Goal: Information Seeking & Learning: Learn about a topic

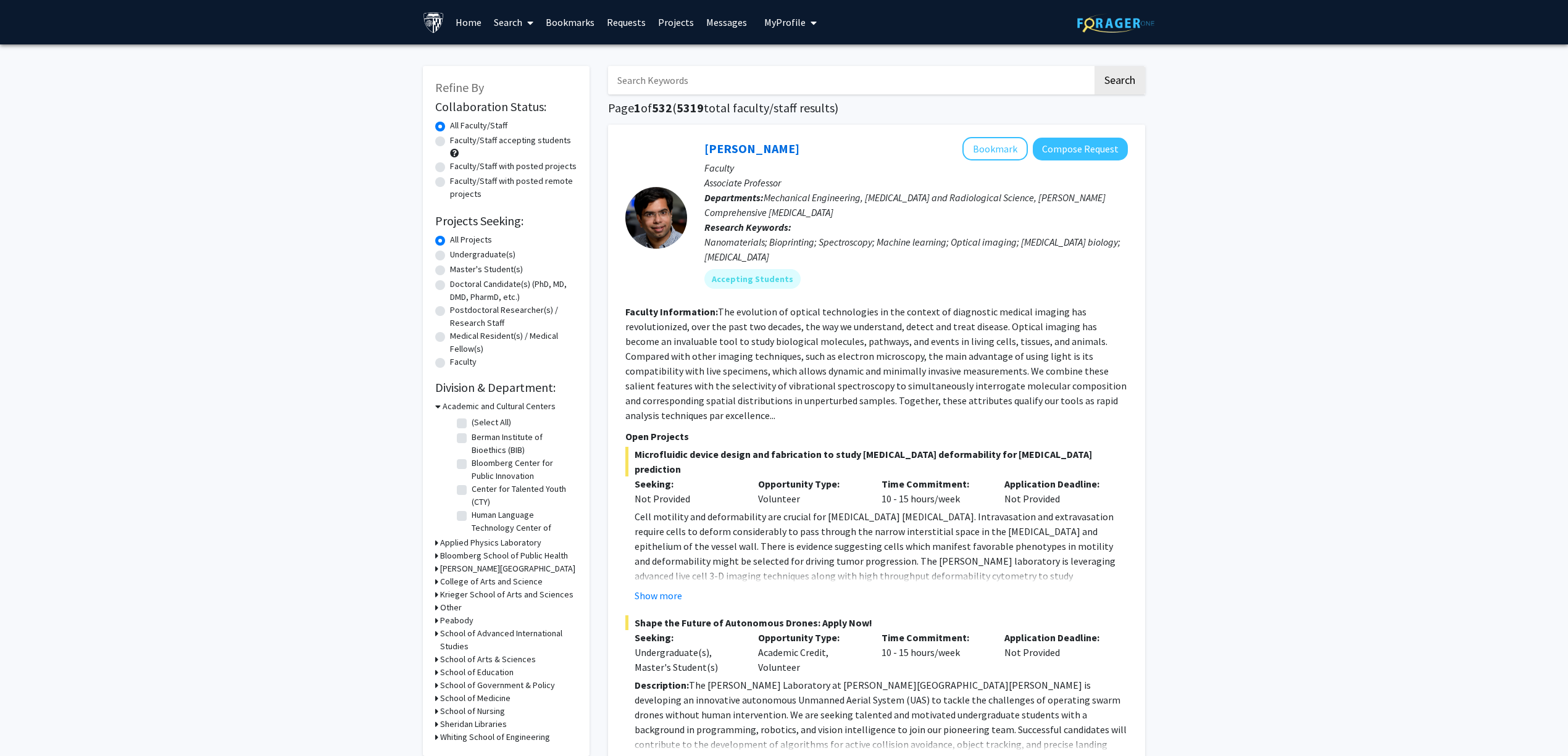
click at [684, 84] on input "Search Keywords" at bounding box center [850, 81] width 485 height 28
click at [700, 84] on input "Search Keywords" at bounding box center [850, 81] width 485 height 28
click at [526, 139] on label "Faculty/Staff accepting students" at bounding box center [510, 140] width 121 height 13
click at [458, 139] on input "Faculty/Staff accepting students" at bounding box center [454, 138] width 8 height 8
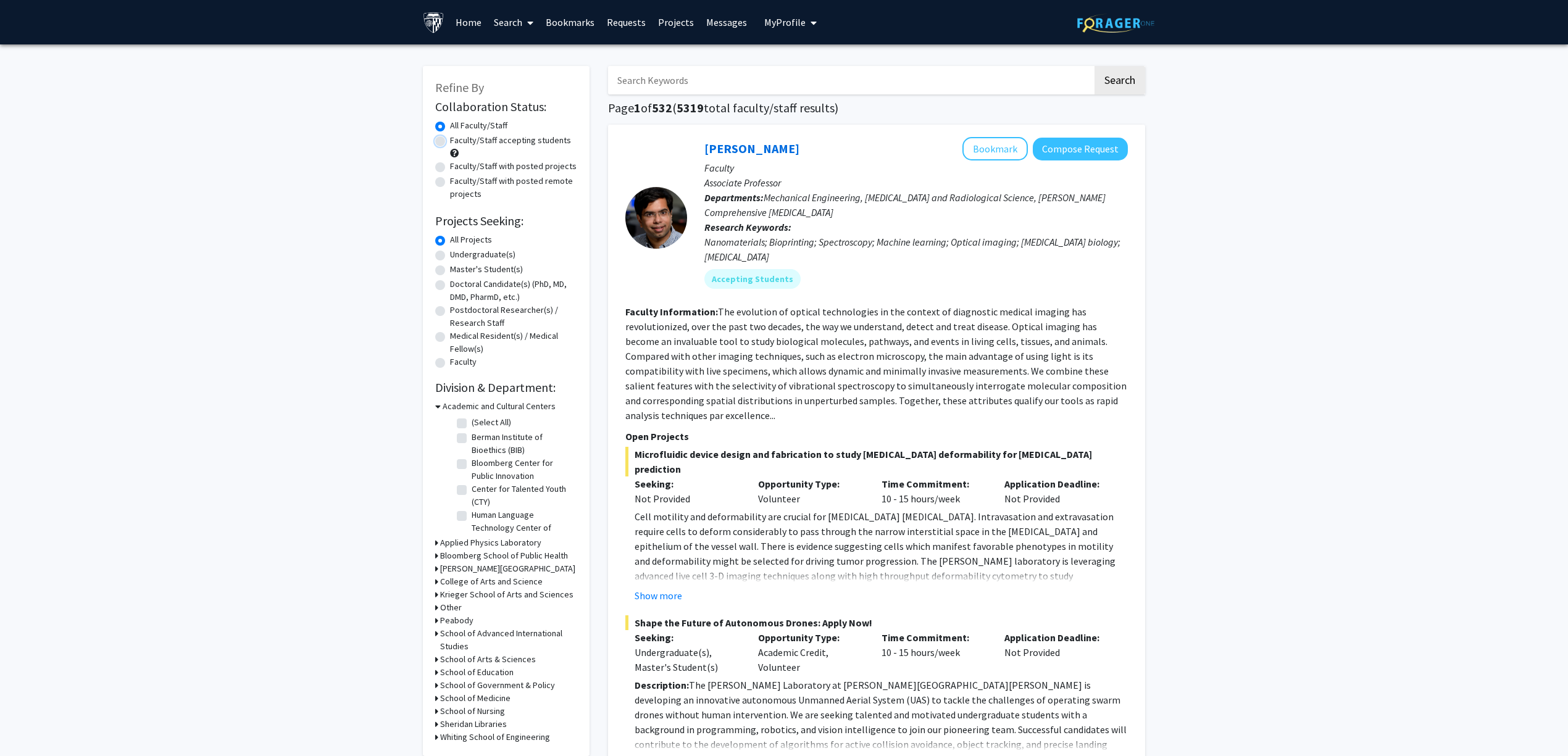
radio input "true"
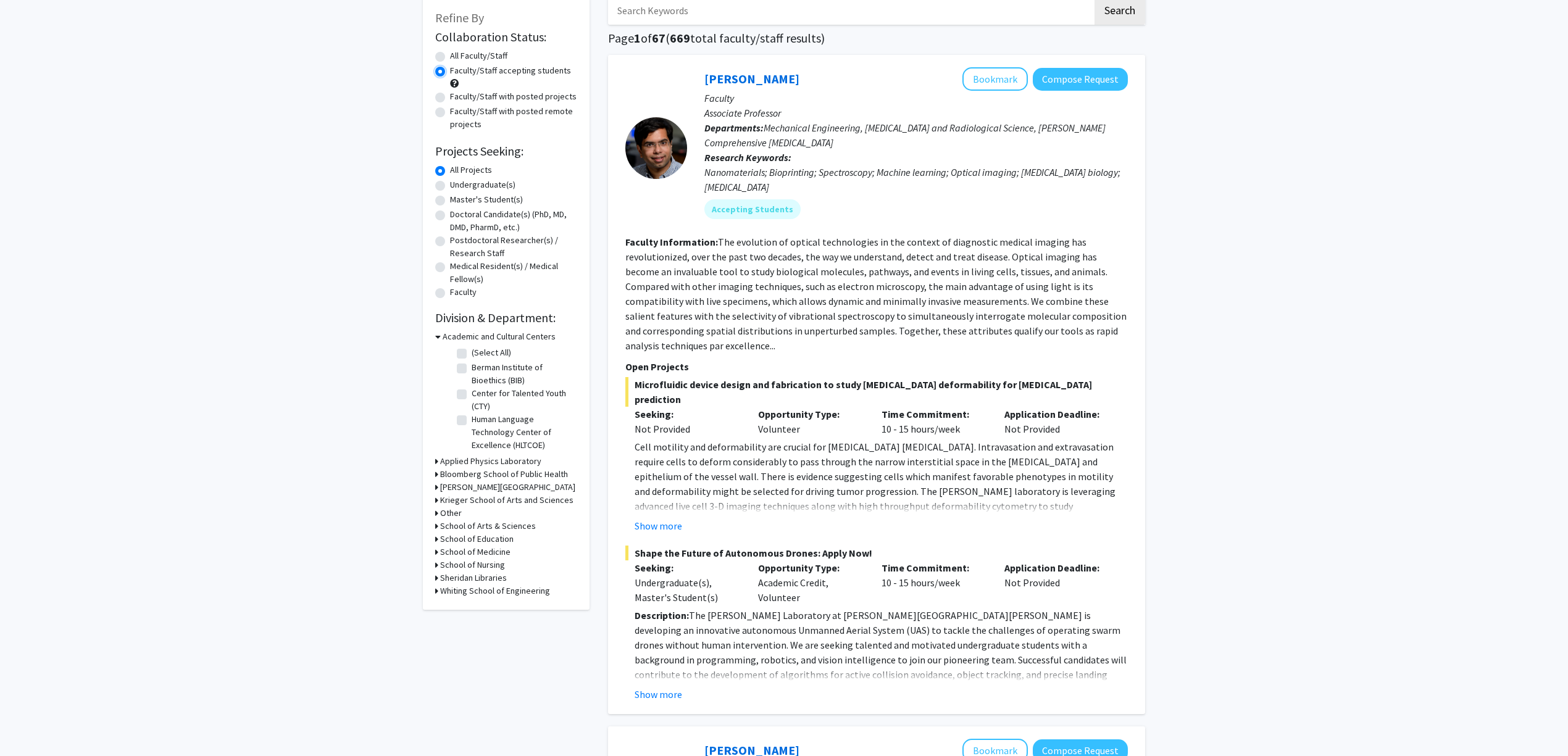
scroll to position [164, 0]
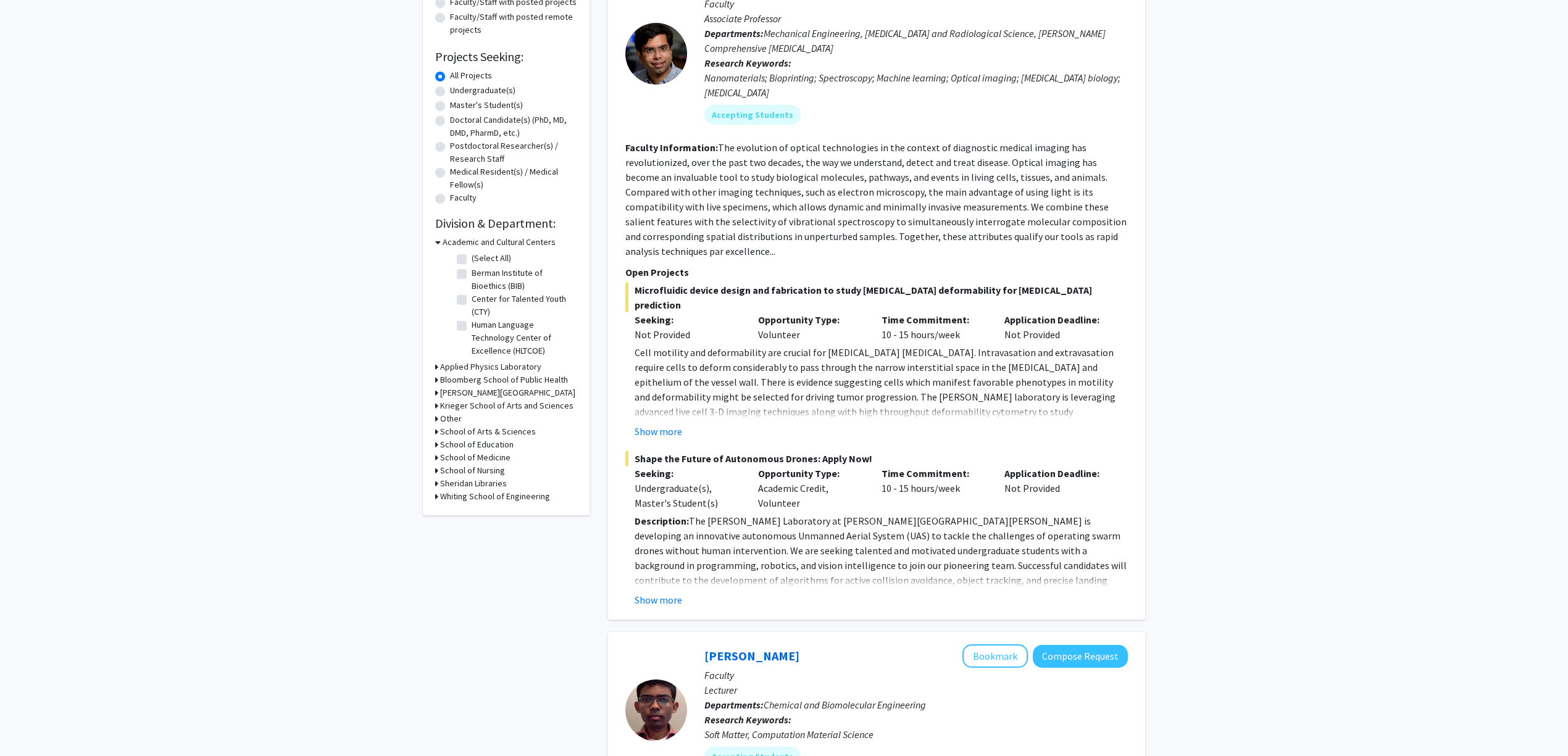
click at [487, 460] on h3 "School of Medicine" at bounding box center [475, 458] width 70 height 13
click at [505, 483] on label "Radiology and Radiological Science" at bounding box center [523, 470] width 102 height 26
click at [479, 465] on input "Radiology and Radiological Science" at bounding box center [476, 461] width 8 height 8
checkbox input "true"
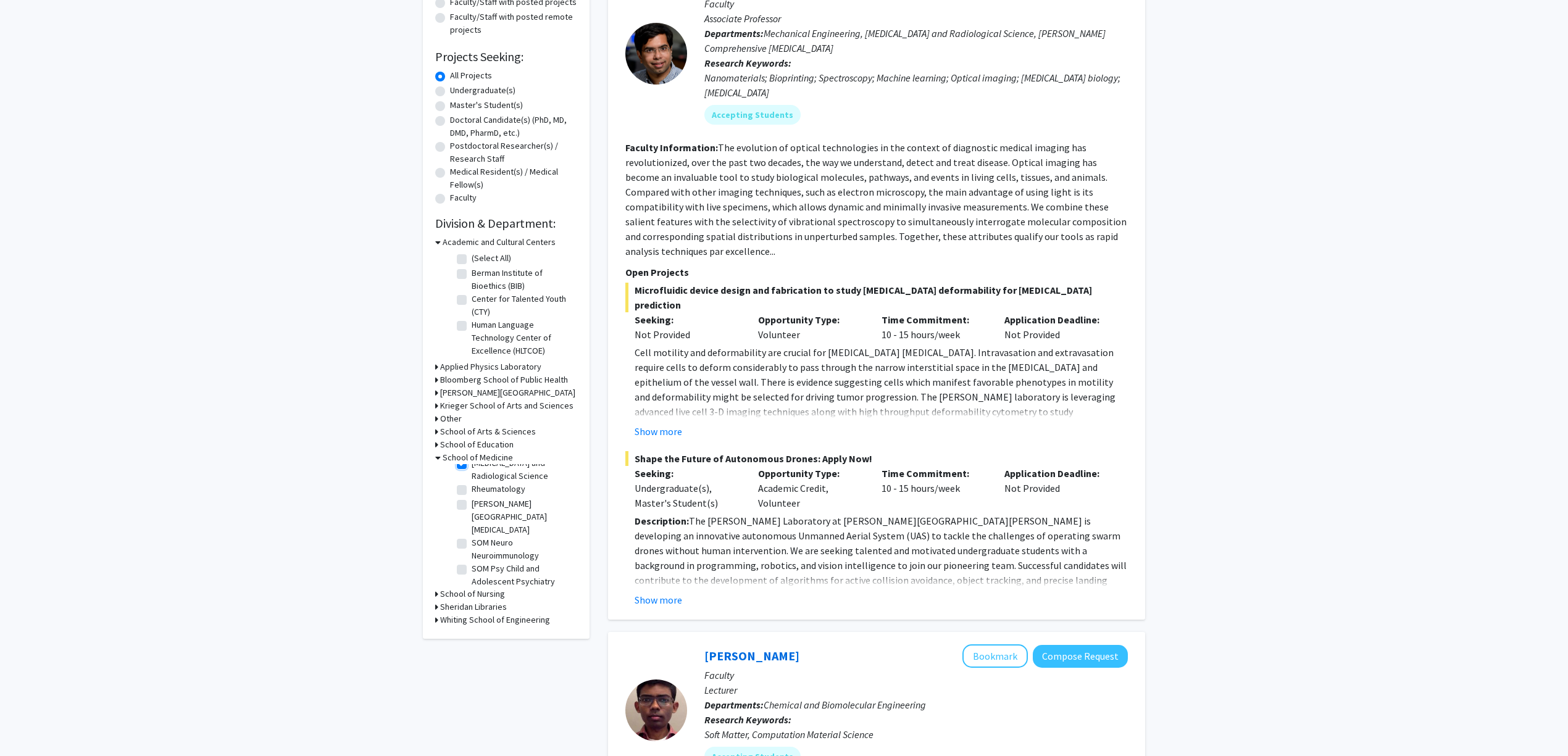
checkbox input "true"
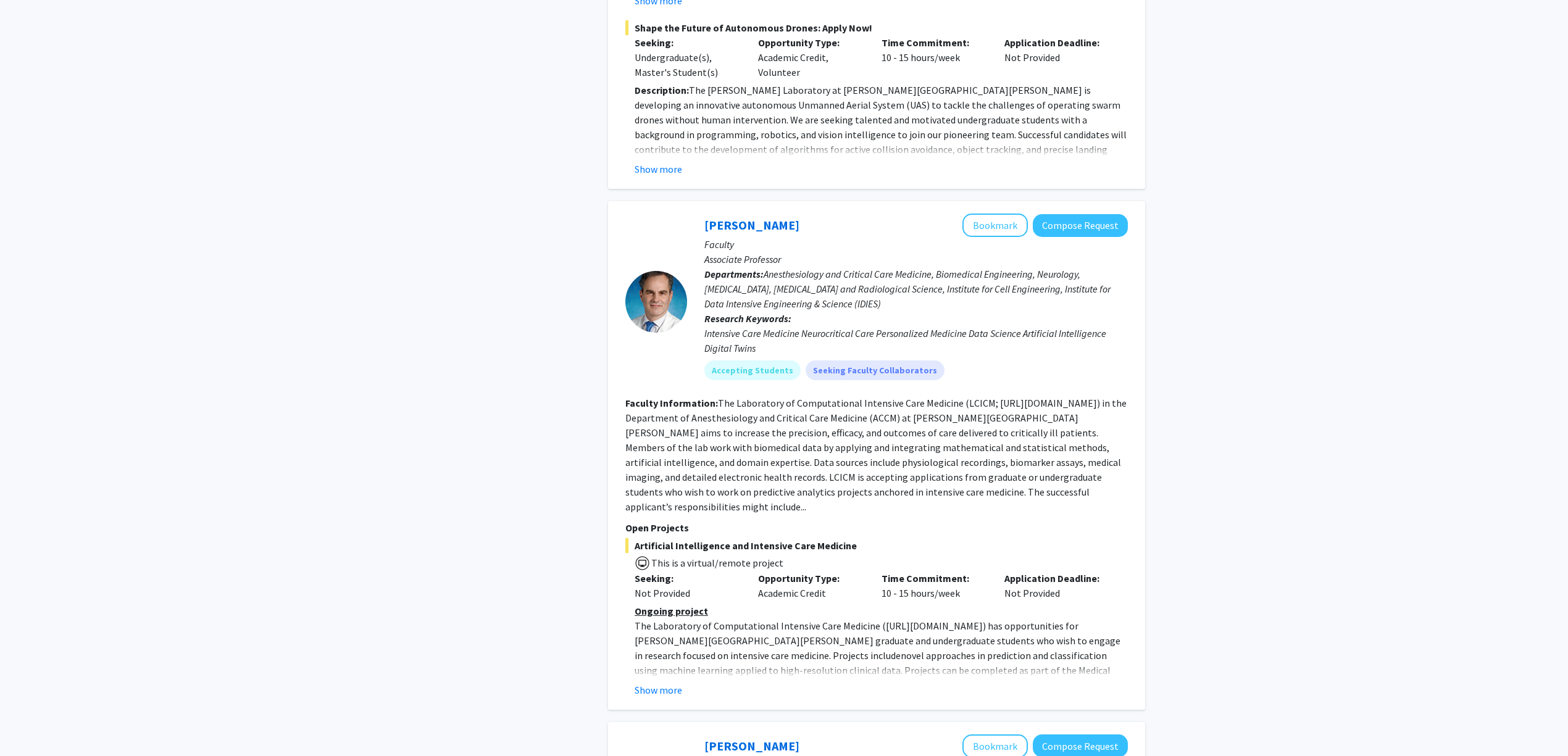
scroll to position [1645, 0]
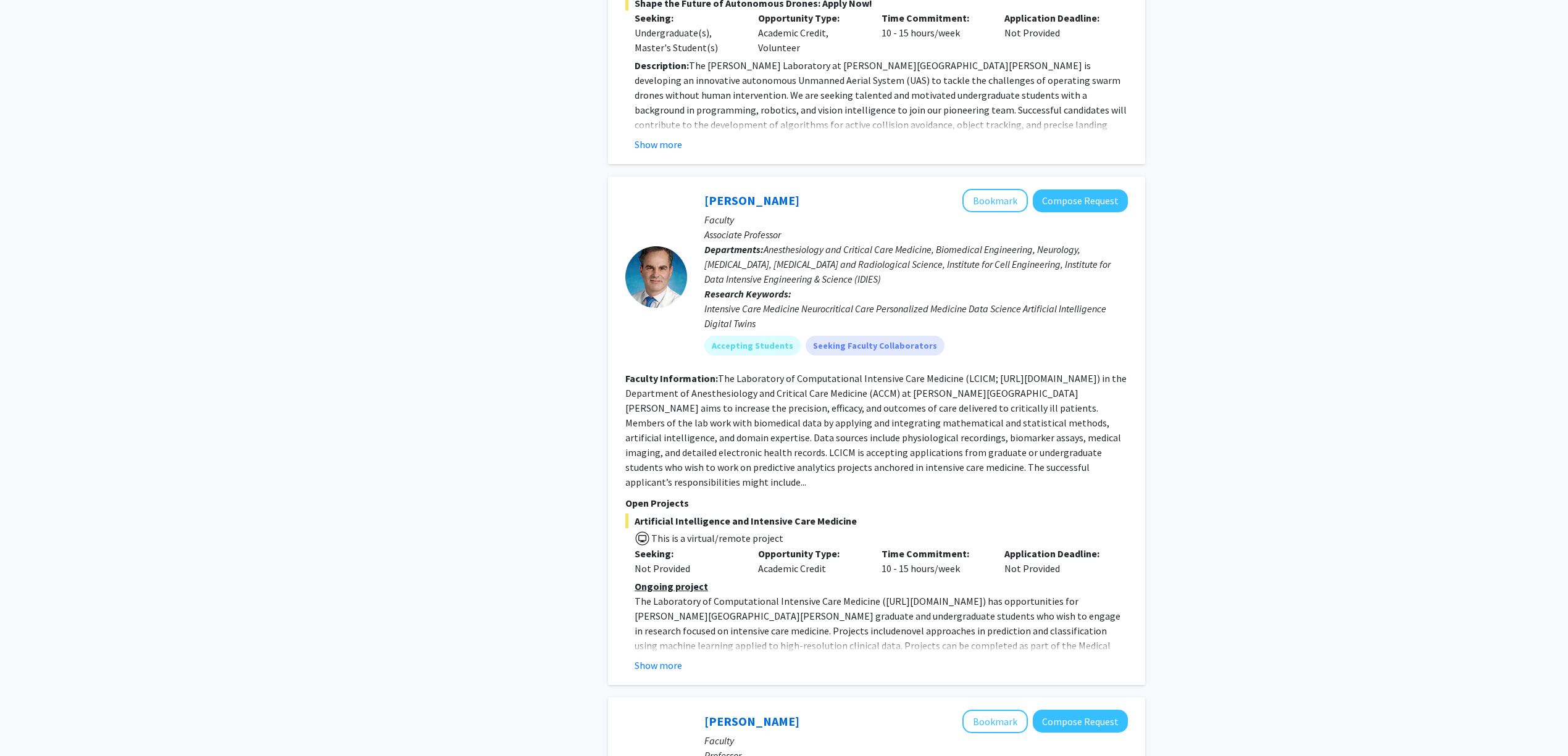
click at [684, 658] on div "Show more" at bounding box center [881, 665] width 494 height 15
click at [673, 658] on button "Show more" at bounding box center [658, 665] width 47 height 15
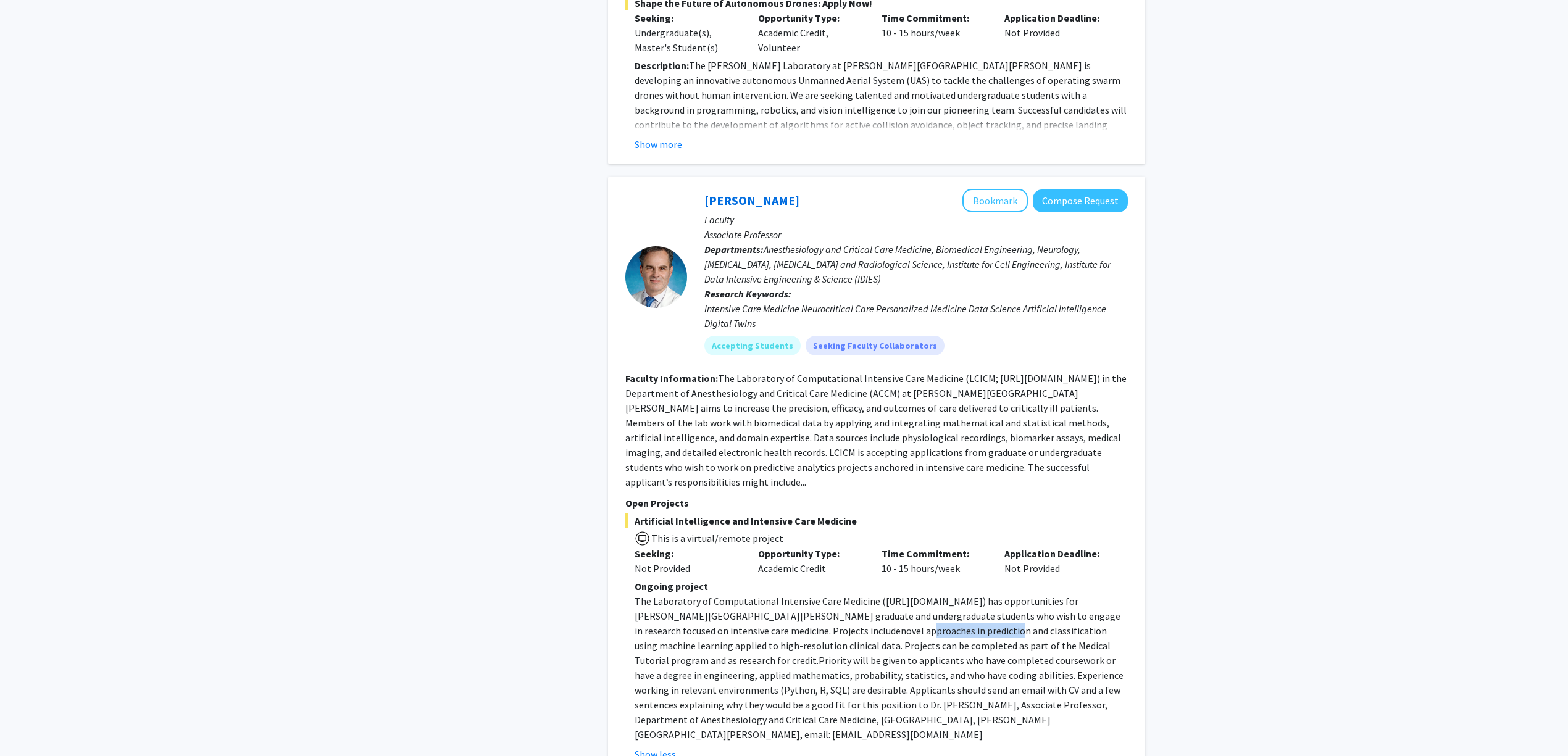
drag, startPoint x: 810, startPoint y: 564, endPoint x: 833, endPoint y: 566, distance: 23.1
click at [828, 625] on span "novel approaches in prediction and classification using machine learning applie…" at bounding box center [872, 646] width 476 height 42
click at [833, 625] on span "novel approaches in prediction and classification using machine learning applie…" at bounding box center [872, 646] width 476 height 42
drag, startPoint x: 833, startPoint y: 566, endPoint x: 907, endPoint y: 568, distance: 74.0
click at [902, 625] on span "novel approaches in prediction and classification using machine learning applie…" at bounding box center [872, 646] width 476 height 42
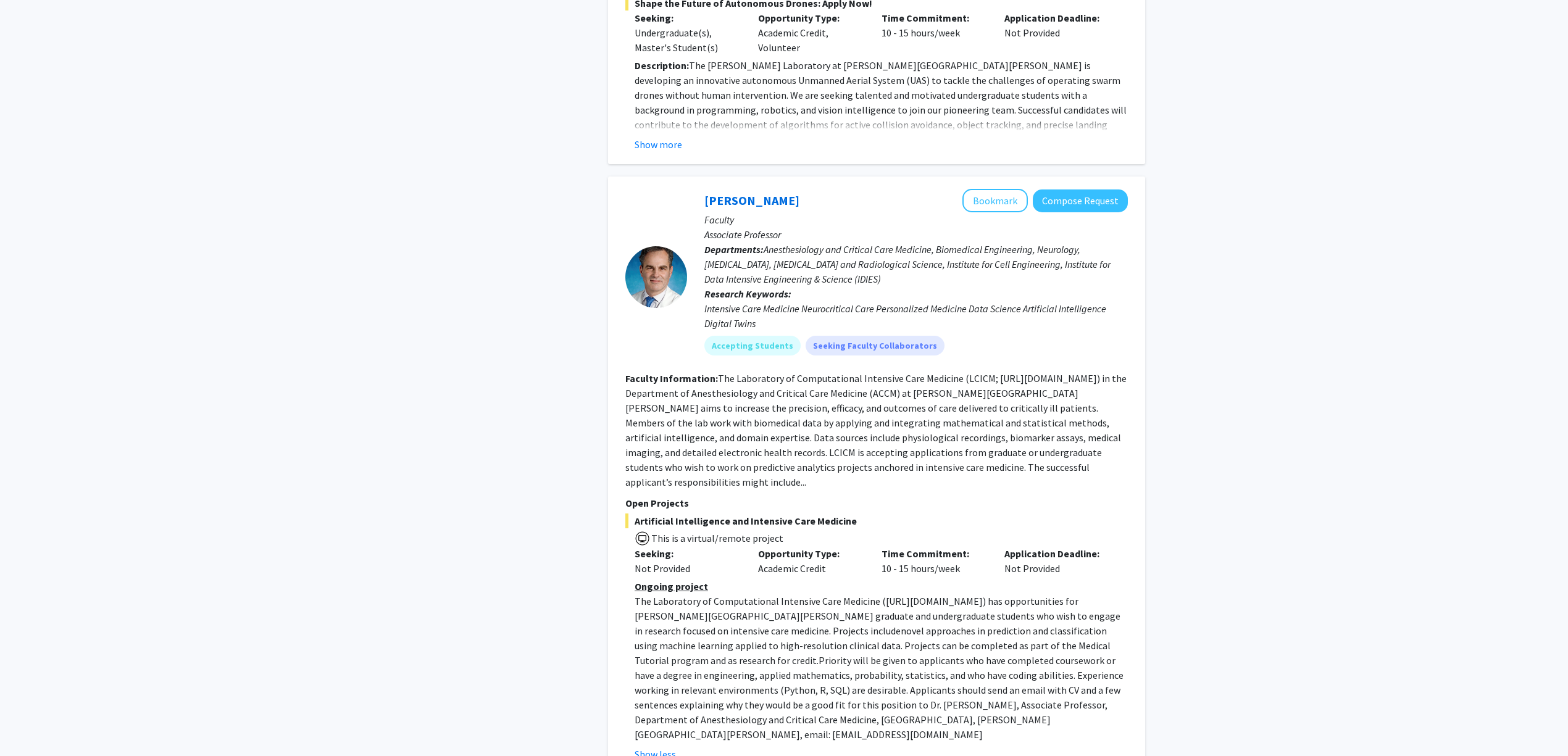
click at [909, 625] on span "novel approaches in prediction and classification using machine learning applie…" at bounding box center [872, 646] width 476 height 42
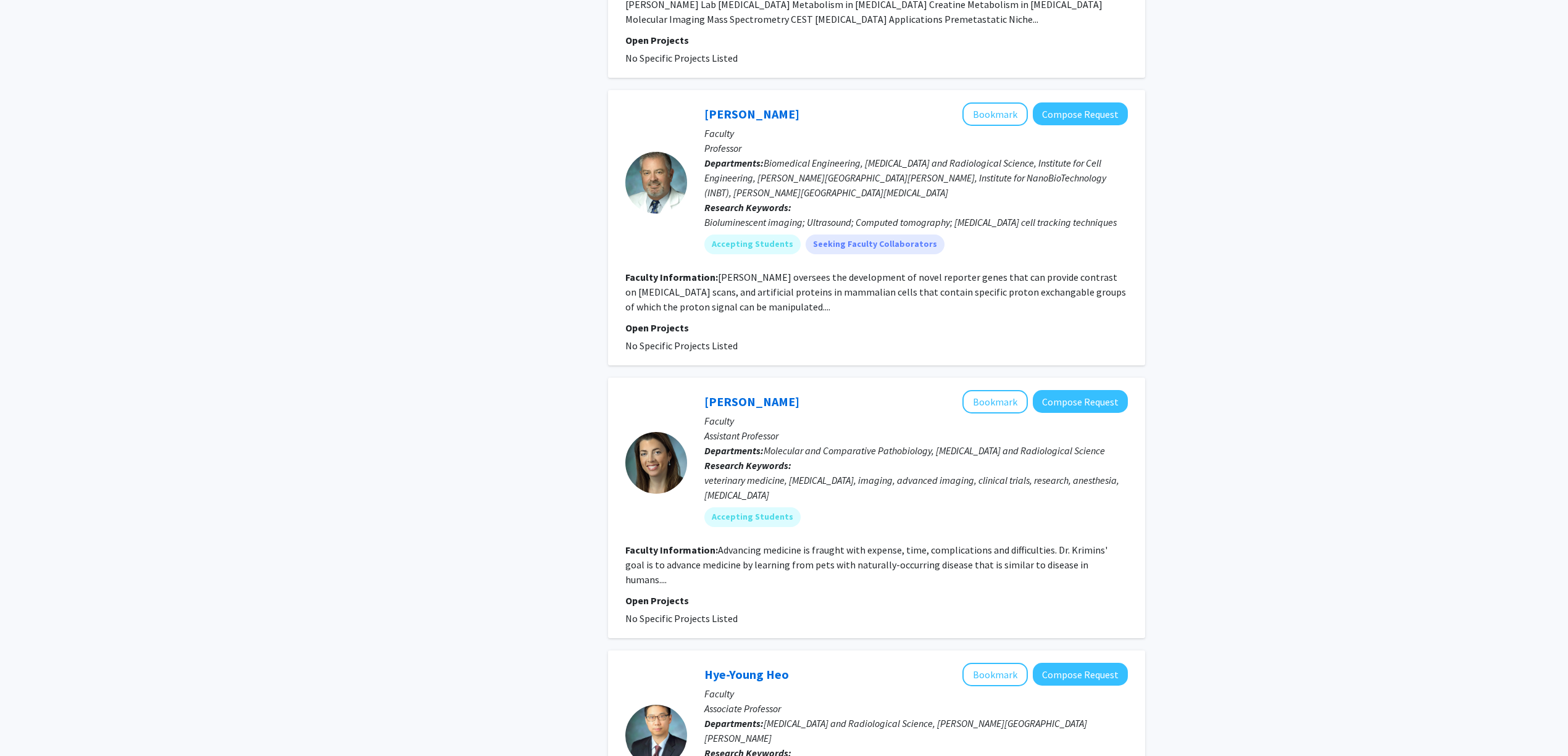
scroll to position [2715, 0]
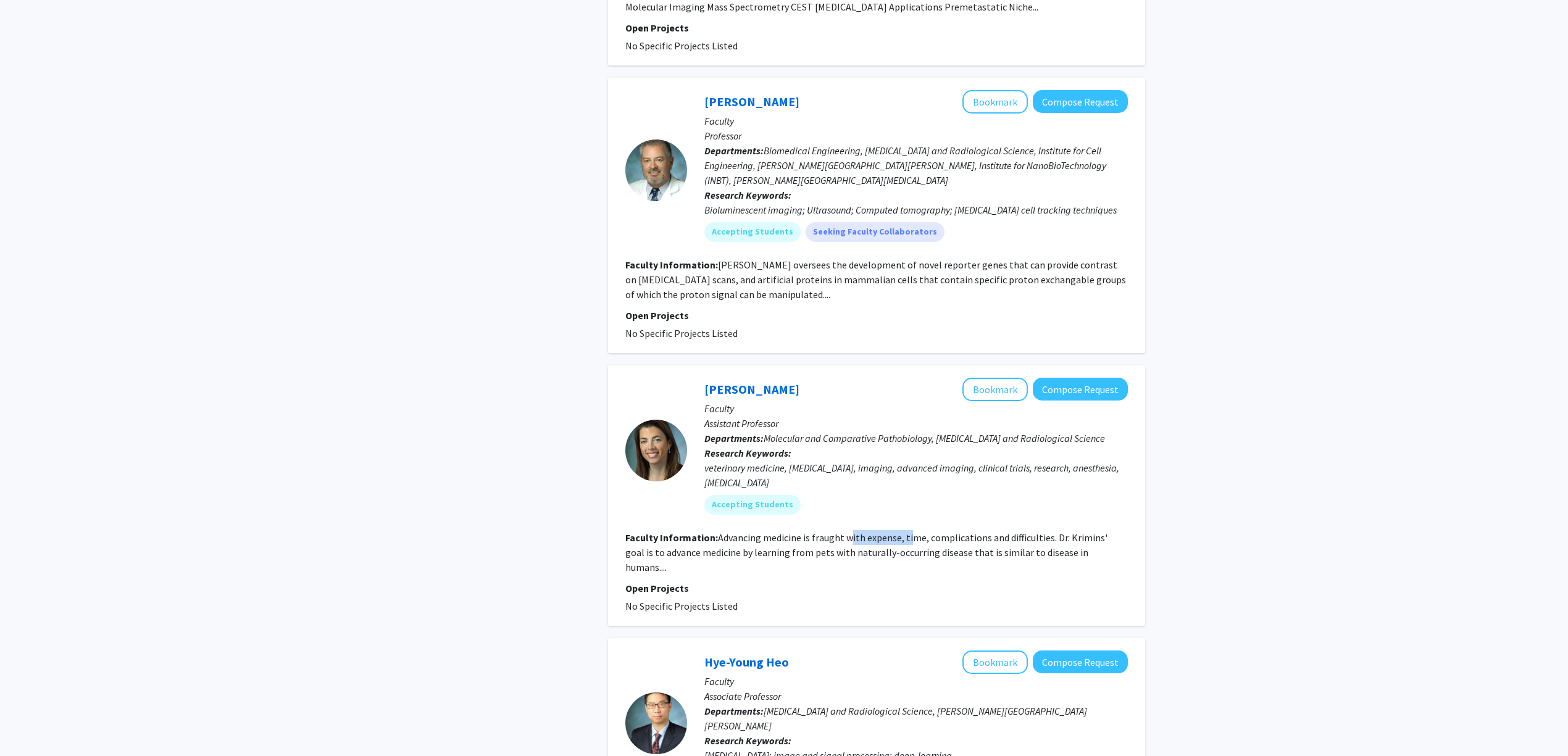
drag, startPoint x: 848, startPoint y: 448, endPoint x: 949, endPoint y: 448, distance: 101.0
click at [946, 531] on fg-read-more "Advancing medicine is fraught with expense, time, complications and difficultie…" at bounding box center [867, 552] width 482 height 42
click at [955, 531] on fg-read-more "Advancing medicine is fraught with expense, time, complications and difficultie…" at bounding box center [867, 552] width 482 height 42
click at [741, 382] on link "Rebecca Krimins" at bounding box center [752, 389] width 95 height 16
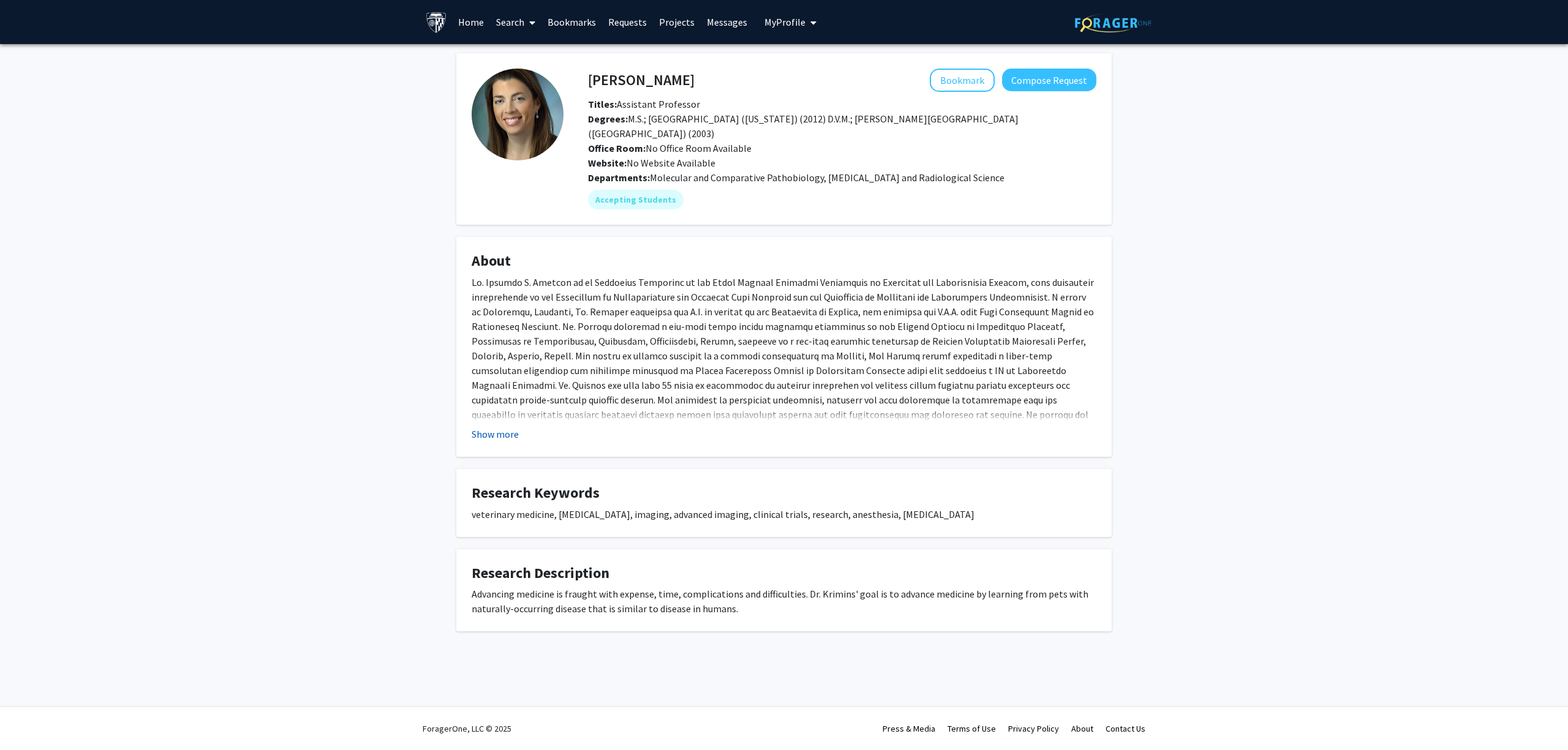
click at [510, 431] on button "Show more" at bounding box center [495, 434] width 47 height 15
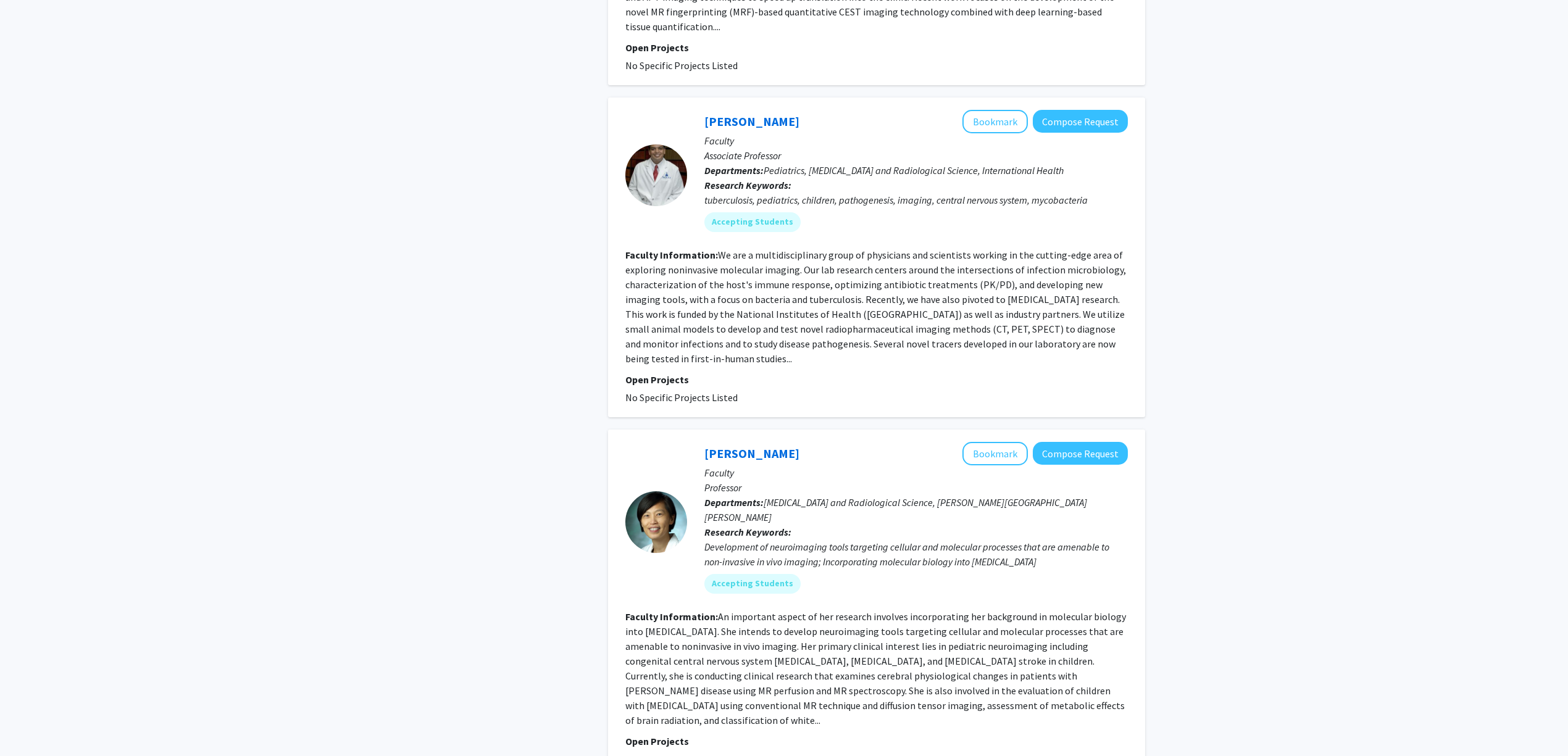
scroll to position [3456, 0]
drag, startPoint x: 879, startPoint y: 655, endPoint x: 886, endPoint y: 670, distance: 16.6
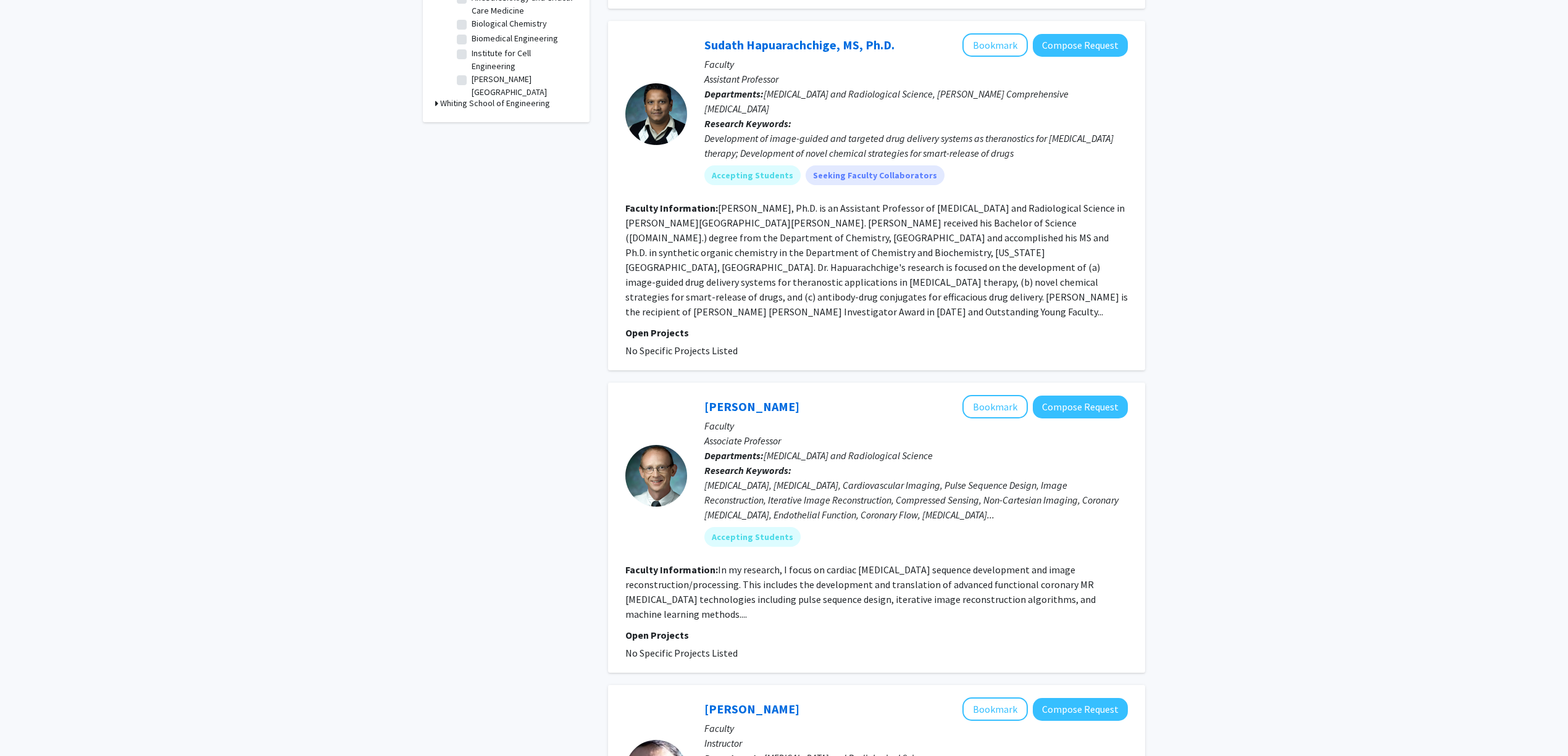
scroll to position [576, 0]
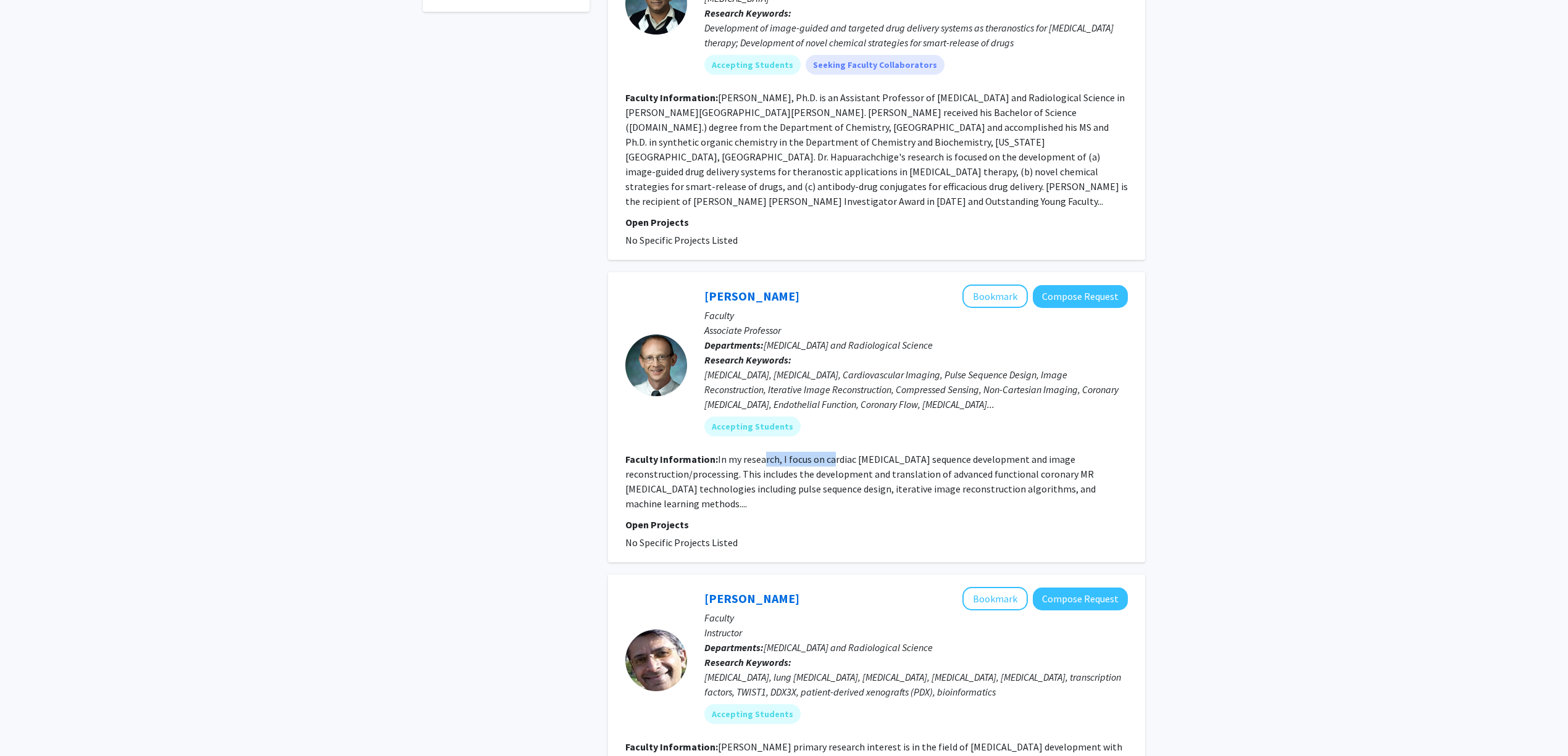
drag, startPoint x: 764, startPoint y: 418, endPoint x: 857, endPoint y: 414, distance: 93.1
click at [850, 451] on section "Faculty Information: In my research, I focus on cardiac MRI sequence developmen…" at bounding box center [877, 481] width 502 height 60
click at [857, 453] on fg-read-more "In my research, I focus on cardiac MRI sequence development and image reconstru…" at bounding box center [861, 481] width 471 height 57
drag, startPoint x: 837, startPoint y: 430, endPoint x: 883, endPoint y: 432, distance: 46.0
click at [881, 453] on fg-read-more "In my research, I focus on cardiac MRI sequence development and image reconstru…" at bounding box center [861, 481] width 471 height 57
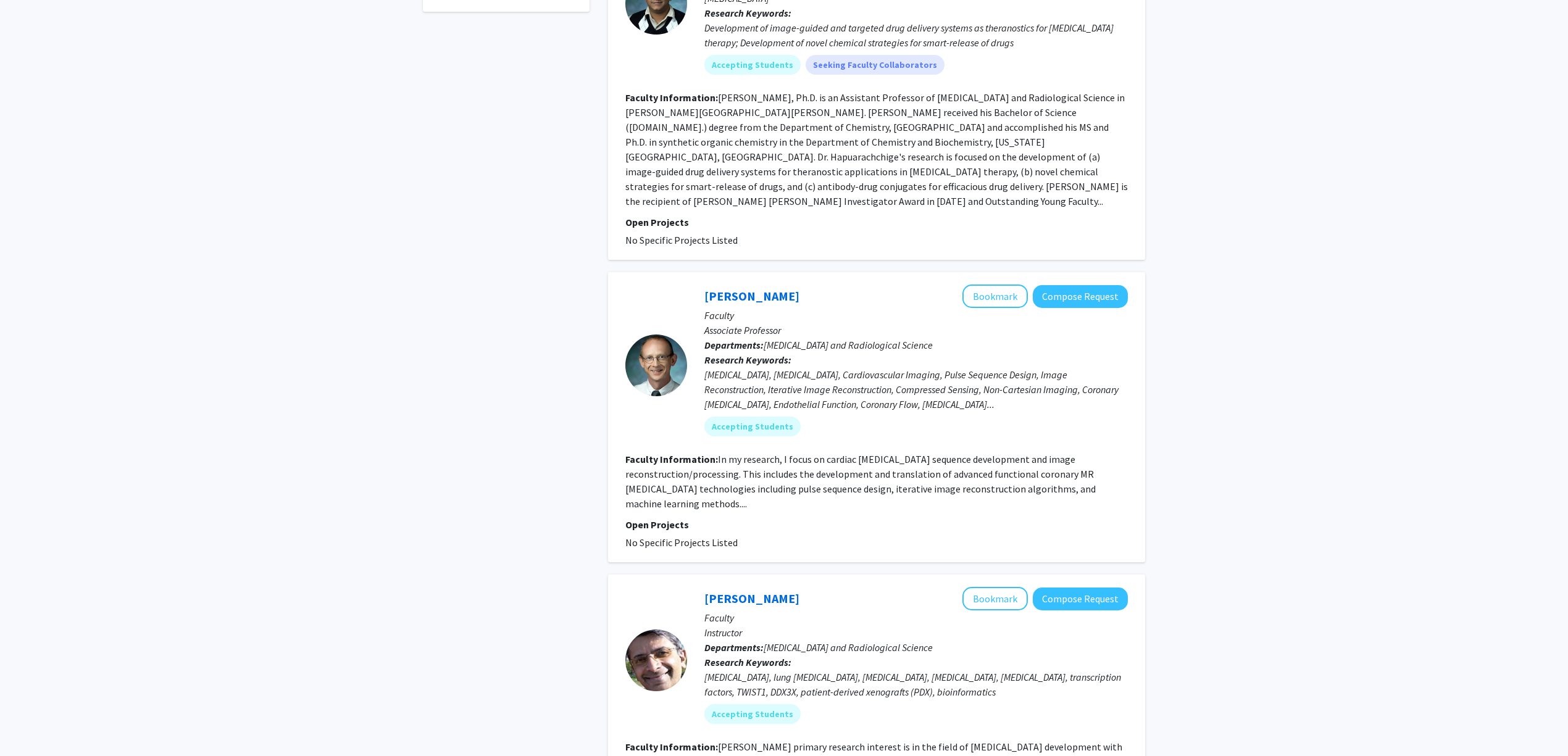
click at [883, 453] on fg-read-more "In my research, I focus on cardiac MRI sequence development and image reconstru…" at bounding box center [861, 481] width 471 height 57
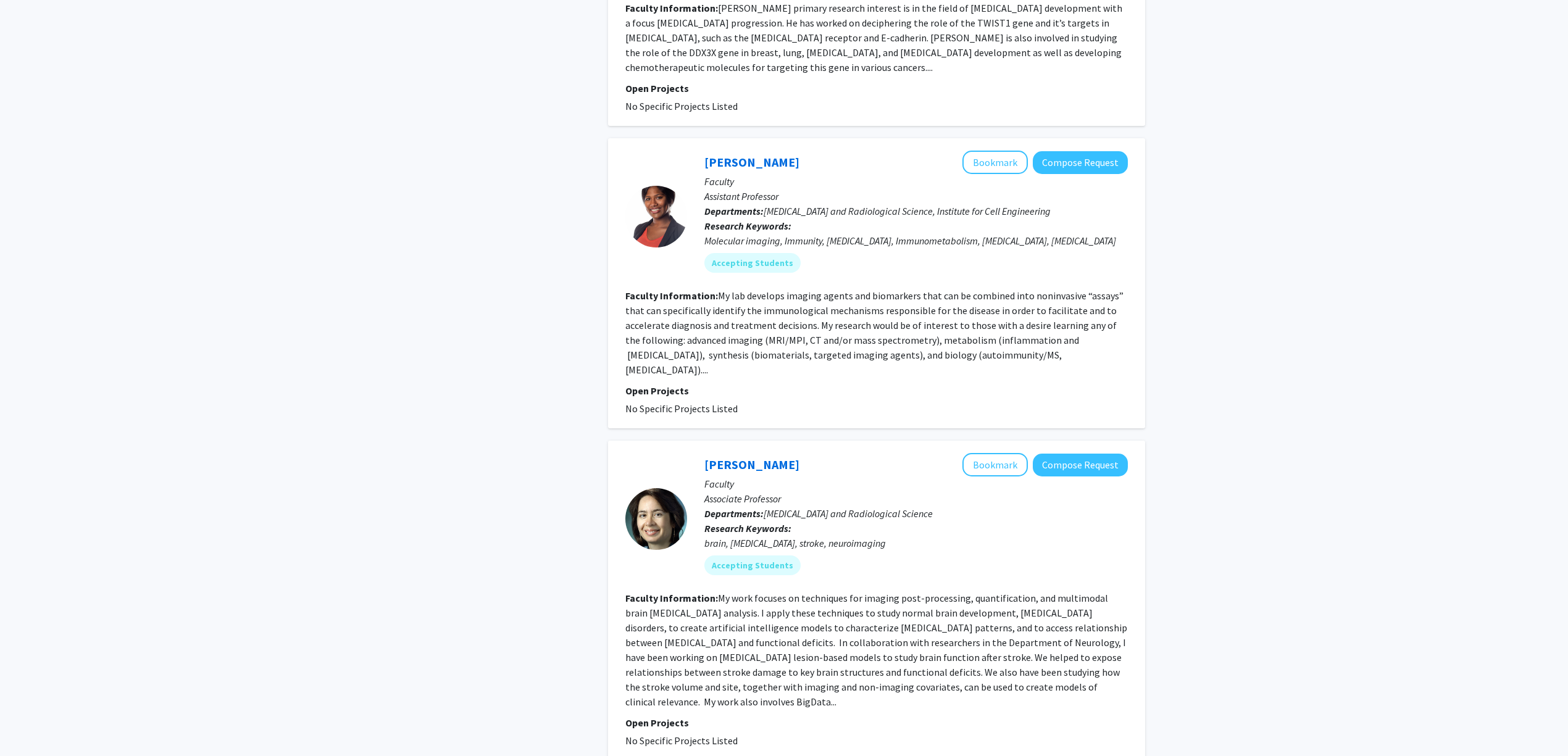
scroll to position [1316, 0]
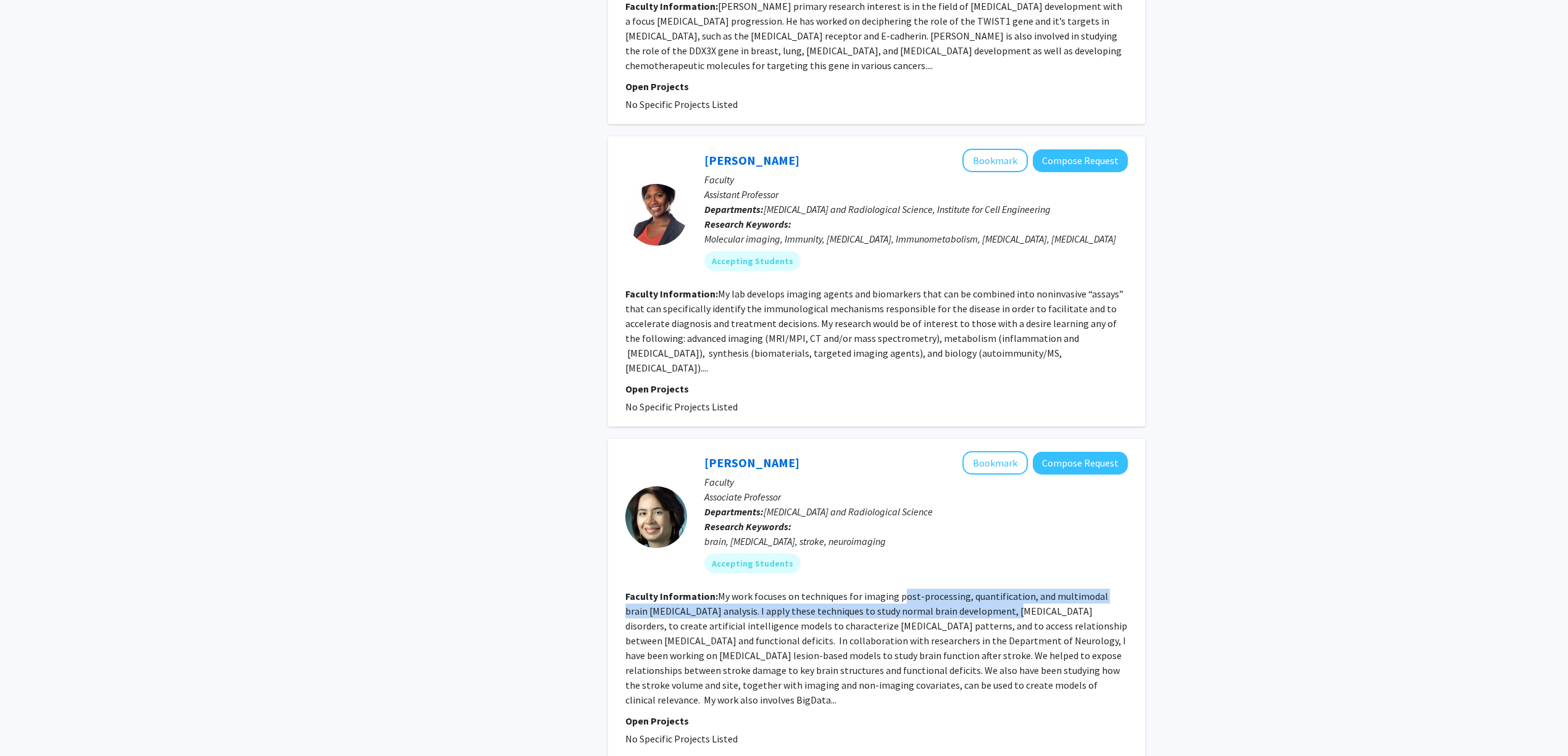
drag, startPoint x: 904, startPoint y: 523, endPoint x: 993, endPoint y: 527, distance: 89.1
click at [993, 590] on fg-read-more "My work focuses on techniques for imaging post-processing, quantification, and …" at bounding box center [876, 648] width 502 height 116
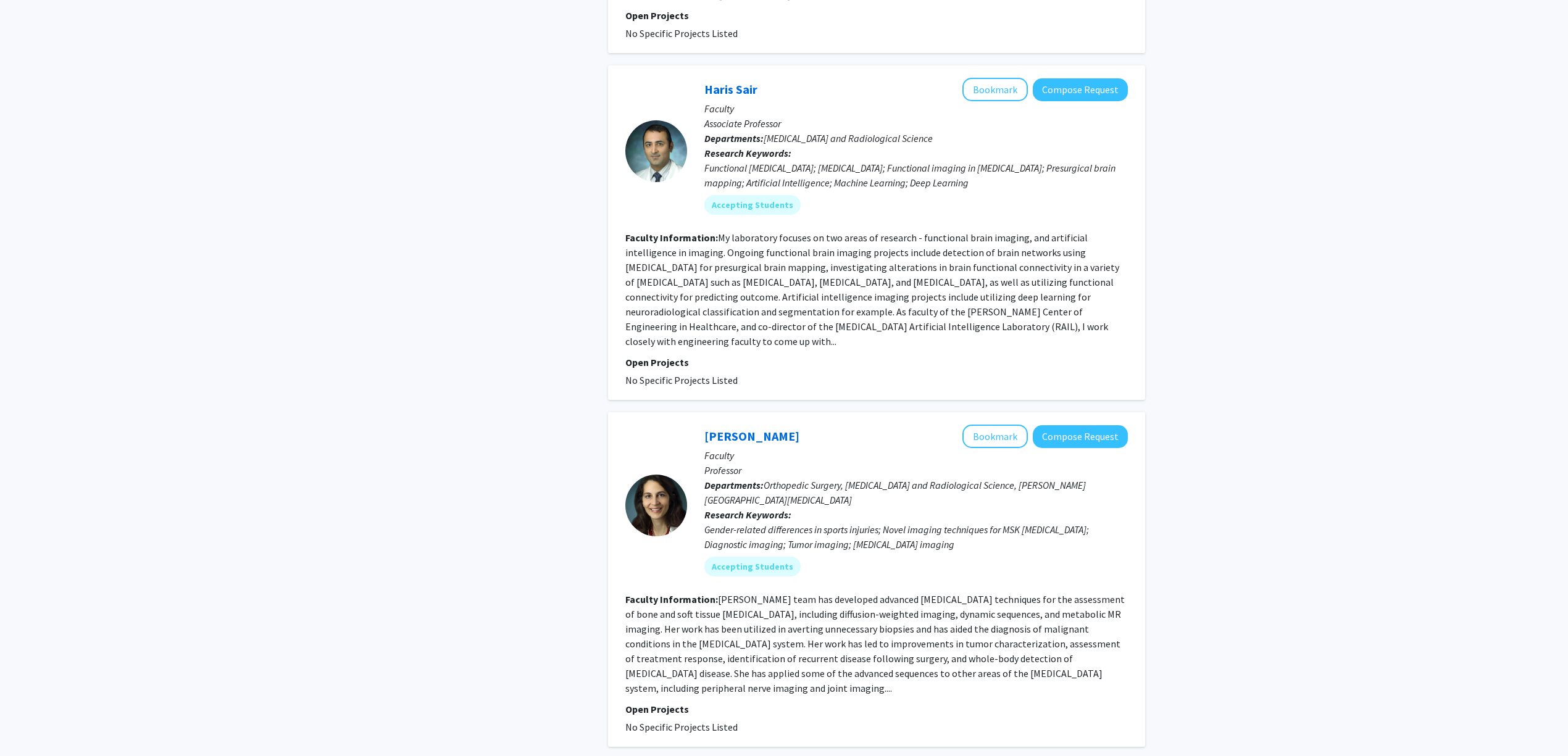
scroll to position [2468, 0]
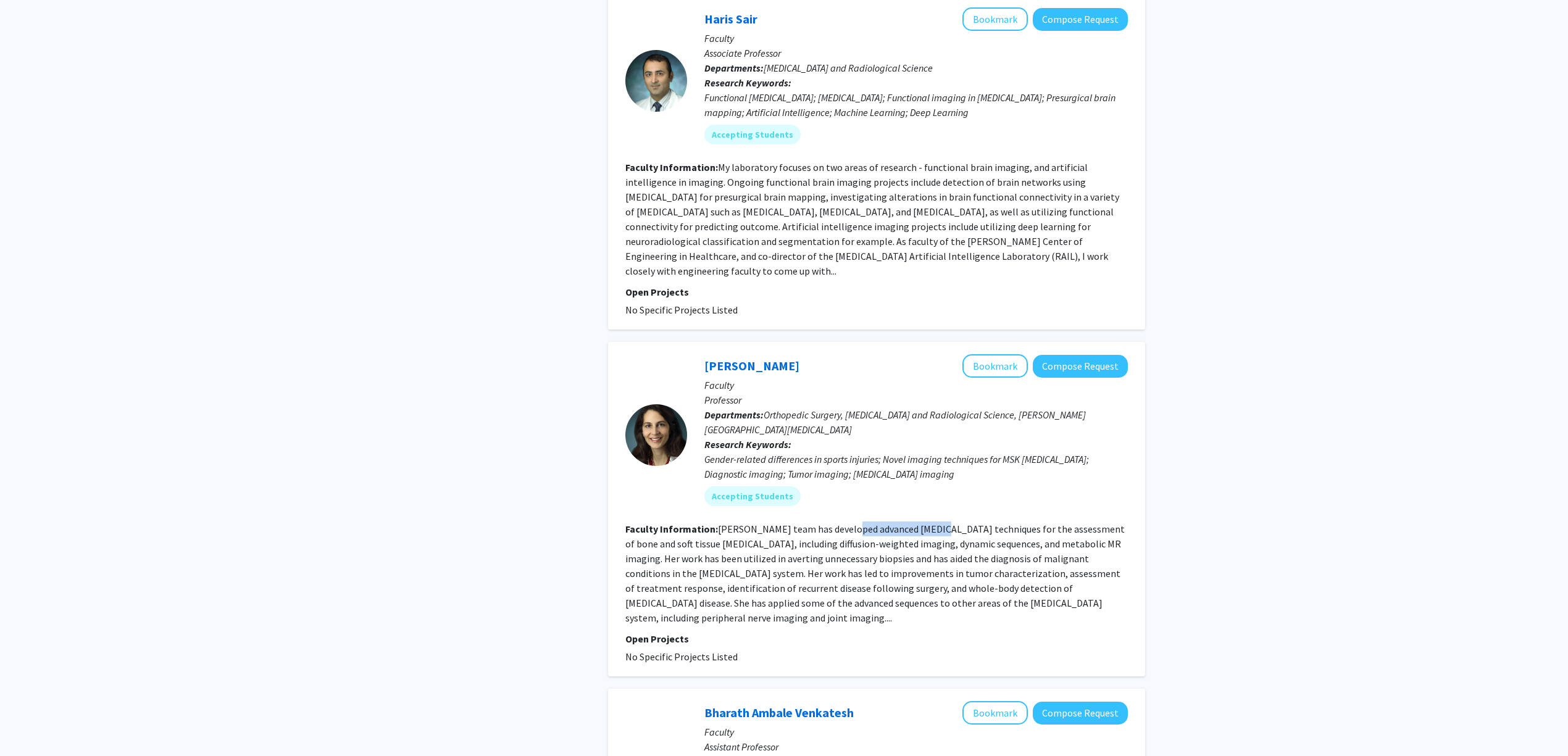
drag, startPoint x: 843, startPoint y: 407, endPoint x: 936, endPoint y: 412, distance: 93.1
click at [930, 521] on section "Faculty Information: Dr. Fayad's team has developed advanced MRI techniques for…" at bounding box center [877, 573] width 502 height 104
click at [944, 522] on fg-read-more "Dr. Fayad's team has developed advanced MRI techniques for the assessment of bo…" at bounding box center [875, 573] width 500 height 102
drag, startPoint x: 793, startPoint y: 427, endPoint x: 868, endPoint y: 432, distance: 75.2
click at [862, 521] on section "Faculty Information: Dr. Fayad's team has developed advanced MRI techniques for…" at bounding box center [877, 573] width 502 height 104
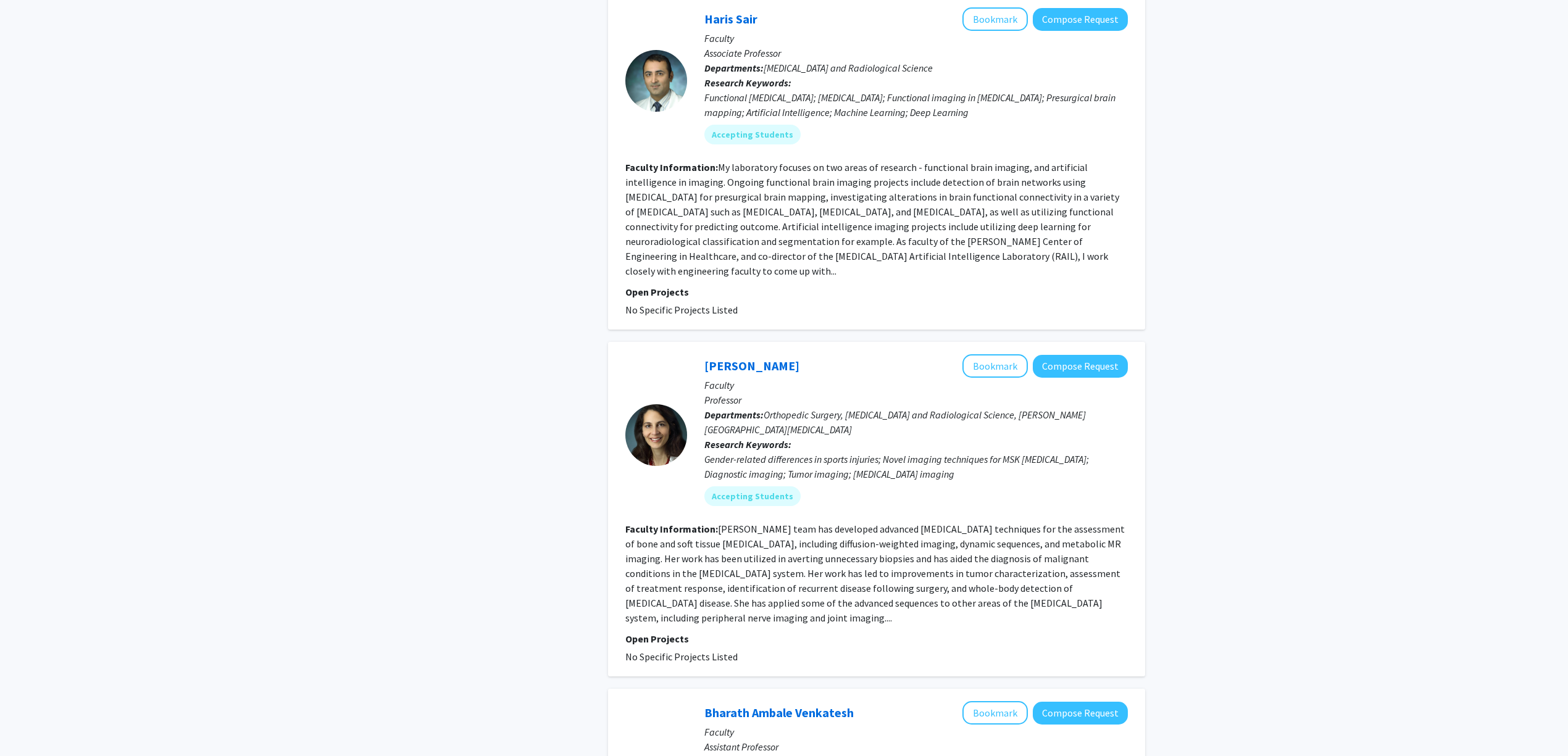
click at [868, 522] on fg-read-more "Dr. Fayad's team has developed advanced MRI techniques for the assessment of bo…" at bounding box center [875, 573] width 500 height 102
click at [901, 522] on fg-read-more "Dr. Fayad's team has developed advanced MRI techniques for the assessment of bo…" at bounding box center [875, 573] width 500 height 102
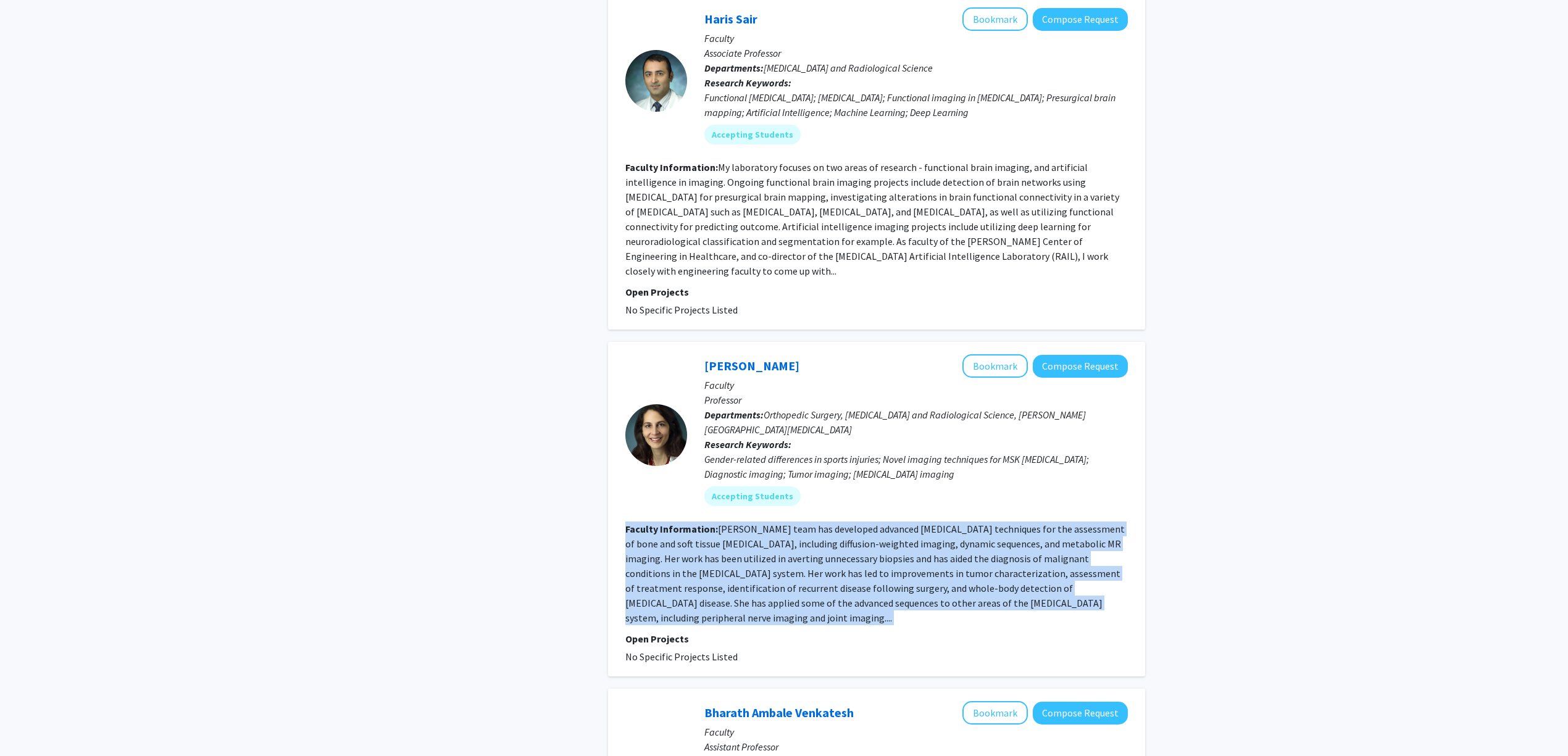
click at [901, 522] on fg-read-more "Dr. Fayad's team has developed advanced MRI techniques for the assessment of bo…" at bounding box center [875, 573] width 500 height 102
click at [959, 522] on fg-read-more "Dr. Fayad's team has developed advanced MRI techniques for the assessment of bo…" at bounding box center [875, 573] width 500 height 102
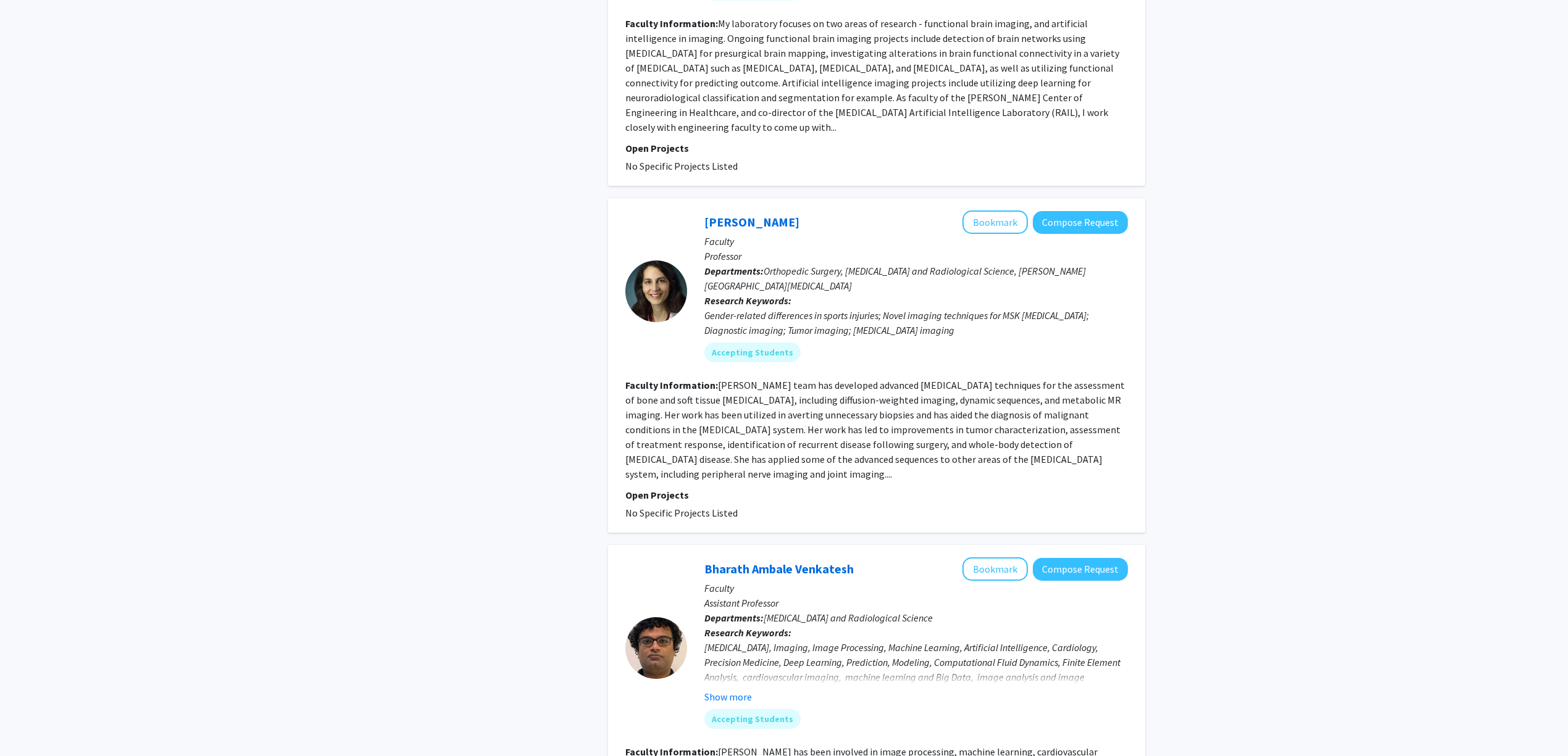
scroll to position [2715, 0]
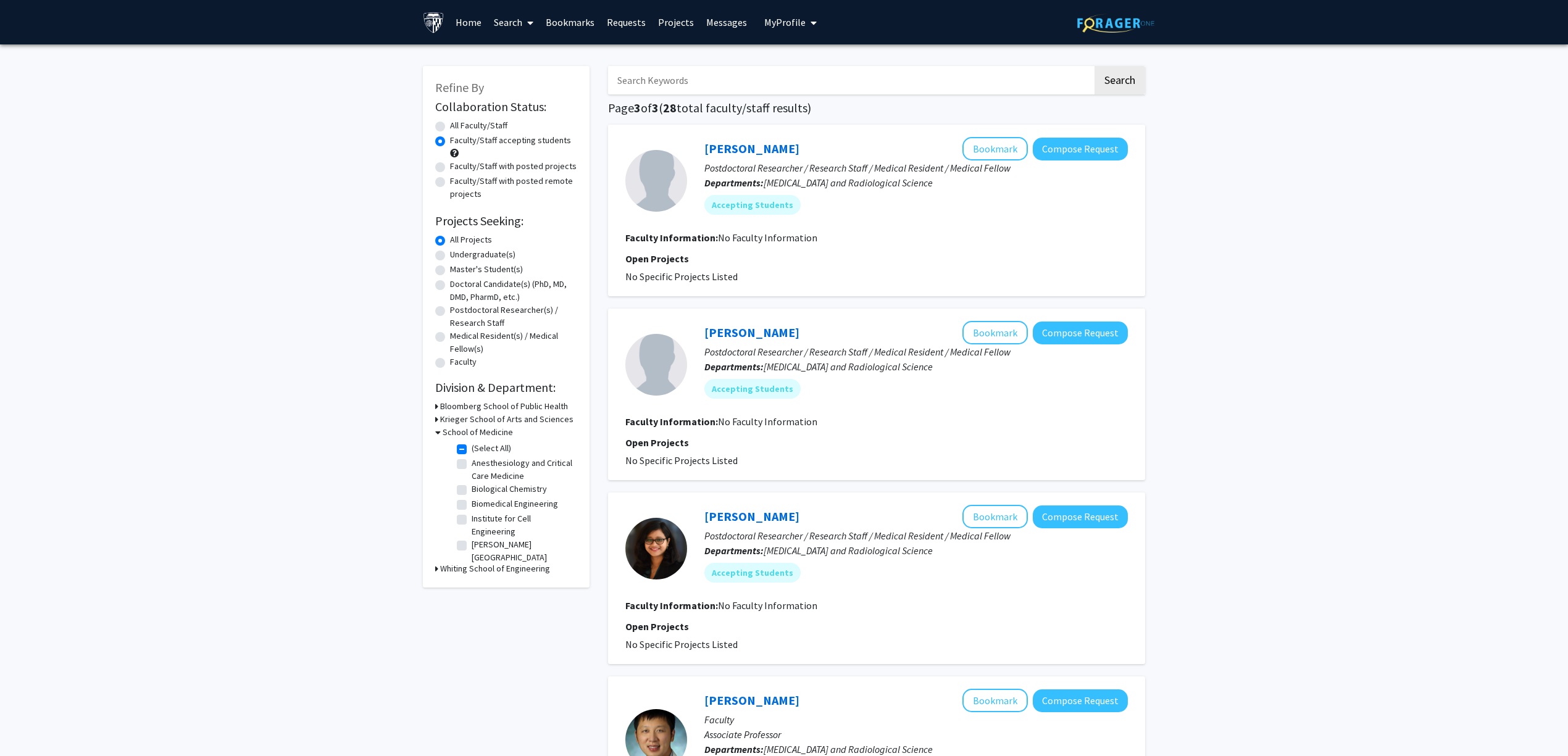
click at [763, 73] on input "Search Keywords" at bounding box center [850, 81] width 485 height 28
type input "schar"
click at [1095, 66] on button "Search" at bounding box center [1120, 81] width 51 height 28
radio input "true"
checkbox input "false"
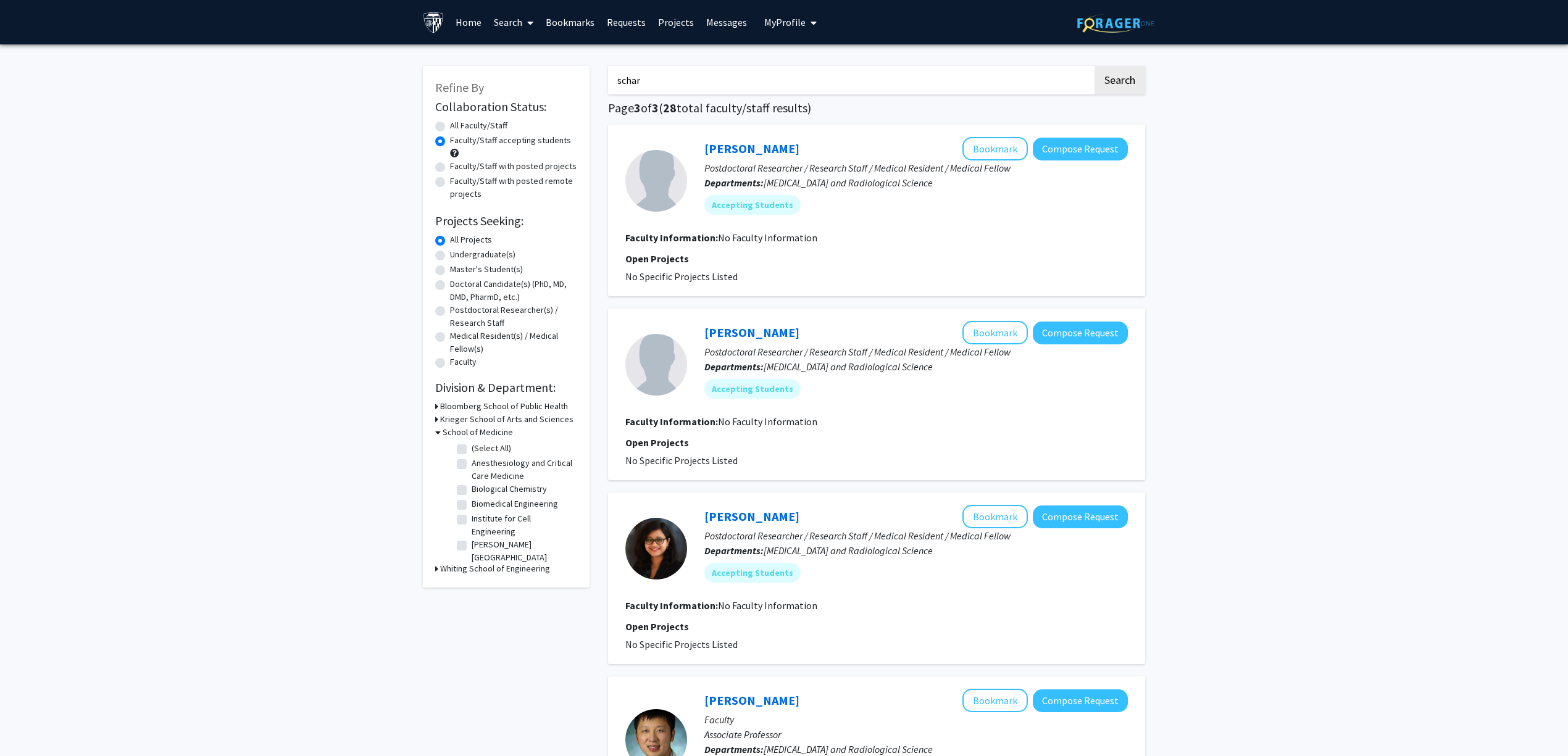
checkbox input "false"
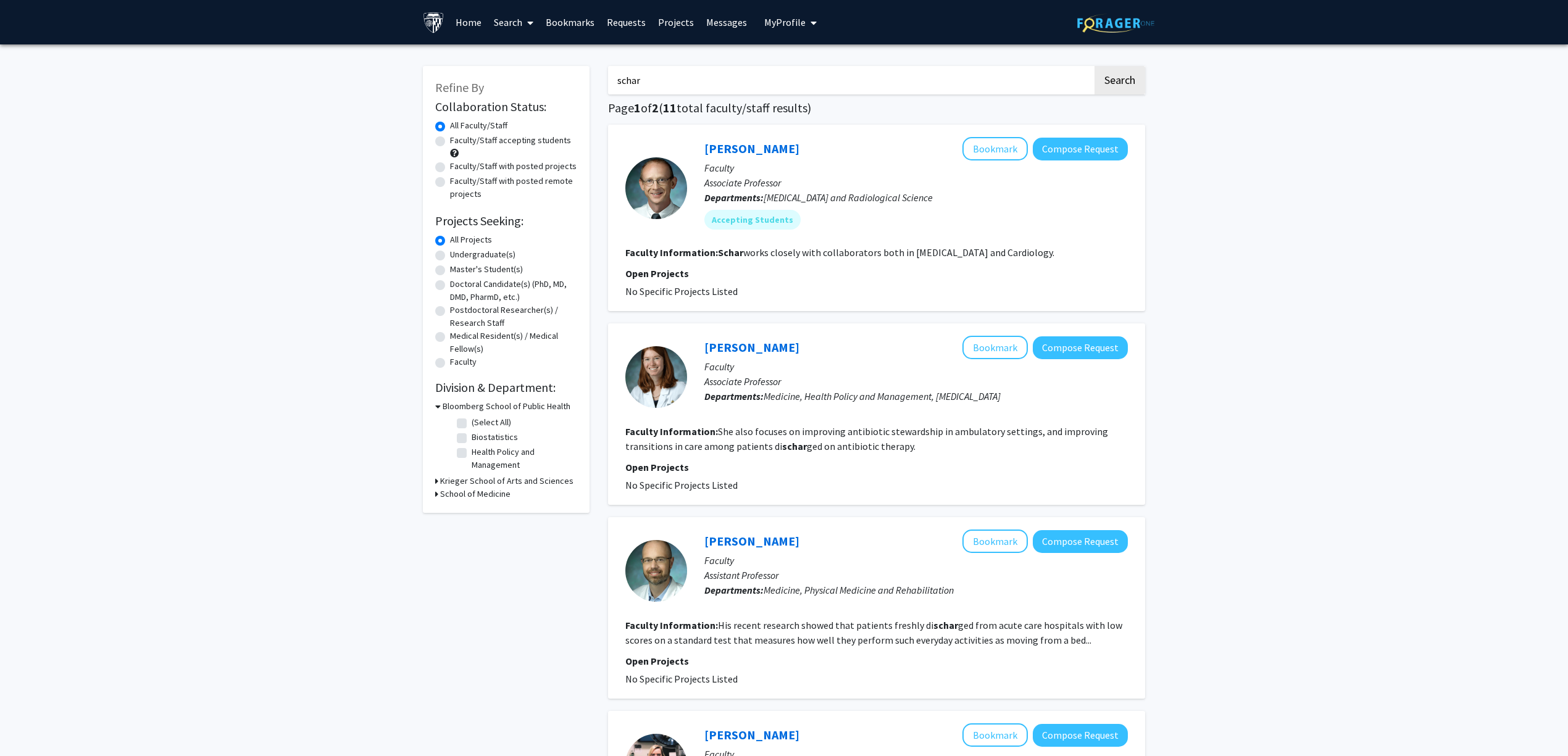
drag, startPoint x: 662, startPoint y: 78, endPoint x: 508, endPoint y: 62, distance: 154.8
click at [745, 353] on link "Sara Keller" at bounding box center [752, 347] width 95 height 16
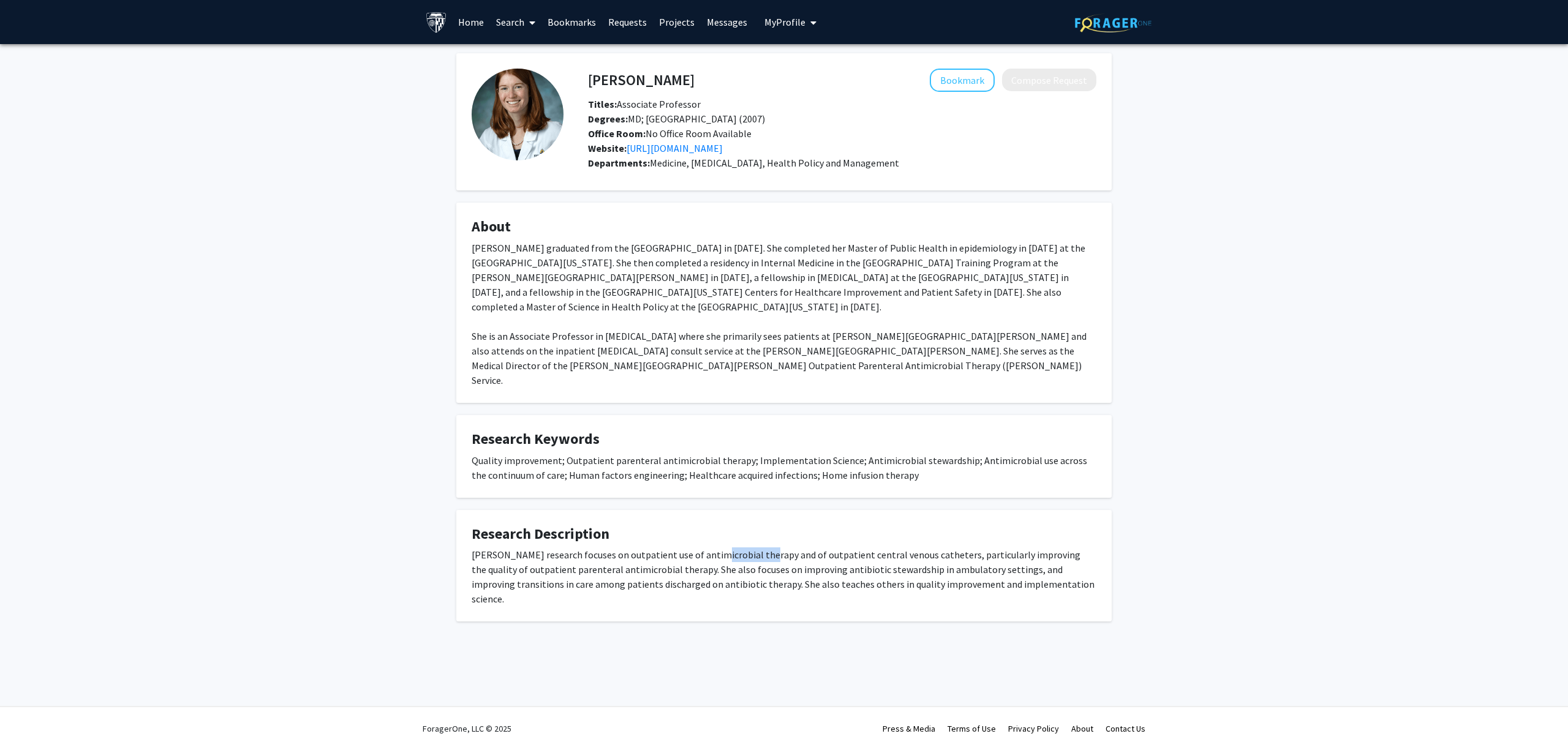
drag, startPoint x: 697, startPoint y: 539, endPoint x: 799, endPoint y: 551, distance: 102.7
click at [772, 547] on div "Dr. Keller’s research focuses on outpatient use of antimicrobial therapy and of…" at bounding box center [784, 577] width 625 height 59
click at [802, 552] on div "Dr. Keller’s research focuses on outpatient use of antimicrobial therapy and of…" at bounding box center [784, 577] width 625 height 59
click at [851, 156] on span "Medicine, Infectious Diseases, Health Policy and Management" at bounding box center [774, 162] width 249 height 12
click at [723, 148] on link "https://www.hopkinsmedicine.org/antimicrobial-stewardship/meet_our_team/Sara_C_…" at bounding box center [674, 148] width 96 height 12
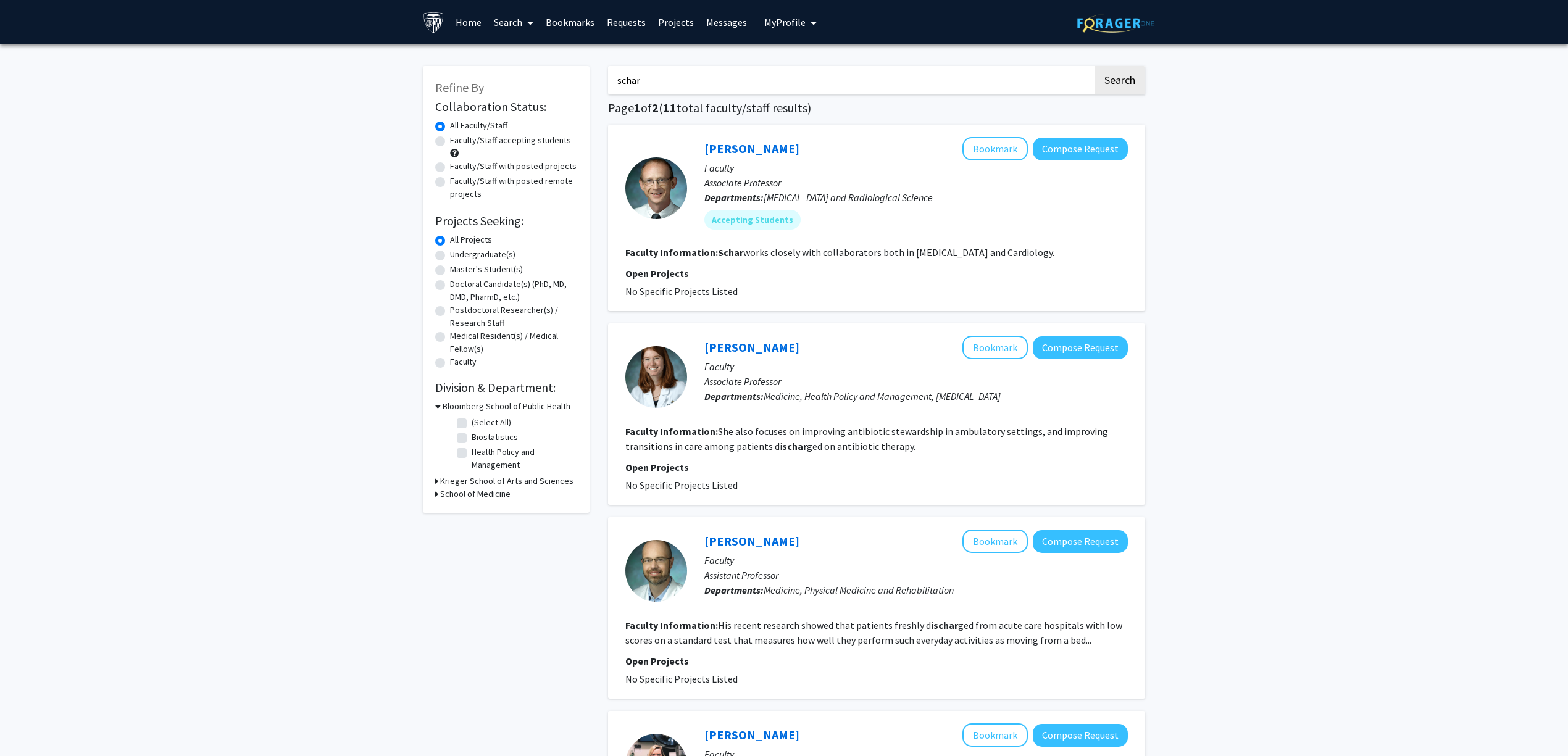
click at [627, 83] on input "schar" at bounding box center [850, 81] width 485 height 28
click at [1095, 66] on button "Search" at bounding box center [1120, 81] width 51 height 28
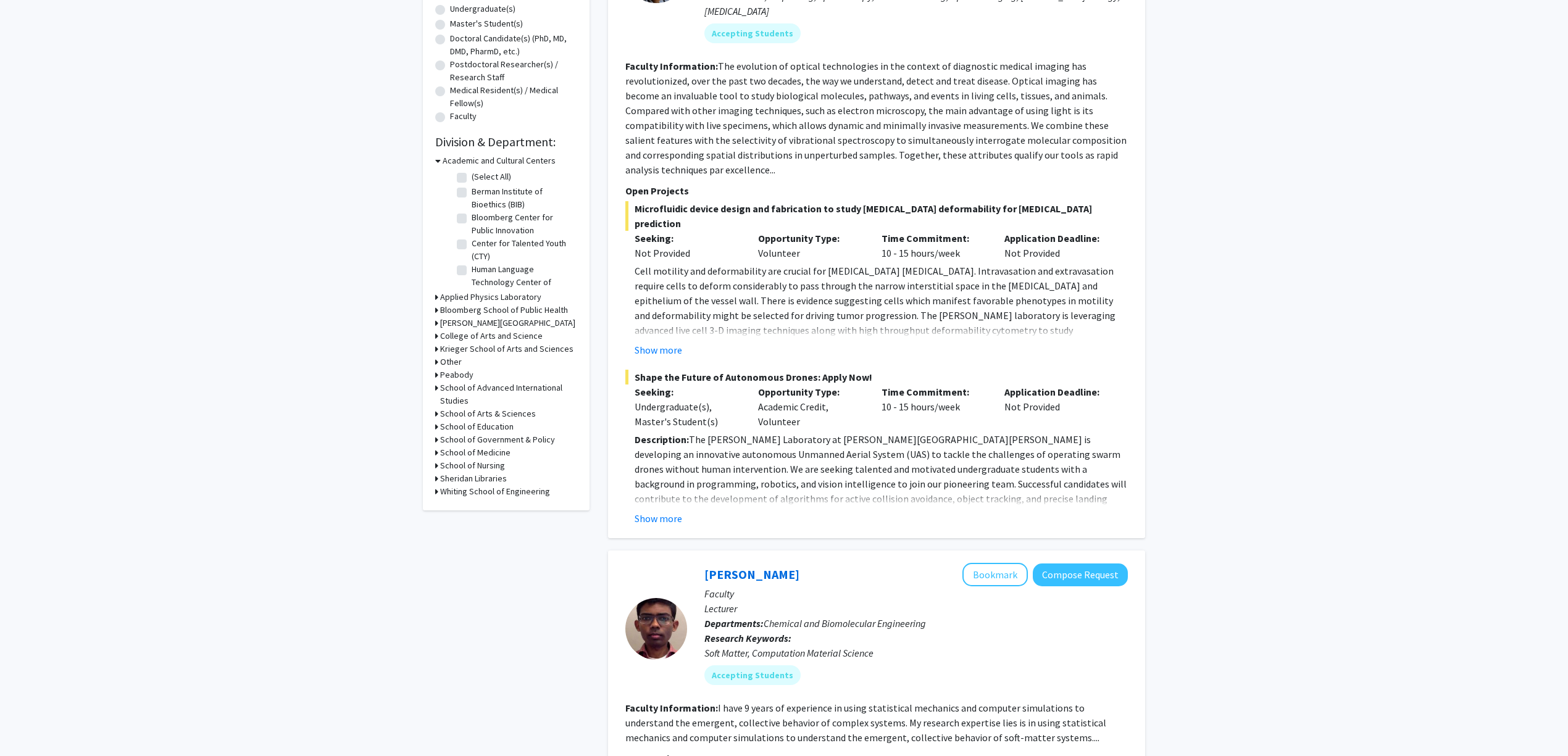
scroll to position [247, 0]
click at [478, 453] on h3 "School of Medicine" at bounding box center [475, 451] width 70 height 13
click at [507, 484] on label "Cell Biology" at bounding box center [494, 477] width 43 height 13
click at [479, 479] on input "Cell Biology" at bounding box center [476, 475] width 8 height 8
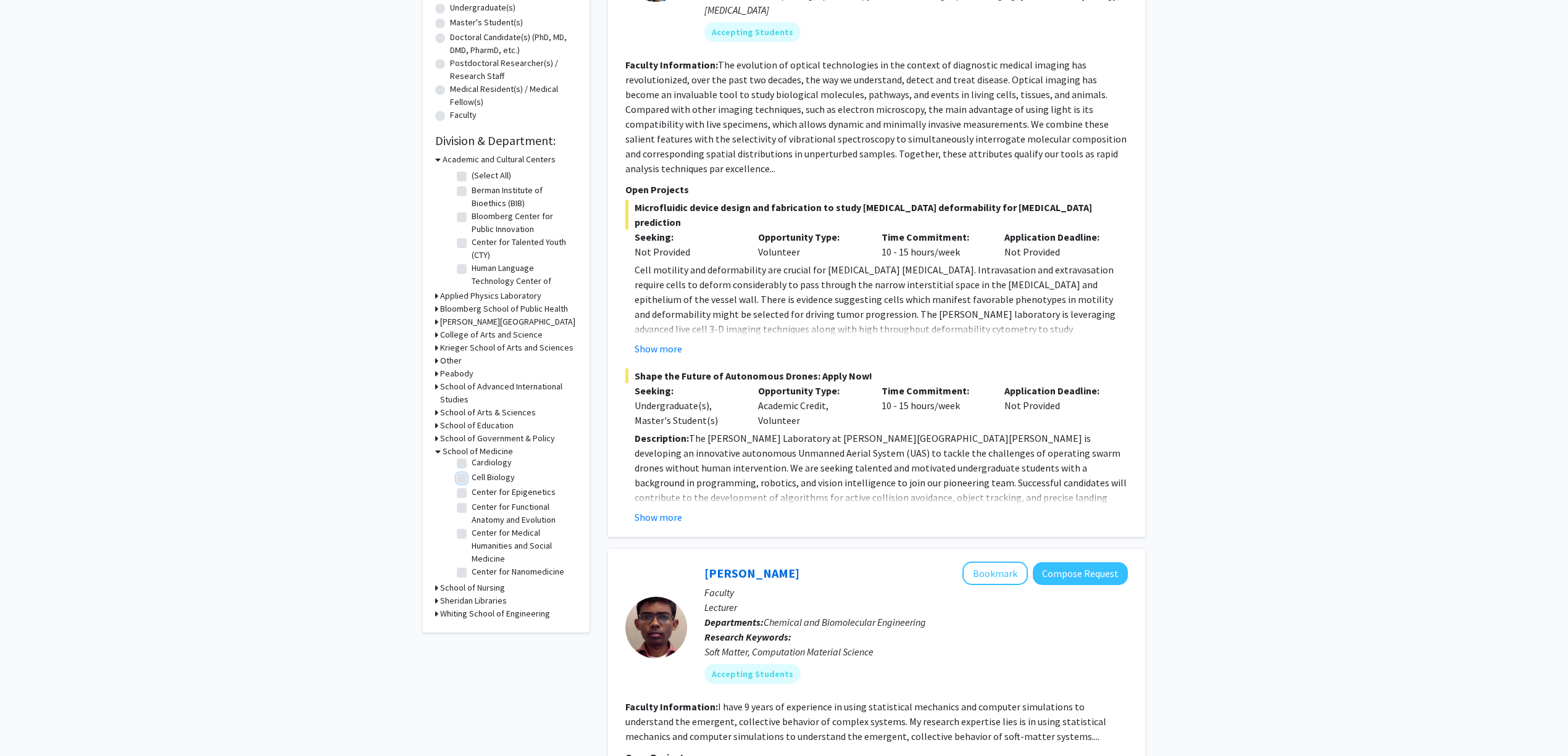
checkbox input "true"
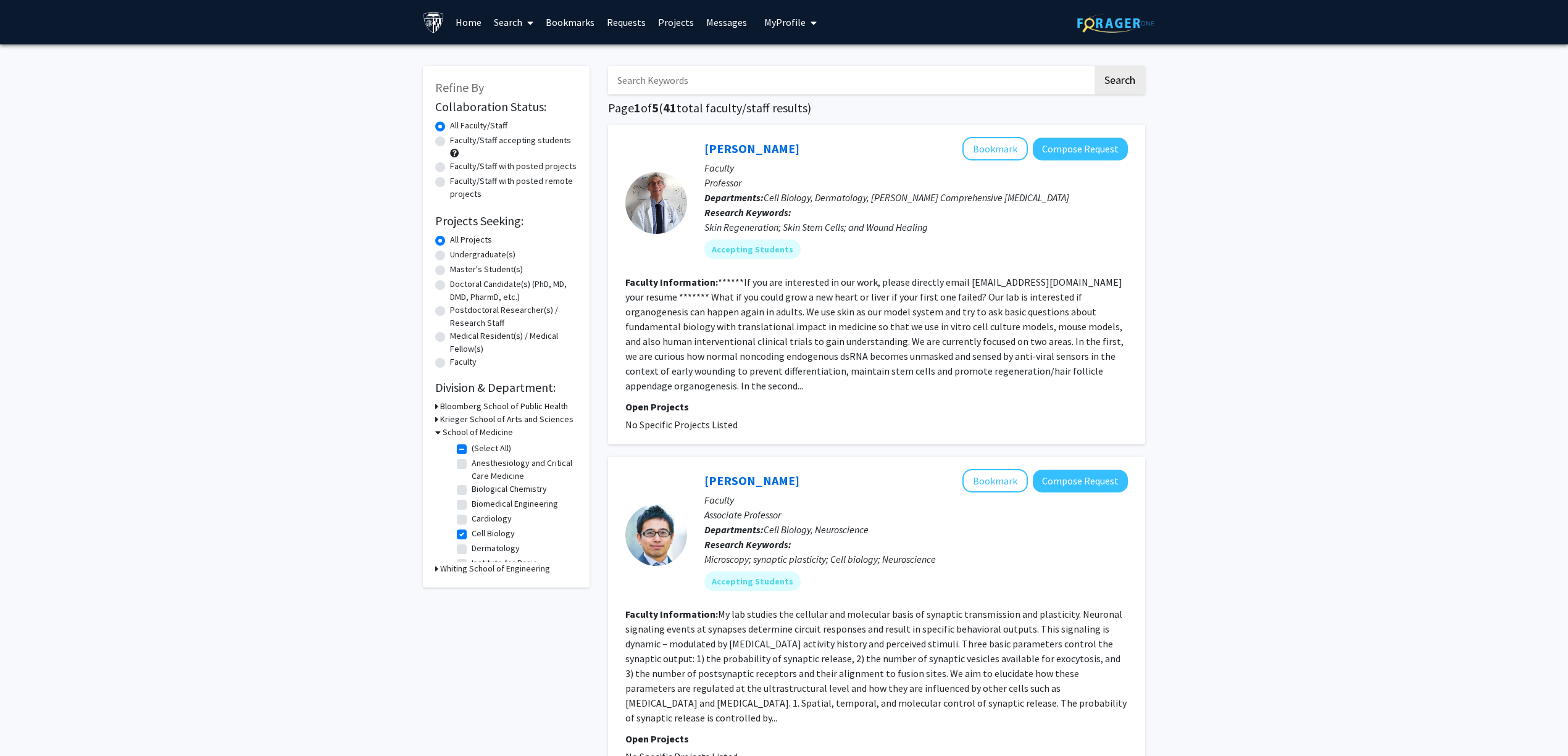
scroll to position [82, 0]
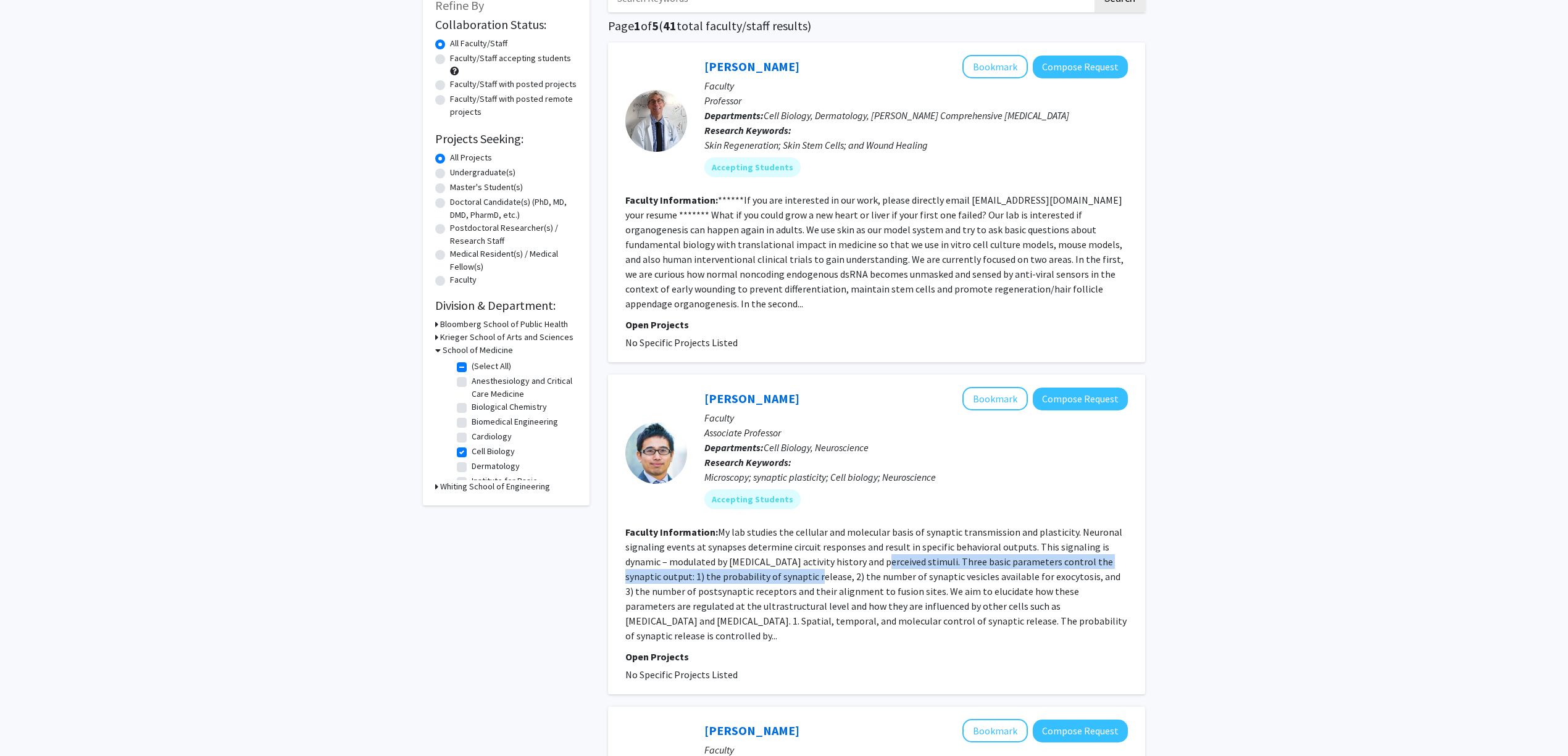
drag, startPoint x: 821, startPoint y: 552, endPoint x: 911, endPoint y: 549, distance: 90.0
click at [902, 549] on fg-read-more "My lab studies the cellular and molecular basis of synaptic transmission and pl…" at bounding box center [876, 583] width 501 height 116
click at [912, 549] on fg-read-more "My lab studies the cellular and molecular basis of synaptic transmission and pl…" at bounding box center [876, 583] width 501 height 116
drag, startPoint x: 831, startPoint y: 519, endPoint x: 919, endPoint y: 523, distance: 88.1
click at [905, 526] on fg-read-more "My lab studies the cellular and molecular basis of synaptic transmission and pl…" at bounding box center [876, 583] width 501 height 116
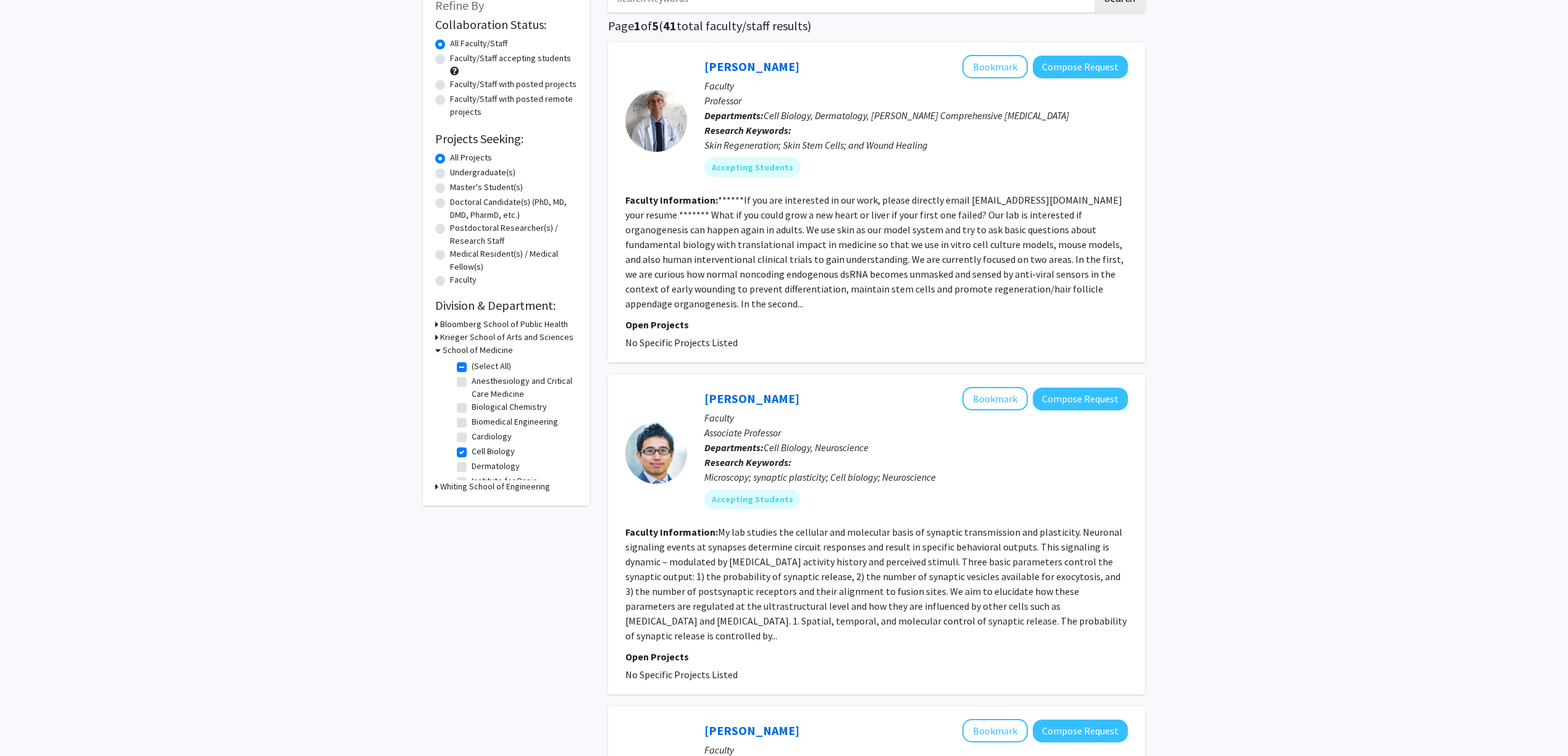
click at [920, 526] on fg-read-more "My lab studies the cellular and molecular basis of synaptic transmission and pl…" at bounding box center [876, 583] width 501 height 116
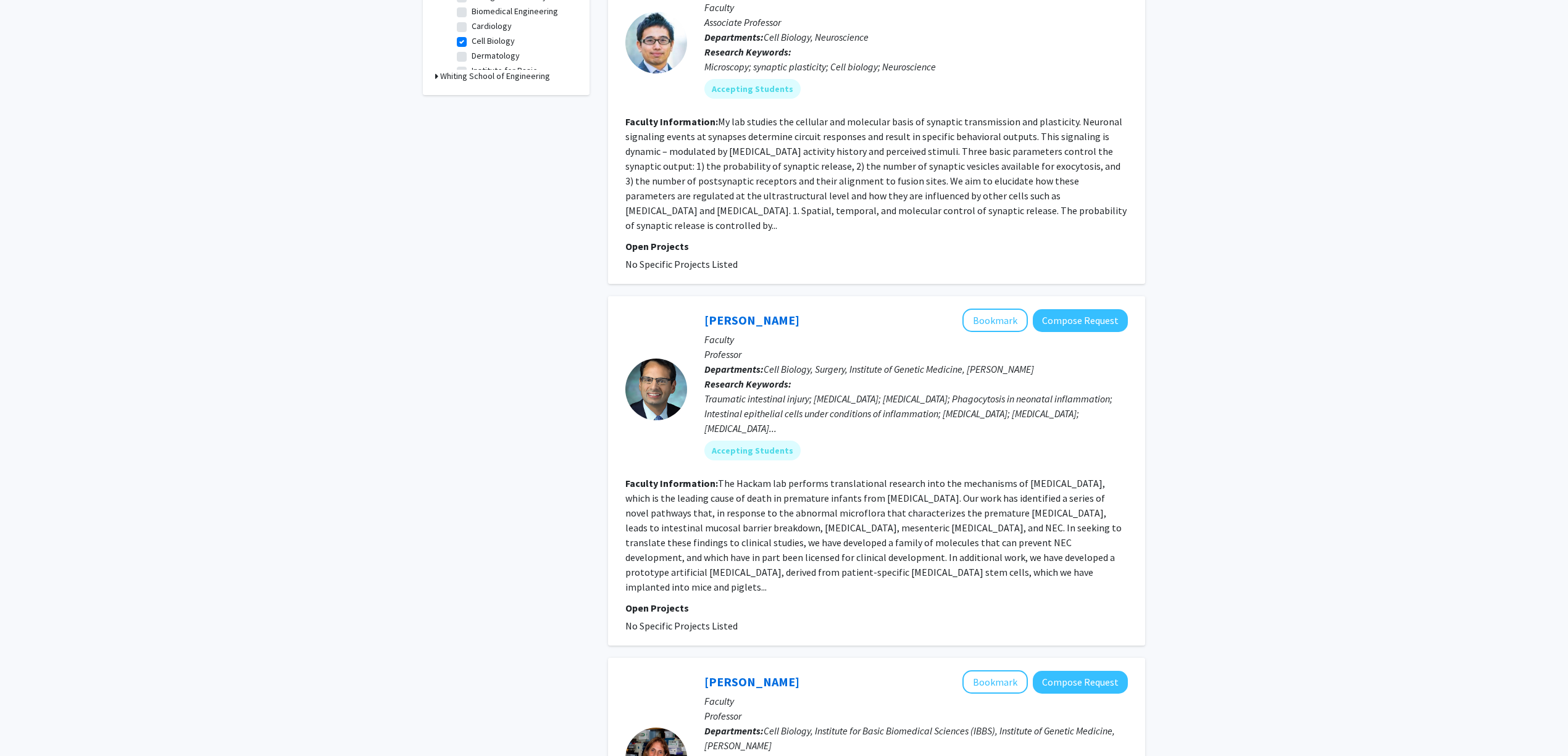
scroll to position [493, 0]
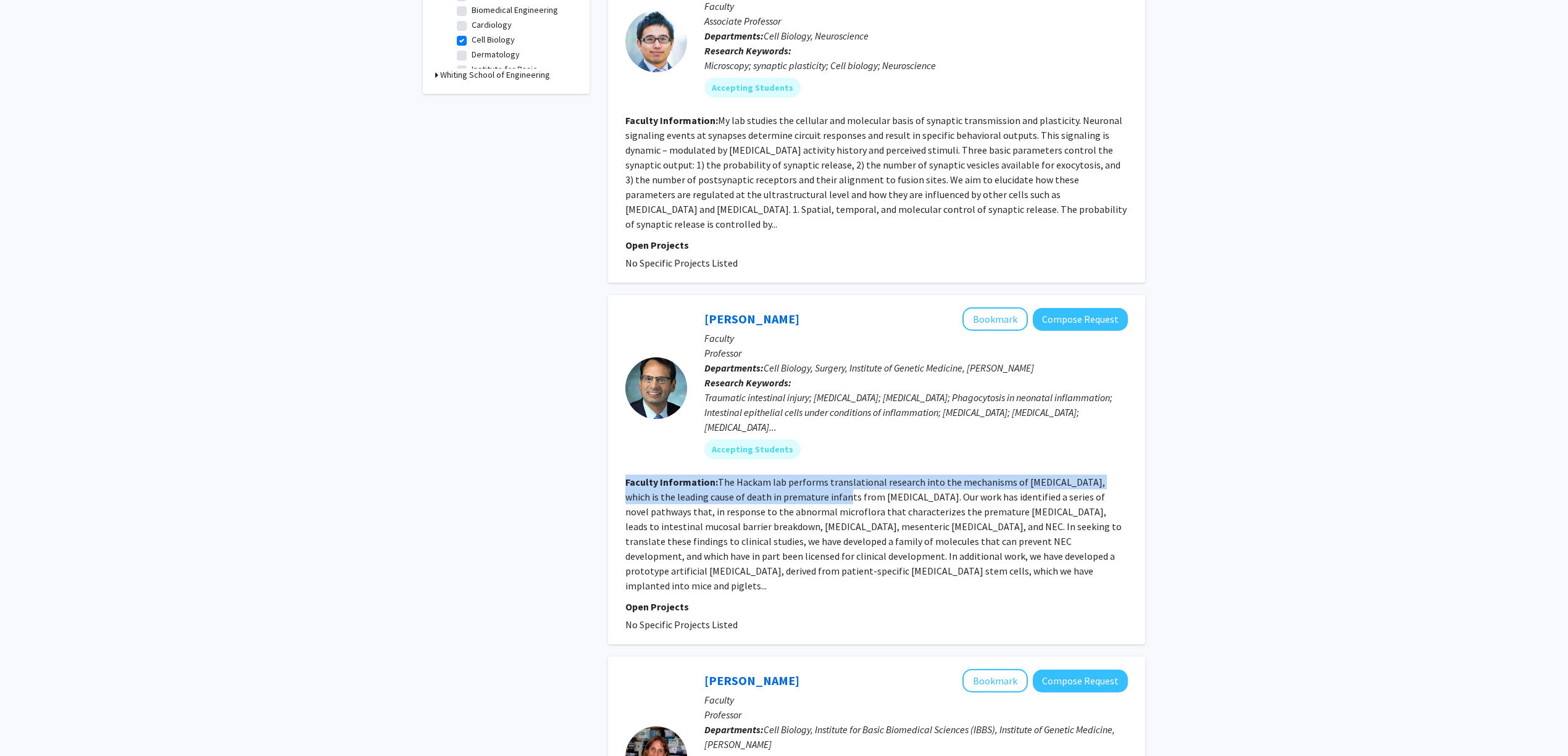
drag, startPoint x: 959, startPoint y: 438, endPoint x: 968, endPoint y: 438, distance: 9.0
click at [968, 438] on fg-search-faculty "David Hackam Bookmark Compose Request Faculty Professor Departments: Cell Biolo…" at bounding box center [877, 470] width 502 height 325
drag, startPoint x: 938, startPoint y: 453, endPoint x: 1049, endPoint y: 469, distance: 112.1
click at [1049, 476] on fg-read-more "The Hackam lab performs translational research into the mechanisms of necrotizi…" at bounding box center [873, 533] width 496 height 116
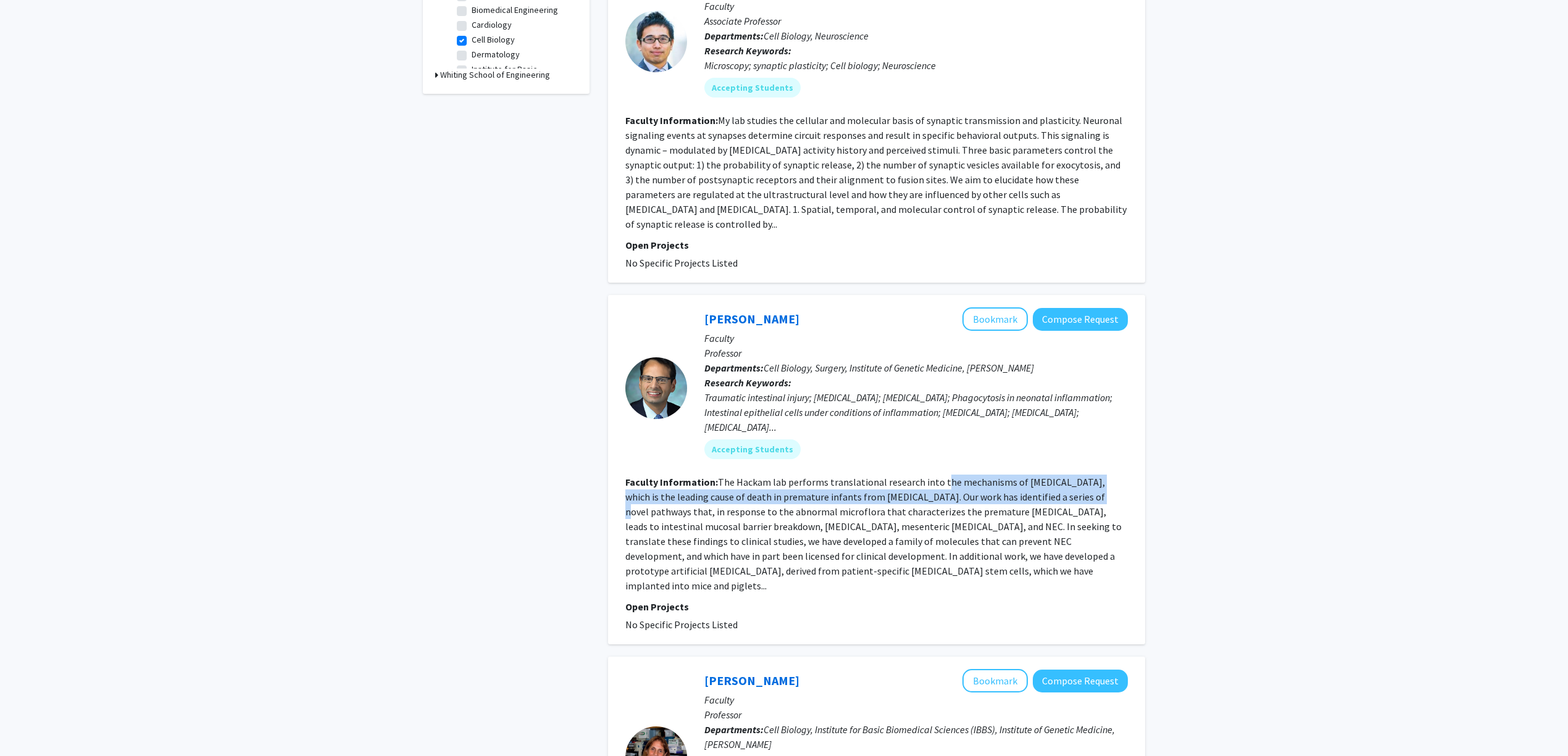
click at [1049, 476] on fg-read-more "The Hackam lab performs translational research into the mechanisms of necrotizi…" at bounding box center [873, 533] width 496 height 116
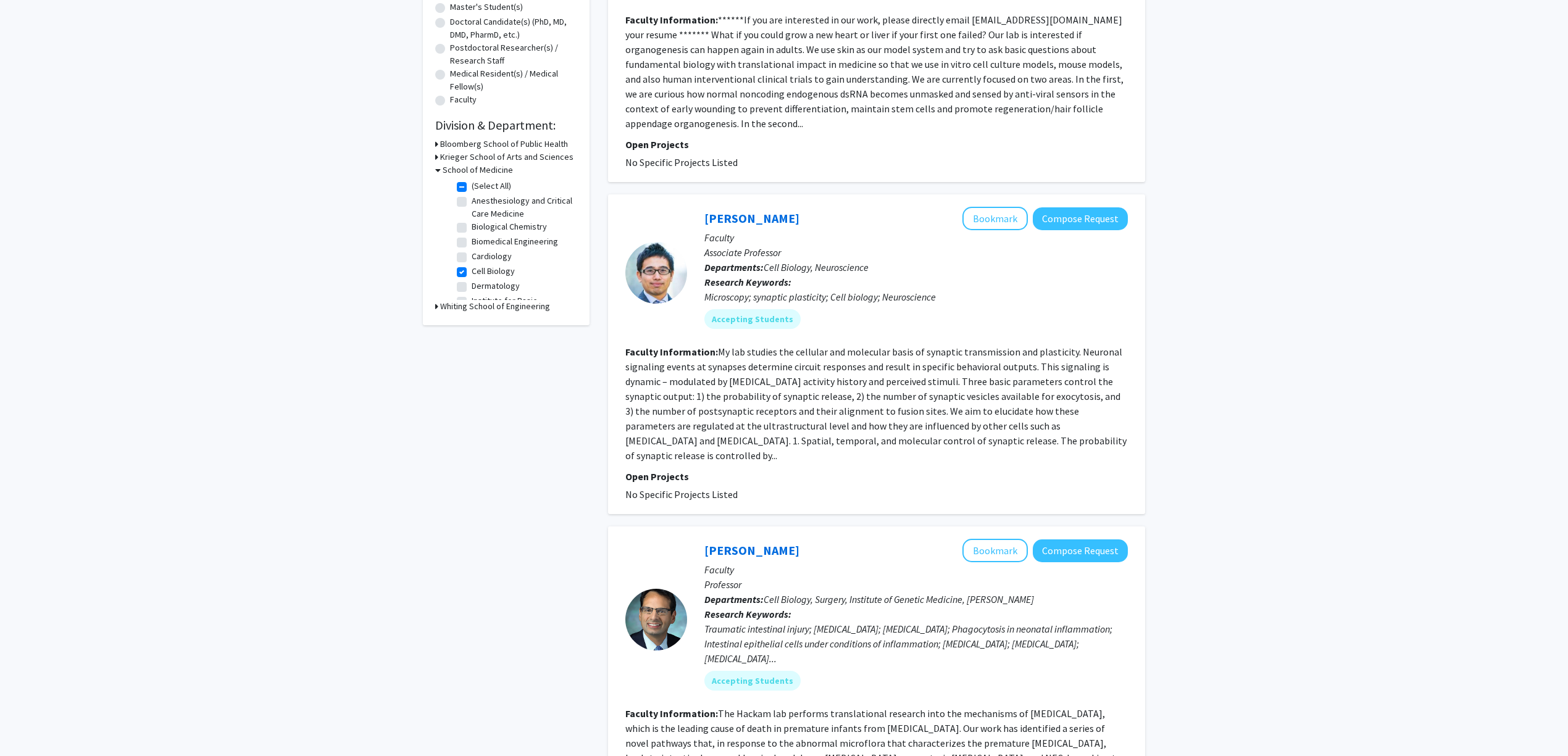
scroll to position [0, 0]
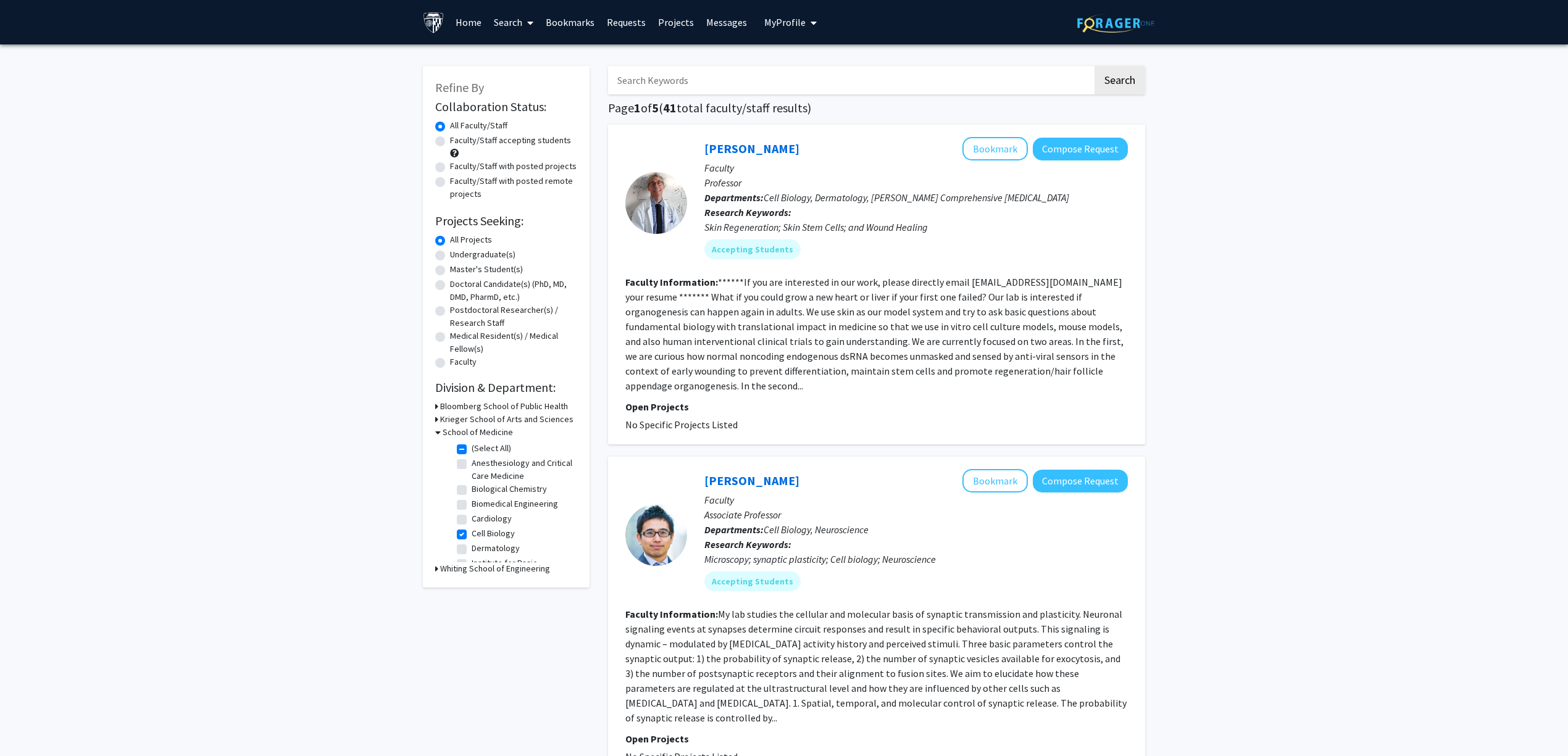
click at [500, 171] on label "Faculty/Staff with posted projects" at bounding box center [513, 166] width 127 height 13
click at [458, 168] on input "Faculty/Staff with posted projects" at bounding box center [454, 164] width 8 height 8
radio input "true"
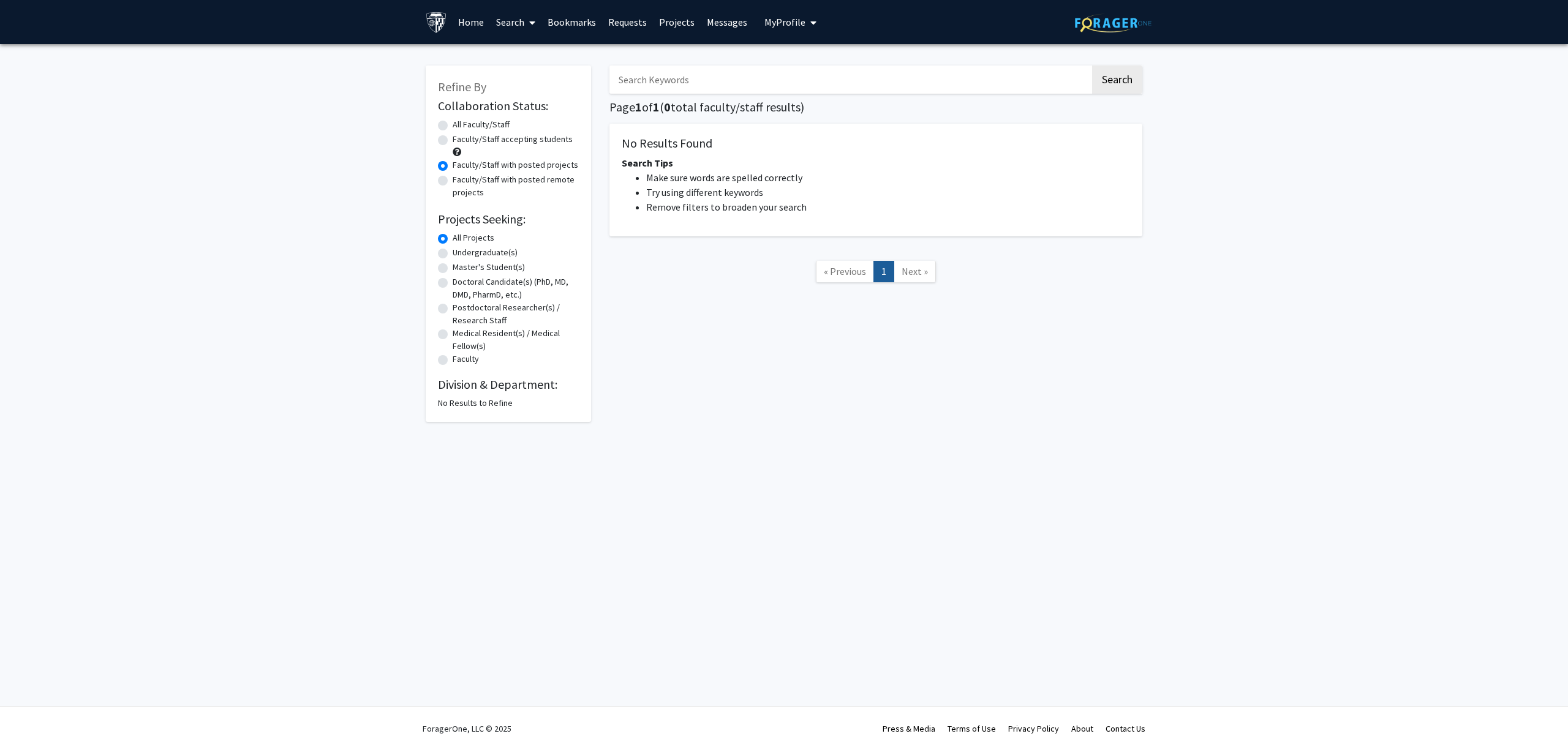
click at [490, 115] on form "Collaboration Status: Collaboration Status All Faculty/Staff Collaboration Stat…" at bounding box center [509, 233] width 141 height 269
click at [490, 138] on label "Faculty/Staff accepting students" at bounding box center [513, 139] width 120 height 13
click at [461, 138] on input "Faculty/Staff accepting students" at bounding box center [457, 137] width 8 height 8
radio input "true"
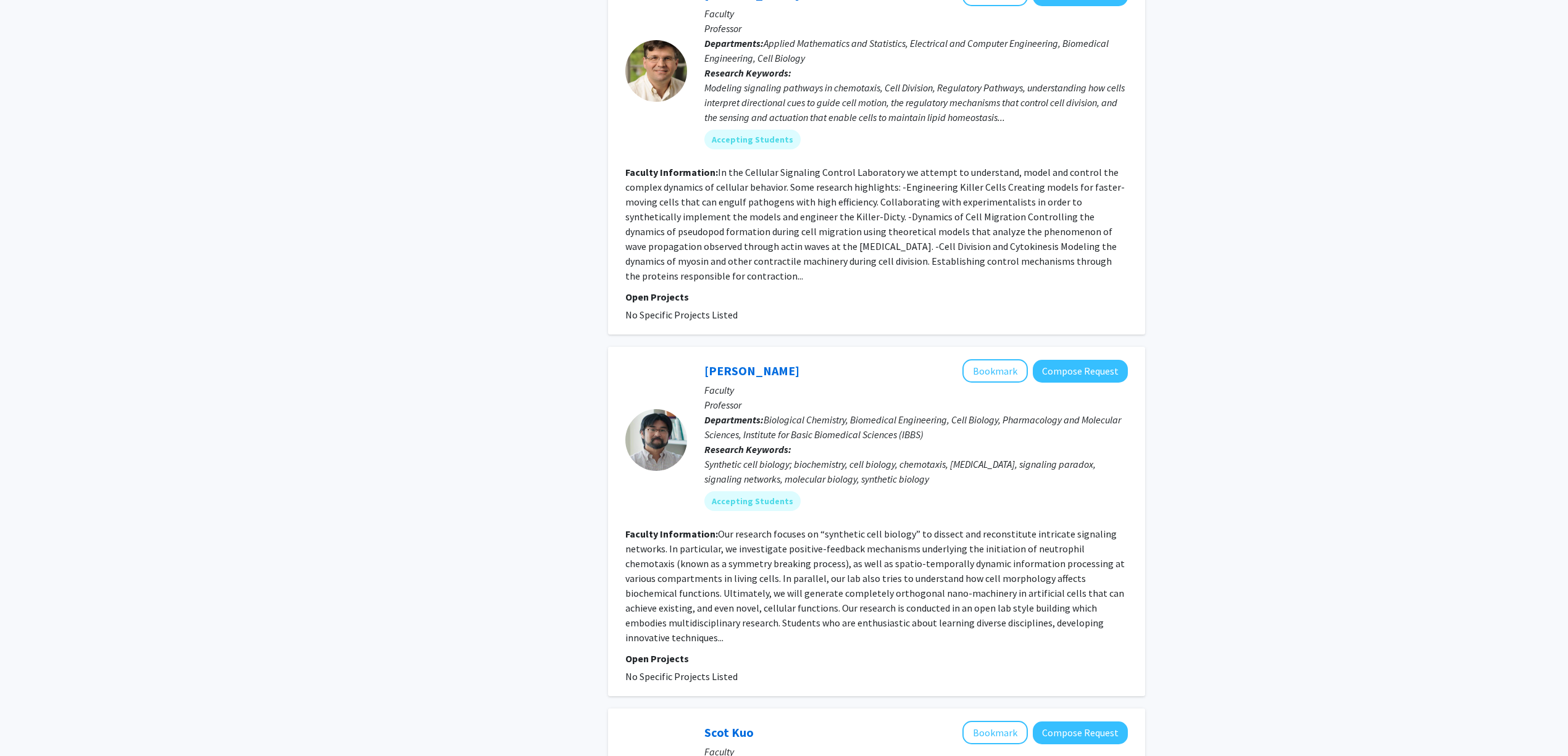
scroll to position [1975, 0]
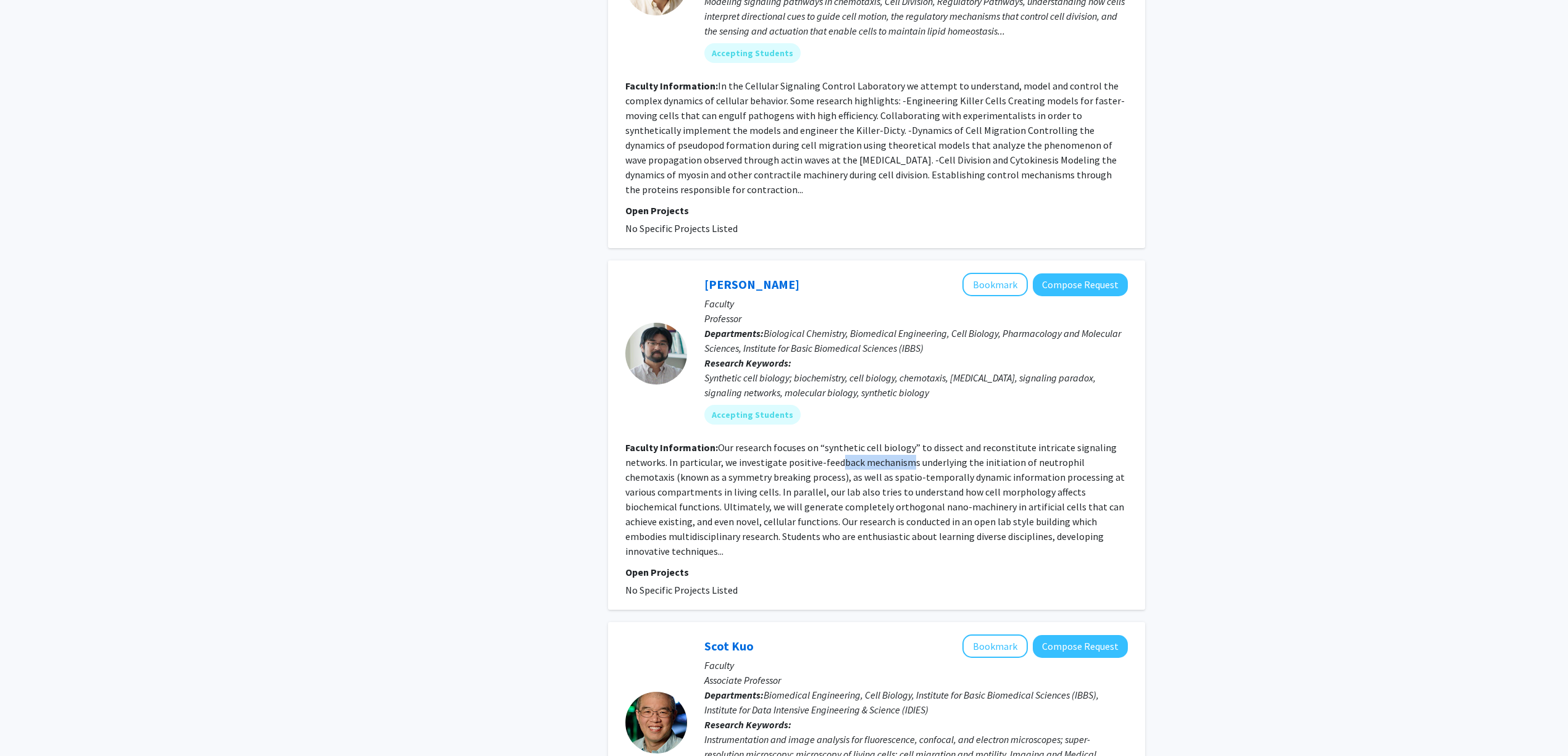
drag, startPoint x: 836, startPoint y: 380, endPoint x: 907, endPoint y: 384, distance: 71.1
click at [905, 441] on fg-read-more "Our research focuses on “synthetic cell biology” to dissect and reconstitute in…" at bounding box center [875, 499] width 500 height 116
click at [907, 441] on fg-read-more "Our research focuses on “synthetic cell biology” to dissect and reconstitute in…" at bounding box center [875, 499] width 500 height 116
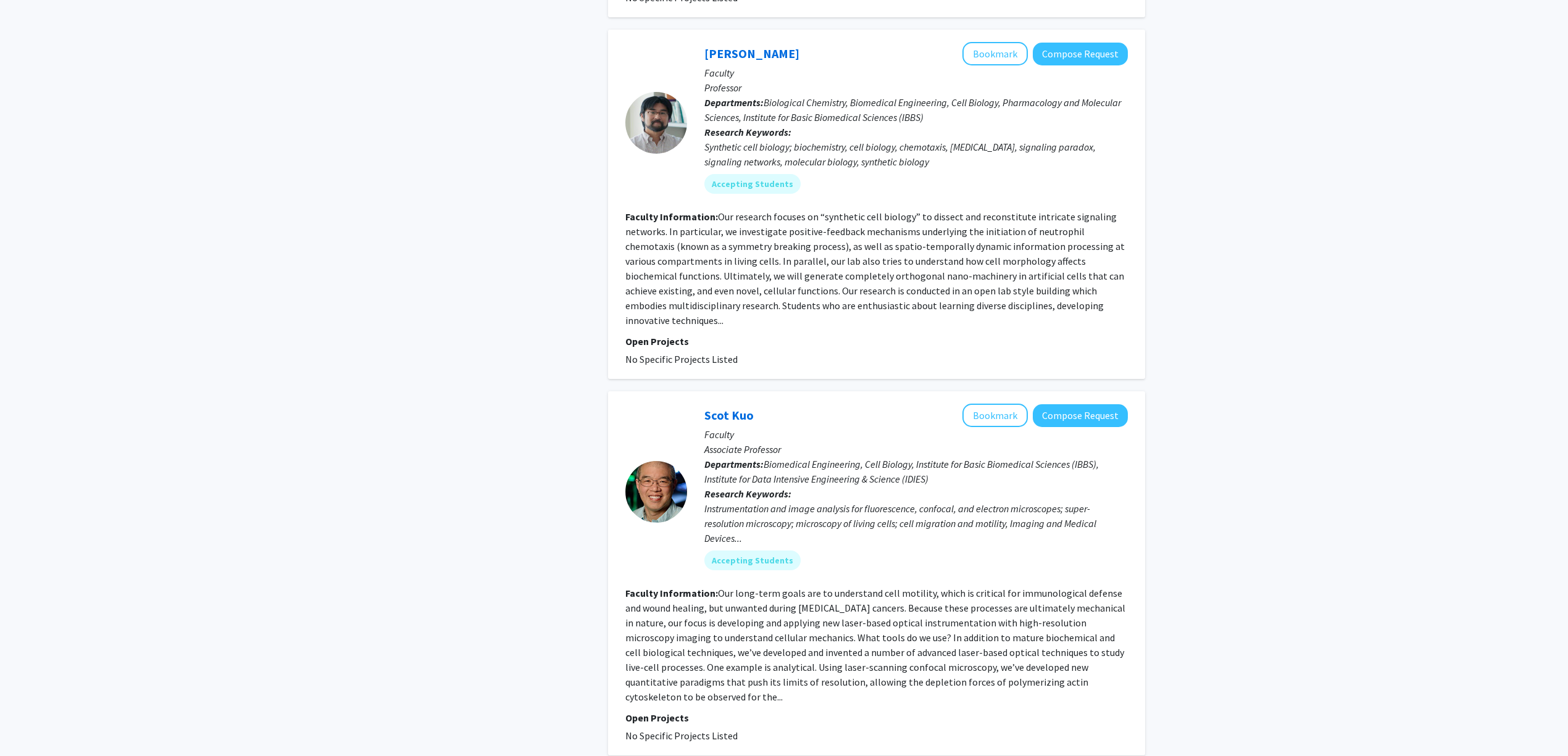
scroll to position [2222, 0]
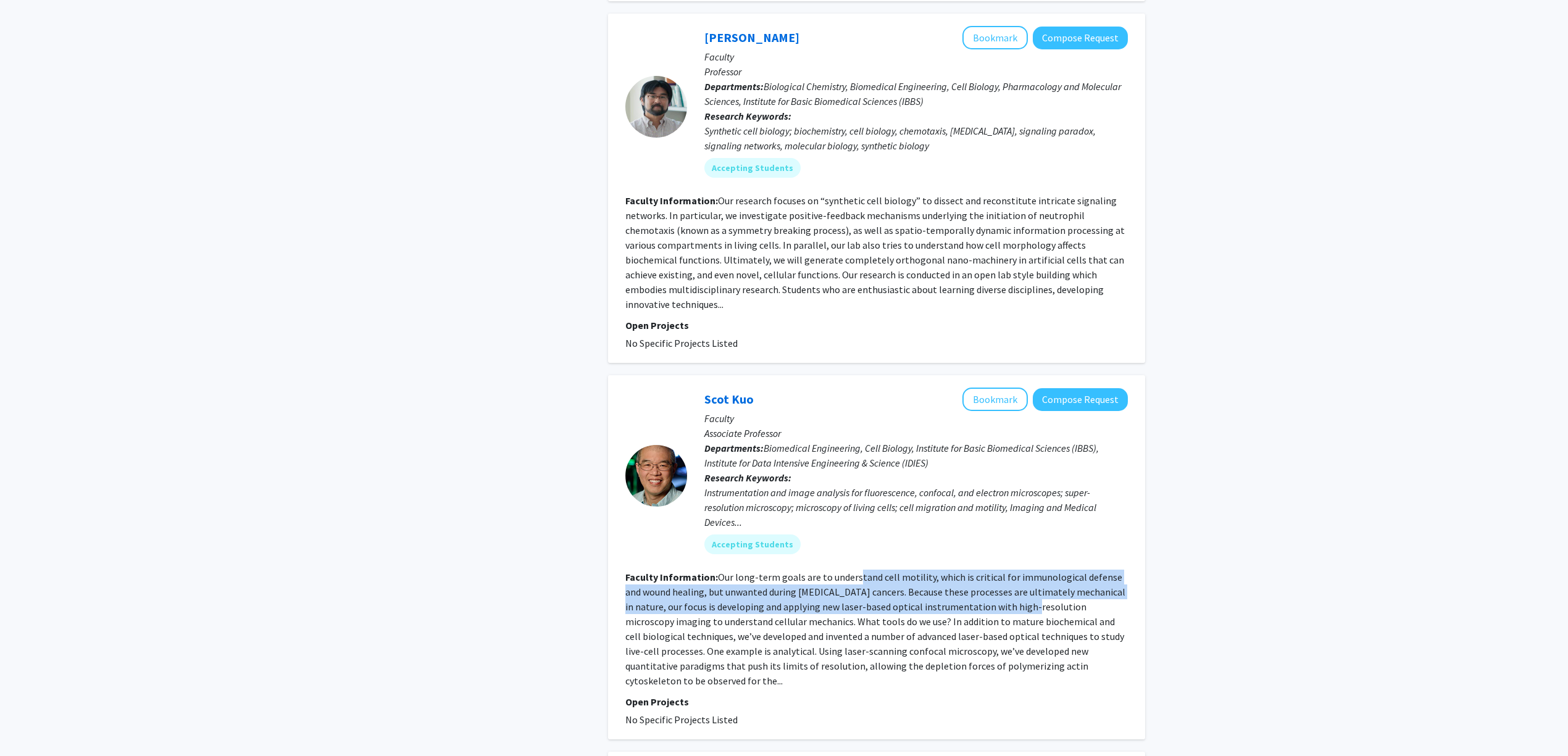
drag, startPoint x: 899, startPoint y: 504, endPoint x: 1005, endPoint y: 525, distance: 108.1
click at [1005, 570] on section "Faculty Information: Our long-term goals are to understand cell motility, which…" at bounding box center [877, 629] width 502 height 118
click at [1005, 571] on fg-read-more "Our long-term goals are to understand cell motility, which is critical for immu…" at bounding box center [875, 628] width 500 height 116
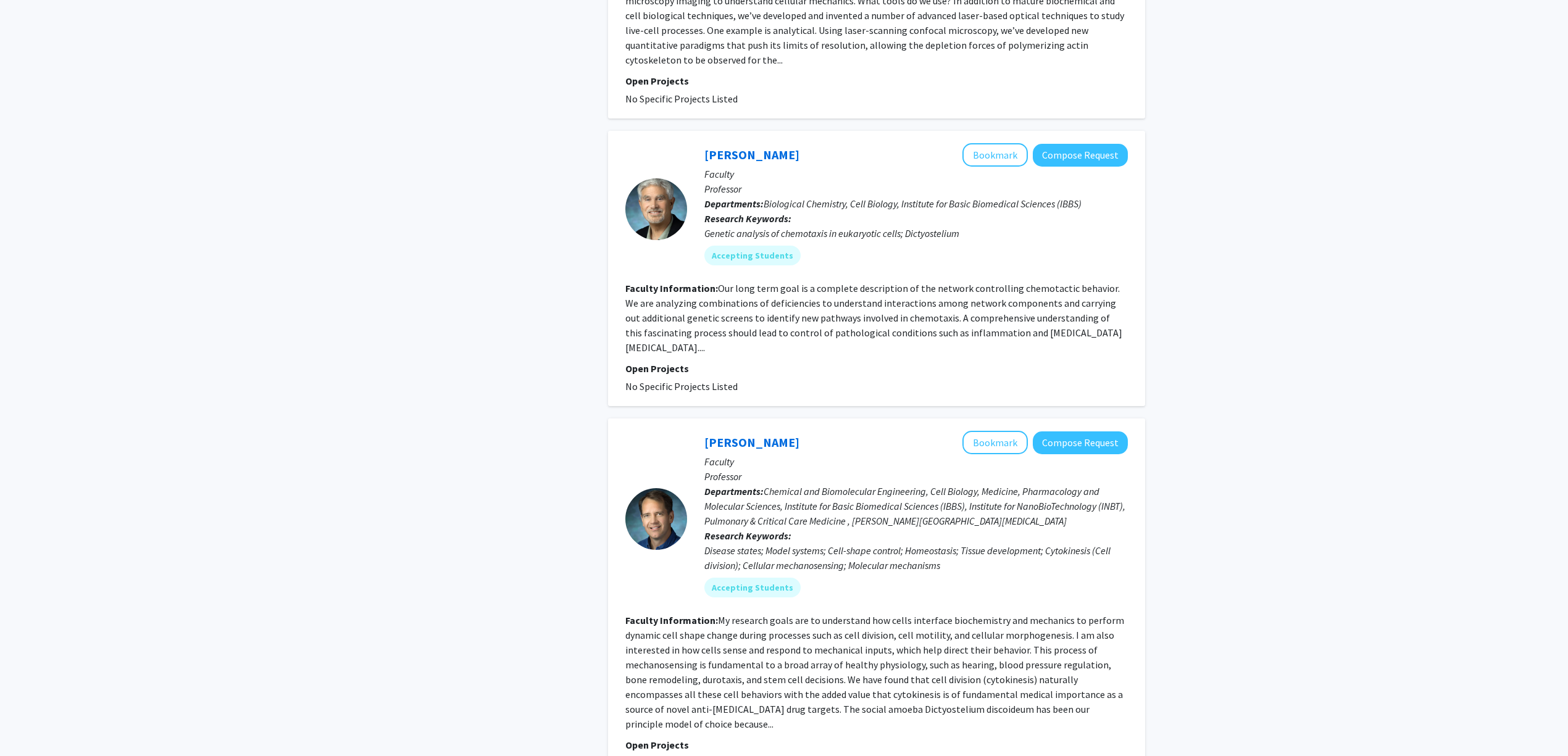
scroll to position [2880, 0]
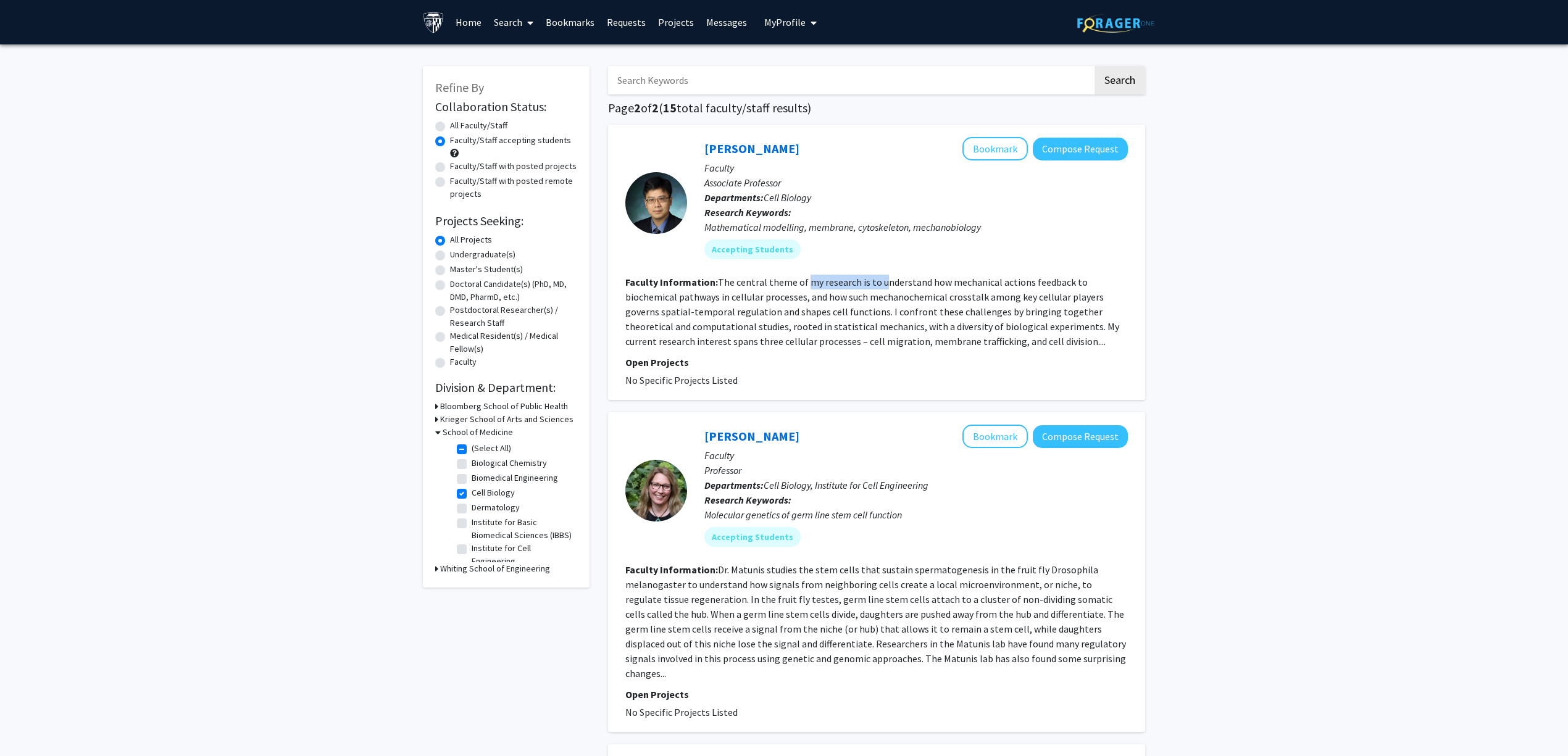
drag, startPoint x: 808, startPoint y: 284, endPoint x: 883, endPoint y: 288, distance: 75.1
click at [883, 288] on section "Faculty Information: The central theme of my research is to understand how mech…" at bounding box center [877, 311] width 502 height 74
drag, startPoint x: 786, startPoint y: 292, endPoint x: 827, endPoint y: 294, distance: 41.0
click at [818, 294] on fg-read-more "The central theme of my research is to understand how mechanical actions feedba…" at bounding box center [872, 312] width 494 height 72
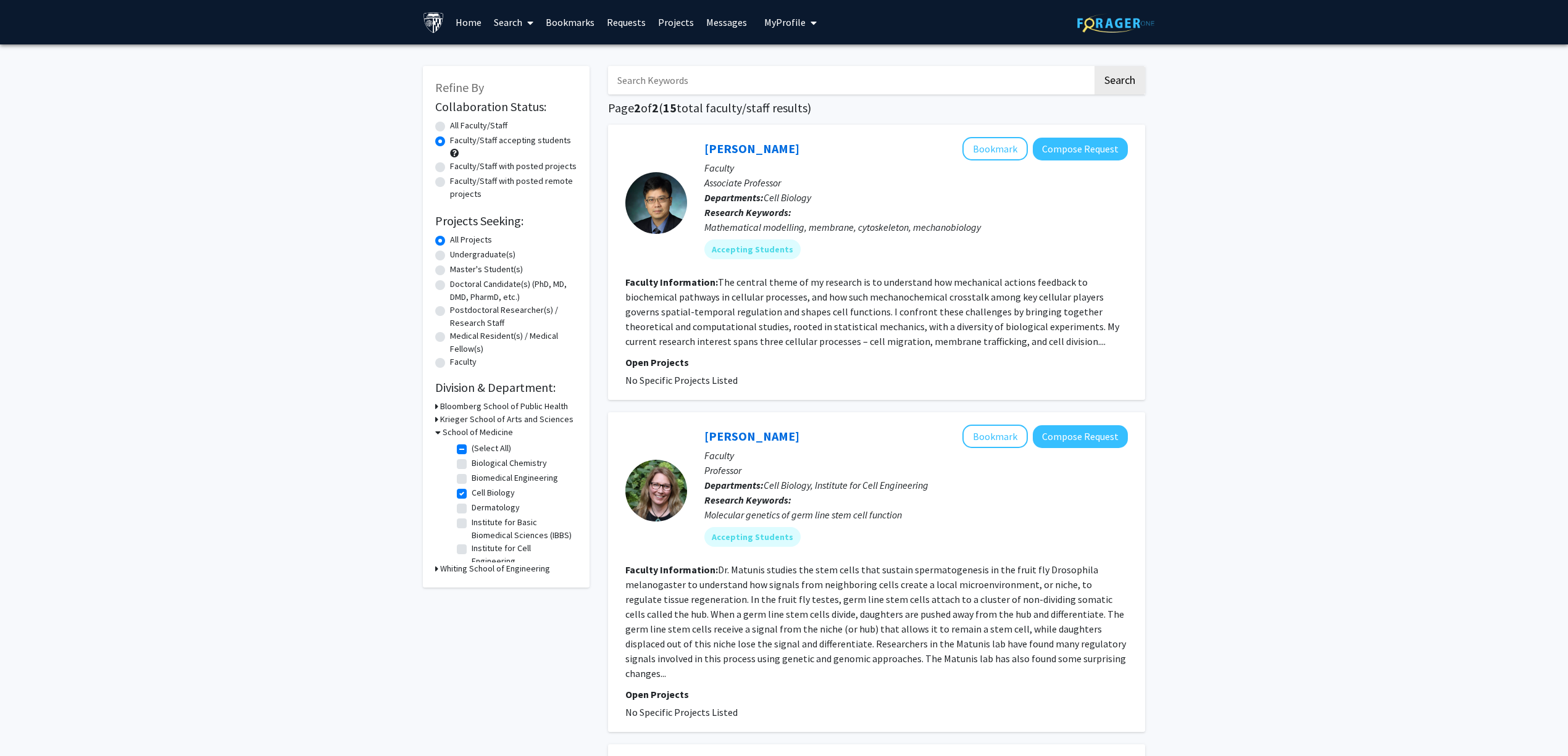
click at [835, 294] on fg-read-more "The central theme of my research is to understand how mechanical actions feedba…" at bounding box center [872, 312] width 494 height 72
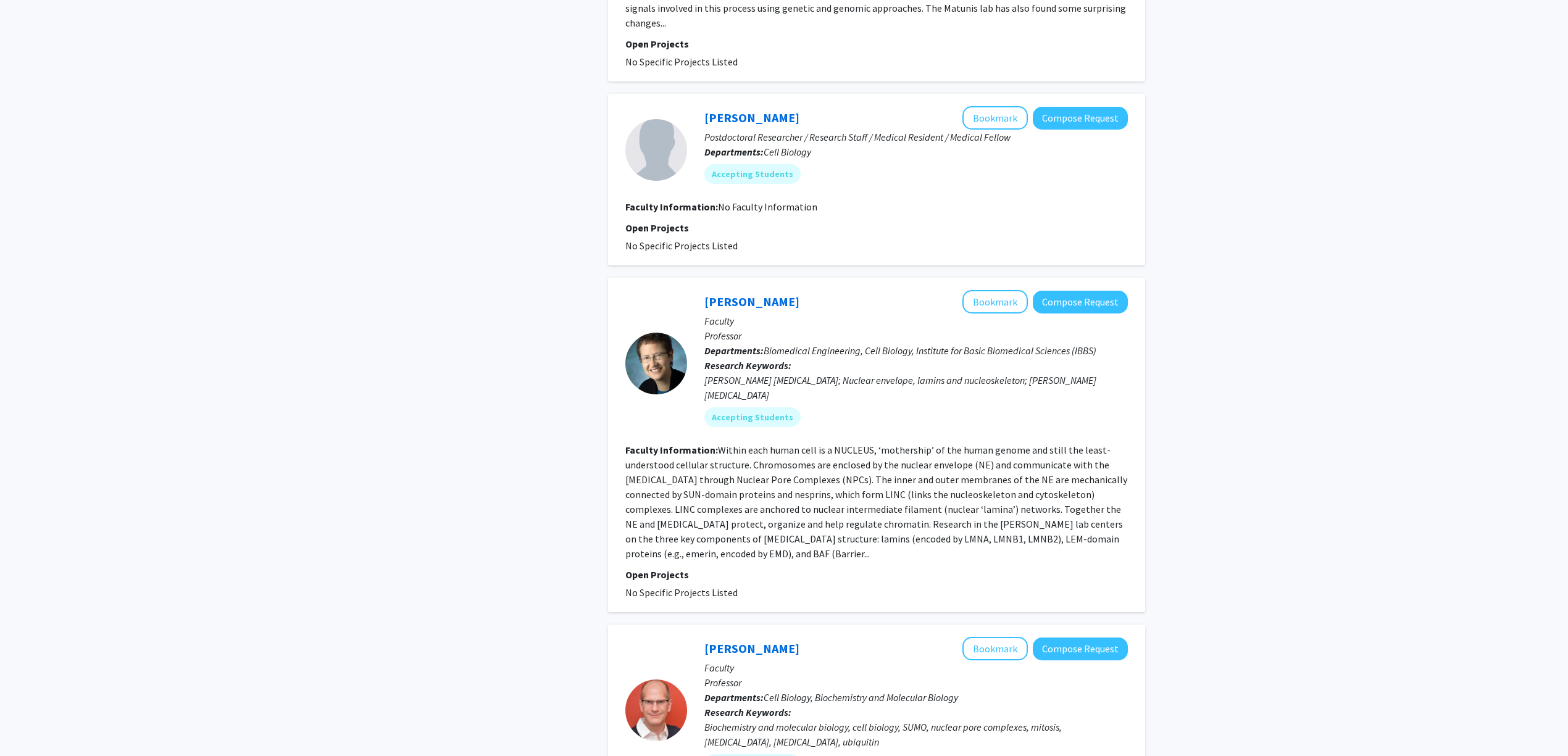
scroll to position [658, 0]
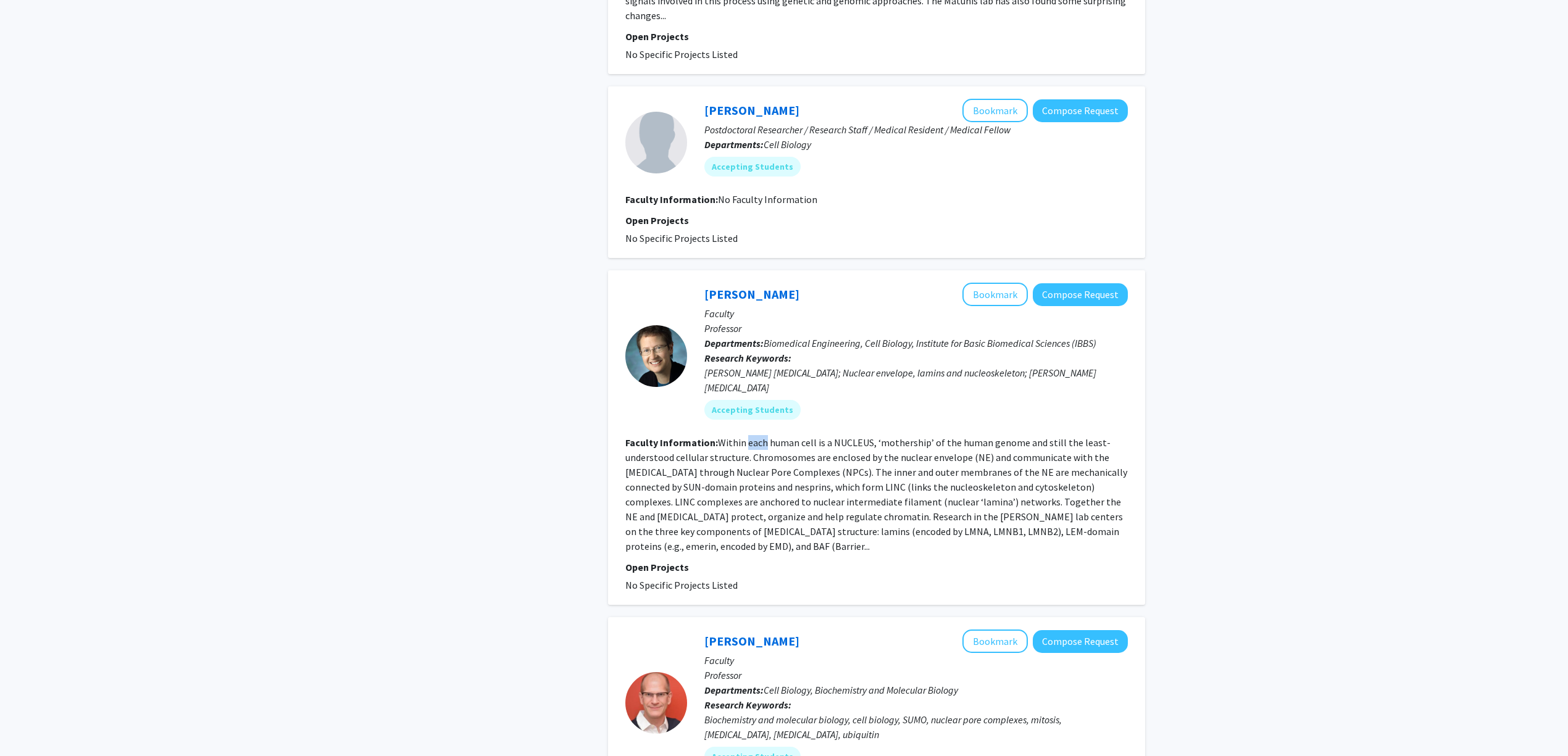
drag, startPoint x: 746, startPoint y: 423, endPoint x: 826, endPoint y: 432, distance: 80.5
click at [805, 437] on fg-read-more "Within each human cell is a NUCLEUS, ‘mothership’ of the human genome and still…" at bounding box center [876, 494] width 502 height 116
click at [829, 435] on section "Faculty Information: Within each human cell is a NUCLEUS, ‘mothership’ of the h…" at bounding box center [877, 494] width 502 height 118
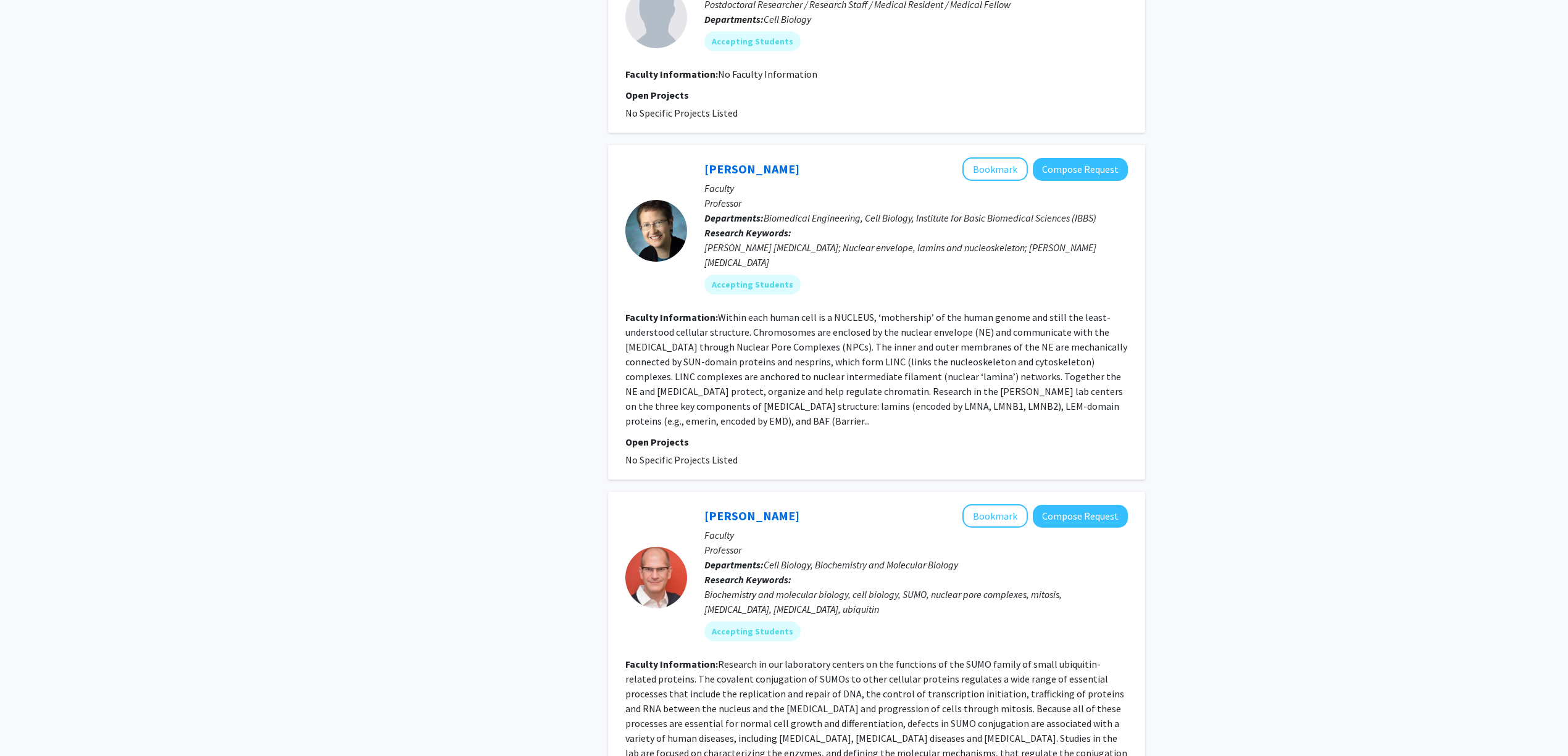
scroll to position [822, 0]
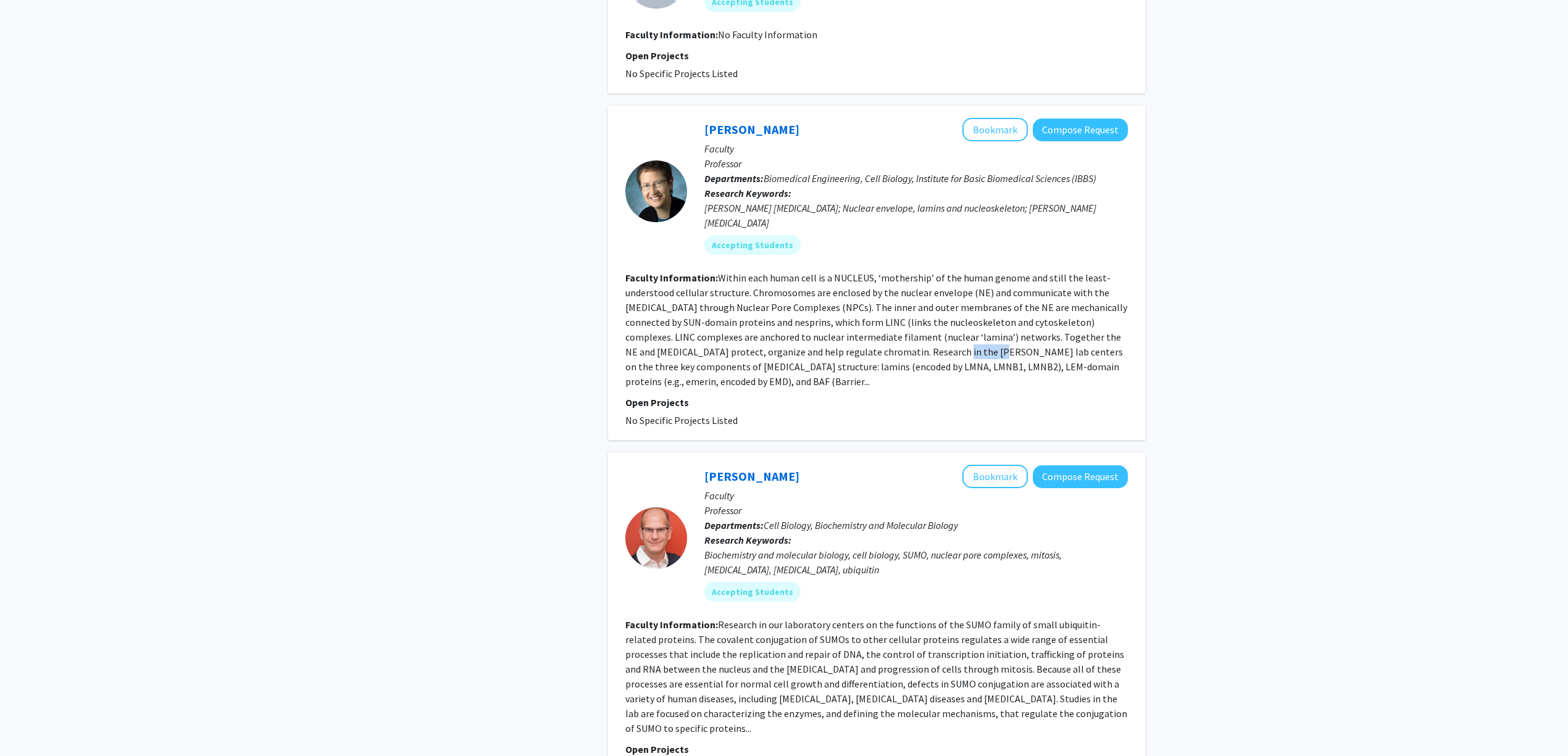
drag, startPoint x: 988, startPoint y: 333, endPoint x: 932, endPoint y: 333, distance: 56.0
click at [938, 333] on fg-read-more "Within each human cell is a NUCLEUS, ‘mothership’ of the human genome and still…" at bounding box center [876, 329] width 502 height 116
click at [930, 332] on fg-read-more "Within each human cell is a NUCLEUS, ‘mothership’ of the human genome and still…" at bounding box center [876, 329] width 502 height 116
drag, startPoint x: 721, startPoint y: 347, endPoint x: 773, endPoint y: 356, distance: 52.8
click at [773, 356] on section "Faculty Information: Within each human cell is a NUCLEUS, ‘mothership’ of the h…" at bounding box center [877, 329] width 502 height 118
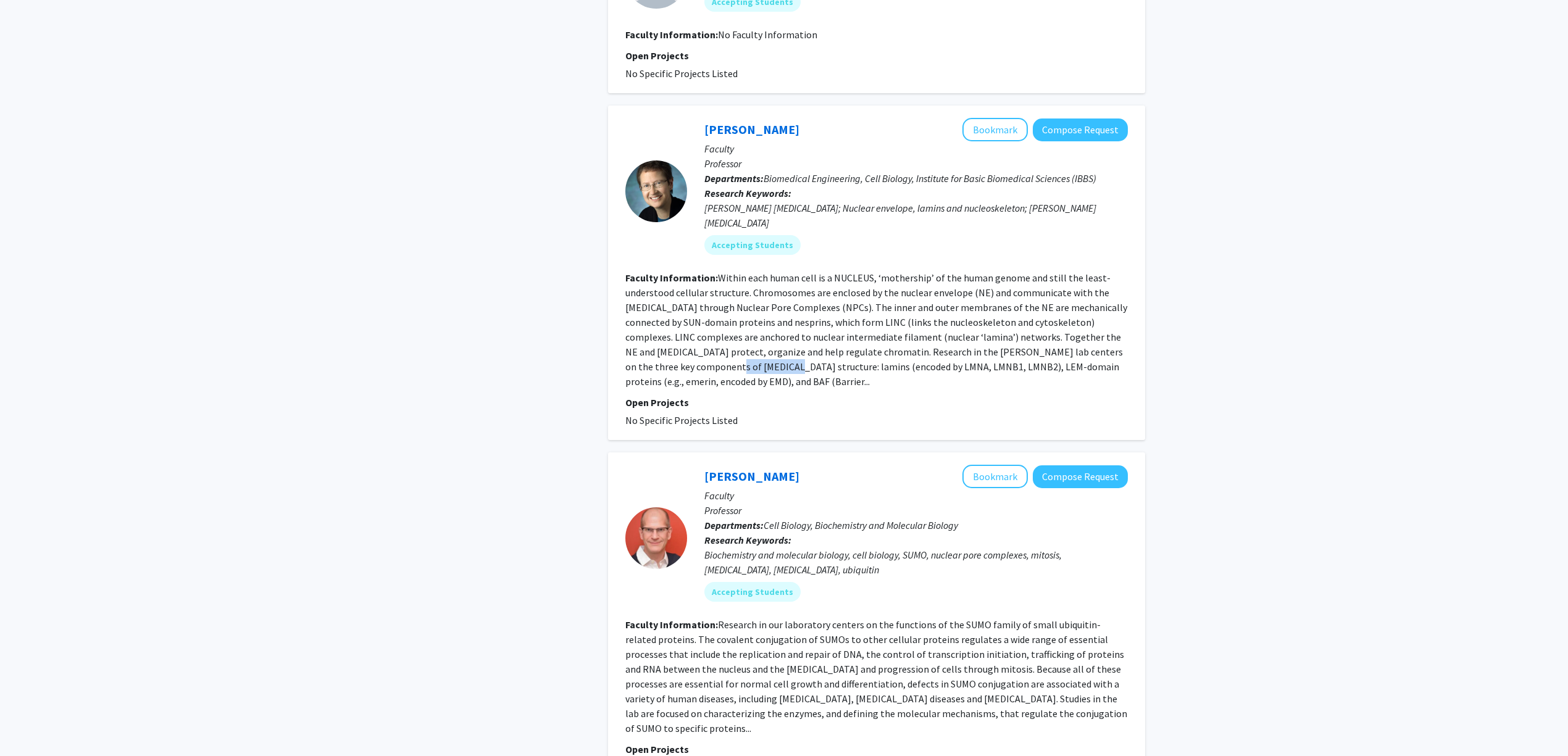
click at [773, 356] on section "Faculty Information: Within each human cell is a NUCLEUS, ‘mothership’ of the h…" at bounding box center [877, 329] width 502 height 118
click at [730, 122] on link "Kathy Wilson" at bounding box center [752, 129] width 95 height 16
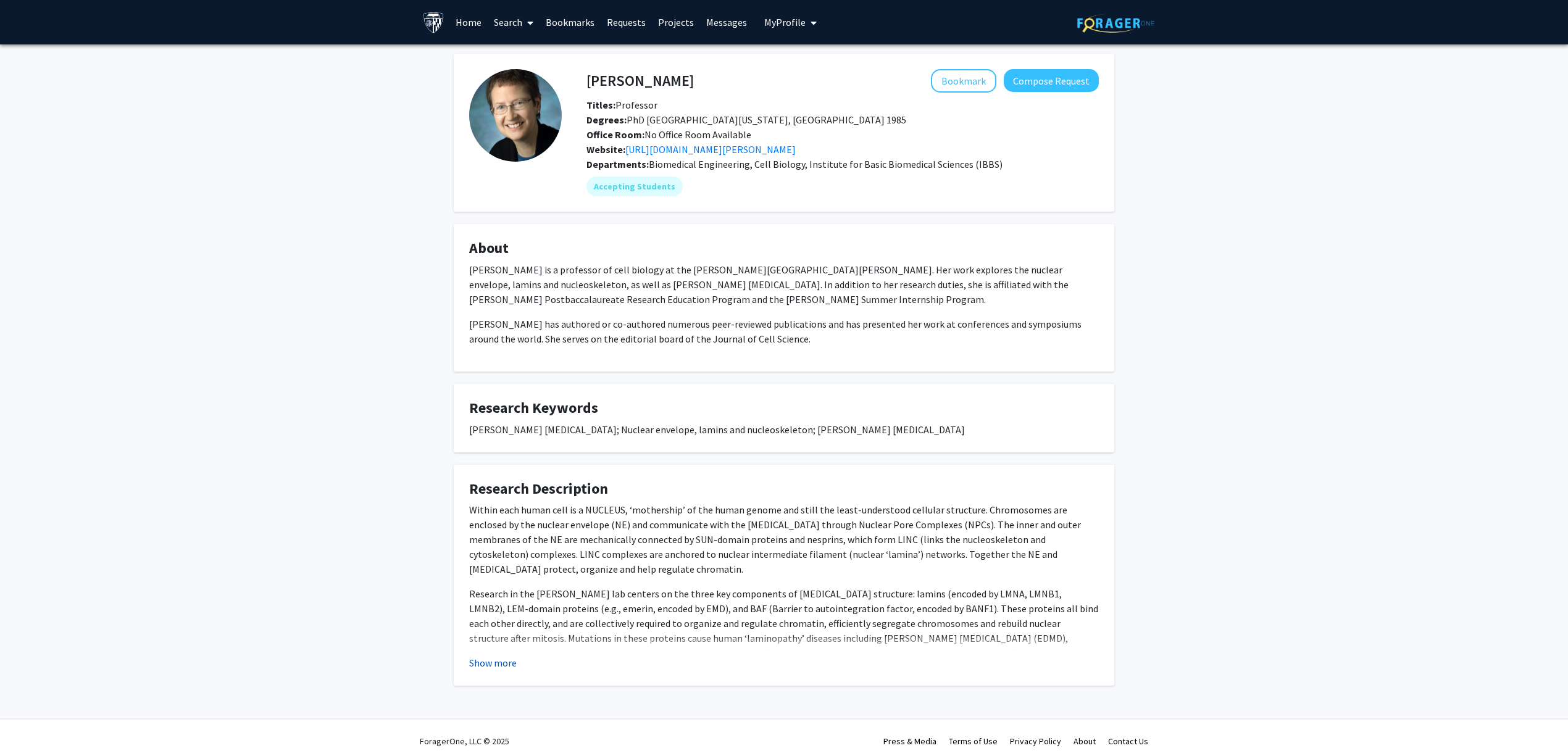
click at [501, 658] on button "Show more" at bounding box center [493, 663] width 47 height 15
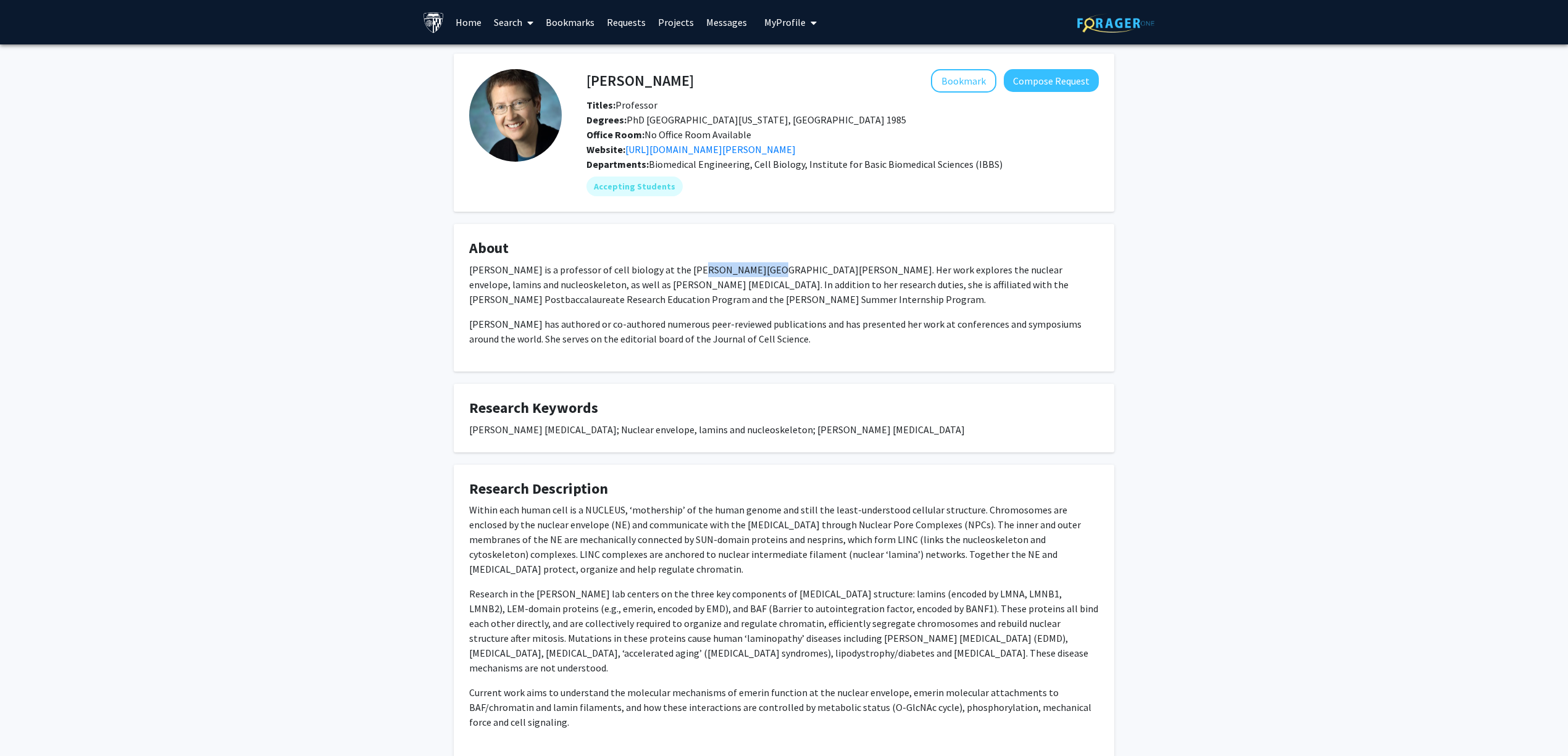
drag, startPoint x: 699, startPoint y: 271, endPoint x: 751, endPoint y: 272, distance: 52.0
click at [751, 272] on p "Dr. Katherine Lee Wilson is a professor of cell biology at the Johns Hopkins Un…" at bounding box center [784, 285] width 630 height 45
click at [753, 272] on p "Dr. Katherine Lee Wilson is a professor of cell biology at the Johns Hopkins Un…" at bounding box center [784, 285] width 630 height 45
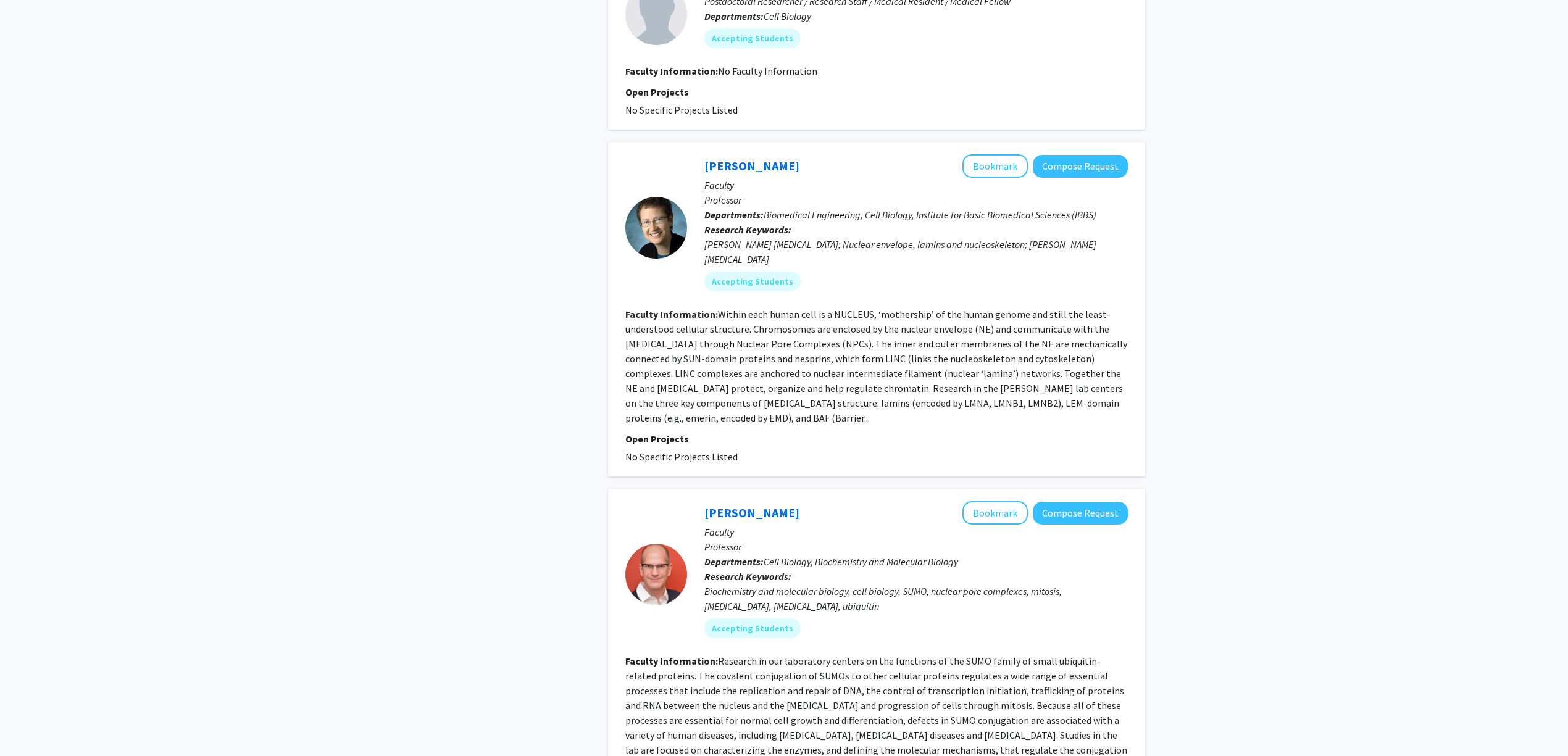
scroll to position [956, 0]
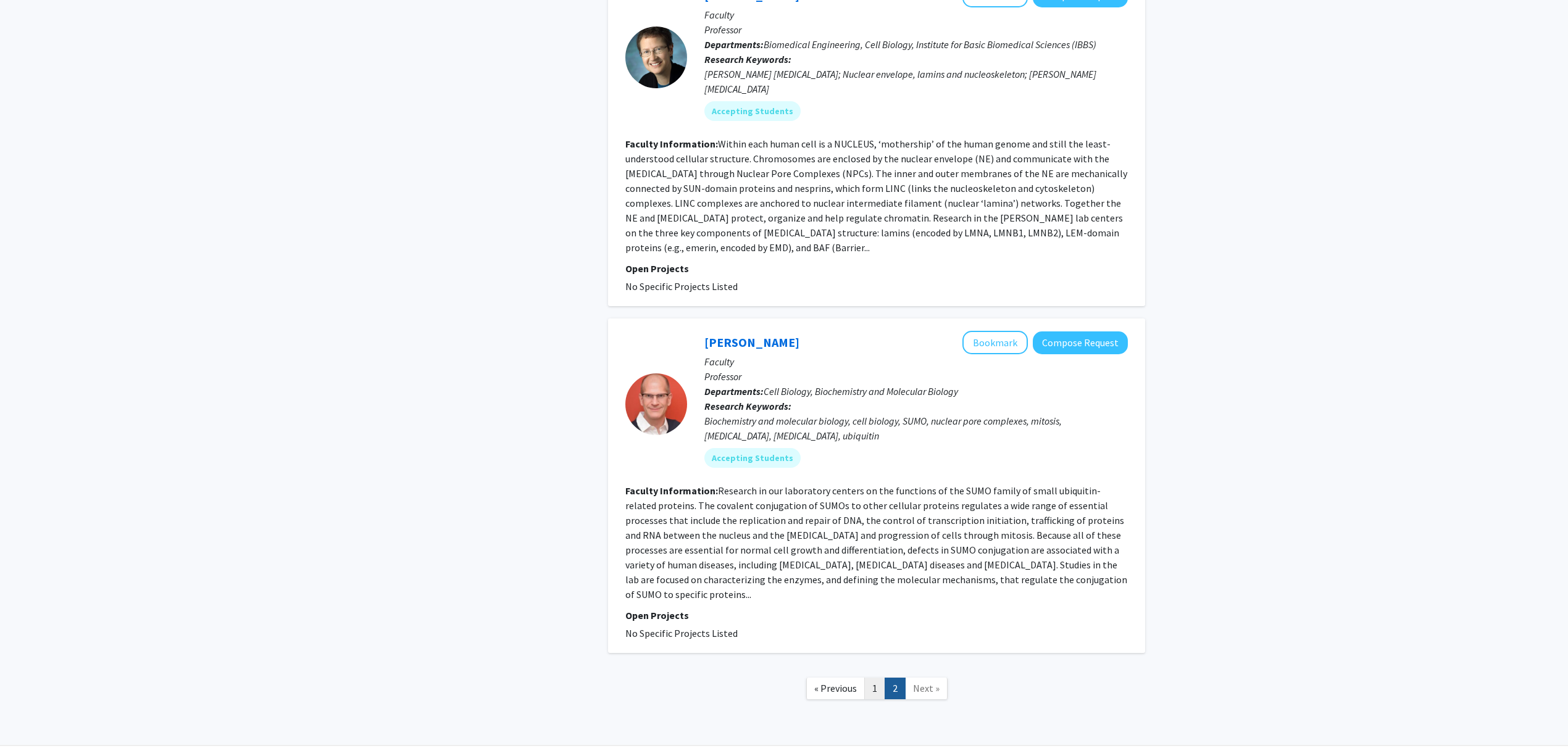
click at [870, 677] on link "1" at bounding box center [875, 688] width 21 height 22
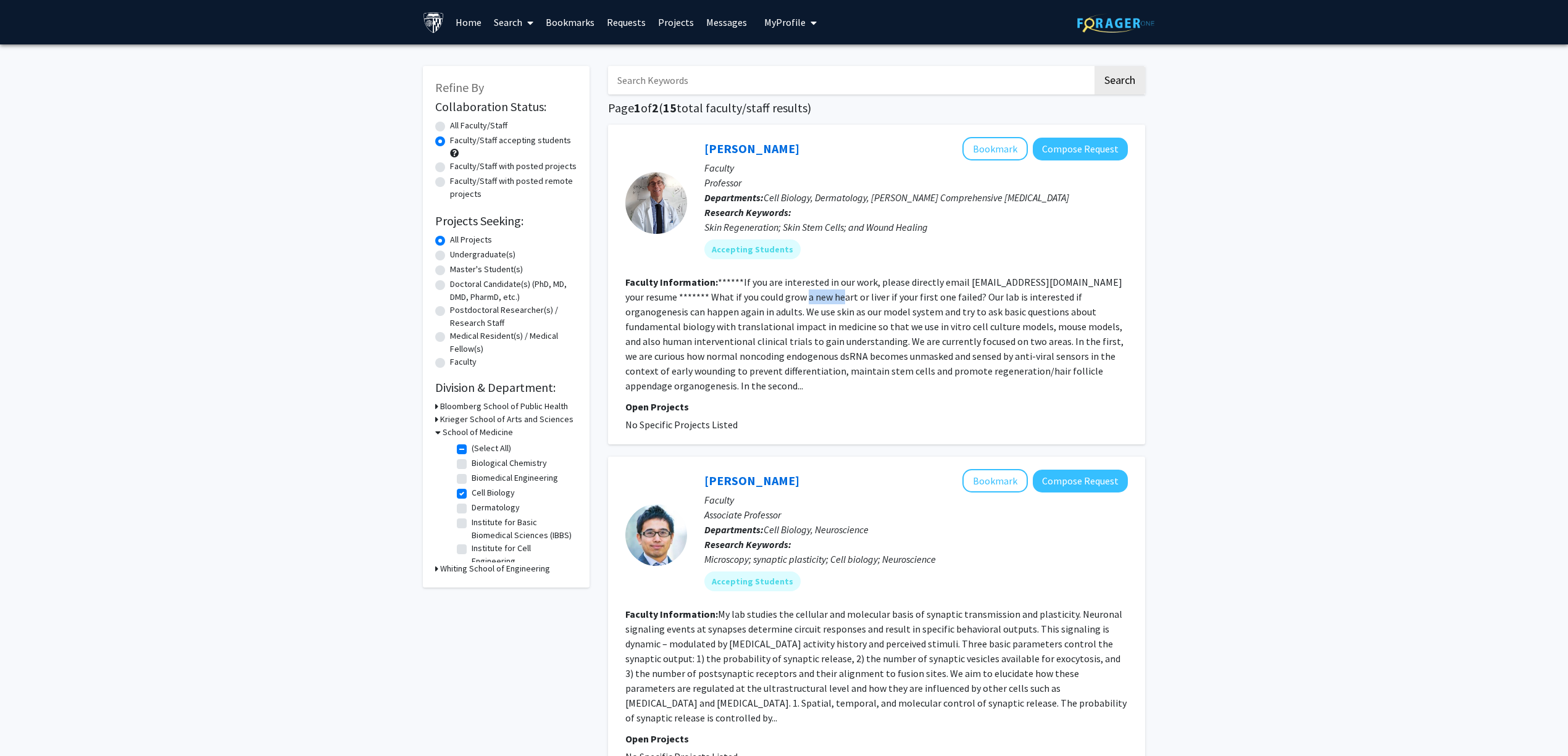
drag, startPoint x: 784, startPoint y: 298, endPoint x: 823, endPoint y: 297, distance: 39.0
click at [811, 297] on fg-read-more "******If you are interested in our work, please directly email LAG@jhmi.edu you…" at bounding box center [875, 334] width 498 height 116
click at [823, 297] on fg-read-more "******If you are interested in our work, please directly email LAG@jhmi.edu you…" at bounding box center [875, 334] width 498 height 116
click at [737, 152] on link "Luis Garza" at bounding box center [752, 148] width 95 height 16
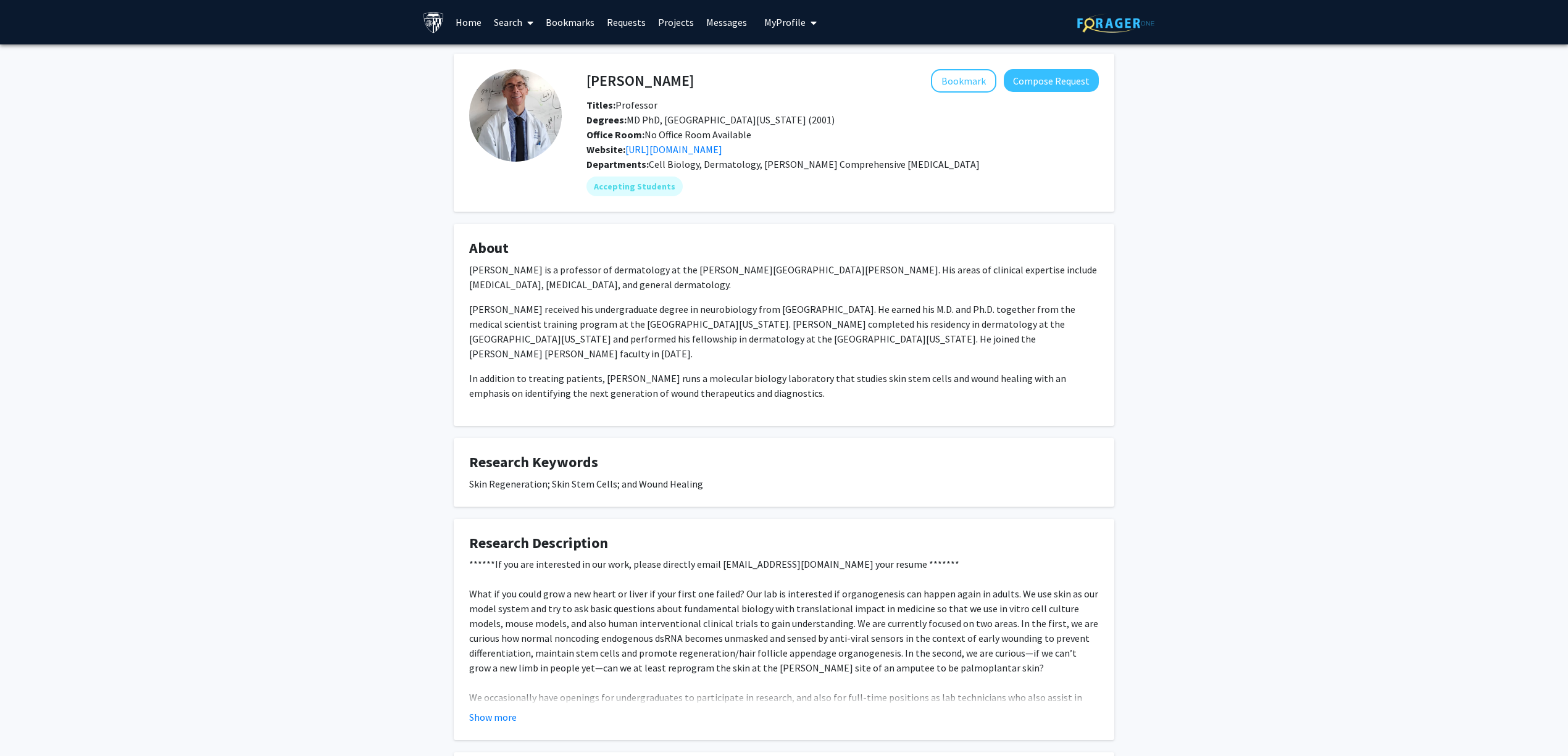
scroll to position [164, 0]
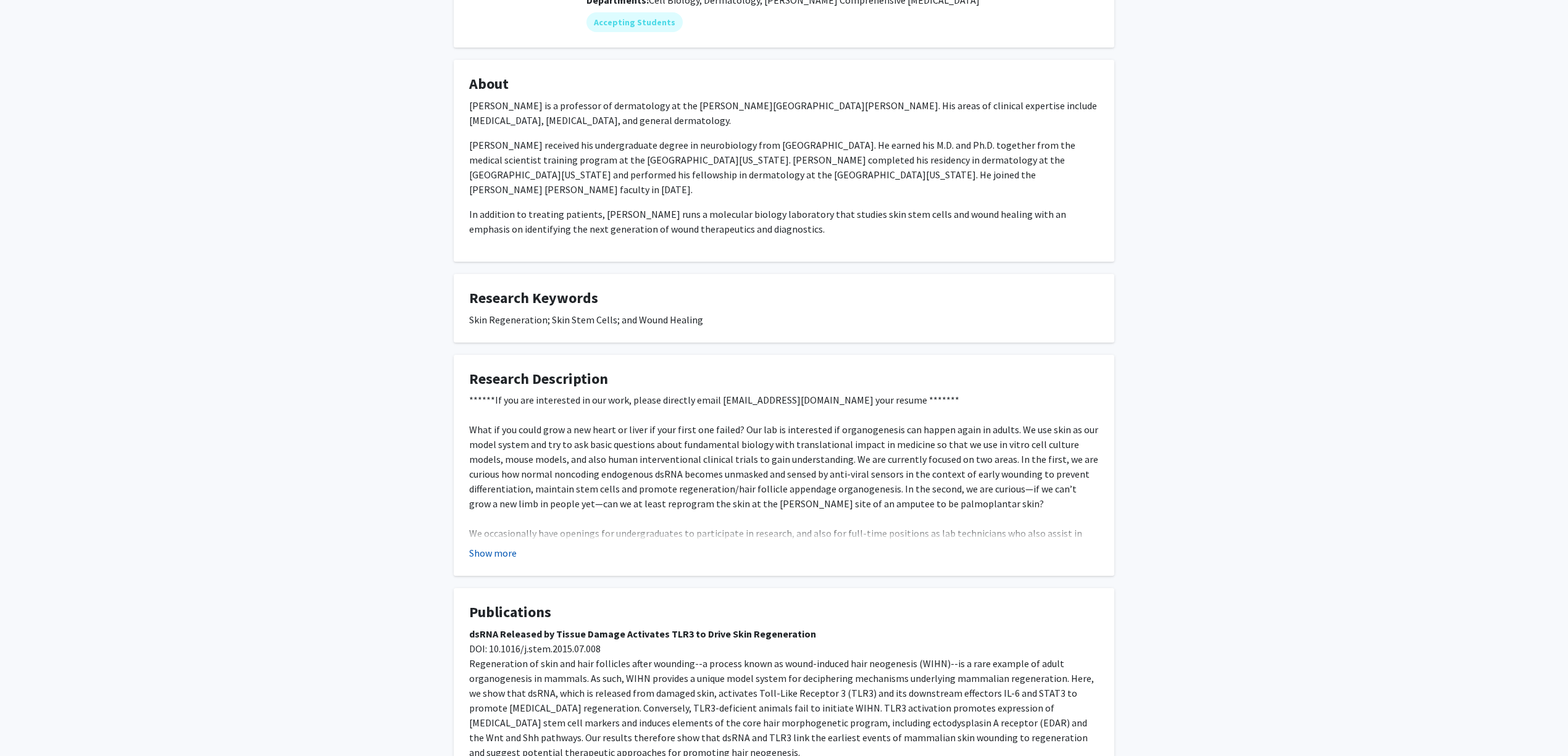
click at [504, 546] on button "Show more" at bounding box center [493, 553] width 47 height 15
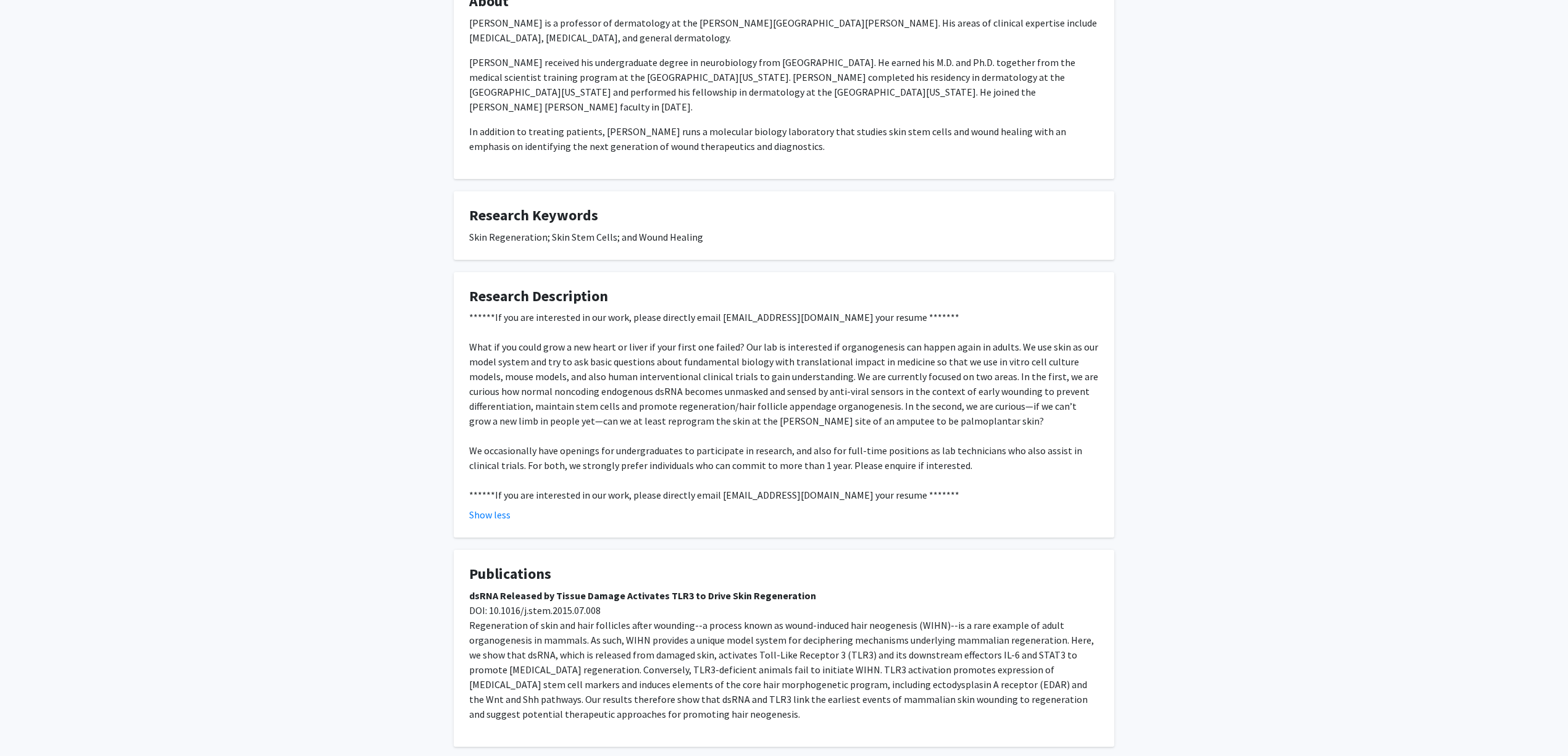
scroll to position [299, 0]
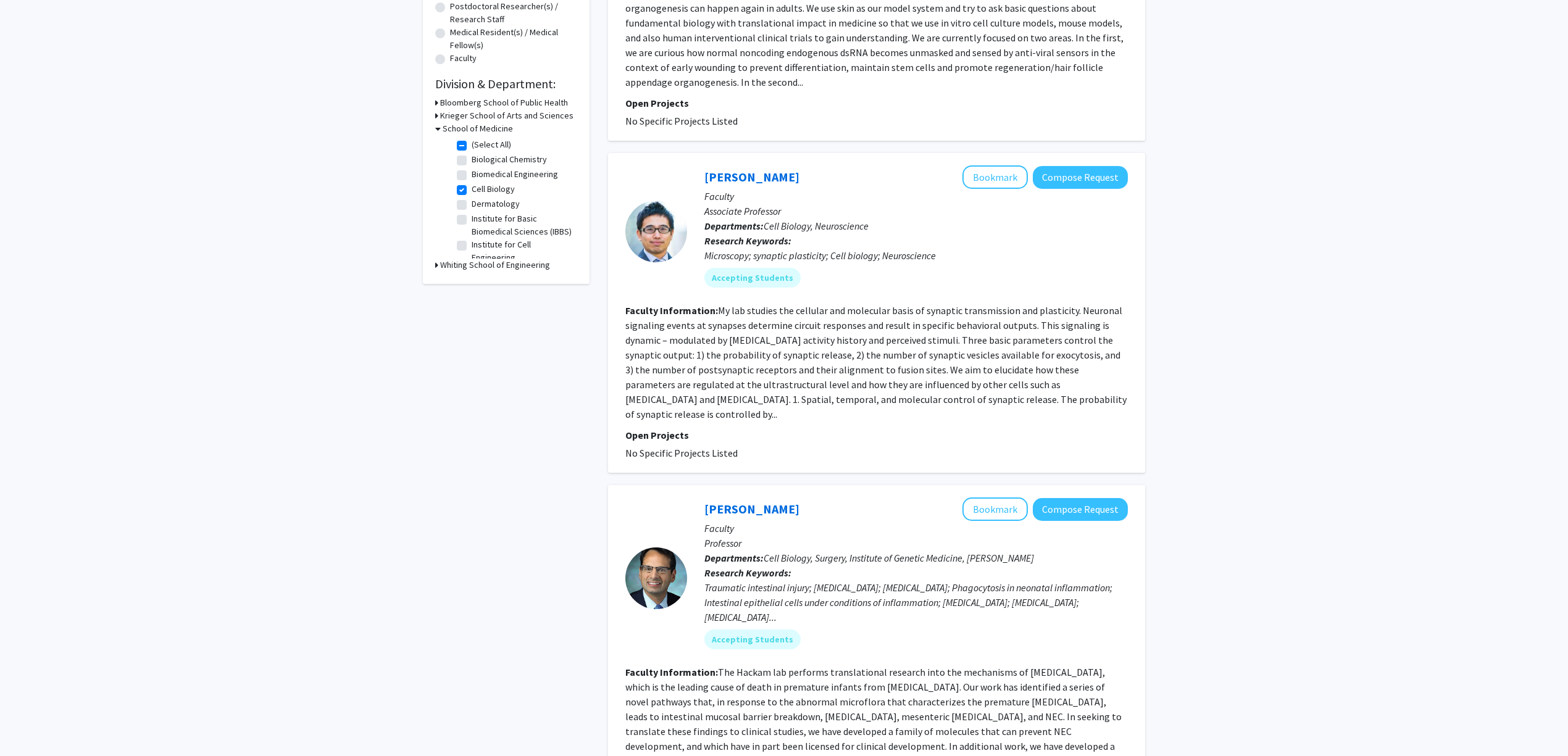
scroll to position [329, 0]
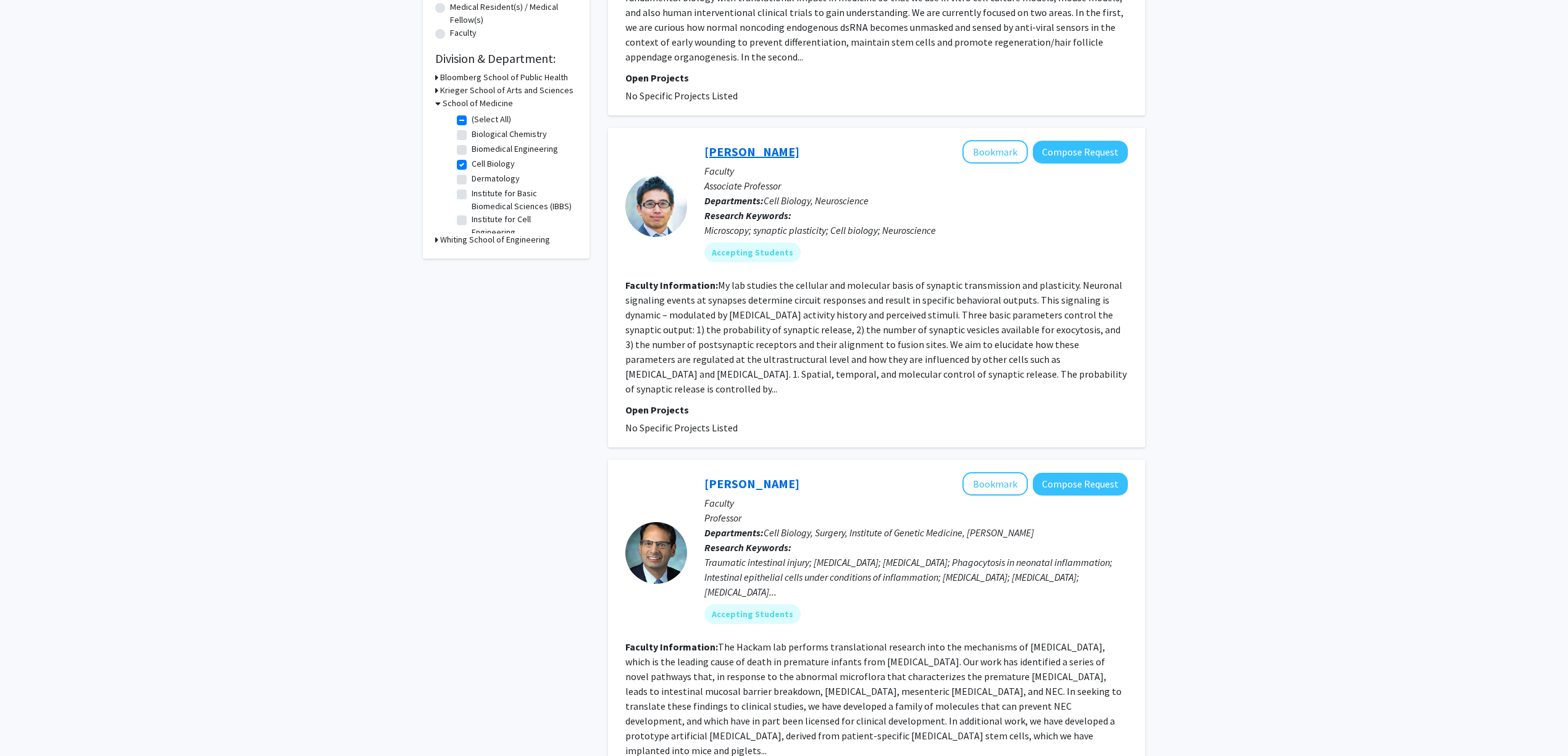
click at [773, 143] on link "Shigeki Watanabe" at bounding box center [752, 151] width 95 height 16
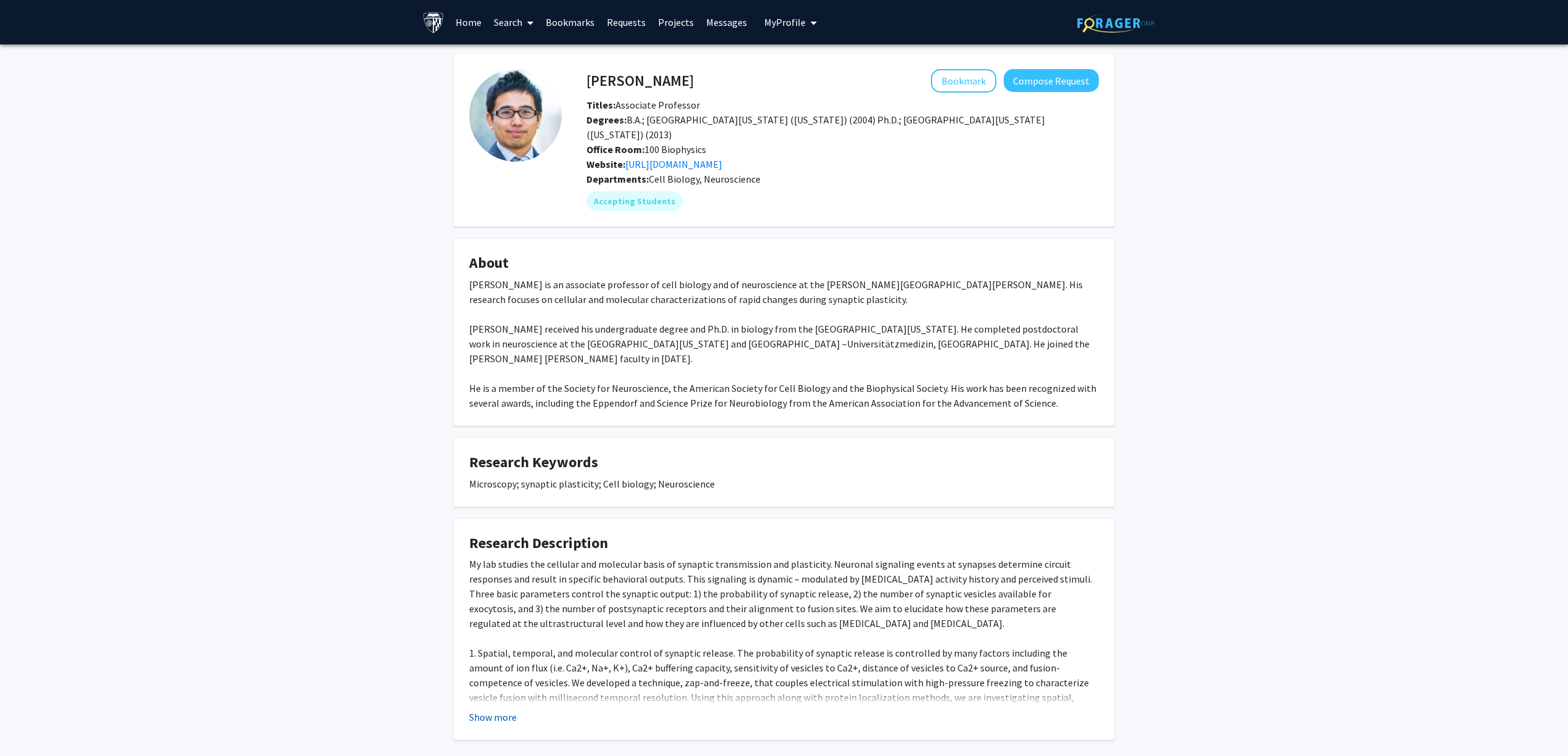
click at [511, 710] on button "Show more" at bounding box center [493, 717] width 47 height 15
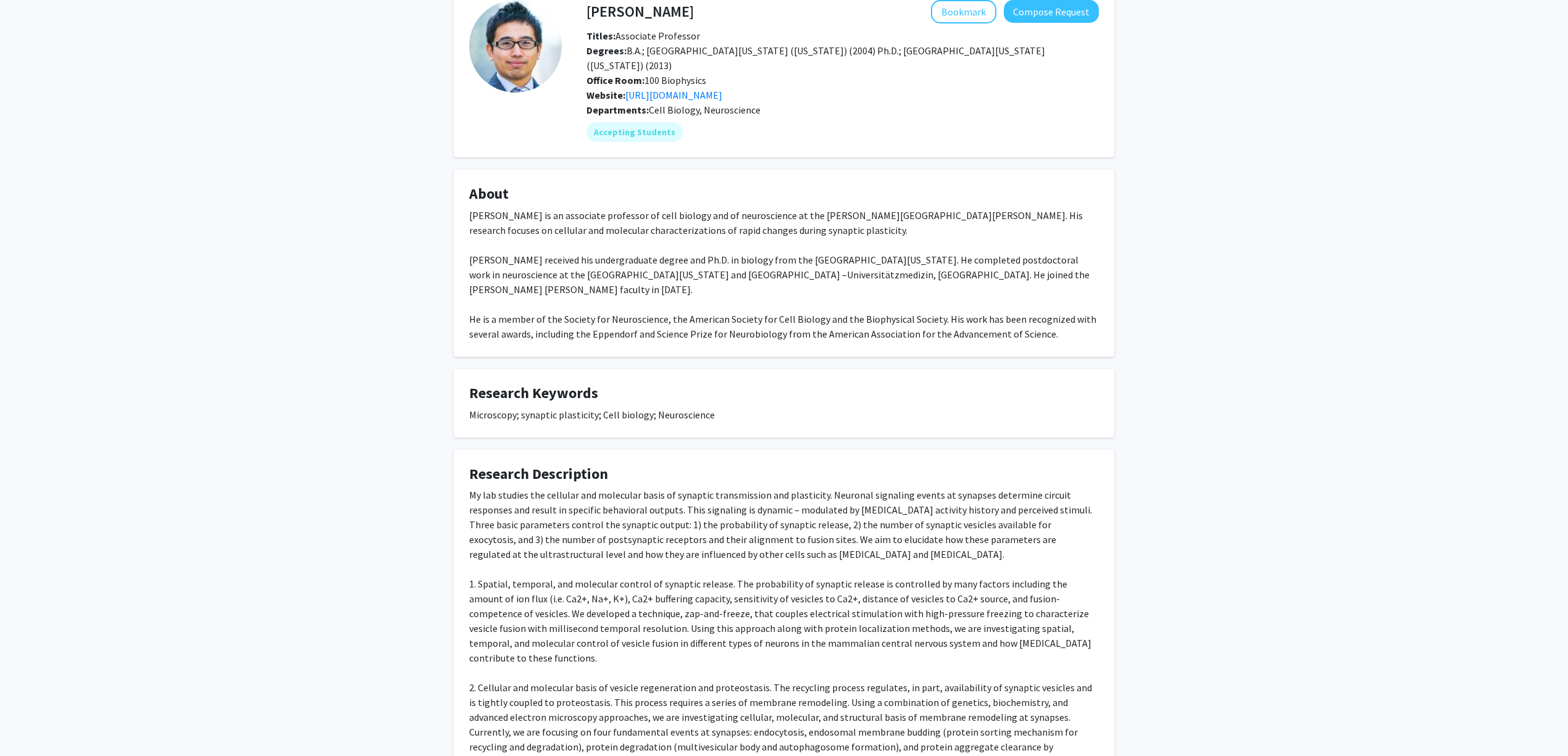
scroll to position [164, 0]
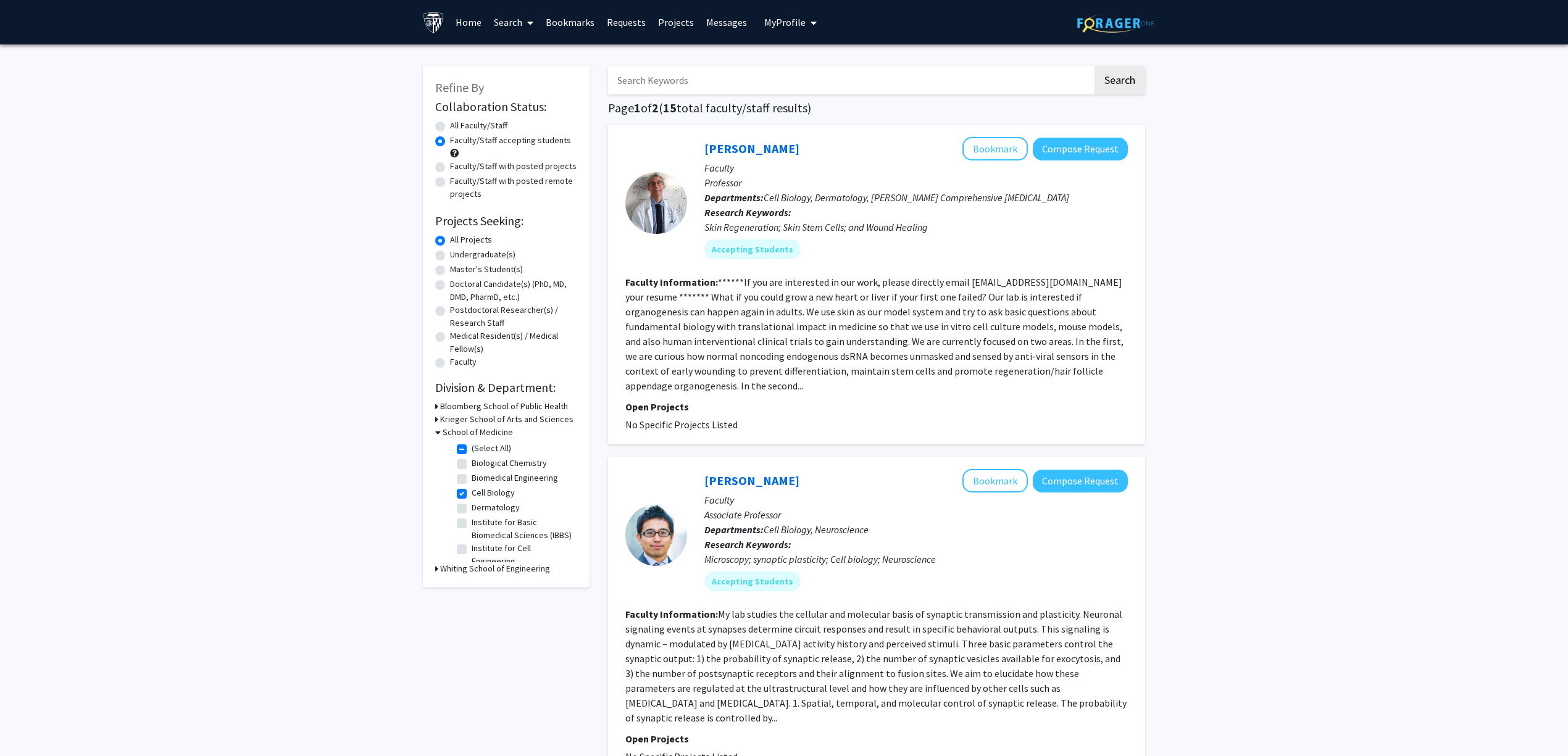
click at [482, 491] on label "Cell Biology" at bounding box center [494, 493] width 43 height 13
click at [479, 491] on input "Cell Biology" at bounding box center [476, 491] width 8 height 8
checkbox input "false"
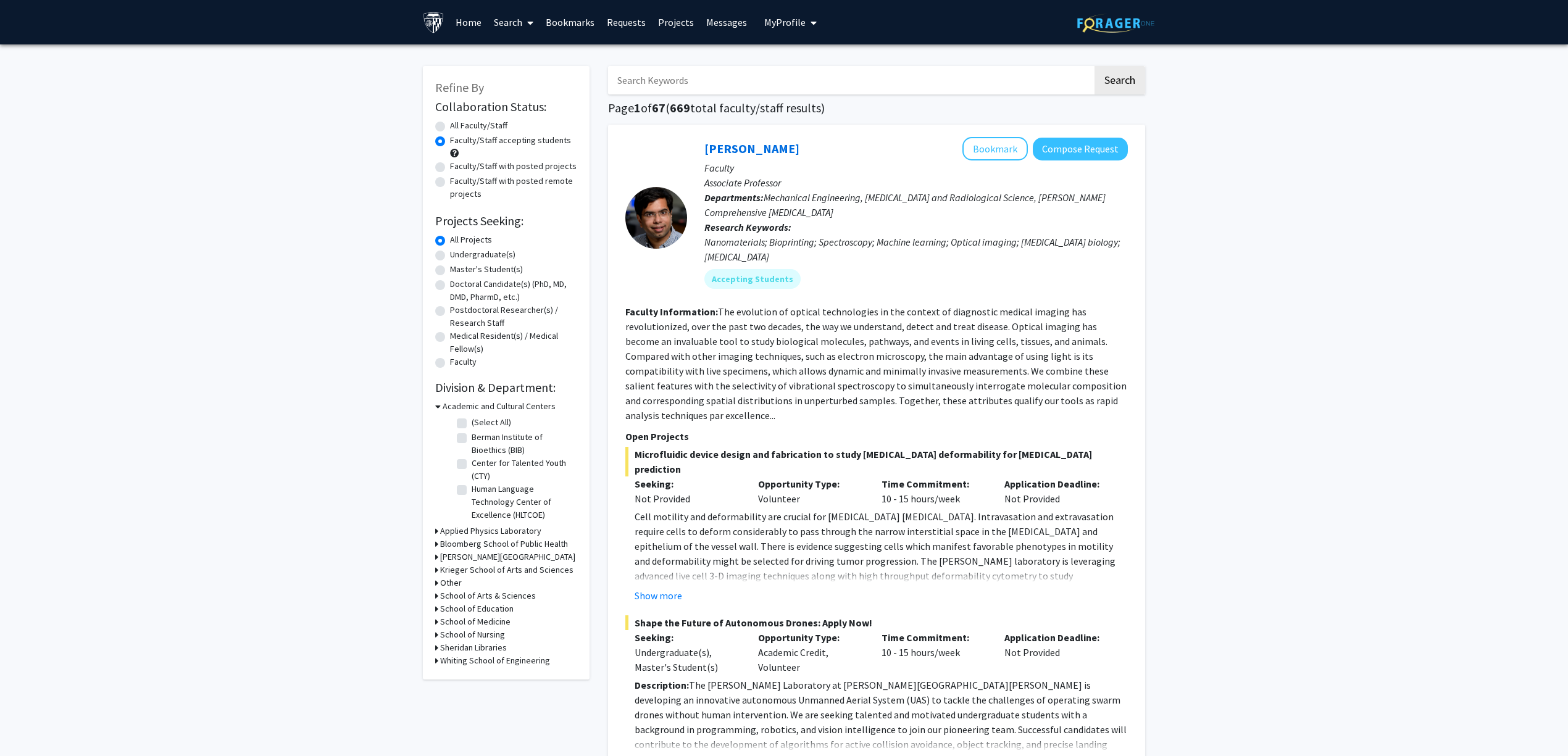
click at [473, 621] on h3 "School of Medicine" at bounding box center [475, 621] width 70 height 13
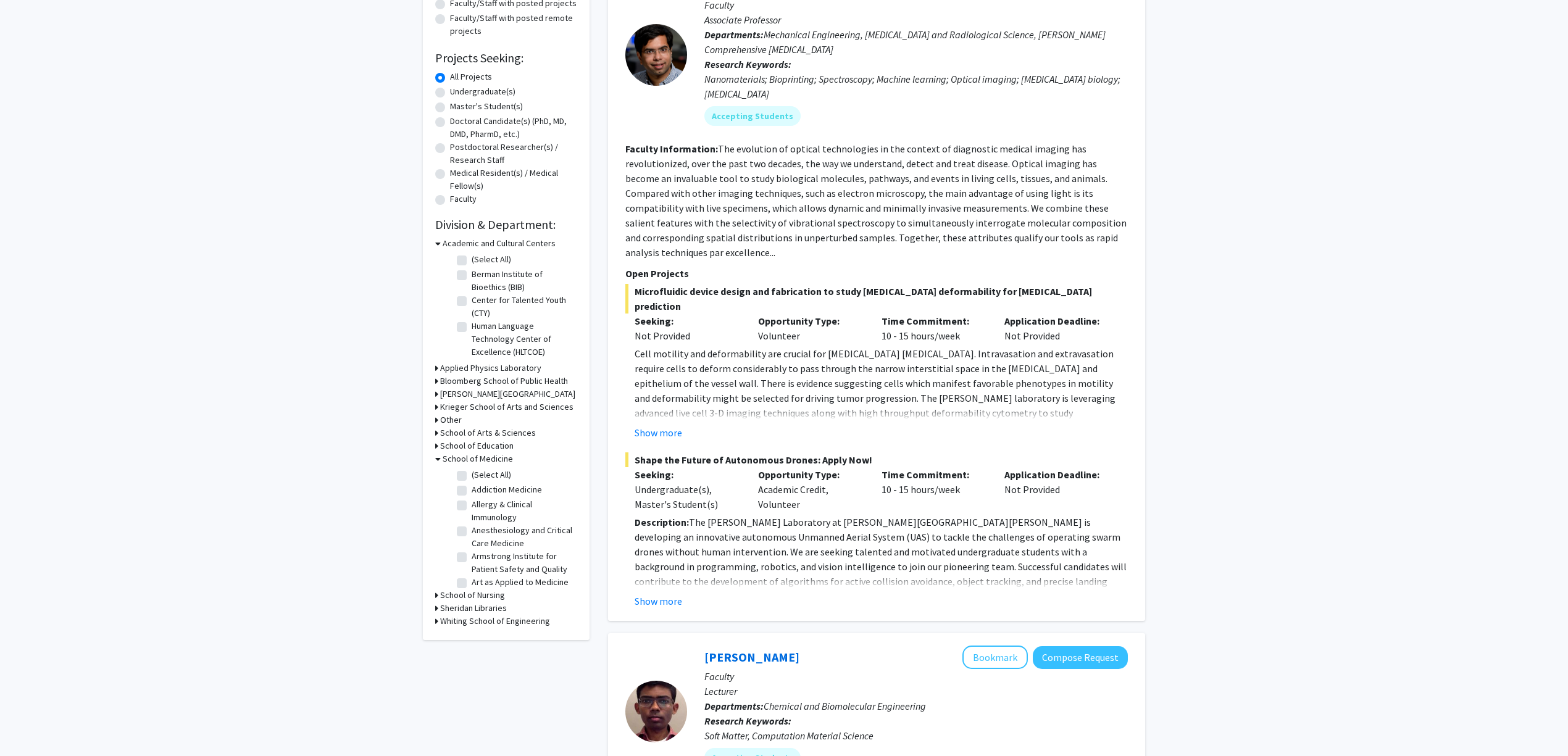
scroll to position [164, 0]
click at [508, 506] on label "Allergy & Clinical Immunology" at bounding box center [523, 510] width 102 height 26
click at [479, 505] on input "Allergy & Clinical Immunology" at bounding box center [476, 501] width 8 height 8
checkbox input "true"
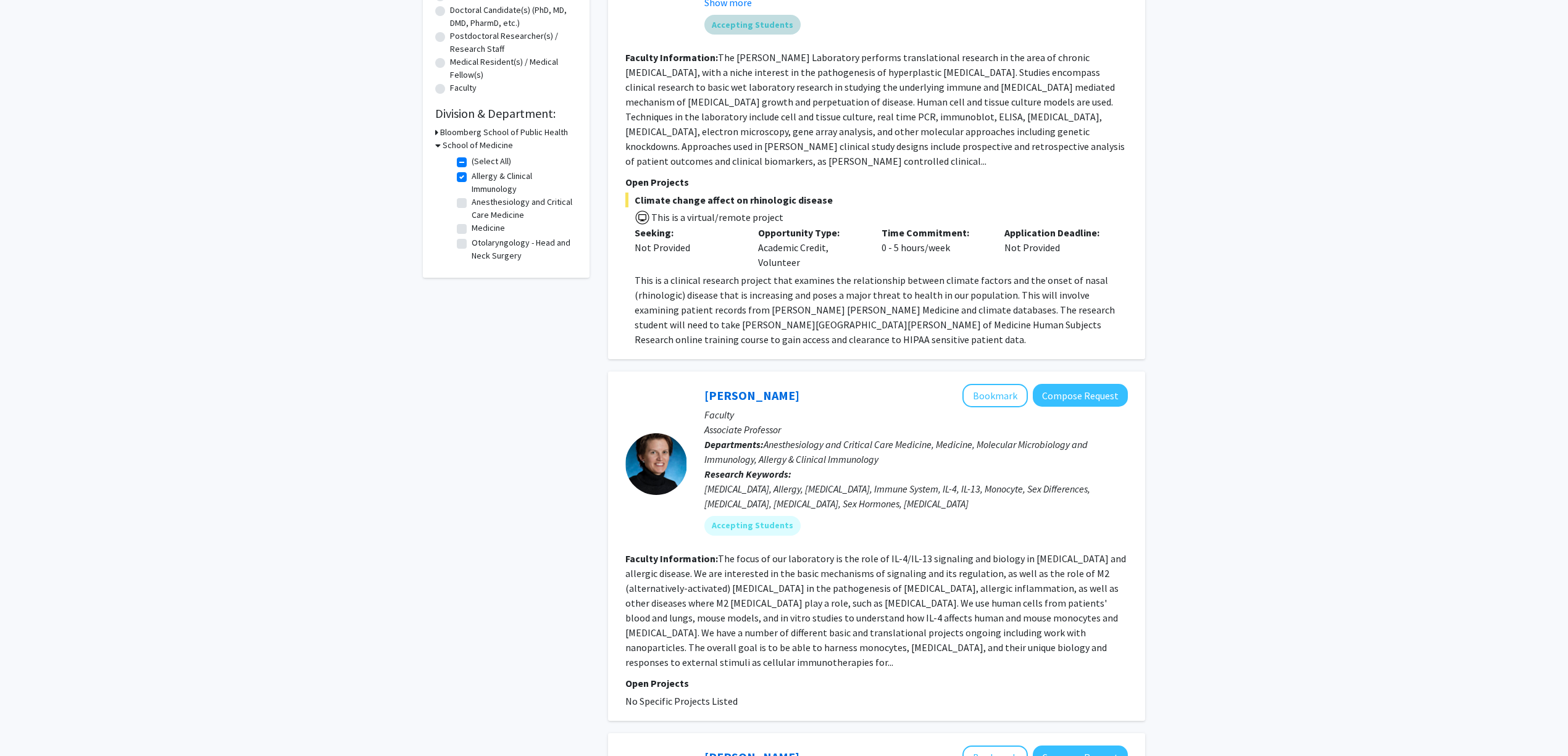
scroll to position [411, 0]
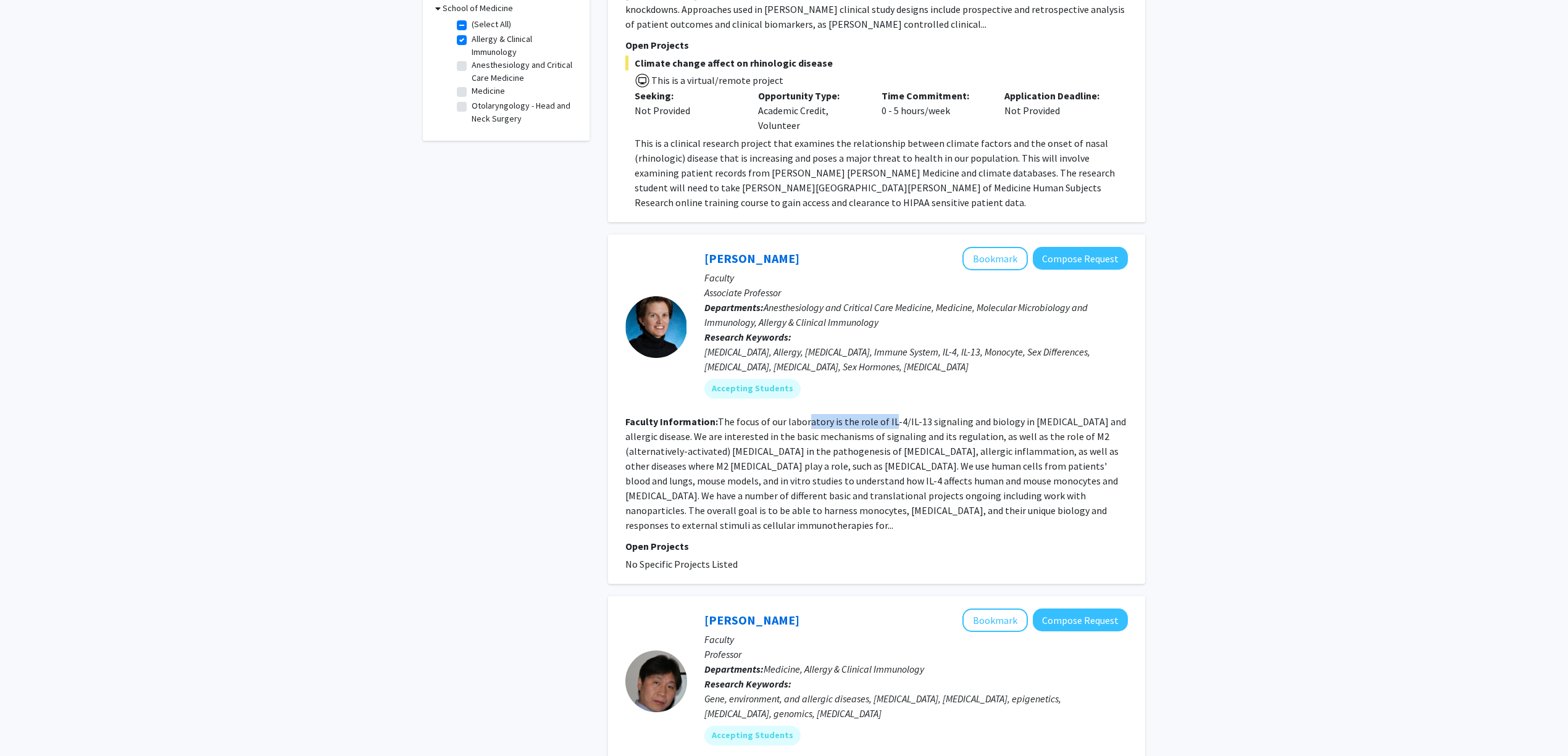
drag, startPoint x: 808, startPoint y: 420, endPoint x: 890, endPoint y: 420, distance: 82.0
click at [890, 420] on fg-read-more "The focus of our laboratory is the role of IL-4/IL-13 signaling and biology in …" at bounding box center [875, 473] width 500 height 116
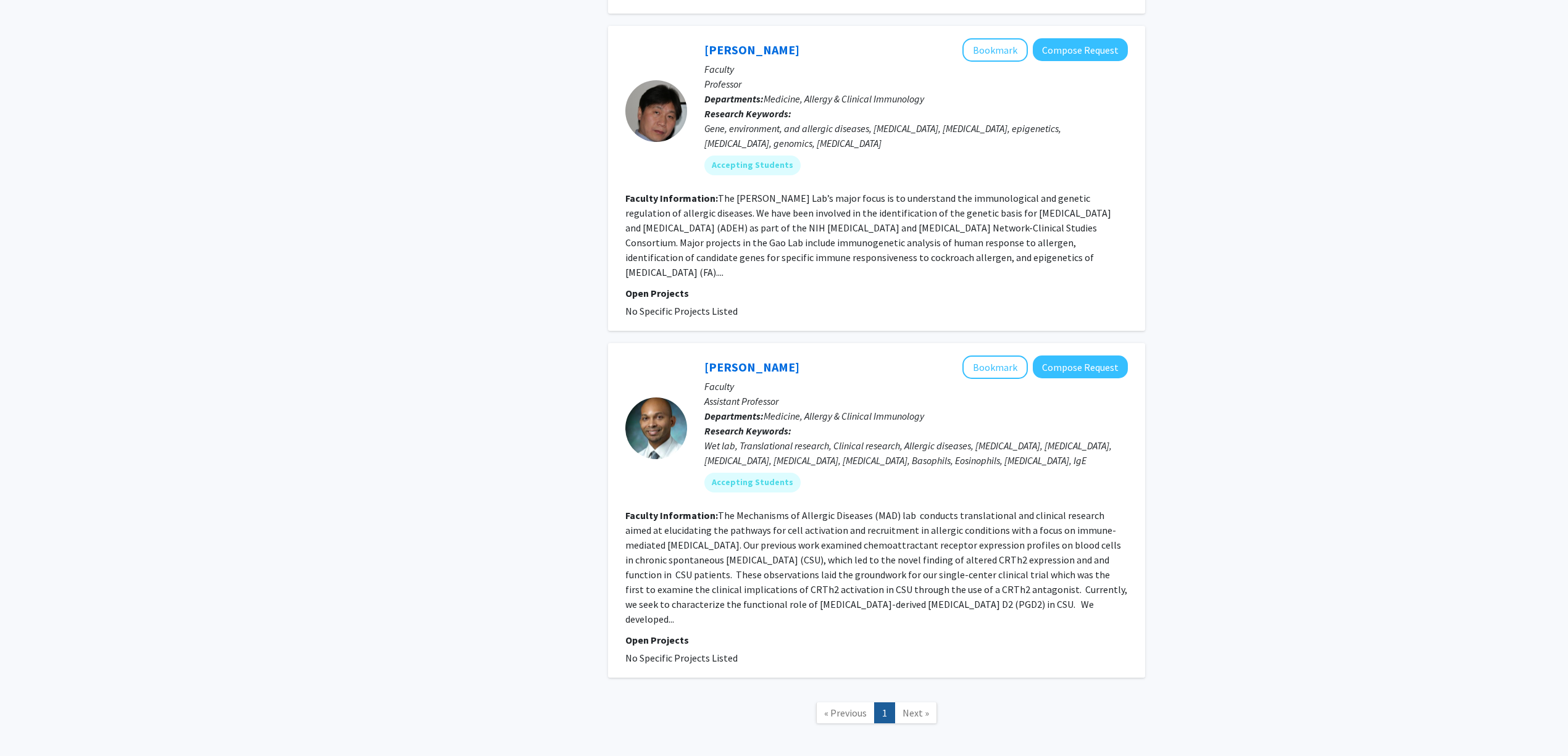
scroll to position [987, 0]
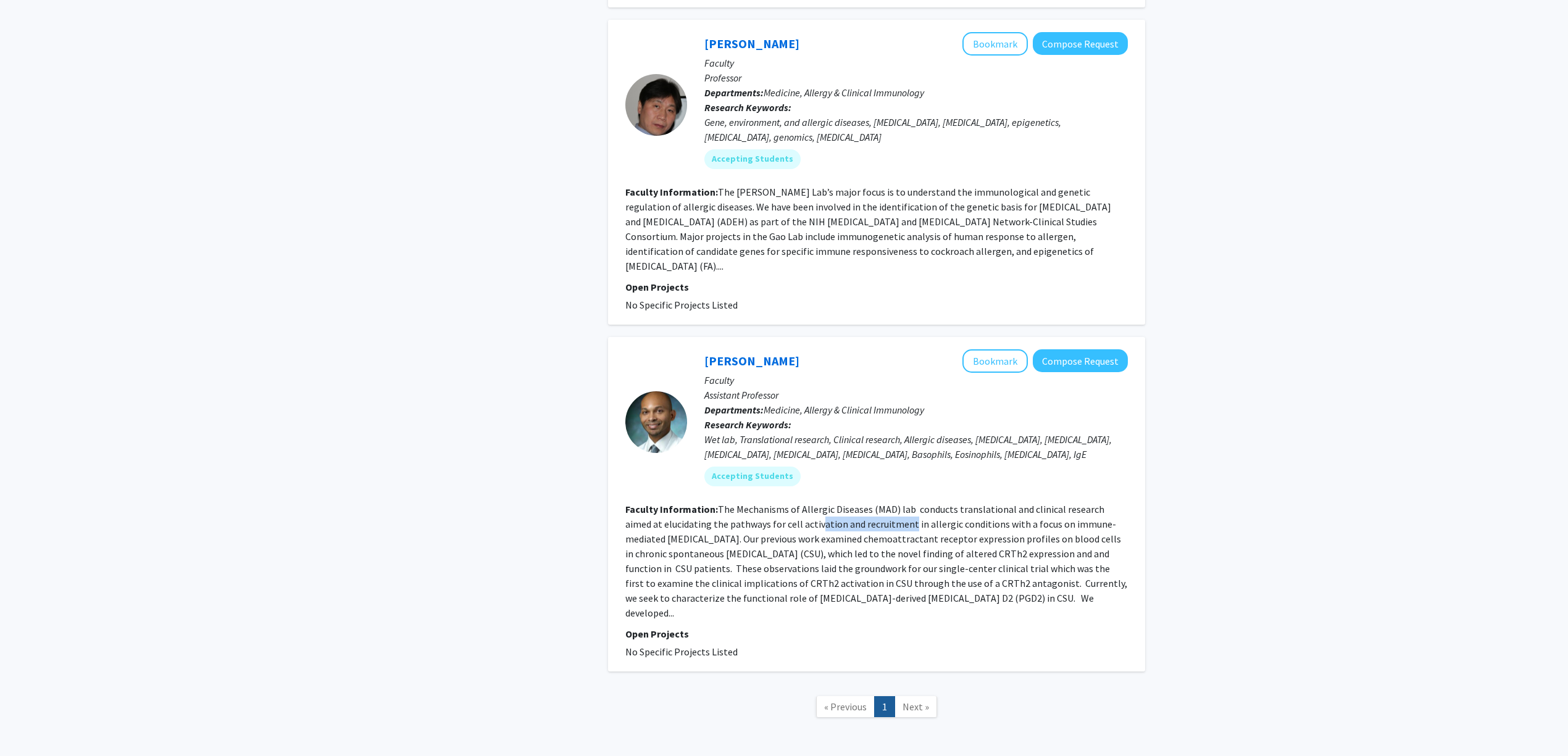
drag, startPoint x: 781, startPoint y: 485, endPoint x: 869, endPoint y: 493, distance: 88.4
click at [869, 503] on fg-read-more "The Mechanisms of Allergic Diseases (MAD) lab conducts translational and clinic…" at bounding box center [876, 560] width 502 height 116
click at [742, 353] on link "Eric Oliver" at bounding box center [752, 361] width 95 height 16
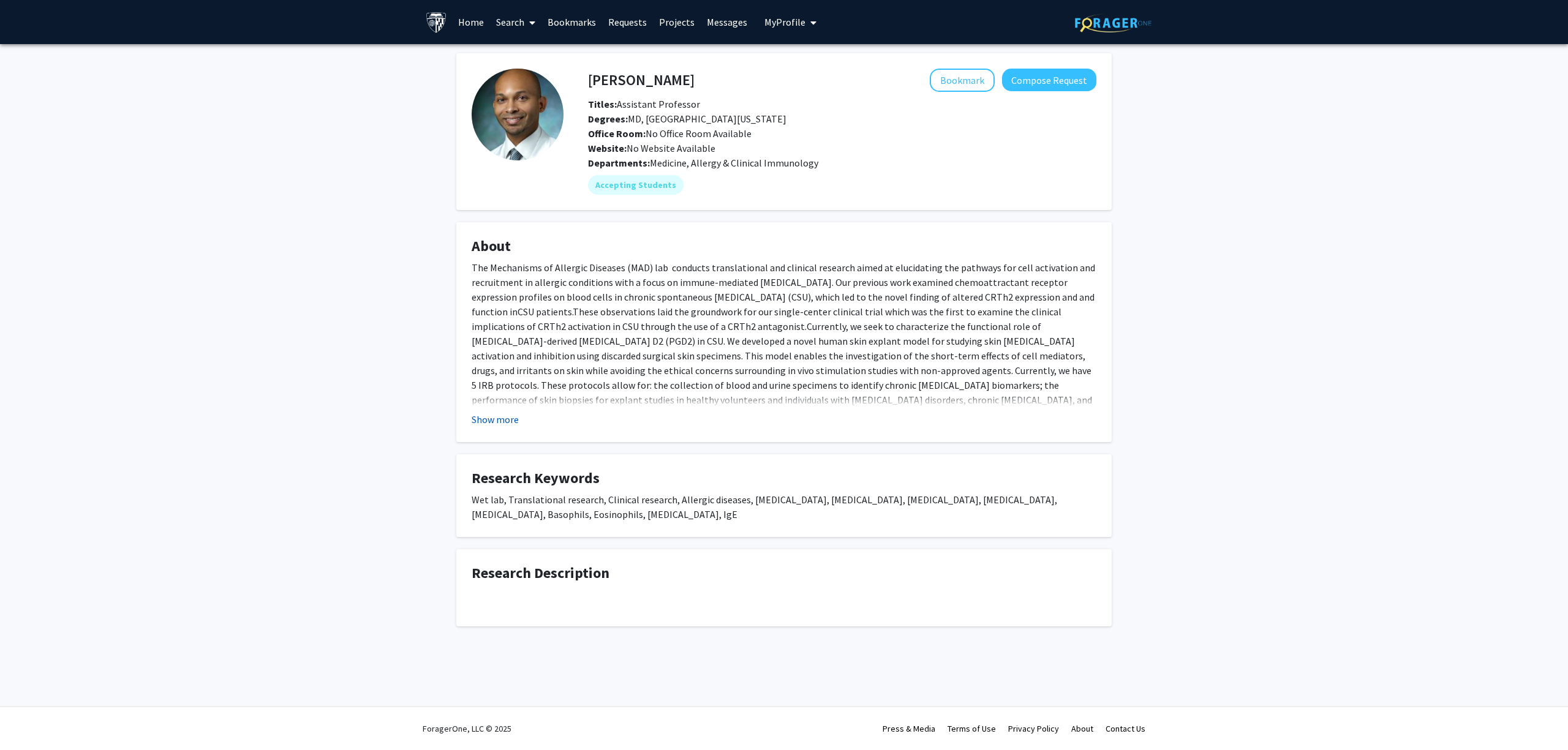
click at [506, 420] on button "Show more" at bounding box center [495, 420] width 47 height 15
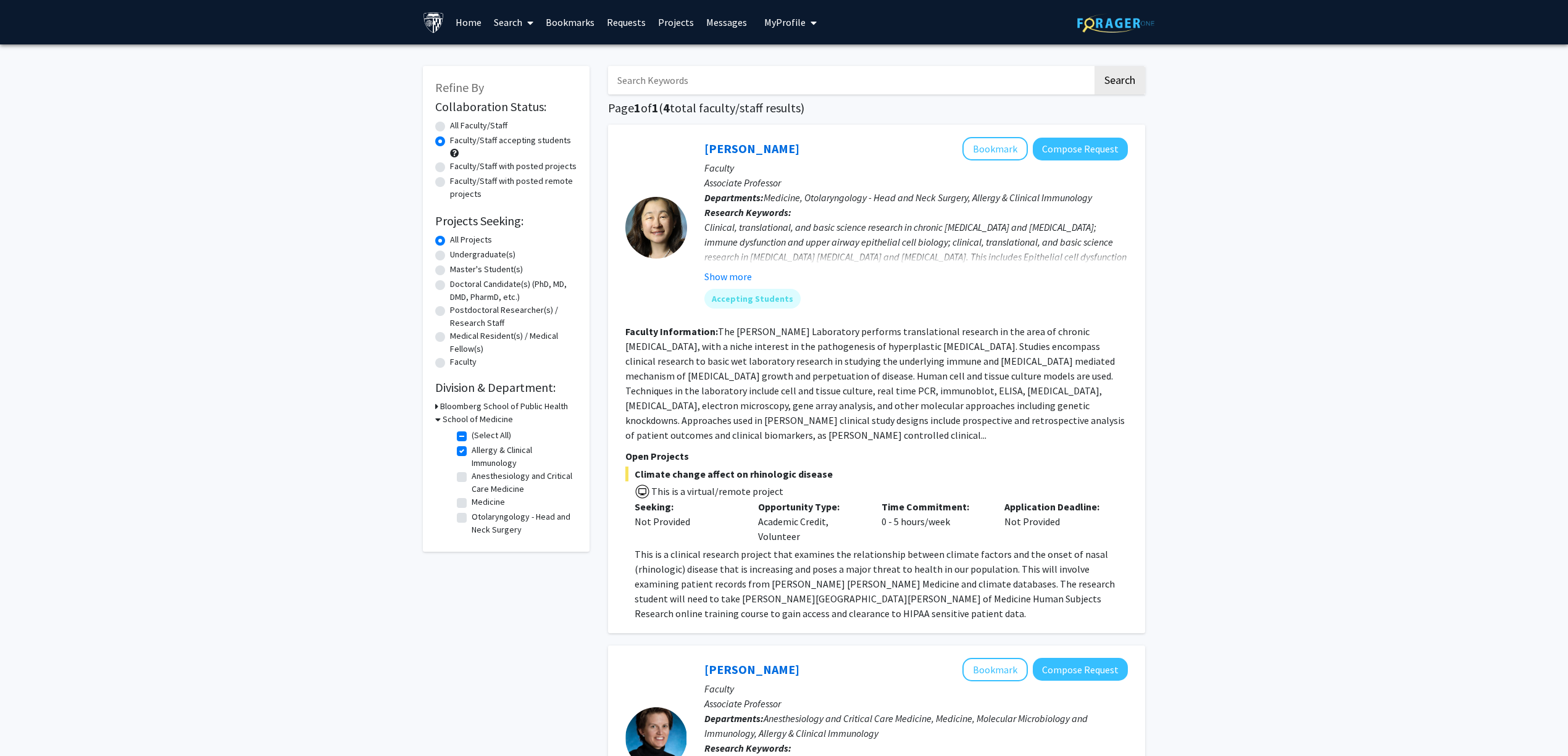
scroll to position [82, 0]
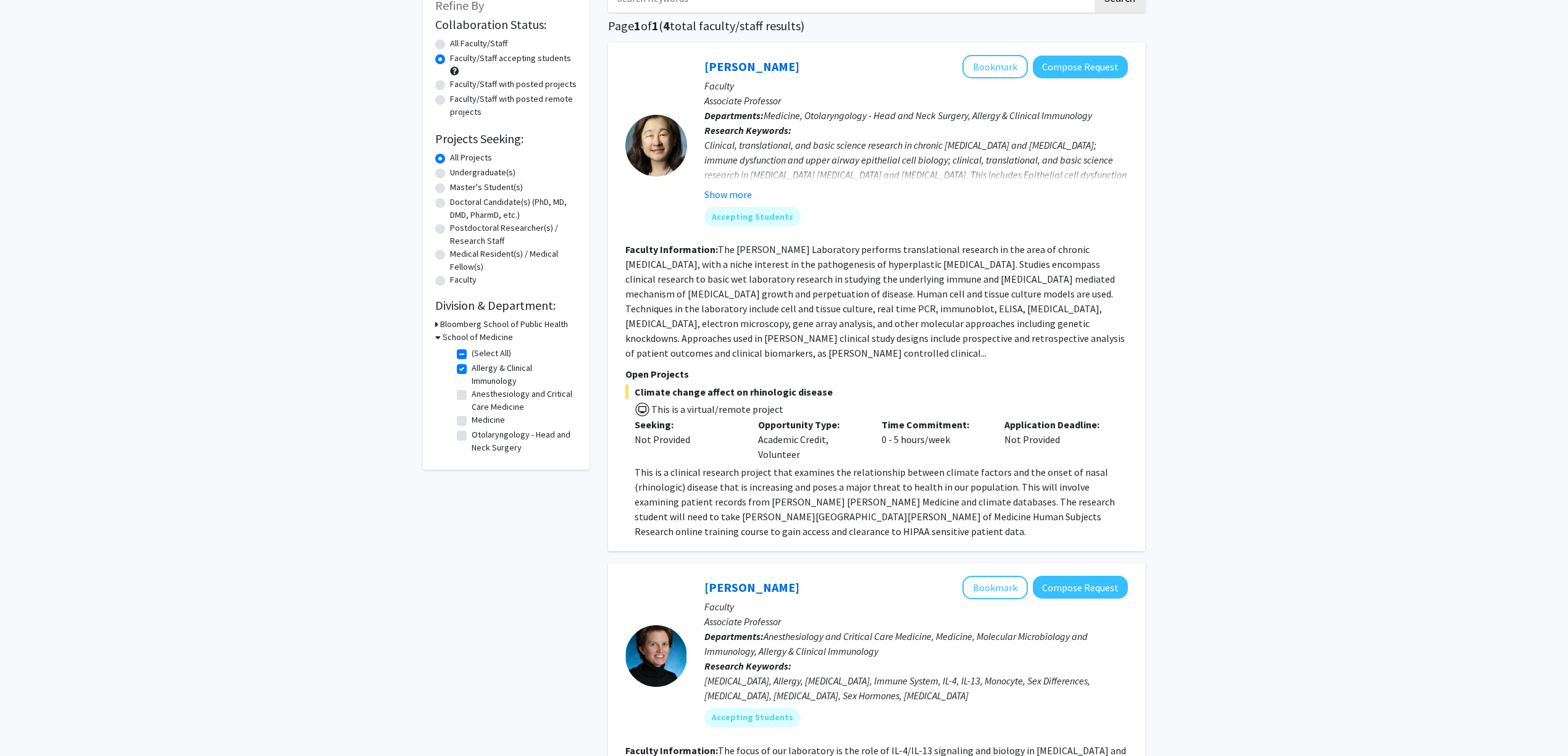
click at [483, 365] on label "Allergy & Clinical Immunology" at bounding box center [523, 374] width 102 height 26
click at [479, 365] on input "Allergy & Clinical Immunology" at bounding box center [476, 365] width 8 height 8
checkbox input "false"
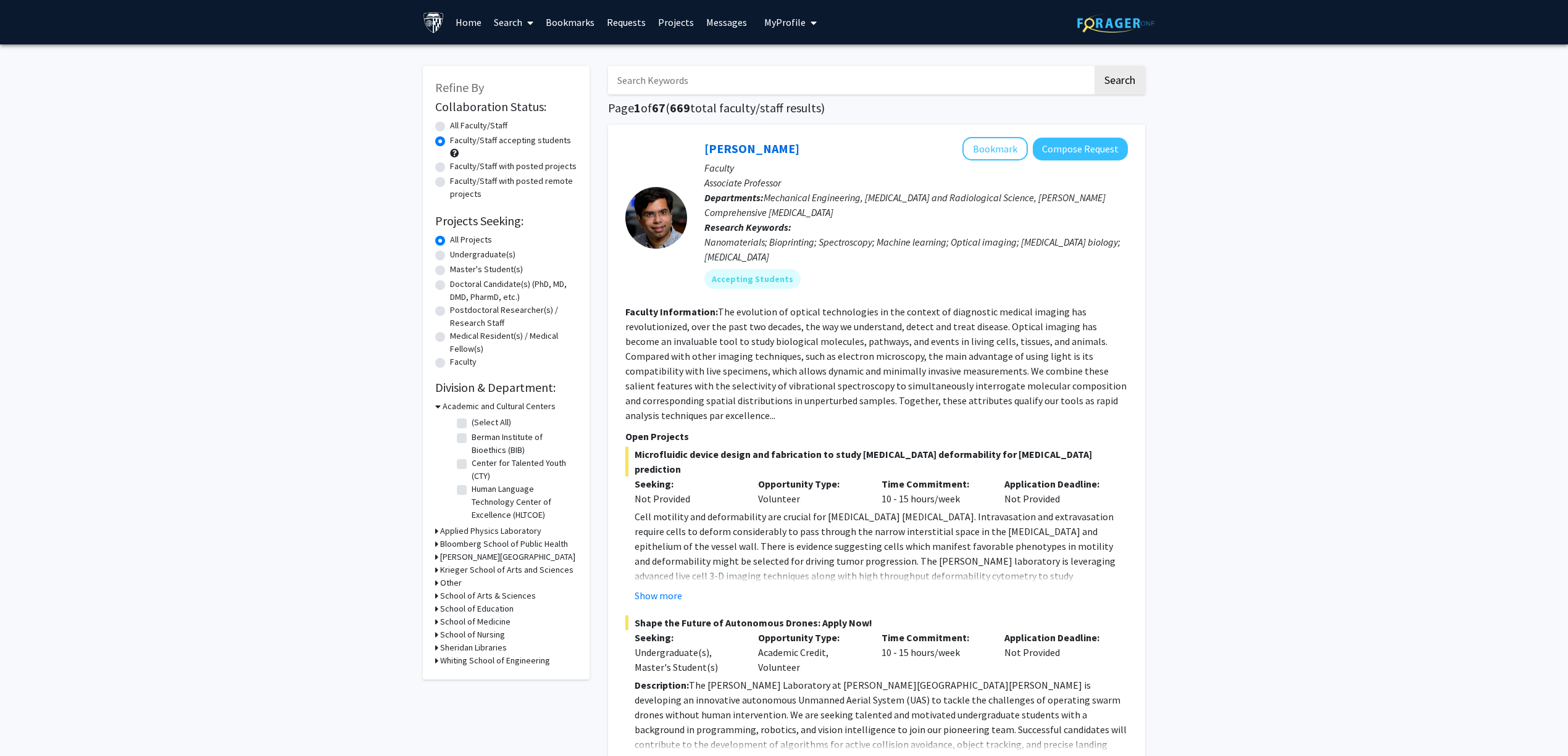
click at [497, 623] on h3 "School of Medicine" at bounding box center [475, 621] width 70 height 13
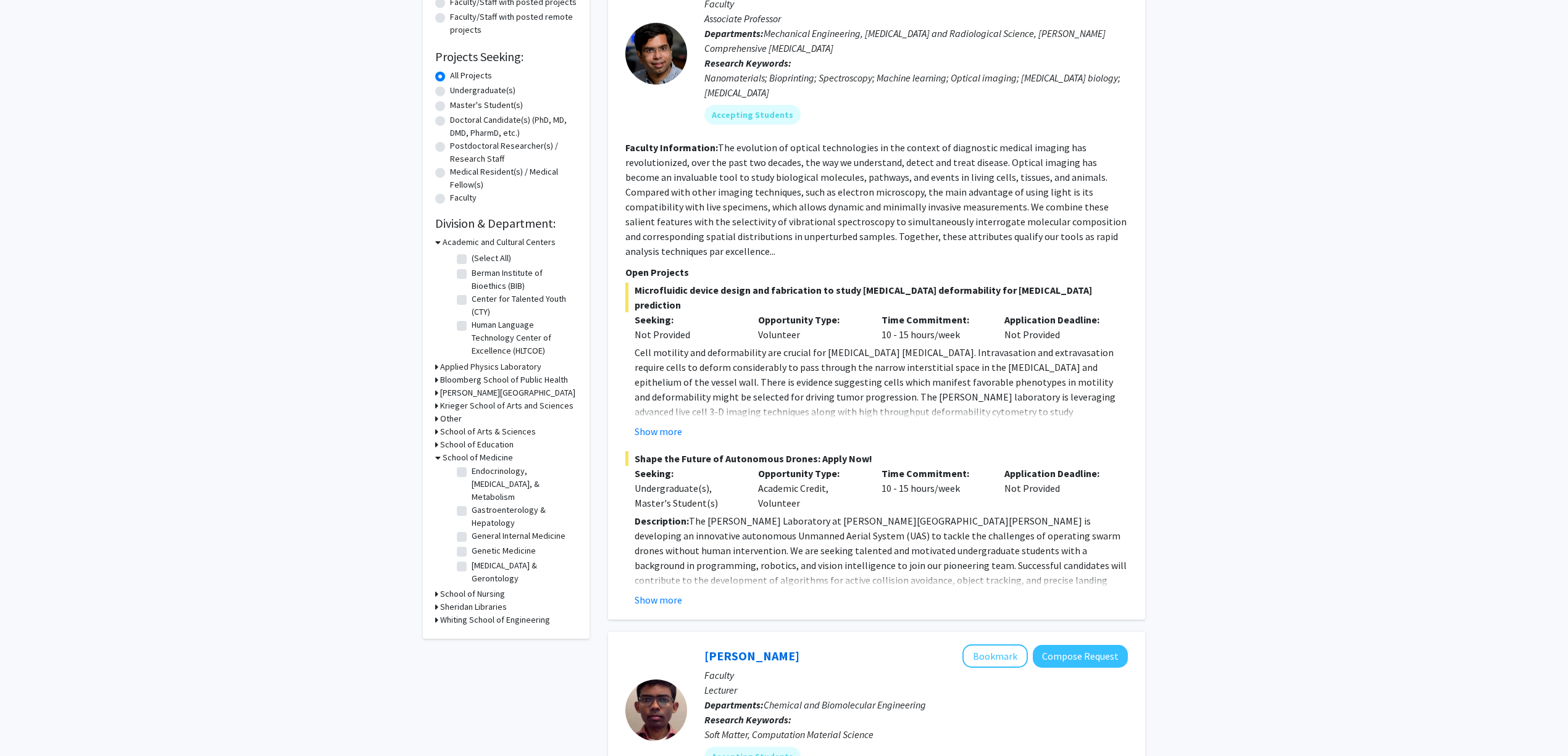
scroll to position [370, 0]
click at [498, 530] on label "Dermatology" at bounding box center [496, 523] width 48 height 13
click at [479, 525] on input "Dermatology" at bounding box center [476, 521] width 8 height 8
checkbox input "true"
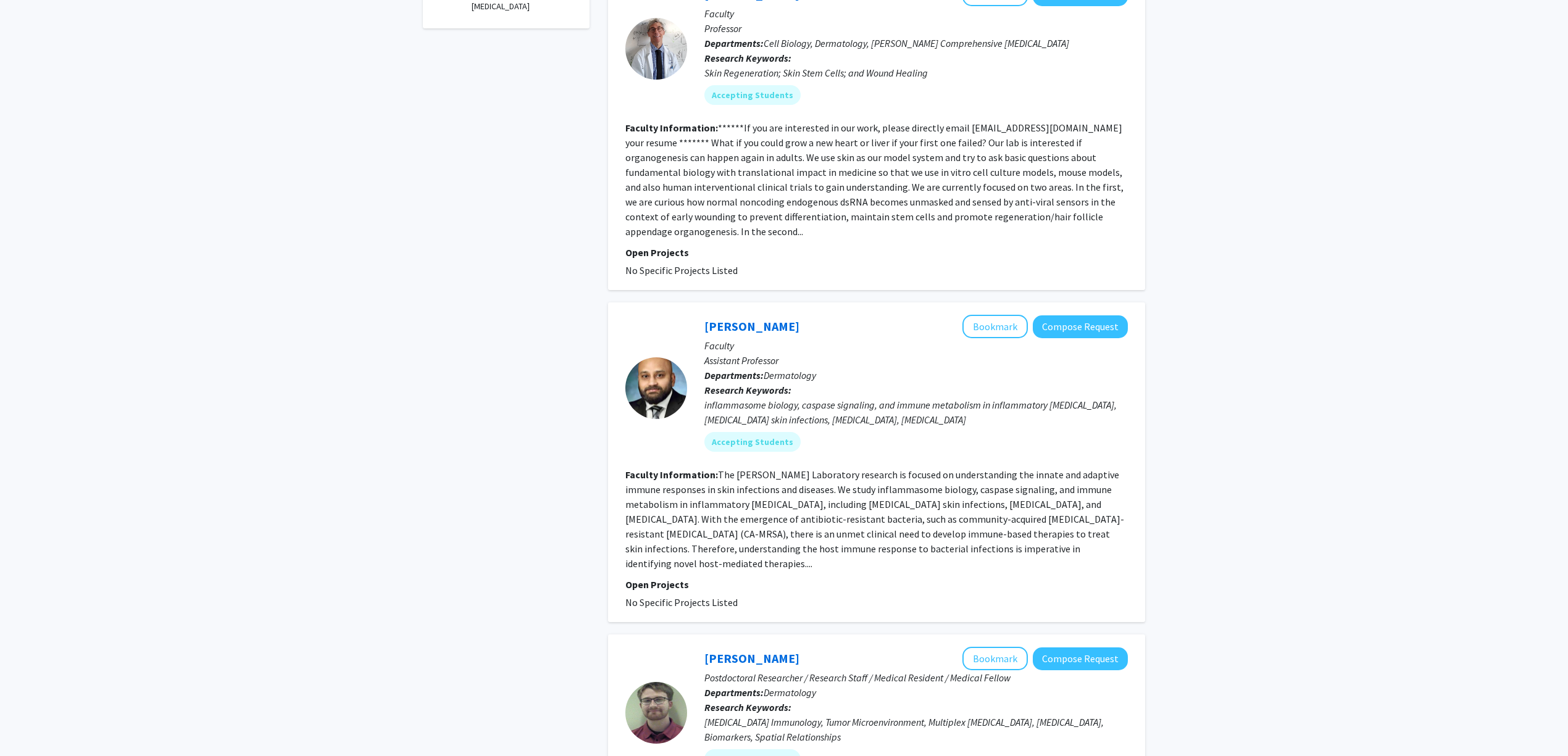
scroll to position [493, 0]
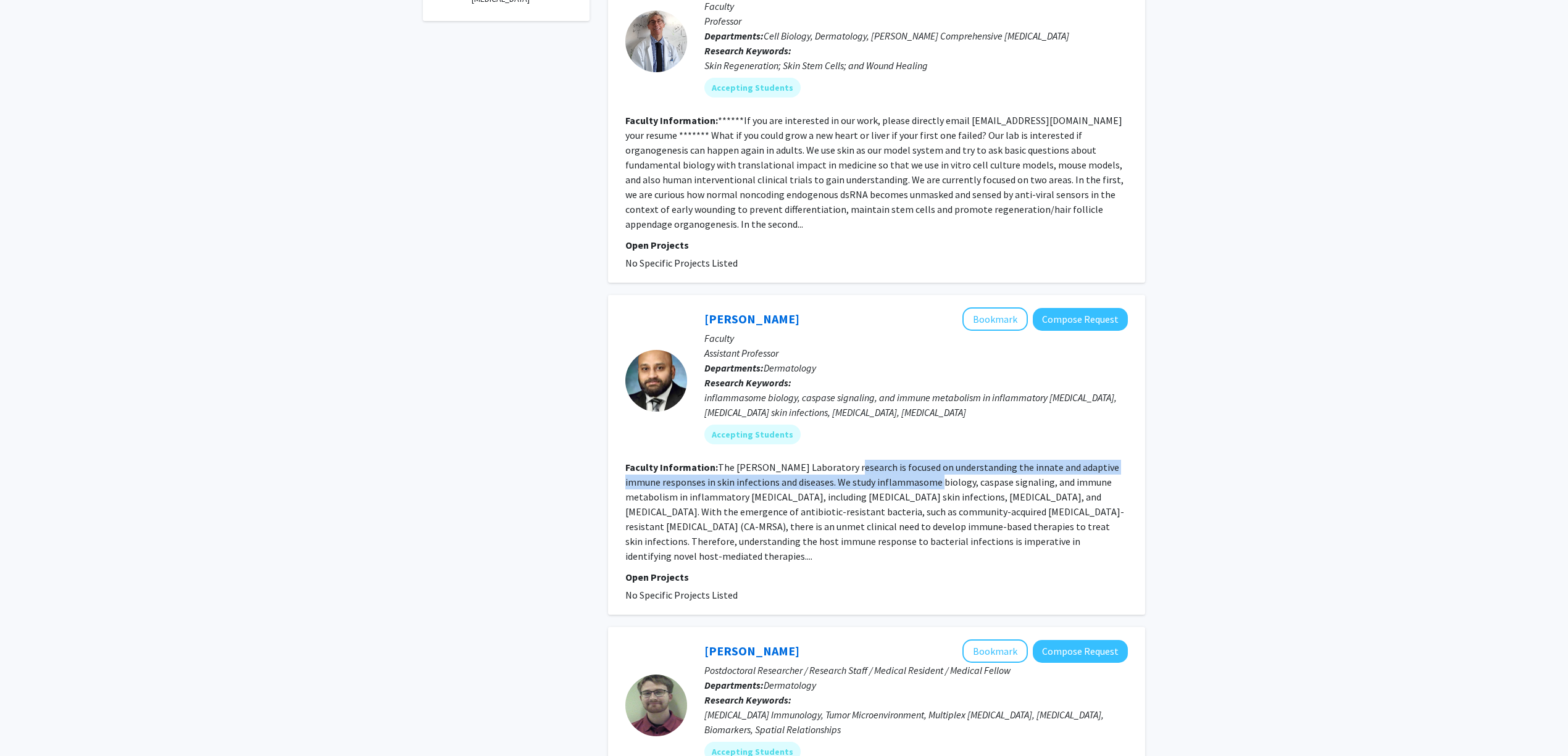
drag, startPoint x: 852, startPoint y: 432, endPoint x: 943, endPoint y: 445, distance: 91.9
click at [943, 461] on fg-read-more "The Alphonse Laboratory research is focused on understanding the innate and ada…" at bounding box center [875, 512] width 499 height 102
click at [944, 461] on fg-read-more "The Alphonse Laboratory research is focused on understanding the innate and ada…" at bounding box center [875, 512] width 499 height 102
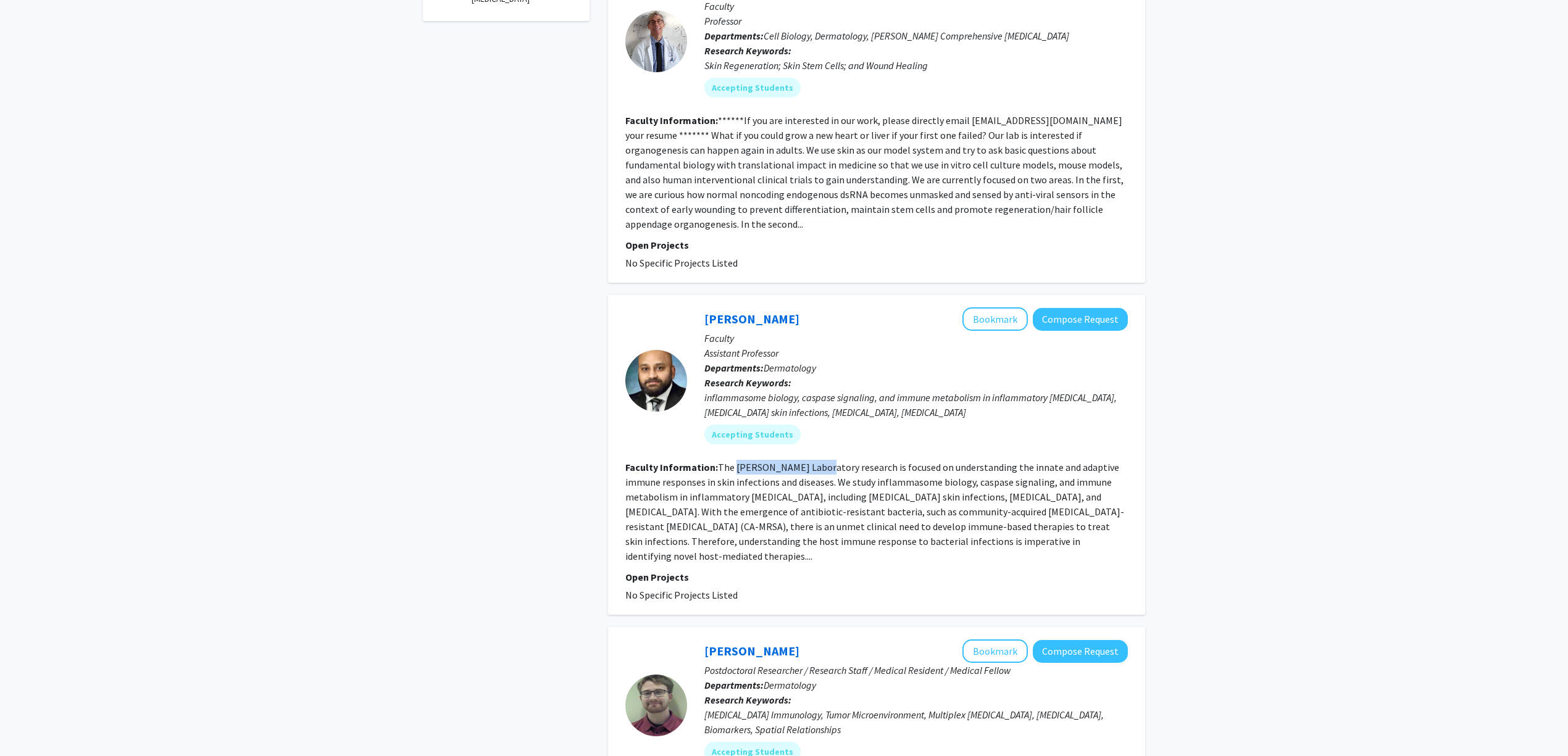
drag, startPoint x: 735, startPoint y: 432, endPoint x: 821, endPoint y: 430, distance: 86.0
click at [821, 461] on fg-read-more "The Alphonse Laboratory research is focused on understanding the innate and ada…" at bounding box center [875, 512] width 499 height 102
copy fg-read-more "Alphonse Laboratory"
click at [871, 461] on fg-read-more "The Alphonse Laboratory research is focused on understanding the innate and ada…" at bounding box center [875, 512] width 499 height 102
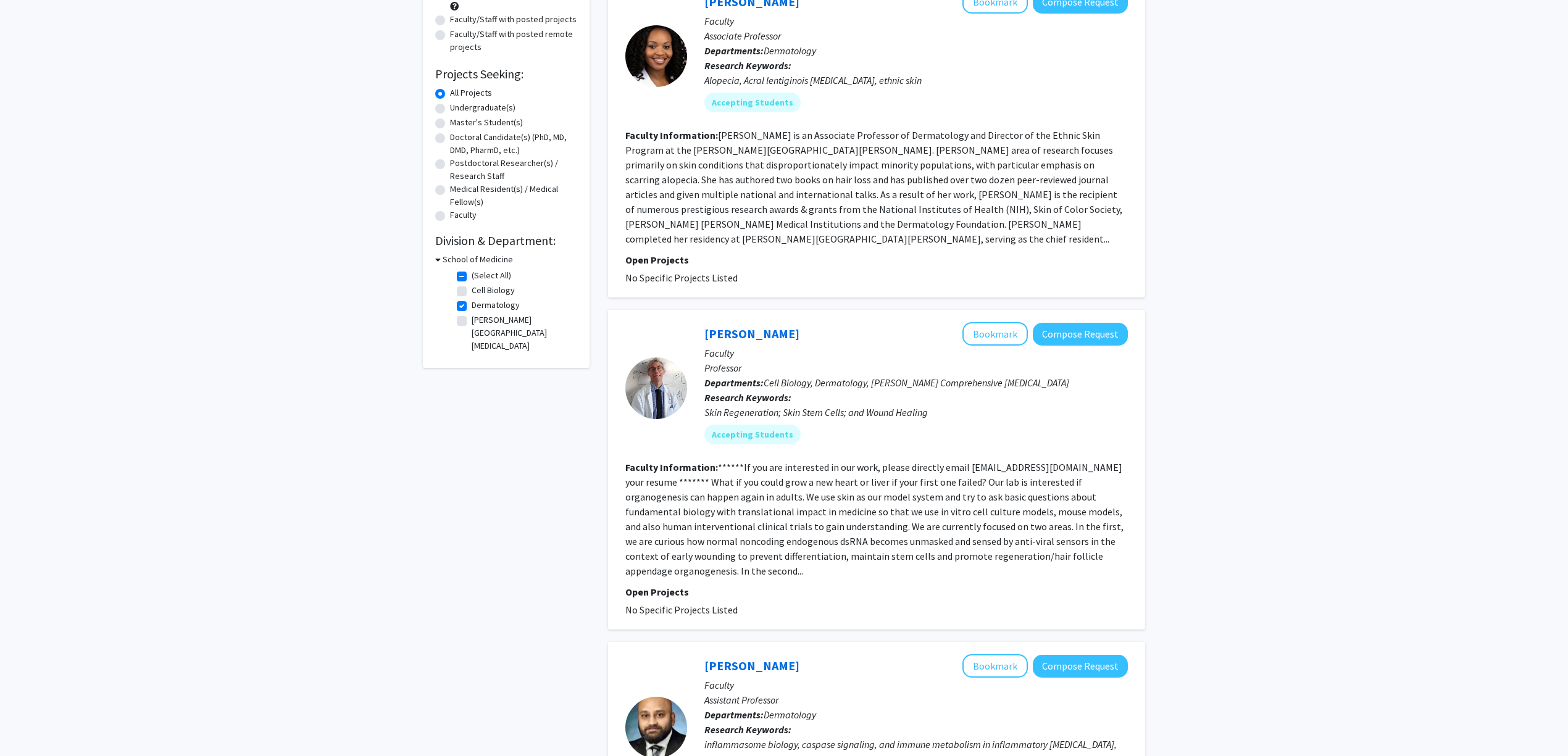
scroll to position [0, 0]
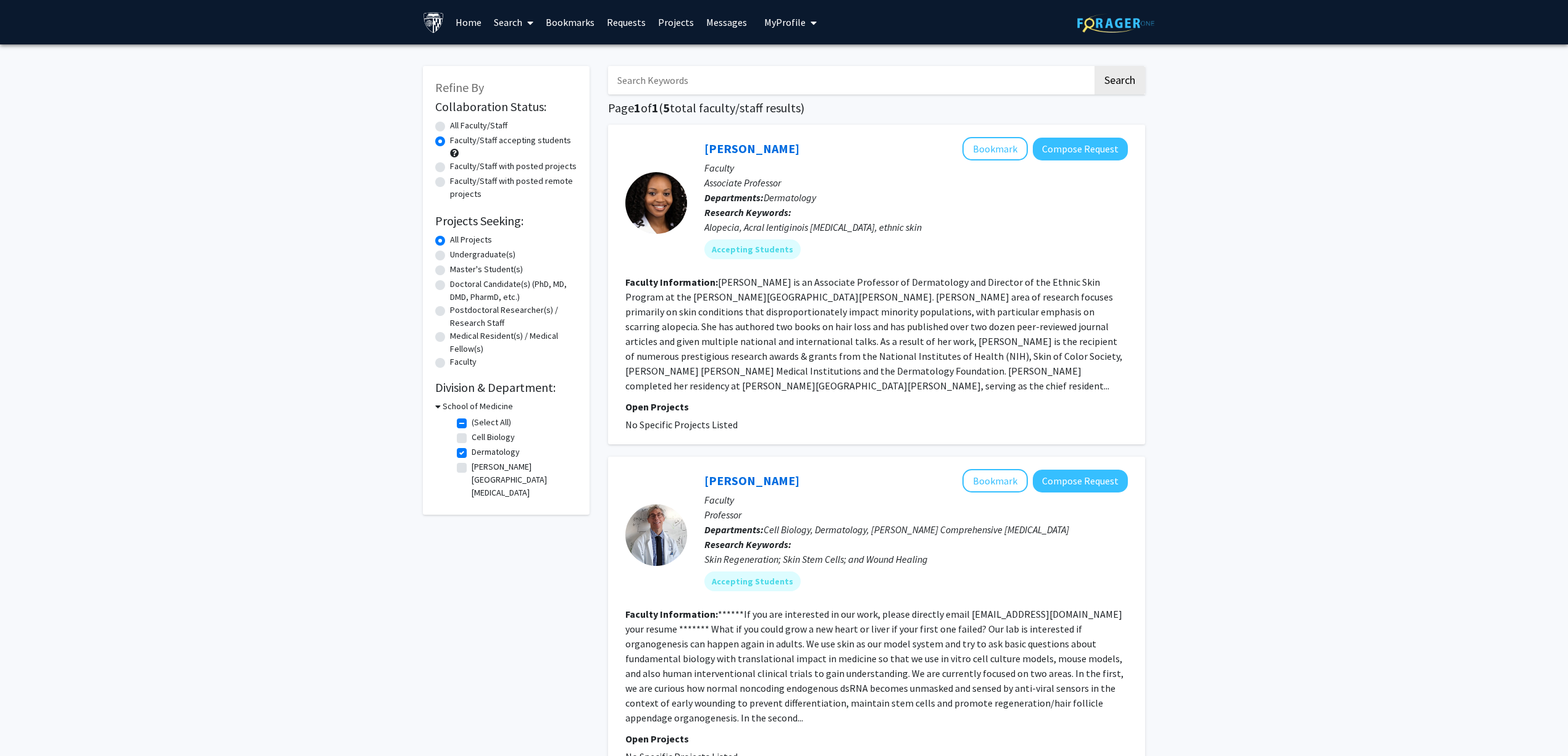
click at [472, 450] on label "Dermatology" at bounding box center [496, 451] width 48 height 13
click at [472, 450] on input "Dermatology" at bounding box center [476, 449] width 8 height 8
checkbox input "false"
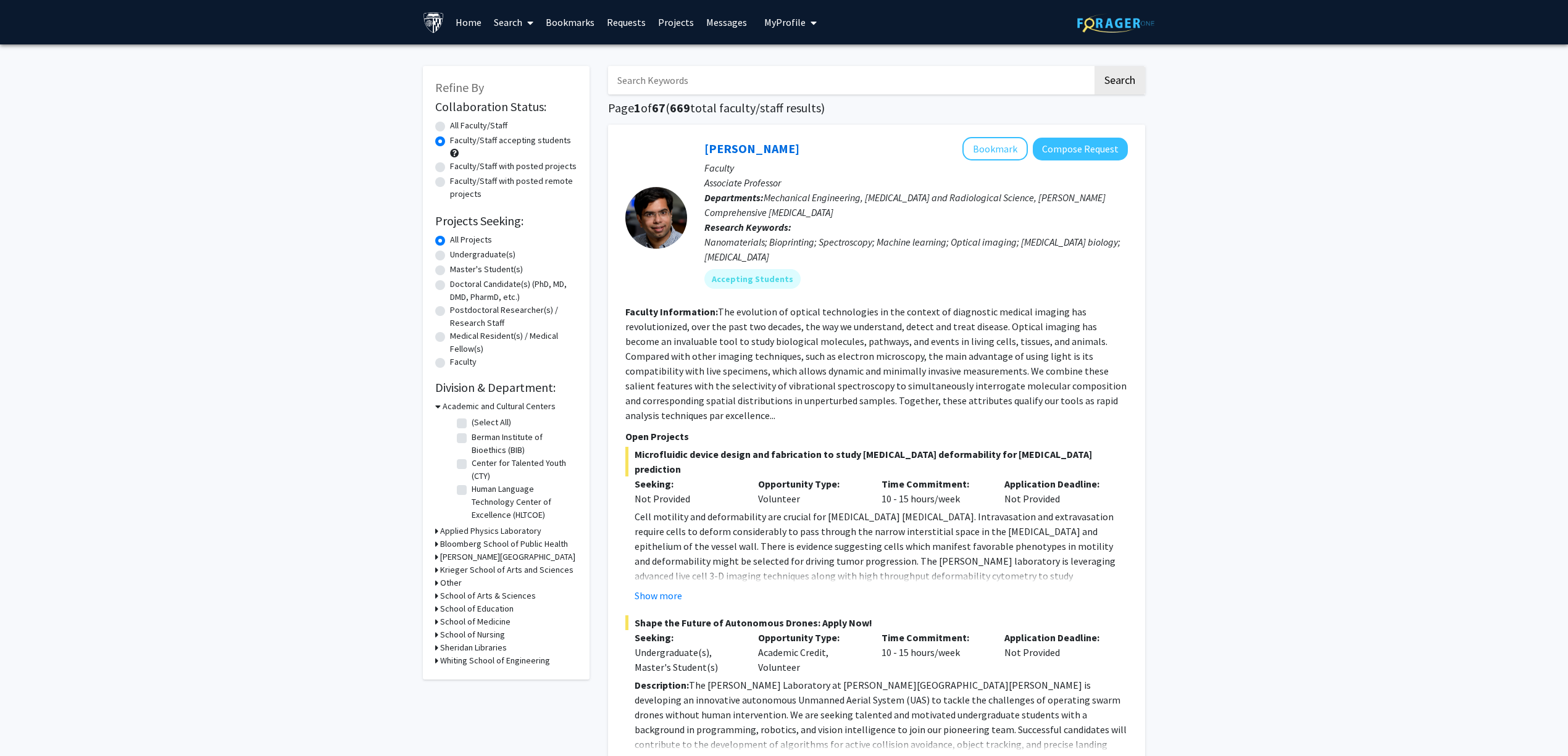
click at [487, 619] on h3 "School of Medicine" at bounding box center [475, 621] width 70 height 13
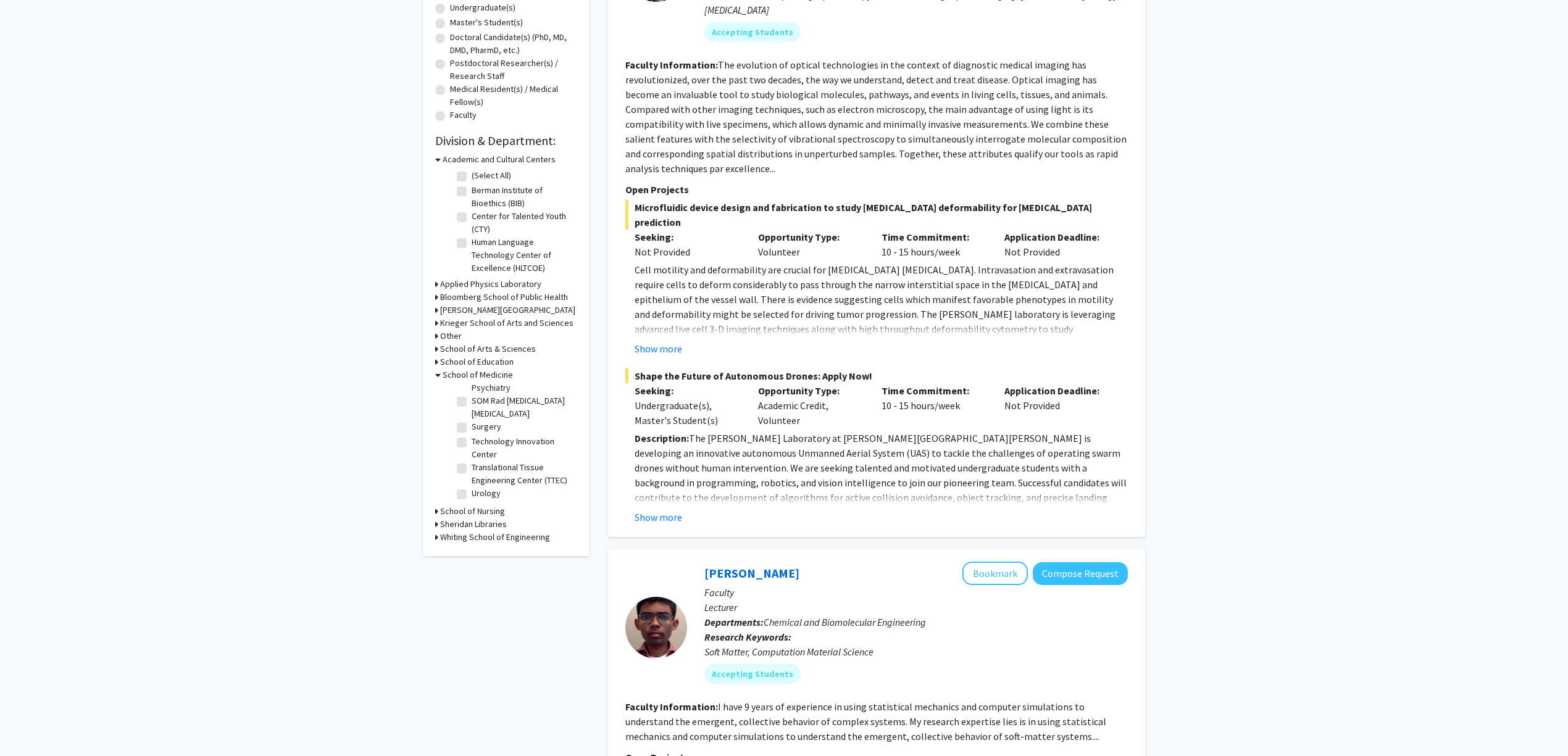
scroll to position [1431, 0]
click at [506, 420] on label "SOM Rad Musculoskeletal Radiology" at bounding box center [523, 407] width 102 height 26
click at [479, 403] on input "SOM Rad Musculoskeletal Radiology" at bounding box center [476, 399] width 8 height 8
checkbox input "true"
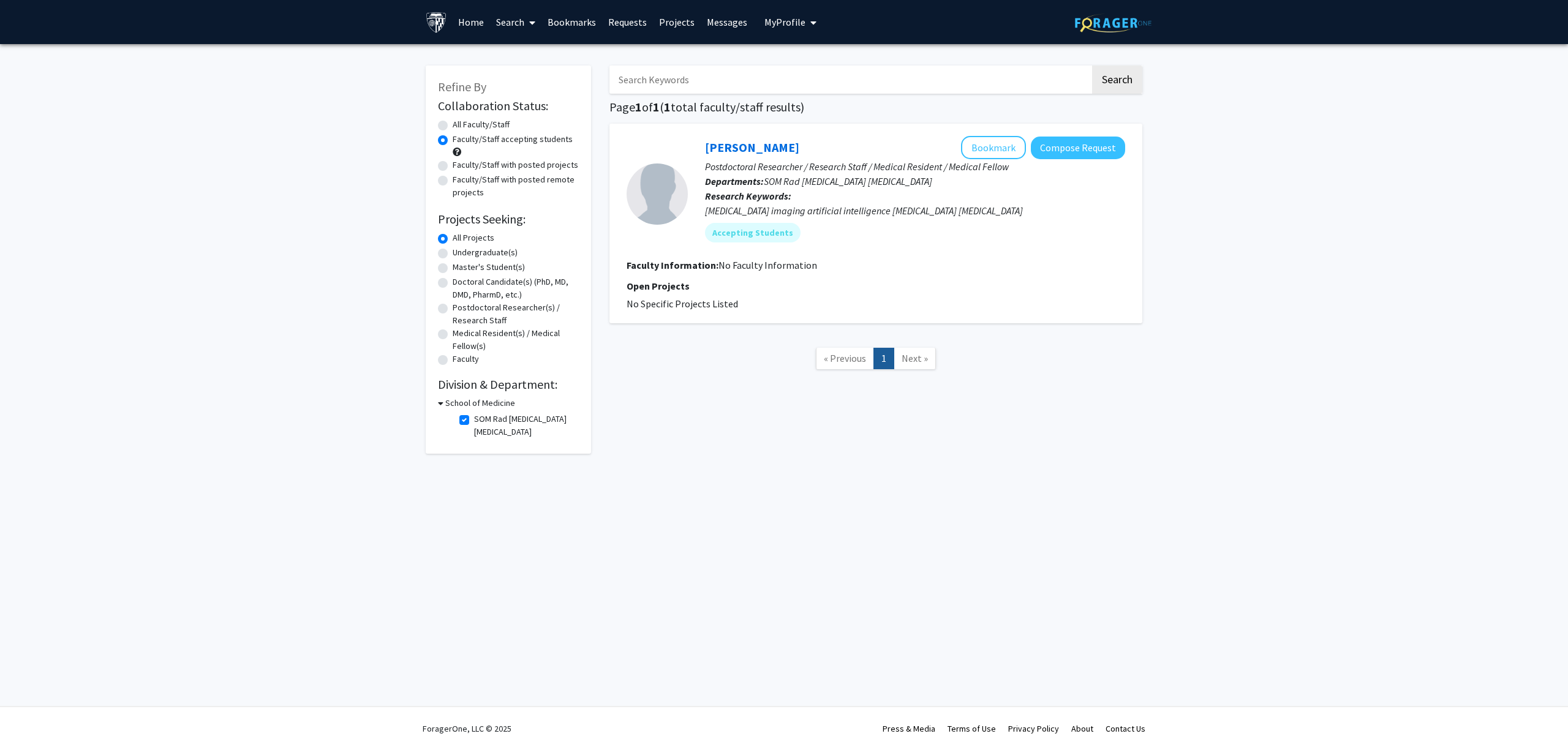
click at [492, 420] on label "SOM Rad Musculoskeletal Radiology" at bounding box center [525, 426] width 101 height 26
click at [482, 420] on input "SOM Rad Musculoskeletal Radiology" at bounding box center [478, 417] width 8 height 8
checkbox input "false"
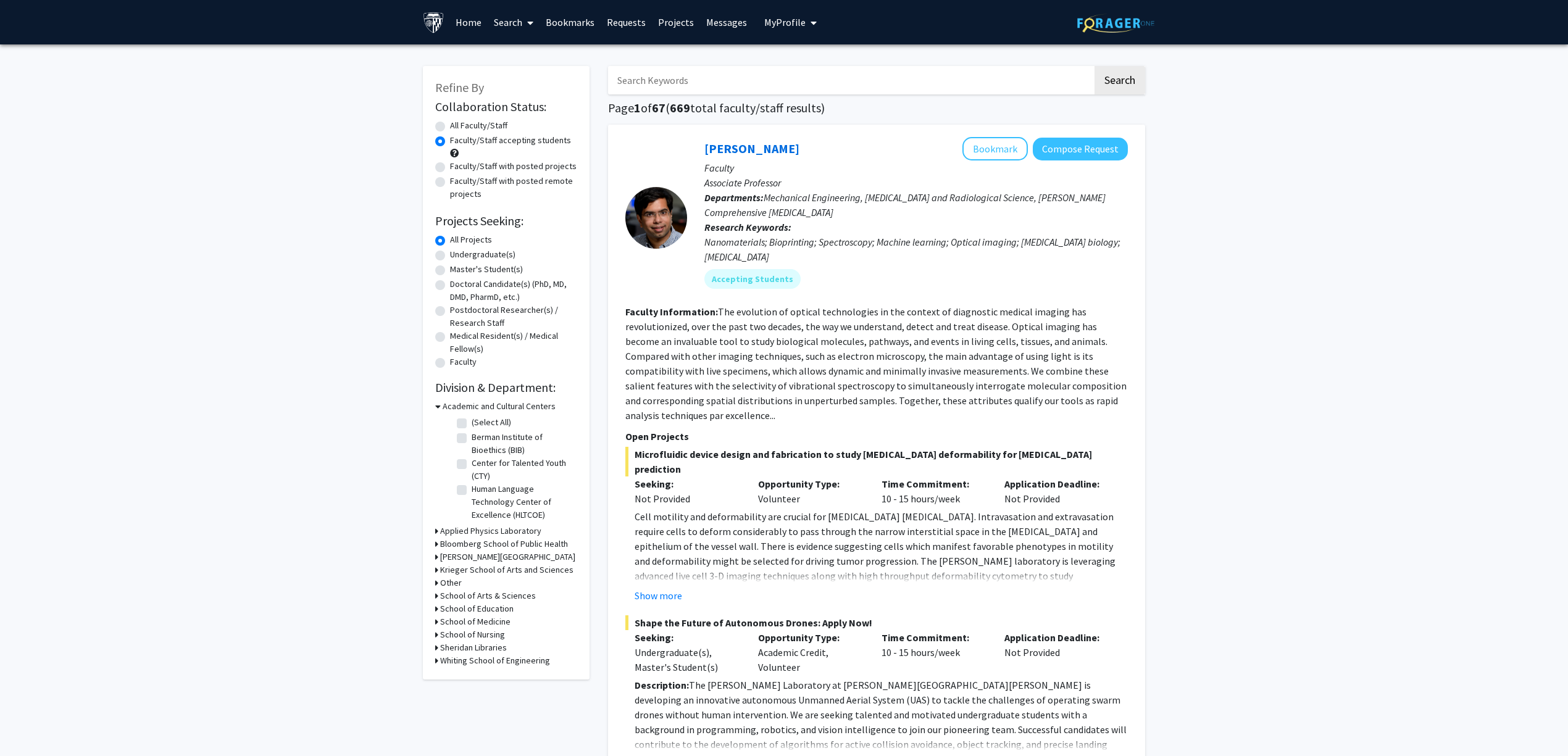
click at [478, 621] on h3 "School of Medicine" at bounding box center [475, 621] width 70 height 13
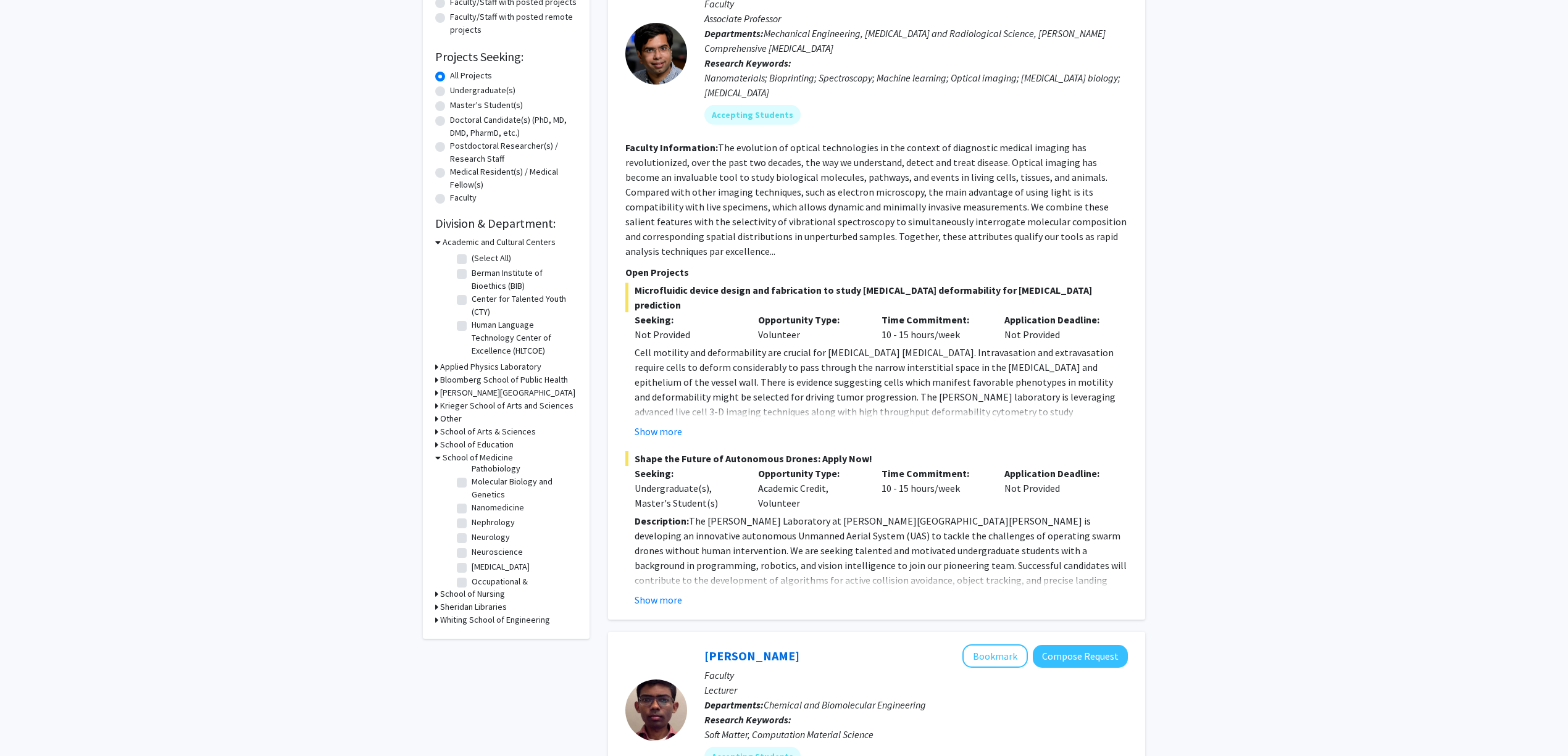
scroll to position [817, 0]
click at [508, 474] on label "Molecular Biology and Genetics" at bounding box center [523, 461] width 102 height 26
click at [479, 456] on input "Molecular Biology and Genetics" at bounding box center [476, 452] width 8 height 8
checkbox input "true"
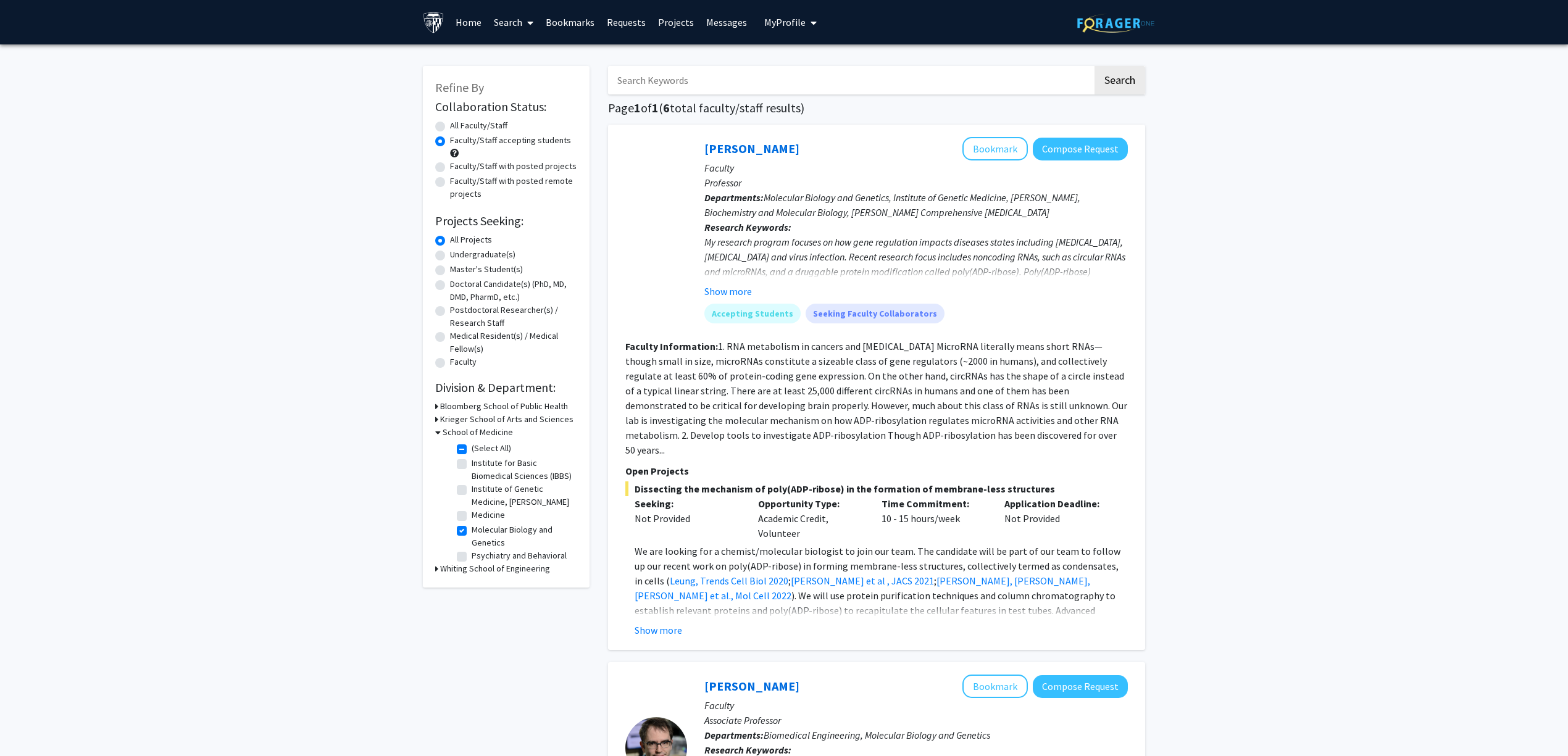
scroll to position [81, 0]
click at [456, 474] on fg-checkbox-list "(Select All) (Select All) Institute for Basic Biomedical Sciences (IBBS) Instit…" at bounding box center [515, 473] width 123 height 179
click at [472, 472] on label "Molecular Biology and Genetics" at bounding box center [523, 481] width 102 height 26
click at [472, 472] on input "Molecular Biology and Genetics" at bounding box center [476, 472] width 8 height 8
checkbox input "false"
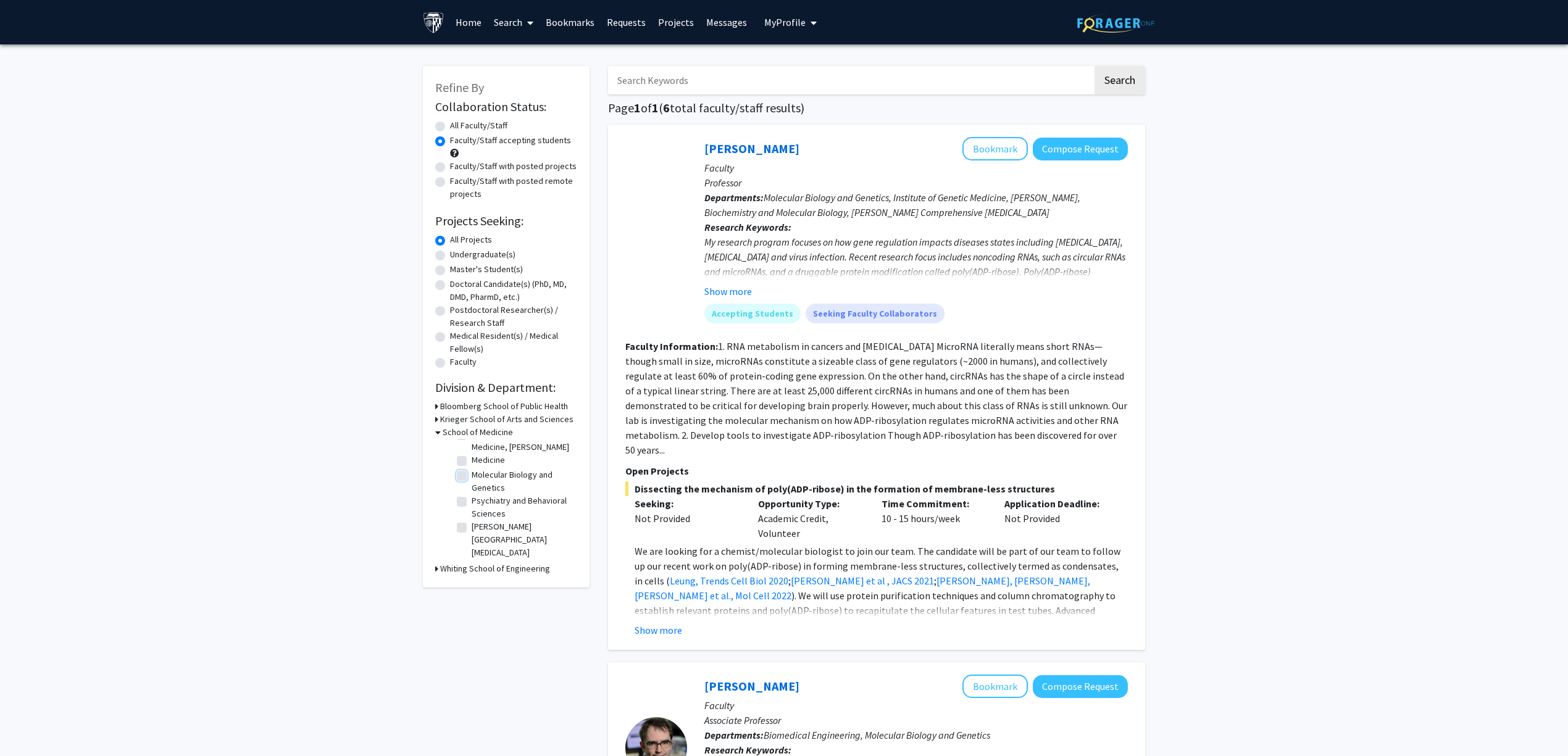
checkbox input "false"
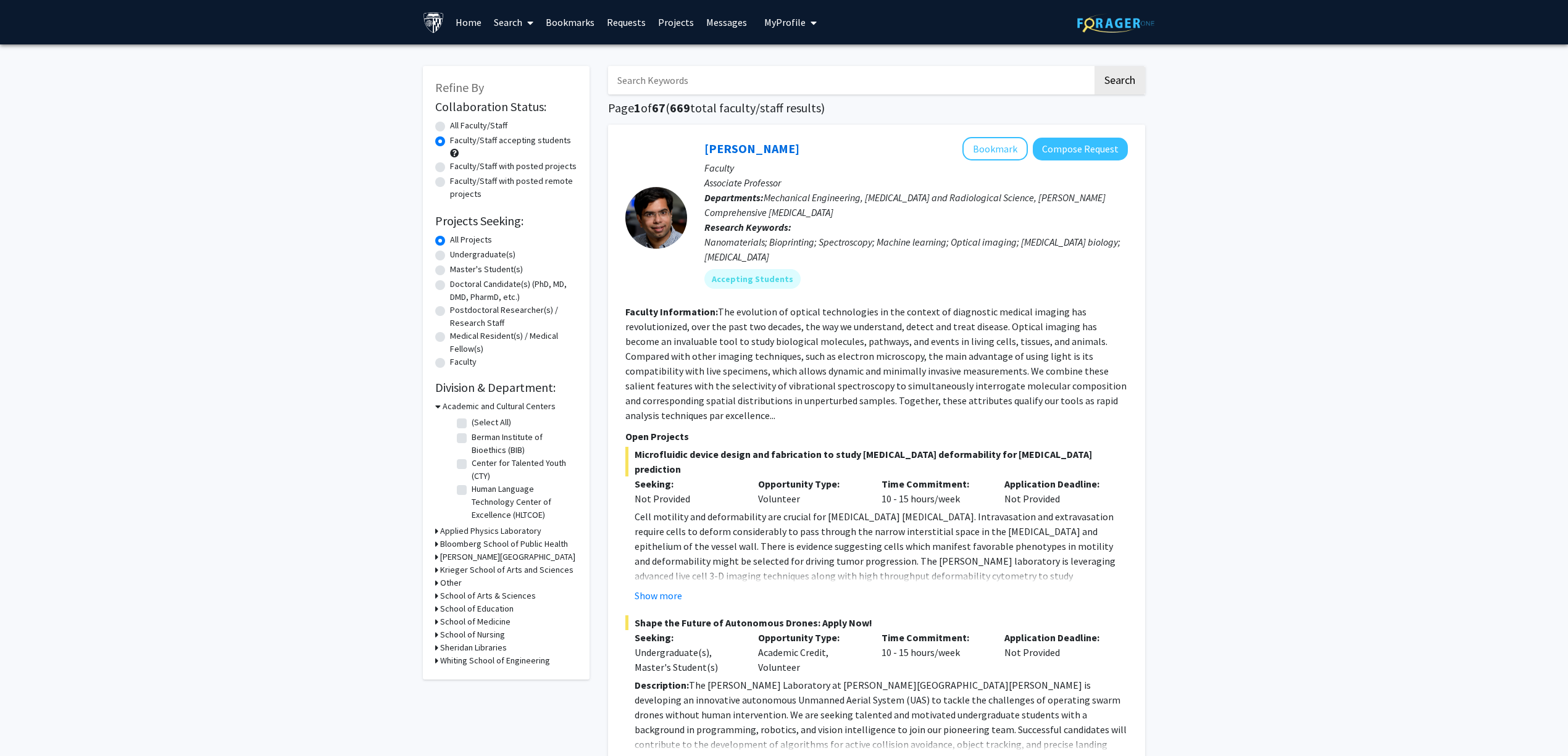
click at [508, 571] on h3 "Krieger School of Arts and Sciences" at bounding box center [506, 569] width 133 height 13
click at [539, 608] on label "Department of Biology" at bounding box center [514, 602] width 84 height 13
click at [479, 604] on input "Department of Biology" at bounding box center [476, 600] width 8 height 8
checkbox input "true"
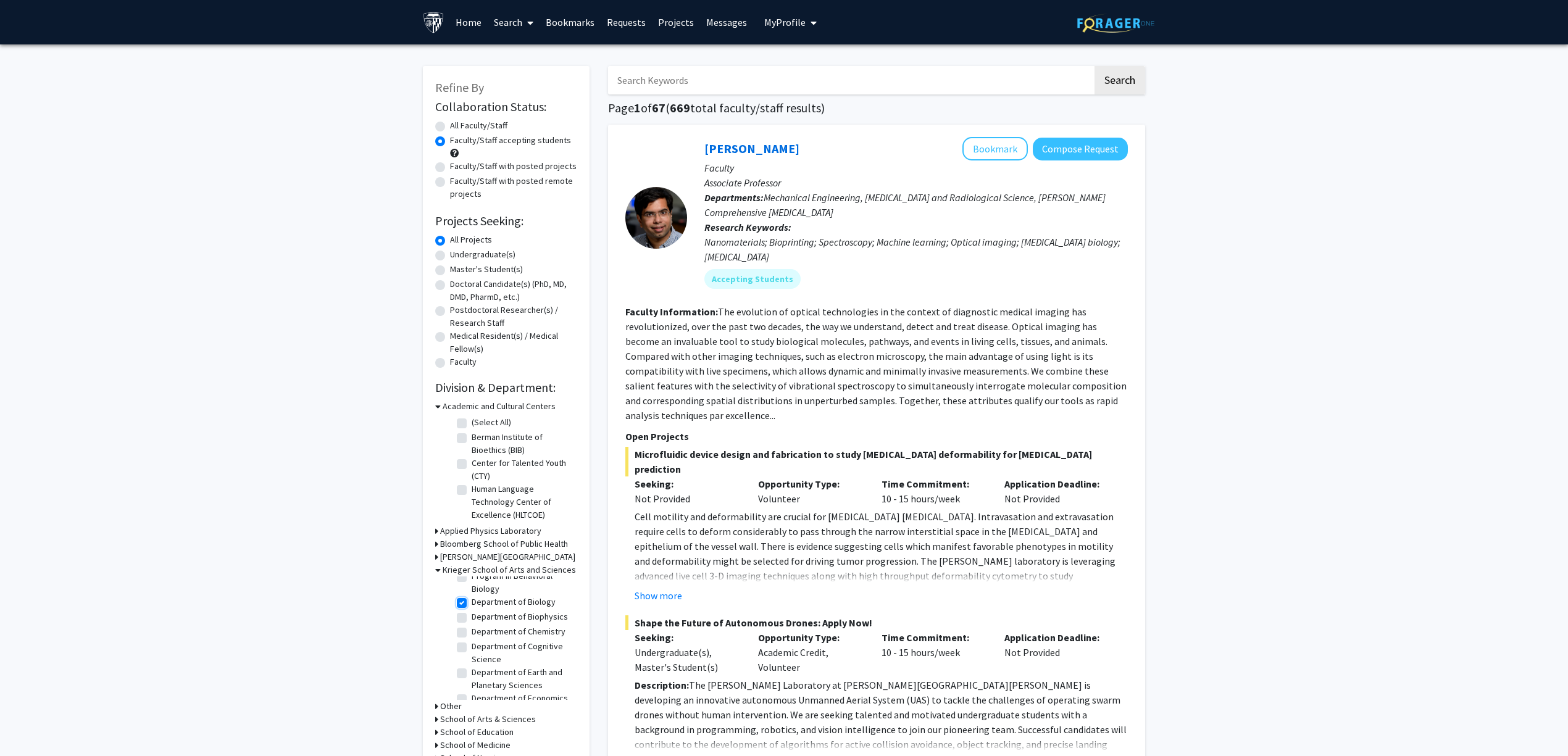
checkbox input "true"
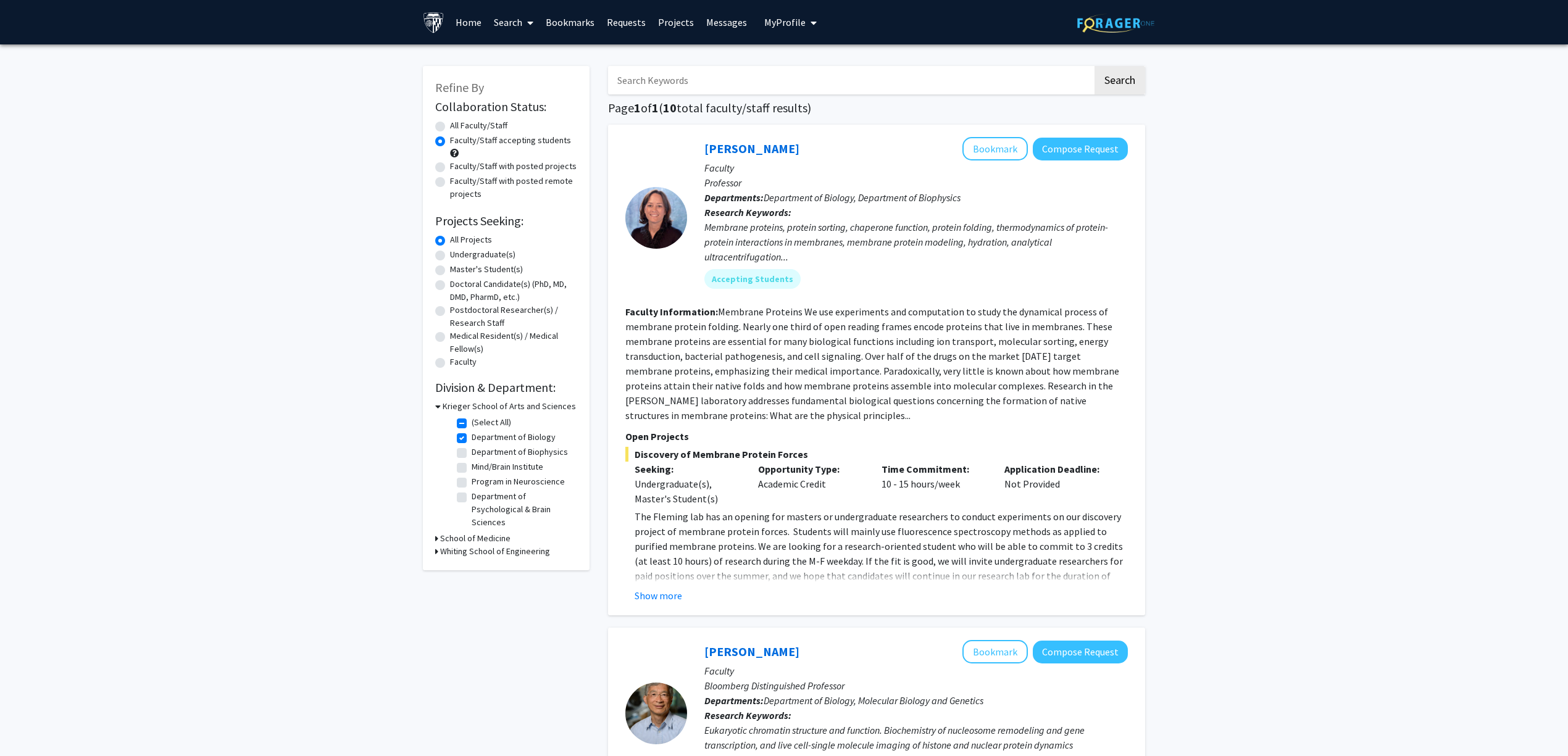
click at [470, 438] on fg-checkbox "Department of Biology Department of Biology" at bounding box center [515, 438] width 117 height 15
click at [472, 436] on label "Department of Biology" at bounding box center [514, 437] width 84 height 13
click at [472, 436] on input "Department of Biology" at bounding box center [476, 435] width 8 height 8
checkbox input "false"
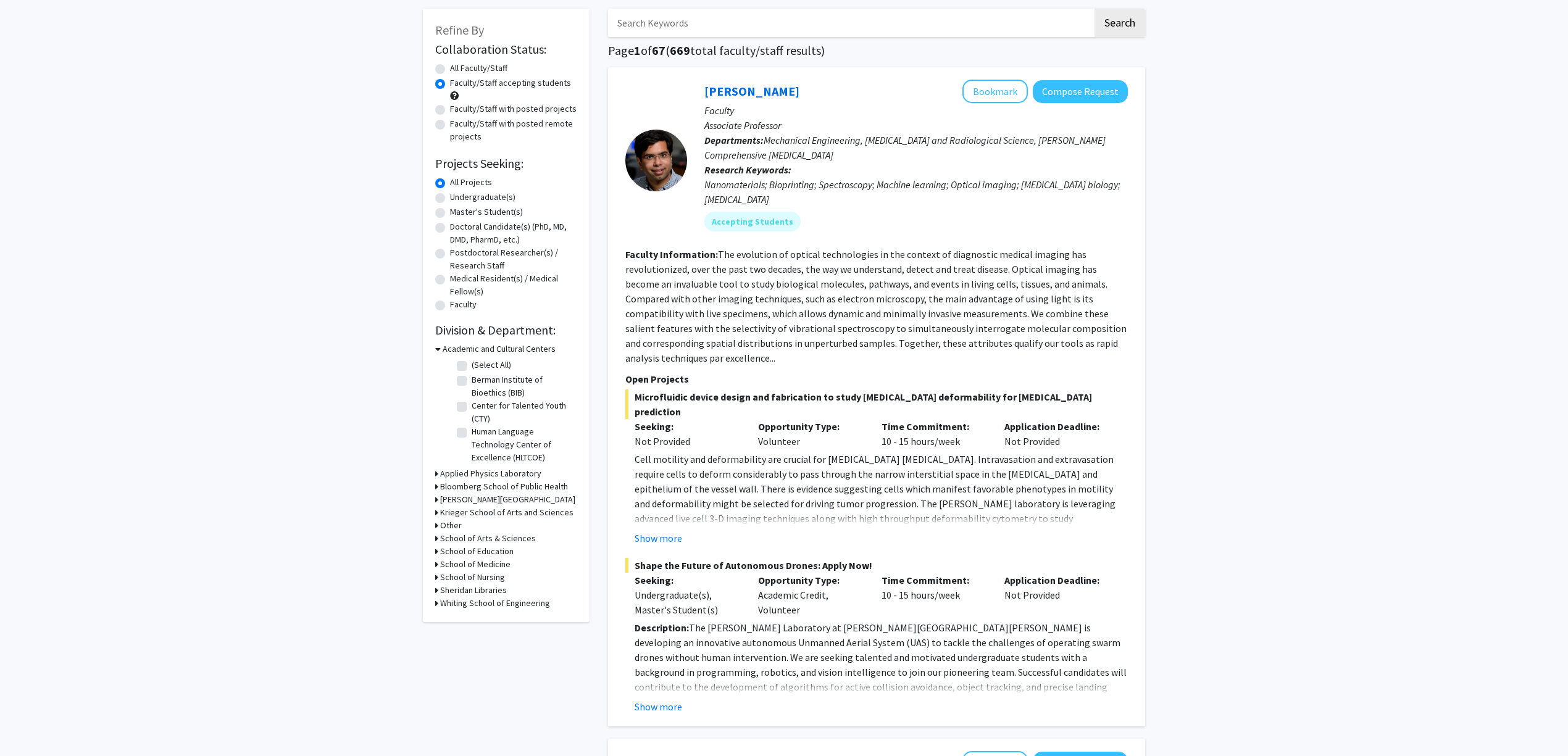
scroll to position [82, 0]
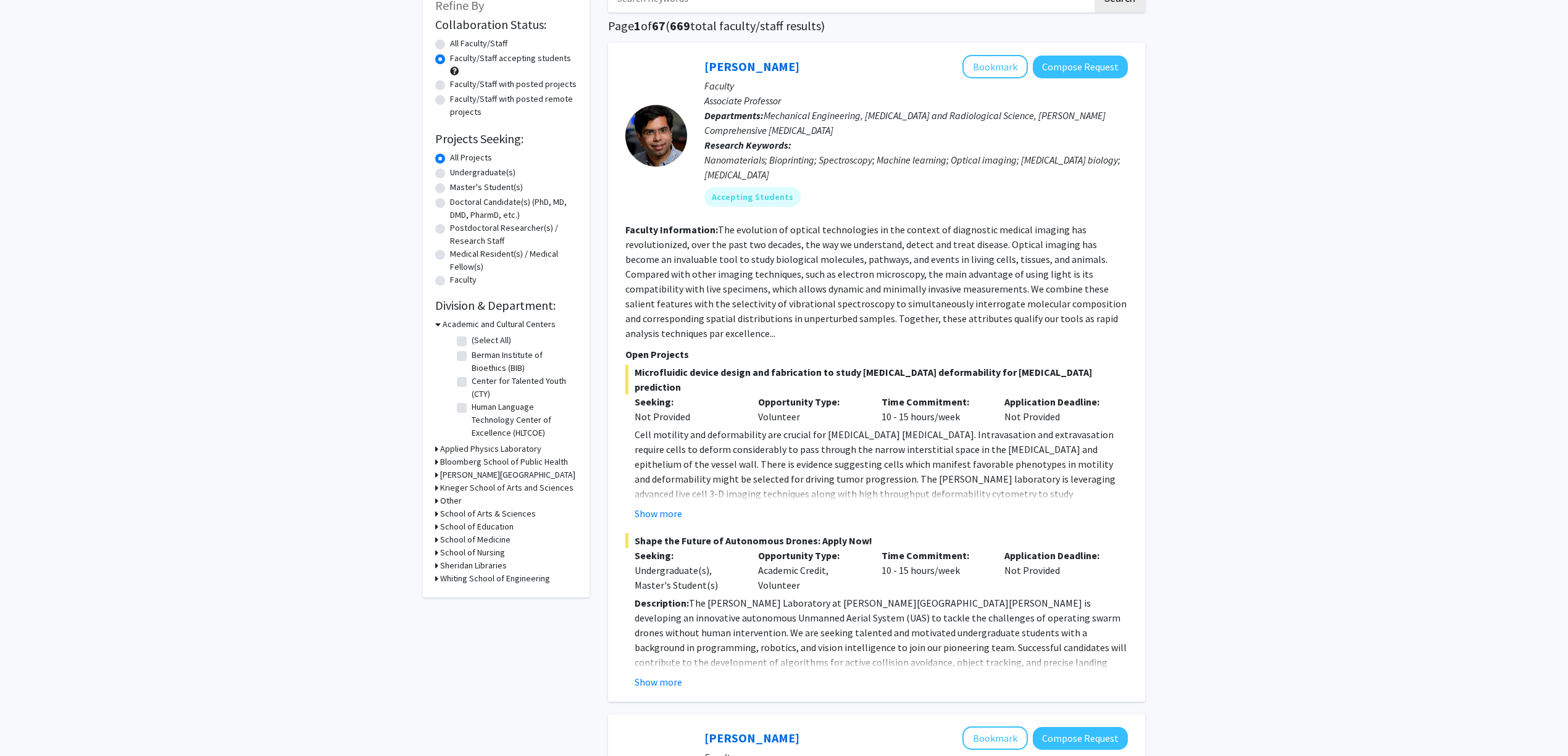
click at [489, 541] on h3 "School of Medicine" at bounding box center [475, 539] width 70 height 13
click at [497, 511] on h3 "School of Arts & Sciences" at bounding box center [487, 514] width 95 height 13
click at [529, 632] on label "Clinical Pharmacology" at bounding box center [512, 625] width 81 height 13
click at [479, 627] on input "Clinical Pharmacology" at bounding box center [476, 623] width 8 height 8
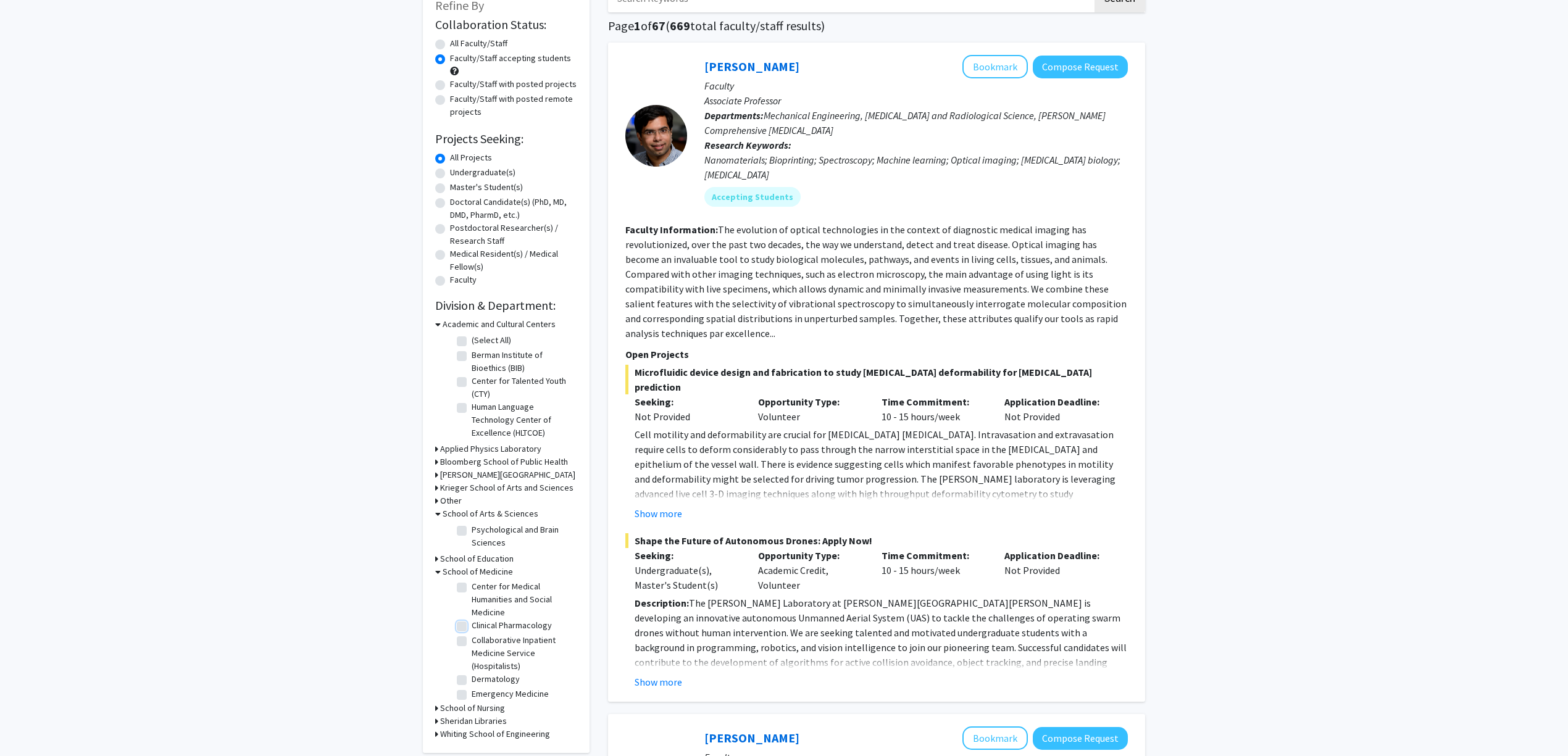
checkbox input "true"
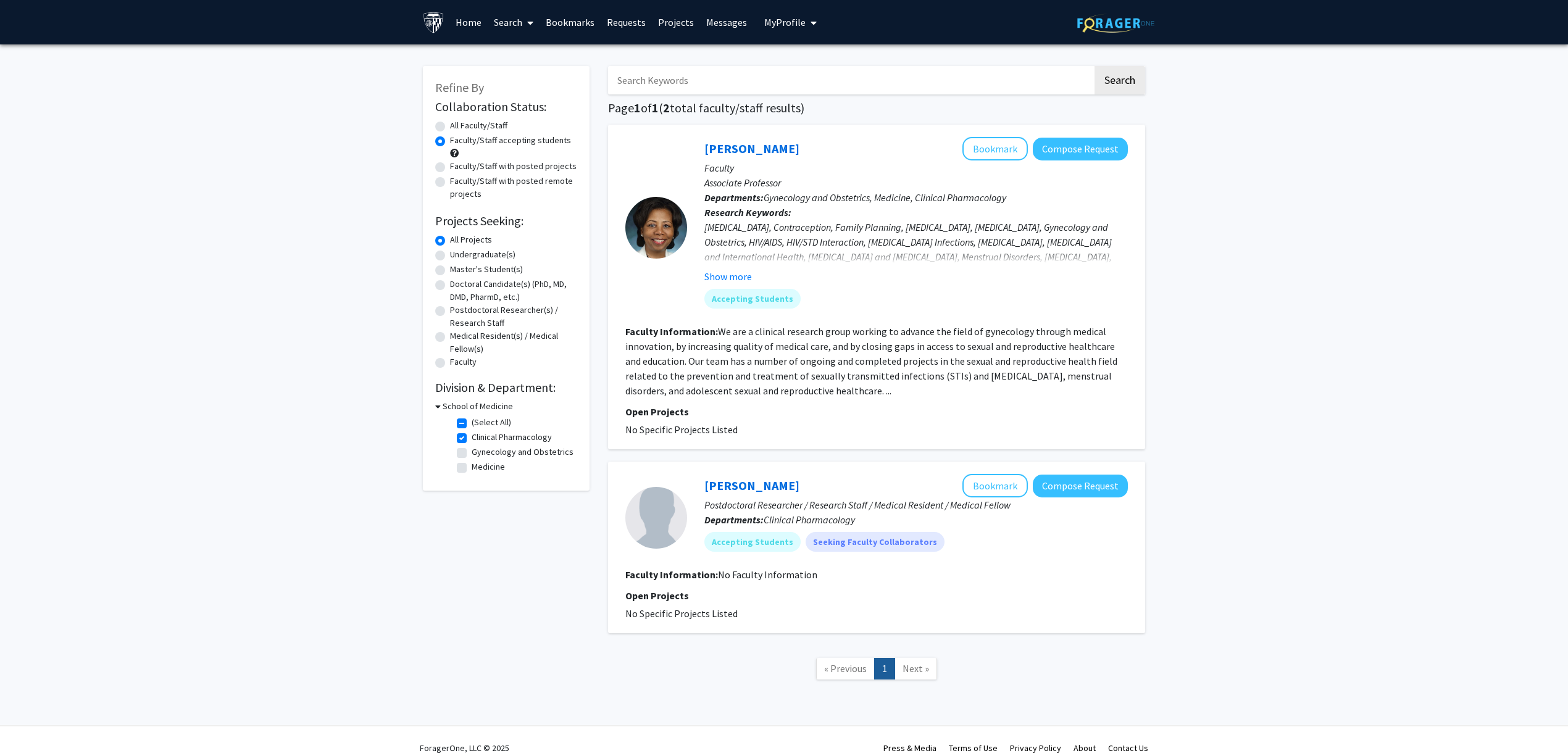
click at [753, 161] on p "Faculty" at bounding box center [916, 168] width 424 height 15
click at [754, 157] on div "Jenell Coleman Bookmark Compose Request" at bounding box center [916, 148] width 424 height 24
click at [754, 150] on link "Jenell Coleman" at bounding box center [752, 148] width 95 height 16
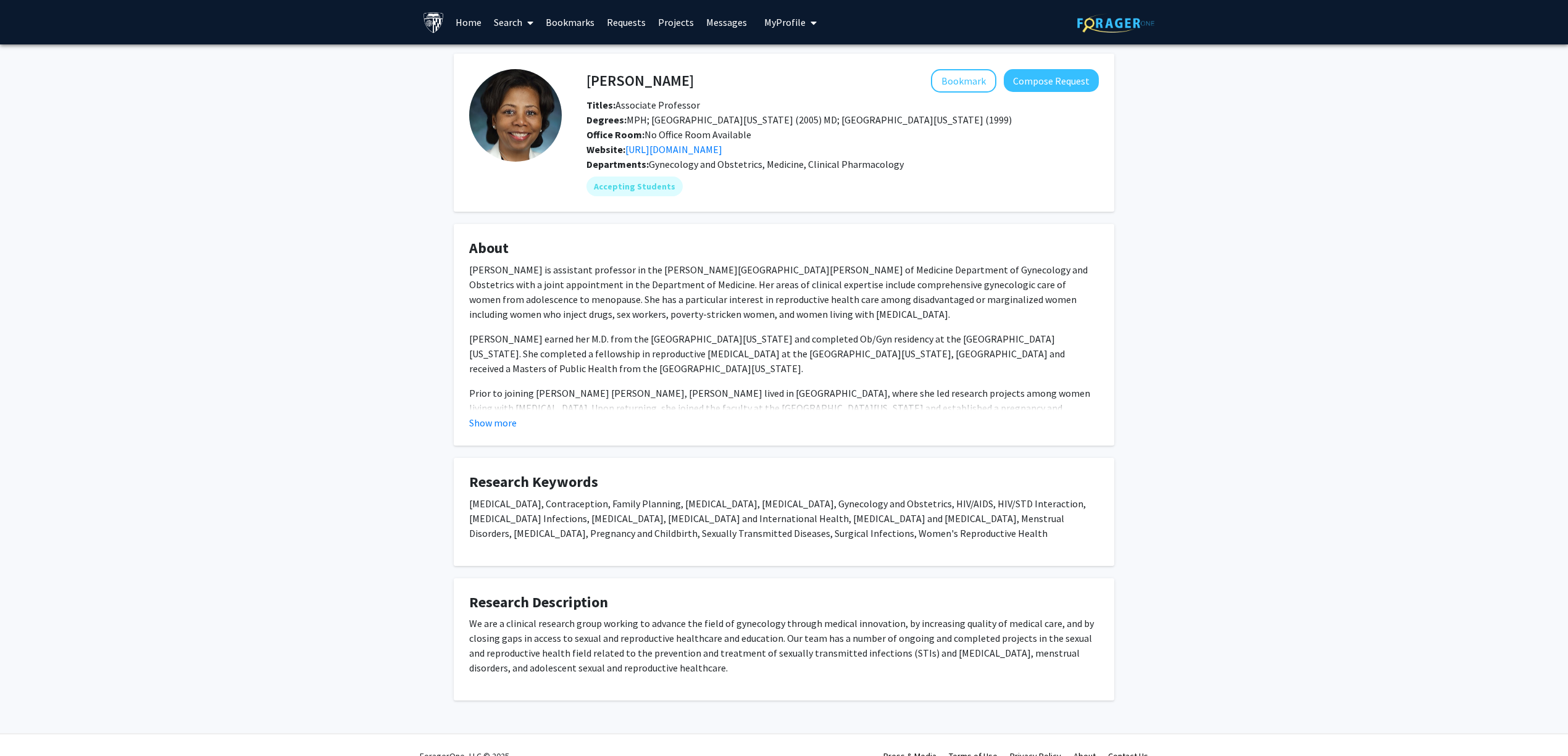
scroll to position [21, 0]
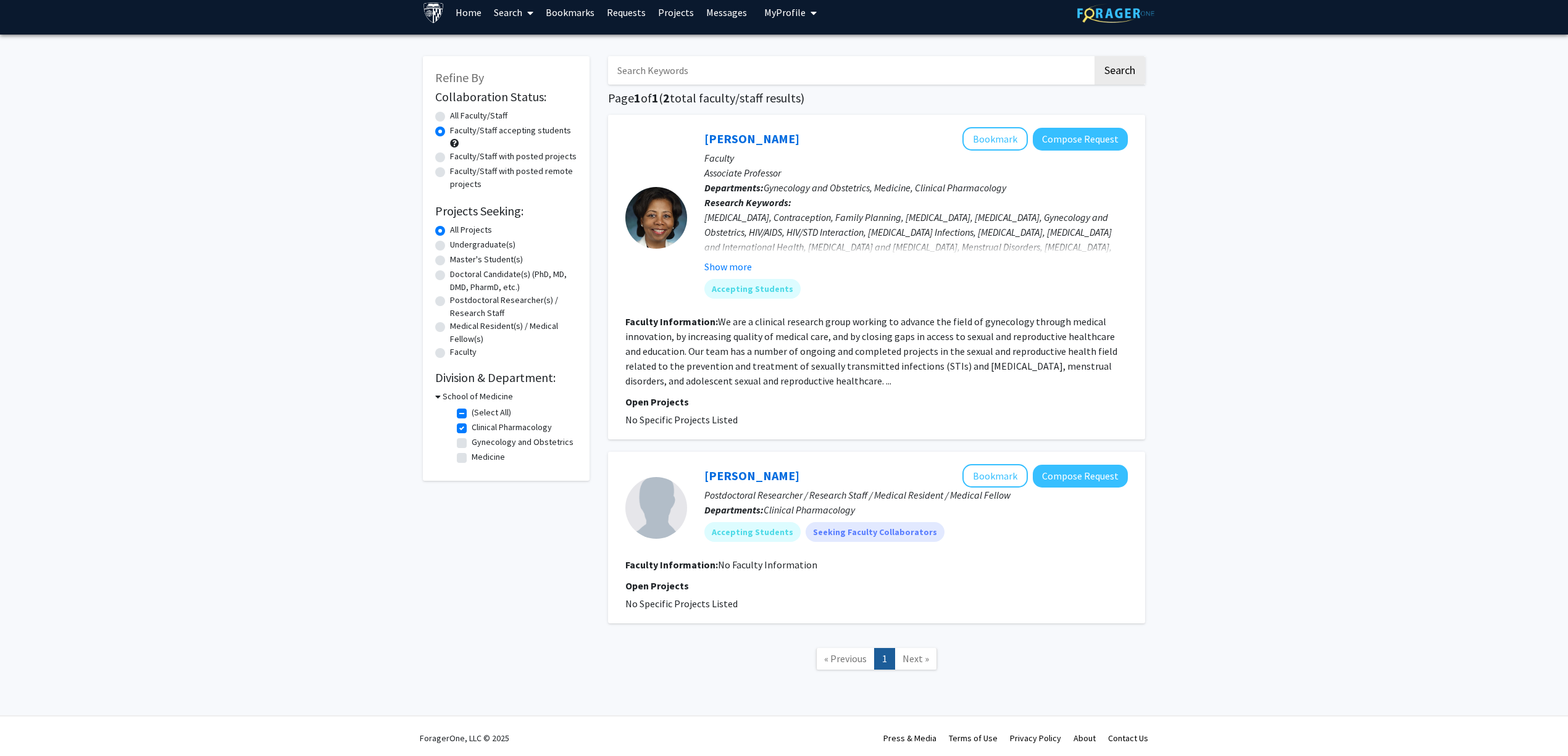
scroll to position [12, 0]
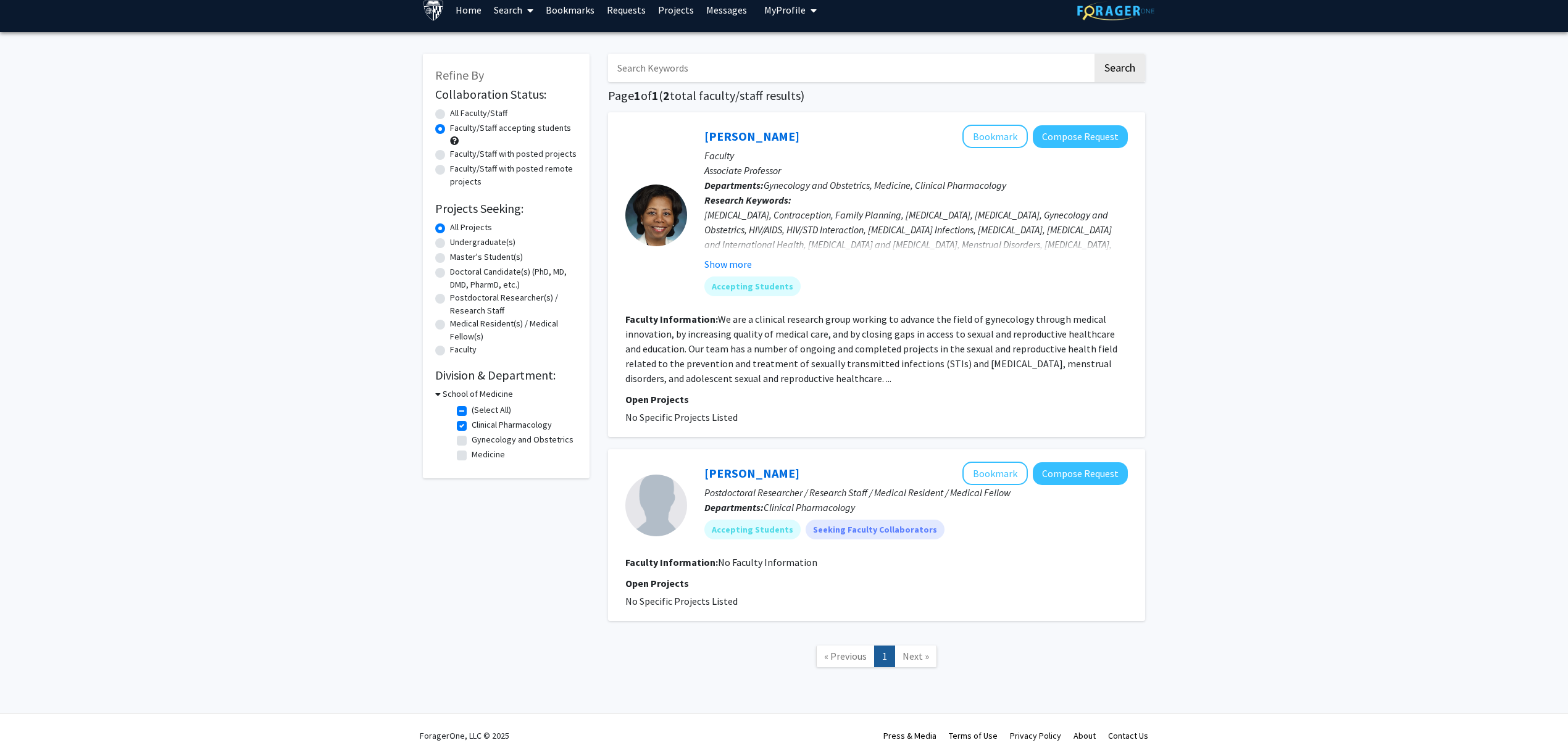
click at [487, 422] on label "Clinical Pharmacology" at bounding box center [512, 424] width 81 height 13
click at [479, 422] on input "Clinical Pharmacology" at bounding box center [476, 422] width 8 height 8
checkbox input "false"
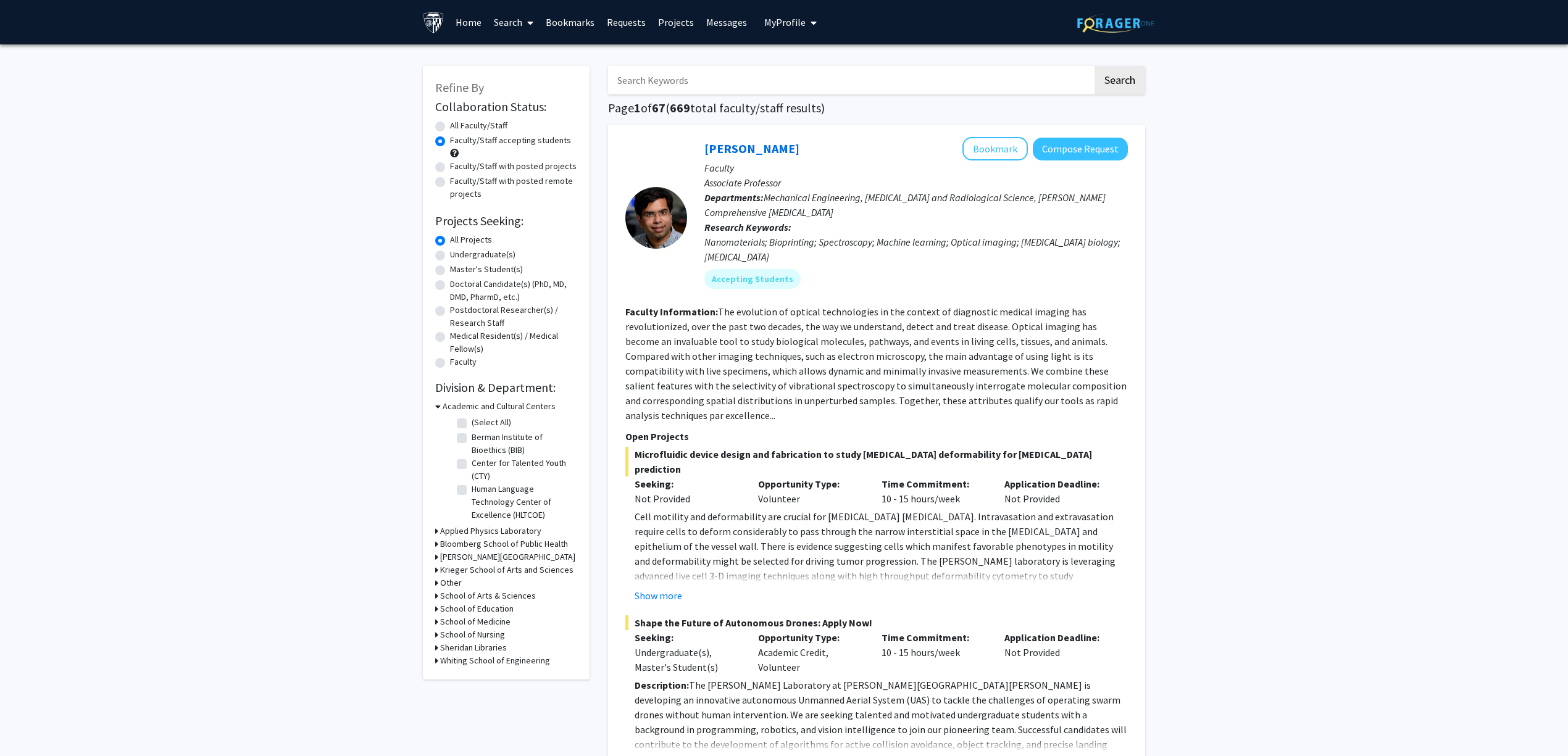
click at [489, 620] on h3 "School of Medicine" at bounding box center [475, 621] width 70 height 13
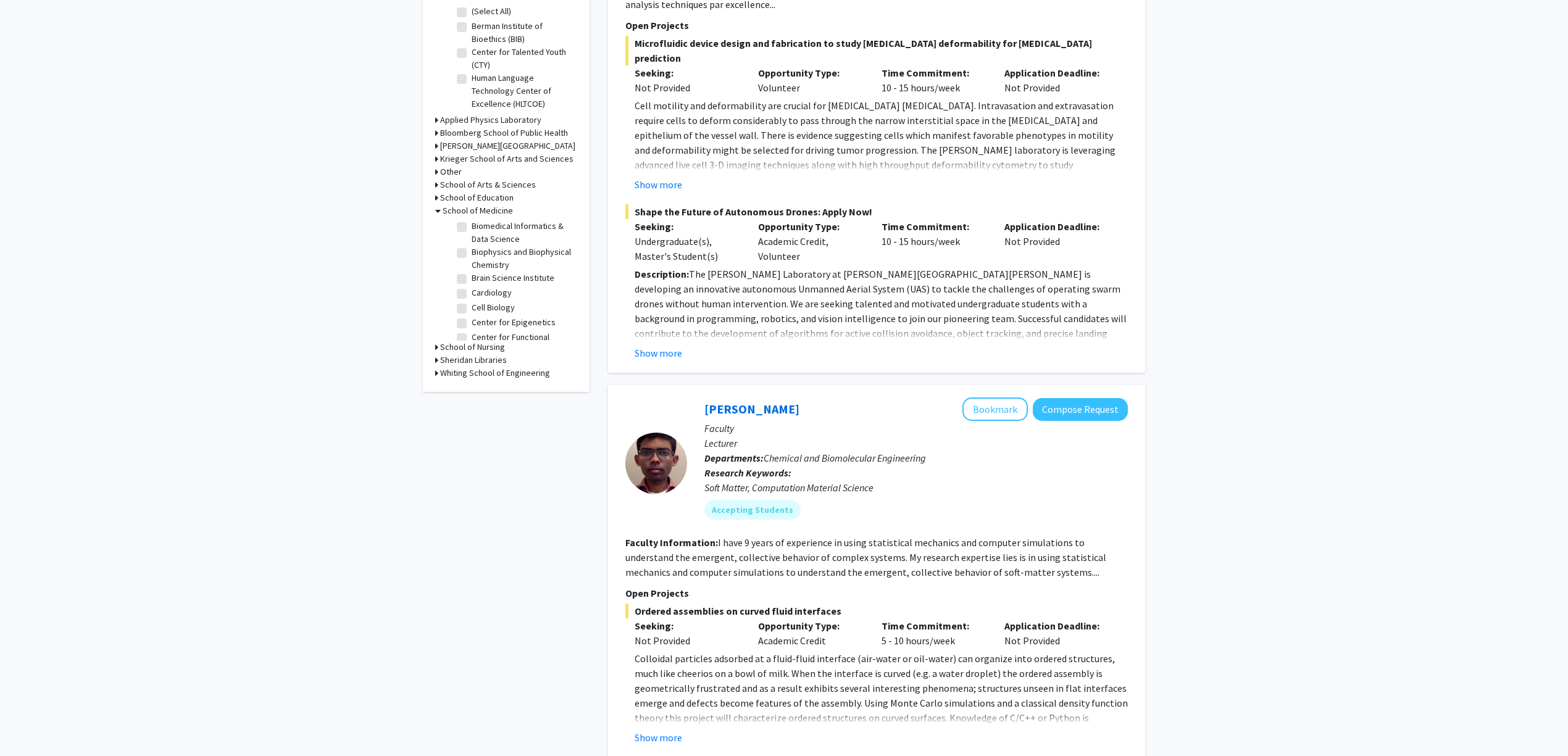
scroll to position [576, 0]
click at [504, 257] on label "Infectious Diseases" at bounding box center [501, 250] width 58 height 13
click at [479, 252] on input "Infectious Diseases" at bounding box center [476, 248] width 8 height 8
checkbox input "true"
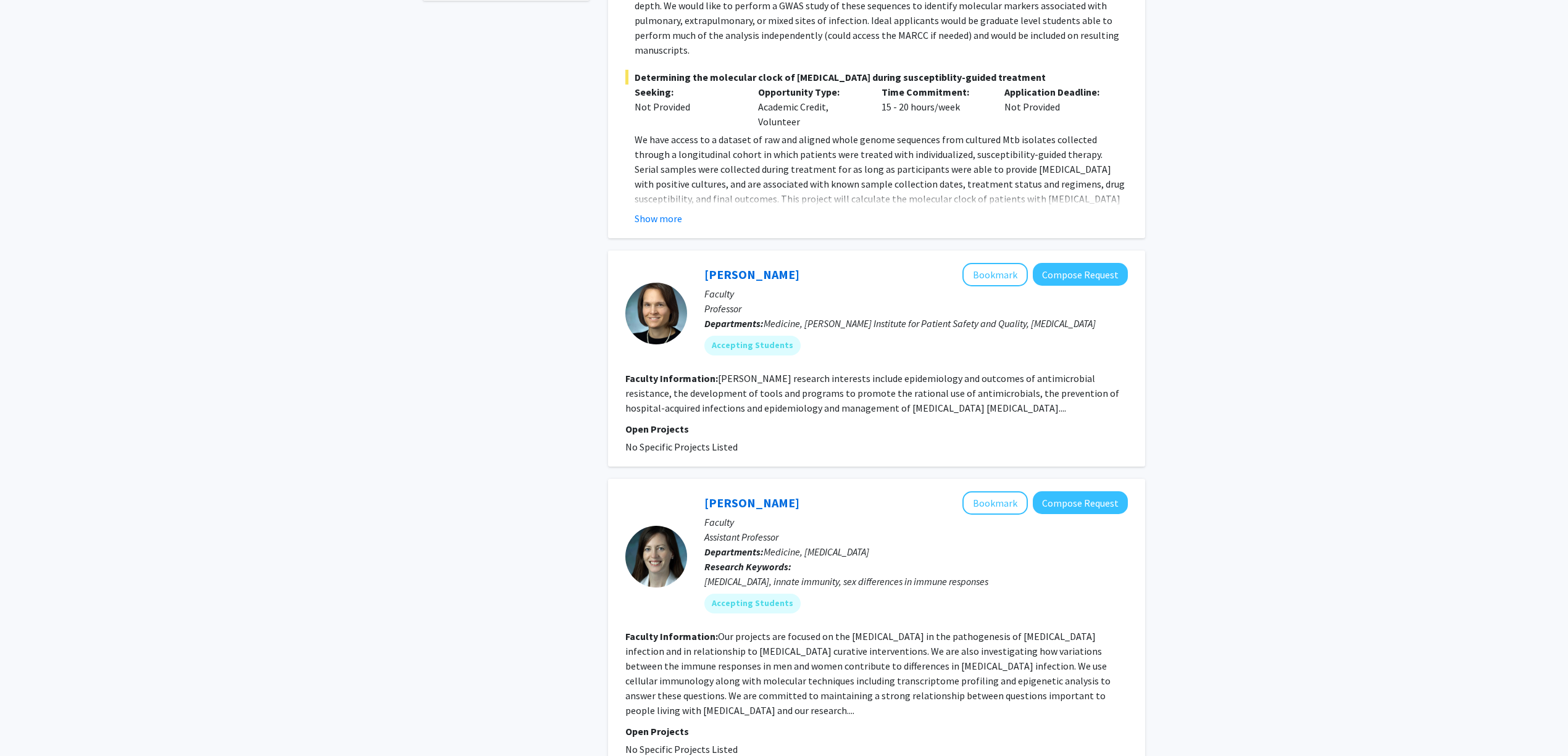
scroll to position [576, 0]
drag, startPoint x: 764, startPoint y: 359, endPoint x: 863, endPoint y: 372, distance: 99.8
click at [850, 372] on fg-read-more "Dr. Cosgrove’s research interests include epidemiology and outcomes of antimicr…" at bounding box center [872, 391] width 494 height 42
click at [863, 372] on fg-read-more "Dr. Cosgrove’s research interests include epidemiology and outcomes of antimicr…" at bounding box center [872, 391] width 494 height 42
drag, startPoint x: 759, startPoint y: 270, endPoint x: 737, endPoint y: 264, distance: 22.8
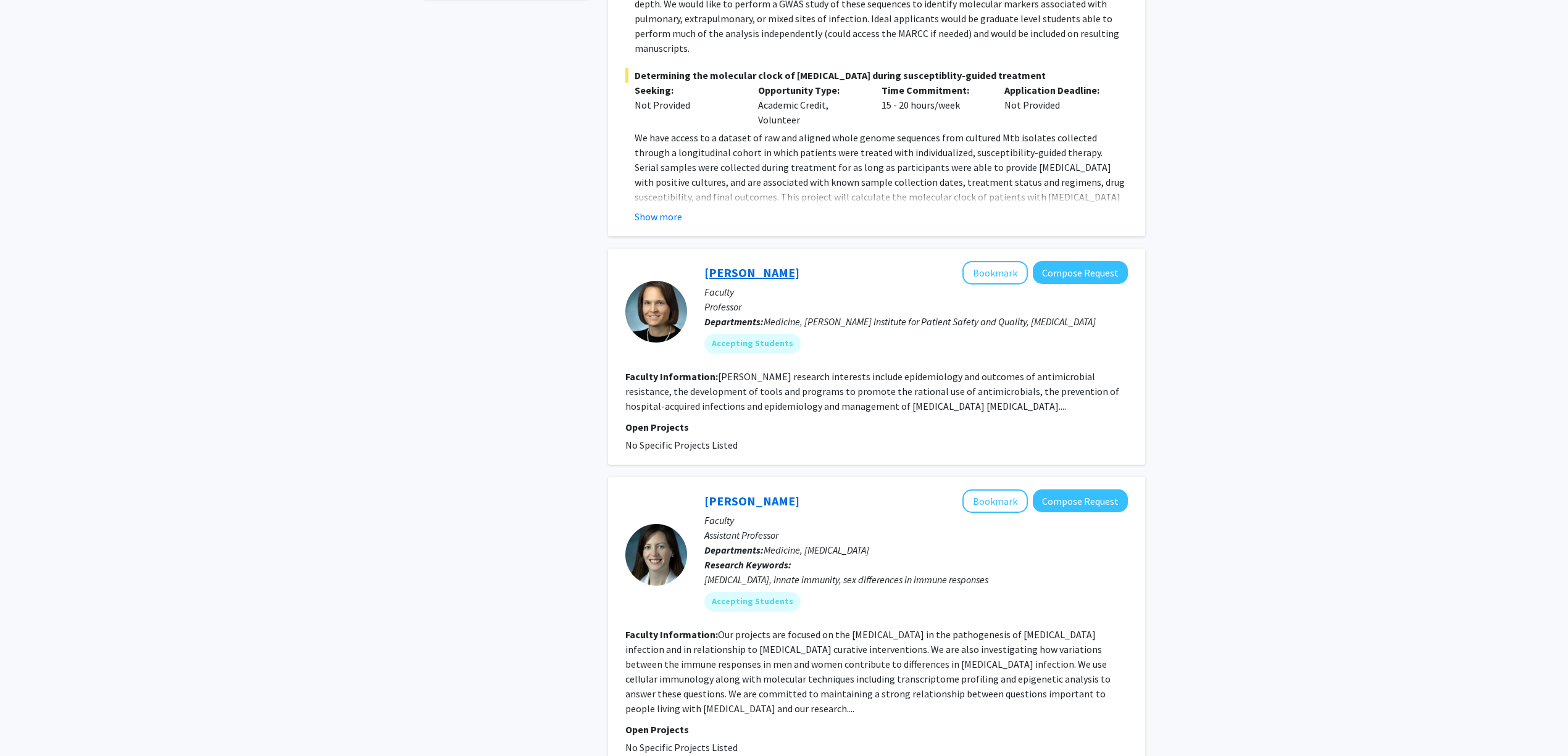
drag, startPoint x: 737, startPoint y: 264, endPoint x: 745, endPoint y: 262, distance: 8.2
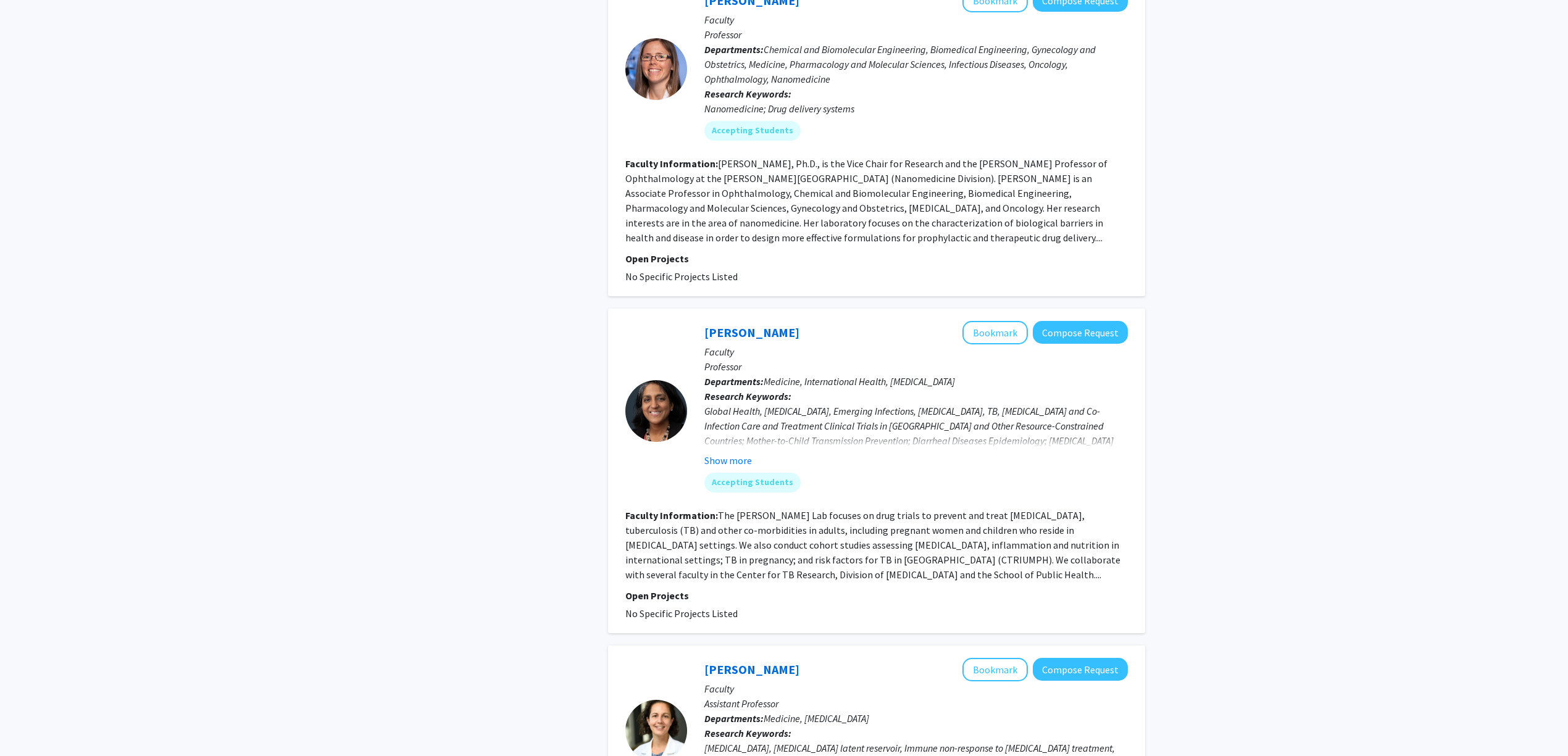
scroll to position [1728, 0]
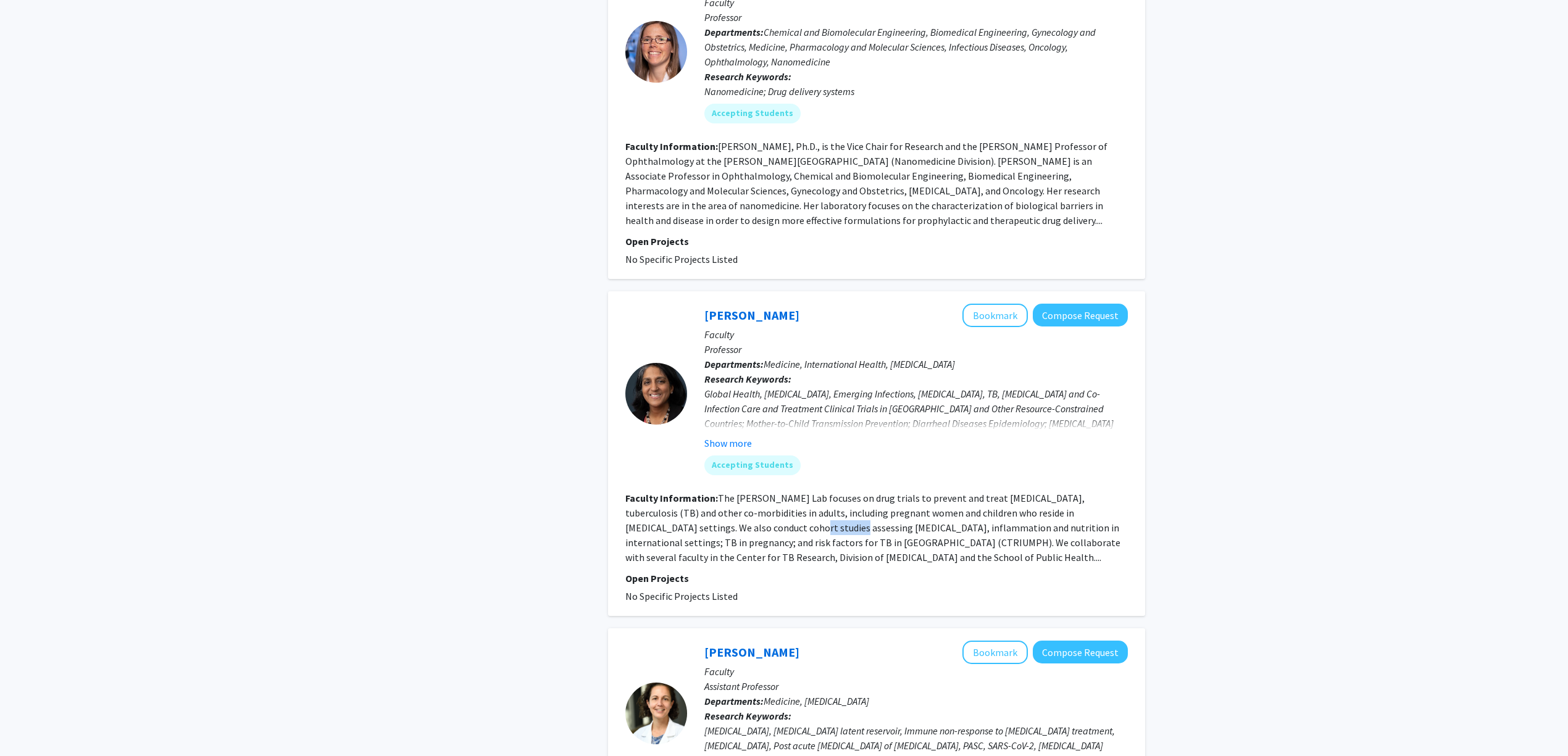
drag, startPoint x: 682, startPoint y: 490, endPoint x: 773, endPoint y: 499, distance: 91.4
click at [762, 497] on fg-read-more "The Amita Gupta Lab focuses on drug trials to prevent and treat HIV, tuberculos…" at bounding box center [873, 528] width 495 height 72
click at [786, 501] on fg-read-more "The Amita Gupta Lab focuses on drug trials to prevent and treat HIV, tuberculos…" at bounding box center [873, 528] width 495 height 72
click at [833, 499] on section "Faculty Information: The Amita Gupta Lab focuses on drug trials to prevent and …" at bounding box center [877, 527] width 502 height 74
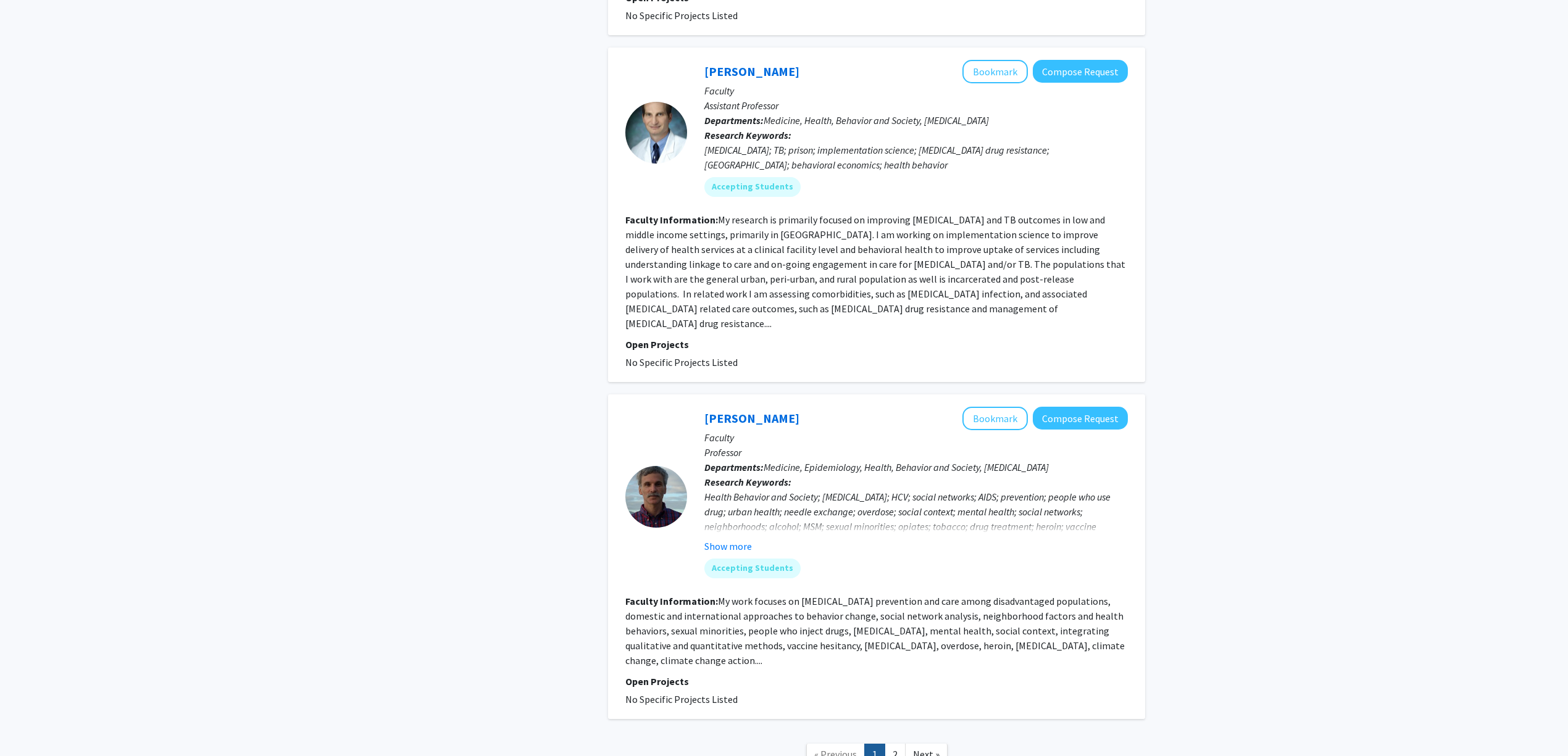
scroll to position [2946, 0]
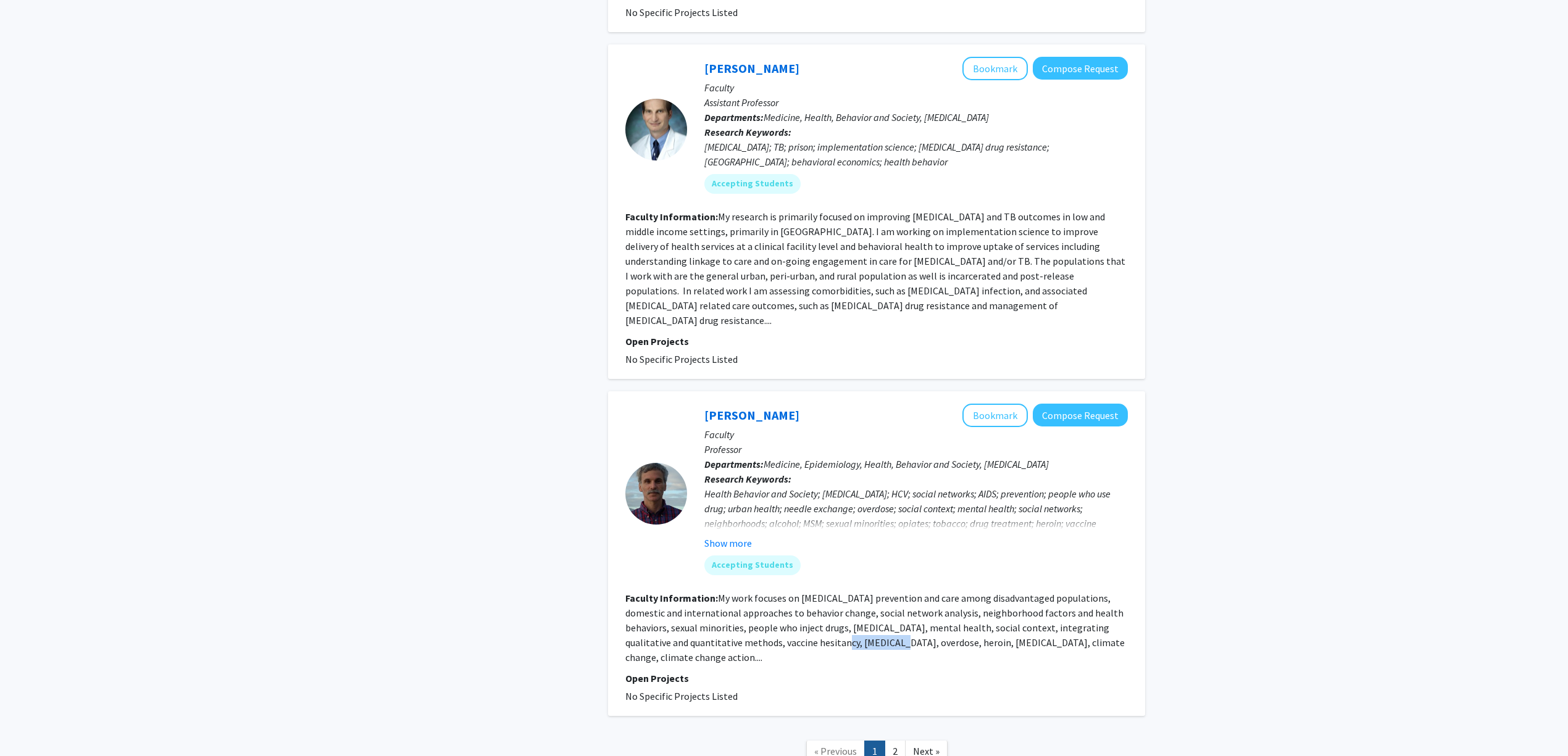
drag, startPoint x: 777, startPoint y: 556, endPoint x: 858, endPoint y: 563, distance: 81.3
click at [852, 592] on fg-read-more "My work focuses on HIV prevention and care among disadvantaged populations, dom…" at bounding box center [875, 627] width 500 height 72
click at [861, 592] on fg-read-more "My work focuses on HIV prevention and care among disadvantaged populations, dom…" at bounding box center [875, 627] width 500 height 72
click at [892, 740] on link "2" at bounding box center [895, 751] width 21 height 22
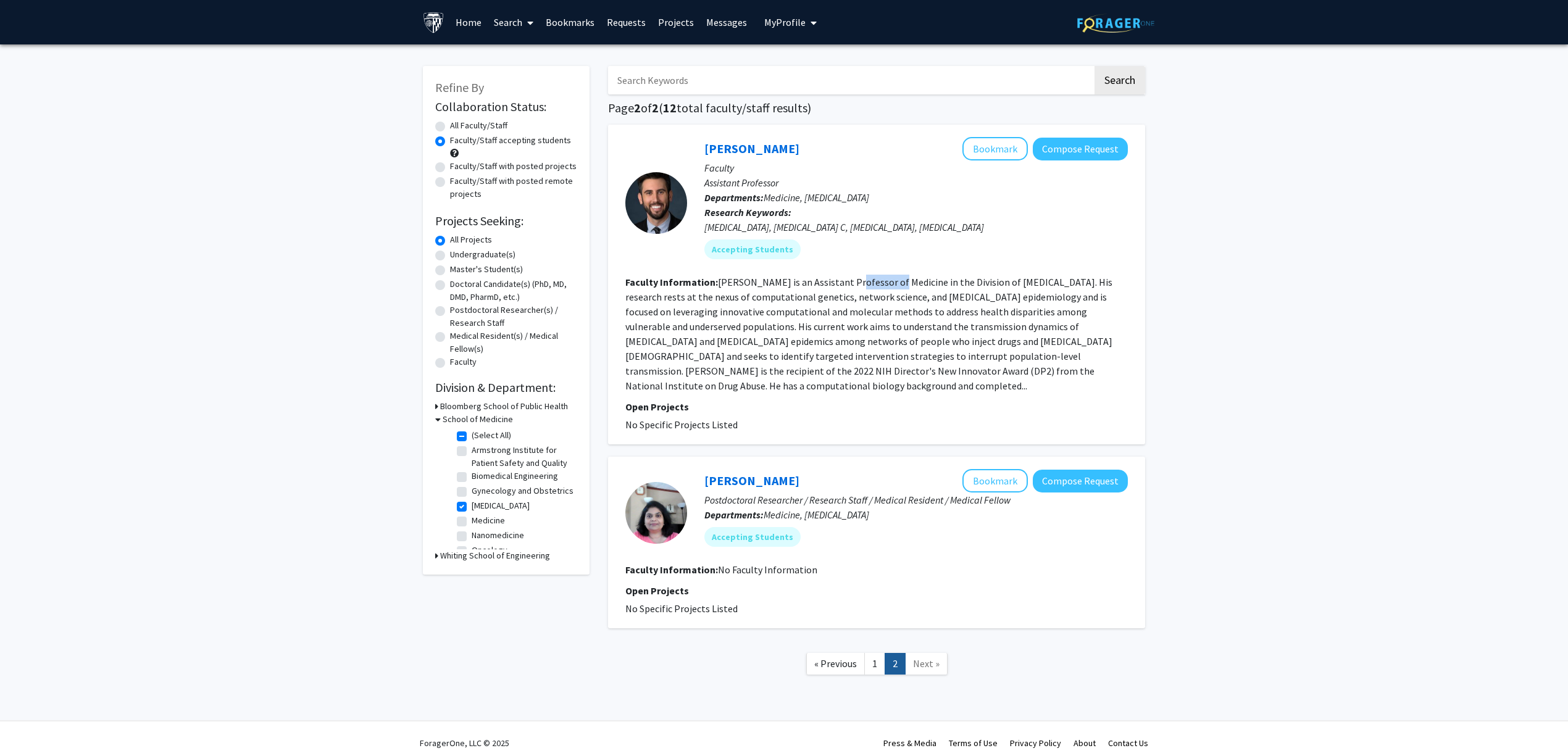
click at [939, 291] on fg-read-more "Dr. Clipman is an Assistant Professor of Medicine in the Division of Infectious…" at bounding box center [869, 334] width 487 height 116
click at [955, 291] on fg-read-more "Dr. Clipman is an Assistant Professor of Medicine in the Division of Infectious…" at bounding box center [869, 334] width 487 height 116
click at [877, 661] on link "1" at bounding box center [875, 664] width 21 height 22
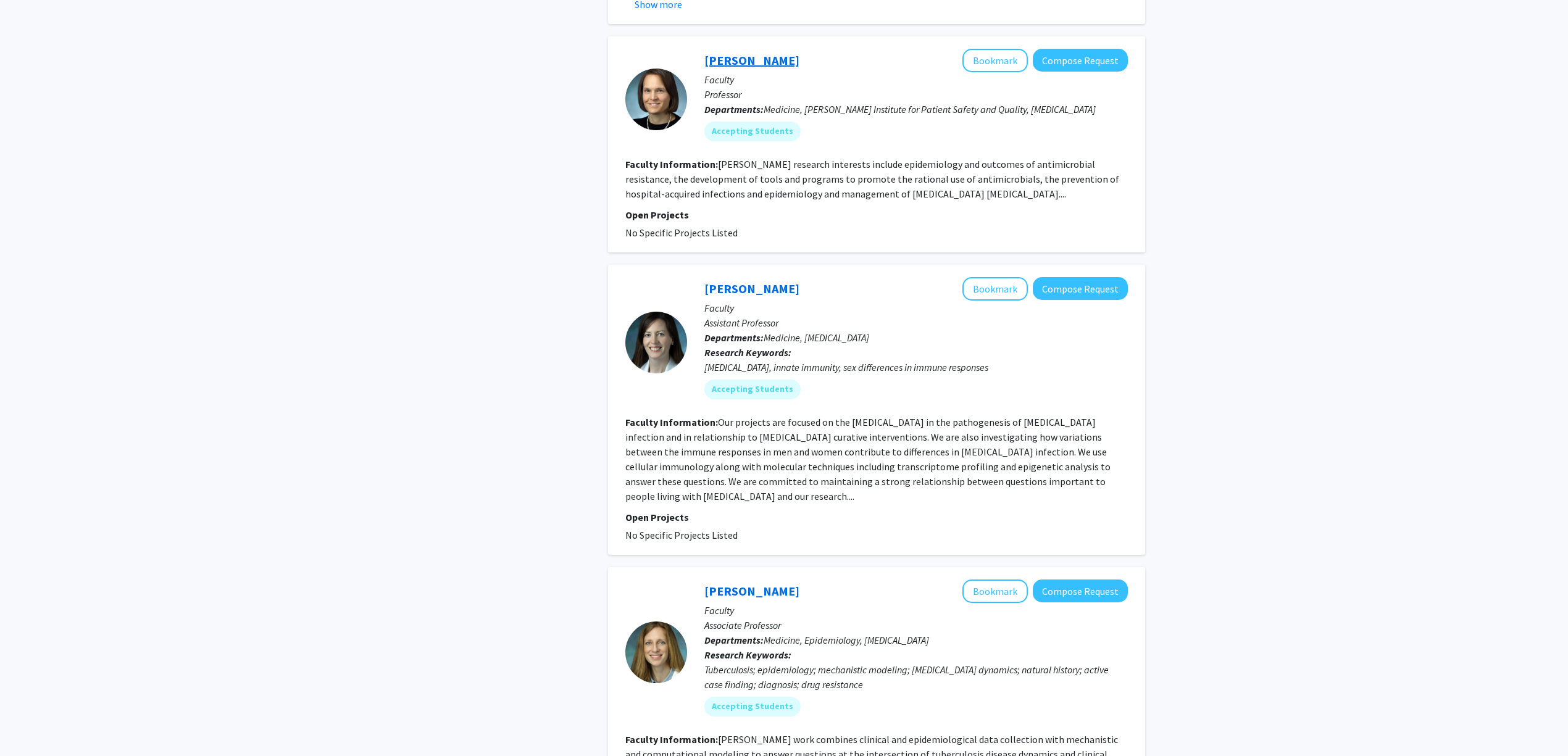
scroll to position [822, 0]
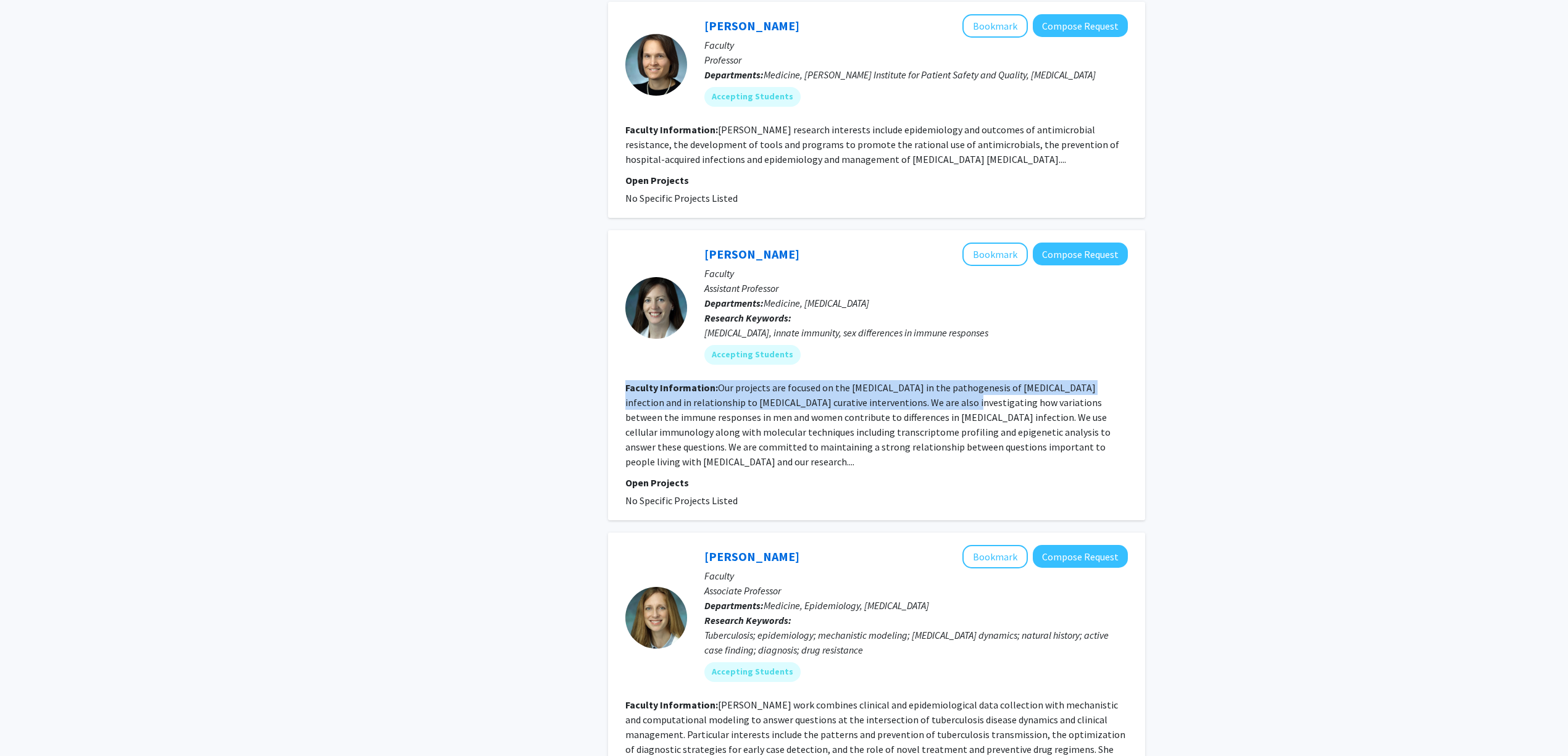
drag, startPoint x: 835, startPoint y: 359, endPoint x: 919, endPoint y: 380, distance: 86.6
click at [919, 380] on fg-search-faculty "Eileen Scully Bookmark Compose Request Faculty Assistant Professor Departments:…" at bounding box center [877, 375] width 502 height 265
click at [919, 382] on fg-read-more "Our projects are focused on the innate immune system in the pathogenesis of HIV…" at bounding box center [868, 425] width 485 height 87
click at [910, 393] on fg-read-more "Our projects are focused on the innate immune system in the pathogenesis of HIV…" at bounding box center [868, 425] width 485 height 87
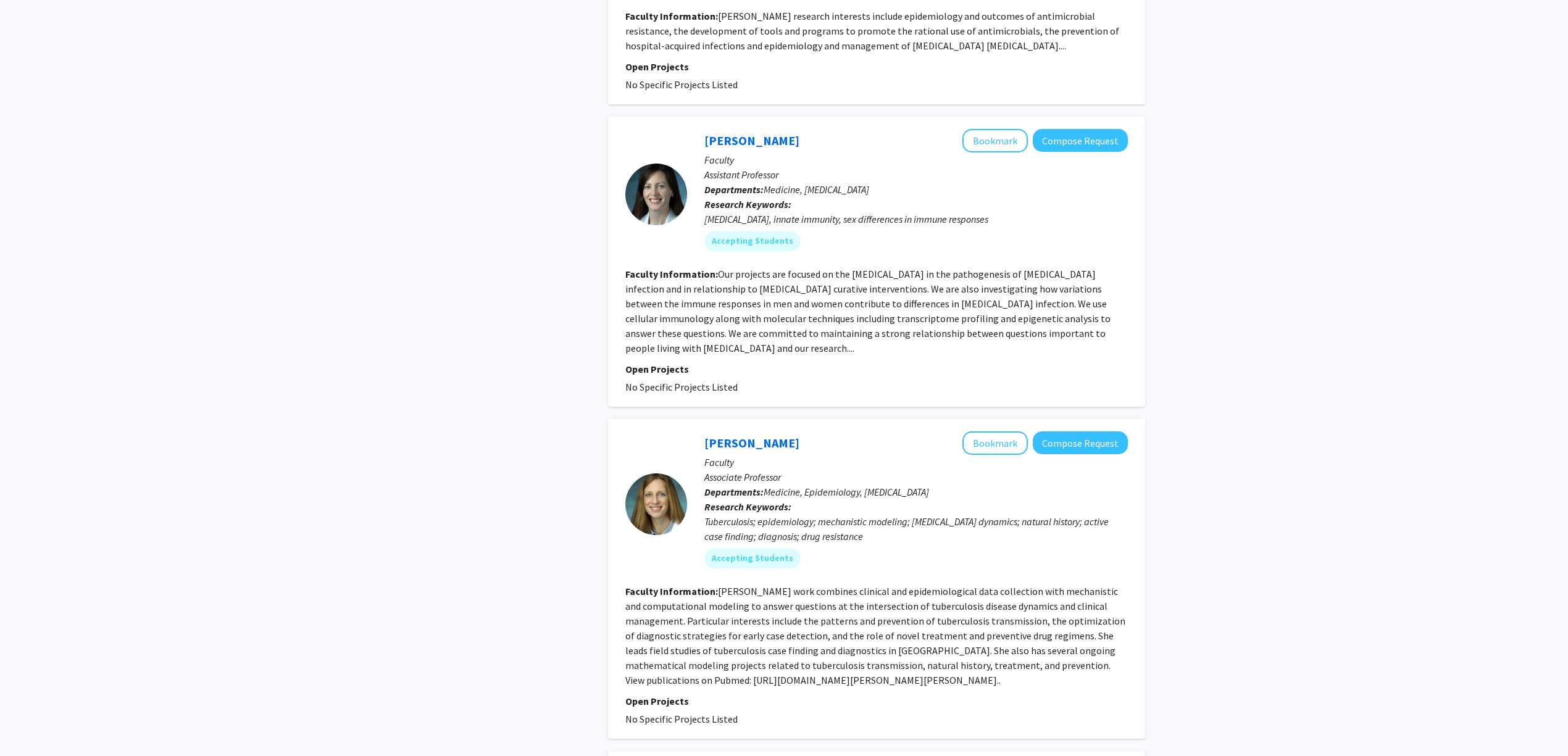
scroll to position [987, 0]
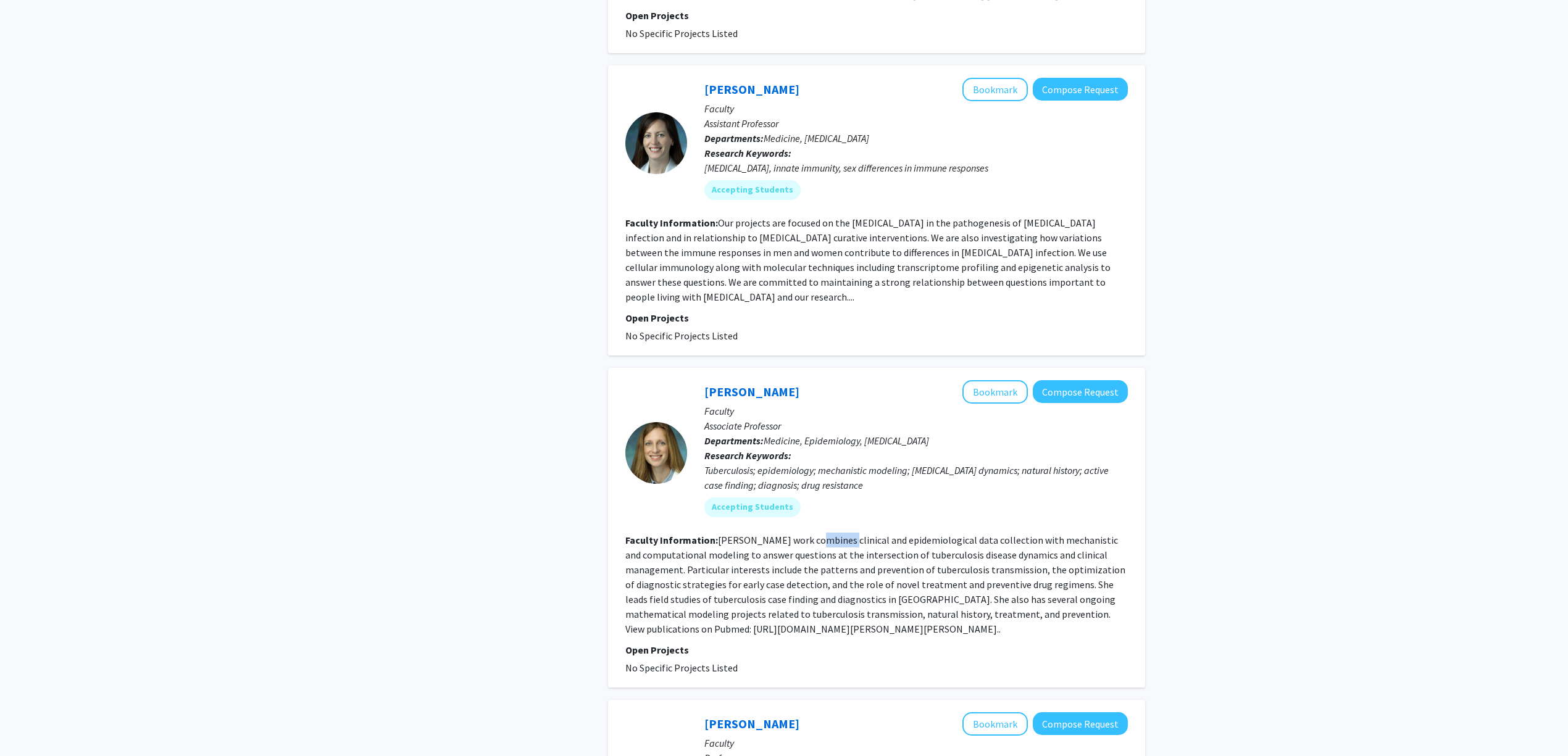
drag, startPoint x: 800, startPoint y: 514, endPoint x: 869, endPoint y: 516, distance: 69.0
click at [860, 533] on section "Faculty Information: Dr. Kendall's work combines clinical and epidemiological d…" at bounding box center [877, 584] width 502 height 104
click at [877, 534] on fg-read-more "Dr. Kendall's work combines clinical and epidemiological data collection with m…" at bounding box center [875, 585] width 500 height 102
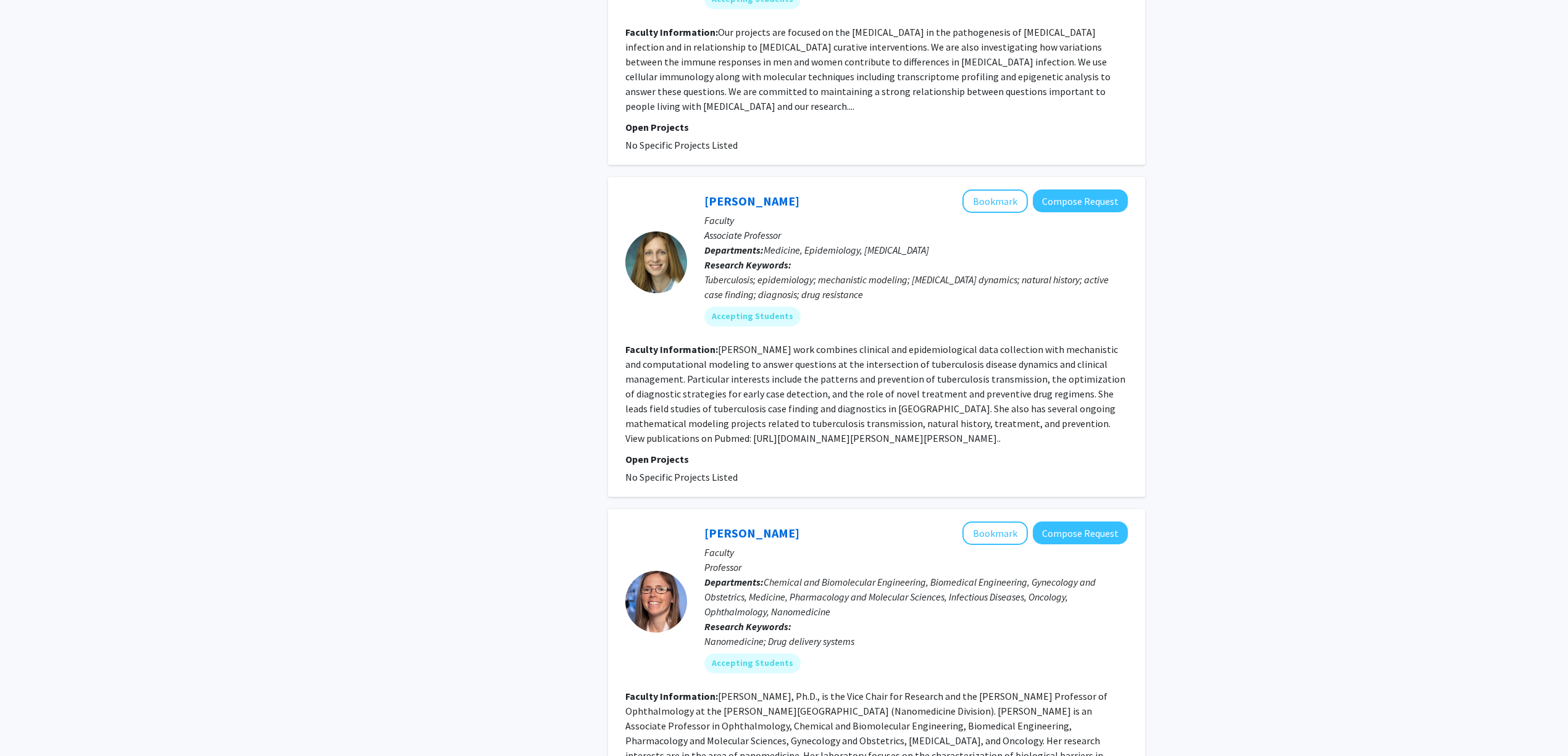
scroll to position [1235, 0]
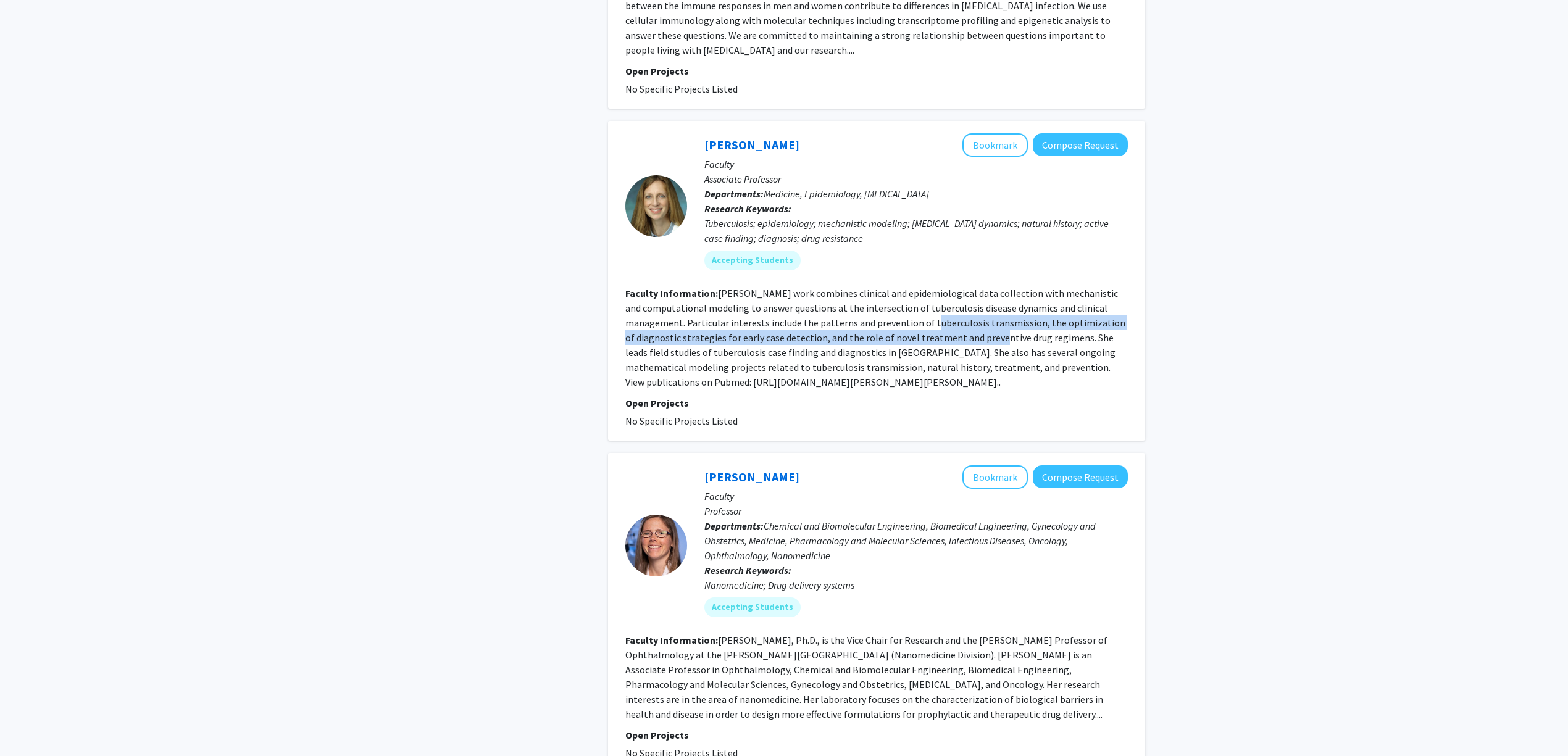
drag, startPoint x: 932, startPoint y: 290, endPoint x: 985, endPoint y: 301, distance: 54.1
click at [985, 301] on fg-read-more "Dr. Kendall's work combines clinical and epidemiological data collection with m…" at bounding box center [875, 338] width 500 height 102
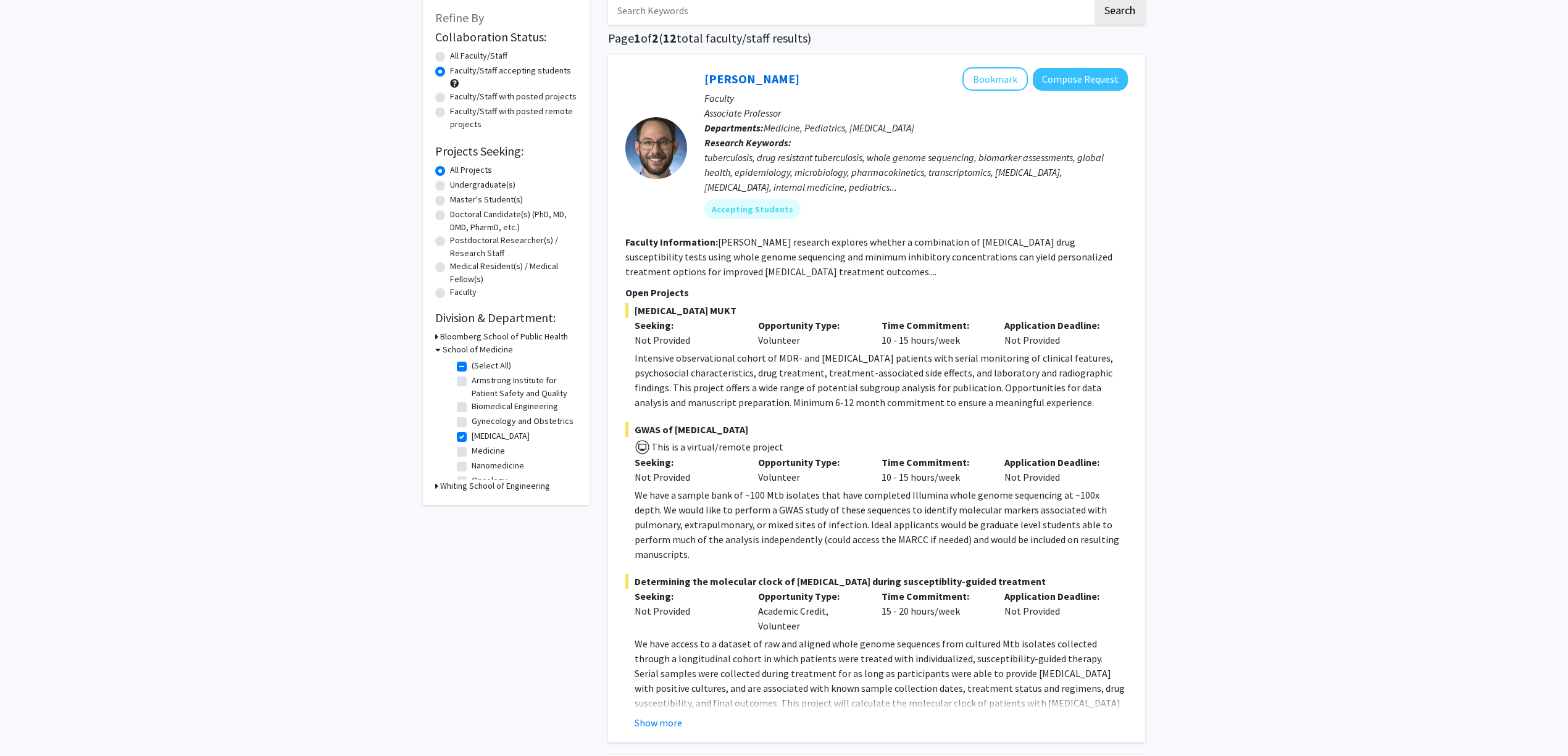
scroll to position [0, 0]
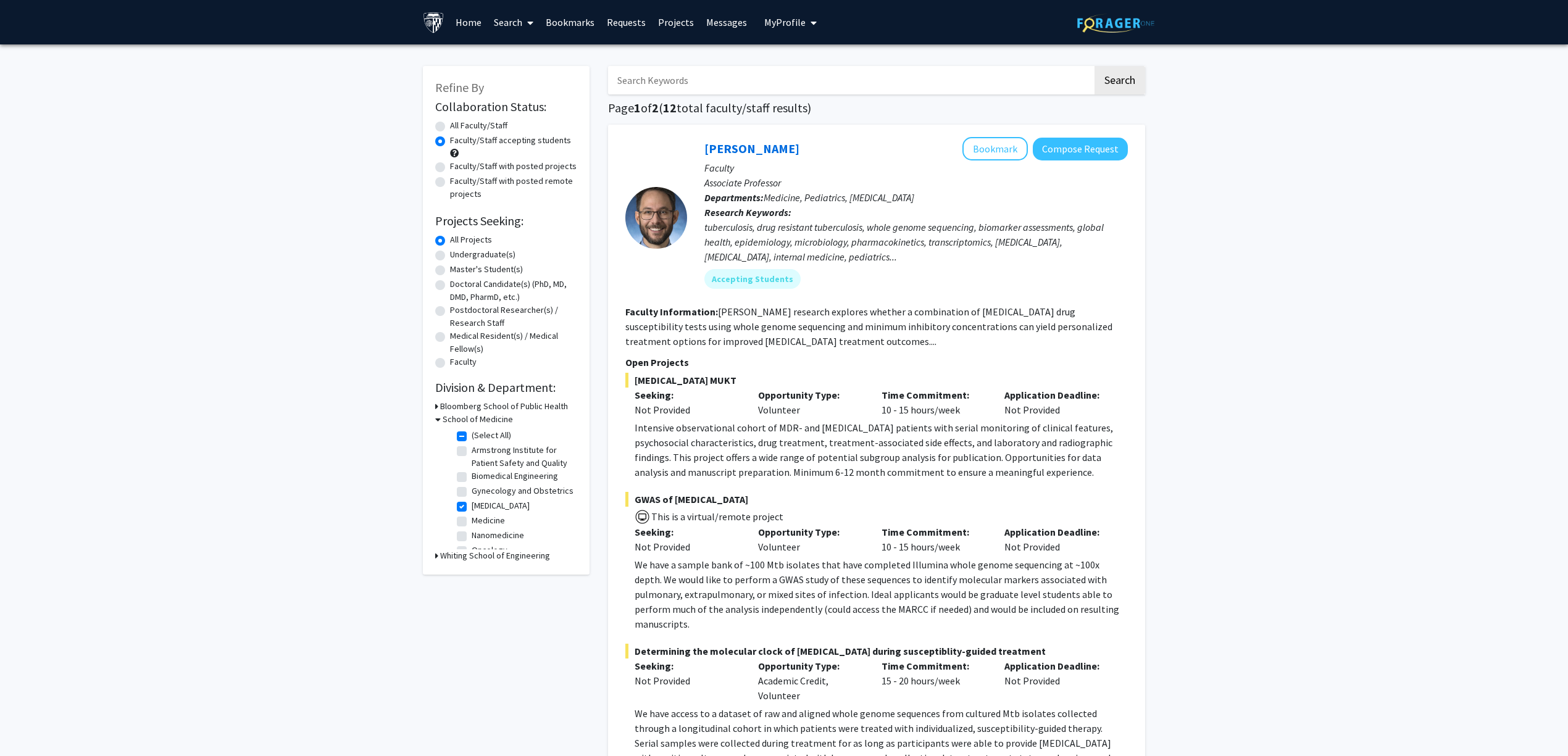
click at [512, 512] on label "Infectious Diseases" at bounding box center [501, 506] width 58 height 13
click at [479, 508] on input "Infectious Diseases" at bounding box center [476, 504] width 8 height 8
checkbox input "false"
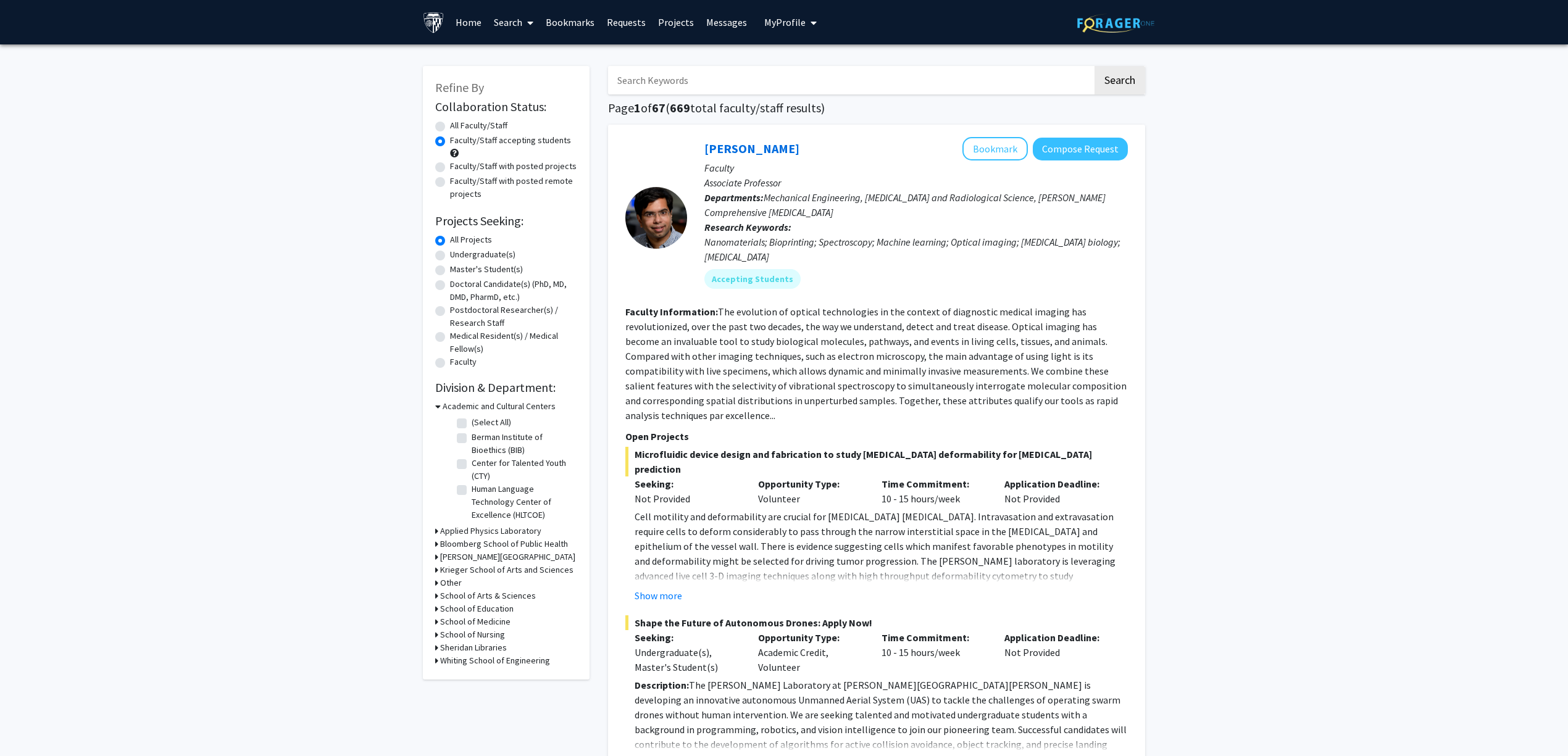
click at [825, 87] on input "Search Keywords" at bounding box center [850, 81] width 485 height 28
type input "epidimielogy"
click at [1095, 66] on button "Search" at bounding box center [1120, 81] width 51 height 28
radio input "true"
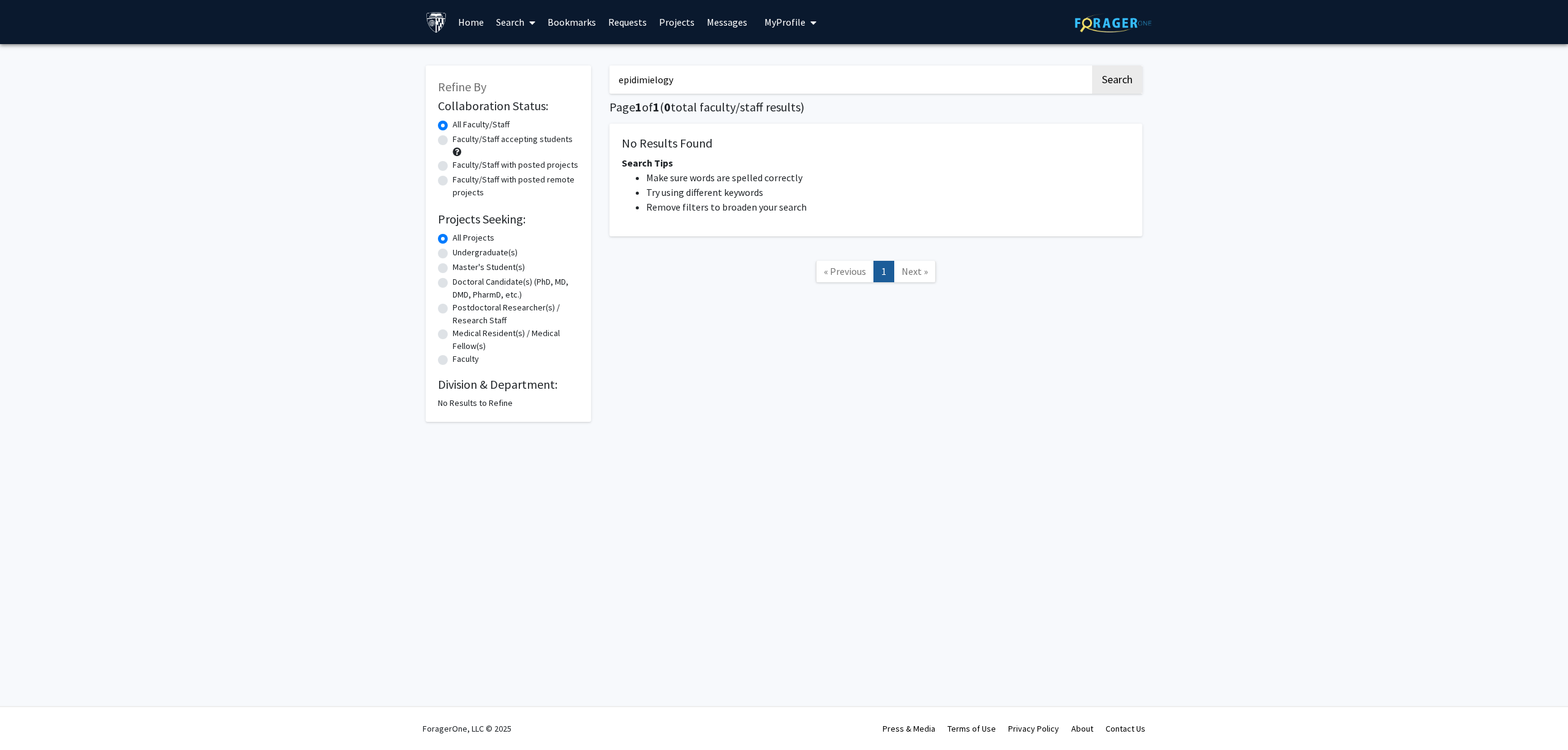
click at [716, 77] on input "epidimielogy" at bounding box center [850, 80] width 481 height 28
paste input "emio"
type input "epidemiology"
click at [1113, 91] on button "Search" at bounding box center [1117, 80] width 50 height 28
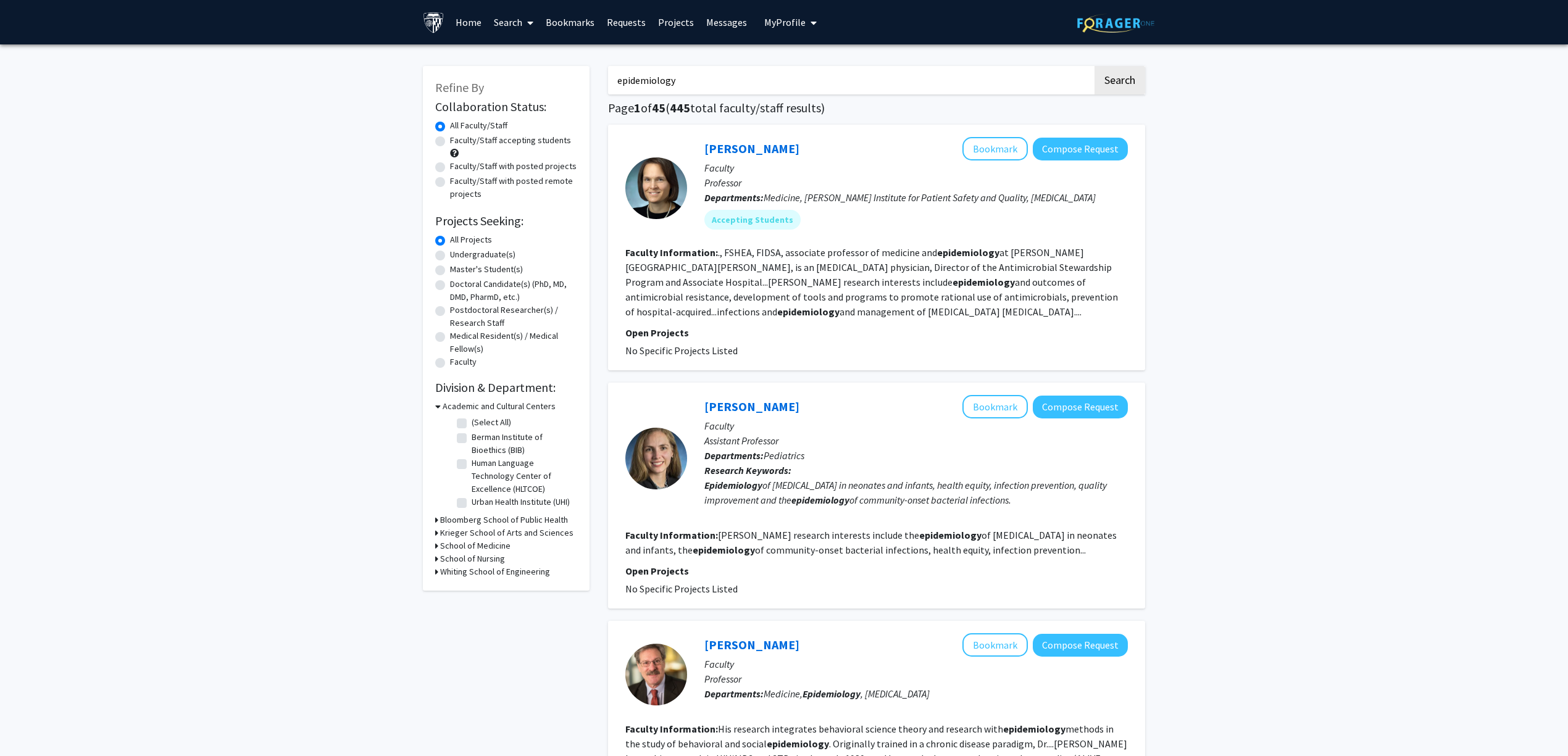
click at [489, 136] on label "Faculty/Staff accepting students" at bounding box center [510, 140] width 121 height 13
click at [458, 136] on input "Faculty/Staff accepting students" at bounding box center [454, 138] width 8 height 8
radio input "true"
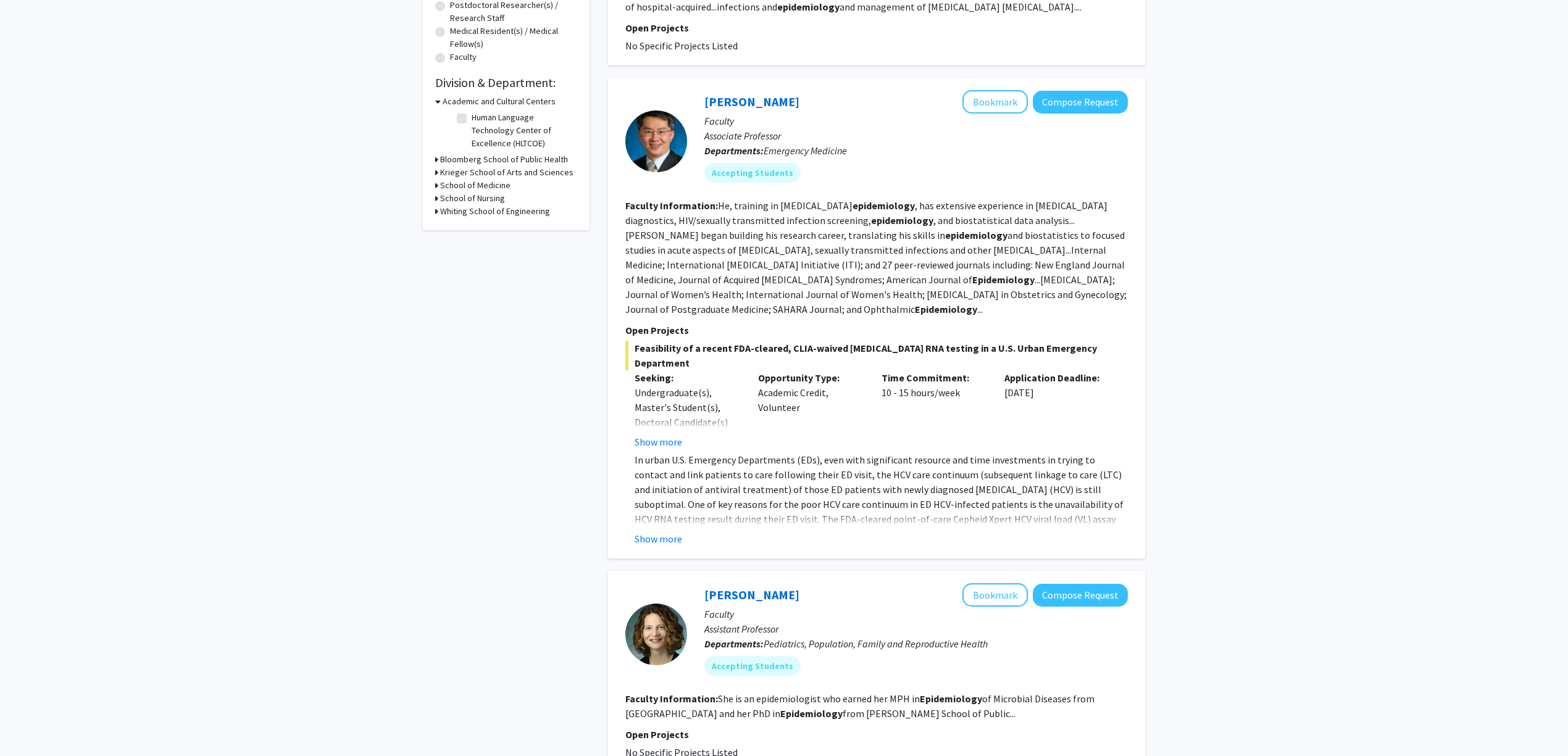
scroll to position [329, 0]
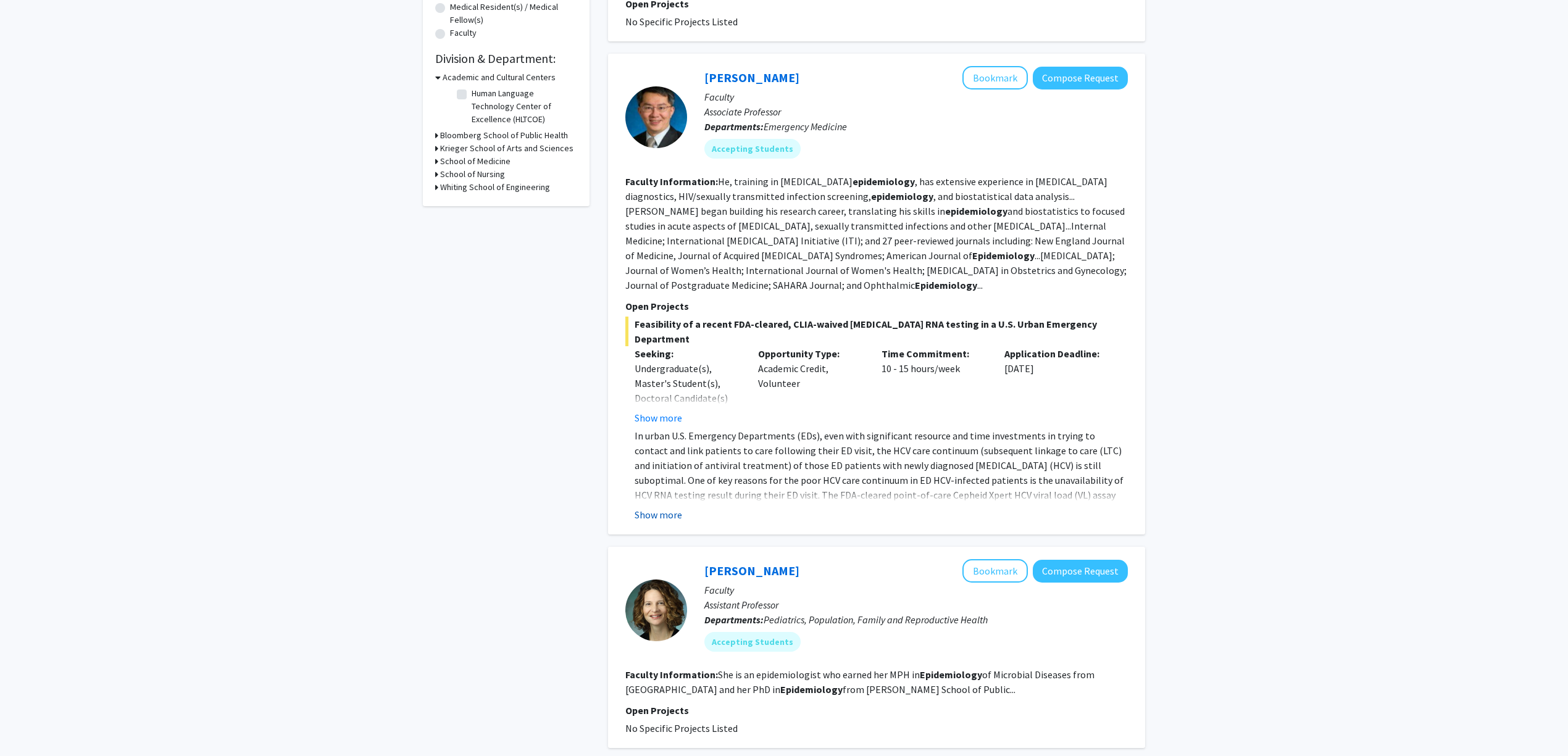
click at [672, 508] on button "Show more" at bounding box center [658, 515] width 47 height 15
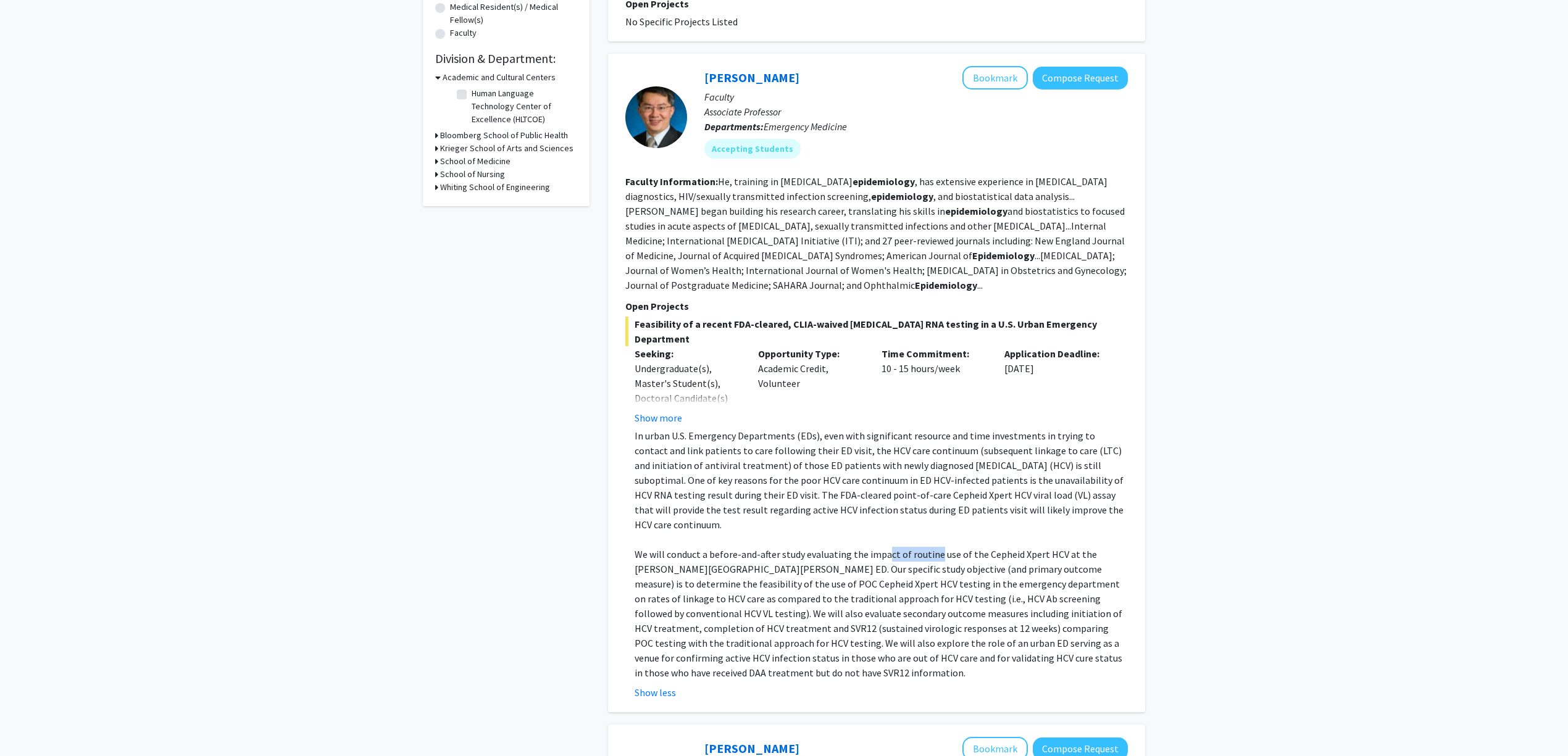
drag, startPoint x: 895, startPoint y: 527, endPoint x: 998, endPoint y: 535, distance: 103.3
click at [978, 547] on p "We will conduct a before-and-after study evaluating the impact of routine use o…" at bounding box center [881, 613] width 494 height 133
click at [1001, 547] on p "We will conduct a before-and-after study evaluating the impact of routine use o…" at bounding box center [881, 613] width 494 height 133
drag, startPoint x: 970, startPoint y: 531, endPoint x: 1026, endPoint y: 531, distance: 56.0
click at [1011, 547] on p "We will conduct a before-and-after study evaluating the impact of routine use o…" at bounding box center [881, 613] width 494 height 133
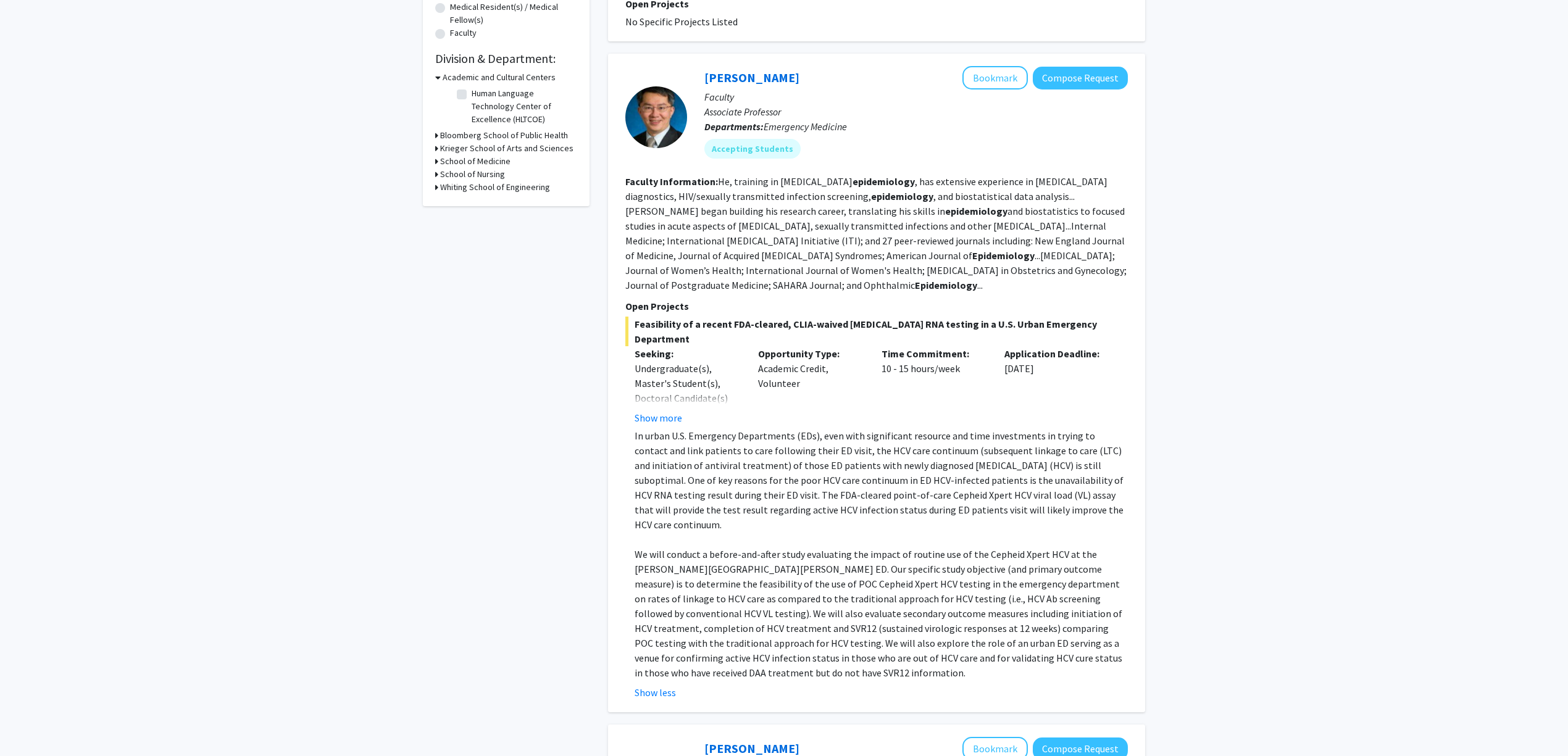
click at [1026, 547] on p "We will conduct a before-and-after study evaluating the impact of routine use o…" at bounding box center [881, 613] width 494 height 133
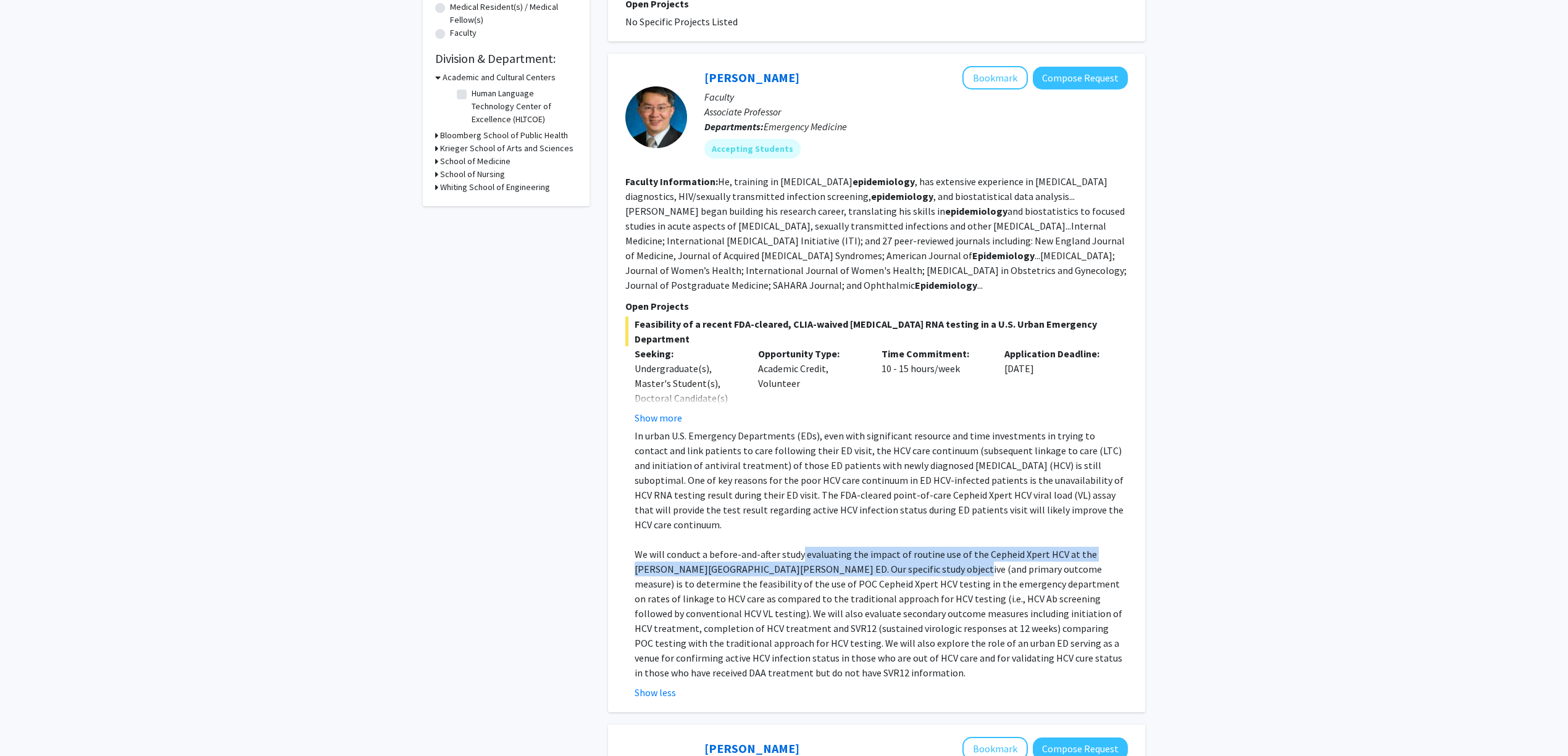
drag, startPoint x: 799, startPoint y: 529, endPoint x: 917, endPoint y: 546, distance: 119.2
click at [913, 547] on p "We will conduct a before-and-after study evaluating the impact of routine use o…" at bounding box center [881, 613] width 494 height 133
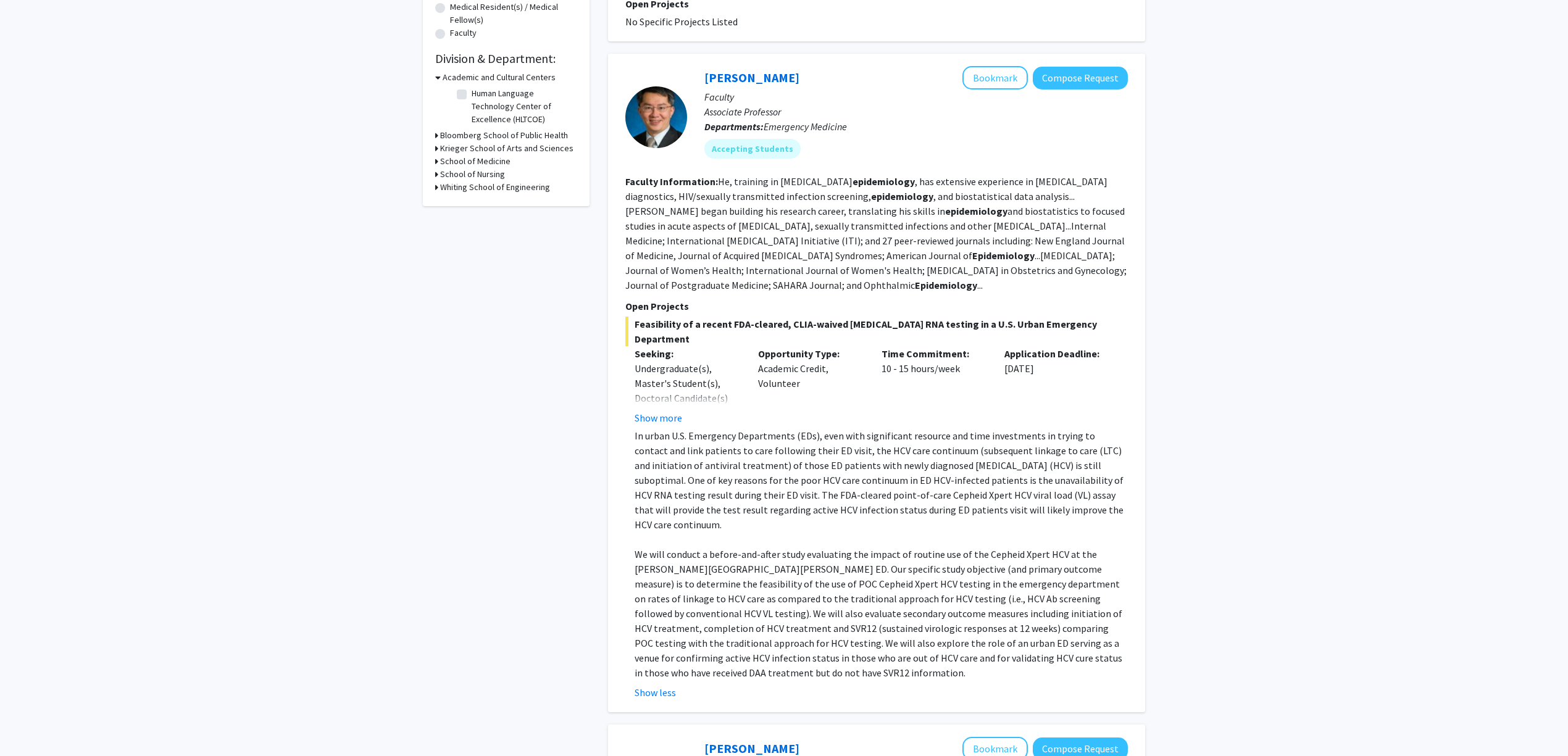
click at [919, 547] on p "We will conduct a before-and-after study evaluating the impact of routine use o…" at bounding box center [881, 613] width 494 height 133
drag, startPoint x: 949, startPoint y: 257, endPoint x: 1010, endPoint y: 252, distance: 61.2
click at [1010, 252] on fg-read-more "He, training in infectious diseases epidemiology , has extensive experience in …" at bounding box center [876, 233] width 501 height 116
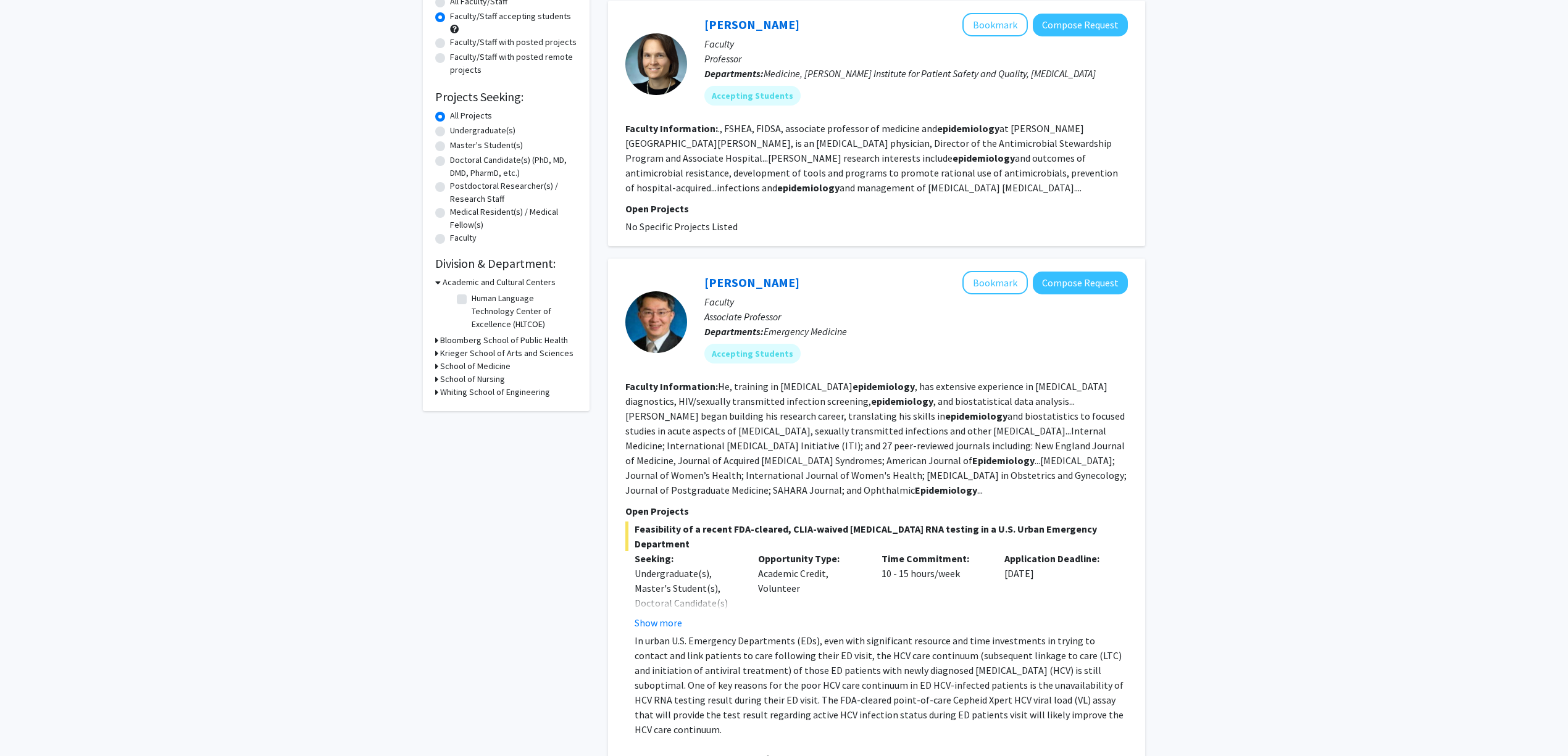
scroll to position [0, 0]
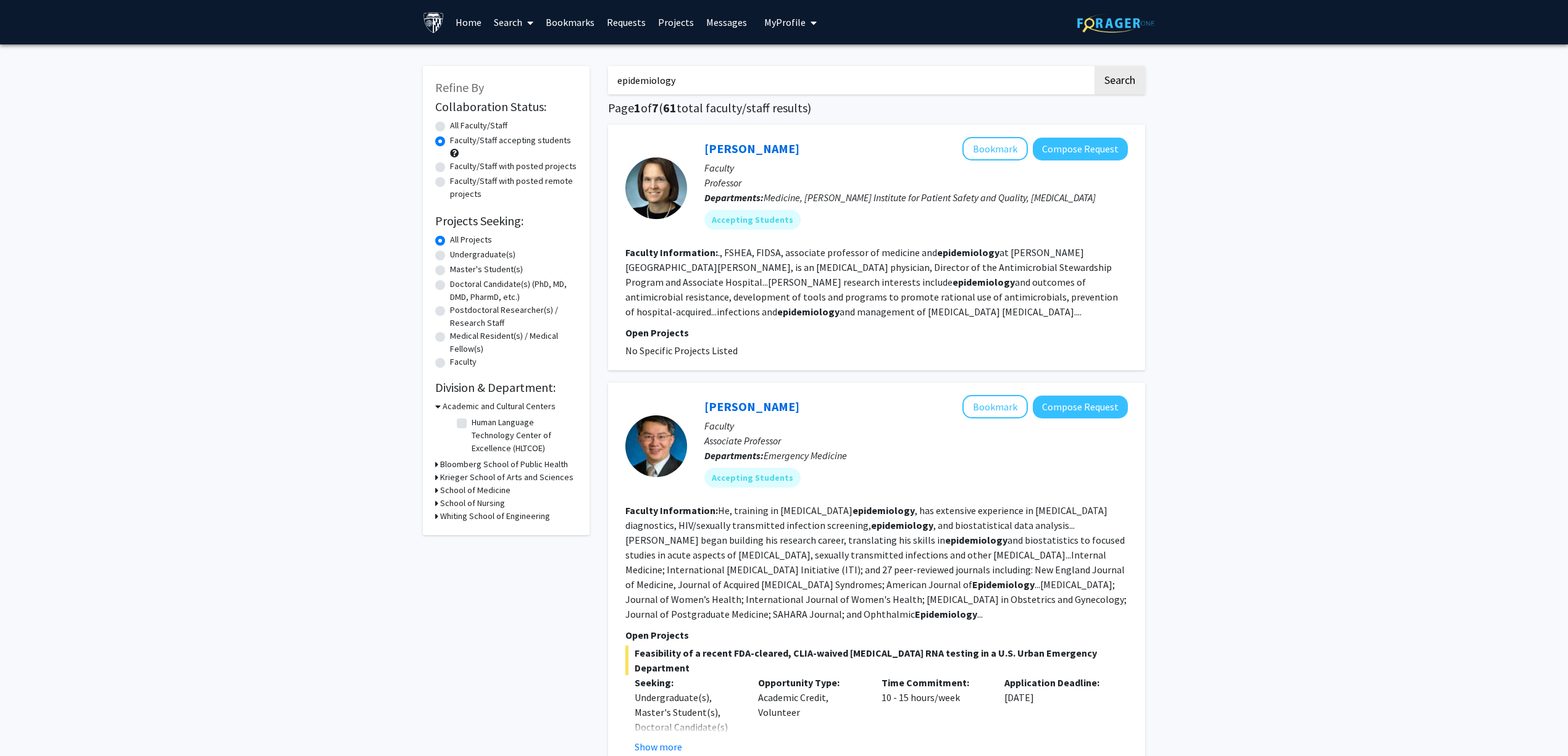
click at [505, 162] on label "Faculty/Staff with posted projects" at bounding box center [513, 166] width 127 height 13
click at [458, 162] on input "Faculty/Staff with posted projects" at bounding box center [454, 164] width 8 height 8
radio input "true"
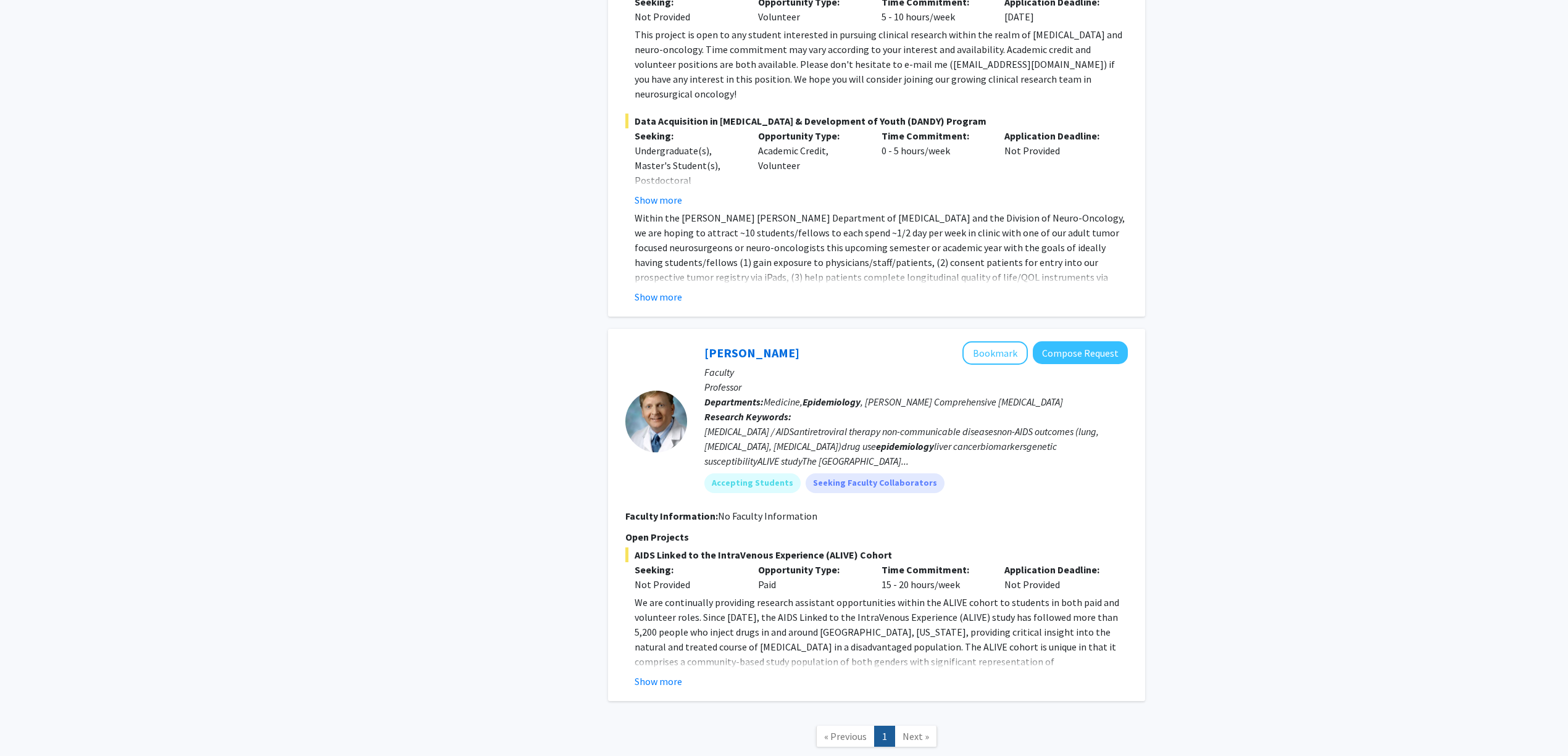
scroll to position [1516, 0]
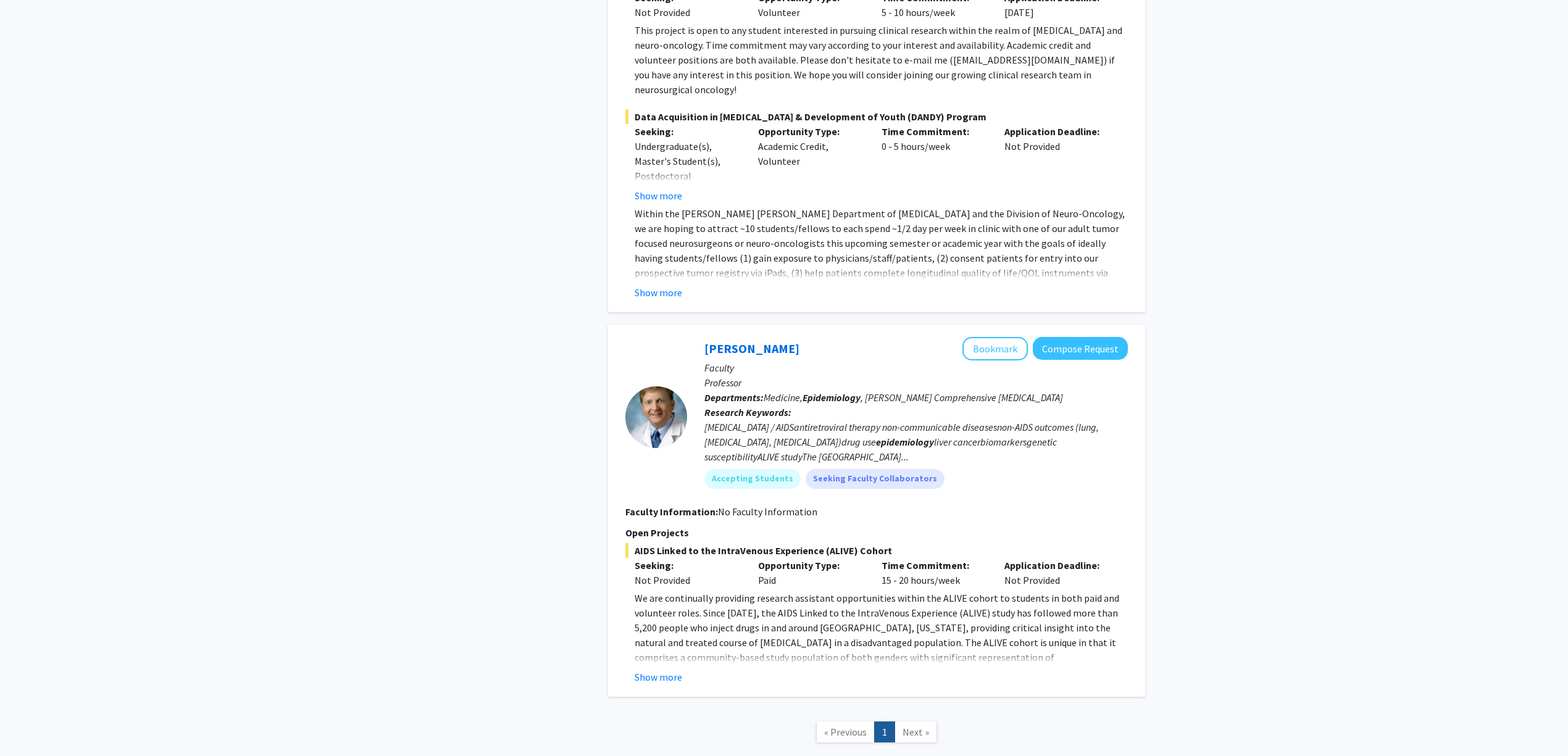
click at [859, 543] on span "AIDS Linked to the IntraVenous Experience (ALIVE) Cohort" at bounding box center [877, 550] width 502 height 15
click at [680, 669] on button "Show more" at bounding box center [658, 677] width 47 height 15
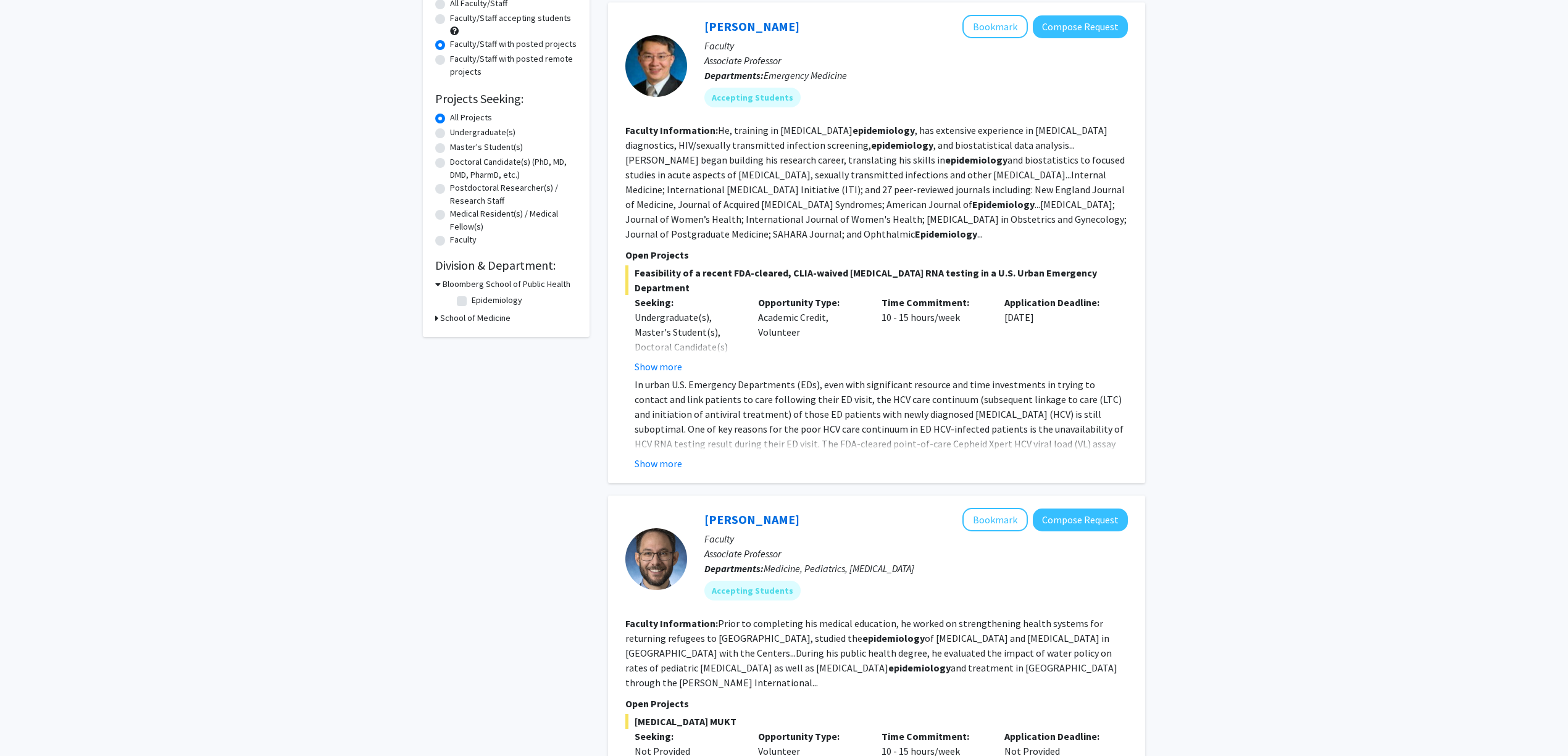
scroll to position [0, 0]
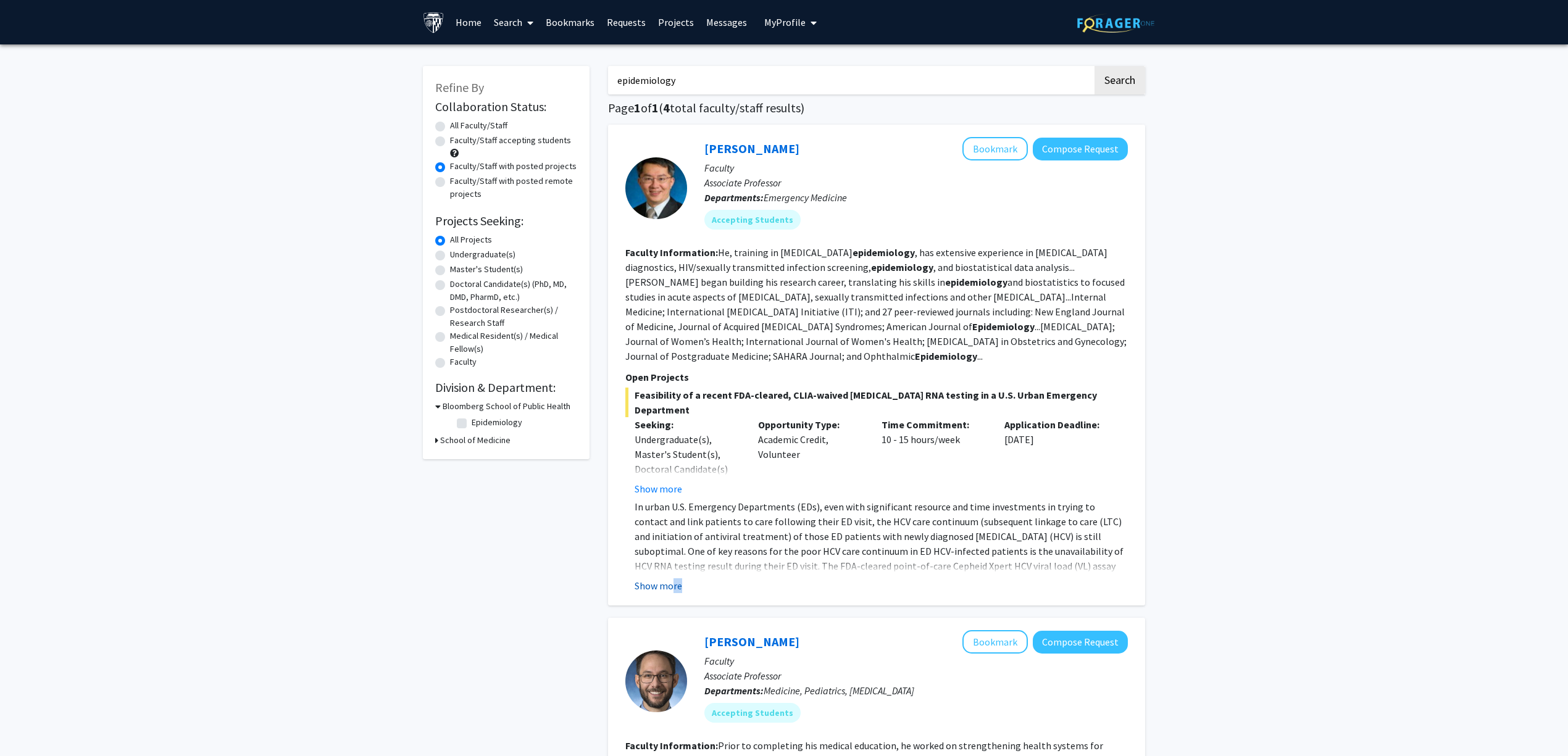
drag, startPoint x: 672, startPoint y: 581, endPoint x: 672, endPoint y: 569, distance: 12.0
click at [672, 576] on div "Yu-Hsiang Hsieh Bookmark Compose Request Faculty Associate Professor Department…" at bounding box center [876, 365] width 537 height 481
click at [673, 578] on button "Show more" at bounding box center [658, 585] width 47 height 15
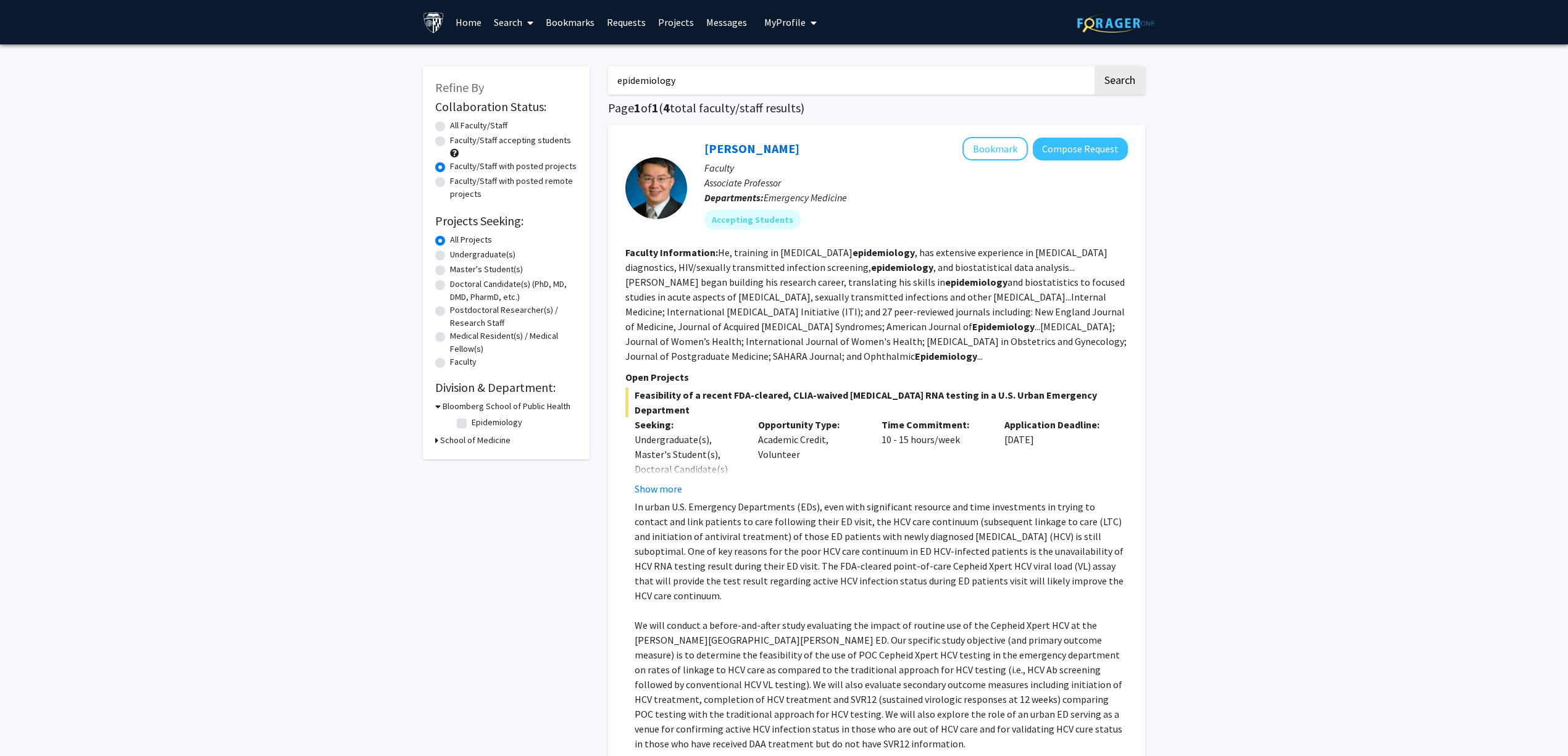
click at [776, 157] on div "Yu-Hsiang Hsieh Bookmark Compose Request" at bounding box center [916, 148] width 424 height 24
click at [779, 148] on link "Yu-Hsiang Hsieh" at bounding box center [752, 148] width 95 height 16
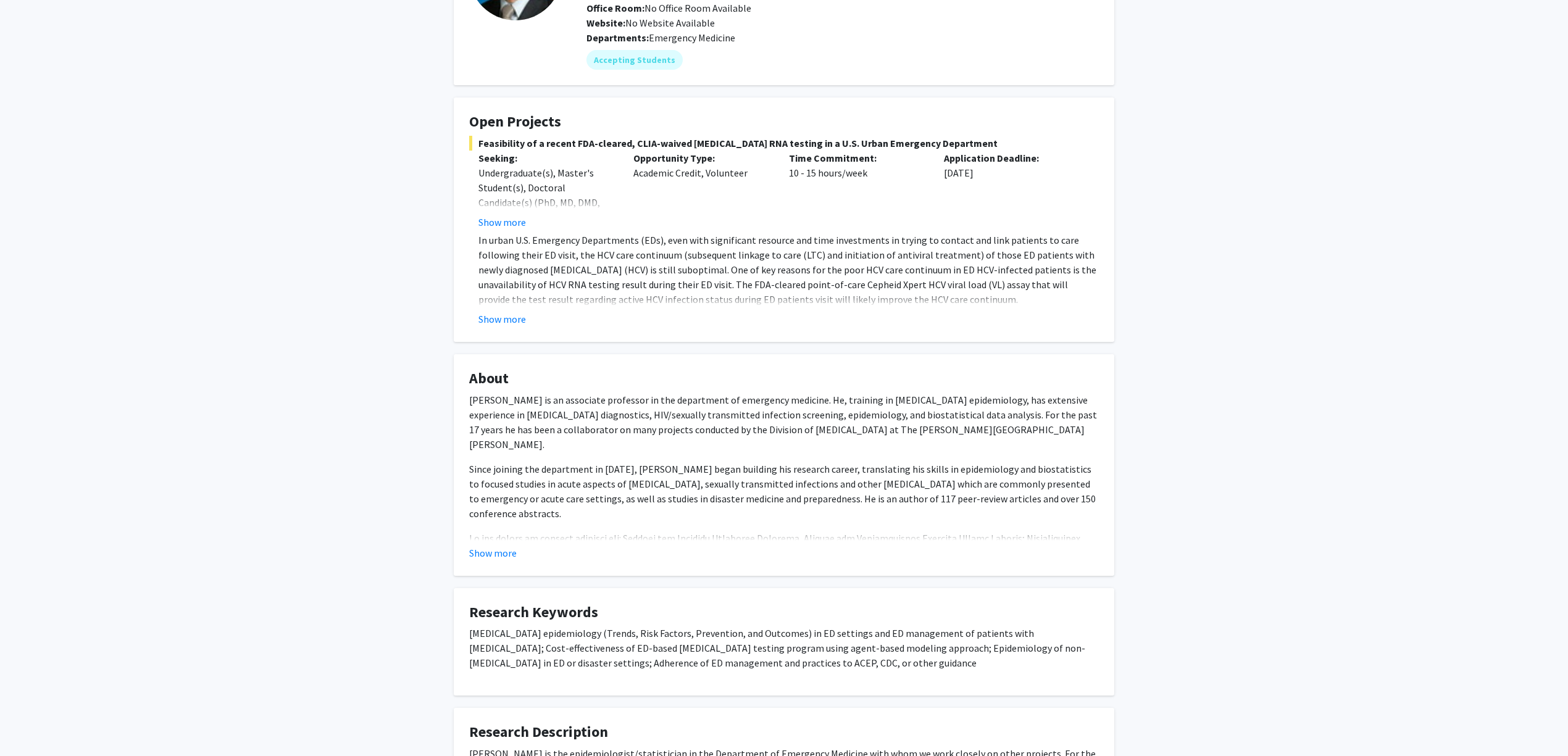
scroll to position [164, 0]
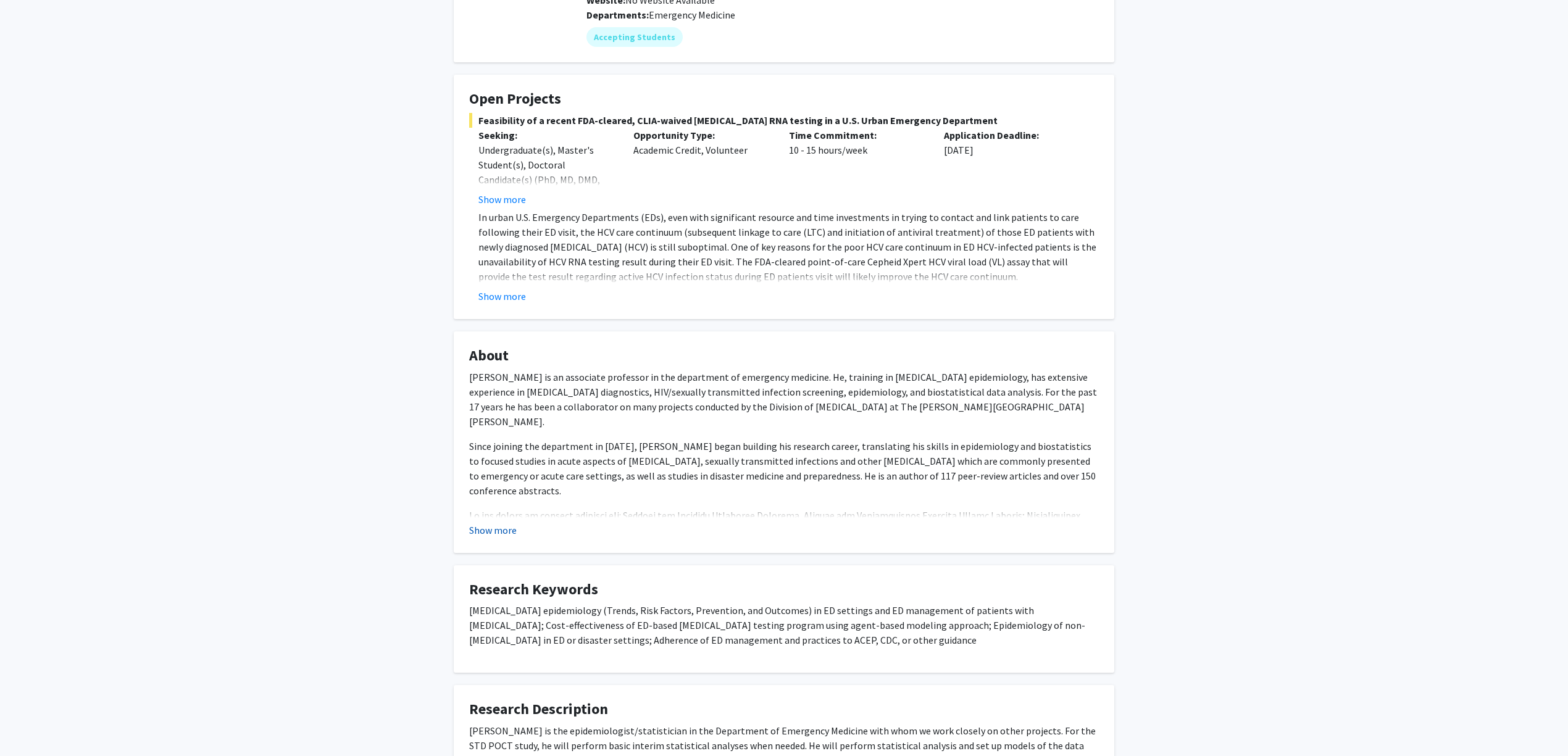
click at [507, 529] on button "Show more" at bounding box center [493, 530] width 47 height 15
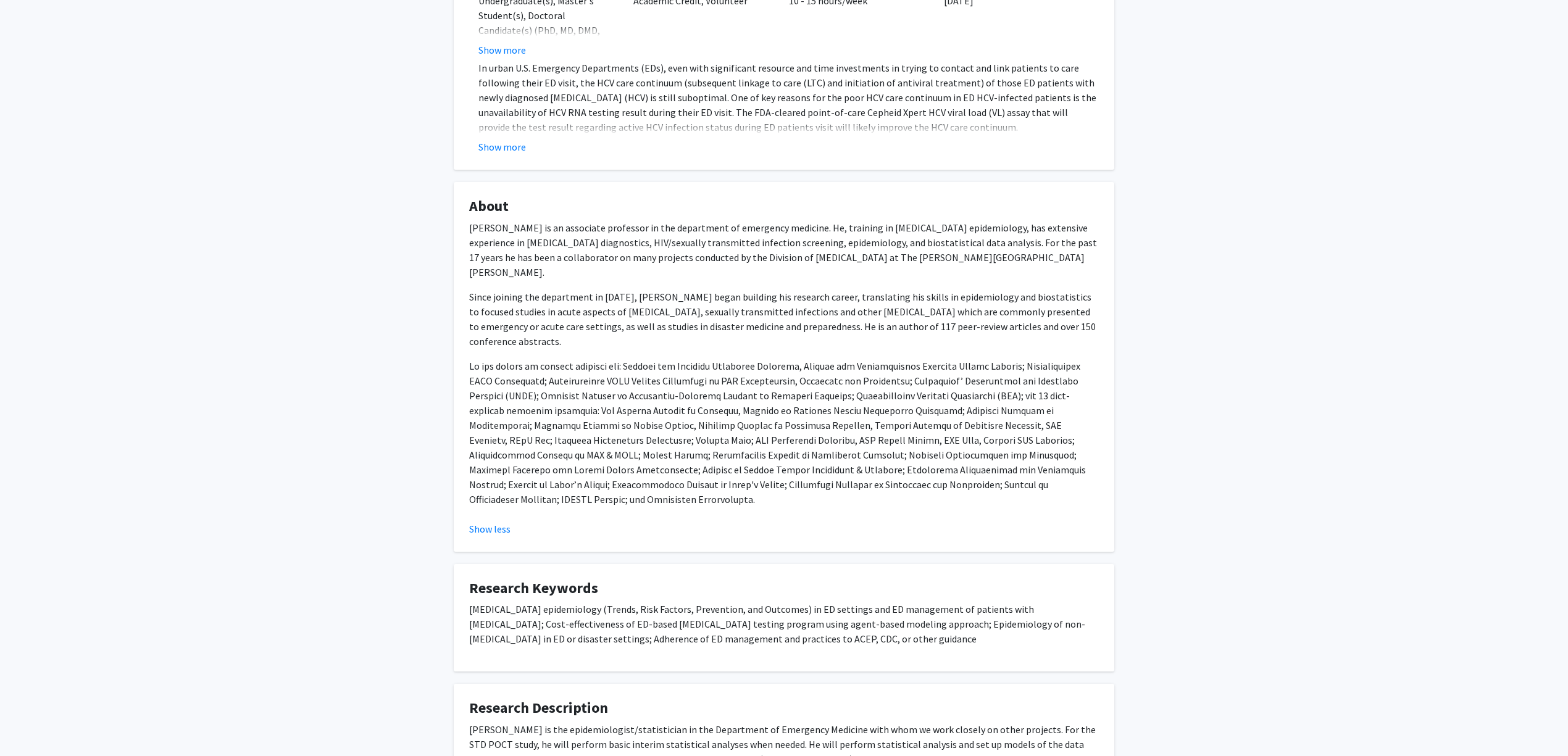
scroll to position [0, 0]
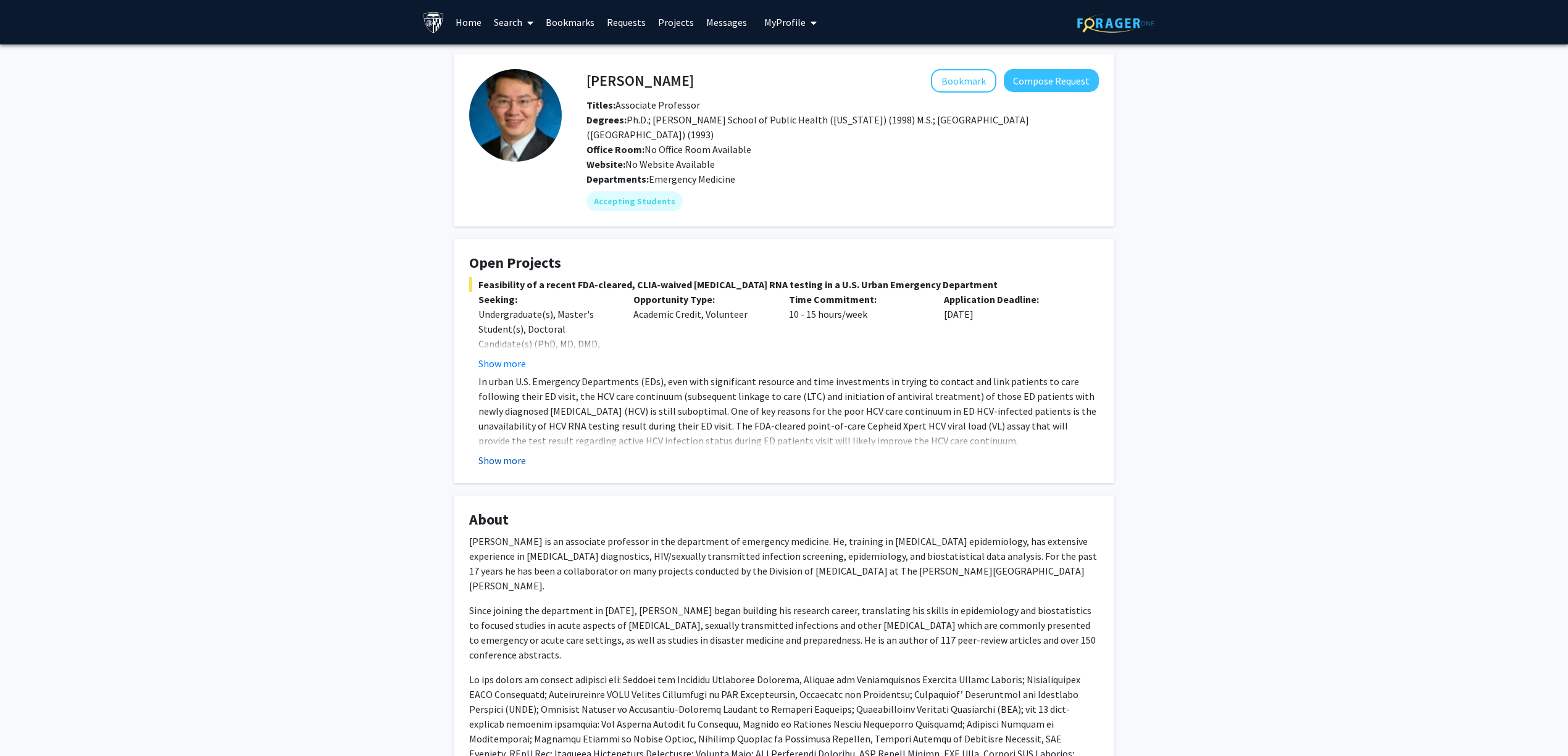
click at [504, 454] on button "Show more" at bounding box center [502, 460] width 47 height 15
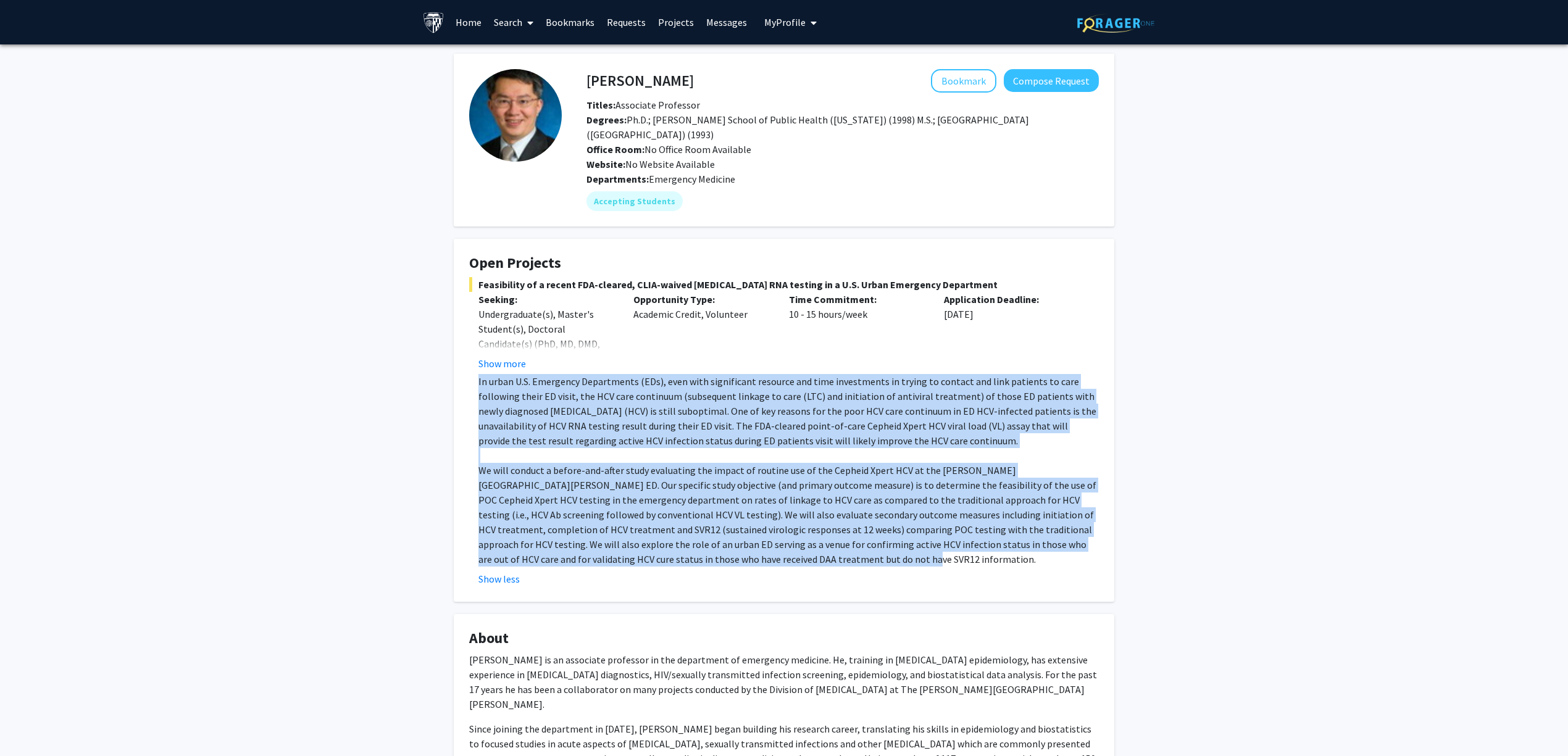
drag, startPoint x: 783, startPoint y: 559, endPoint x: 471, endPoint y: 382, distance: 358.7
click at [471, 382] on fg-read-more "In urban U.S. Emergency Departments (EDs), even with significant resource and t…" at bounding box center [784, 481] width 630 height 213
copy div "In urban U.S. Emergency Departments (EDs), even with significant resource and t…"
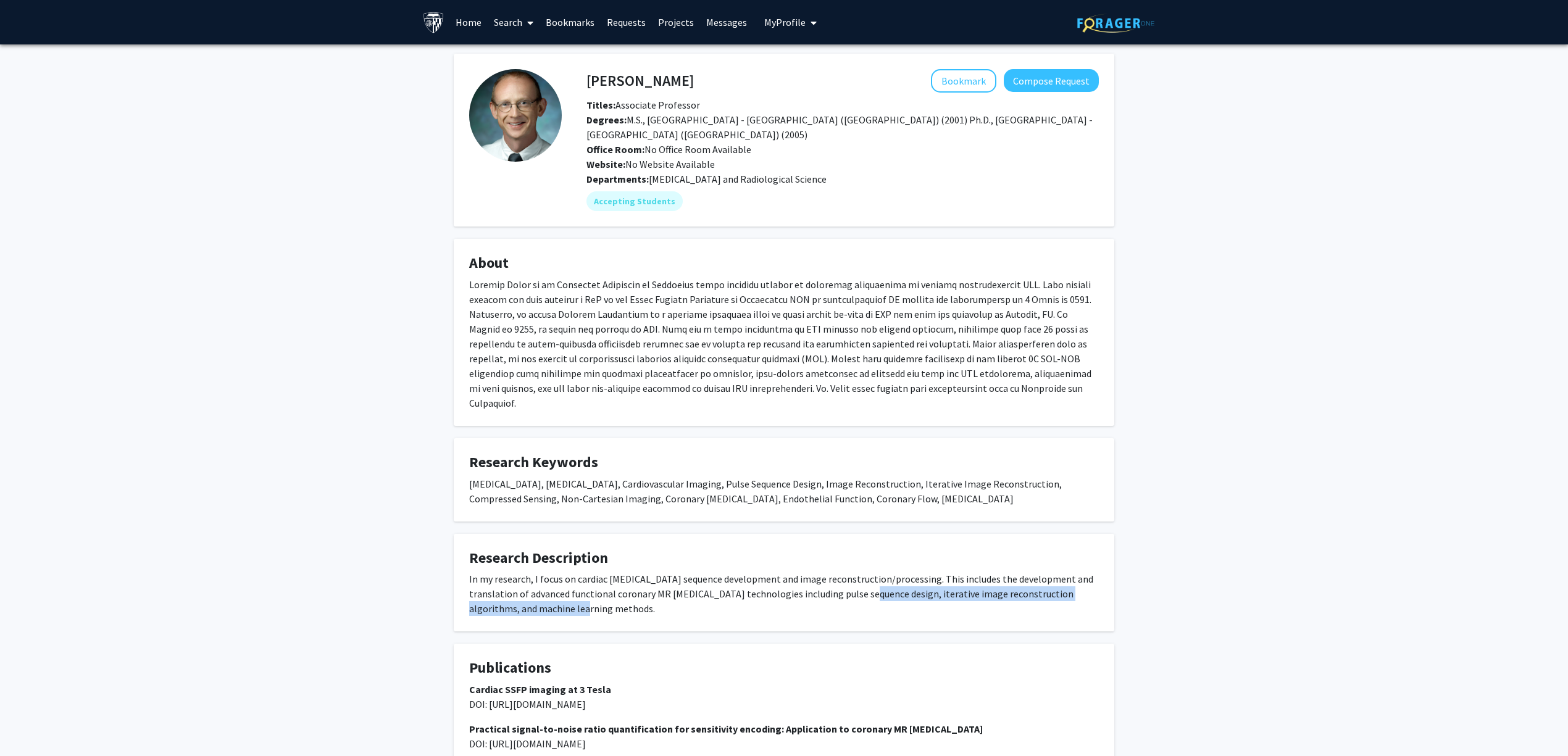
drag, startPoint x: 810, startPoint y: 585, endPoint x: 912, endPoint y: 593, distance: 102.3
click at [911, 592] on div "In my research, I focus on cardiac MRI sequence development and image reconstru…" at bounding box center [784, 594] width 630 height 45
click at [912, 593] on div "In my research, I focus on cardiac MRI sequence development and image reconstru…" at bounding box center [784, 594] width 630 height 45
drag, startPoint x: 874, startPoint y: 583, endPoint x: 768, endPoint y: 566, distance: 107.4
click at [783, 571] on div "In my research, I focus on cardiac MRI sequence development and image reconstru…" at bounding box center [784, 594] width 630 height 45
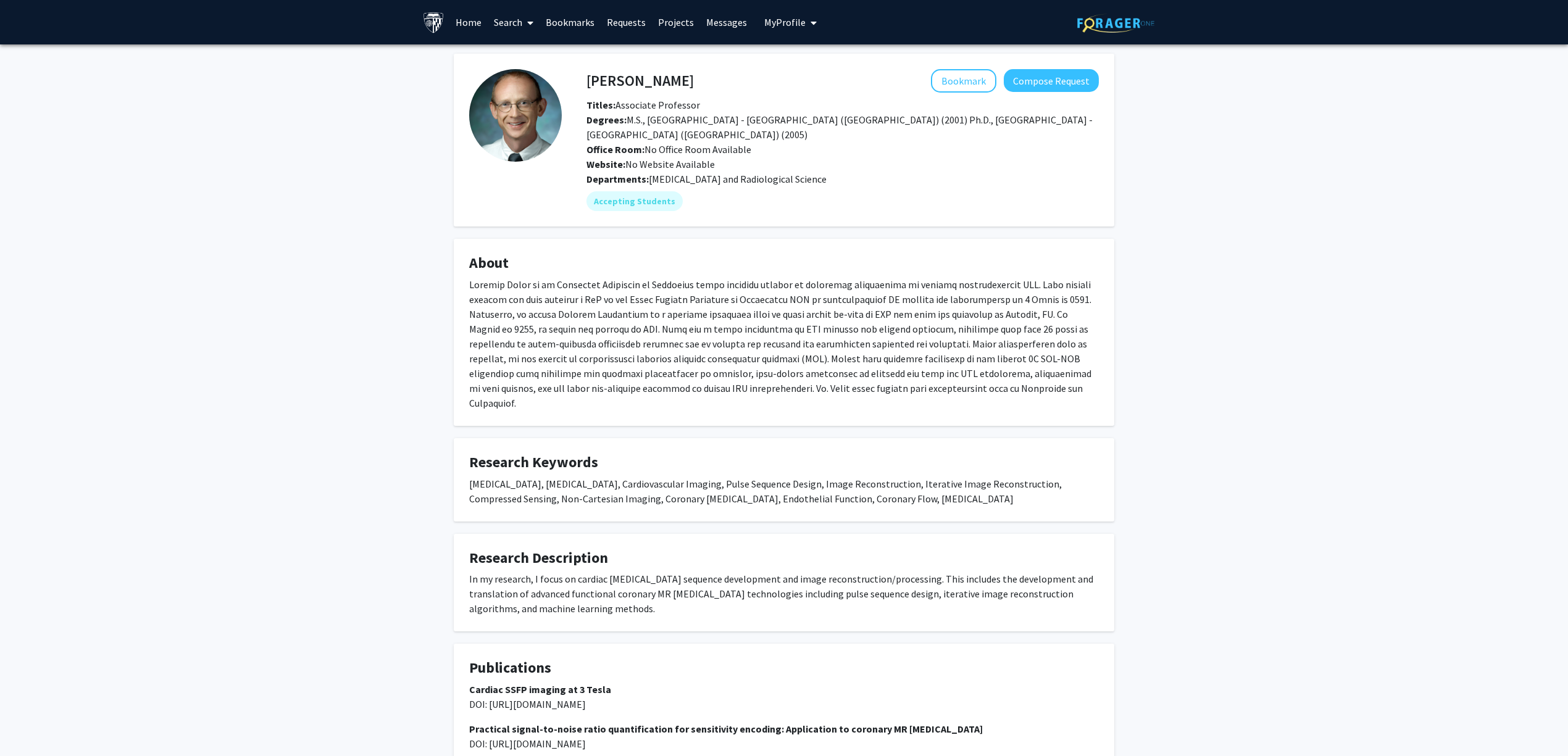
click at [742, 571] on div "In my research, I focus on cardiac MRI sequence development and image reconstru…" at bounding box center [784, 594] width 630 height 45
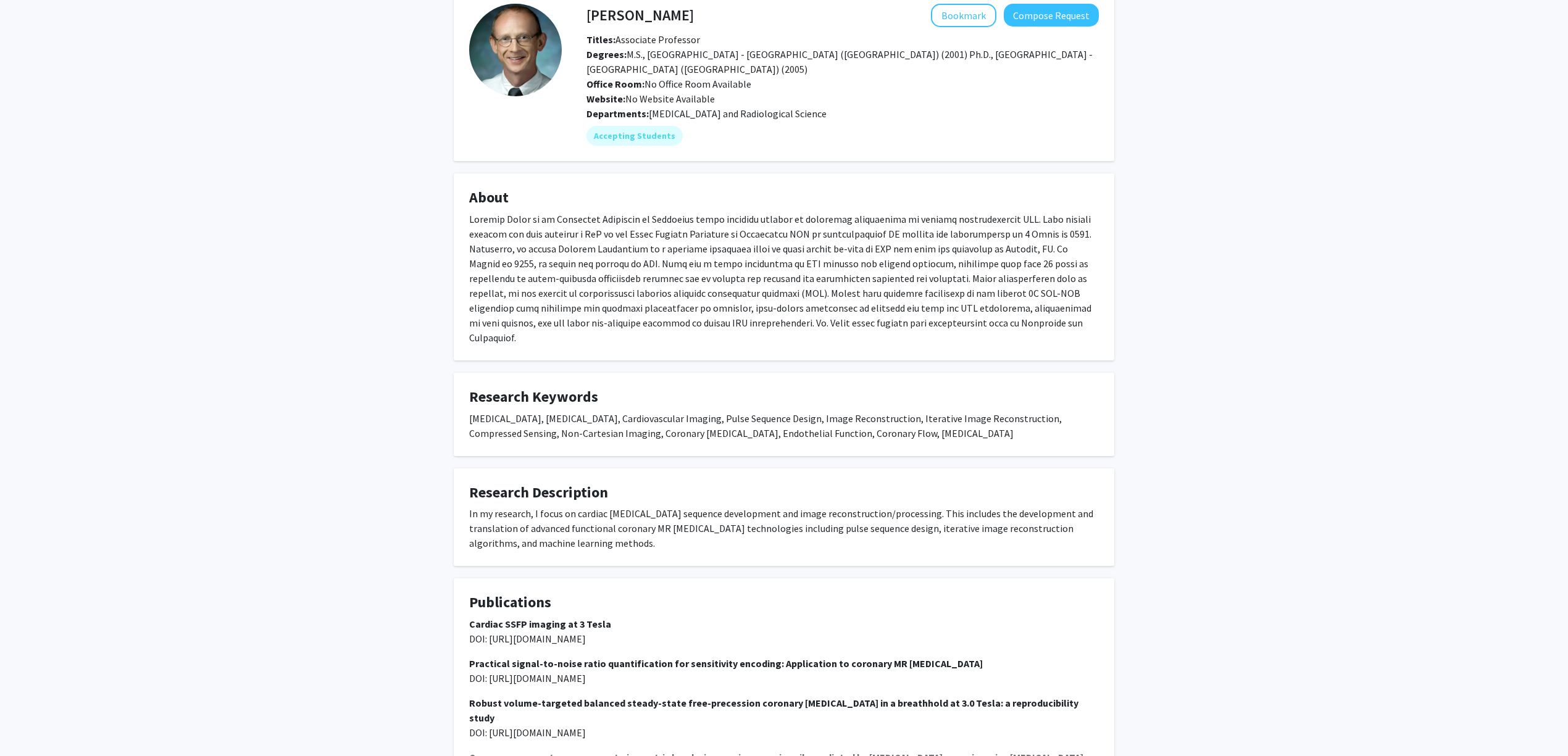
scroll to position [164, 0]
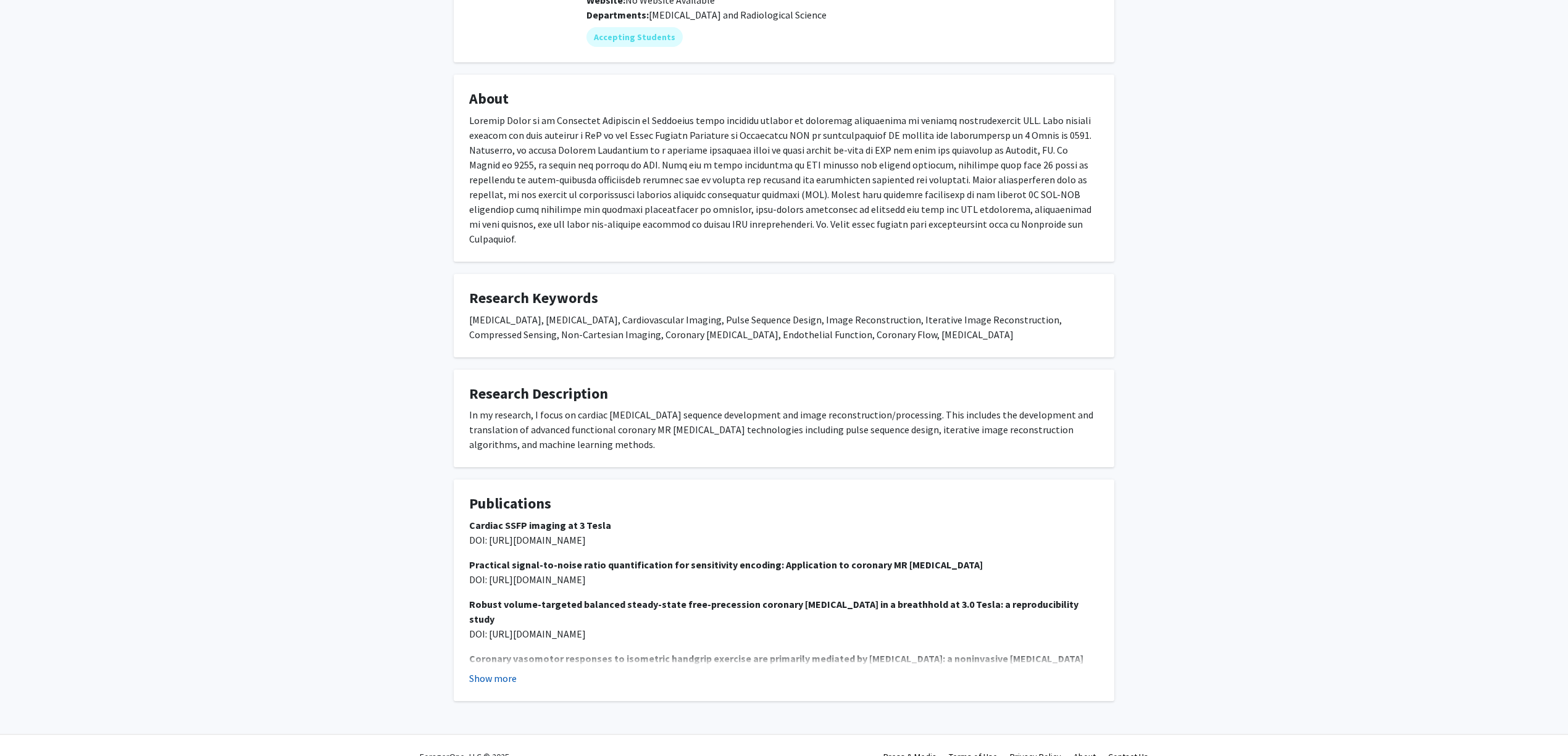
click at [471, 671] on button "Show more" at bounding box center [493, 678] width 47 height 15
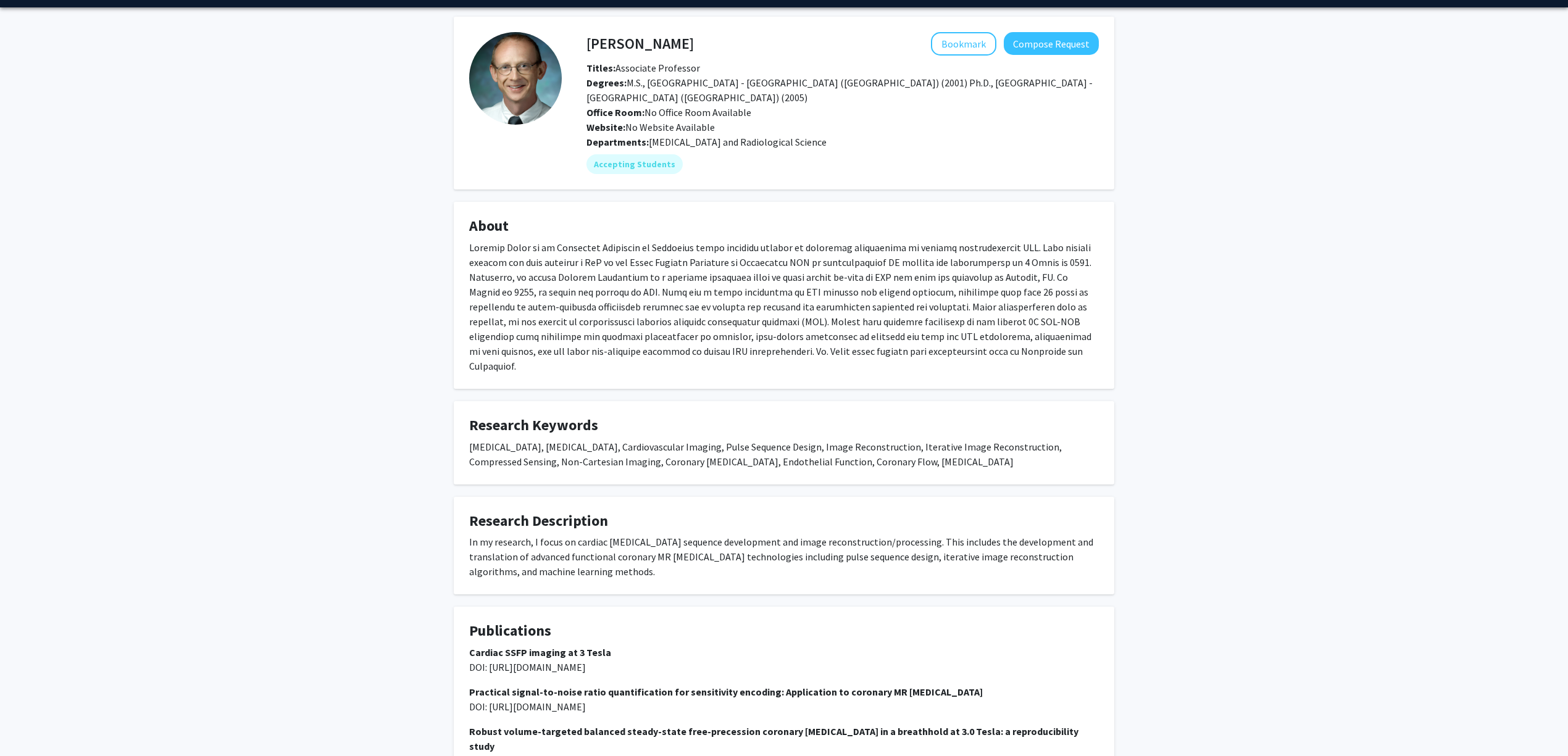
scroll to position [0, 0]
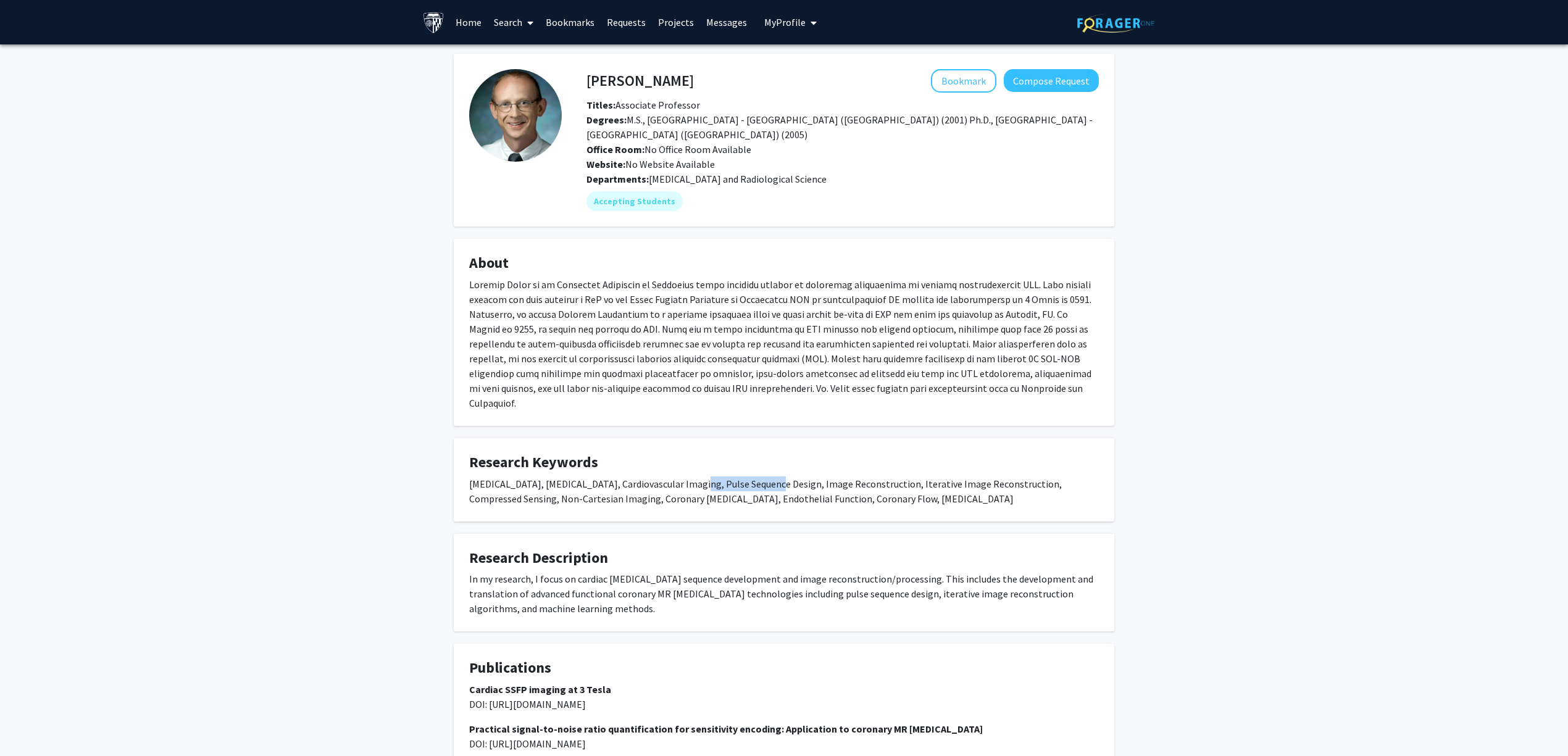
drag, startPoint x: 701, startPoint y: 470, endPoint x: 800, endPoint y: 474, distance: 99.1
click at [793, 476] on div "Magnetic Resonance Imaging, MRI, Cardiovascular Imaging, Pulse Sequence Design,…" at bounding box center [784, 491] width 630 height 30
click at [805, 476] on div "Magnetic Resonance Imaging, MRI, Cardiovascular Imaging, Pulse Sequence Design,…" at bounding box center [784, 491] width 630 height 30
click at [632, 577] on div "In my research, I focus on cardiac MRI sequence development and image reconstru…" at bounding box center [784, 594] width 630 height 45
click at [631, 577] on div "In my research, I focus on cardiac MRI sequence development and image reconstru…" at bounding box center [784, 594] width 630 height 45
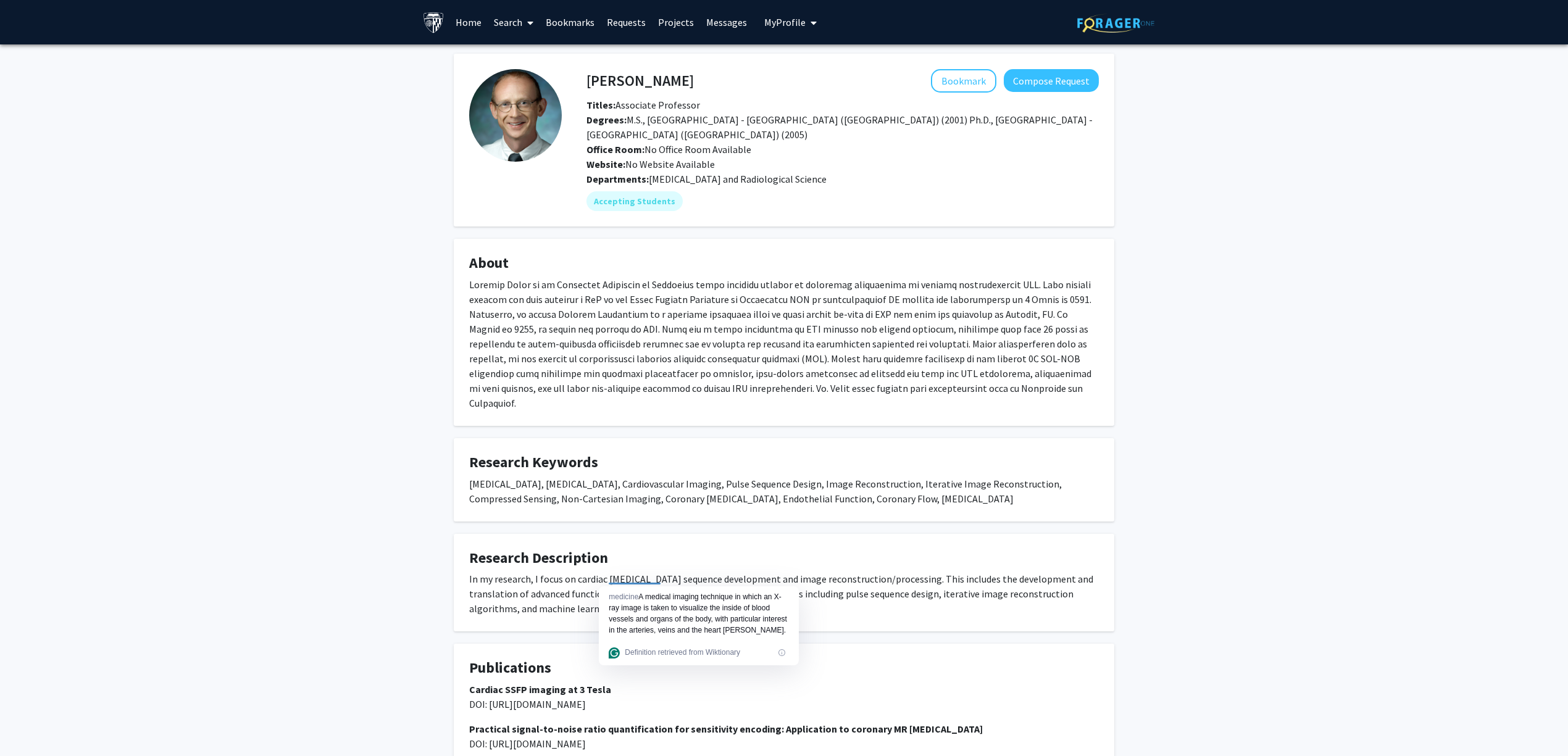
click at [649, 573] on div "In my research, I focus on cardiac MRI sequence development and image reconstru…" at bounding box center [784, 594] width 630 height 45
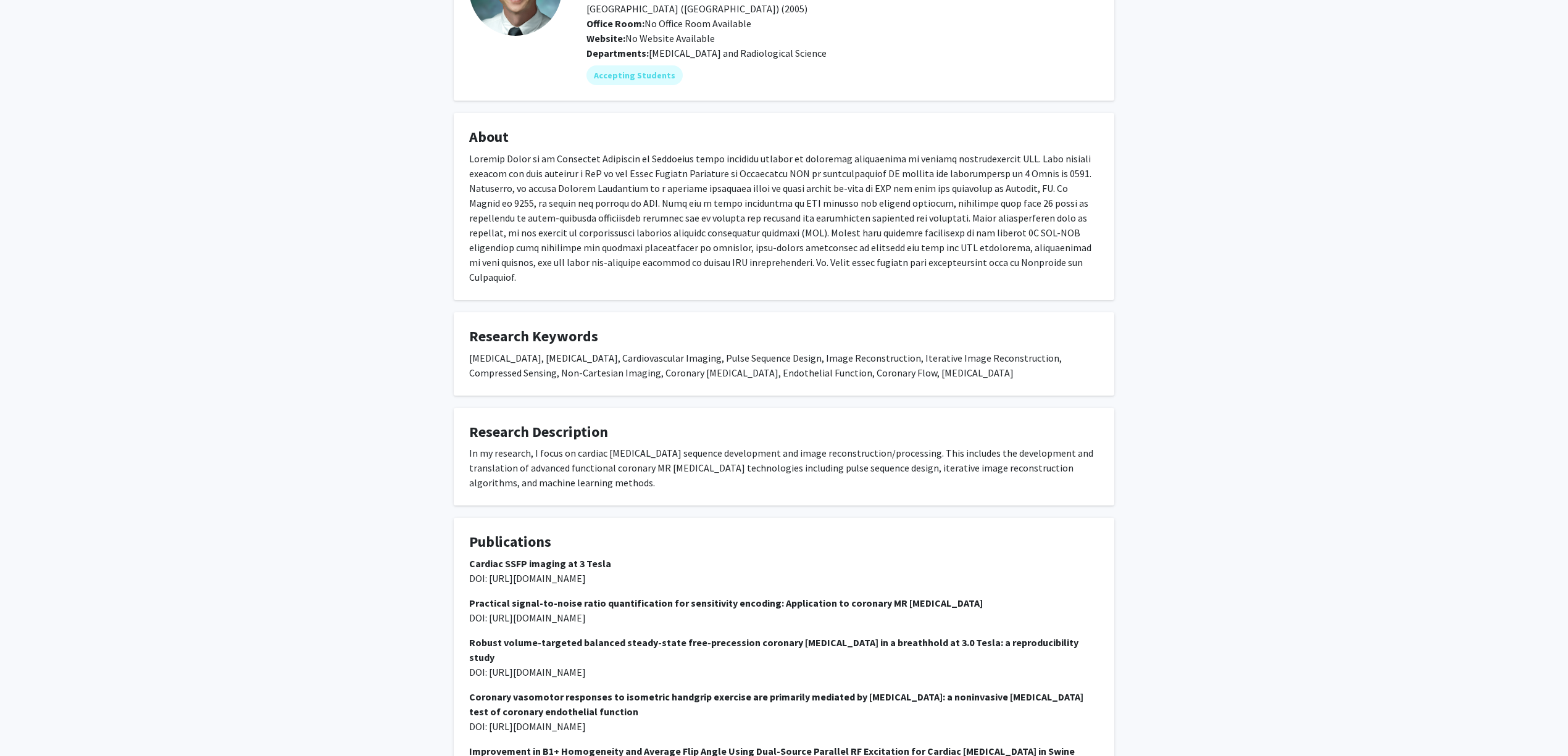
scroll to position [164, 0]
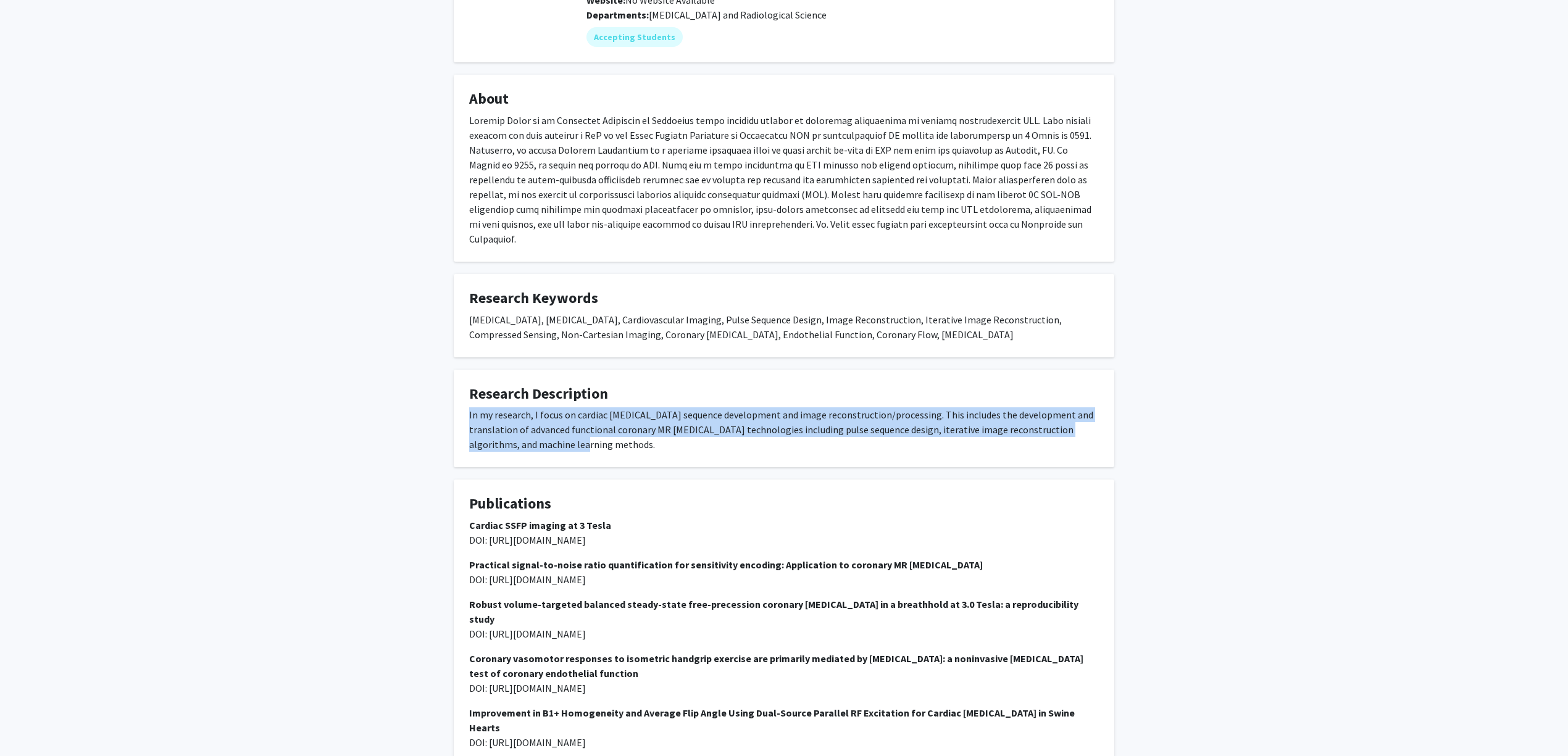
drag, startPoint x: 556, startPoint y: 424, endPoint x: 451, endPoint y: 403, distance: 107.1
click at [451, 403] on div "Michael Schär Bookmark Compose Request Titles: Associate Professor Degrees: M.S…" at bounding box center [784, 515] width 679 height 1251
click at [499, 420] on div "In my research, I focus on cardiac MRI sequence development and image reconstru…" at bounding box center [784, 430] width 630 height 45
drag, startPoint x: 548, startPoint y: 426, endPoint x: 450, endPoint y: 393, distance: 103.4
click at [450, 393] on div "Michael Schär Bookmark Compose Request Titles: Associate Professor Degrees: M.S…" at bounding box center [784, 515] width 679 height 1251
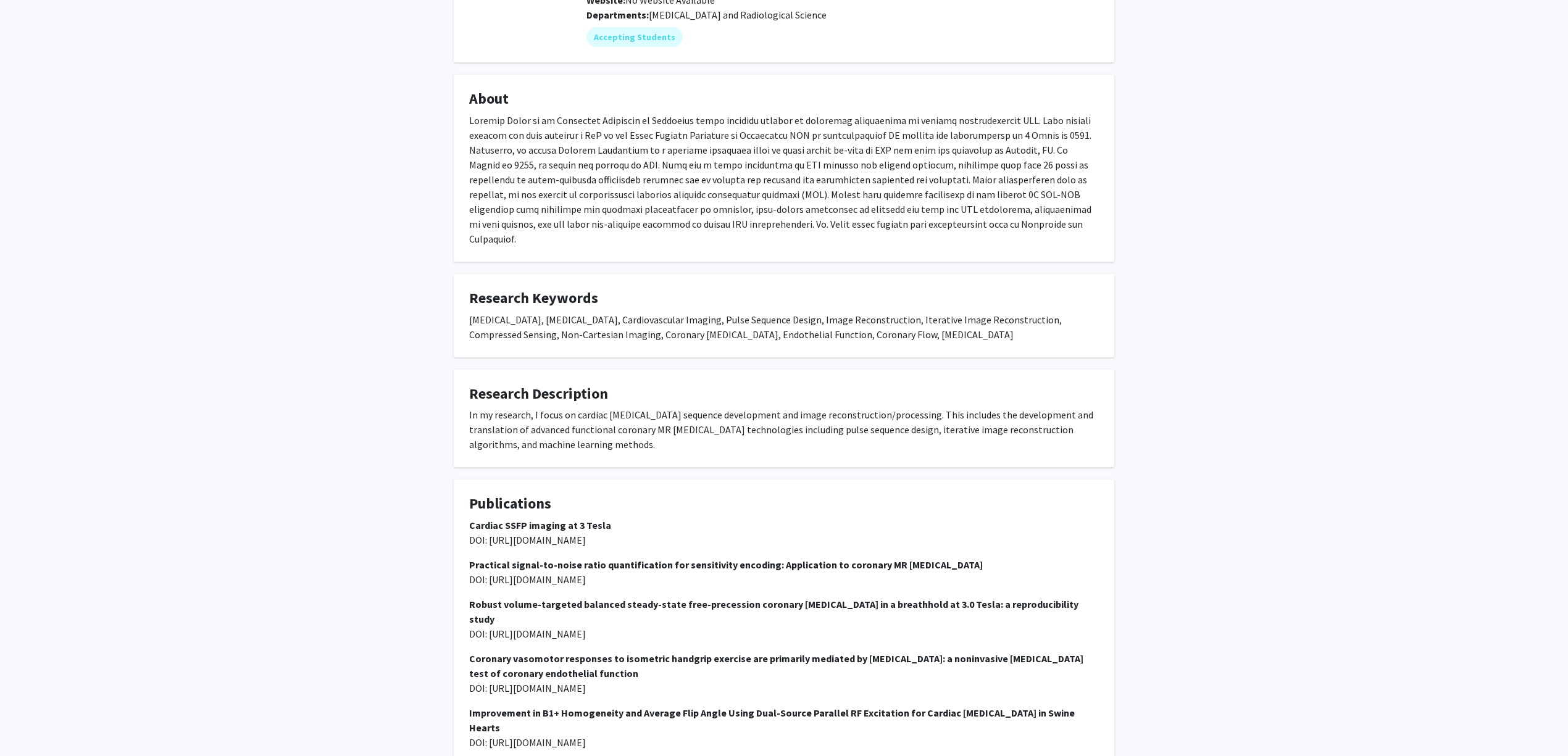
click at [605, 253] on div "Michael Schär Bookmark Compose Request Titles: Associate Professor Degrees: M.S…" at bounding box center [784, 515] width 679 height 1251
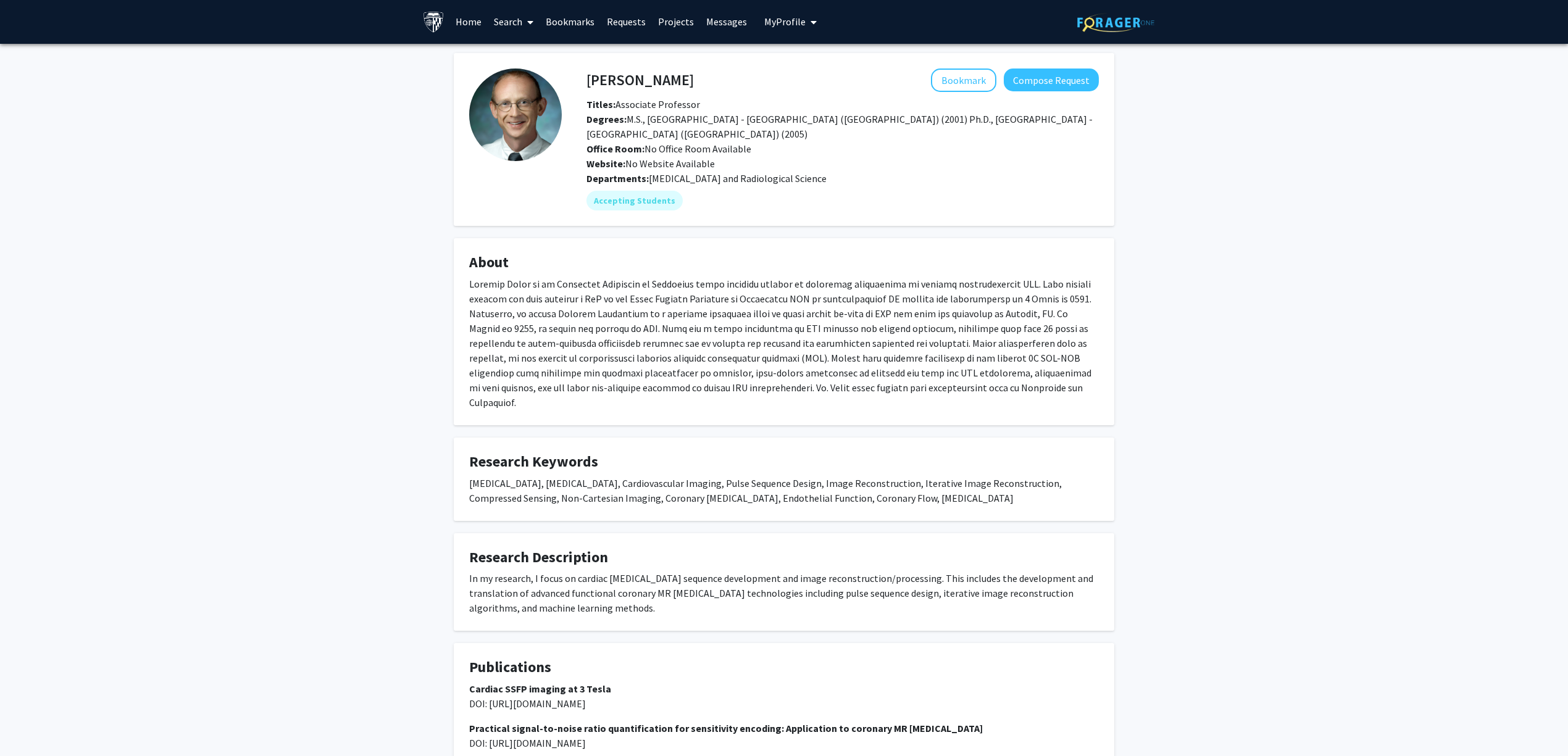
scroll to position [0, 0]
click at [569, 579] on div "In my research, I focus on cardiac MRI sequence development and image reconstru…" at bounding box center [784, 594] width 630 height 45
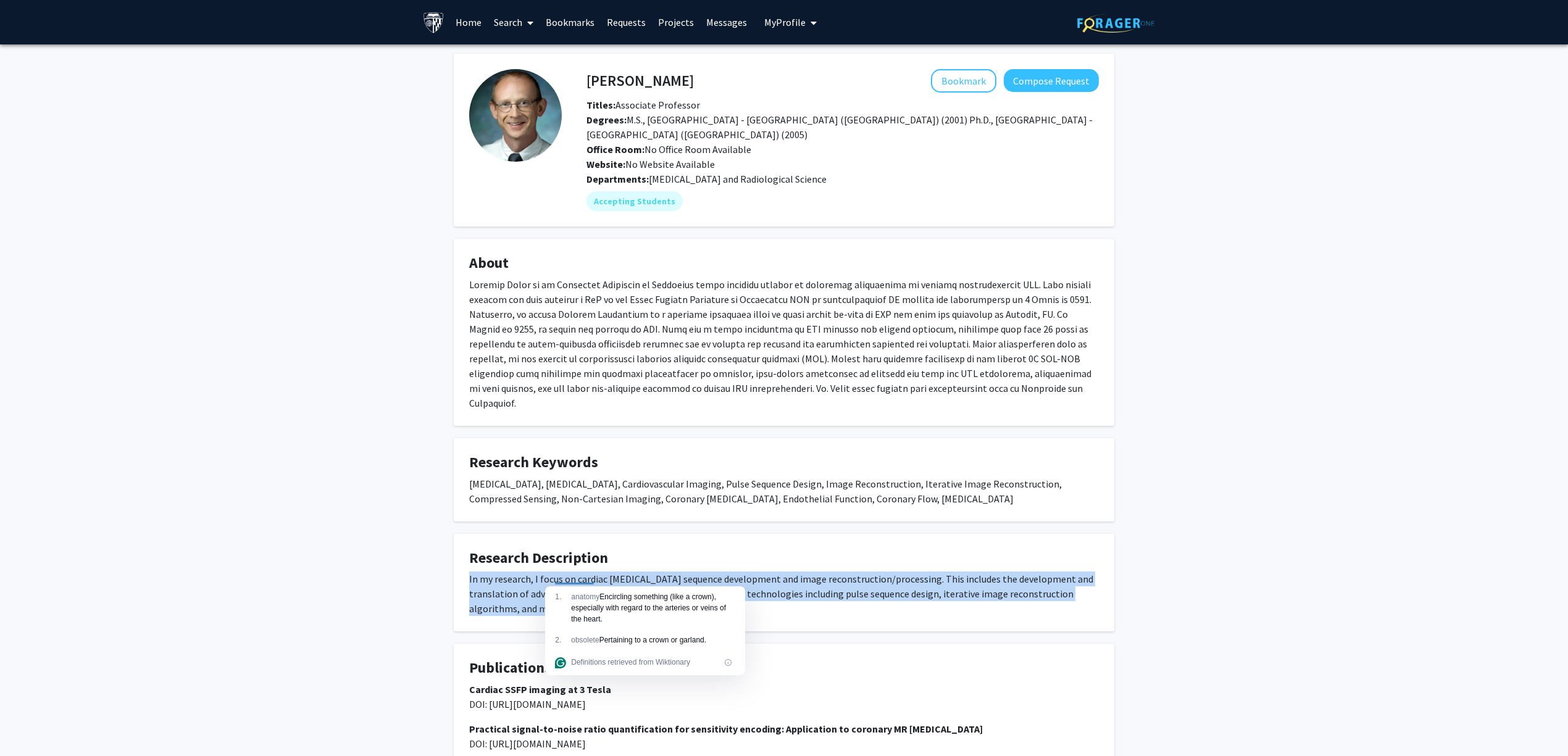
click at [569, 579] on div "In my research, I focus on cardiac MRI sequence development and image reconstru…" at bounding box center [784, 594] width 630 height 45
copy div "In my research, I focus on cardiac MRI sequence development and image reconstru…"
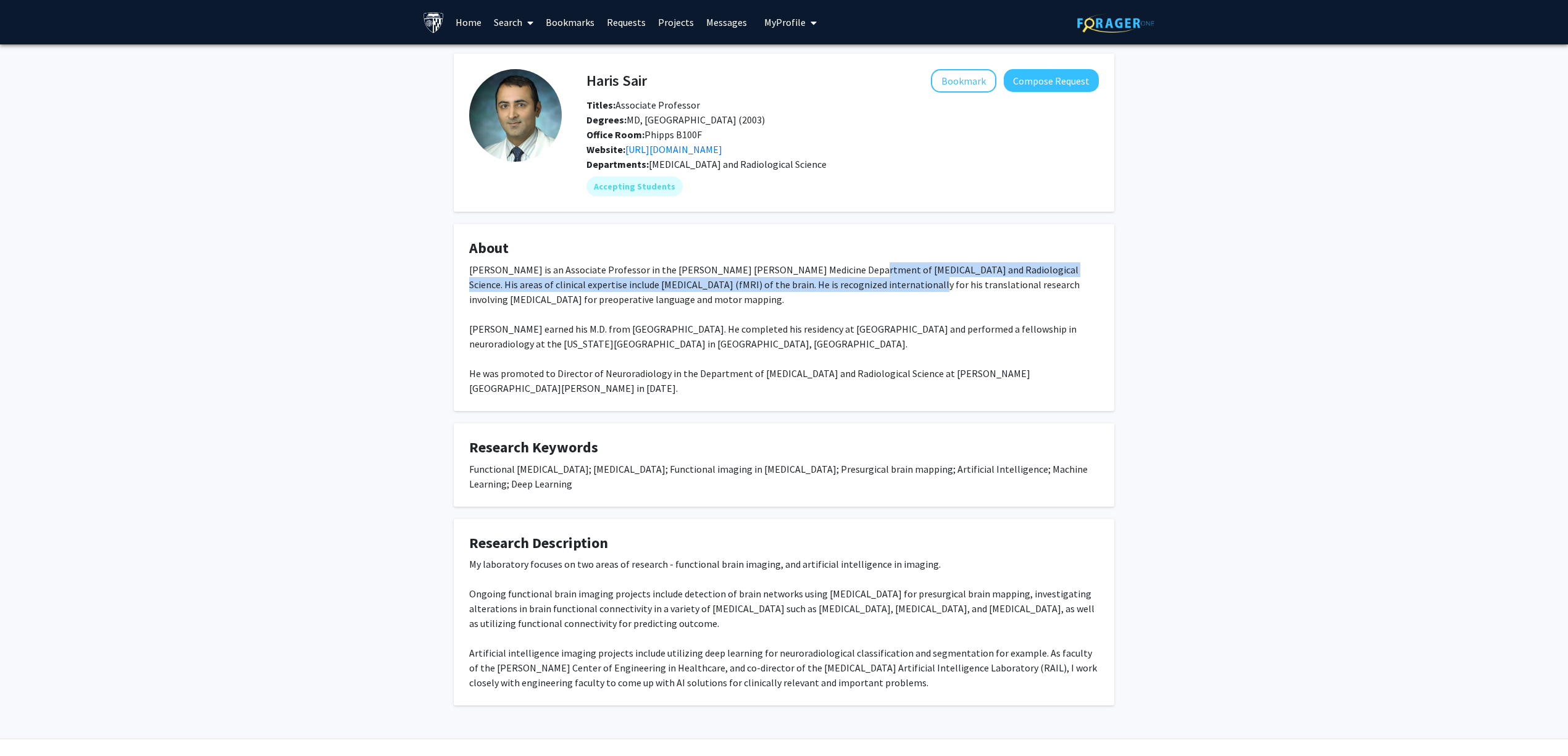
drag, startPoint x: 850, startPoint y: 277, endPoint x: 858, endPoint y: 280, distance: 8.5
click at [858, 280] on div "Dr. Haris Sair is an Associate Professor in the Johns Hopkins Medicine Departme…" at bounding box center [784, 329] width 630 height 133
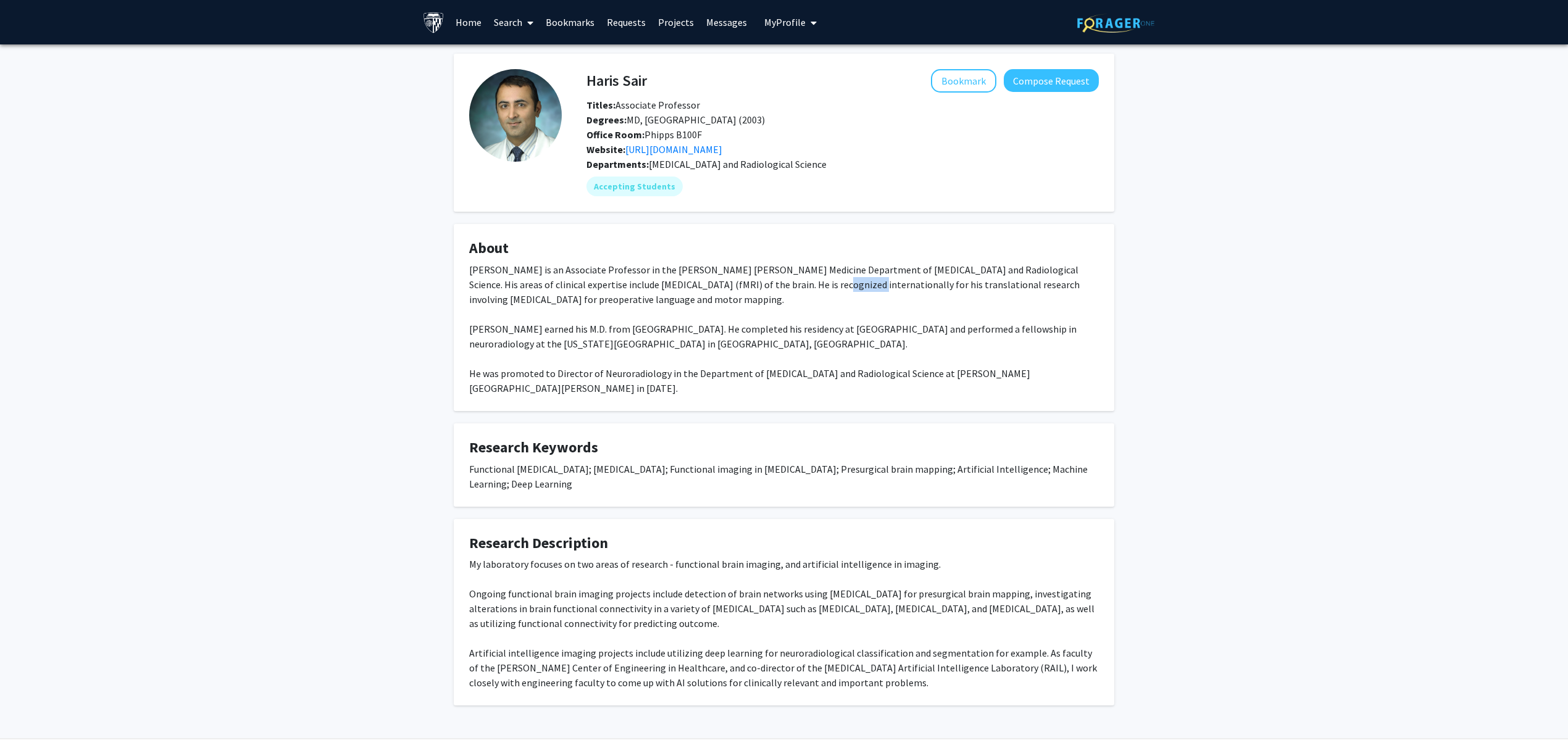
drag, startPoint x: 763, startPoint y: 284, endPoint x: 812, endPoint y: 283, distance: 49.0
click at [803, 282] on div "Dr. Haris Sair is an Associate Professor in the Johns Hopkins Medicine Departme…" at bounding box center [784, 329] width 630 height 133
click at [812, 283] on div "Dr. Haris Sair is an Associate Professor in the Johns Hopkins Medicine Departme…" at bounding box center [784, 329] width 630 height 133
click at [682, 148] on link "https://rail.jhu.edu/" at bounding box center [674, 150] width 97 height 12
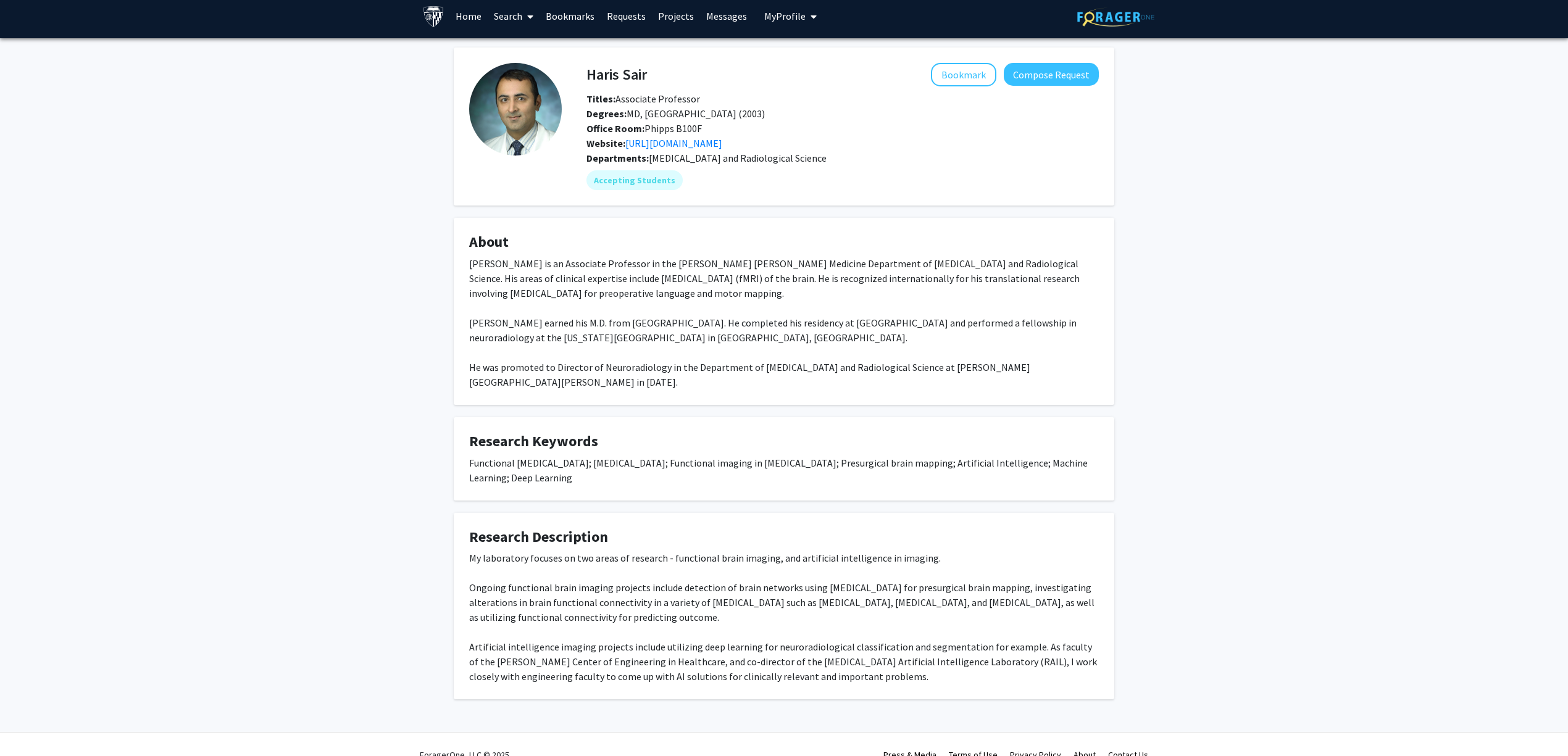
scroll to position [11, 0]
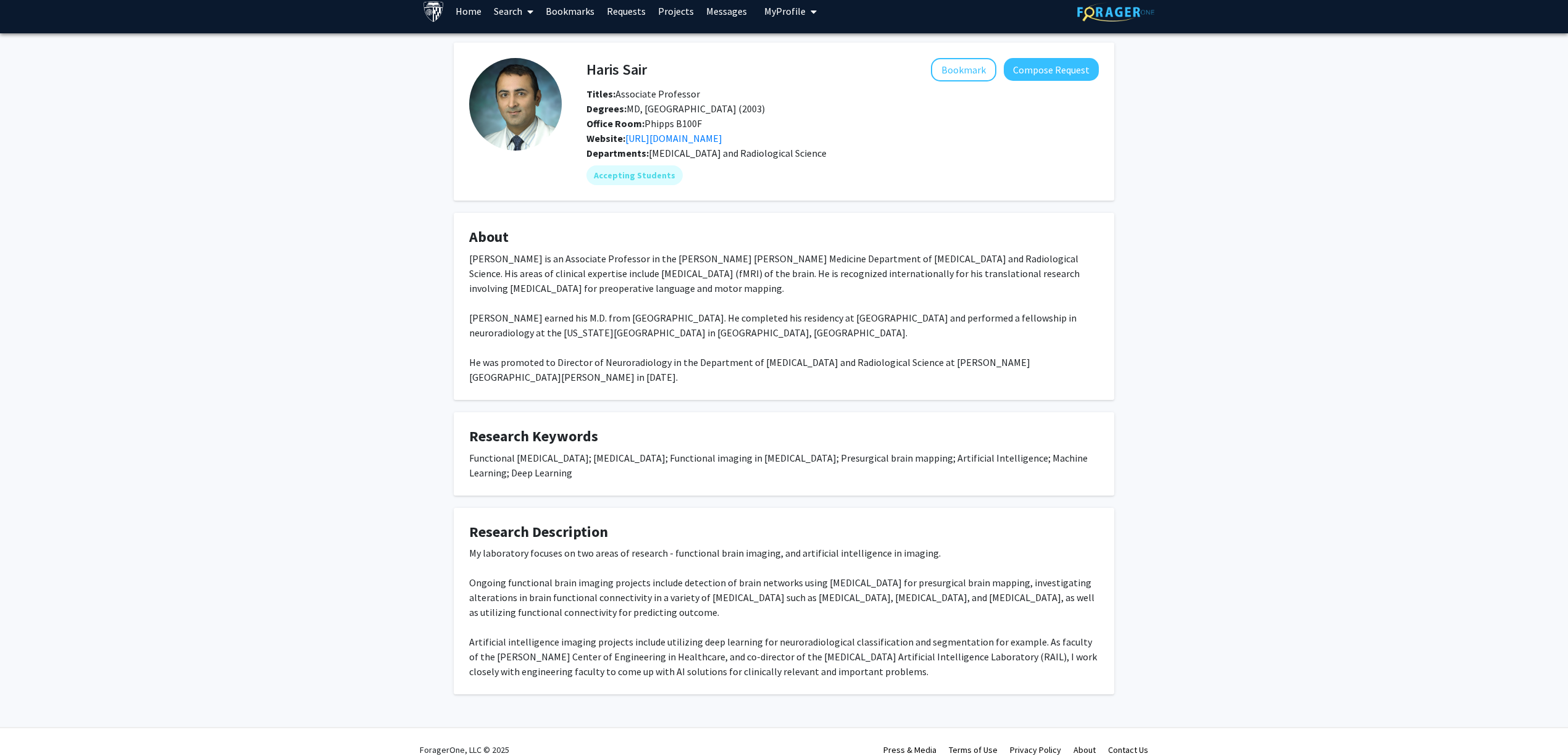
drag, startPoint x: 585, startPoint y: 386, endPoint x: 578, endPoint y: 386, distance: 7.0
drag, startPoint x: 761, startPoint y: 544, endPoint x: 805, endPoint y: 547, distance: 44.1
click at [802, 546] on div "My laboratory focuses on two areas of research - functional brain imaging, and …" at bounding box center [784, 612] width 630 height 133
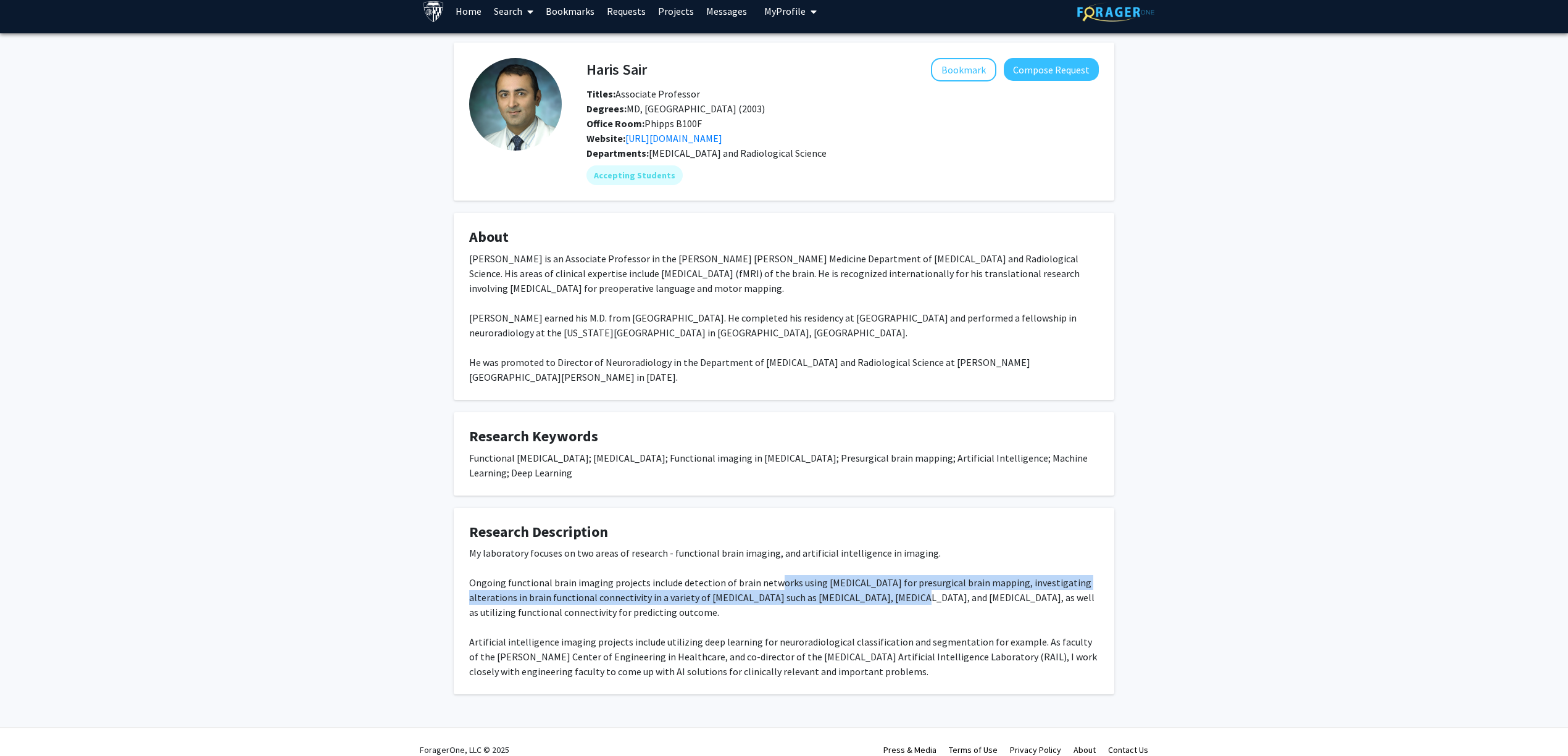
drag, startPoint x: 774, startPoint y: 564, endPoint x: 871, endPoint y: 583, distance: 98.8
click at [875, 578] on div "My laboratory focuses on two areas of research - functional brain imaging, and …" at bounding box center [784, 612] width 630 height 133
click at [871, 583] on div "My laboratory focuses on two areas of research - functional brain imaging, and …" at bounding box center [784, 612] width 630 height 133
click at [870, 585] on div "My laboratory focuses on two areas of research - functional brain imaging, and …" at bounding box center [784, 612] width 630 height 133
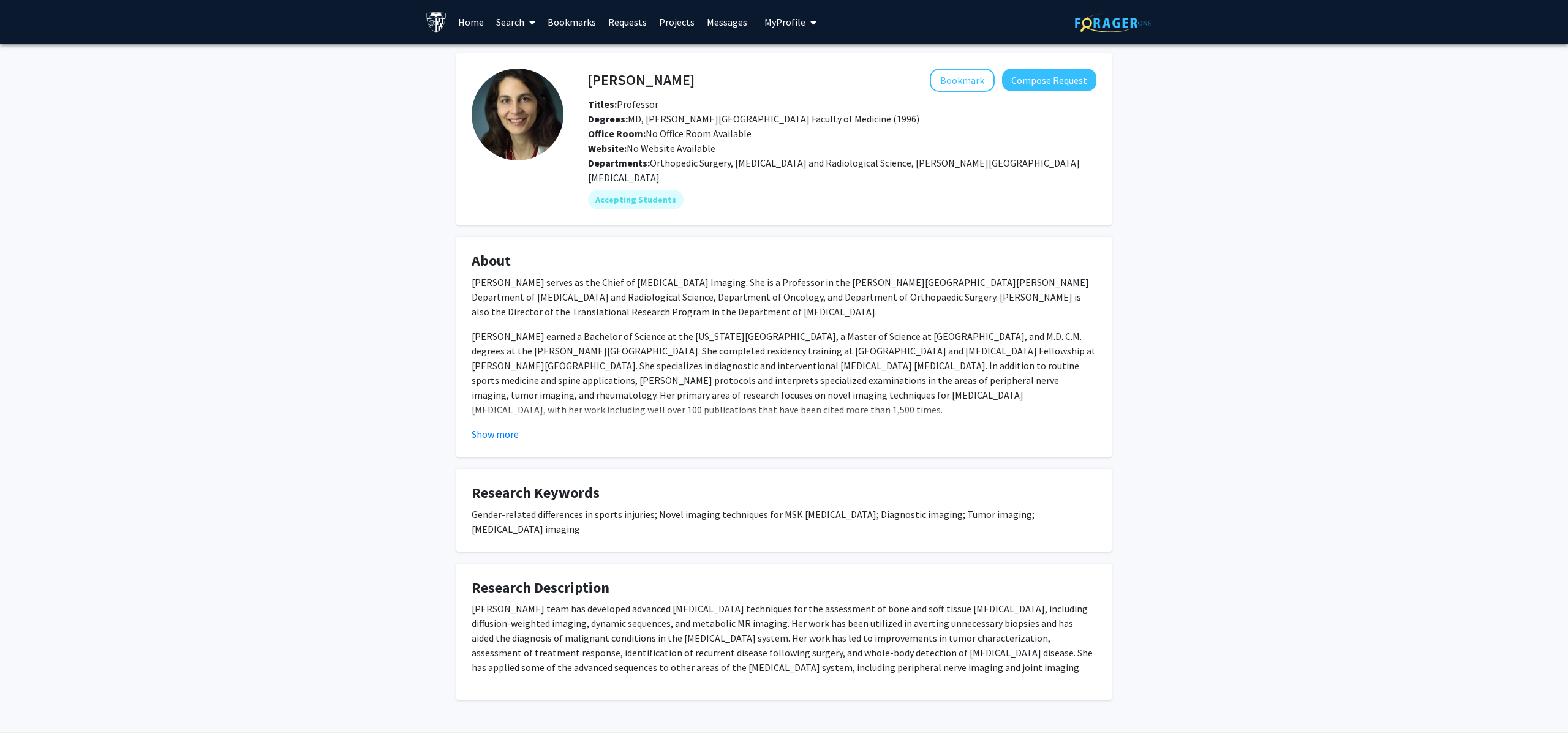
click at [760, 601] on p "Dr. Fayad's team has developed advanced MRI techniques for the assessment of bo…" at bounding box center [784, 637] width 625 height 73
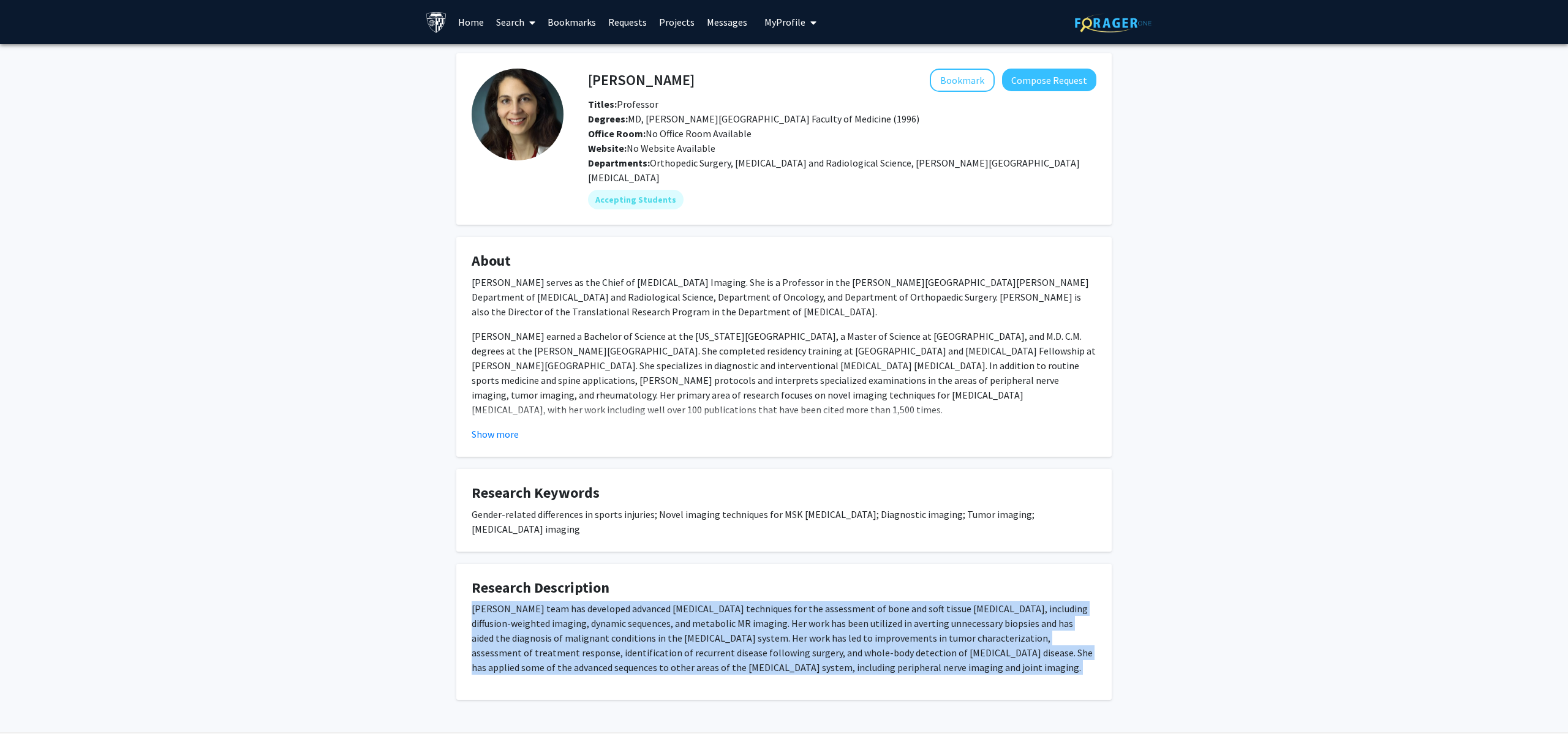
click at [760, 601] on p "Dr. Fayad's team has developed advanced MRI techniques for the assessment of bo…" at bounding box center [784, 637] width 625 height 73
click at [851, 601] on p "Dr. Fayad's team has developed advanced MRI techniques for the assessment of bo…" at bounding box center [784, 637] width 625 height 73
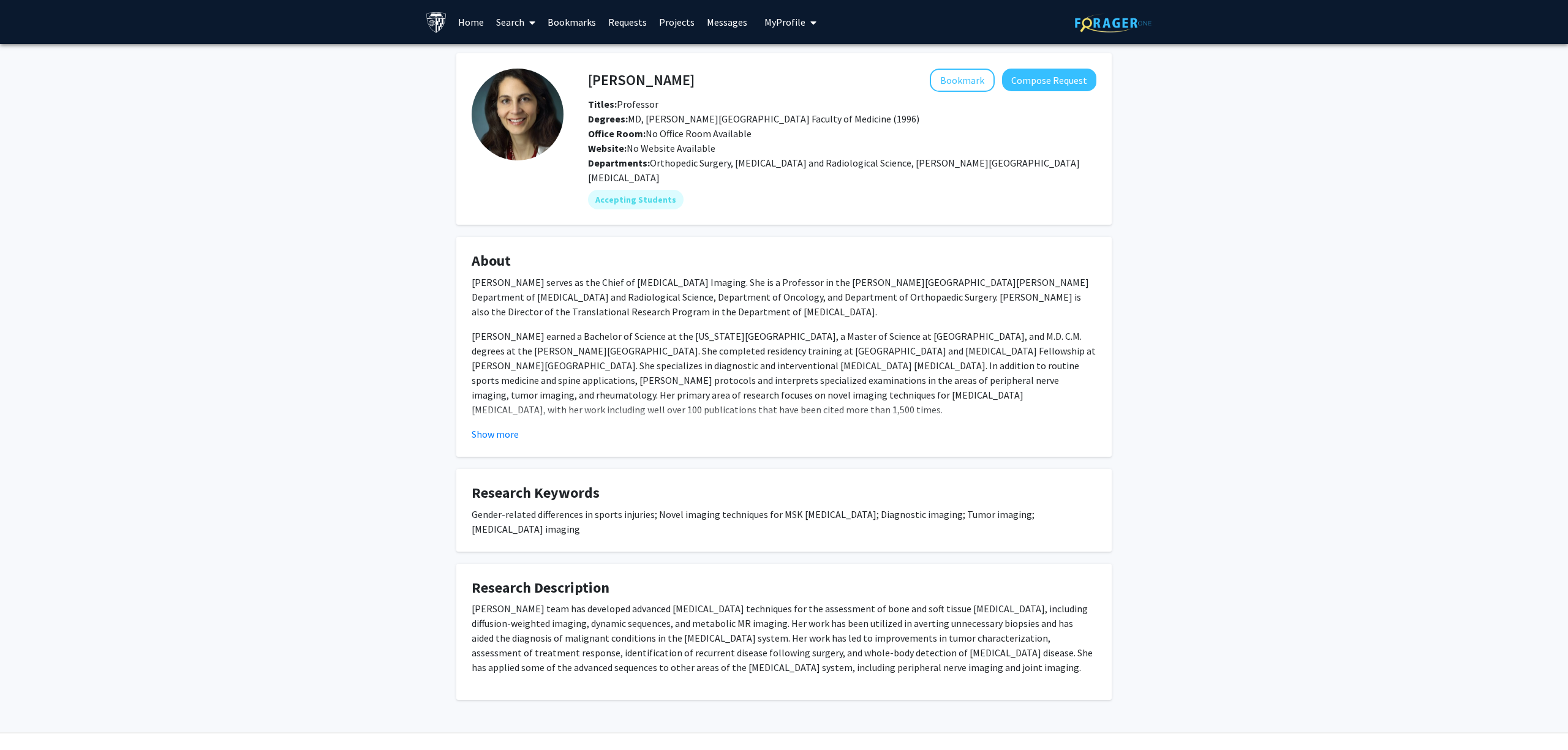
drag, startPoint x: 961, startPoint y: 578, endPoint x: 988, endPoint y: 583, distance: 27.5
click at [984, 583] on fg-card "Research Description Dr. Fayad's team has developed advanced MRI techniques for…" at bounding box center [784, 632] width 656 height 136
click at [988, 601] on p "Dr. Fayad's team has developed advanced MRI techniques for the assessment of bo…" at bounding box center [784, 637] width 625 height 73
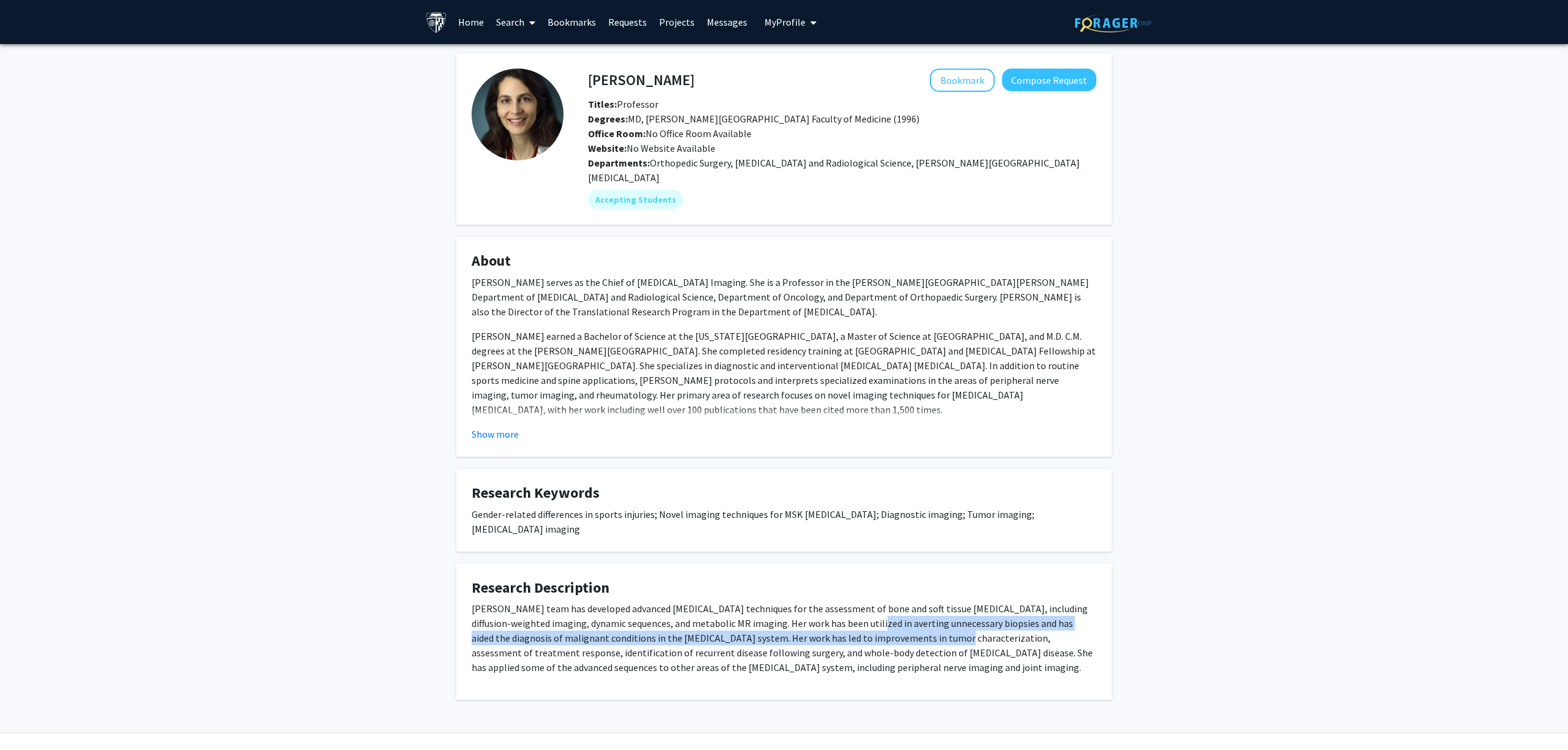
drag, startPoint x: 875, startPoint y: 600, endPoint x: 905, endPoint y: 604, distance: 30.3
click at [904, 603] on p "Dr. Fayad's team has developed advanced MRI techniques for the assessment of bo…" at bounding box center [784, 637] width 625 height 73
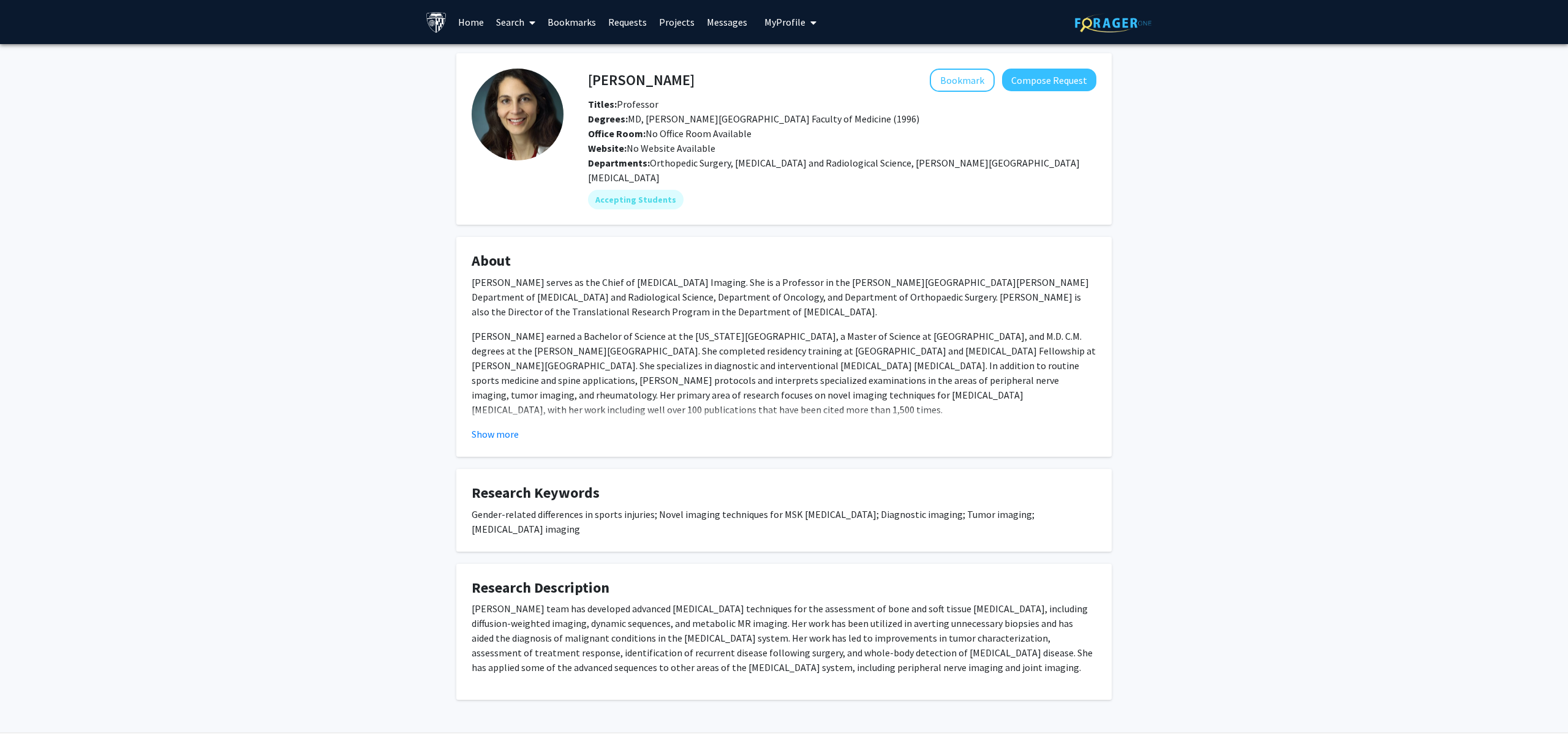
click at [914, 606] on p "Dr. Fayad's team has developed advanced MRI techniques for the assessment of bo…" at bounding box center [784, 637] width 625 height 73
click at [898, 620] on p "Dr. Fayad's team has developed advanced MRI techniques for the assessment of bo…" at bounding box center [784, 637] width 625 height 73
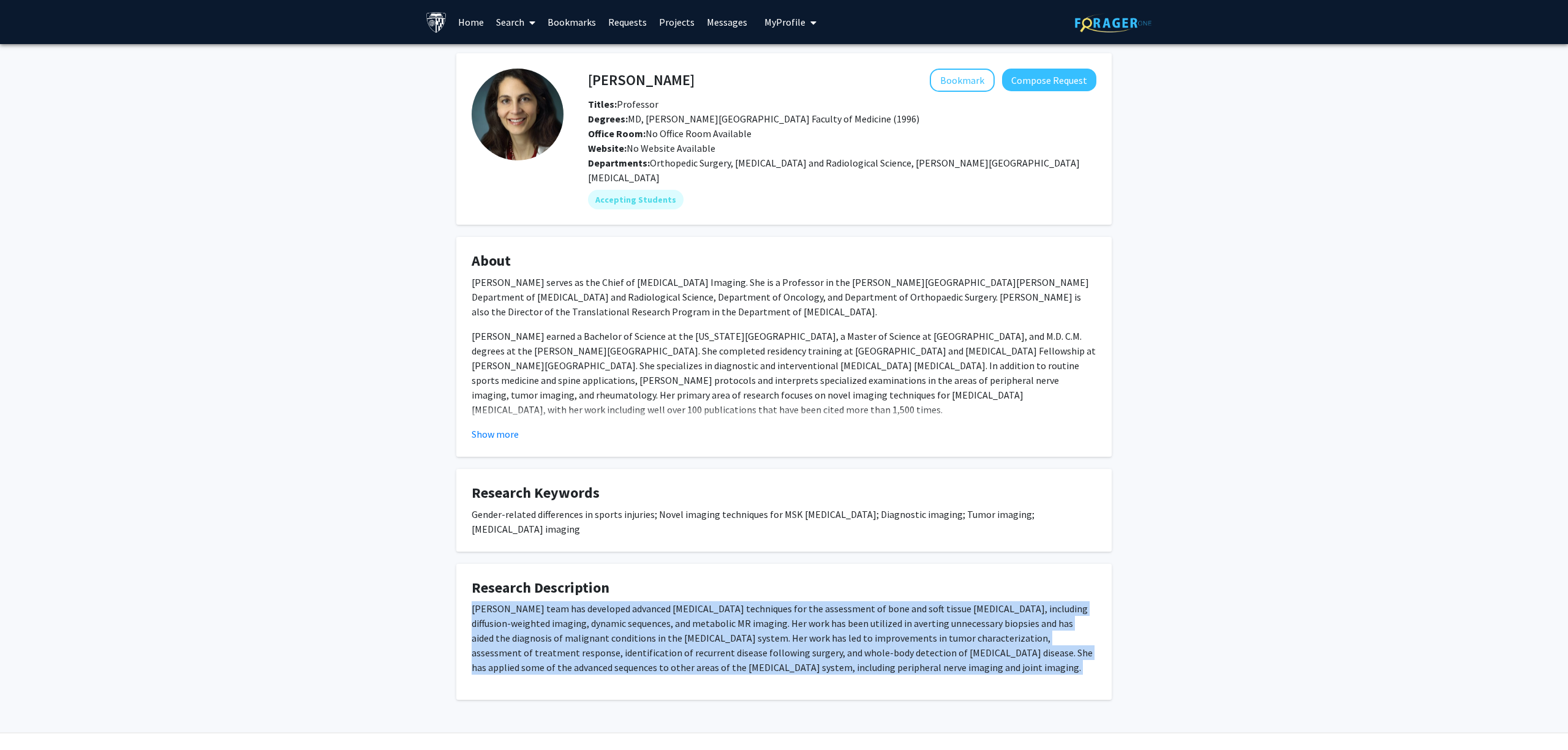
click at [898, 620] on p "Dr. Fayad's team has developed advanced MRI techniques for the assessment of bo…" at bounding box center [784, 637] width 625 height 73
click at [490, 427] on button "Show more" at bounding box center [495, 434] width 47 height 15
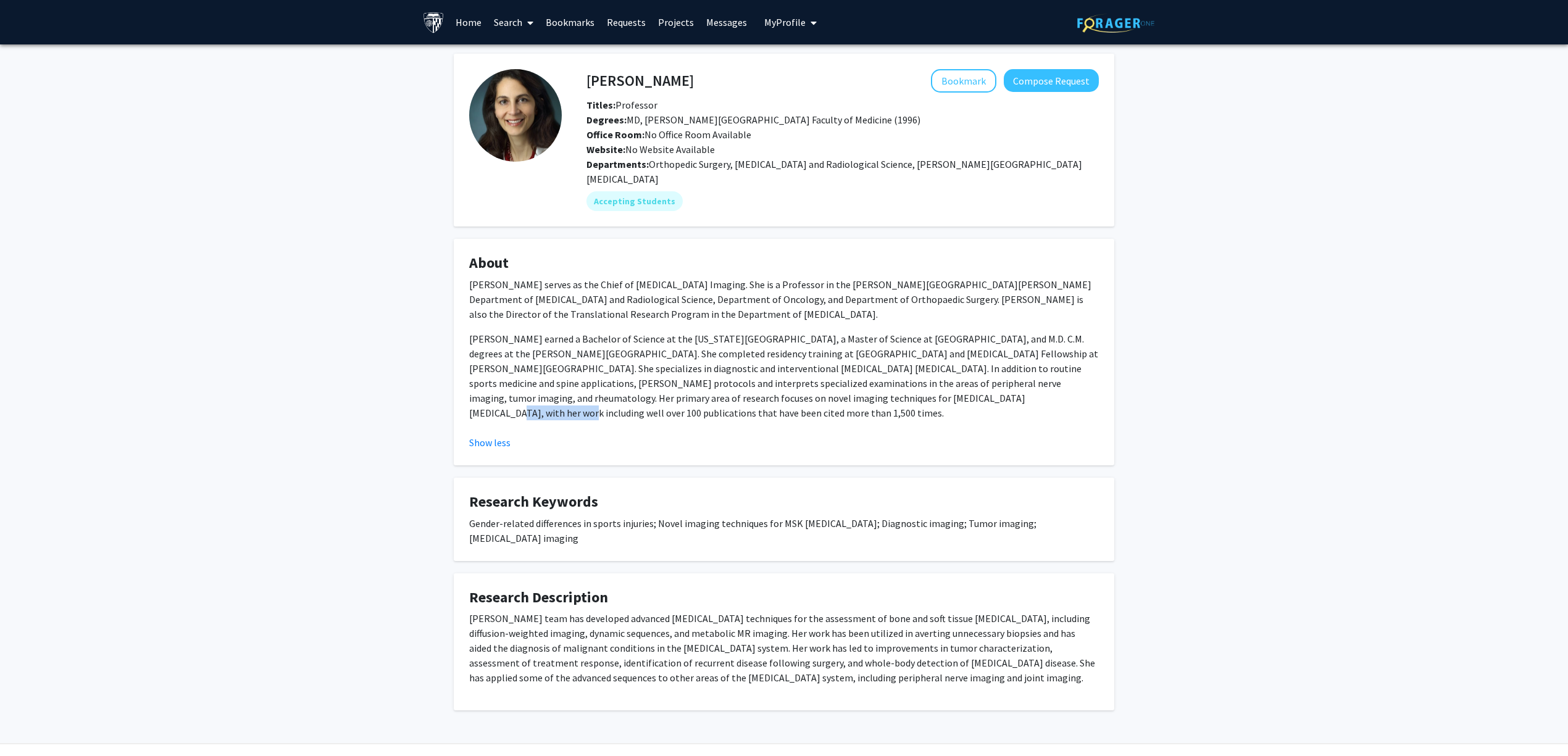
drag, startPoint x: 806, startPoint y: 375, endPoint x: 938, endPoint y: 384, distance: 132.3
click at [920, 382] on p "Dr. Fayad earned a Bachelor of Science at the Massachusetts Institute of Techno…" at bounding box center [784, 376] width 630 height 89
click at [940, 385] on p "Dr. Fayad earned a Bachelor of Science at the Massachusetts Institute of Techno…" at bounding box center [784, 376] width 630 height 89
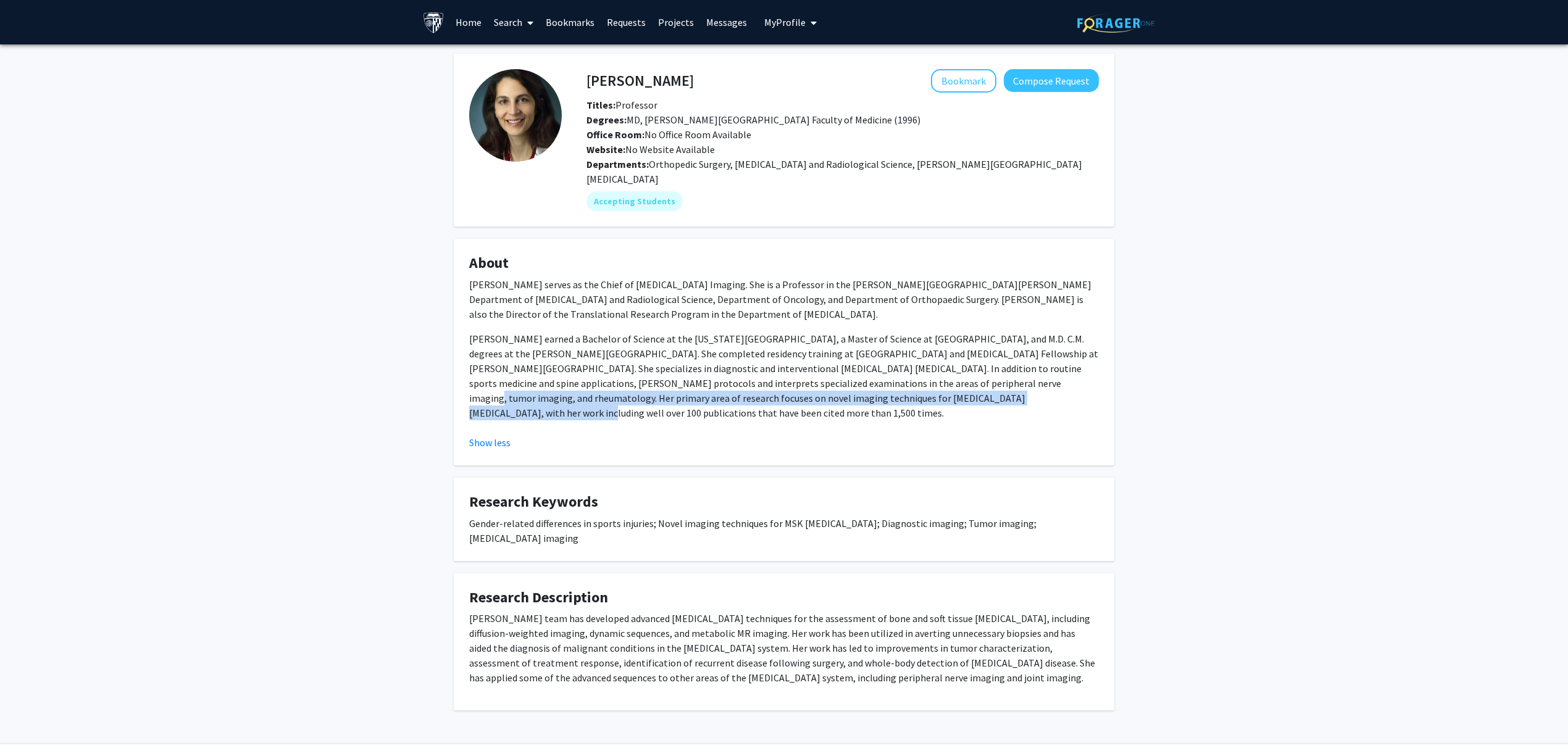
drag, startPoint x: 870, startPoint y: 374, endPoint x: 833, endPoint y: 372, distance: 37.1
click at [837, 372] on p "Dr. Fayad earned a Bachelor of Science at the Massachusetts Institute of Techno…" at bounding box center [784, 376] width 630 height 89
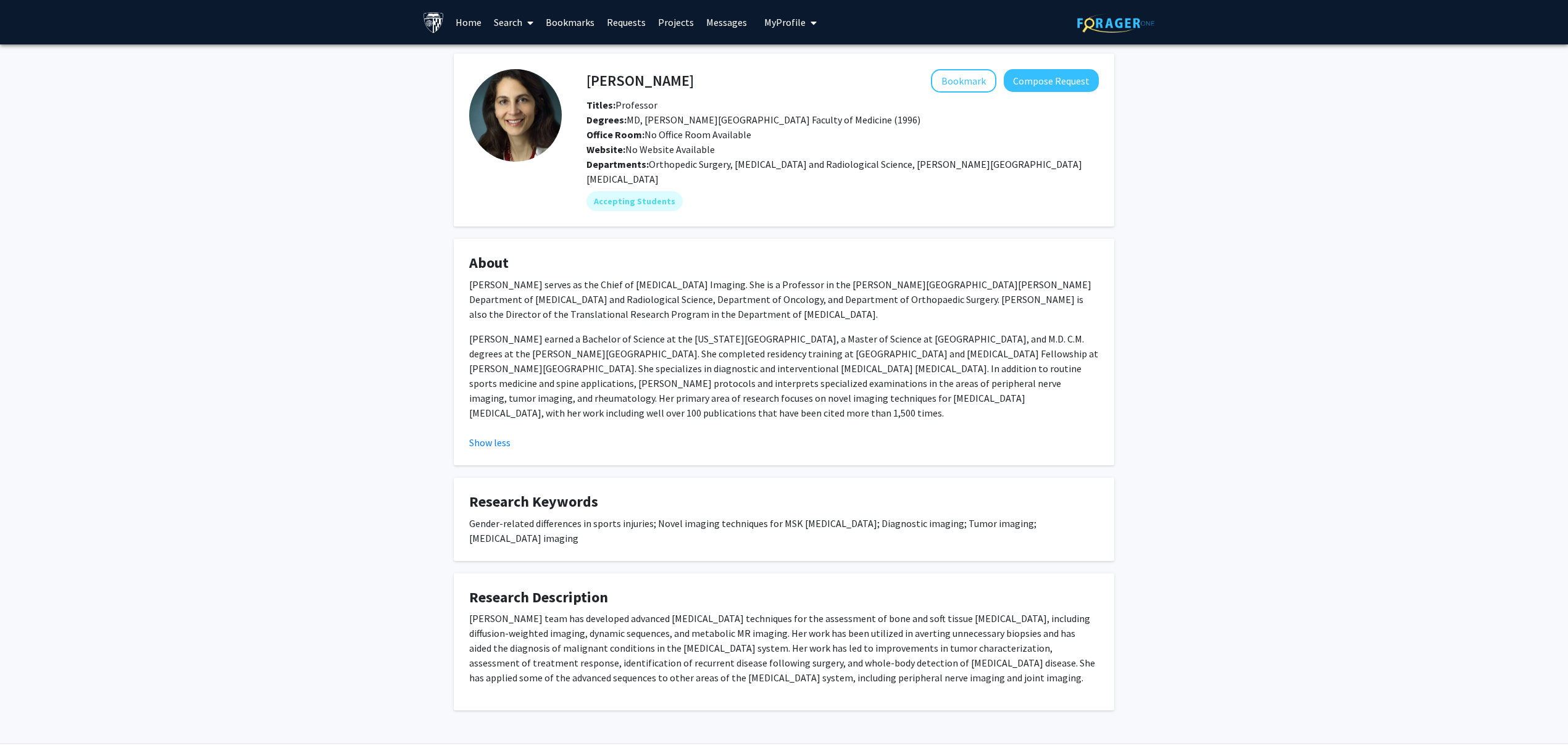
click at [810, 369] on p "Dr. Fayad earned a Bachelor of Science at the Massachusetts Institute of Techno…" at bounding box center [784, 376] width 630 height 89
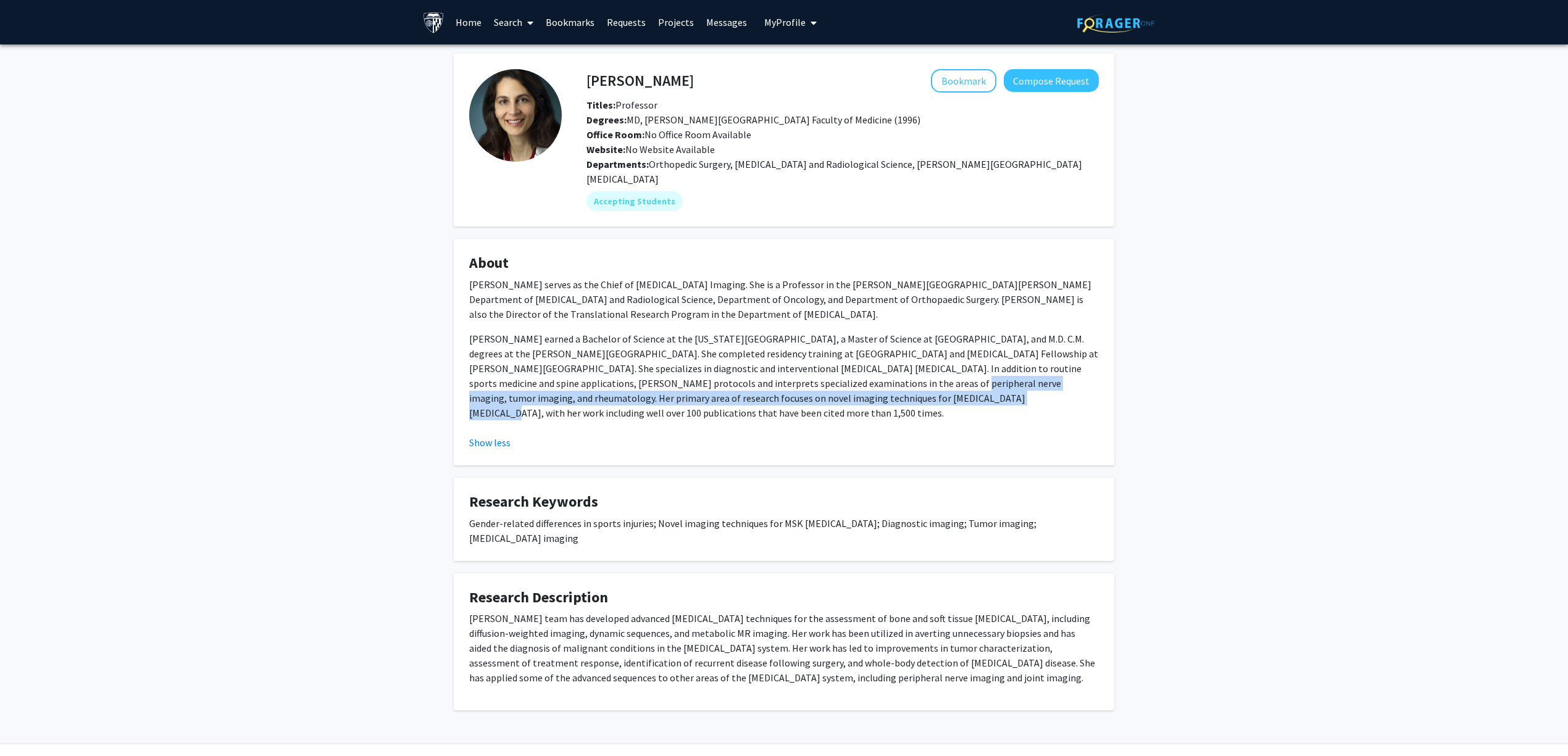
drag, startPoint x: 754, startPoint y: 374, endPoint x: 840, endPoint y: 390, distance: 87.5
click at [816, 385] on p "Dr. Fayad earned a Bachelor of Science at the Massachusetts Institute of Techno…" at bounding box center [784, 376] width 630 height 89
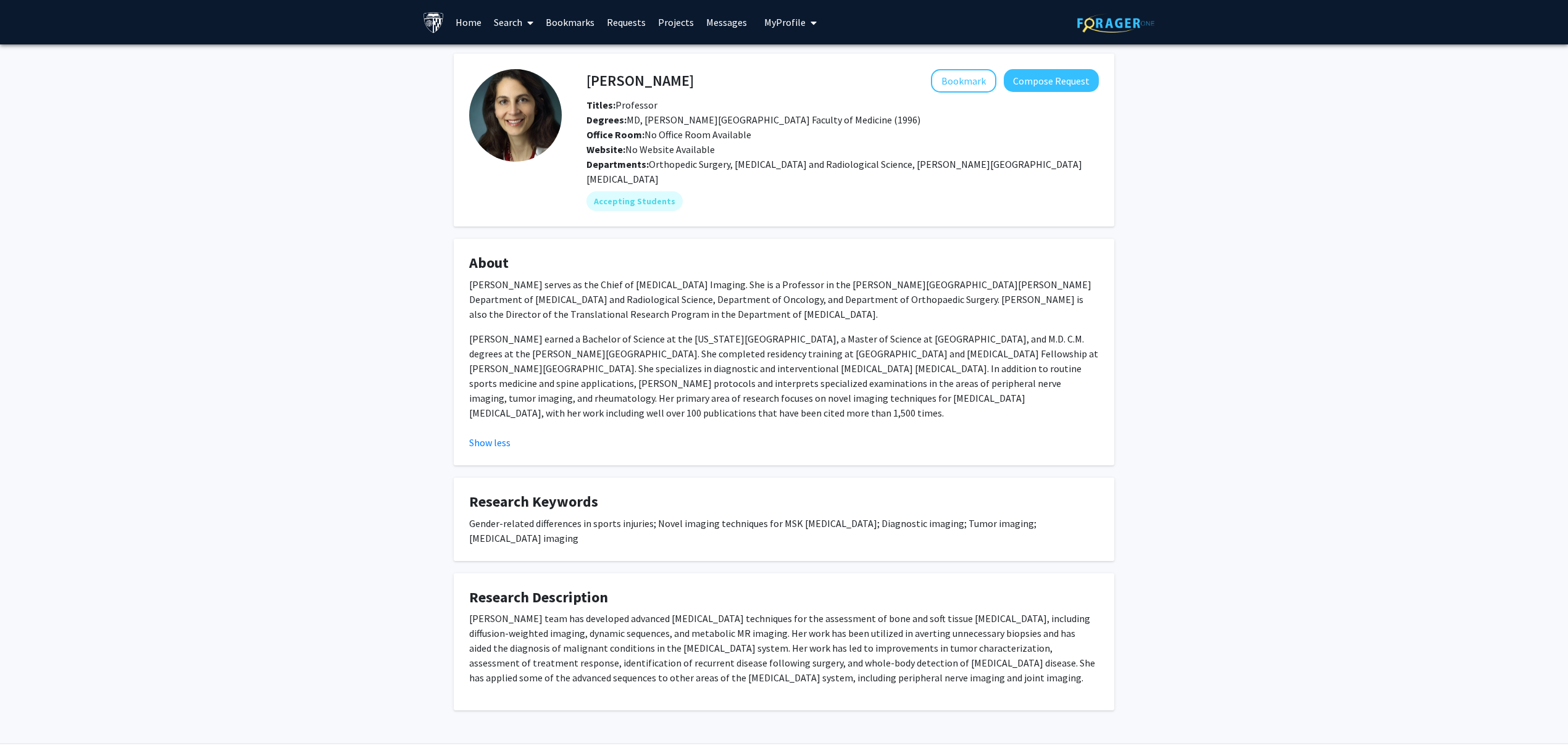
click at [840, 391] on p "Dr. Fayad earned a Bachelor of Science at the Massachusetts Institute of Techno…" at bounding box center [784, 376] width 630 height 89
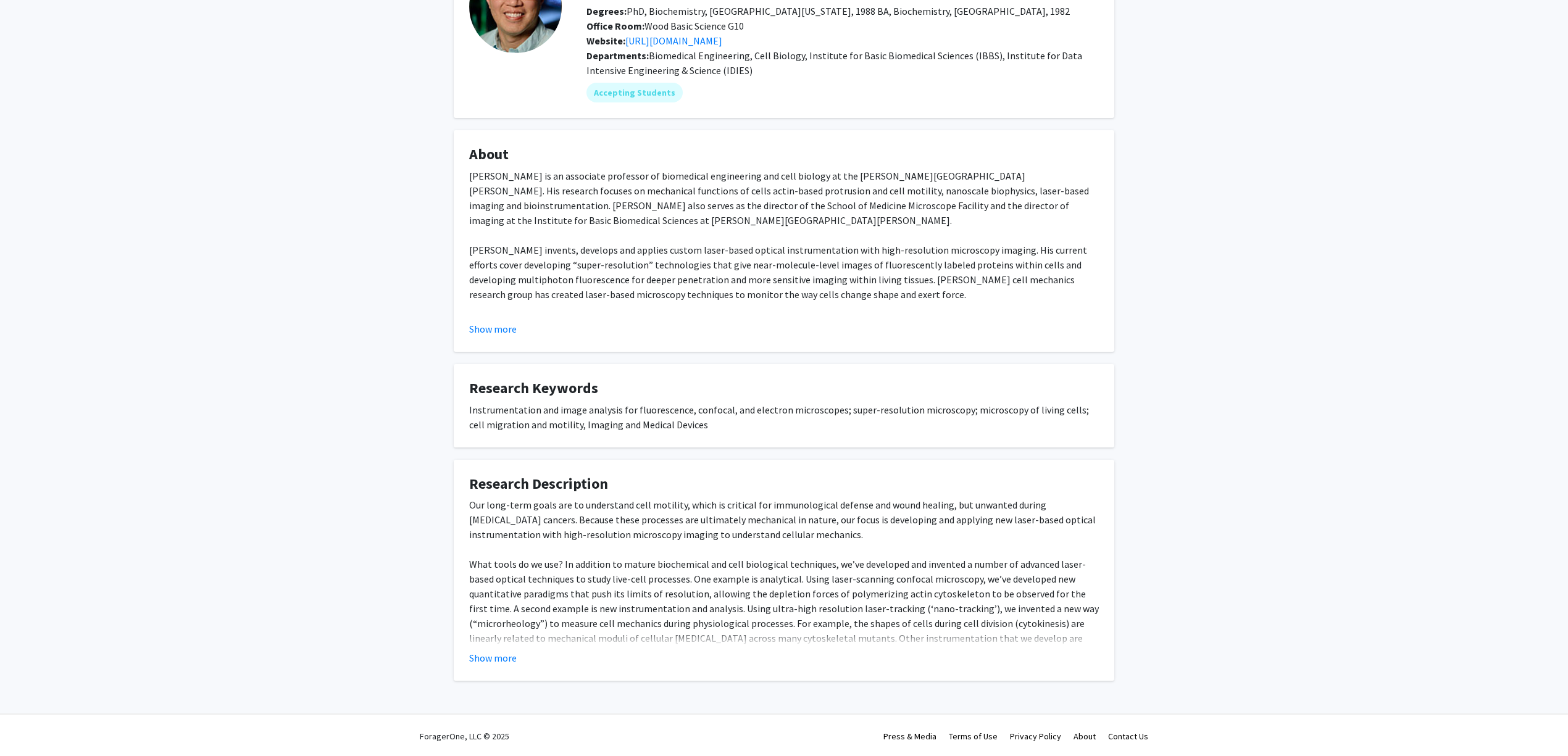
scroll to position [110, 0]
click at [509, 650] on button "Show more" at bounding box center [493, 657] width 47 height 15
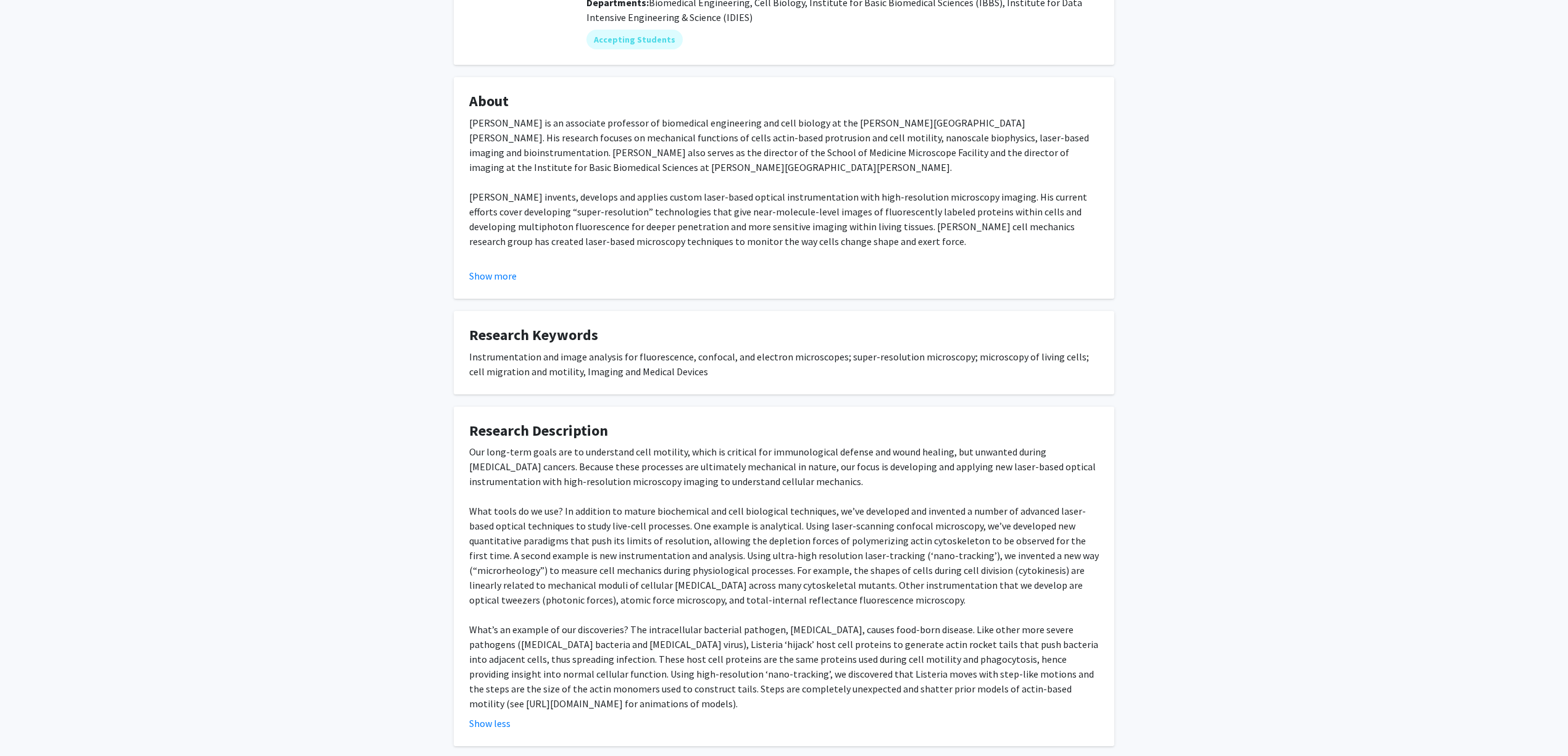
scroll to position [228, 0]
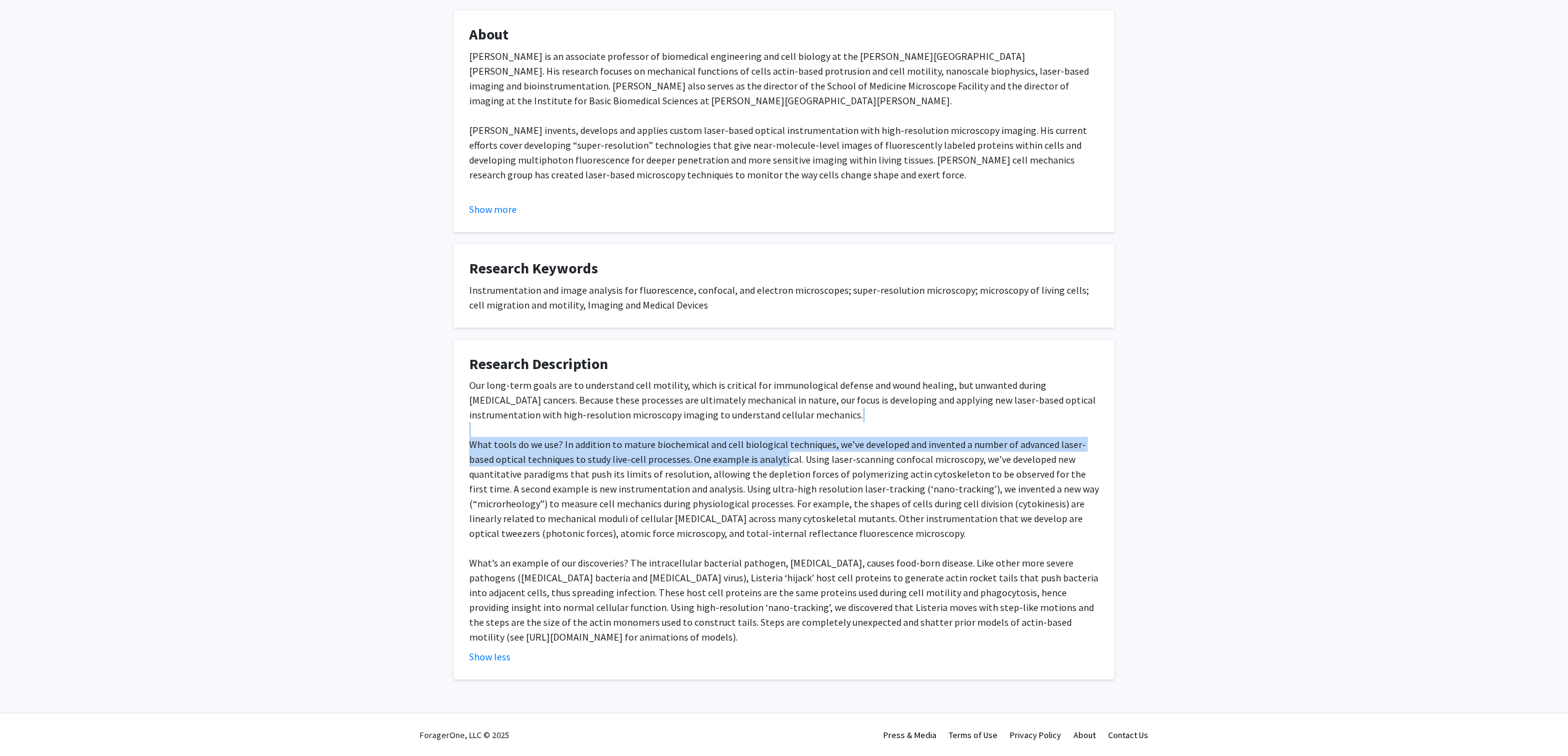
drag, startPoint x: 615, startPoint y: 432, endPoint x: 783, endPoint y: 452, distance: 169.2
click at [783, 452] on div "Our long-term goals are to understand cell motility, which is critical for immu…" at bounding box center [784, 511] width 630 height 267
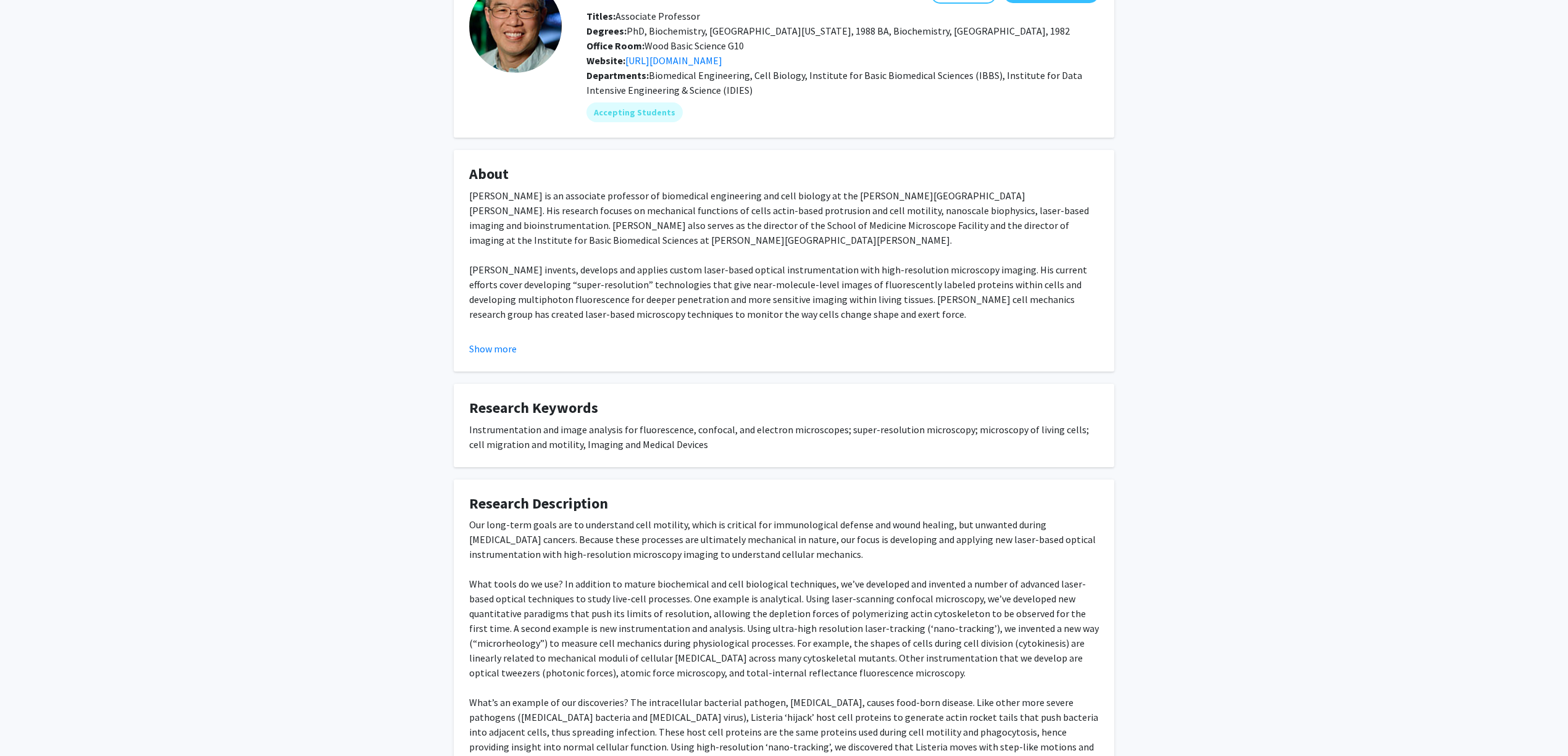
scroll to position [64, 0]
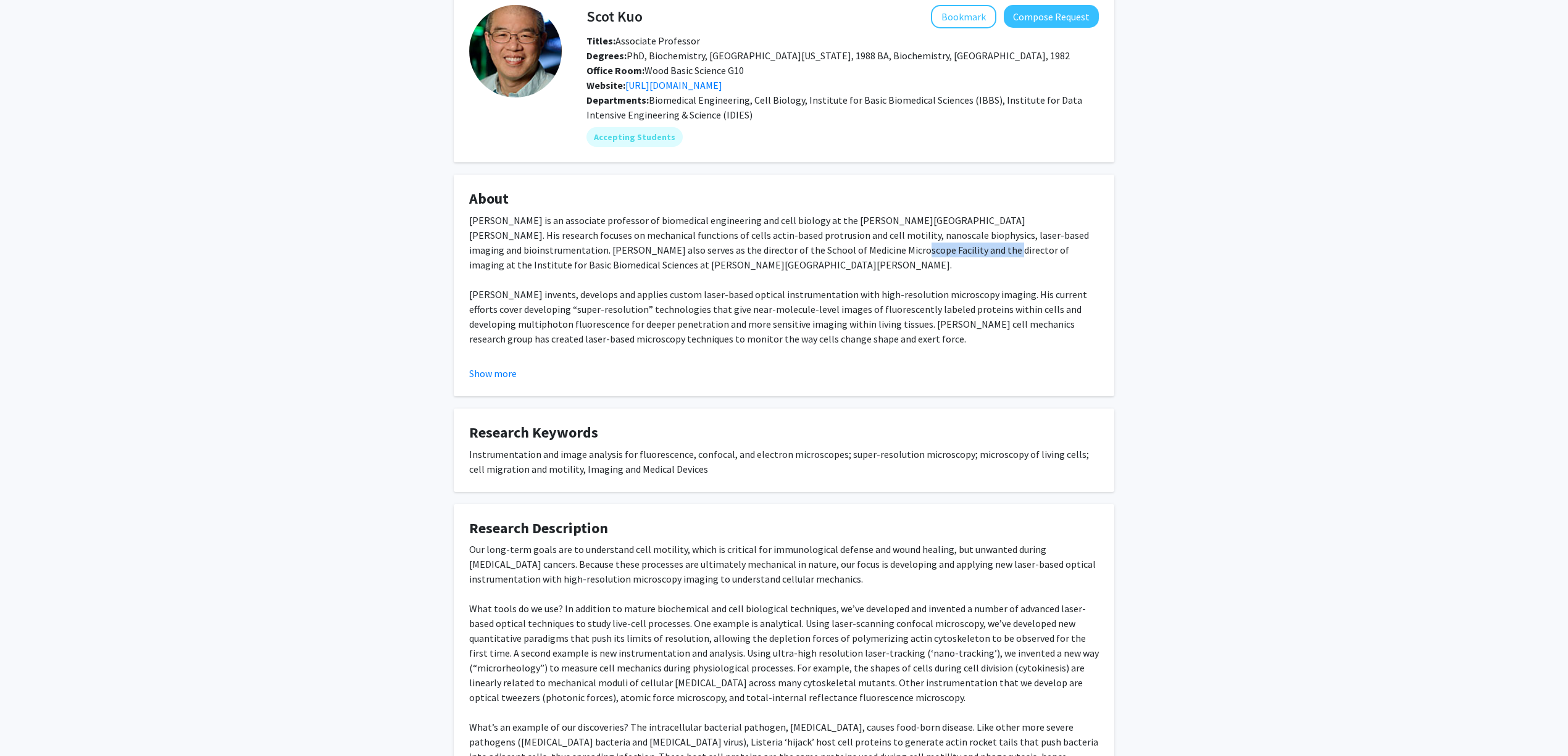
drag, startPoint x: 768, startPoint y: 252, endPoint x: 841, endPoint y: 254, distance: 73.0
click at [840, 254] on div "Dr. Scot Kuo is an associate professor of biomedical engineering and cell biolo…" at bounding box center [784, 339] width 630 height 252
click at [842, 254] on div "Dr. Scot Kuo is an associate professor of biomedical engineering and cell biolo…" at bounding box center [784, 339] width 630 height 252
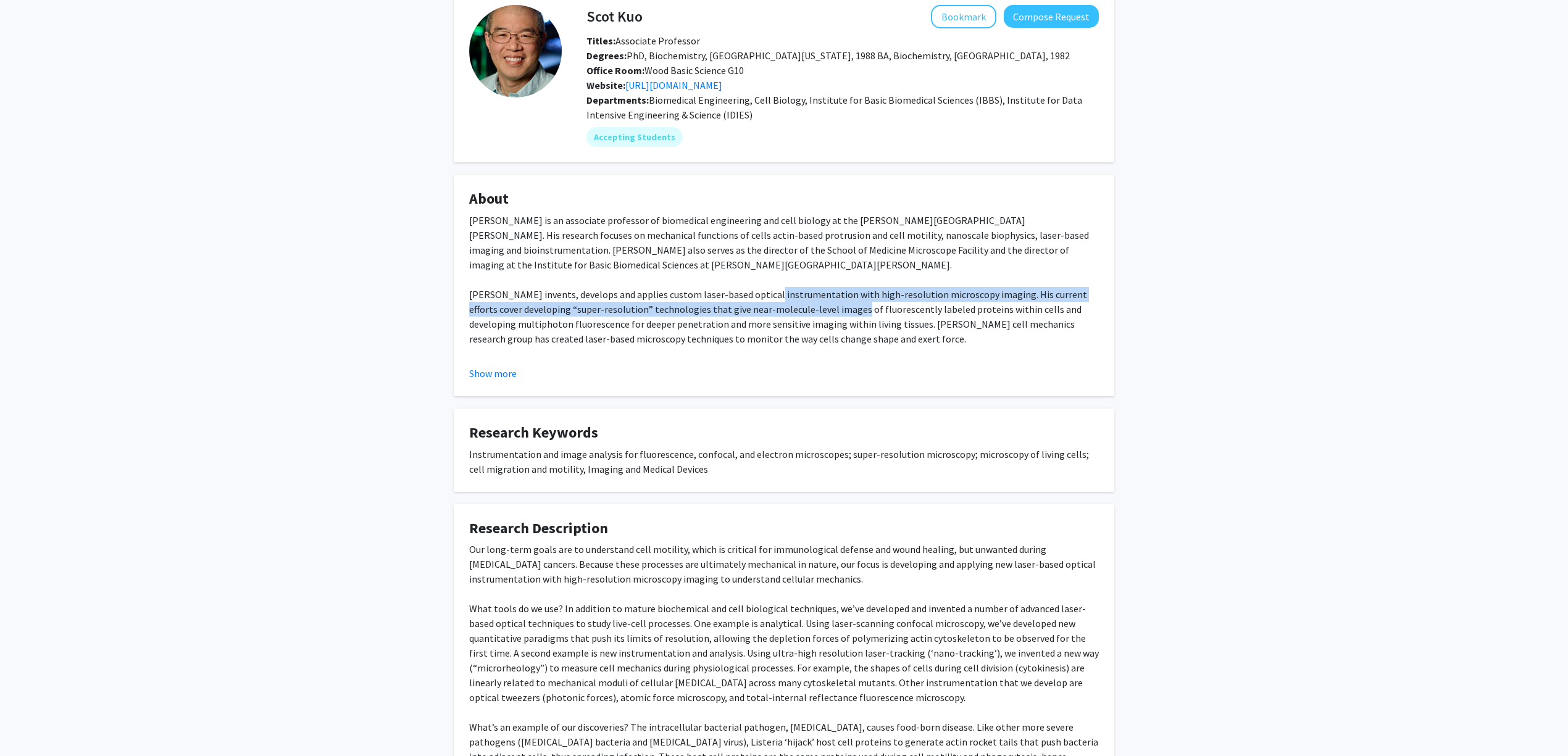
drag, startPoint x: 759, startPoint y: 298, endPoint x: 828, endPoint y: 310, distance: 70.0
click at [825, 310] on div "Dr. Scot Kuo is an associate professor of biomedical engineering and cell biolo…" at bounding box center [784, 339] width 630 height 252
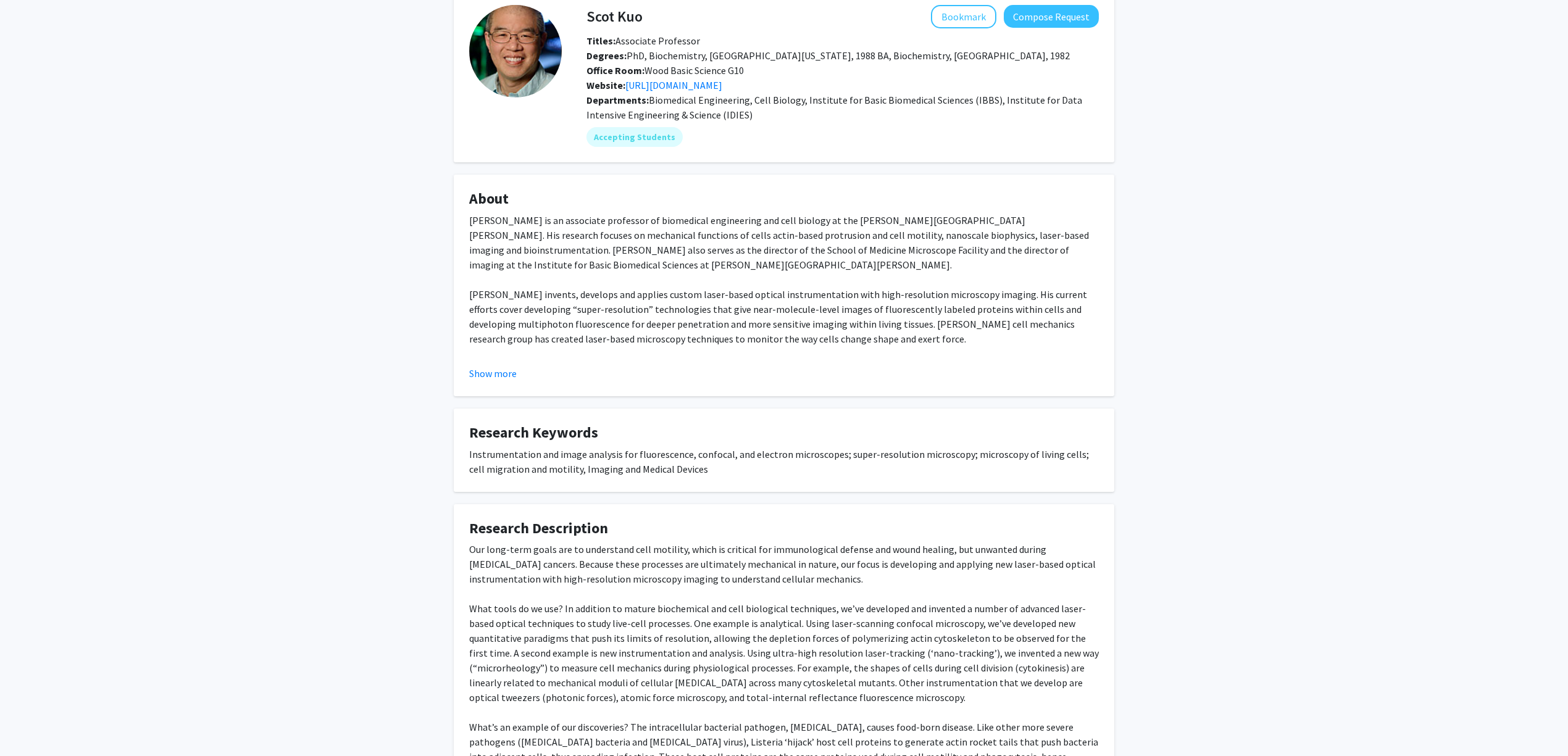
click at [829, 311] on div "Dr. Scot Kuo is an associate professor of biomedical engineering and cell biolo…" at bounding box center [784, 339] width 630 height 252
click at [672, 85] on link "http://pages.jh.edu/~cmml/" at bounding box center [674, 85] width 97 height 12
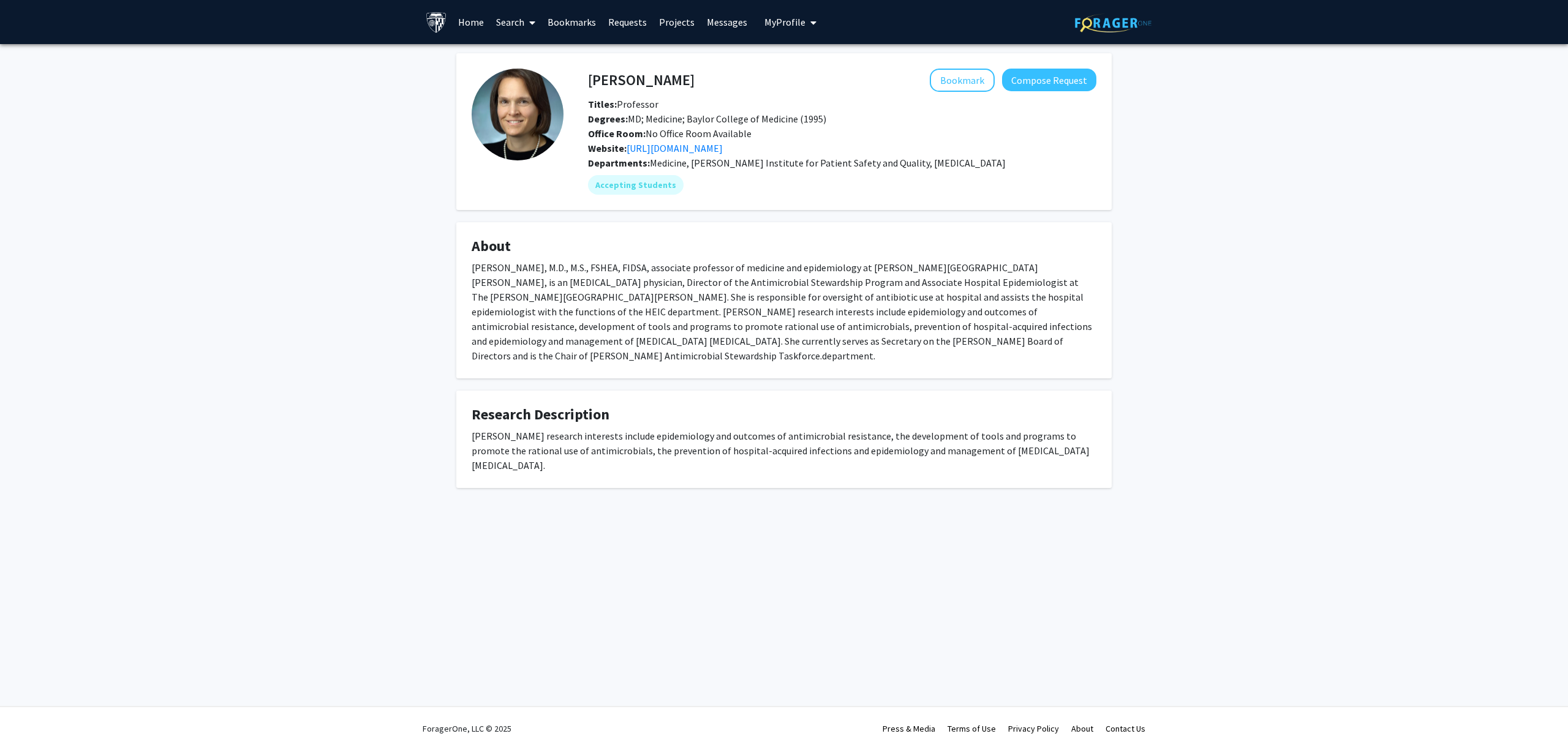
click at [864, 141] on div "Website: [URL][DOMAIN_NAME]" at bounding box center [842, 148] width 527 height 15
click at [723, 144] on link "[URL][DOMAIN_NAME]" at bounding box center [674, 148] width 96 height 12
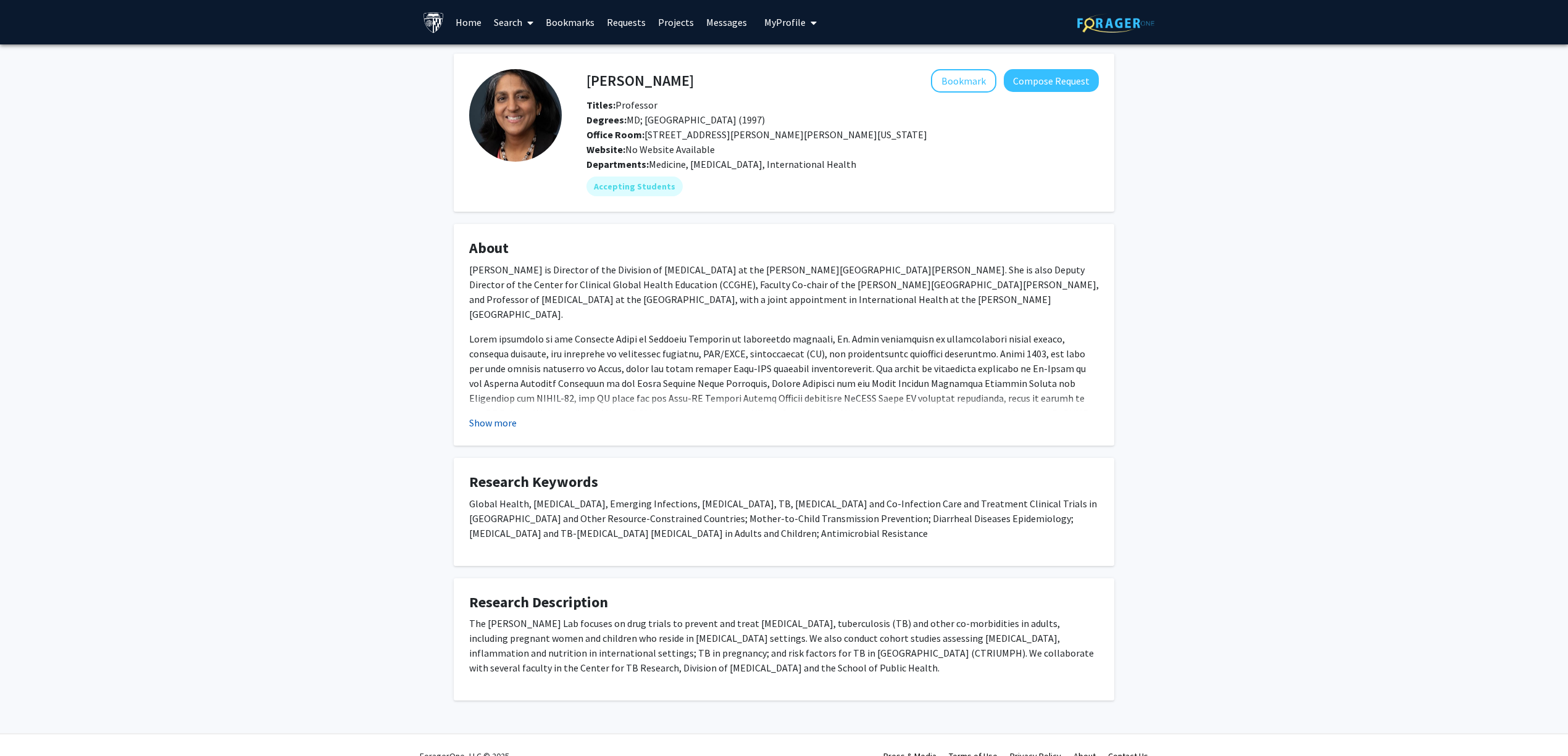
click at [484, 424] on button "Show more" at bounding box center [493, 423] width 47 height 15
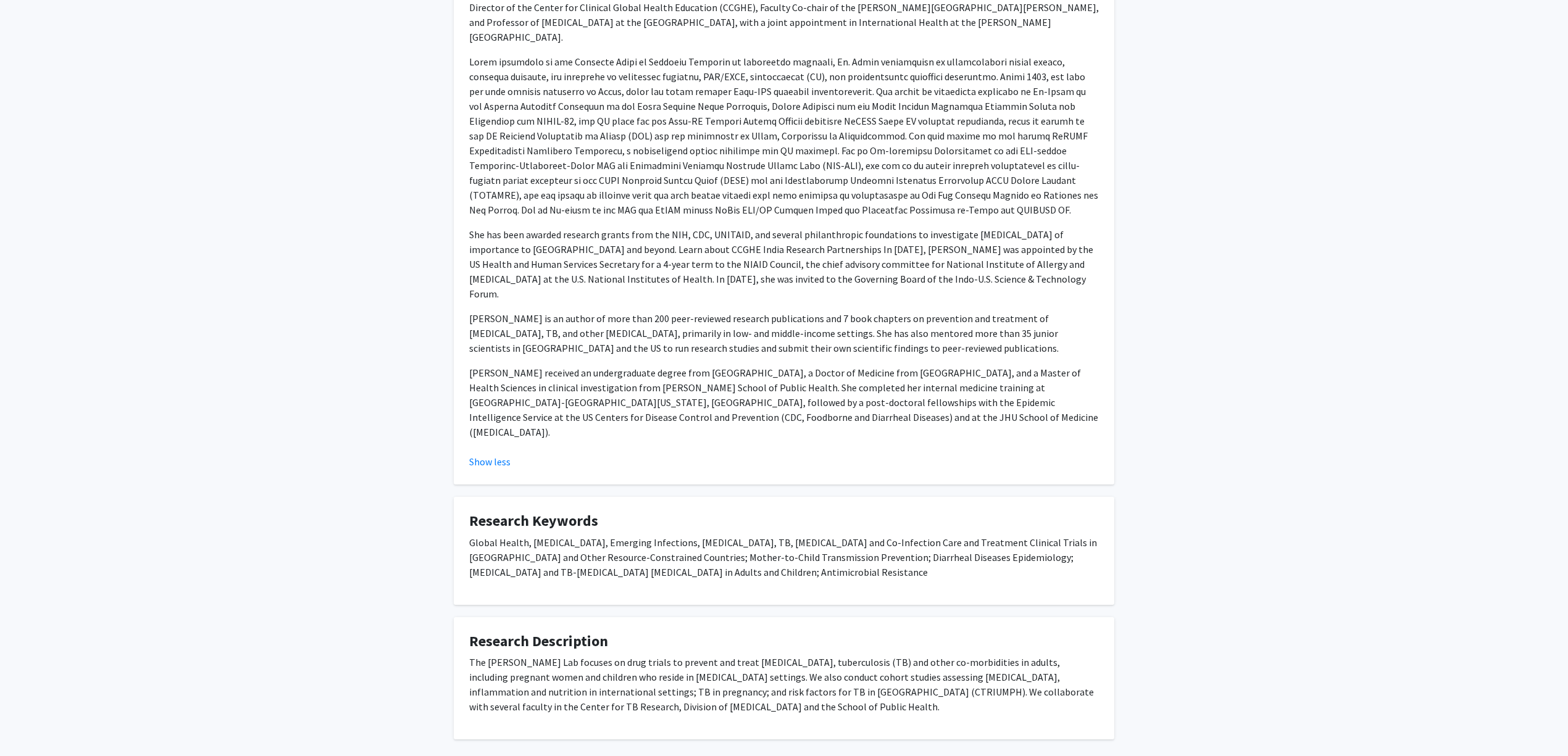
scroll to position [292, 0]
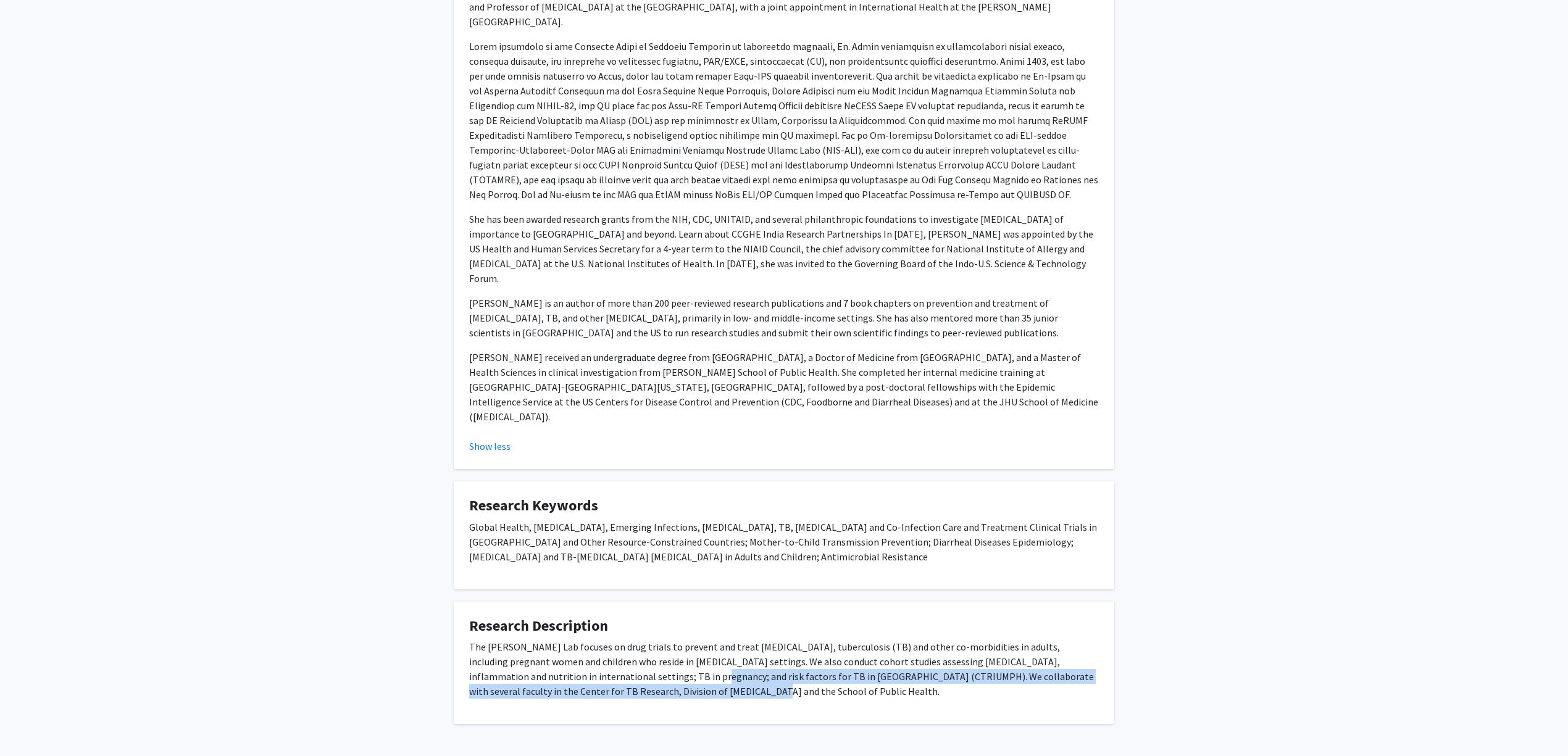
drag, startPoint x: 618, startPoint y: 650, endPoint x: 588, endPoint y: 630, distance: 36.1
click at [588, 640] on div "The [PERSON_NAME] Lab focuses on drug trials to prevent and treat [MEDICAL_DATA…" at bounding box center [784, 674] width 630 height 69
click at [588, 640] on p "The [PERSON_NAME] Lab focuses on drug trials to prevent and treat [MEDICAL_DATA…" at bounding box center [784, 669] width 630 height 60
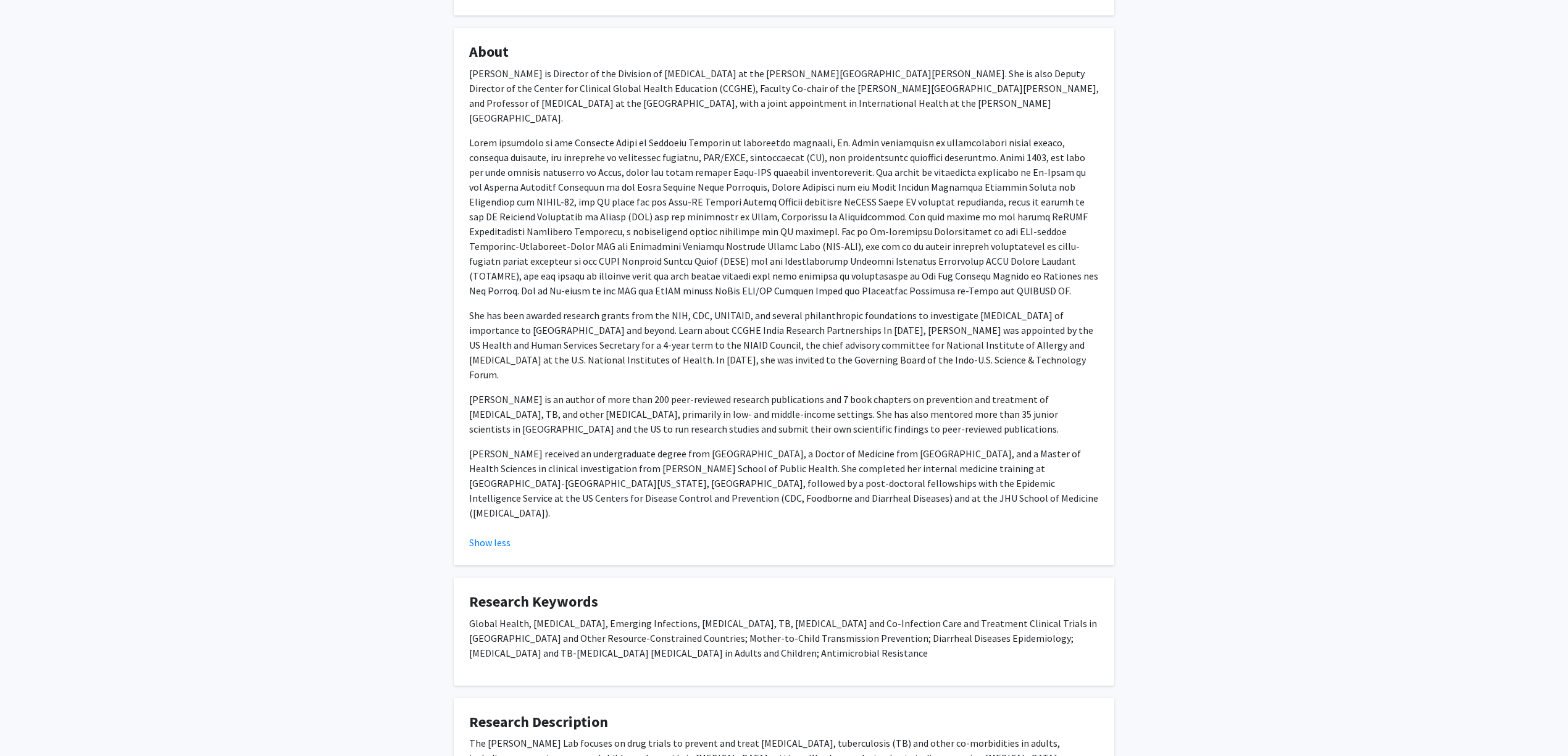
scroll to position [0, 0]
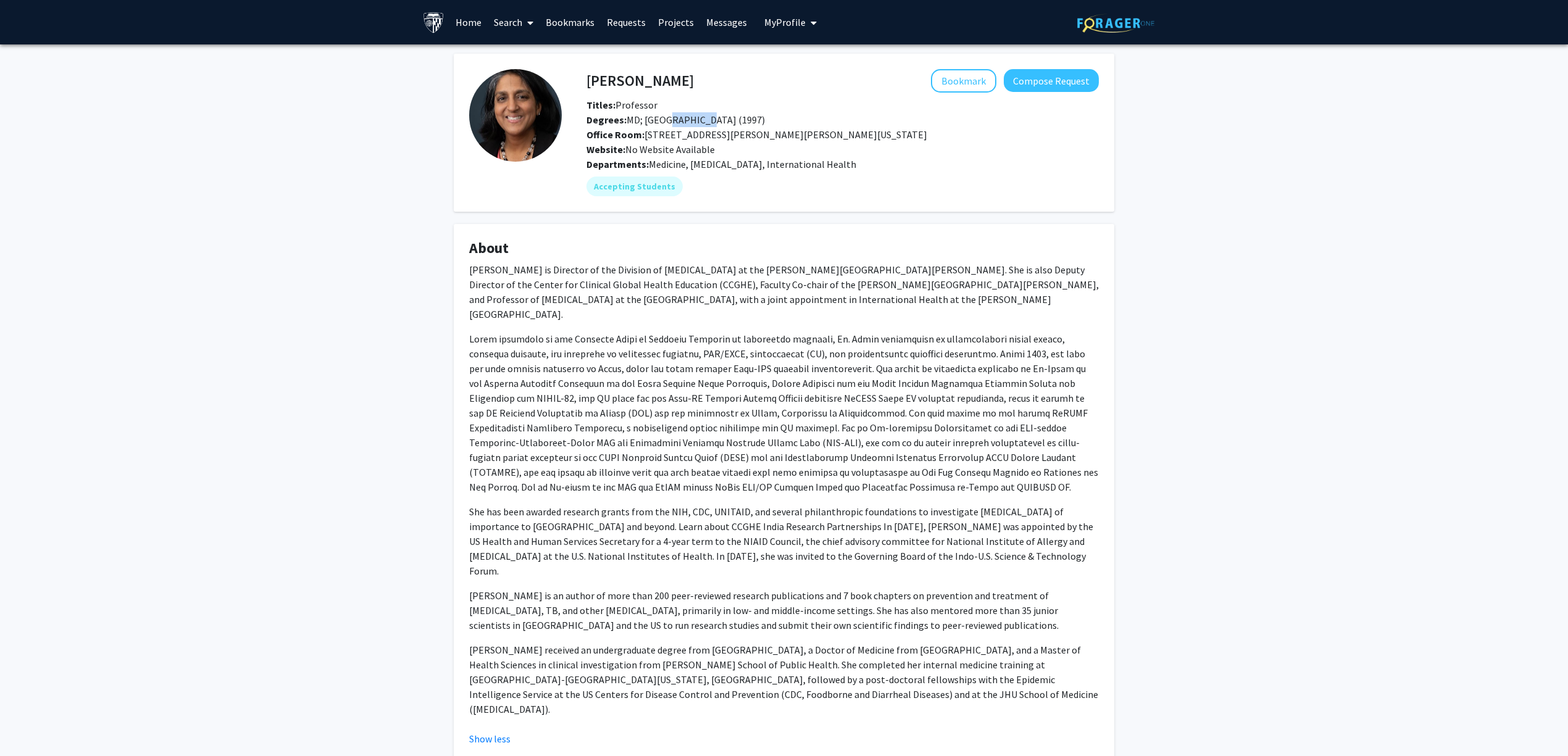
drag, startPoint x: 665, startPoint y: 116, endPoint x: 721, endPoint y: 114, distance: 56.0
click at [721, 114] on span "Degrees: MD; [GEOGRAPHIC_DATA] (1997)" at bounding box center [676, 120] width 179 height 12
click at [721, 114] on span "Degrees: MD; Harvard Medical School (1997)" at bounding box center [676, 120] width 179 height 12
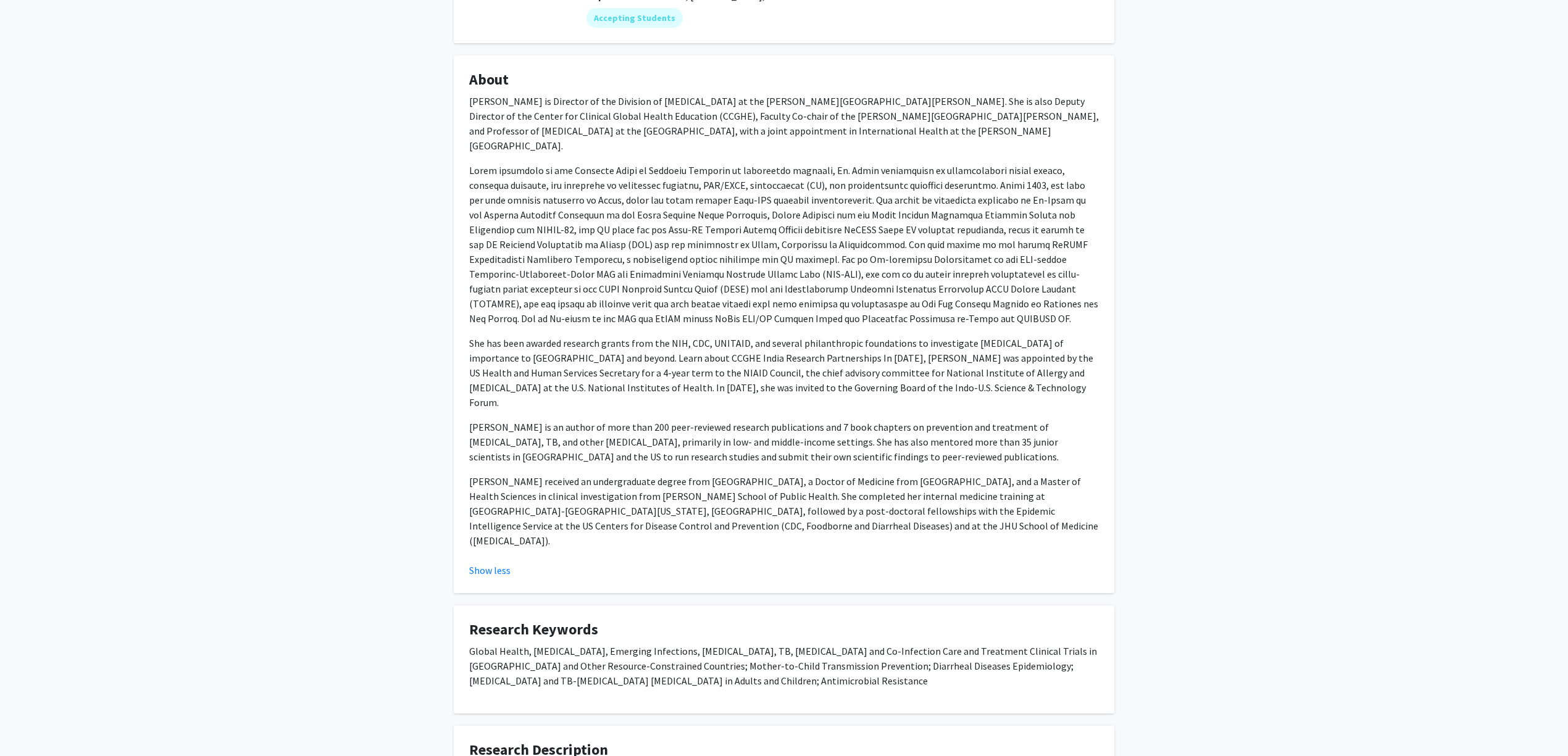
scroll to position [292, 0]
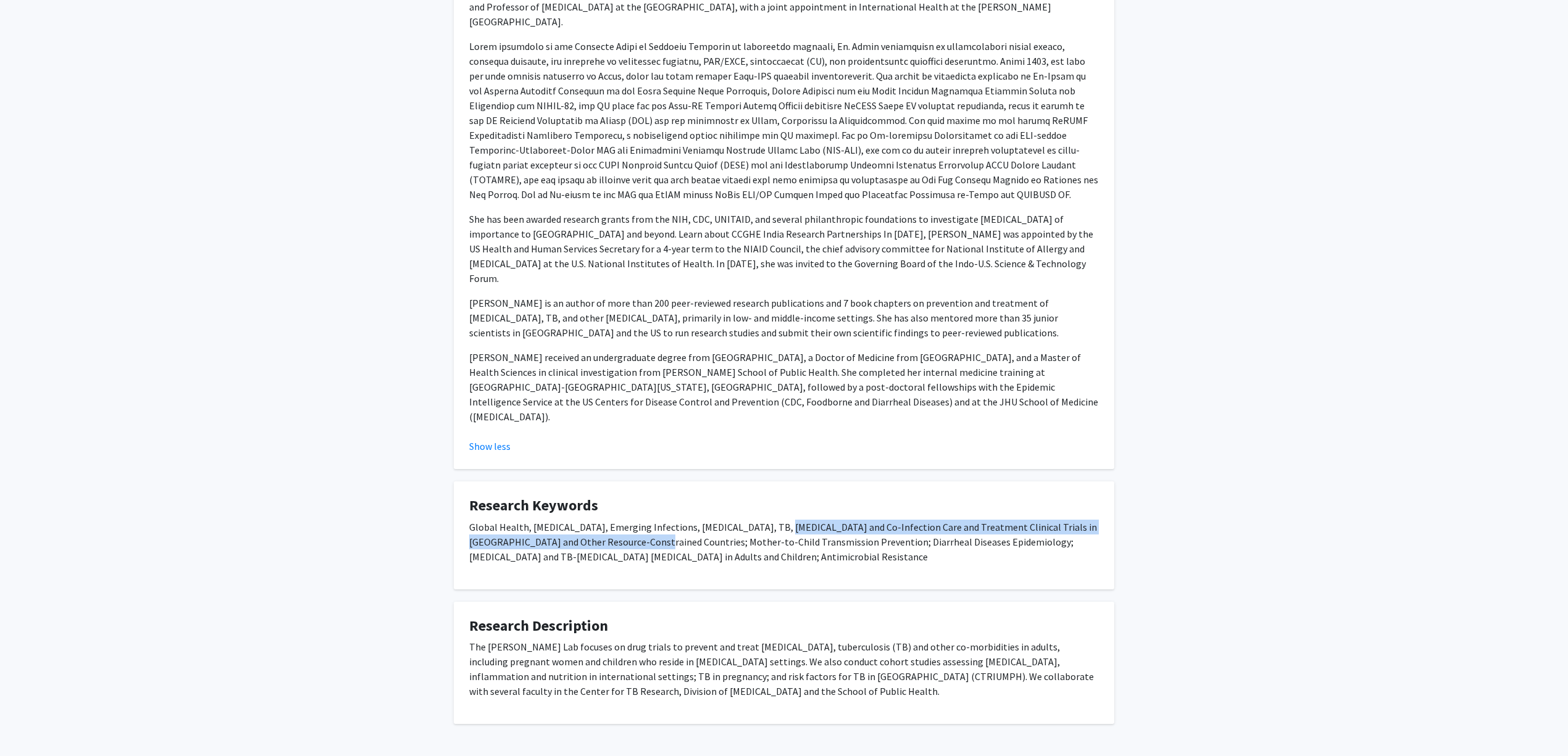
drag, startPoint x: 764, startPoint y: 483, endPoint x: 636, endPoint y: 490, distance: 128.2
click at [636, 520] on p "Global Health, Infectious Diseases, Emerging Infections, COVID-19, TB, HIV and …" at bounding box center [784, 542] width 630 height 45
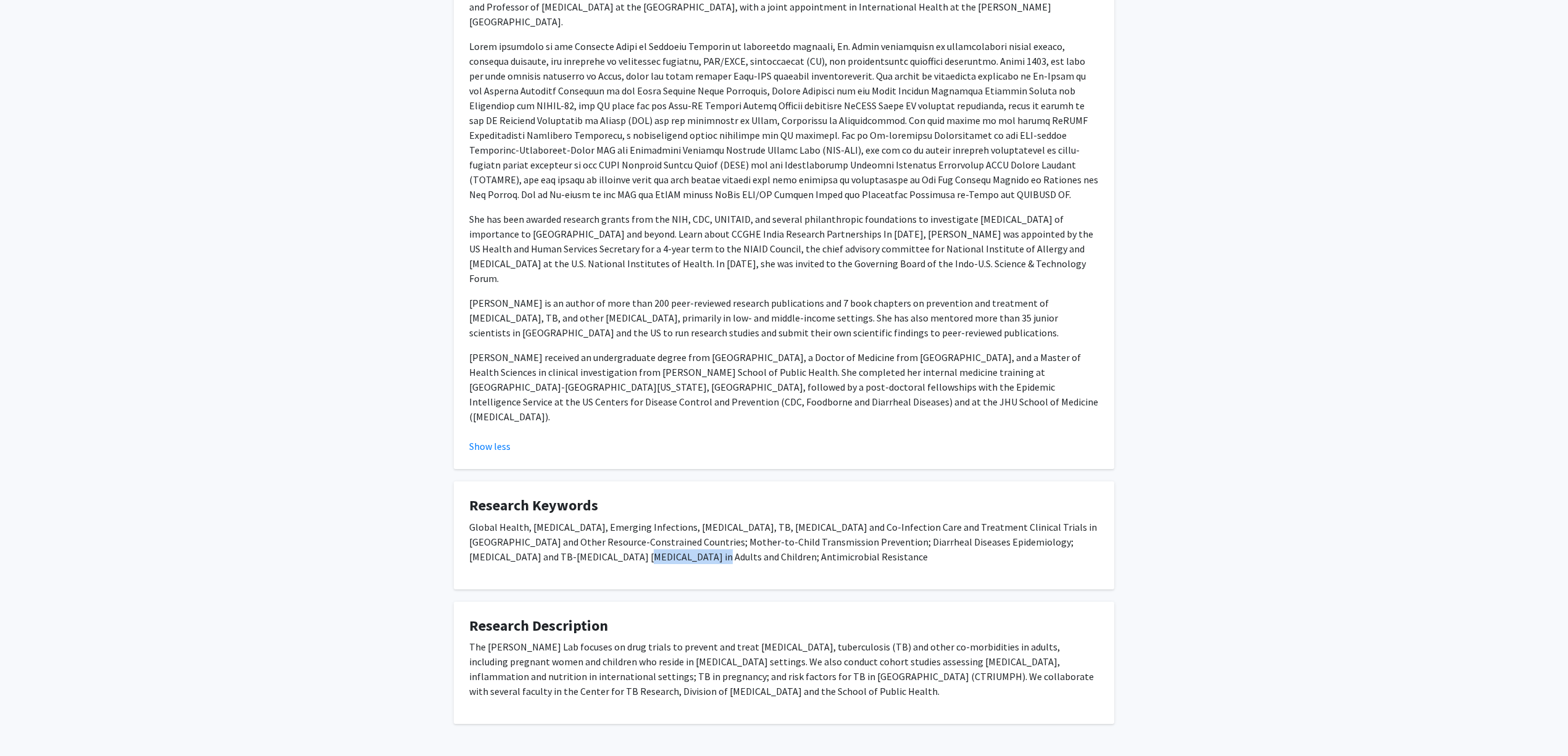
drag, startPoint x: 563, startPoint y: 504, endPoint x: 673, endPoint y: 514, distance: 110.5
click at [655, 520] on p "Global Health, Infectious Diseases, Emerging Infections, COVID-19, TB, HIV and …" at bounding box center [784, 542] width 630 height 45
click at [673, 520] on p "Global Health, Infectious Diseases, Emerging Infections, COVID-19, TB, HIV and …" at bounding box center [784, 542] width 630 height 45
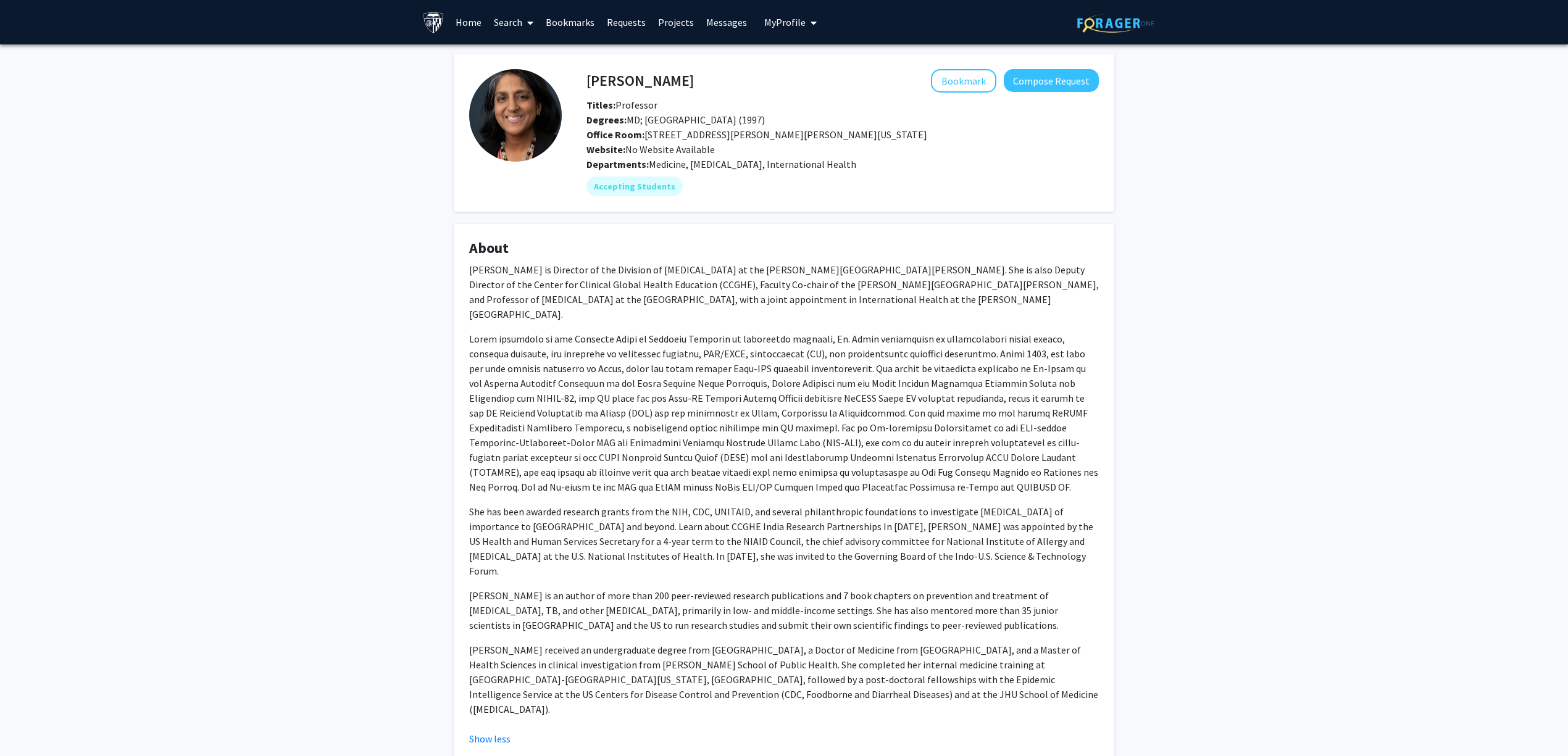
click at [522, 10] on span at bounding box center [527, 23] width 11 height 43
click at [514, 45] on span "Faculty/Staff" at bounding box center [533, 57] width 91 height 24
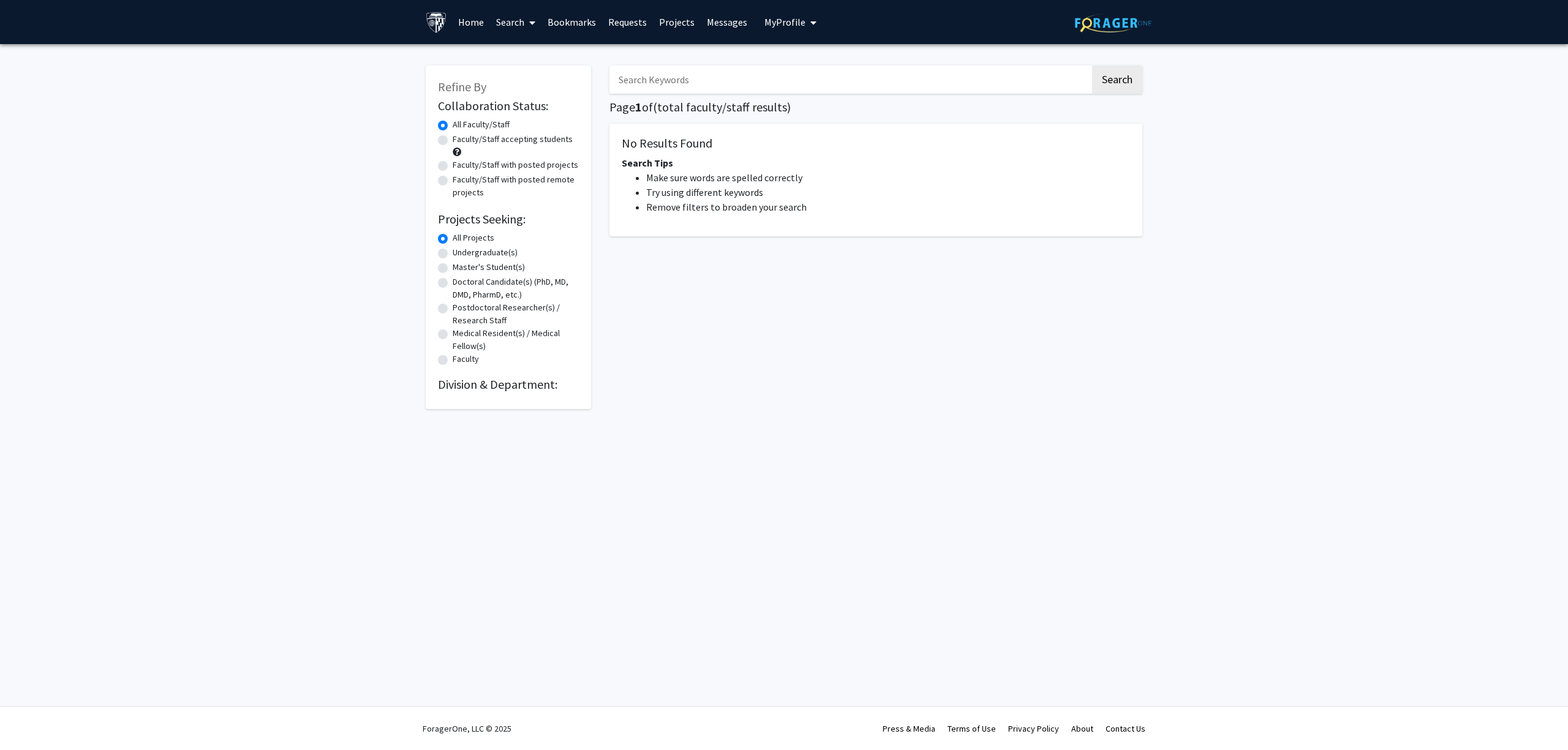
click at [677, 88] on input "Search Keywords" at bounding box center [850, 80] width 481 height 28
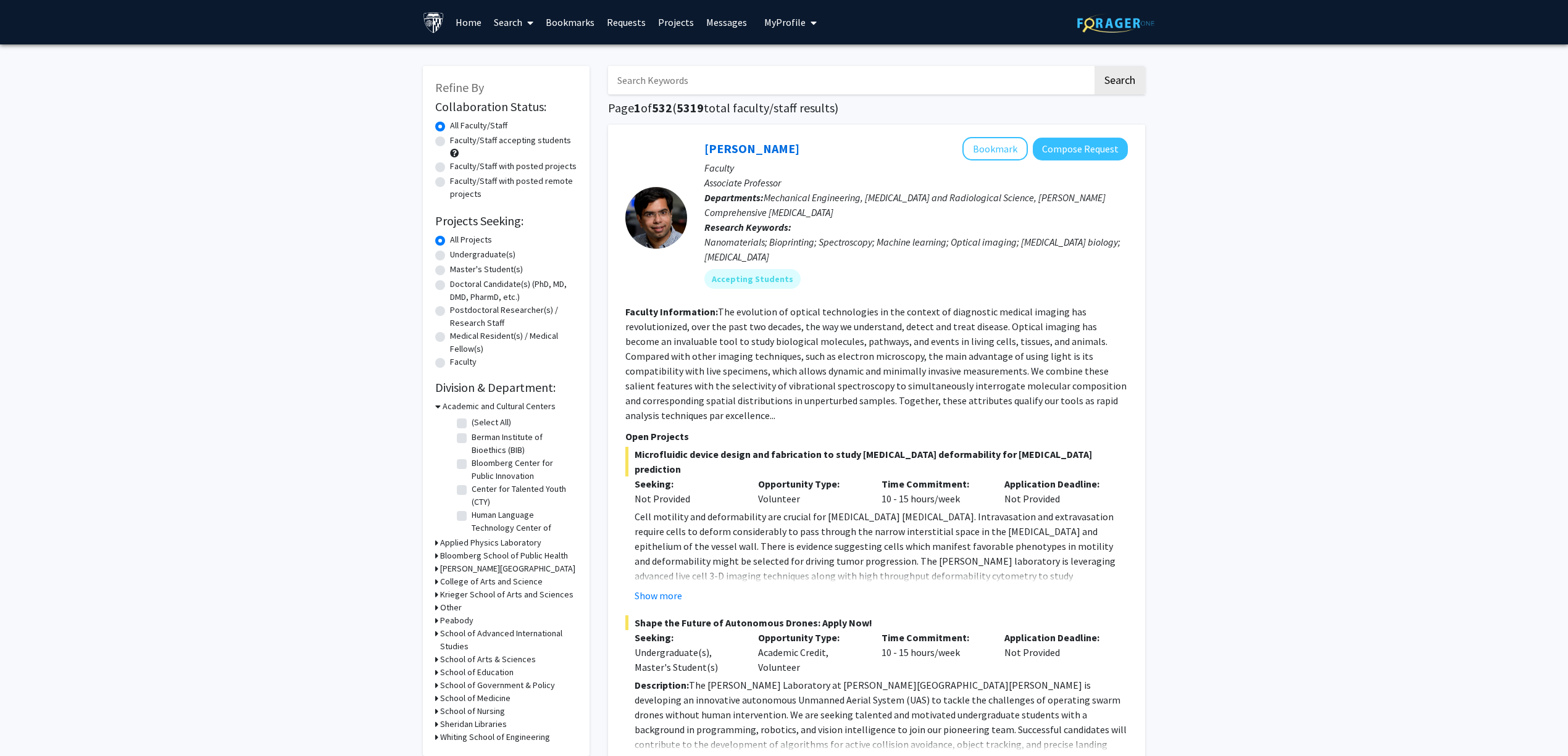
click at [743, 80] on input "Search Keywords" at bounding box center [850, 81] width 485 height 28
type input "hsieh"
click at [1095, 66] on button "Search" at bounding box center [1120, 81] width 51 height 28
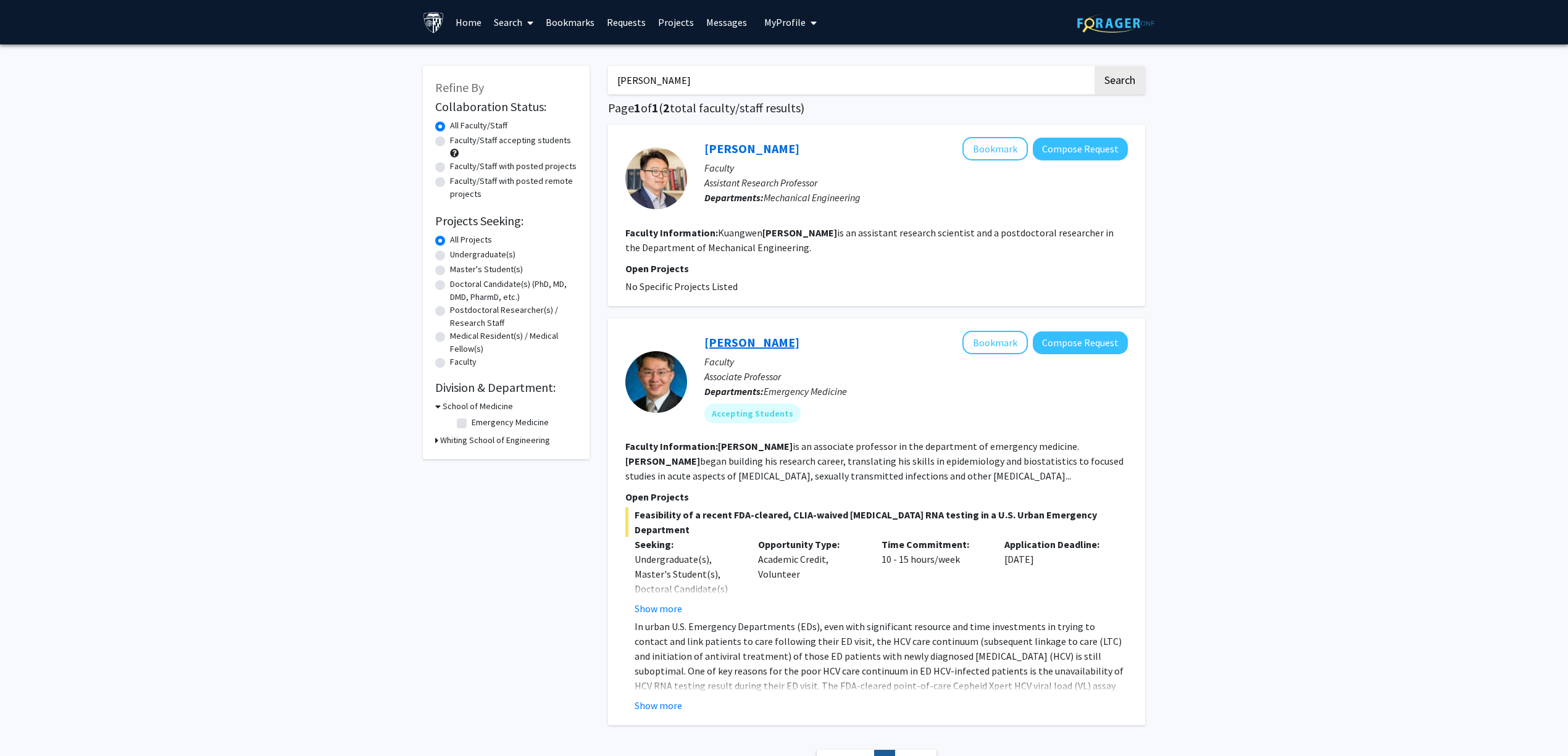
click at [761, 340] on link "[PERSON_NAME]" at bounding box center [752, 342] width 95 height 16
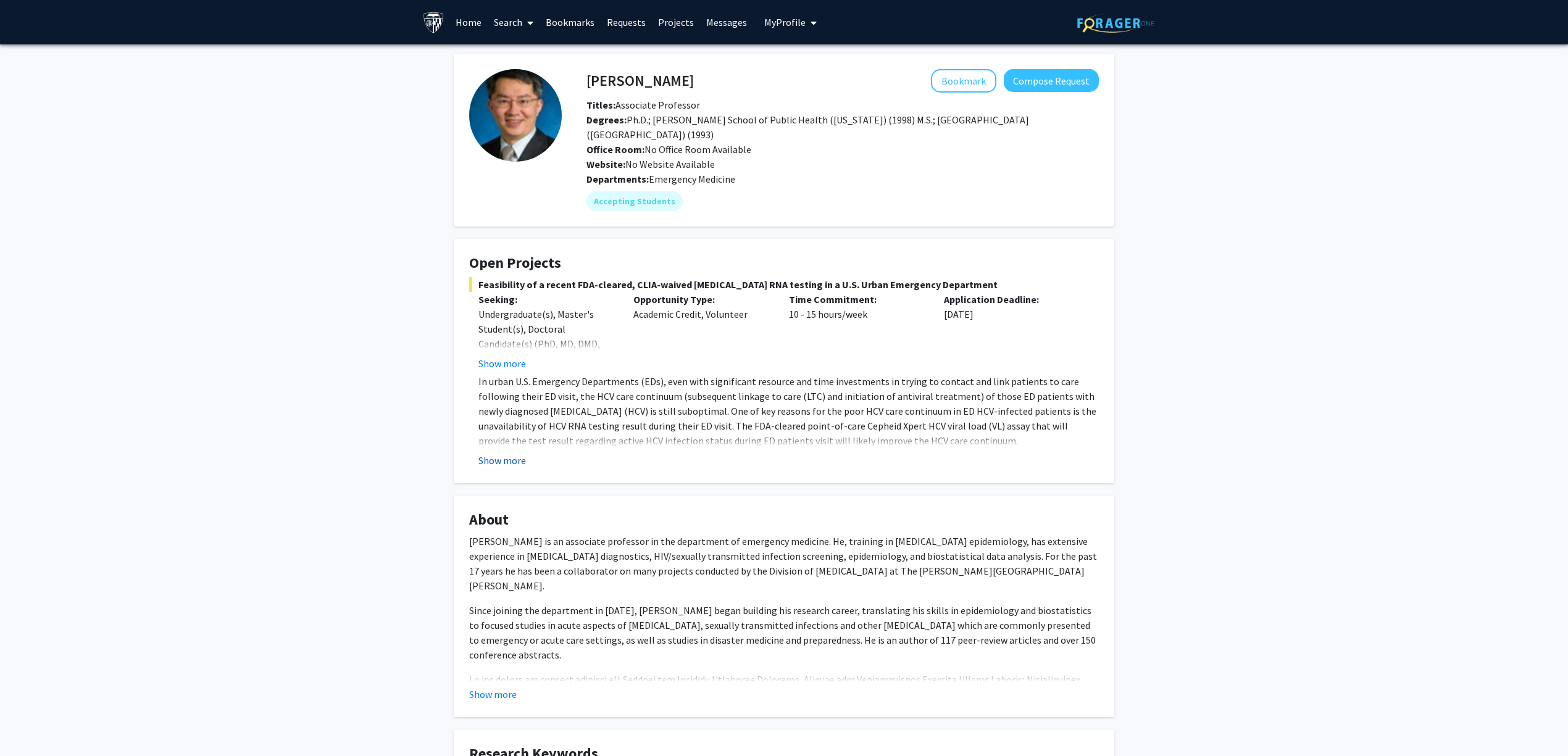
click at [521, 459] on button "Show more" at bounding box center [502, 460] width 47 height 15
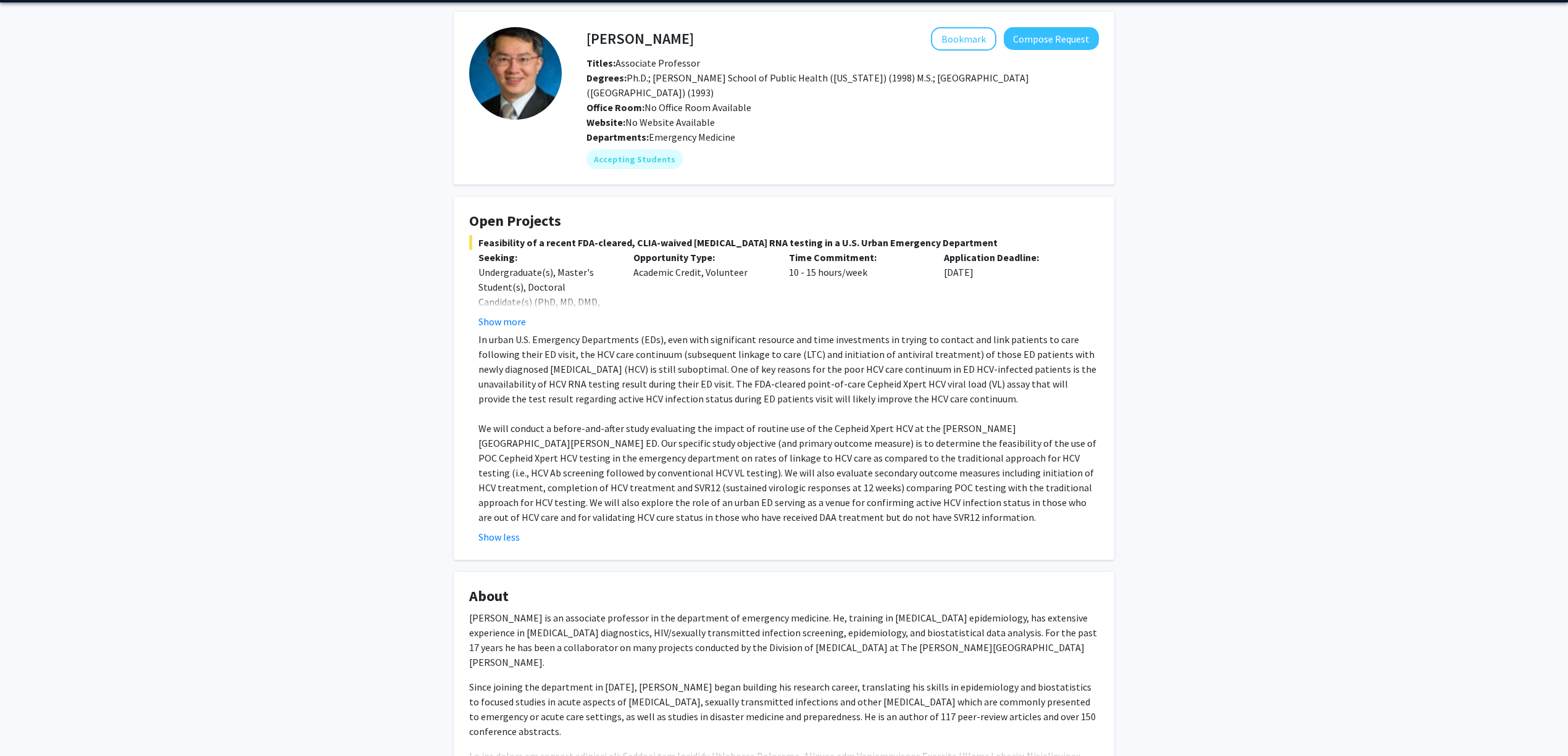
scroll to position [82, 0]
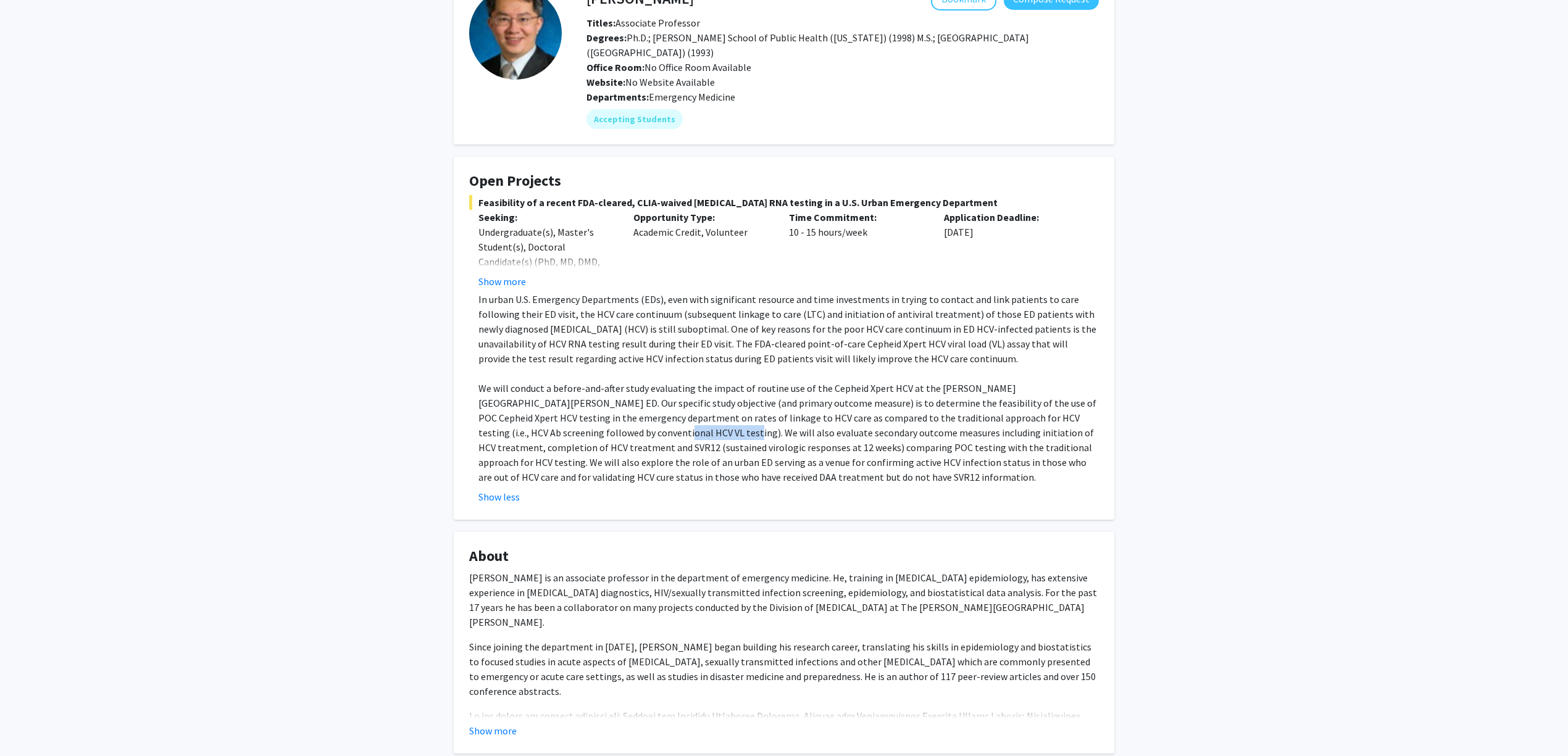
drag, startPoint x: 544, startPoint y: 425, endPoint x: 627, endPoint y: 433, distance: 83.4
click at [619, 432] on p "We will conduct a before-and-after study evaluating the impact of routine use o…" at bounding box center [789, 432] width 620 height 104
click at [627, 433] on p "We will conduct a before-and-after study evaluating the impact of routine use o…" at bounding box center [789, 432] width 620 height 104
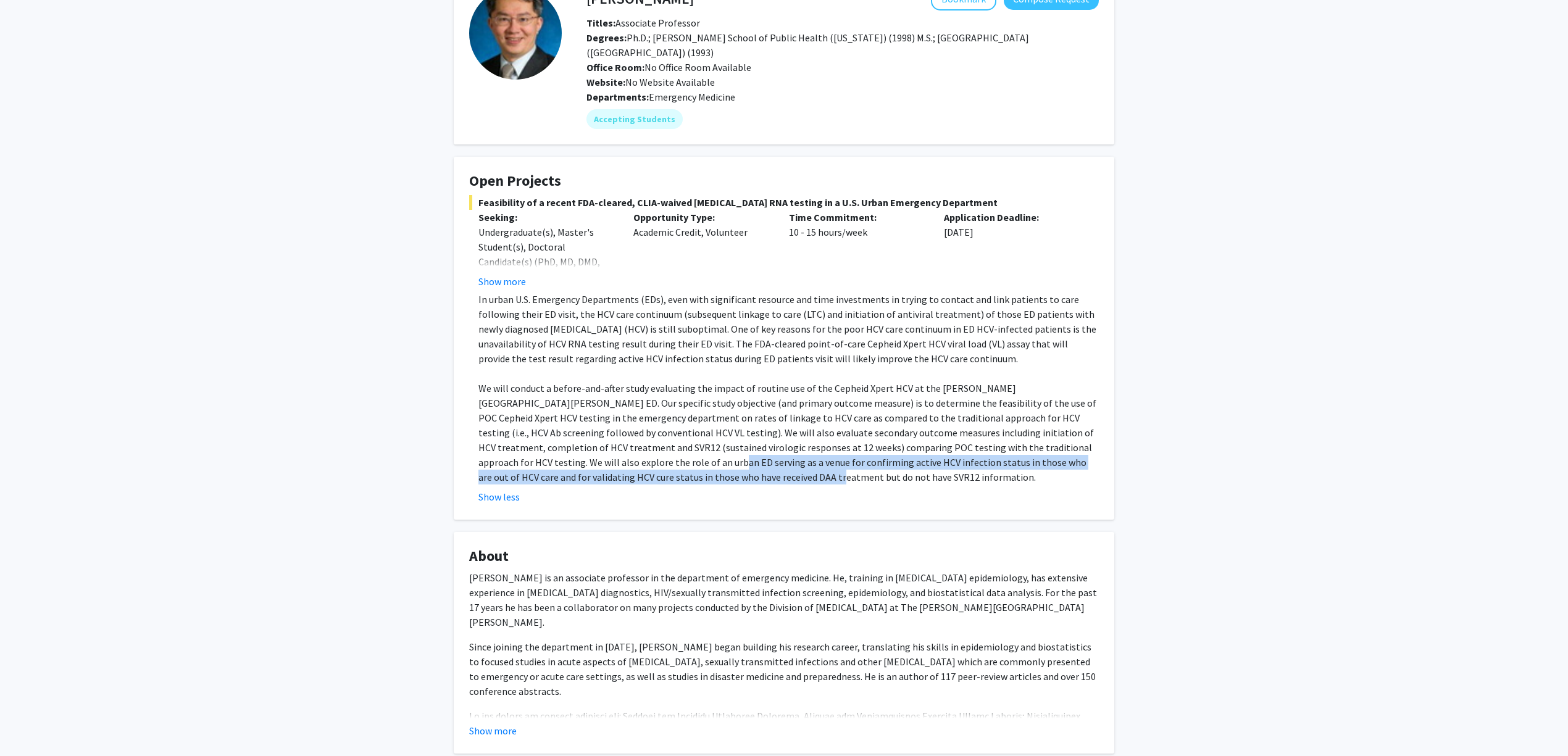
drag, startPoint x: 592, startPoint y: 474, endPoint x: 720, endPoint y: 483, distance: 128.3
click at [701, 479] on p "We will conduct a before-and-after study evaluating the impact of routine use o…" at bounding box center [789, 432] width 620 height 104
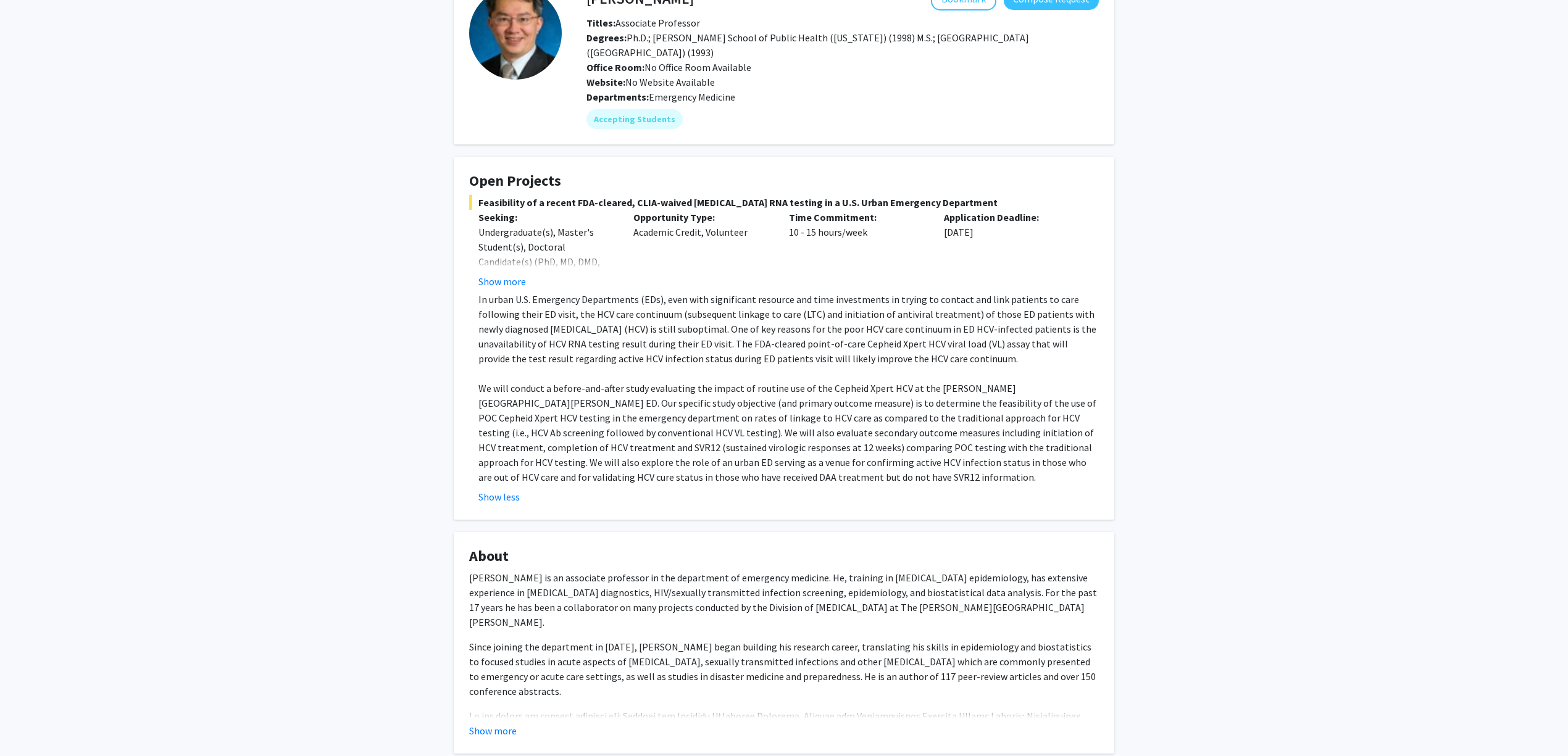
click at [720, 483] on p "We will conduct a before-and-after study evaluating the impact of routine use o…" at bounding box center [789, 432] width 620 height 104
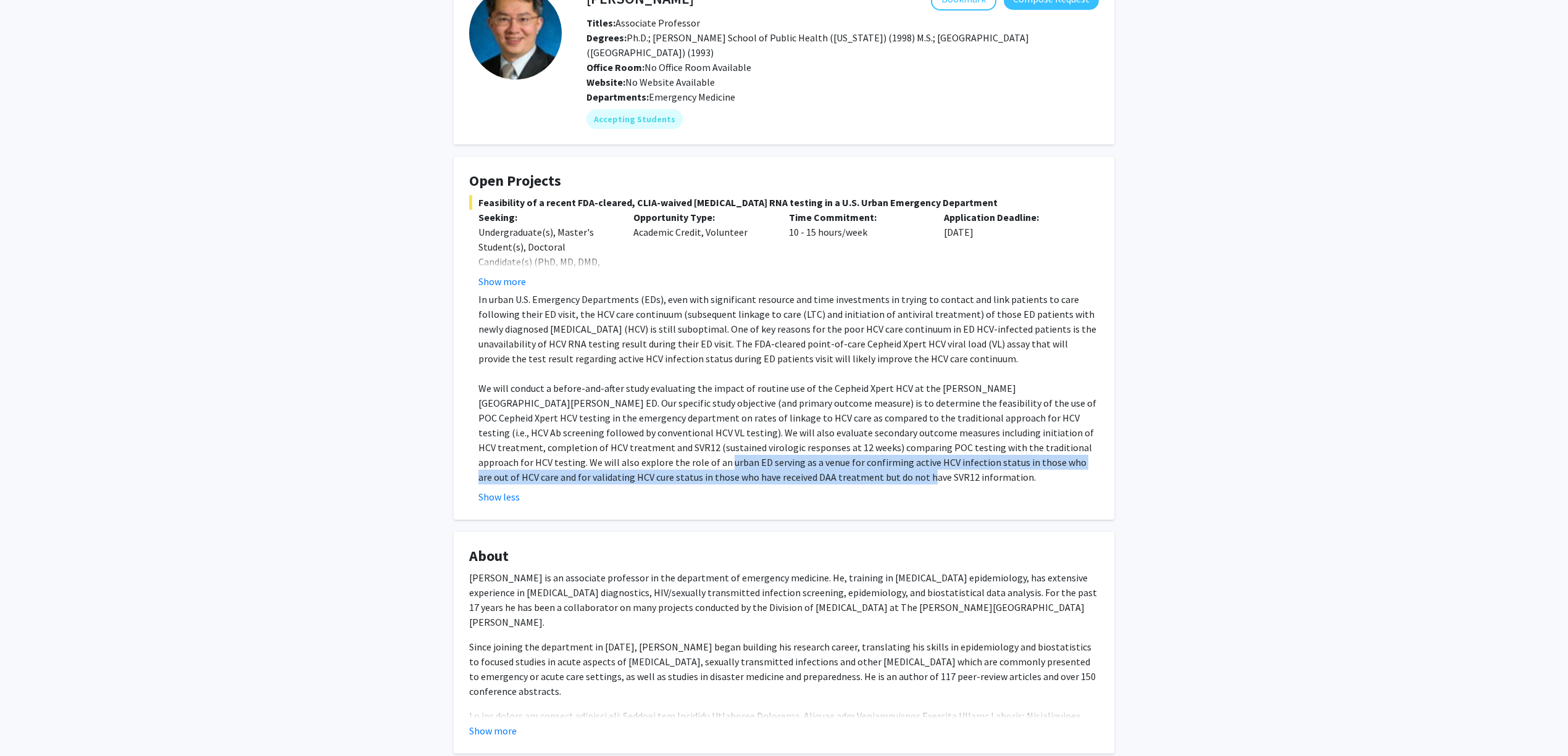
drag, startPoint x: 741, startPoint y: 477, endPoint x: 533, endPoint y: 453, distance: 209.4
click at [554, 458] on p "We will conduct a before-and-after study evaluating the impact of routine use o…" at bounding box center [789, 432] width 620 height 104
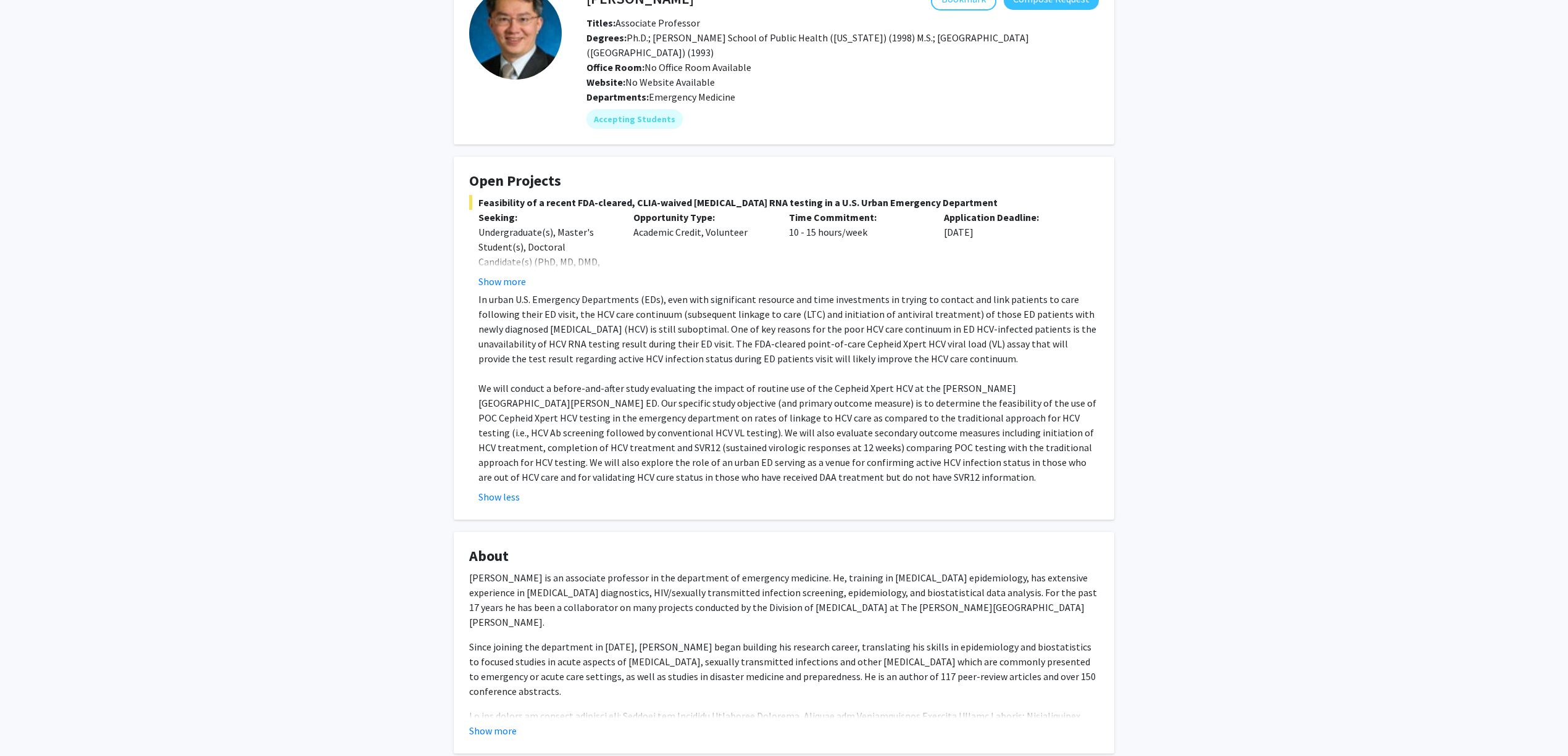
click at [533, 453] on p "We will conduct a before-and-after study evaluating the impact of routine use o…" at bounding box center [789, 432] width 620 height 104
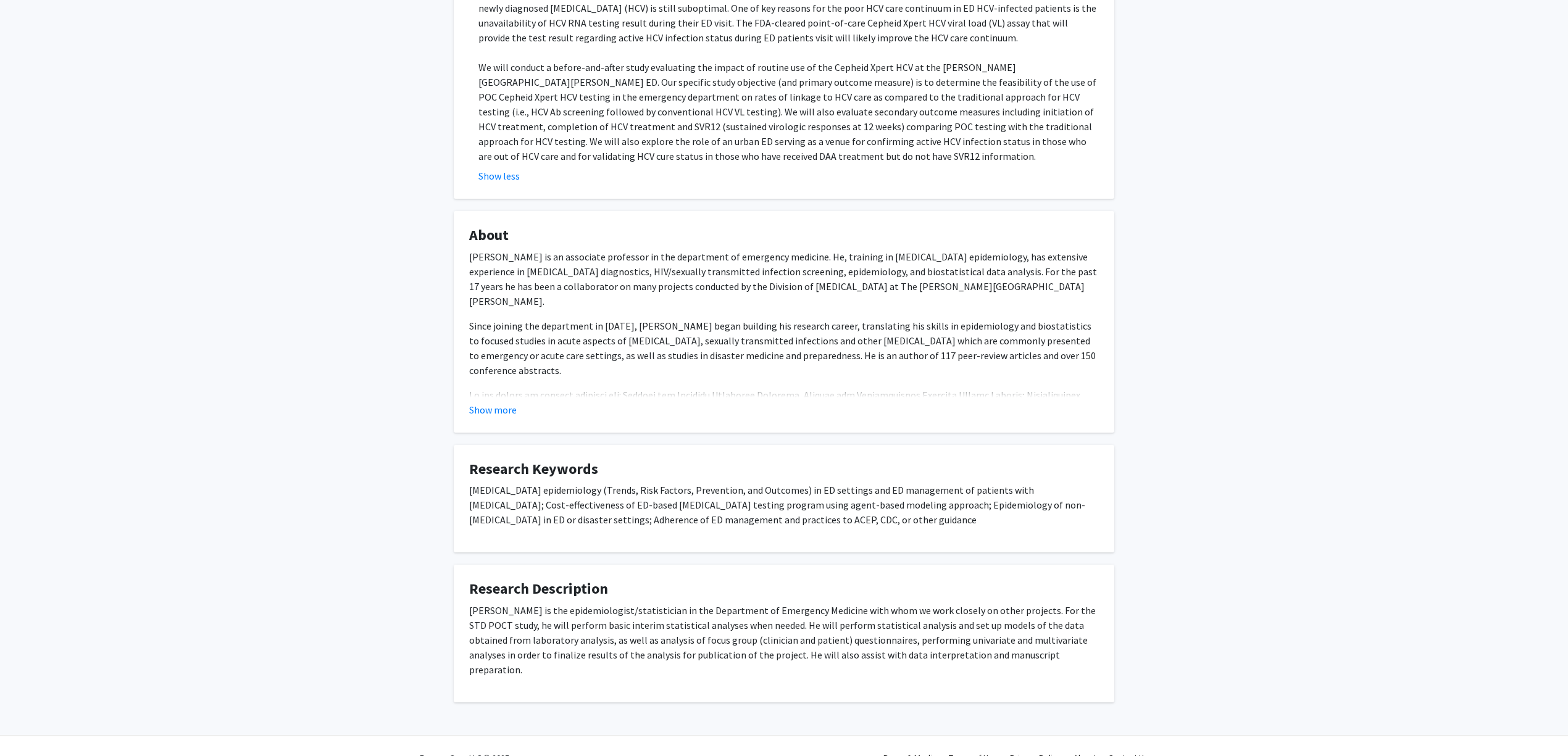
scroll to position [410, 0]
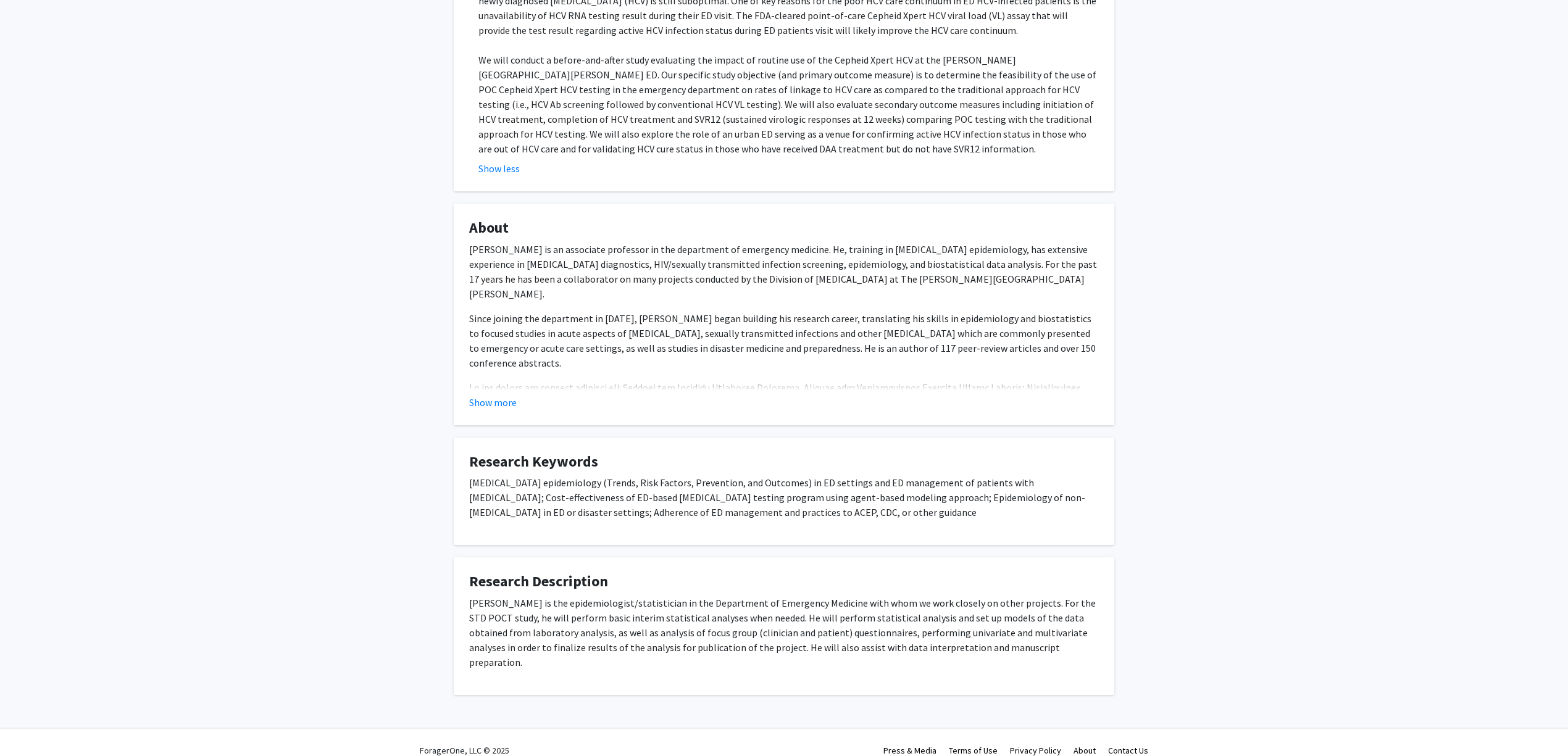
click at [508, 412] on fg-card "About Dr. Hsieh is an associate professor in the department of emergency medici…" at bounding box center [784, 314] width 661 height 221
click at [511, 401] on button "Show more" at bounding box center [493, 403] width 47 height 15
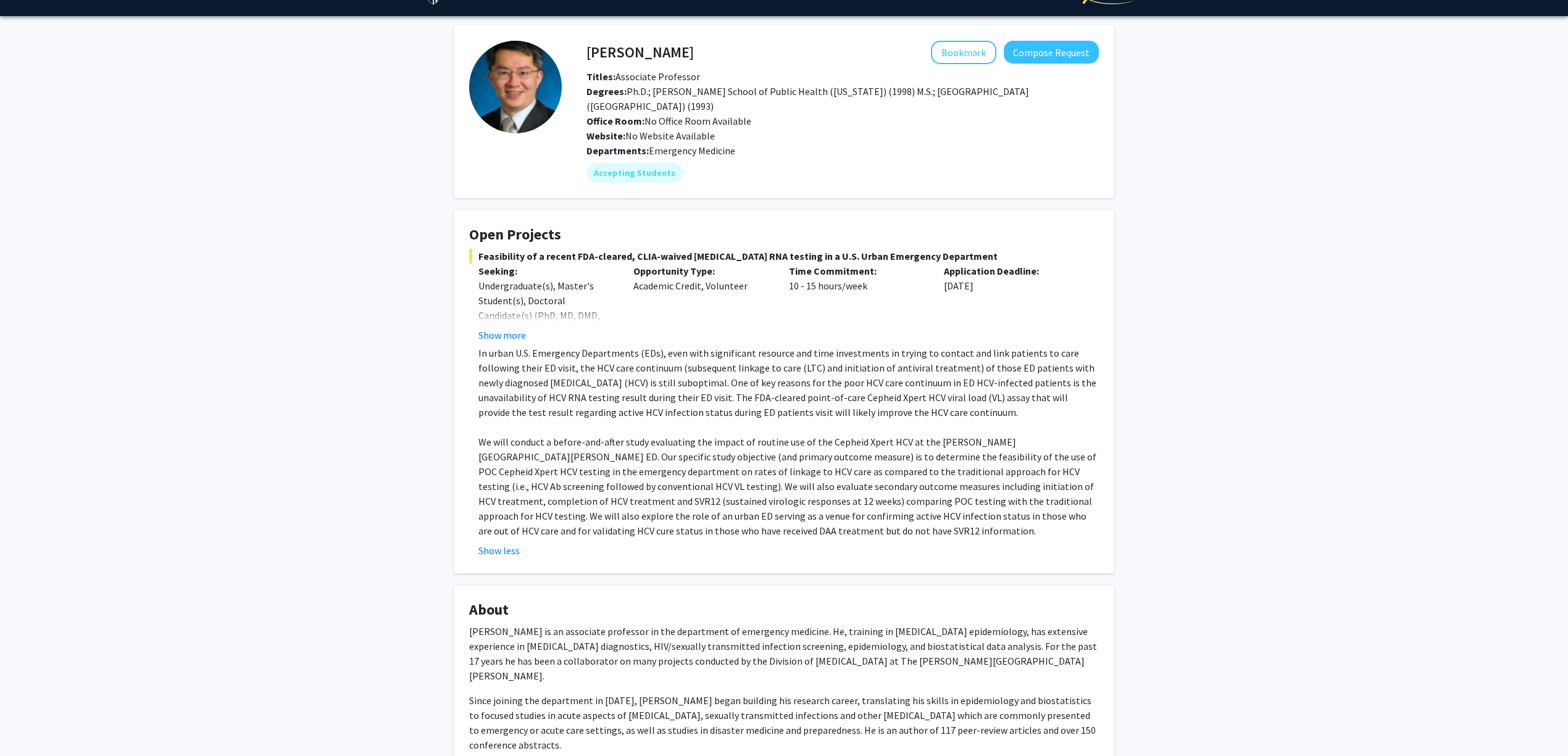
scroll to position [0, 0]
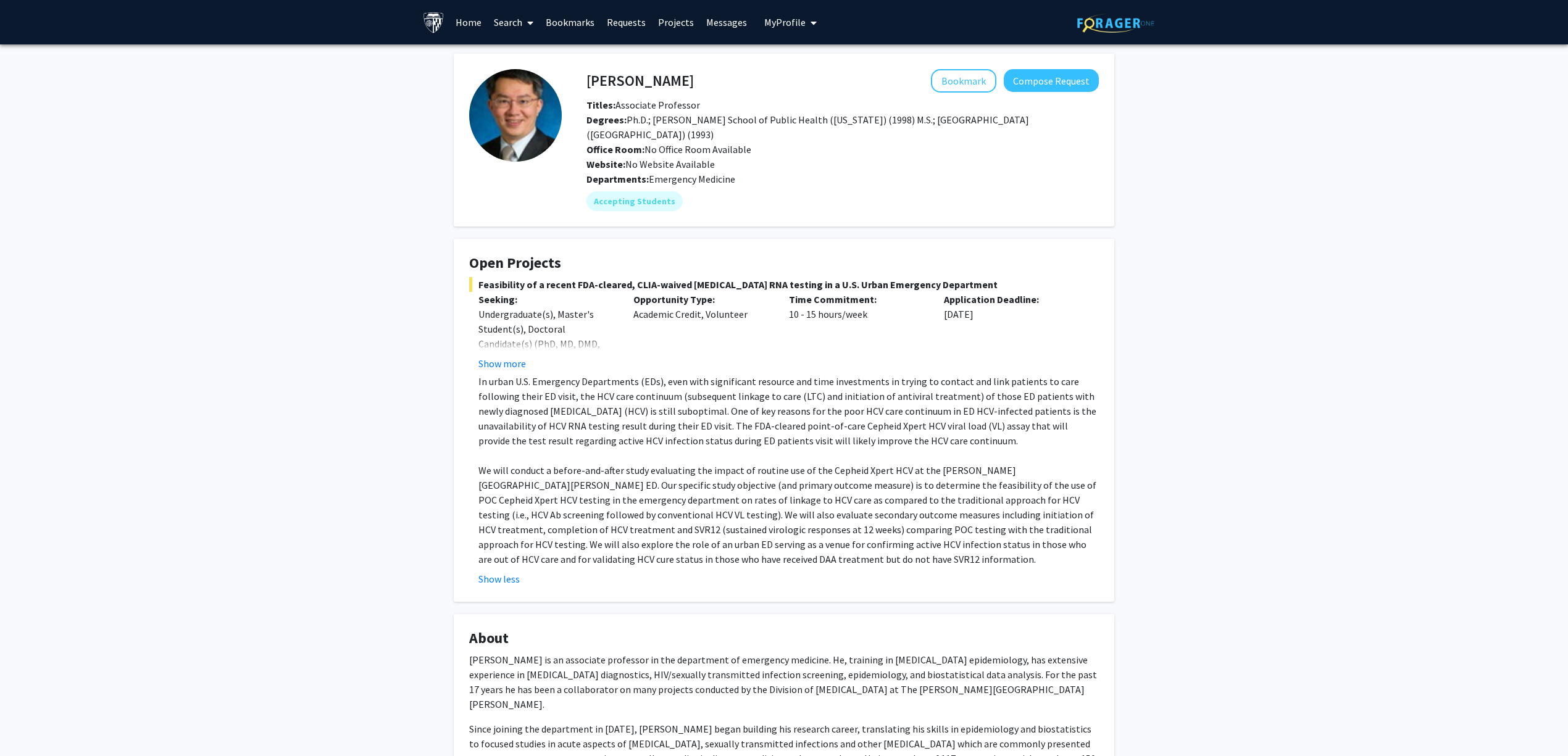
drag, startPoint x: 743, startPoint y: 156, endPoint x: 658, endPoint y: 146, distance: 85.6
click at [658, 146] on div "Titles: Associate Professor Degrees: Ph.D.; Johns Hopkins Bloomberg School of P…" at bounding box center [843, 134] width 531 height 74
click at [658, 146] on span "Office Room: No Office Room Available" at bounding box center [668, 150] width 165 height 12
drag, startPoint x: 646, startPoint y: 146, endPoint x: 731, endPoint y: 143, distance: 85.1
click at [731, 143] on span "Office Room: No Office Room Available" at bounding box center [668, 150] width 165 height 12
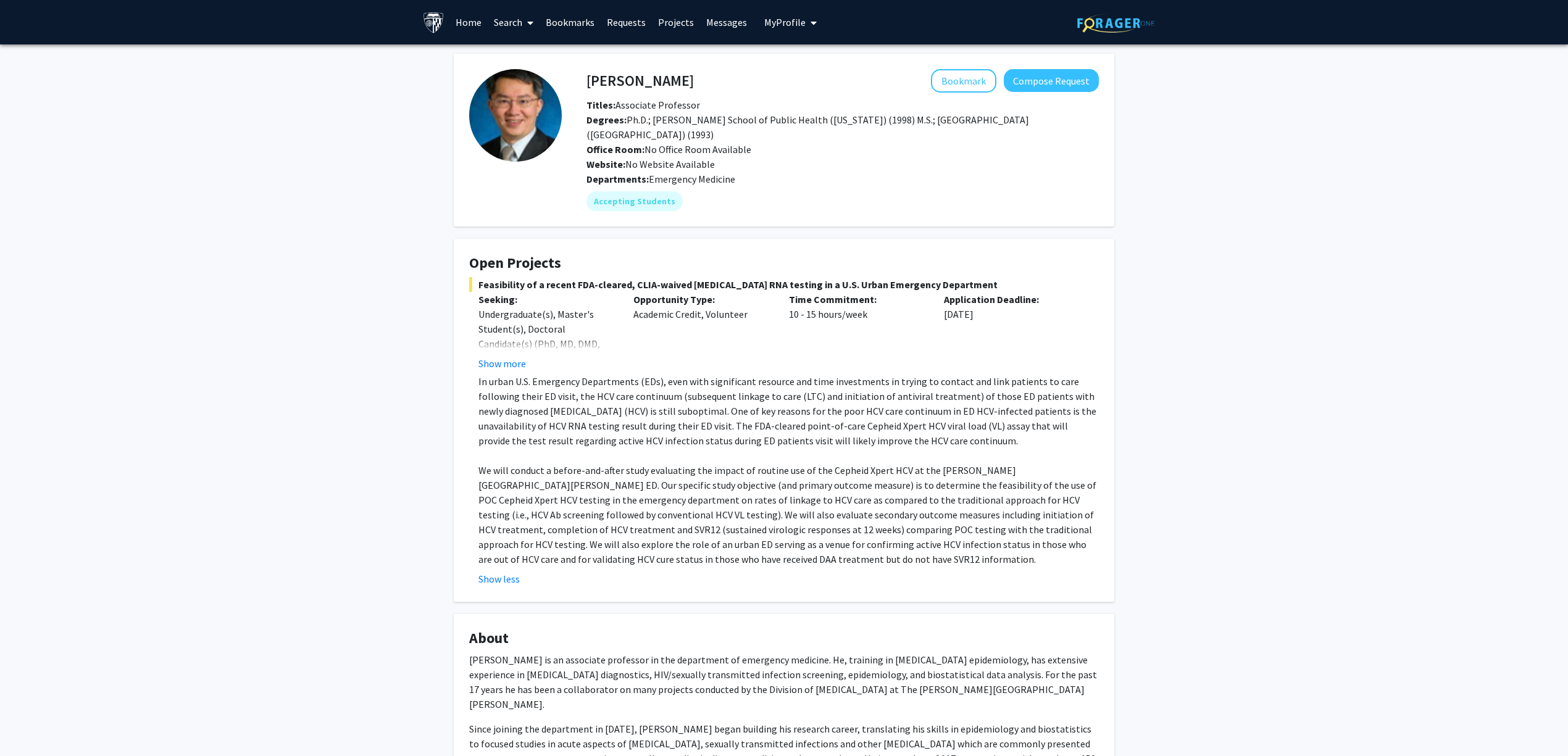
click at [734, 143] on span "Office Room: No Office Room Available" at bounding box center [668, 150] width 165 height 12
drag, startPoint x: 769, startPoint y: 142, endPoint x: 655, endPoint y: 144, distance: 114.0
click at [655, 144] on div "Office Room: No Office Room Available" at bounding box center [843, 150] width 531 height 15
click at [655, 144] on span "Office Room: No Office Room Available" at bounding box center [668, 150] width 165 height 12
drag, startPoint x: 643, startPoint y: 148, endPoint x: 746, endPoint y: 142, distance: 103.2
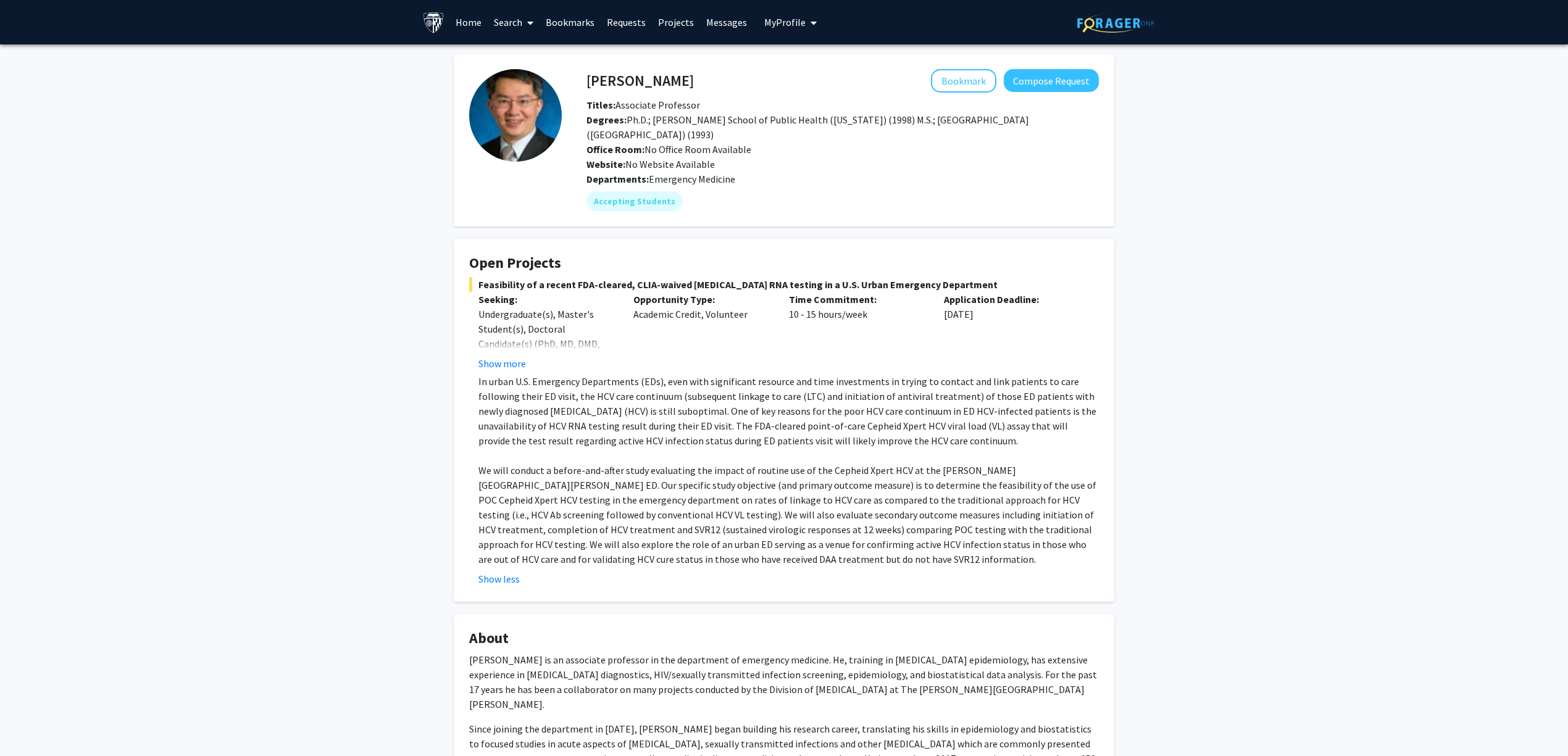
click at [746, 143] on span "Office Room: No Office Room Available" at bounding box center [668, 150] width 165 height 12
drag, startPoint x: 745, startPoint y: 319, endPoint x: 628, endPoint y: 315, distance: 117.1
click at [628, 315] on div "Opportunity Type: Academic Credit, Volunteer" at bounding box center [701, 331] width 155 height 79
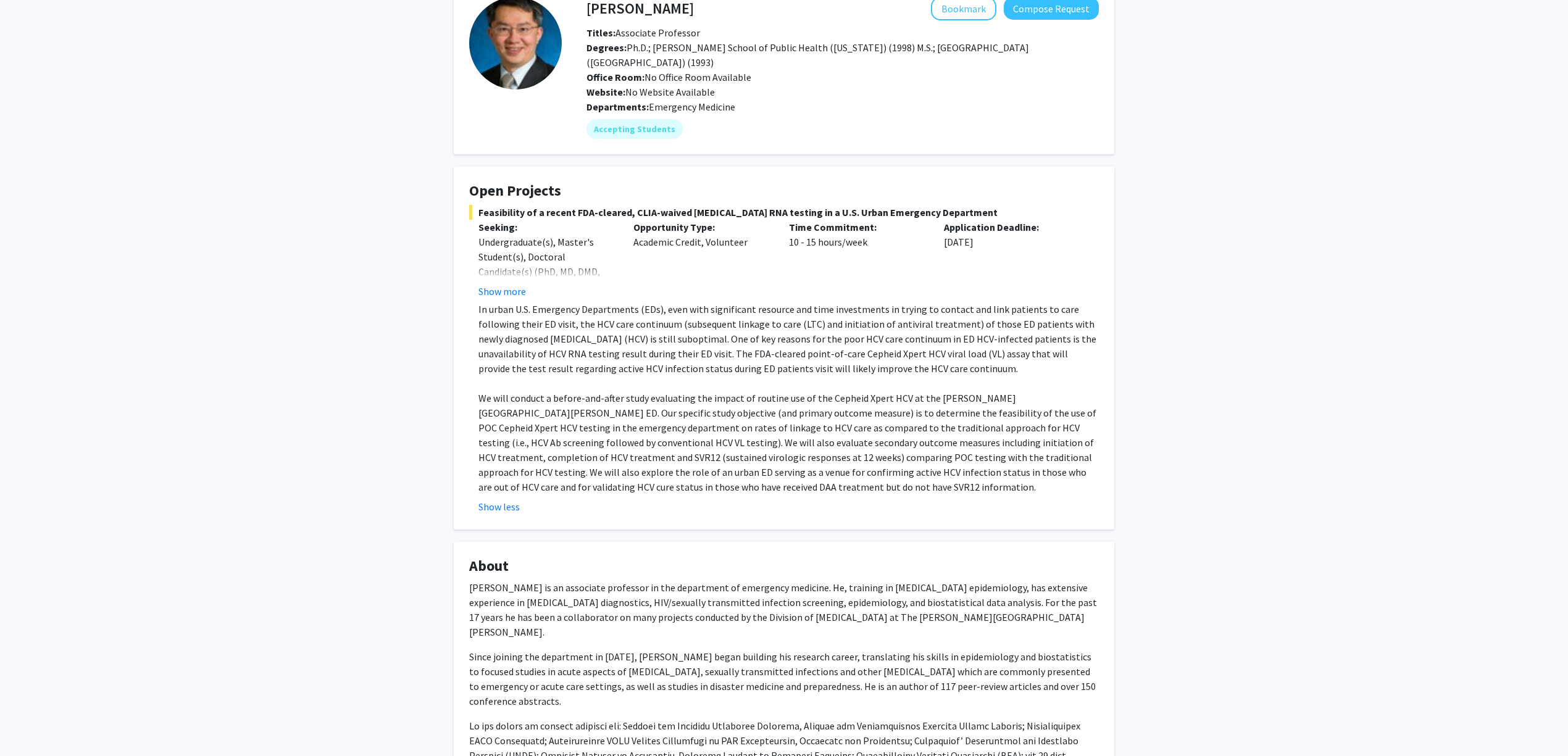
scroll to position [164, 0]
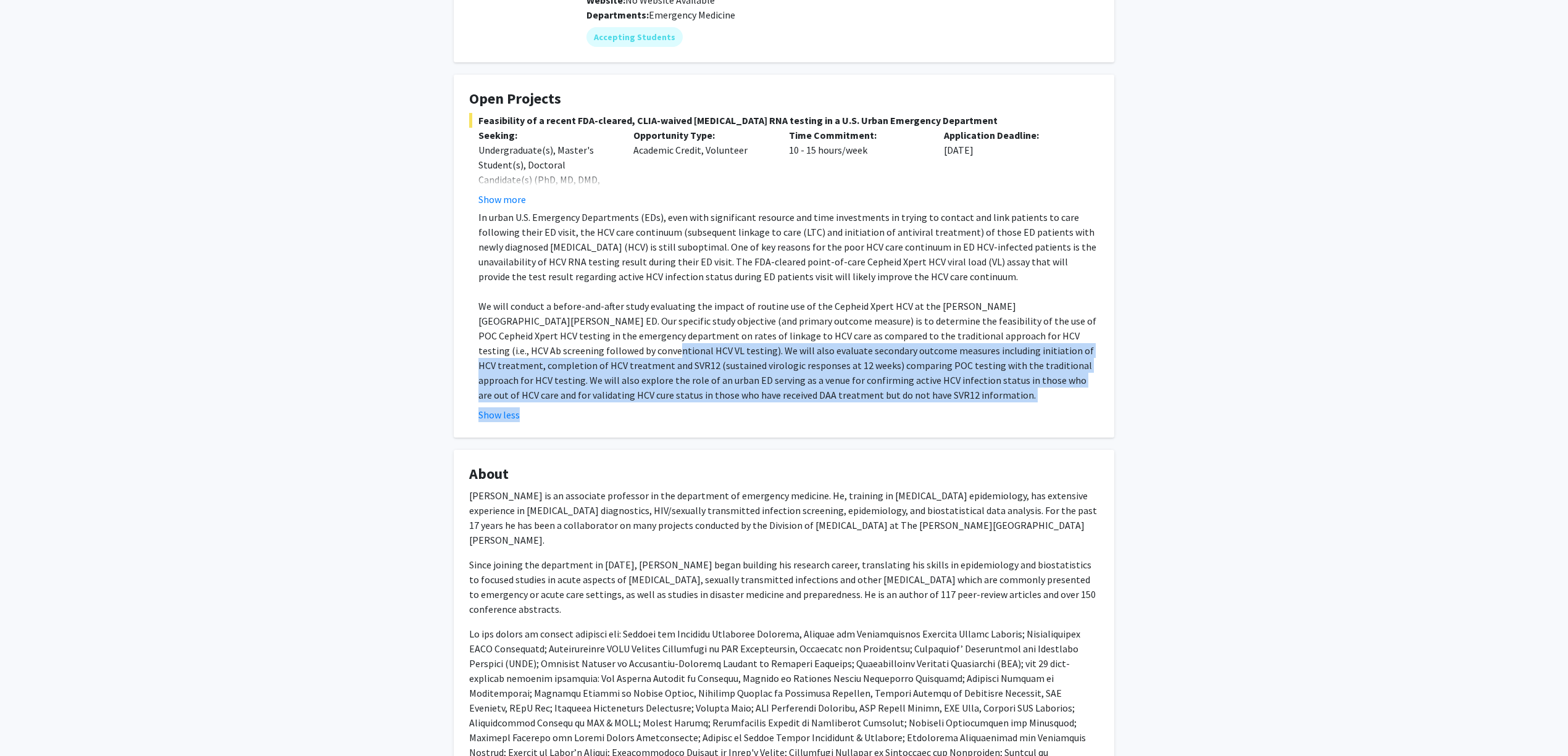
drag, startPoint x: 779, startPoint y: 403, endPoint x: 531, endPoint y: 347, distance: 254.2
click at [531, 347] on fg-read-more "In urban U.S. Emergency Departments (EDs), even with significant resource and t…" at bounding box center [784, 316] width 630 height 213
click at [531, 347] on p "We will conduct a before-and-after study evaluating the impact of routine use o…" at bounding box center [789, 350] width 620 height 104
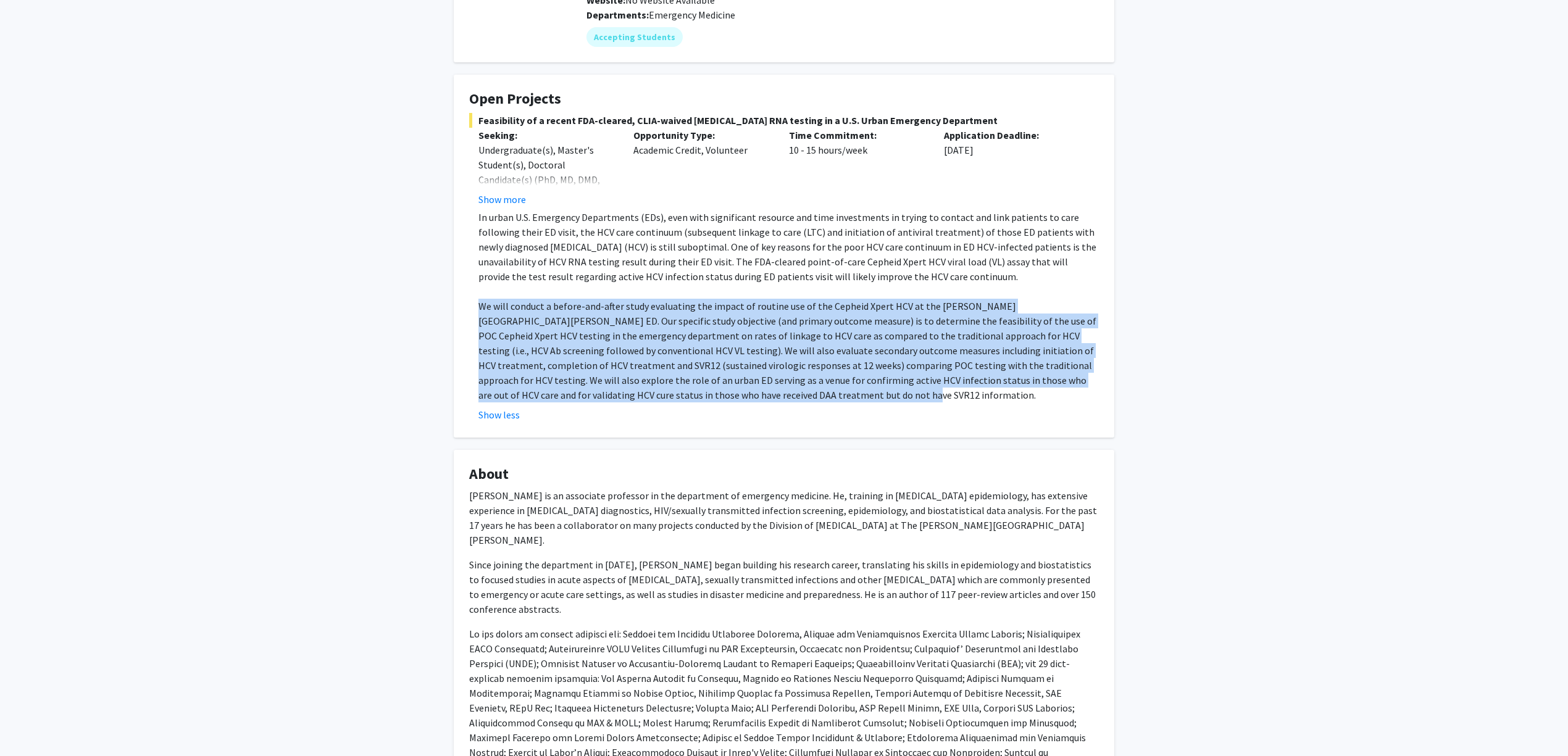
drag, startPoint x: 463, startPoint y: 298, endPoint x: 798, endPoint y: 388, distance: 346.9
click at [798, 388] on fg-card "Open Projects Feasibility of a recent FDA-cleared, CLIA-waived hepatitis C RNA …" at bounding box center [784, 256] width 661 height 363
click at [798, 388] on p "We will conduct a before-and-after study evaluating the impact of routine use o…" at bounding box center [789, 350] width 620 height 104
drag, startPoint x: 790, startPoint y: 391, endPoint x: 466, endPoint y: 304, distance: 335.5
click at [466, 304] on fg-card "Open Projects Feasibility of a recent FDA-cleared, CLIA-waived hepatitis C RNA …" at bounding box center [784, 256] width 661 height 363
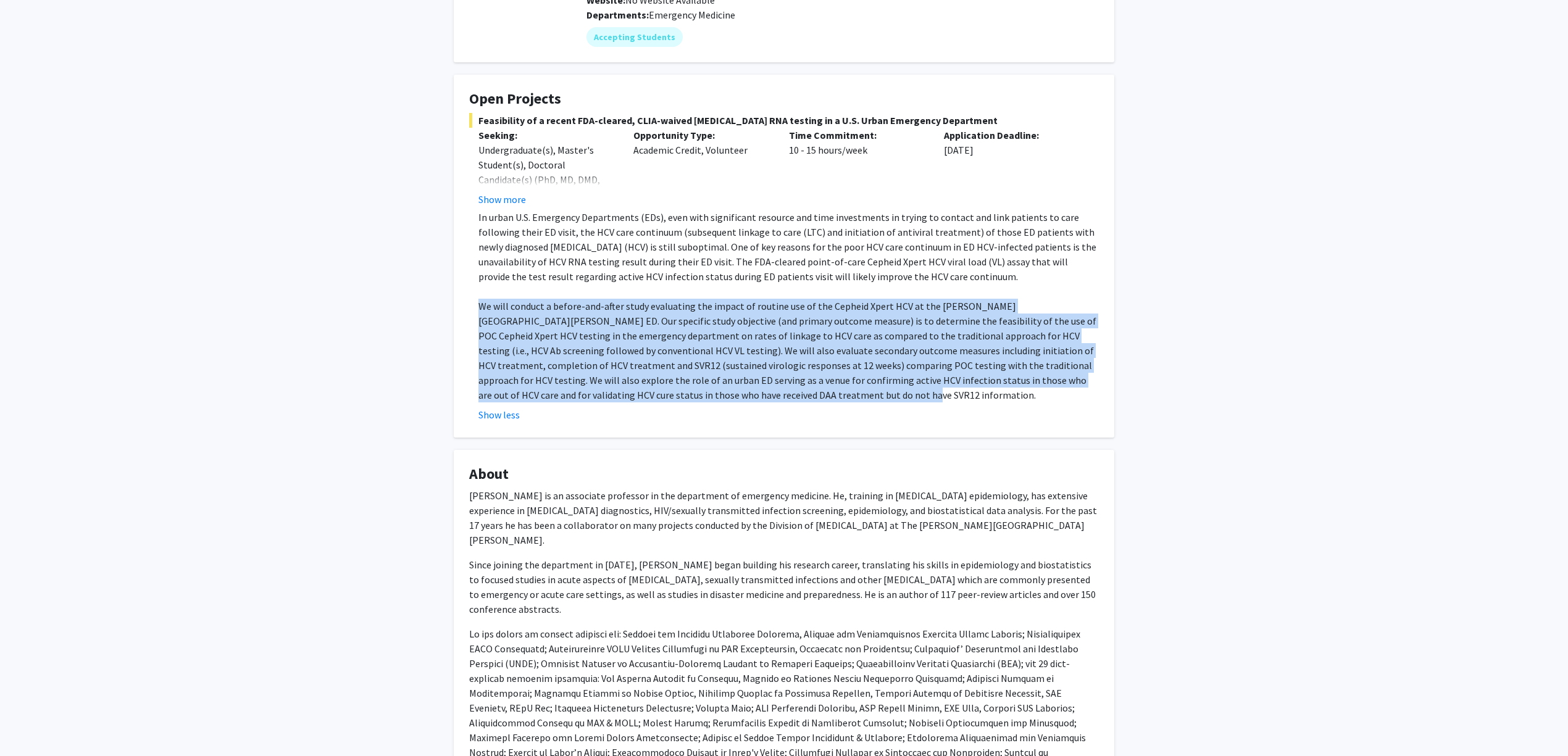
click at [466, 304] on fg-card "Open Projects Feasibility of a recent FDA-cleared, CLIA-waived hepatitis C RNA …" at bounding box center [784, 256] width 661 height 363
drag, startPoint x: 466, startPoint y: 304, endPoint x: 860, endPoint y: 391, distance: 403.5
click at [860, 391] on fg-card "Open Projects Feasibility of a recent FDA-cleared, CLIA-waived hepatitis C RNA …" at bounding box center [784, 256] width 661 height 363
click at [860, 391] on p "We will conduct a before-and-after study evaluating the impact of routine use o…" at bounding box center [789, 350] width 620 height 104
drag, startPoint x: 848, startPoint y: 391, endPoint x: 458, endPoint y: 307, distance: 398.9
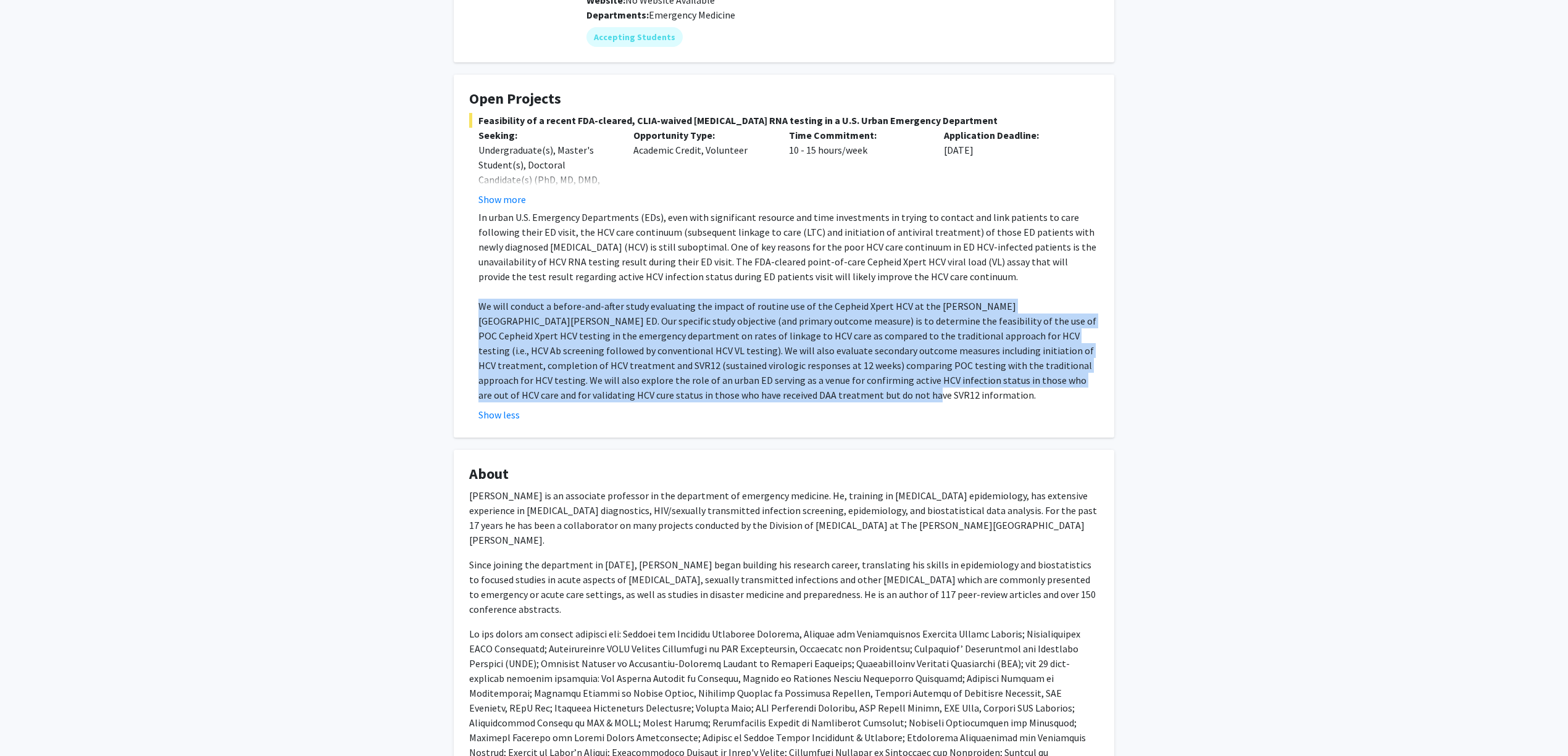
click at [458, 307] on fg-card "Open Projects Feasibility of a recent FDA-cleared, CLIA-waived hepatitis C RNA …" at bounding box center [784, 256] width 661 height 363
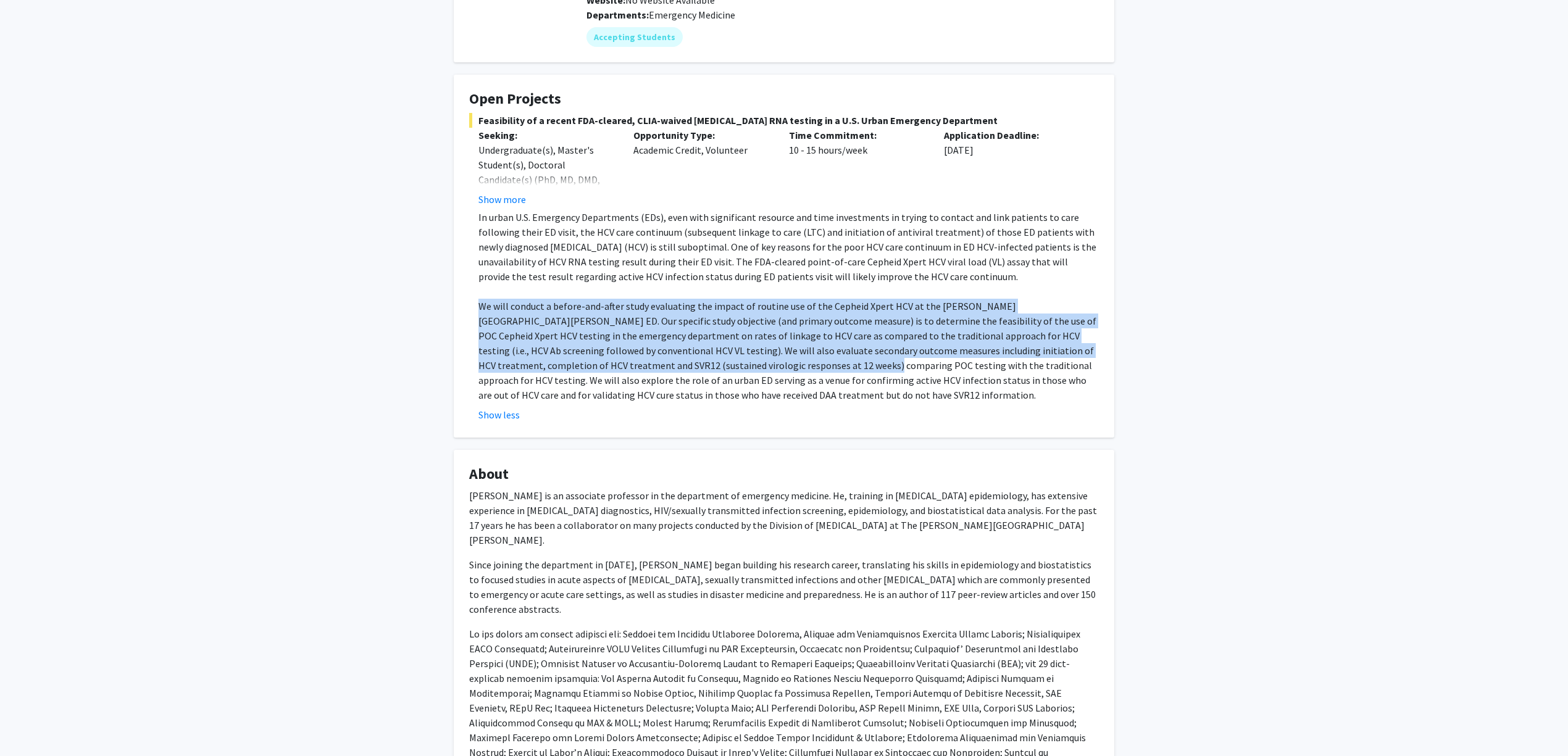
drag, startPoint x: 463, startPoint y: 305, endPoint x: 764, endPoint y: 373, distance: 308.6
click at [759, 370] on fg-card "Open Projects Feasibility of a recent FDA-cleared, CLIA-waived hepatitis C RNA …" at bounding box center [784, 256] width 661 height 363
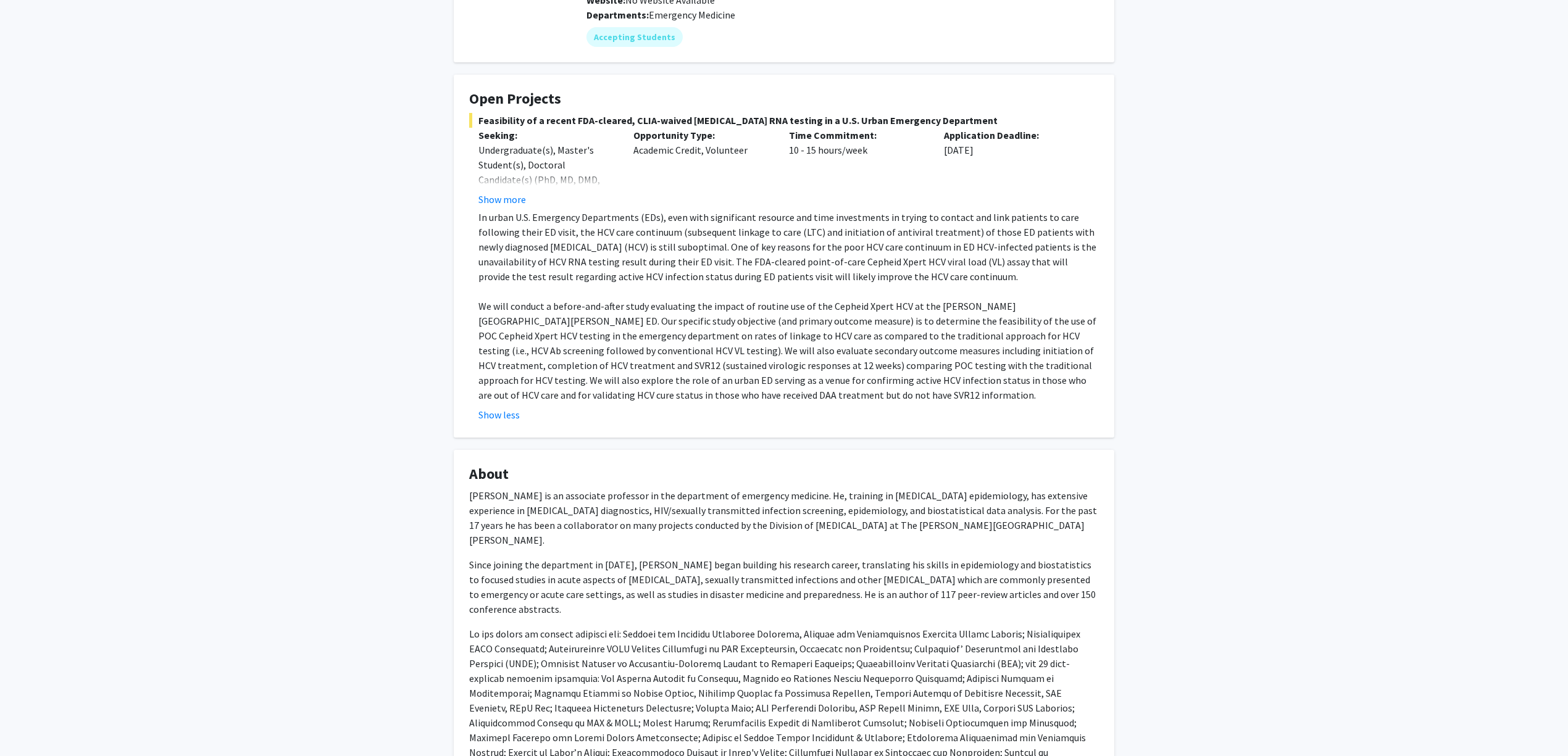
click at [773, 378] on p "We will conduct a before-and-after study evaluating the impact of routine use o…" at bounding box center [789, 350] width 620 height 104
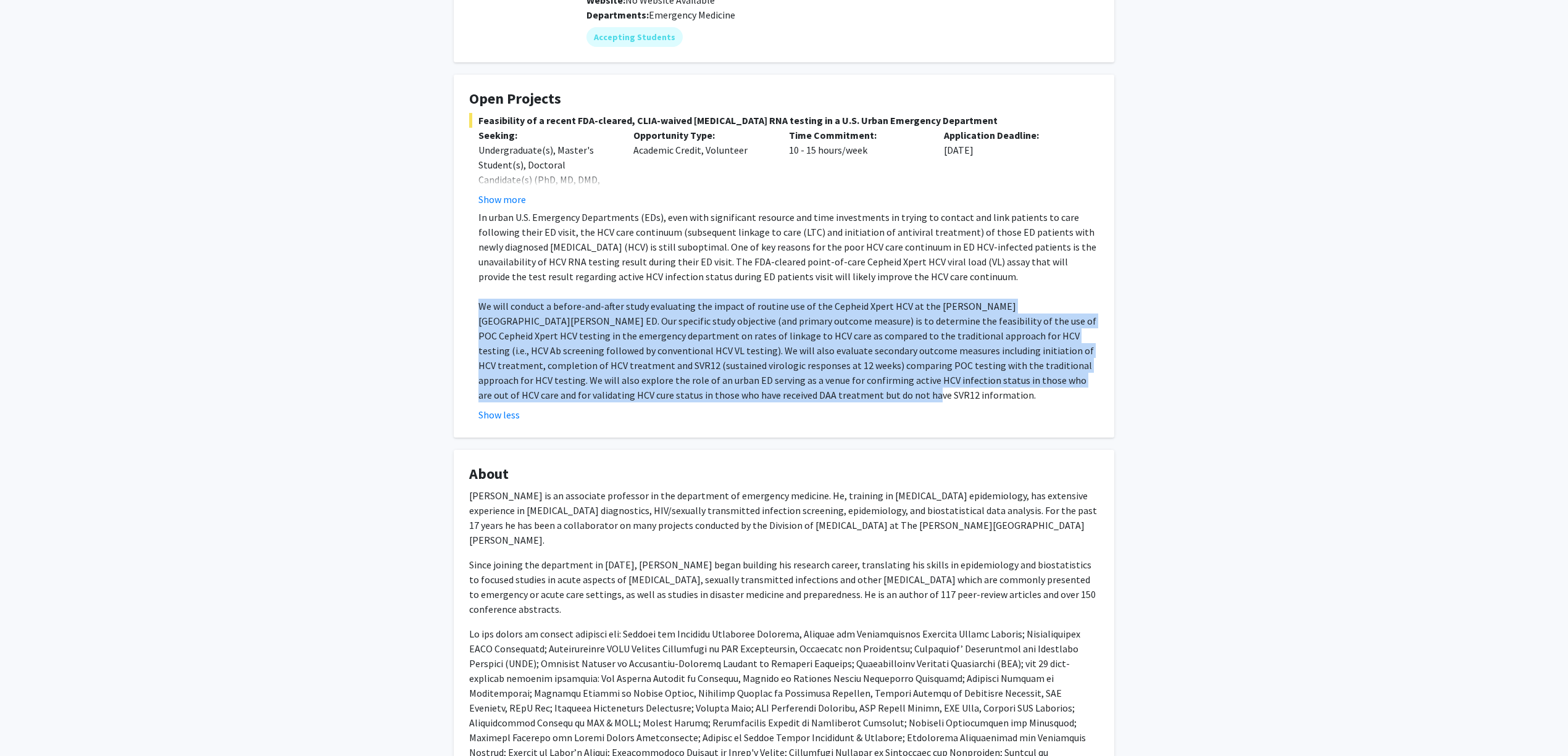
drag, startPoint x: 668, startPoint y: 371, endPoint x: 472, endPoint y: 304, distance: 207.1
click at [472, 304] on fg-read-more "In urban U.S. Emergency Departments (EDs), even with significant resource and t…" at bounding box center [784, 316] width 630 height 213
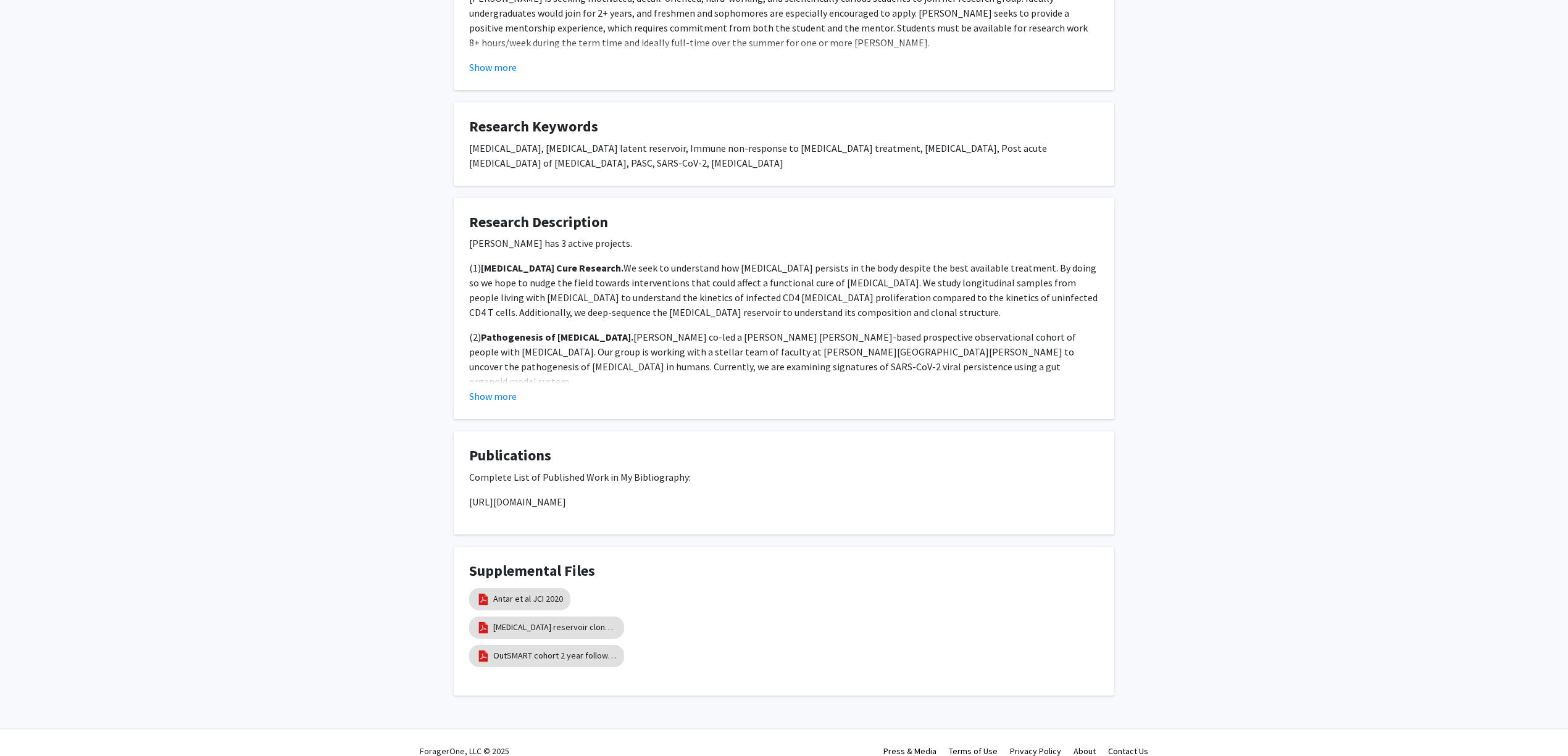
scroll to position [356, 0]
click at [502, 388] on button "Show more" at bounding box center [493, 396] width 47 height 15
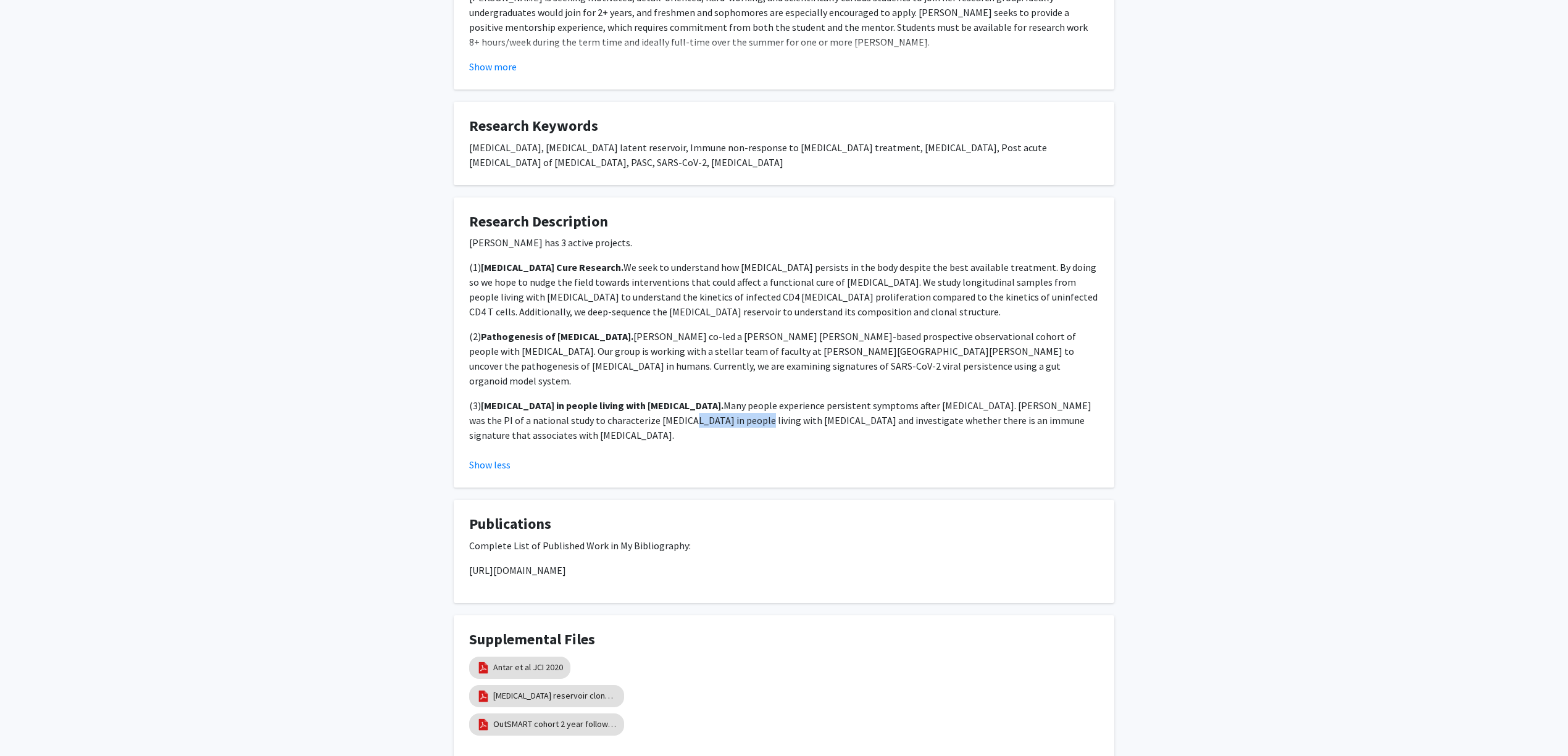
drag, startPoint x: 611, startPoint y: 394, endPoint x: 682, endPoint y: 396, distance: 71.0
click at [678, 398] on p "(3) Long COVID in people living with HIV. Many people experience persistent sym…" at bounding box center [784, 420] width 630 height 45
click at [684, 398] on p "(3) Long COVID in people living with HIV. Many people experience persistent sym…" at bounding box center [784, 420] width 630 height 45
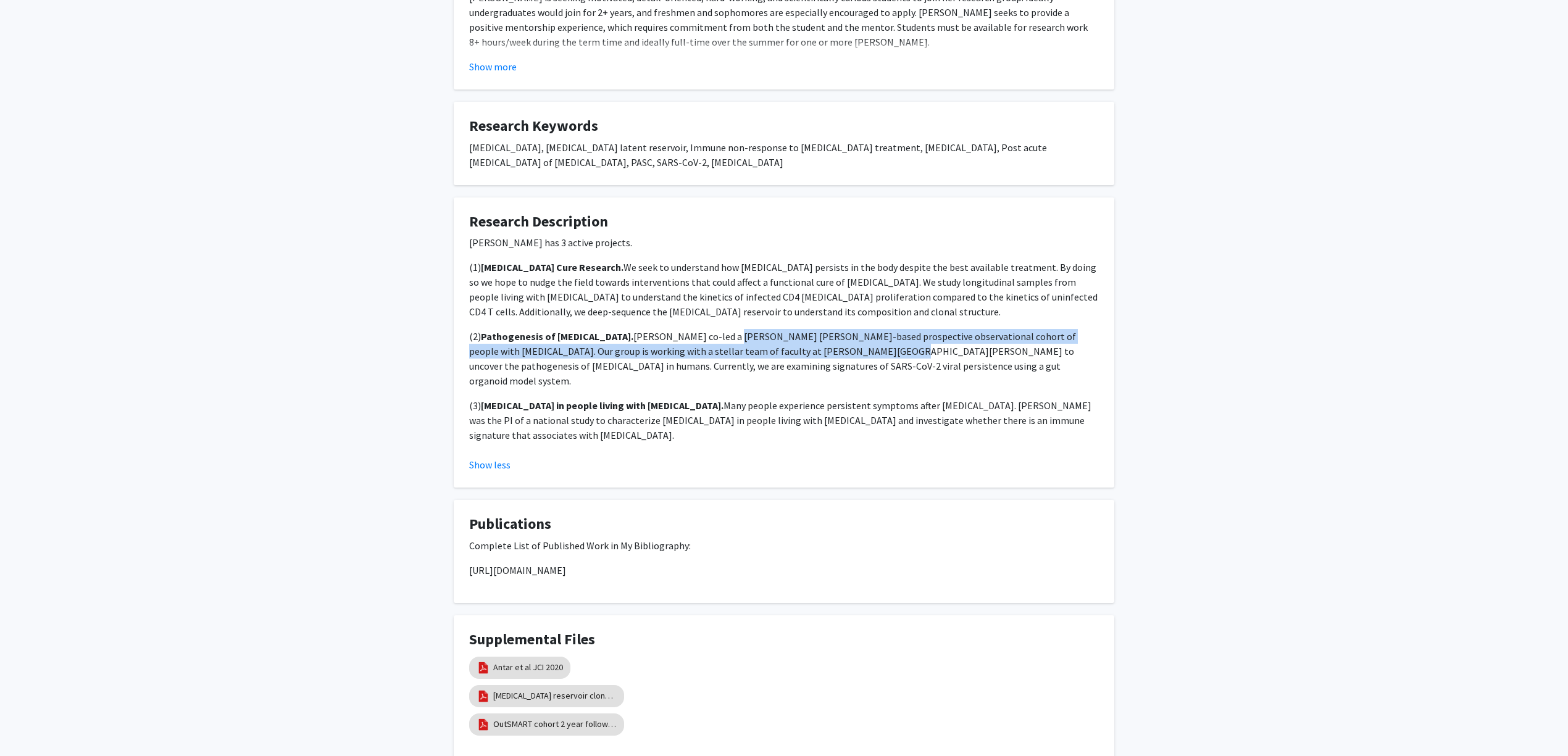
drag, startPoint x: 742, startPoint y: 332, endPoint x: 798, endPoint y: 337, distance: 56.2
click at [793, 337] on p "(2) Pathogenesis of Long COVID. Annie co-led a Johns Hopkins-based prospective …" at bounding box center [784, 359] width 630 height 60
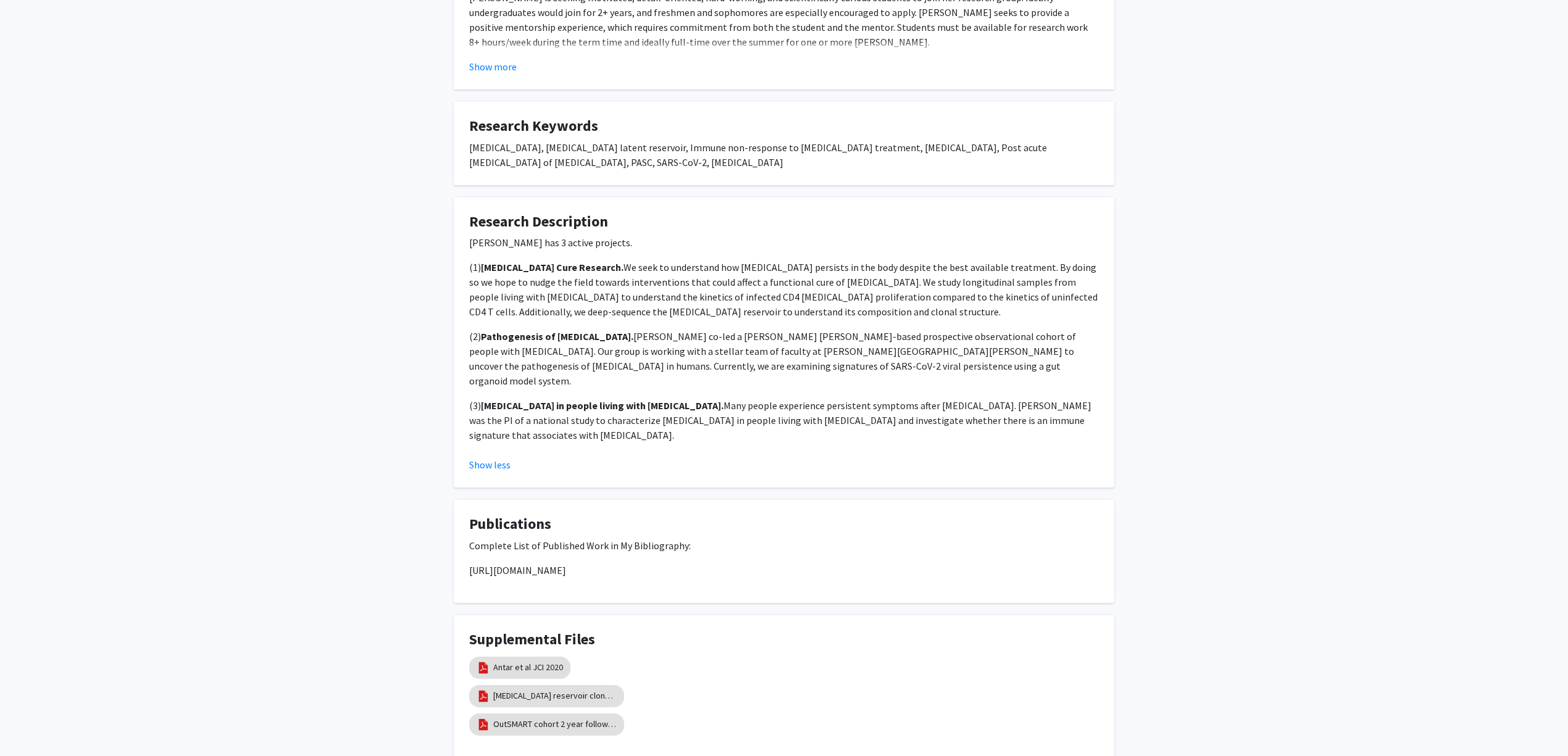
click at [802, 337] on p "(2) Pathogenesis of Long COVID. Annie co-led a Johns Hopkins-based prospective …" at bounding box center [784, 359] width 630 height 60
drag, startPoint x: 666, startPoint y: 347, endPoint x: 611, endPoint y: 344, distance: 55.1
click at [611, 344] on p "(2) Pathogenesis of Long COVID. Annie co-led a Johns Hopkins-based prospective …" at bounding box center [784, 359] width 630 height 60
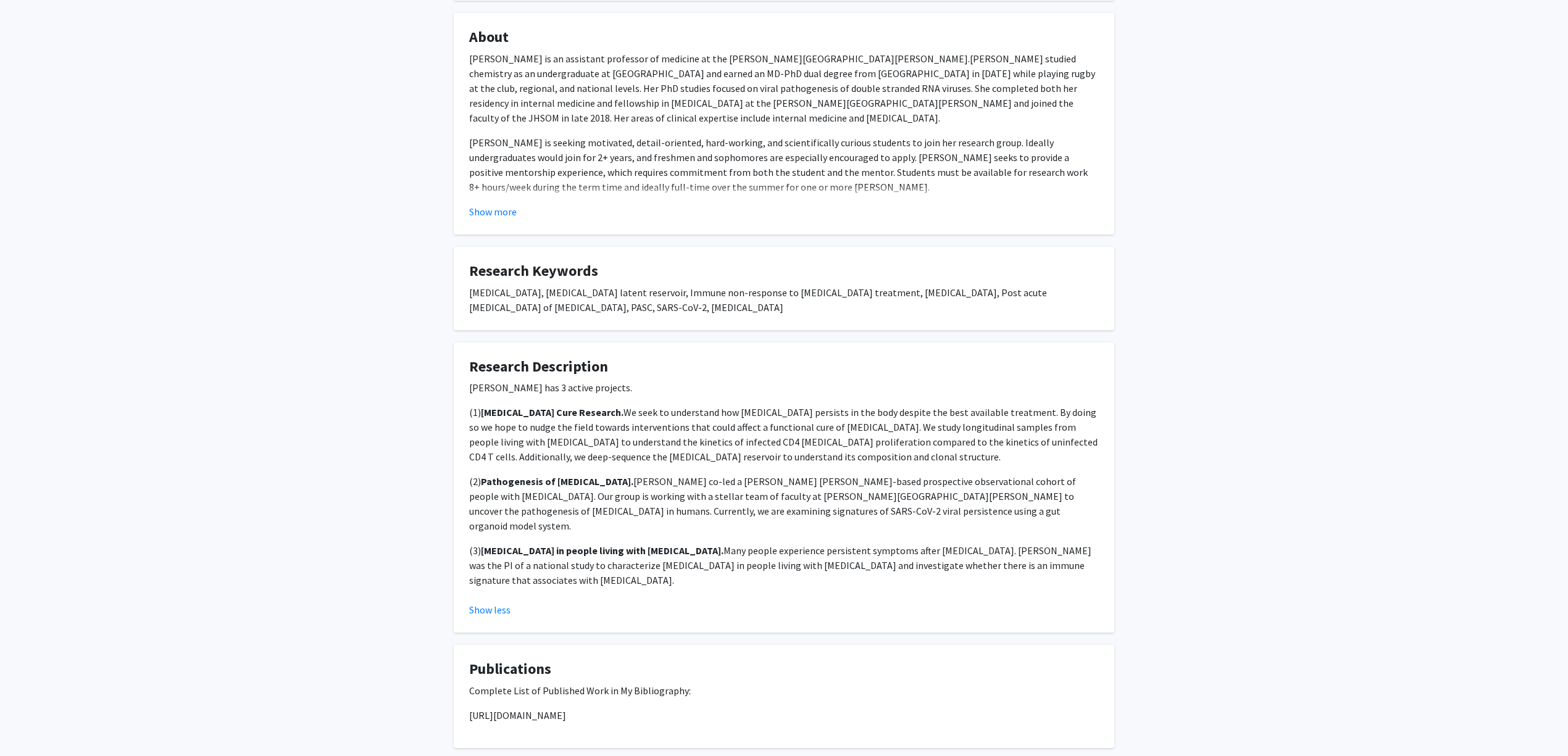
scroll to position [395, 0]
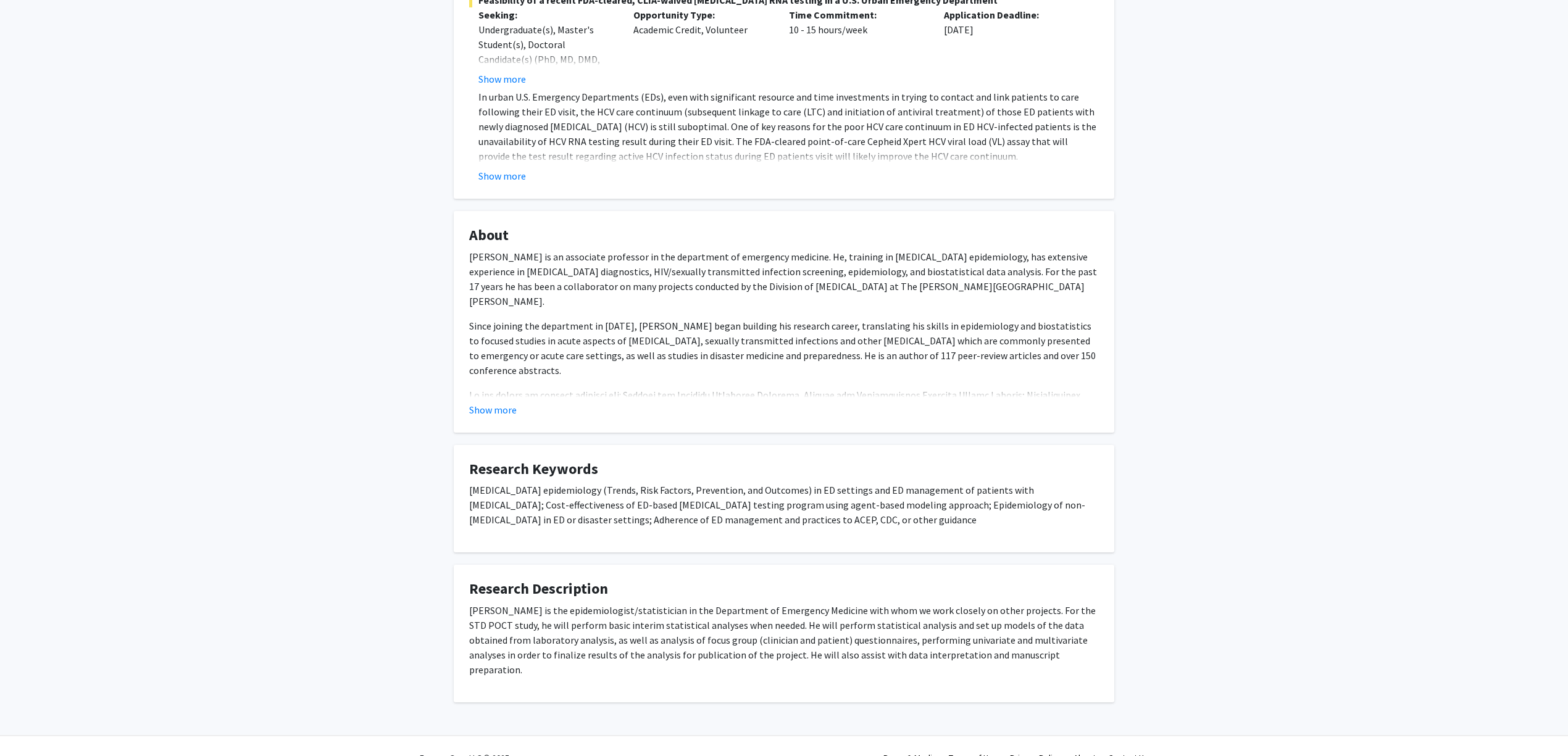
scroll to position [292, 0]
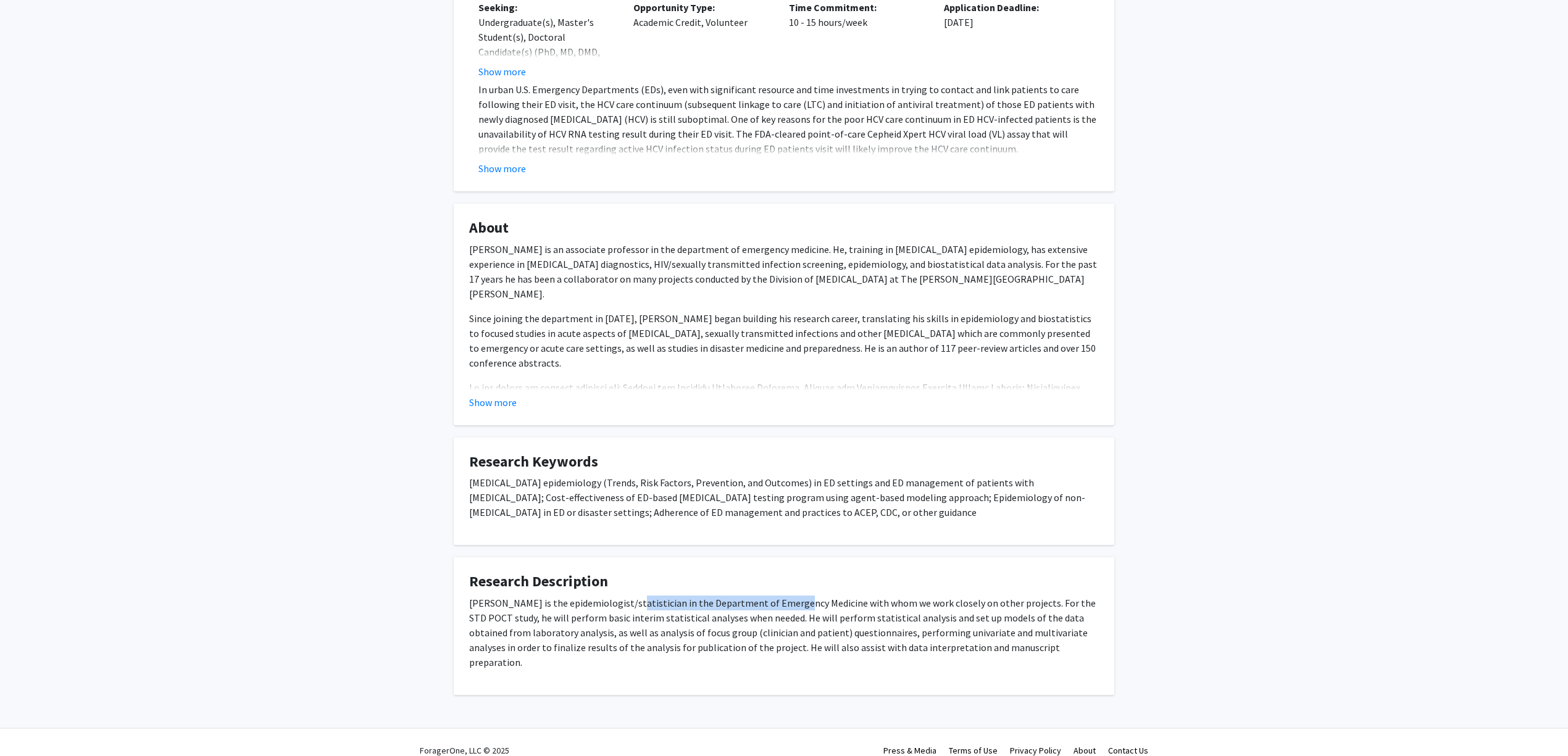
drag, startPoint x: 634, startPoint y: 596, endPoint x: 796, endPoint y: 607, distance: 162.4
click at [793, 607] on p "[PERSON_NAME] is the epidemiologist/statistician in the Department of Emergency…" at bounding box center [784, 632] width 630 height 74
click at [798, 607] on p "[PERSON_NAME] is the epidemiologist/statistician in the Department of Emergency…" at bounding box center [784, 632] width 630 height 74
drag, startPoint x: 810, startPoint y: 605, endPoint x: 870, endPoint y: 611, distance: 60.3
click at [843, 608] on p "[PERSON_NAME] is the epidemiologist/statistician in the Department of Emergency…" at bounding box center [784, 632] width 630 height 74
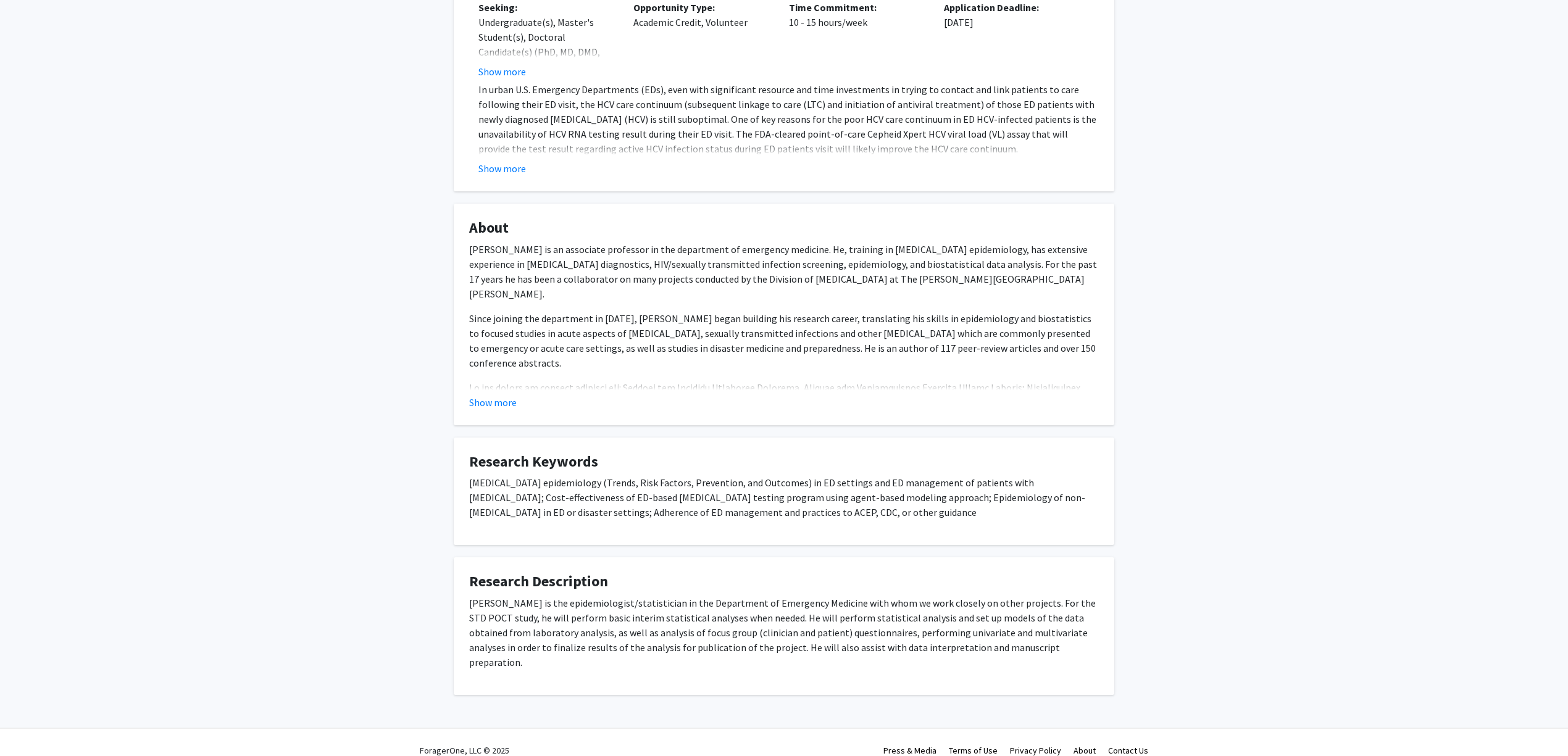
click at [873, 611] on p "[PERSON_NAME] is the epidemiologist/statistician in the Department of Emergency…" at bounding box center [784, 632] width 630 height 74
drag, startPoint x: 646, startPoint y: 616, endPoint x: 731, endPoint y: 615, distance: 85.0
click at [730, 615] on p "[PERSON_NAME] is the epidemiologist/statistician in the Department of Emergency…" at bounding box center [784, 632] width 630 height 74
click at [749, 617] on p "[PERSON_NAME] is the epidemiologist/statistician in the Department of Emergency…" at bounding box center [784, 632] width 630 height 74
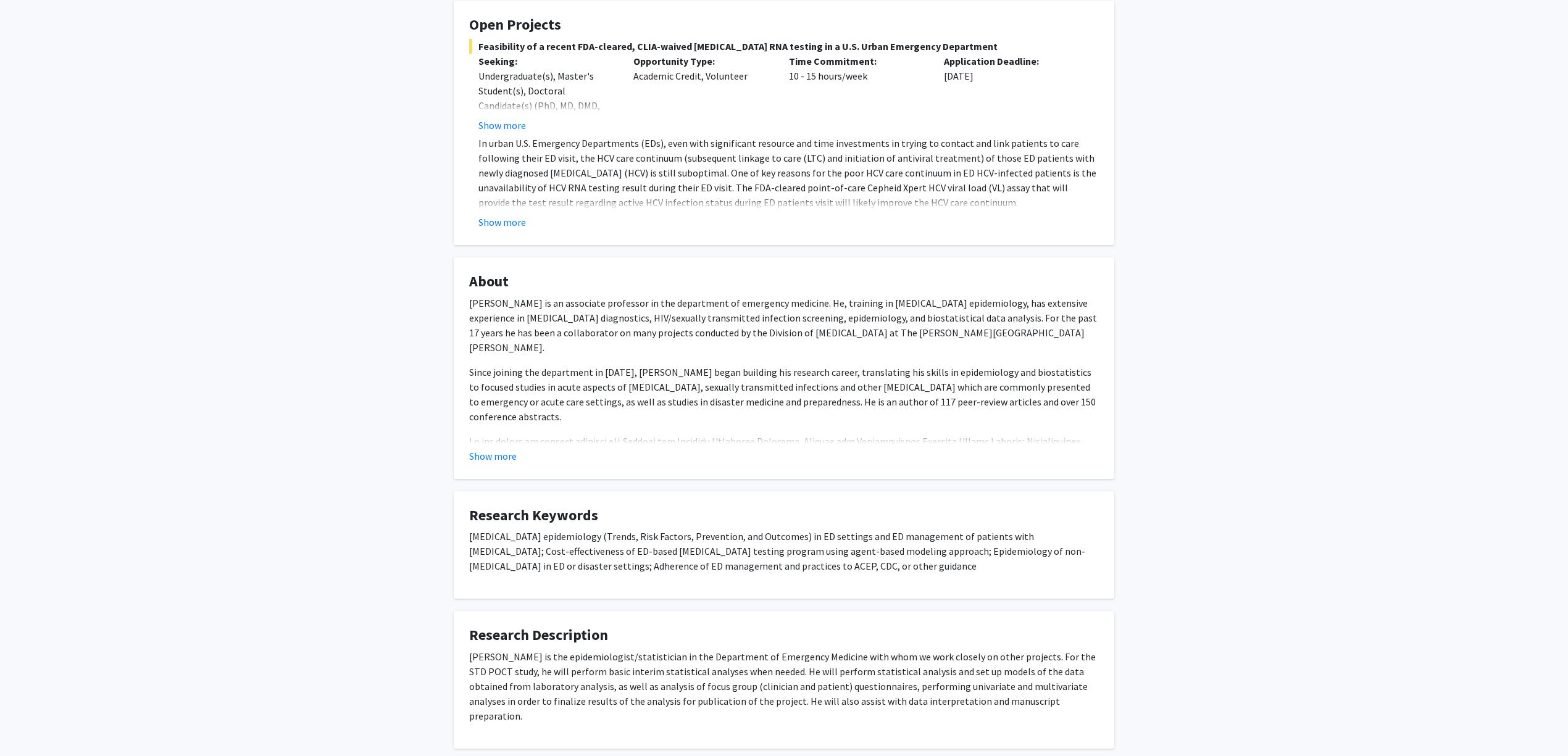
scroll to position [210, 0]
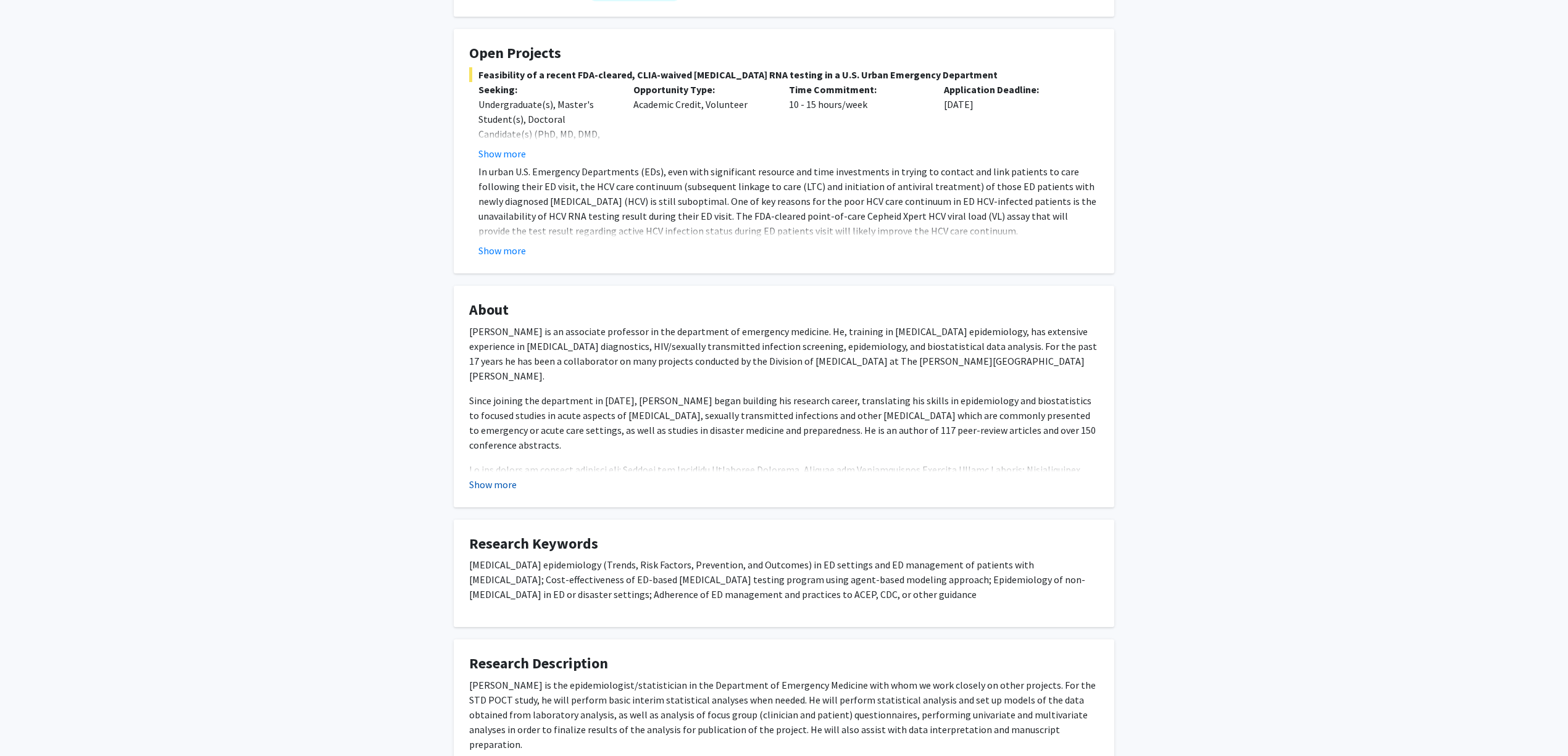
click at [478, 483] on button "Show more" at bounding box center [493, 485] width 47 height 15
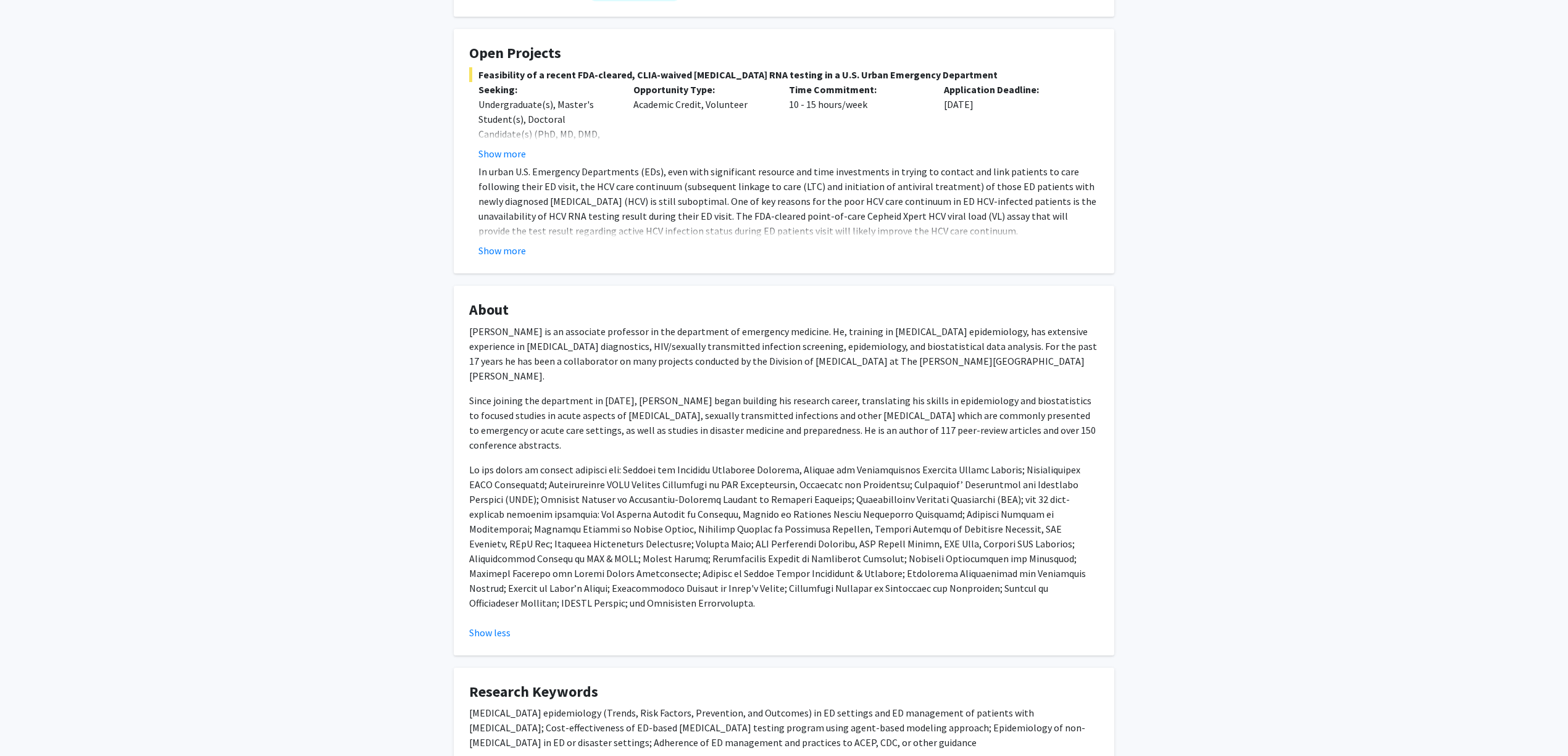
click at [509, 265] on fg-card "Open Projects Feasibility of a recent FDA-cleared, CLIA-waived [MEDICAL_DATA] R…" at bounding box center [784, 151] width 661 height 244
click at [505, 257] on button "Show more" at bounding box center [502, 250] width 47 height 15
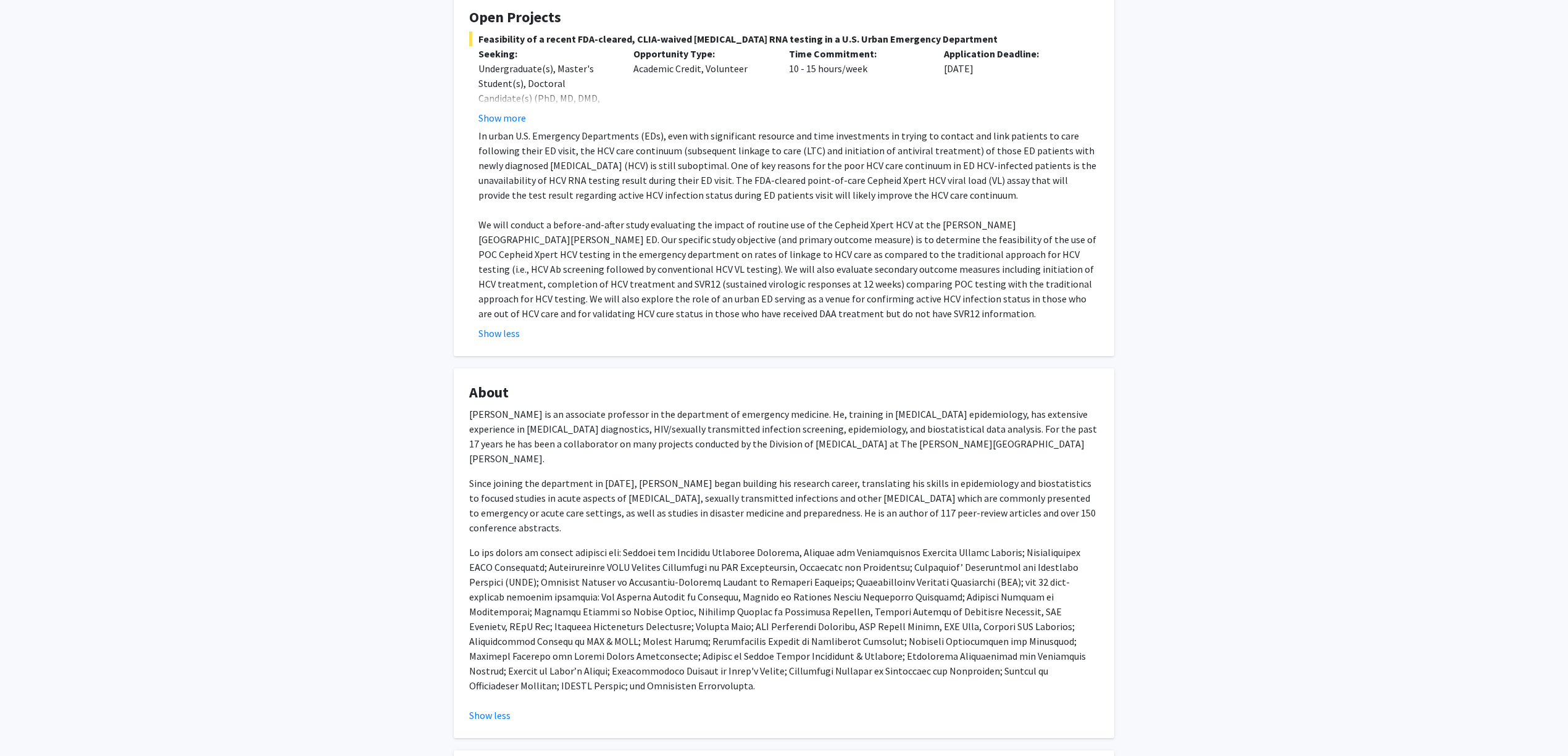
scroll to position [247, 0]
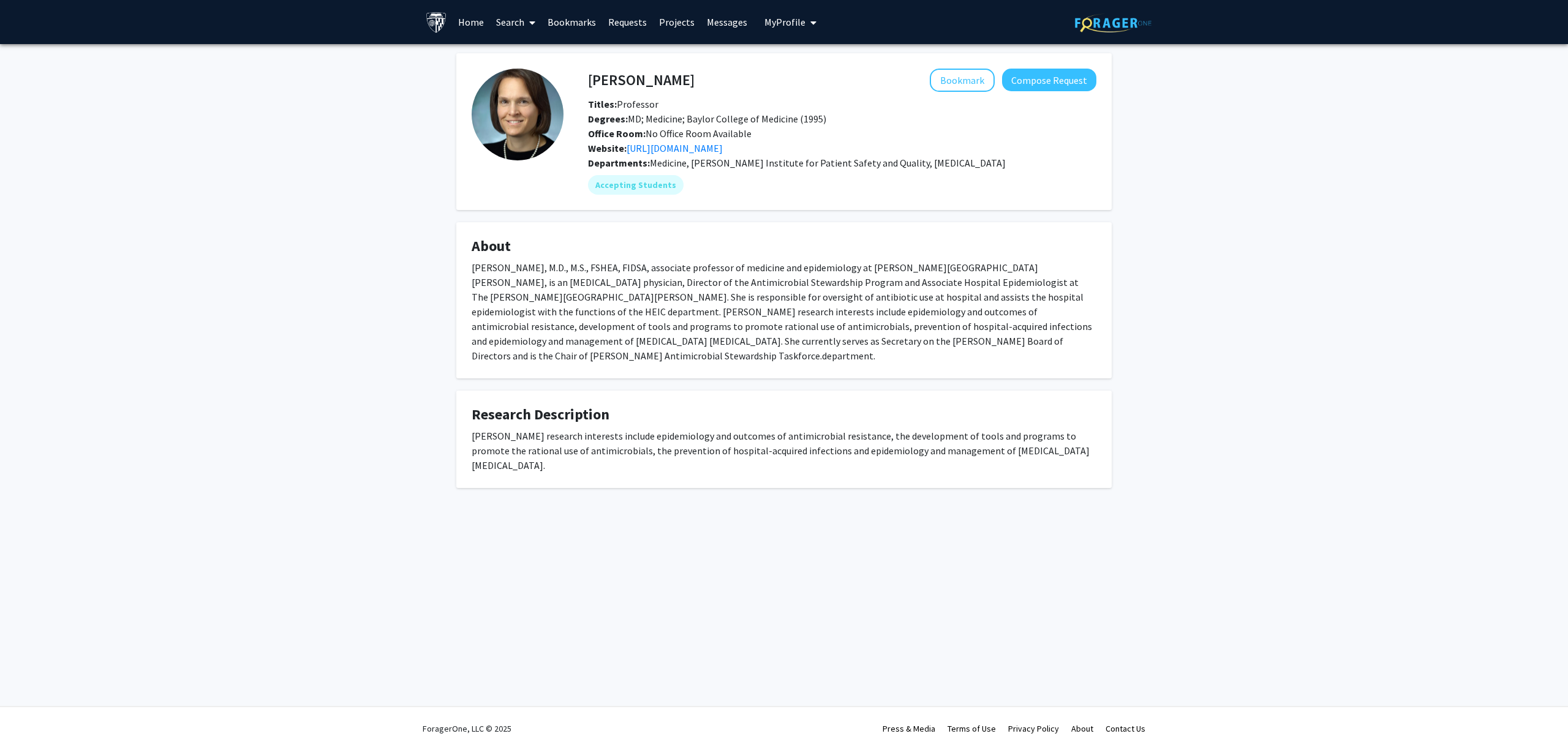
click at [824, 428] on div "[PERSON_NAME] research interests include epidemiology and outcomes of antimicro…" at bounding box center [784, 451] width 625 height 44
click at [512, 19] on link "Search" at bounding box center [515, 22] width 52 height 43
click at [525, 50] on span "Faculty/Staff" at bounding box center [535, 56] width 90 height 24
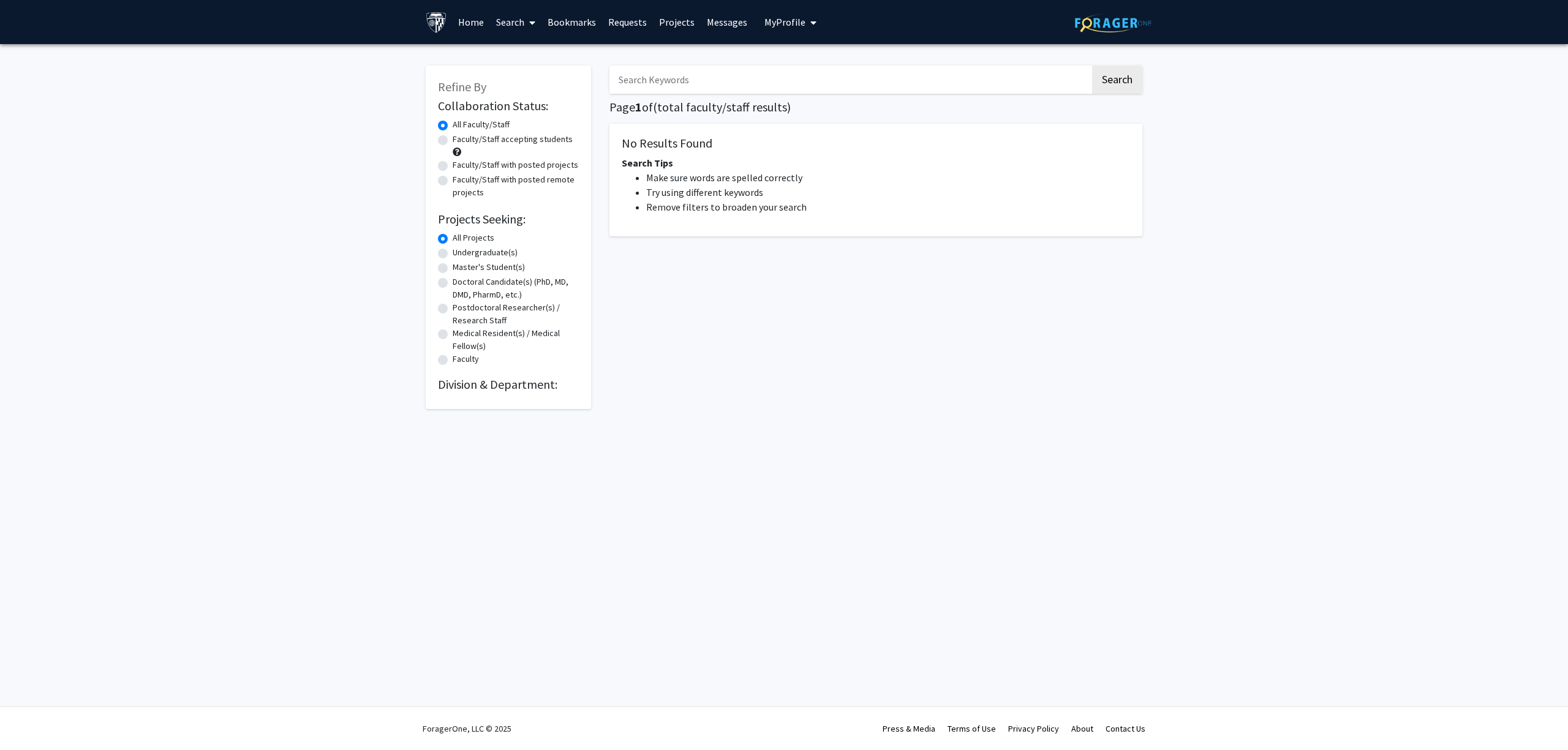
drag, startPoint x: 628, startPoint y: 87, endPoint x: 630, endPoint y: 99, distance: 12.2
click at [630, 98] on div "Search Page 1 of ( total faculty/staff results) No Results Found Search Tips Ma…" at bounding box center [876, 231] width 552 height 356
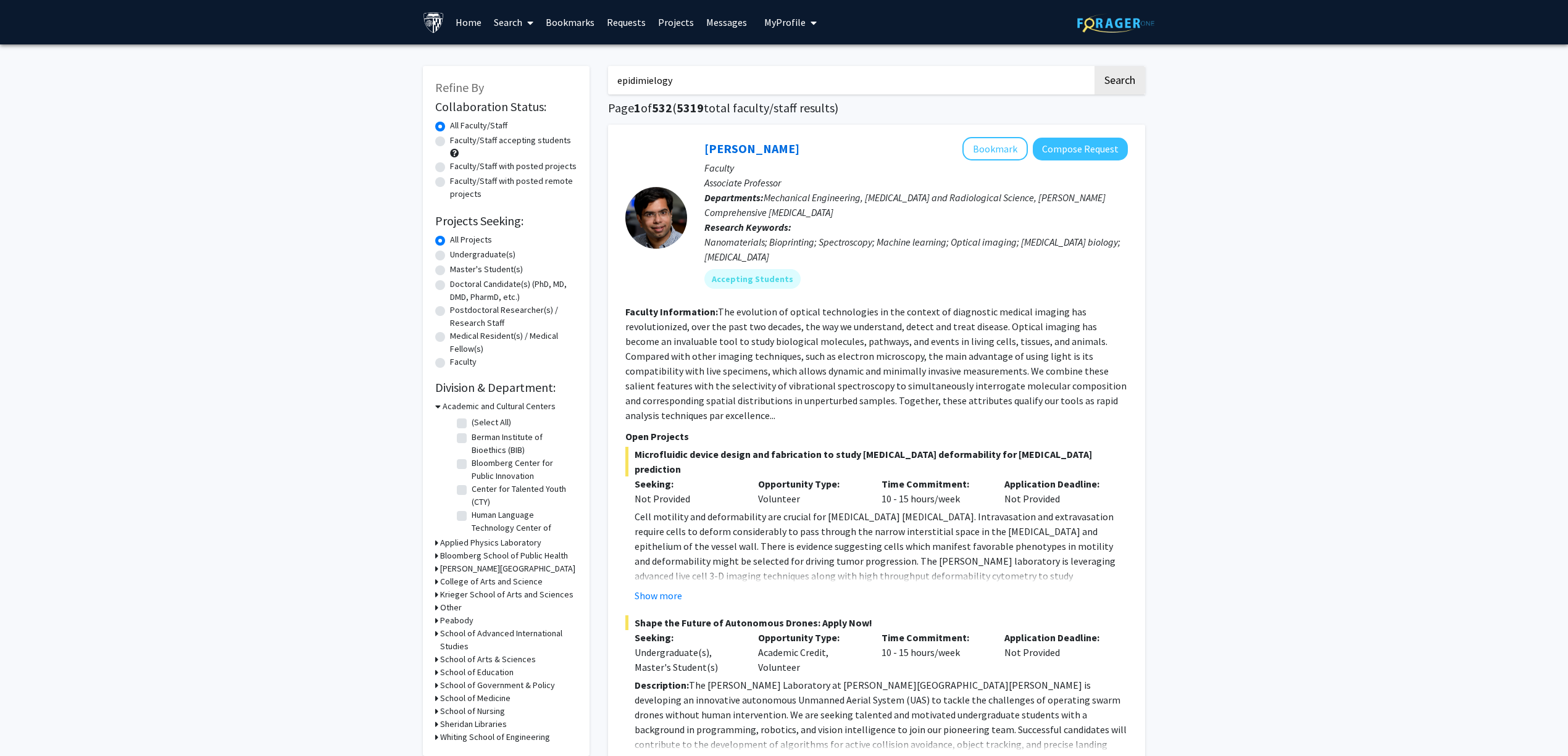
click at [781, 85] on input "epidimielogy" at bounding box center [850, 81] width 485 height 28
paste input "Hi [PERSON_NAME], My name is [PERSON_NAME], and I am a senior at [PERSON_NAME][…"
type input "Hi [PERSON_NAME], My name is [PERSON_NAME], and I am a senior at [PERSON_NAME][…"
paste input "epidemiology"
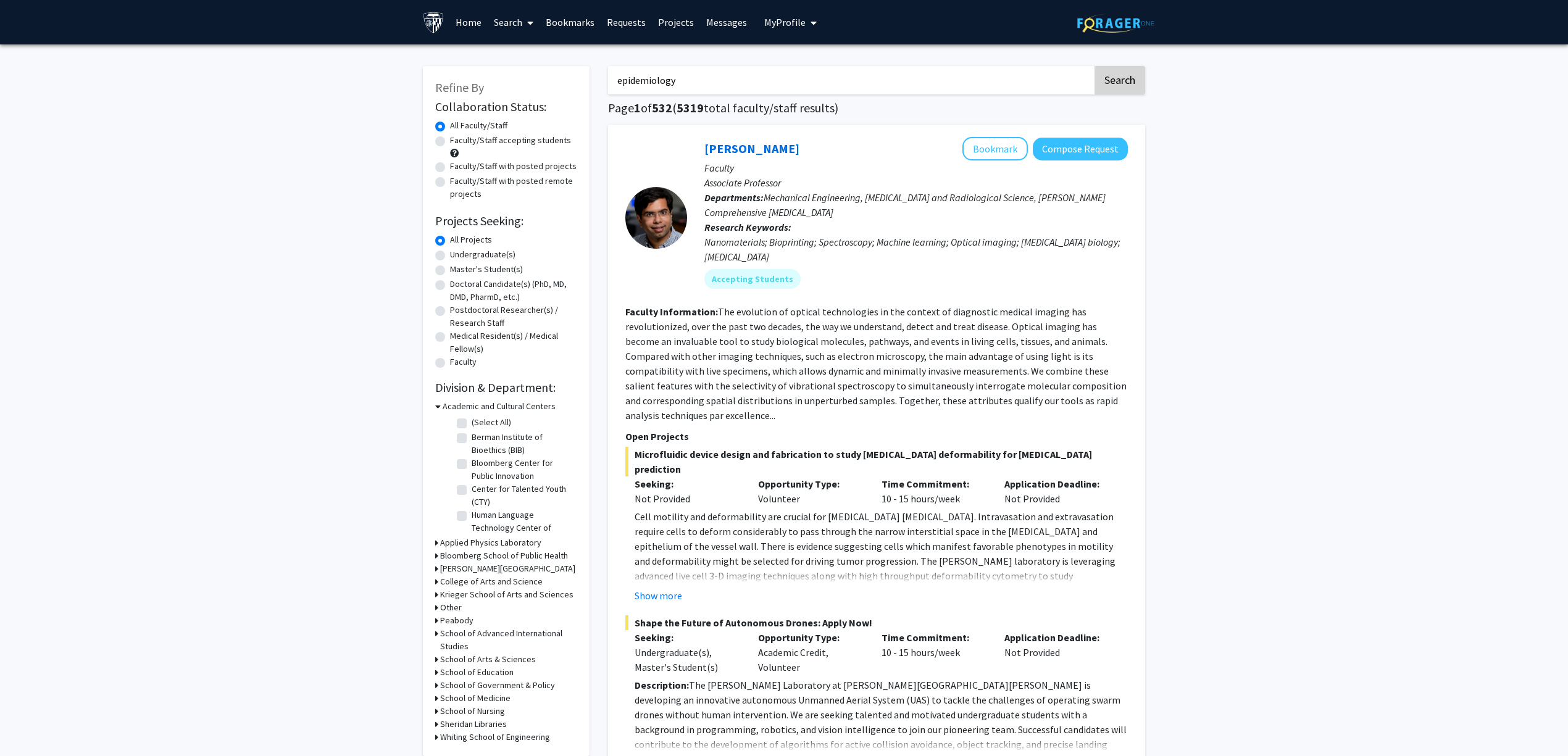
type input "epidemiology"
click at [1108, 81] on button "Search" at bounding box center [1120, 81] width 51 height 28
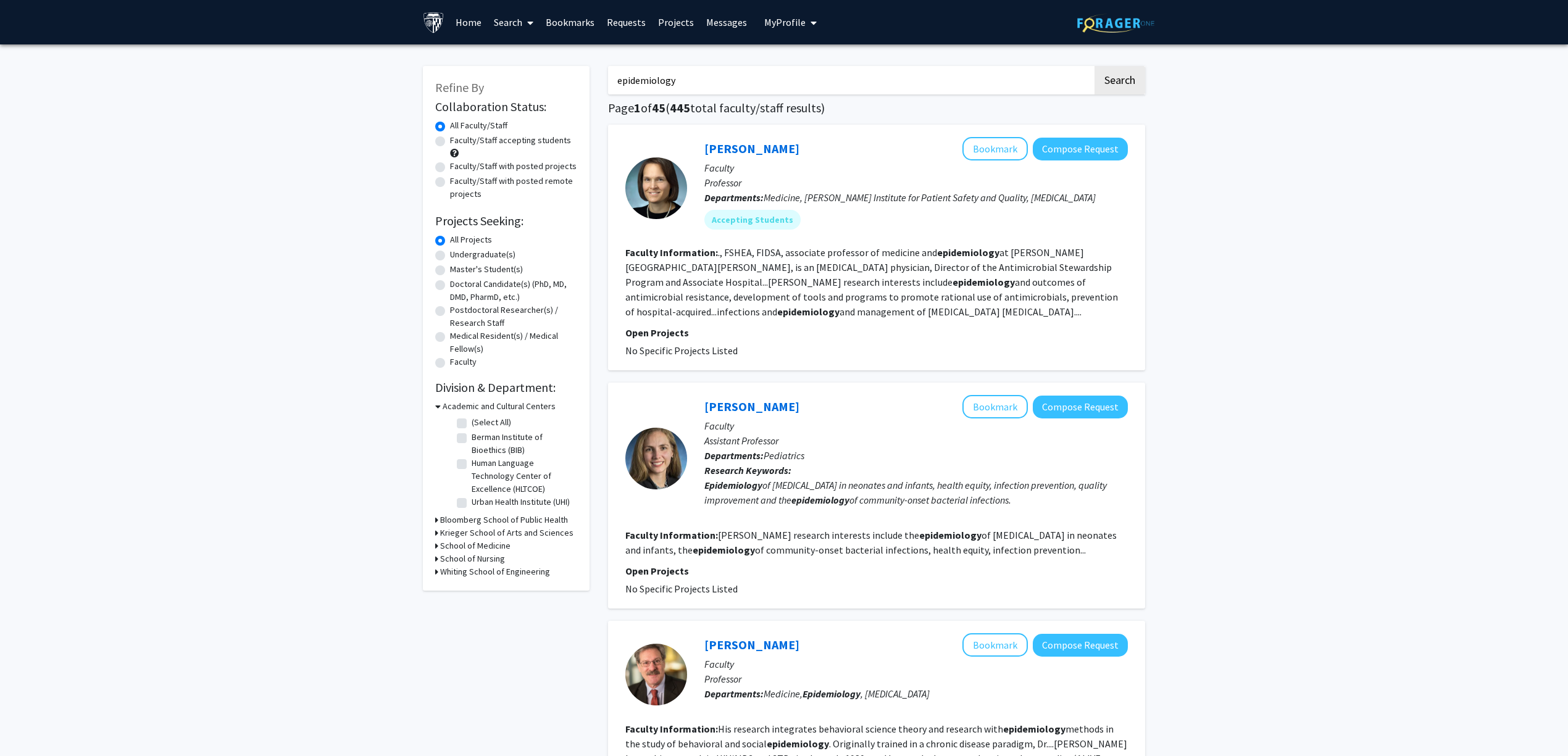
click at [531, 141] on label "Faculty/Staff accepting students" at bounding box center [510, 140] width 121 height 13
click at [458, 141] on input "Faculty/Staff accepting students" at bounding box center [454, 138] width 8 height 8
radio input "true"
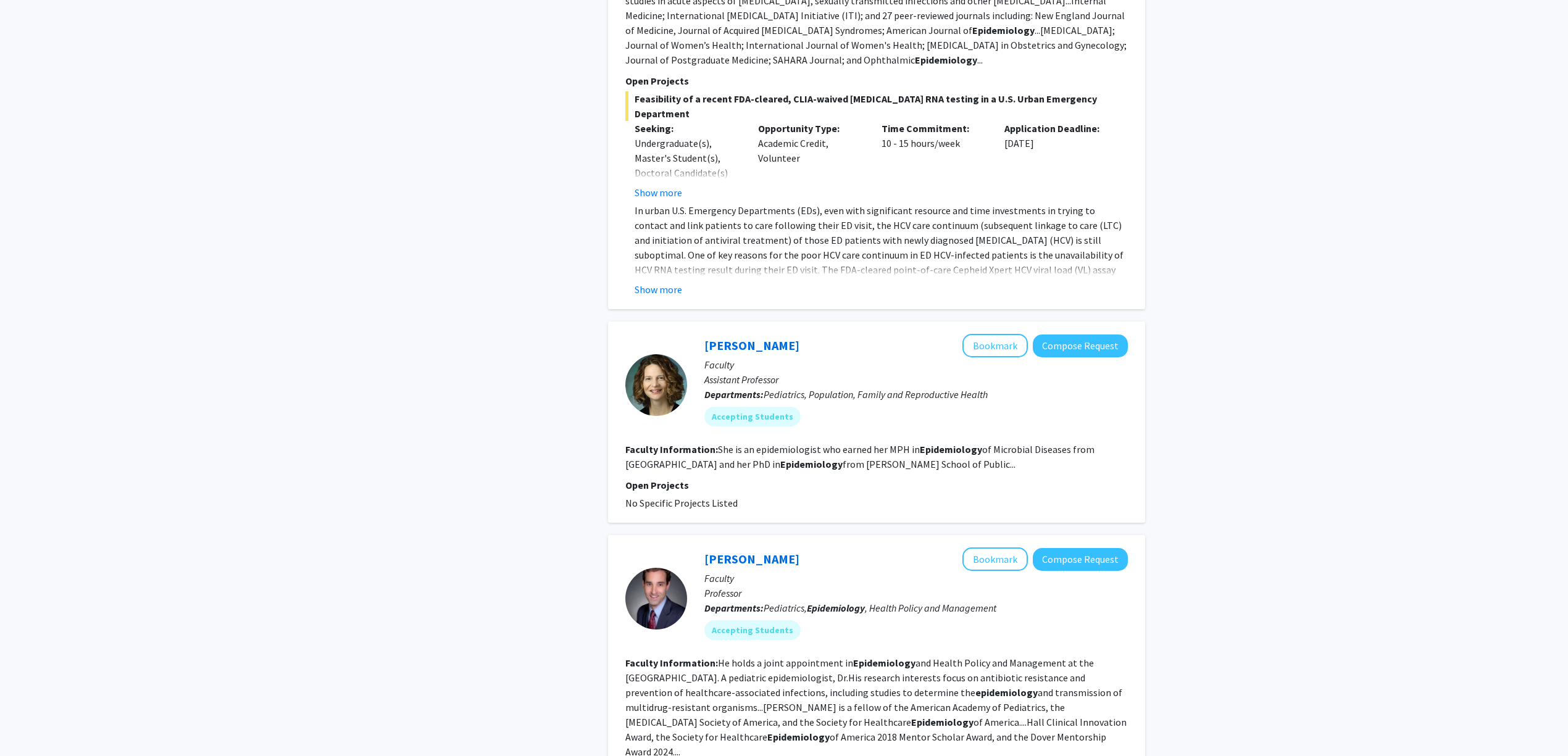
scroll to position [658, 0]
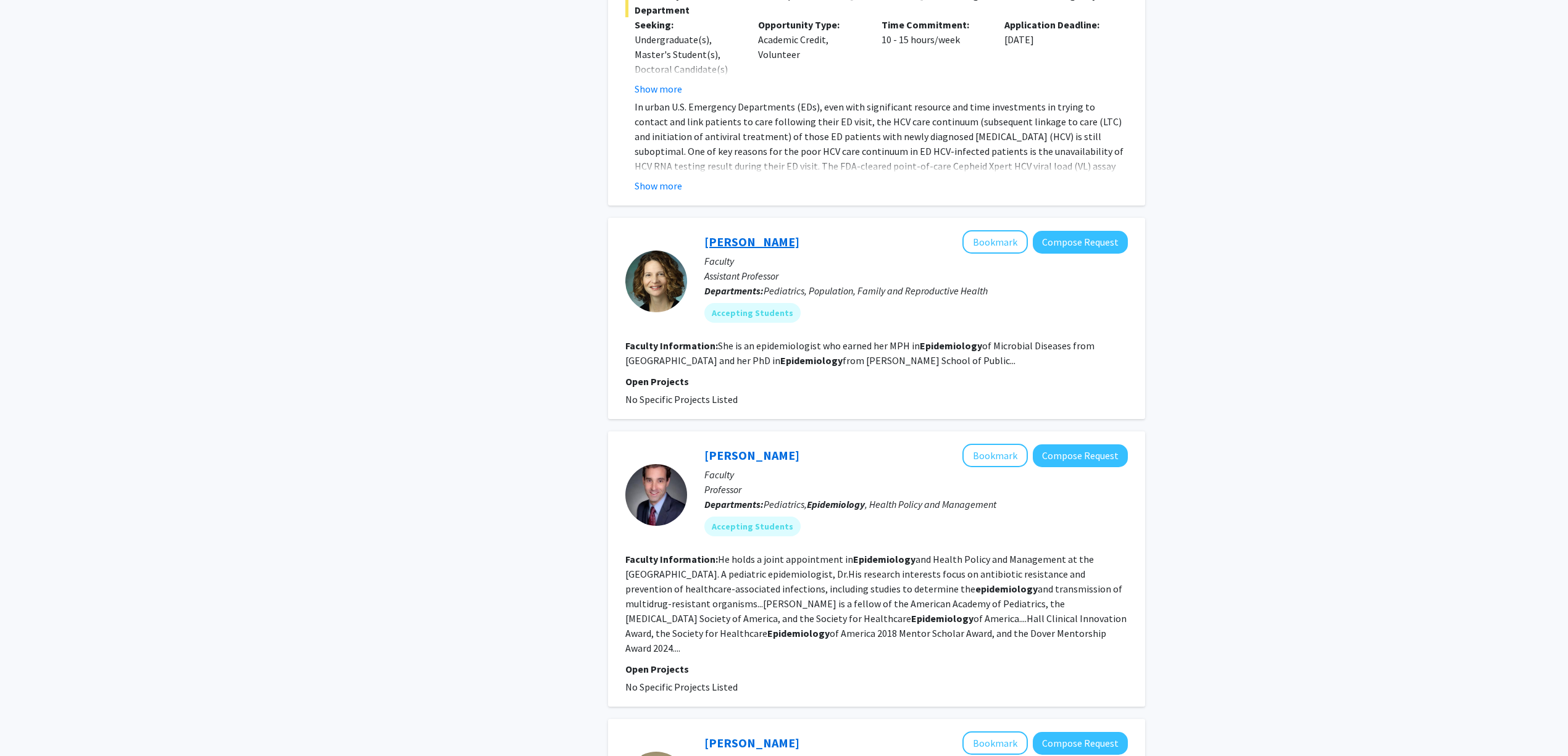
click at [781, 234] on link "[PERSON_NAME]" at bounding box center [752, 242] width 95 height 16
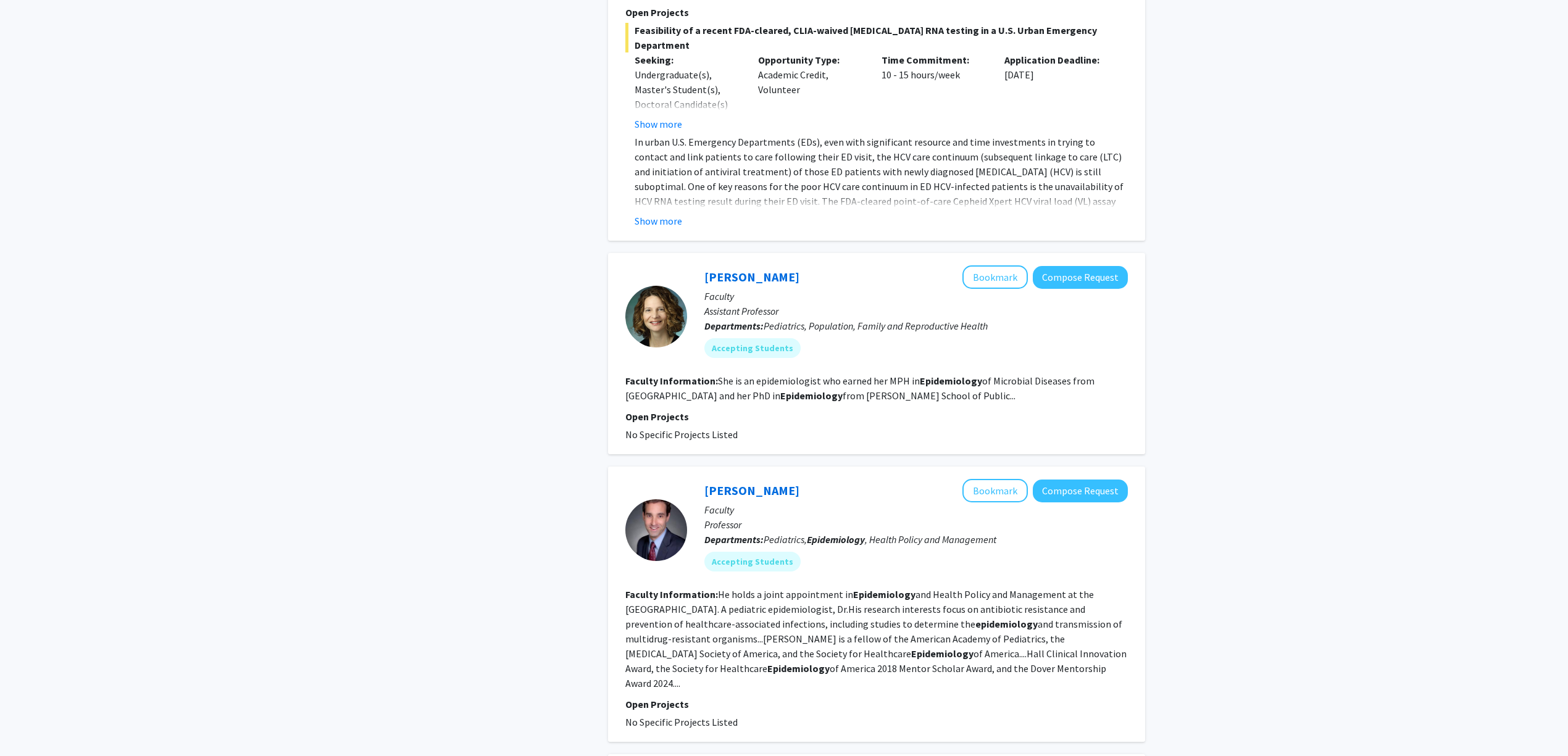
scroll to position [740, 0]
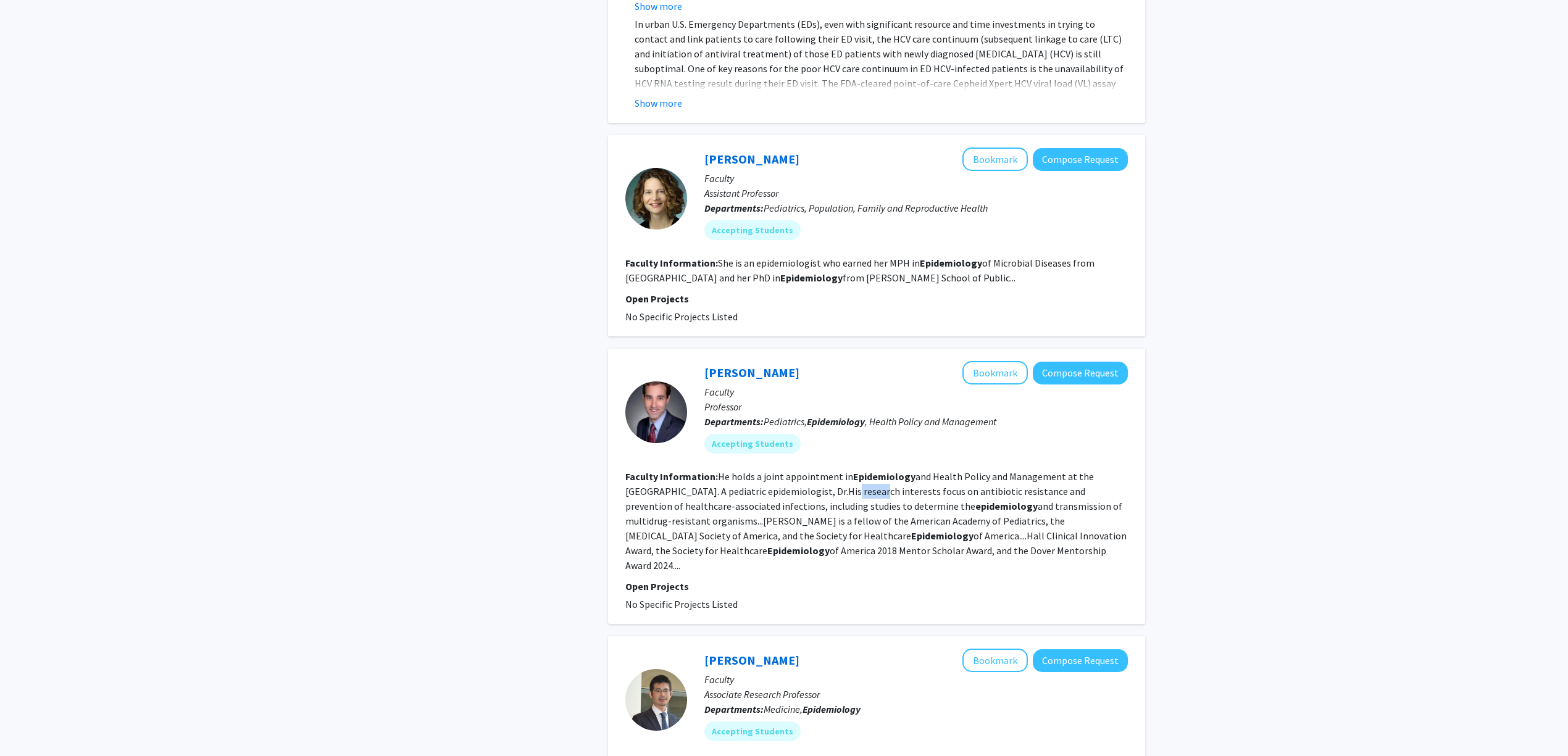
drag, startPoint x: 853, startPoint y: 472, endPoint x: 924, endPoint y: 476, distance: 71.1
click at [907, 475] on fg-read-more "He holds a joint appointment in Epidemiology and Health Policy and Management a…" at bounding box center [876, 521] width 501 height 102
click at [924, 476] on fg-read-more "He holds a joint appointment in Epidemiology and Health Policy and Management a…" at bounding box center [876, 521] width 501 height 102
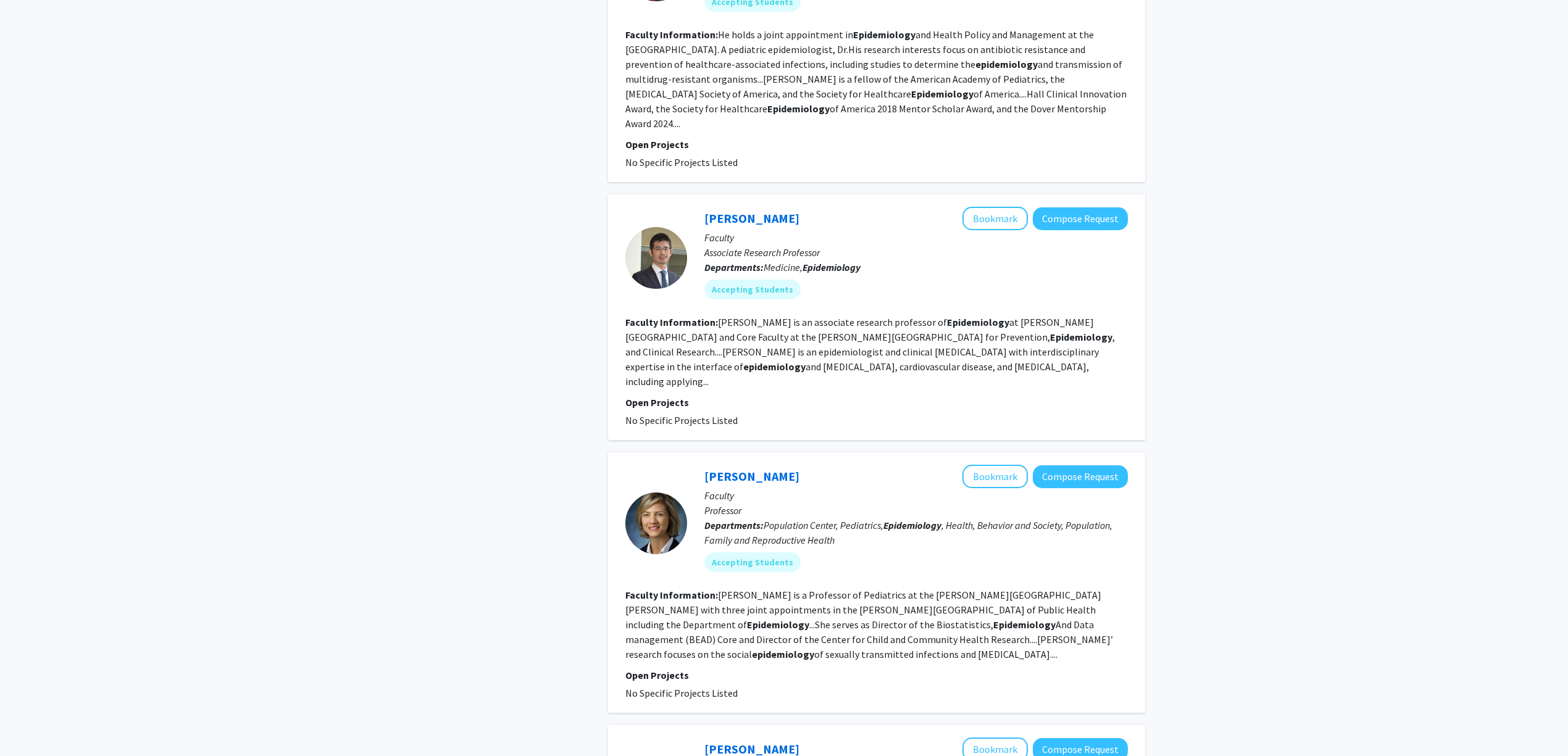
scroll to position [1235, 0]
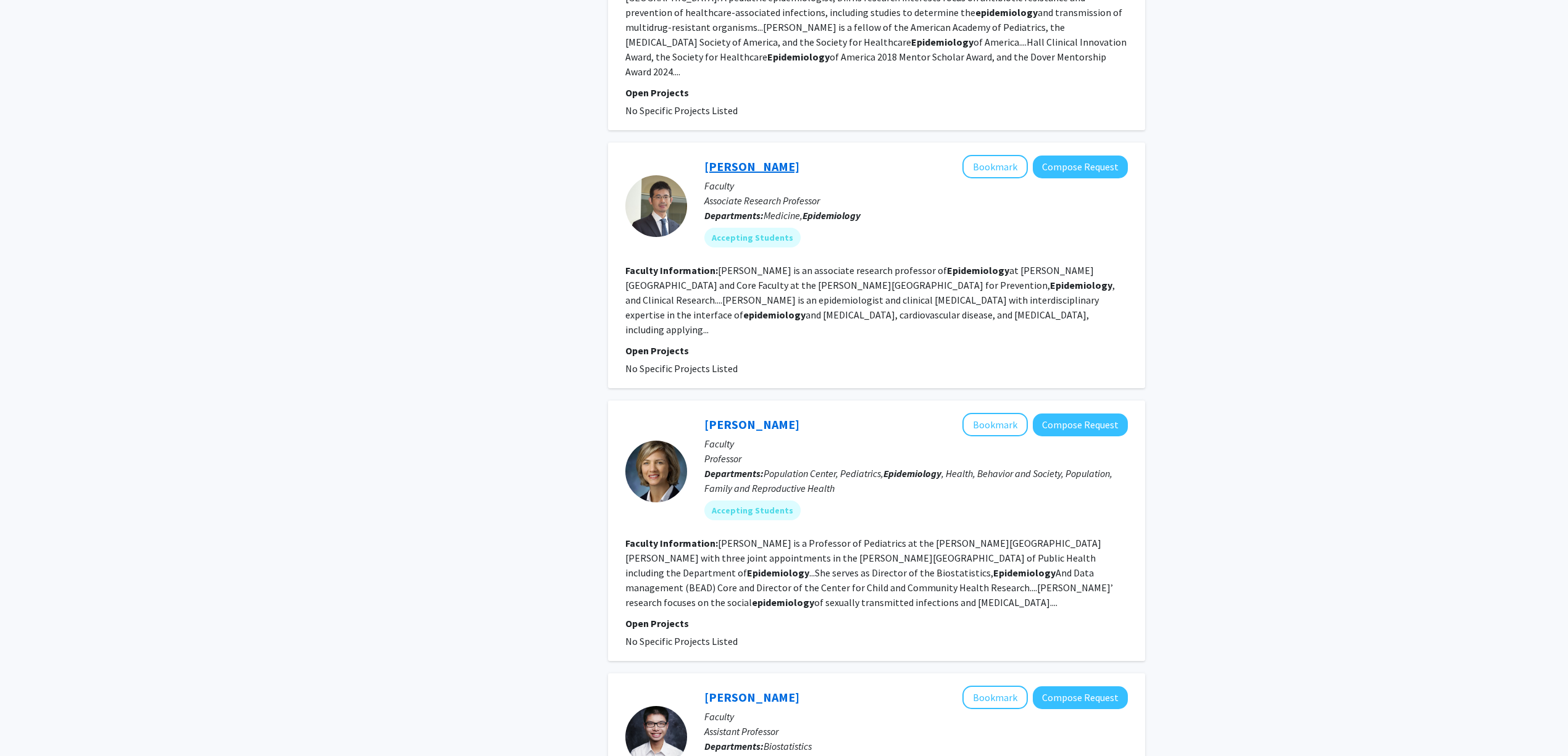
click at [779, 158] on link "Junichi Ishigami" at bounding box center [752, 166] width 95 height 16
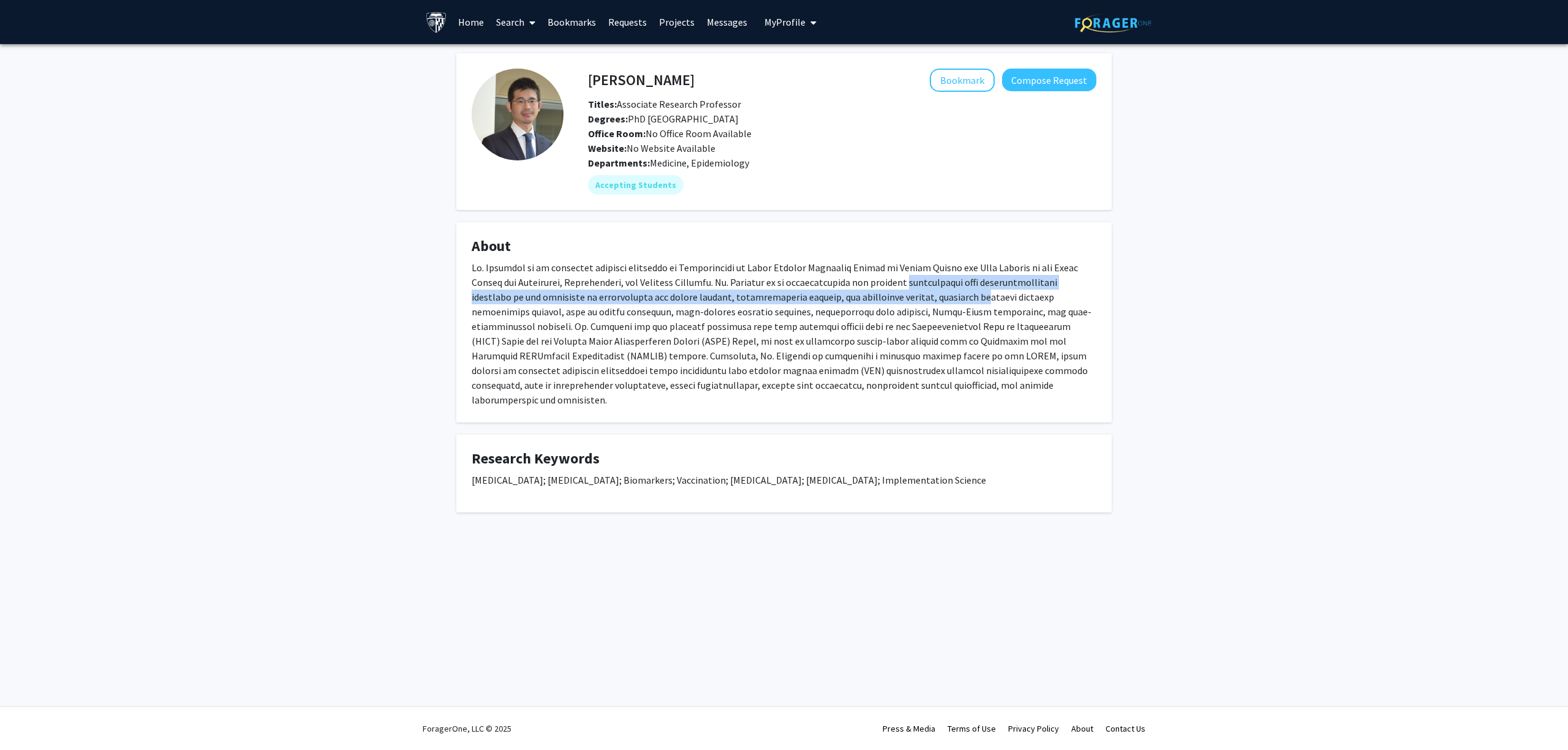
drag, startPoint x: 870, startPoint y: 283, endPoint x: 953, endPoint y: 310, distance: 87.3
click at [941, 307] on p at bounding box center [784, 334] width 625 height 147
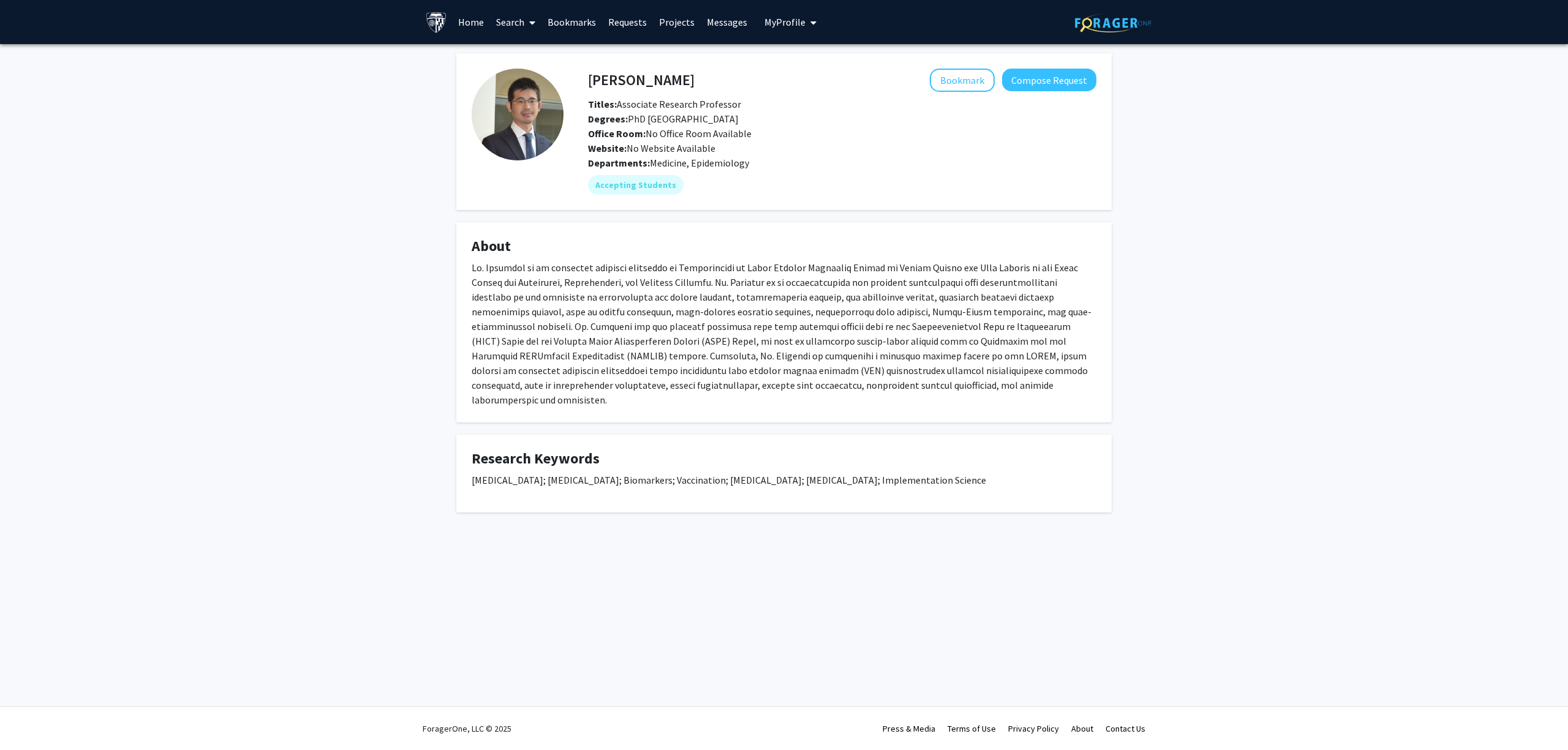
click at [959, 312] on p at bounding box center [784, 334] width 625 height 147
drag, startPoint x: 914, startPoint y: 308, endPoint x: 1020, endPoint y: 314, distance: 106.2
click at [1020, 314] on p at bounding box center [784, 334] width 625 height 147
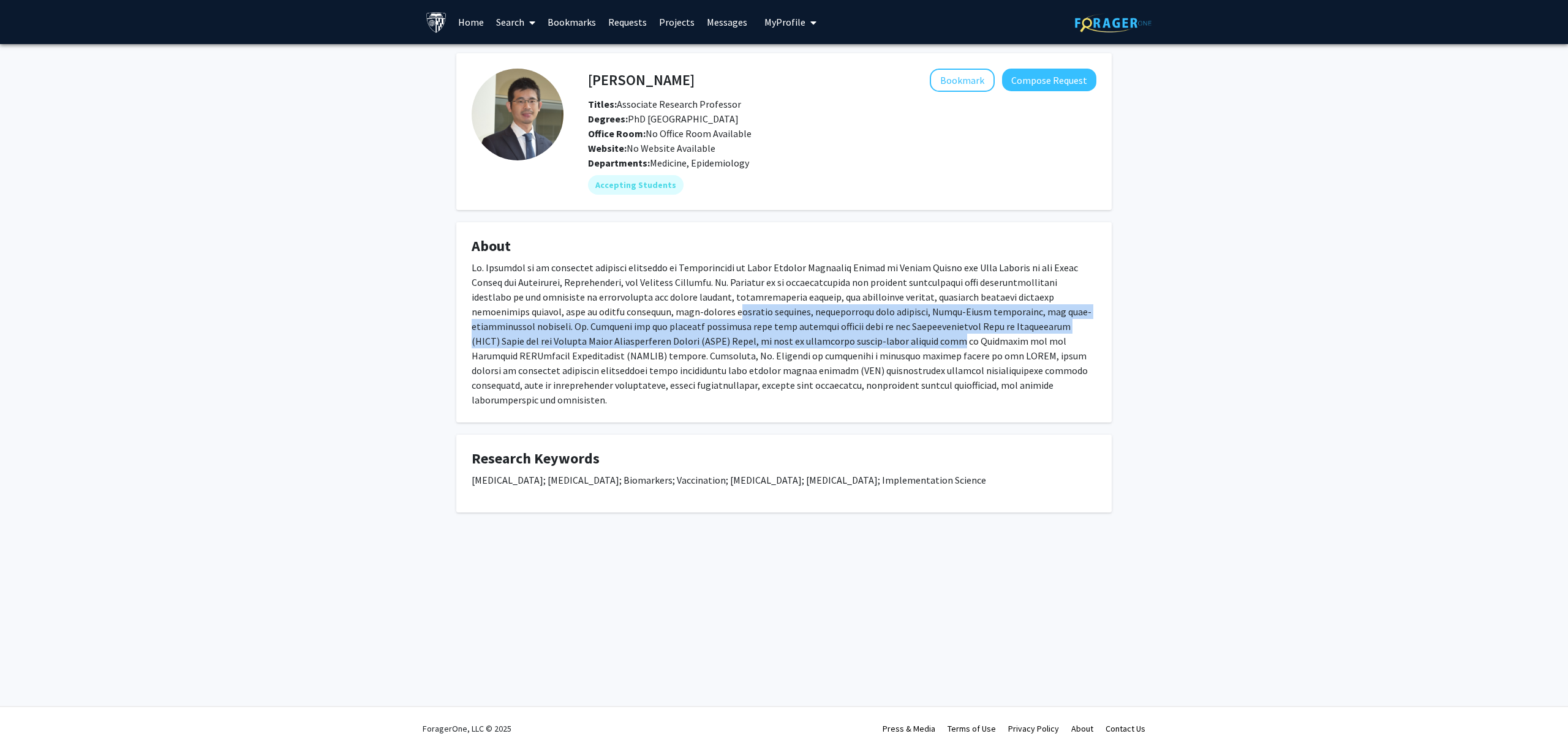
drag, startPoint x: 694, startPoint y: 330, endPoint x: 721, endPoint y: 336, distance: 27.7
click at [721, 336] on p at bounding box center [784, 334] width 625 height 147
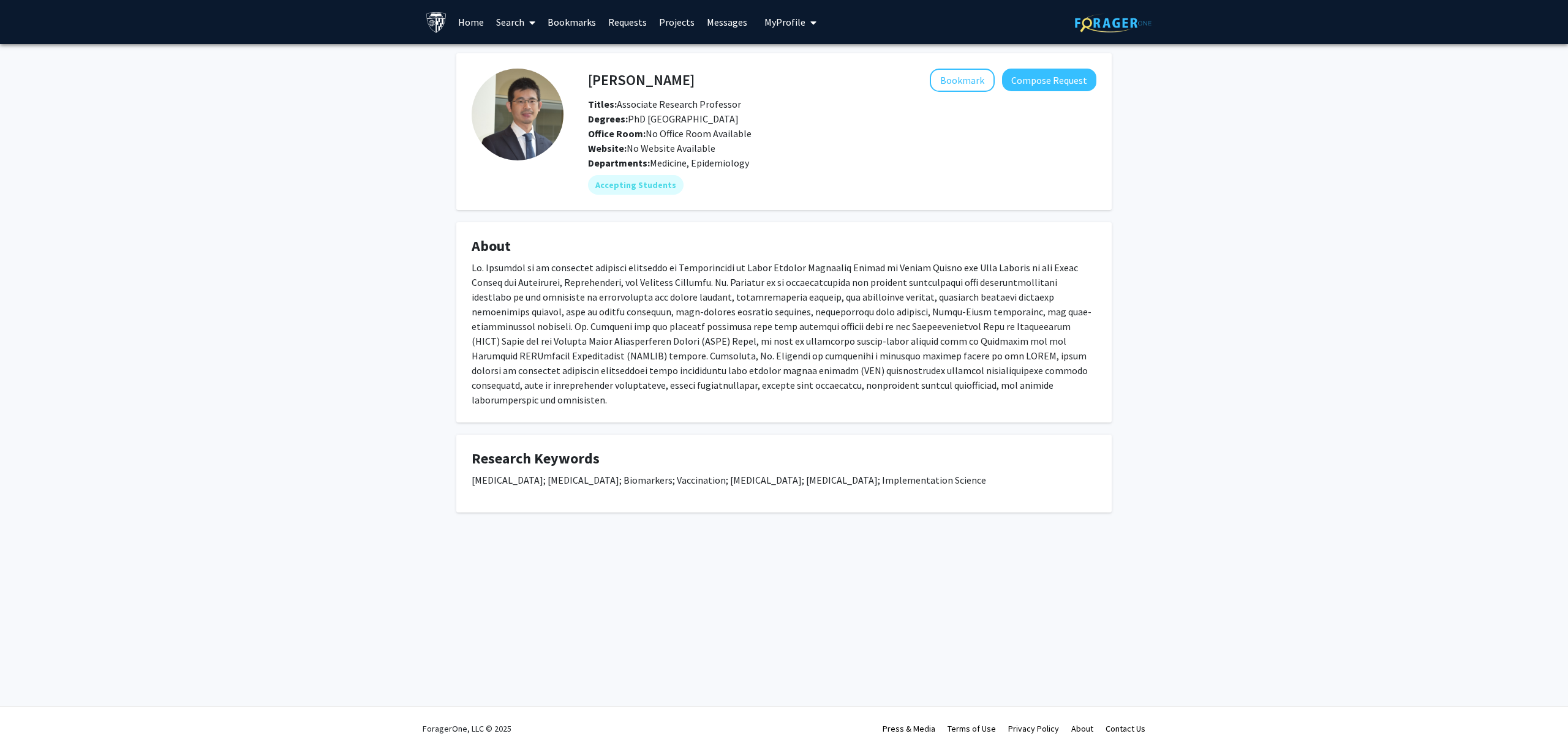
click at [508, 20] on link "Search" at bounding box center [515, 22] width 52 height 43
click at [532, 50] on span "Faculty/Staff" at bounding box center [535, 56] width 90 height 24
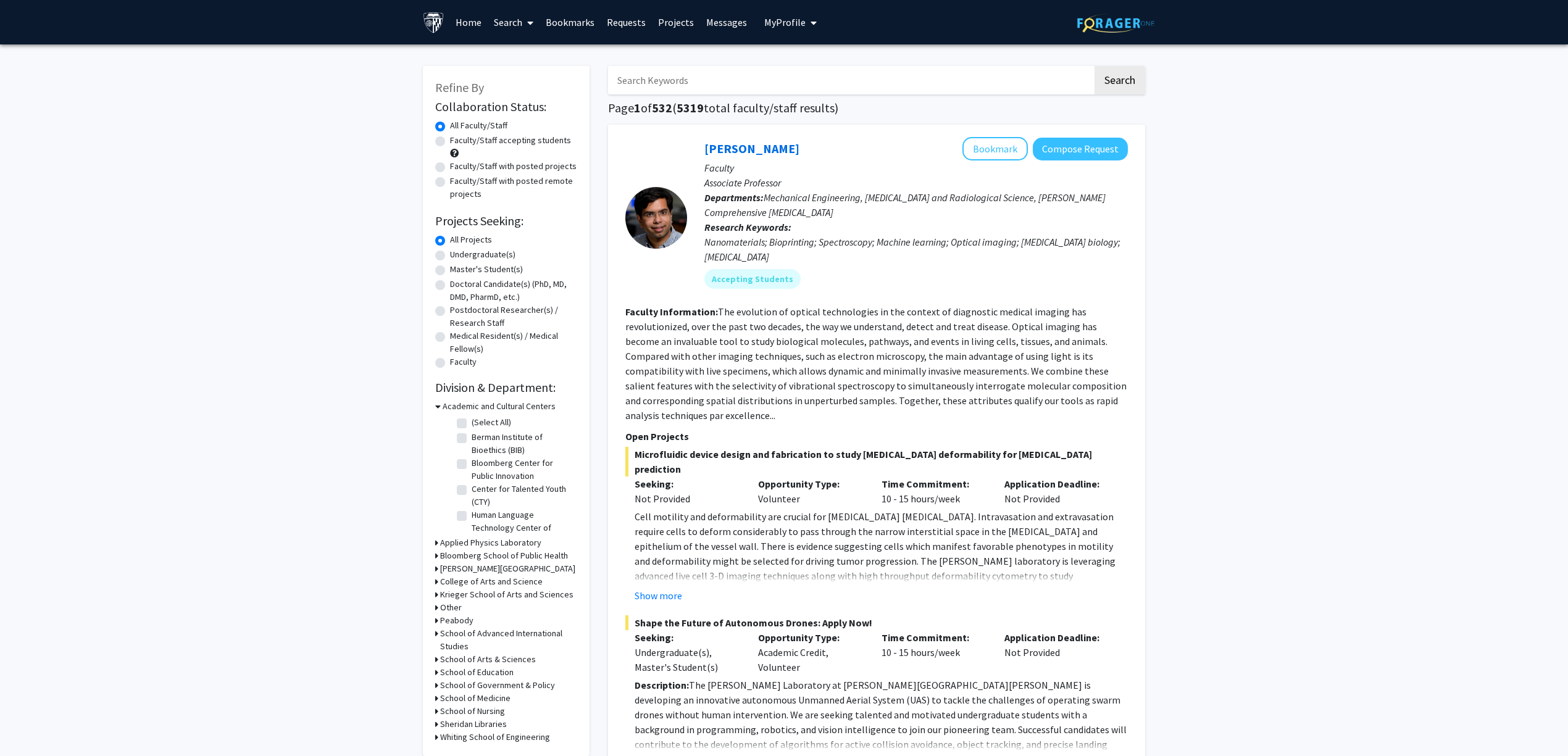
click at [673, 89] on input "Search Keywords" at bounding box center [850, 81] width 485 height 28
type input "public health"
click at [1095, 66] on button "Search" at bounding box center [1120, 81] width 51 height 28
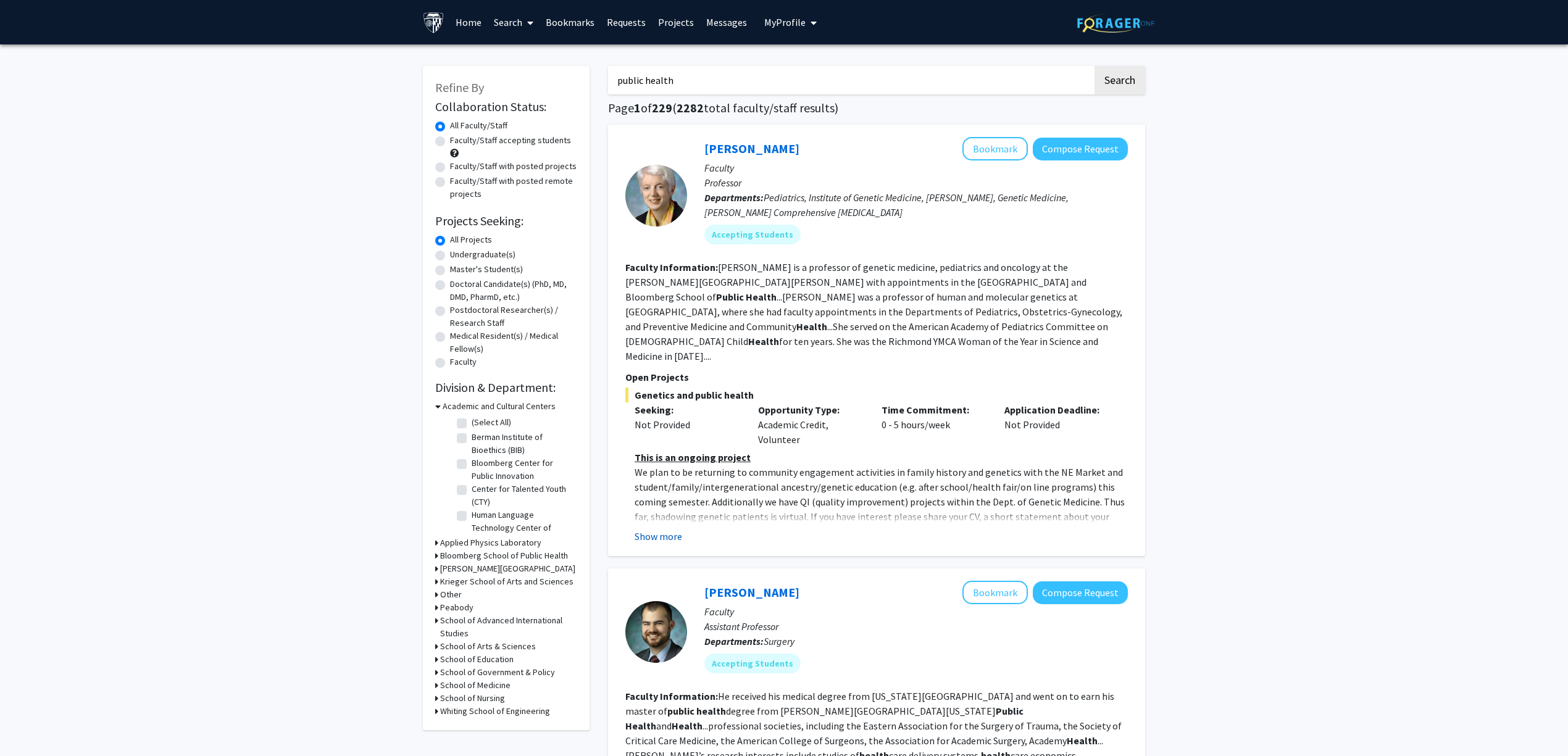
click at [660, 529] on button "Show more" at bounding box center [658, 536] width 47 height 15
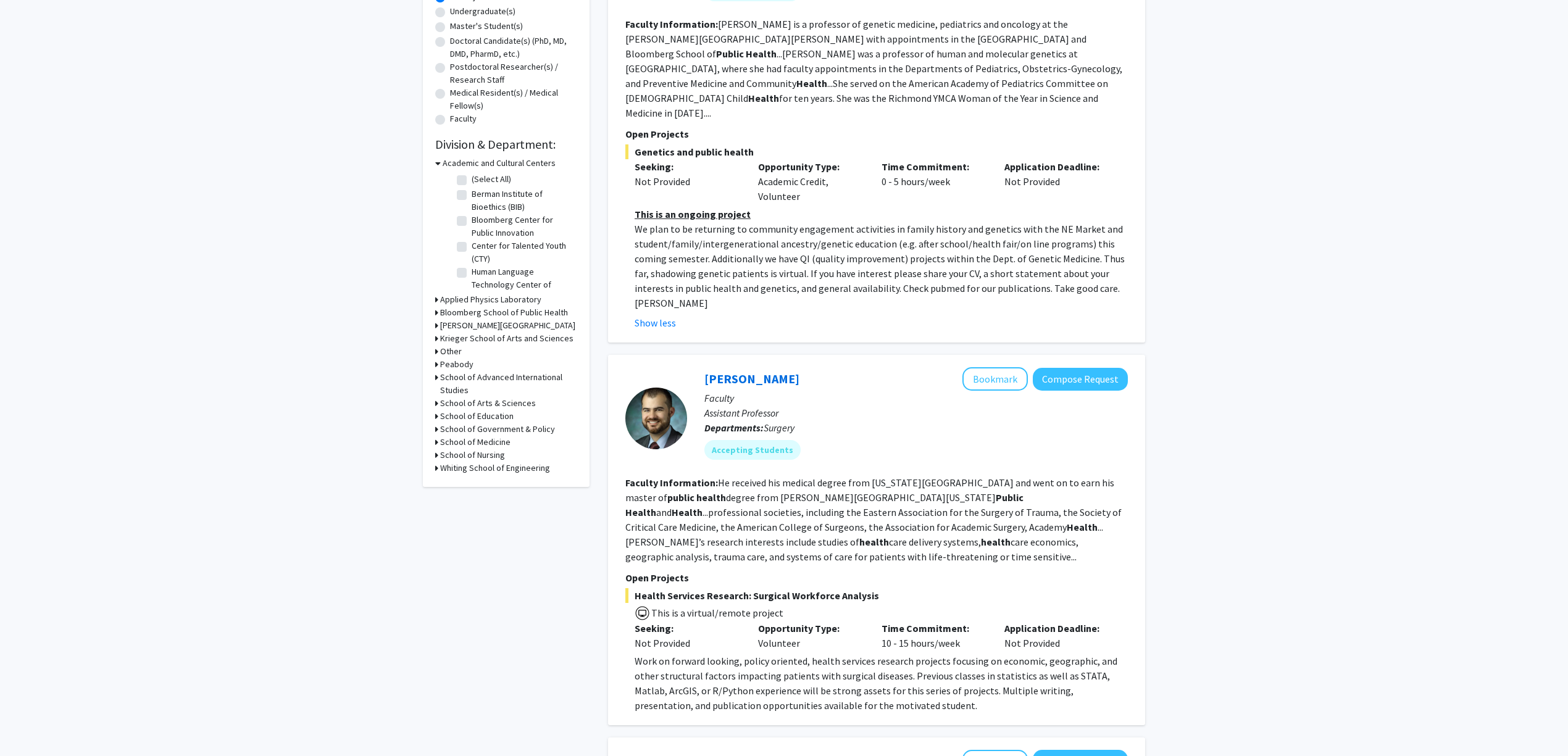
scroll to position [247, 0]
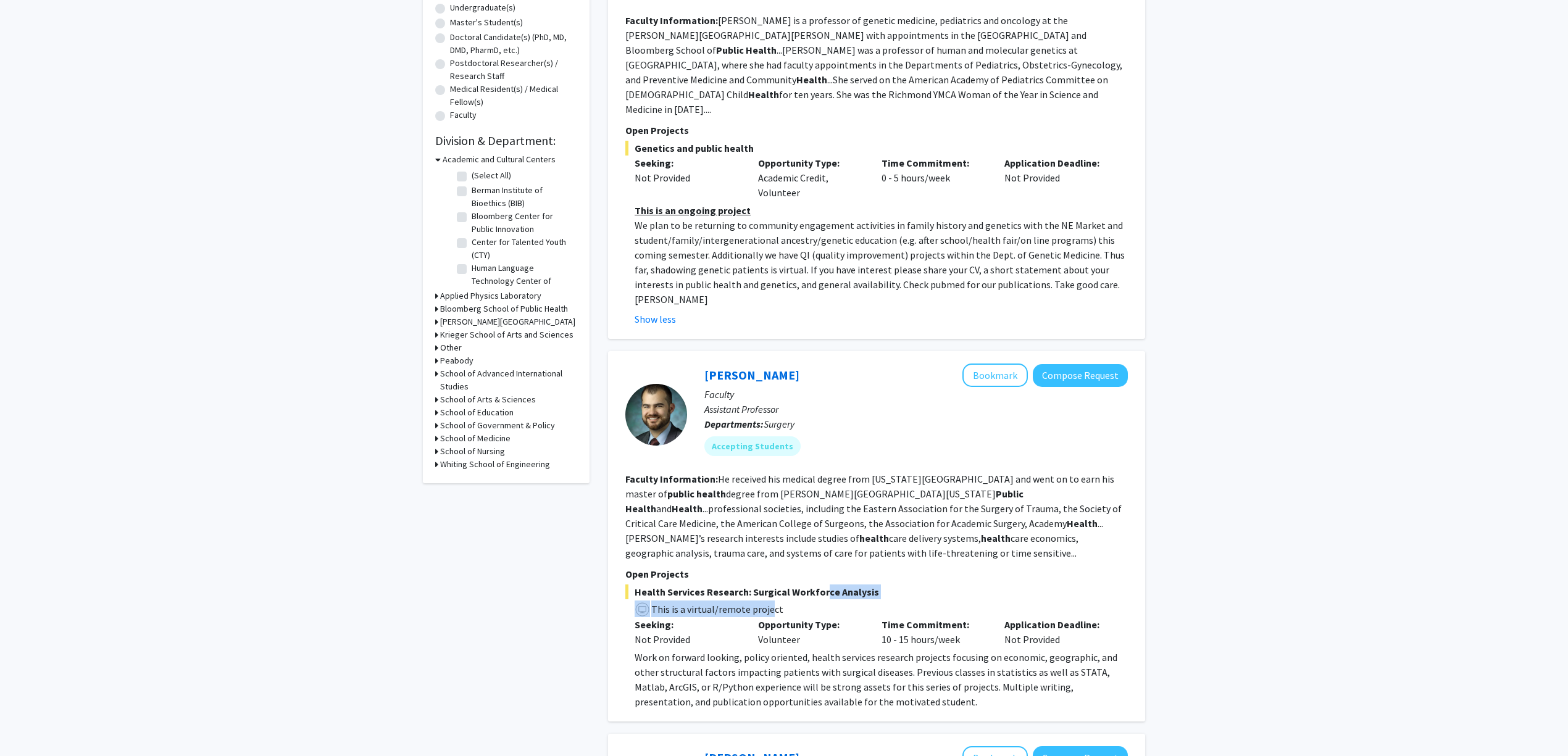
drag, startPoint x: 796, startPoint y: 559, endPoint x: 829, endPoint y: 558, distance: 33.0
click at [825, 584] on div "Health Services Research: Surgical Workforce Analysis This is a virtual/remote …" at bounding box center [877, 646] width 502 height 125
click at [830, 584] on span "Health Services Research: Surgical Workforce Analysis" at bounding box center [877, 592] width 502 height 15
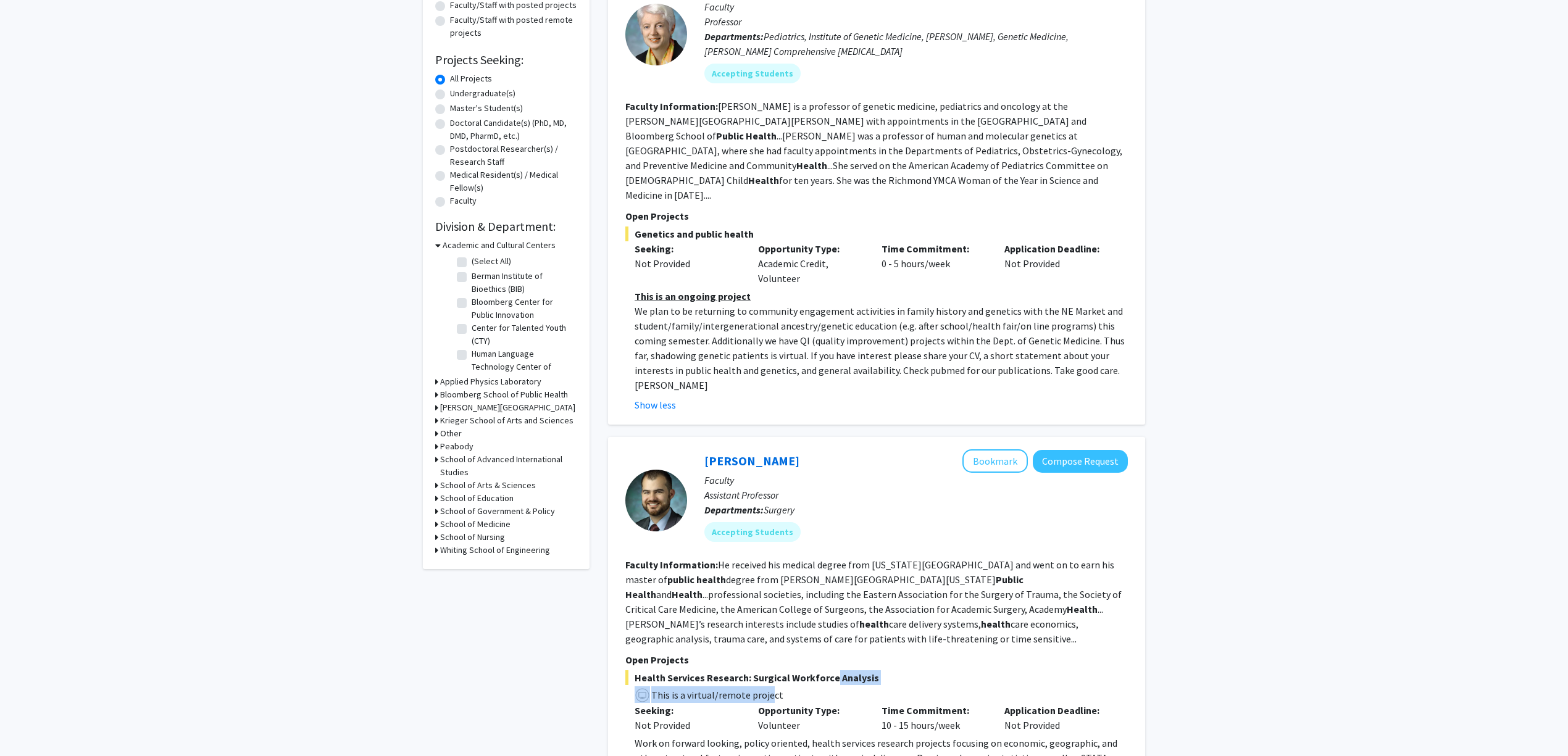
scroll to position [0, 0]
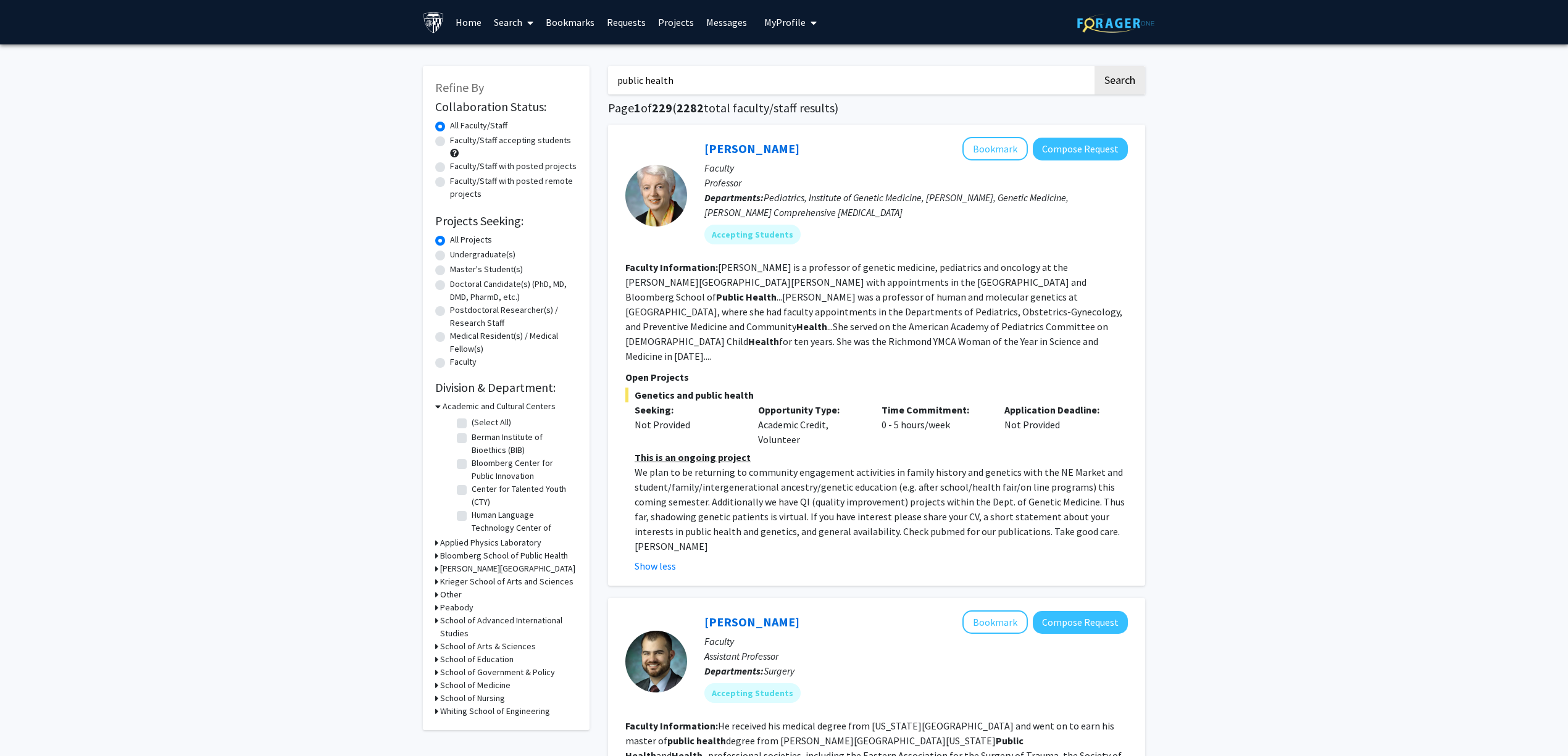
click at [505, 139] on label "Faculty/Staff accepting students" at bounding box center [510, 140] width 121 height 13
click at [458, 139] on input "Faculty/Staff accepting students" at bounding box center [454, 138] width 8 height 8
radio input "true"
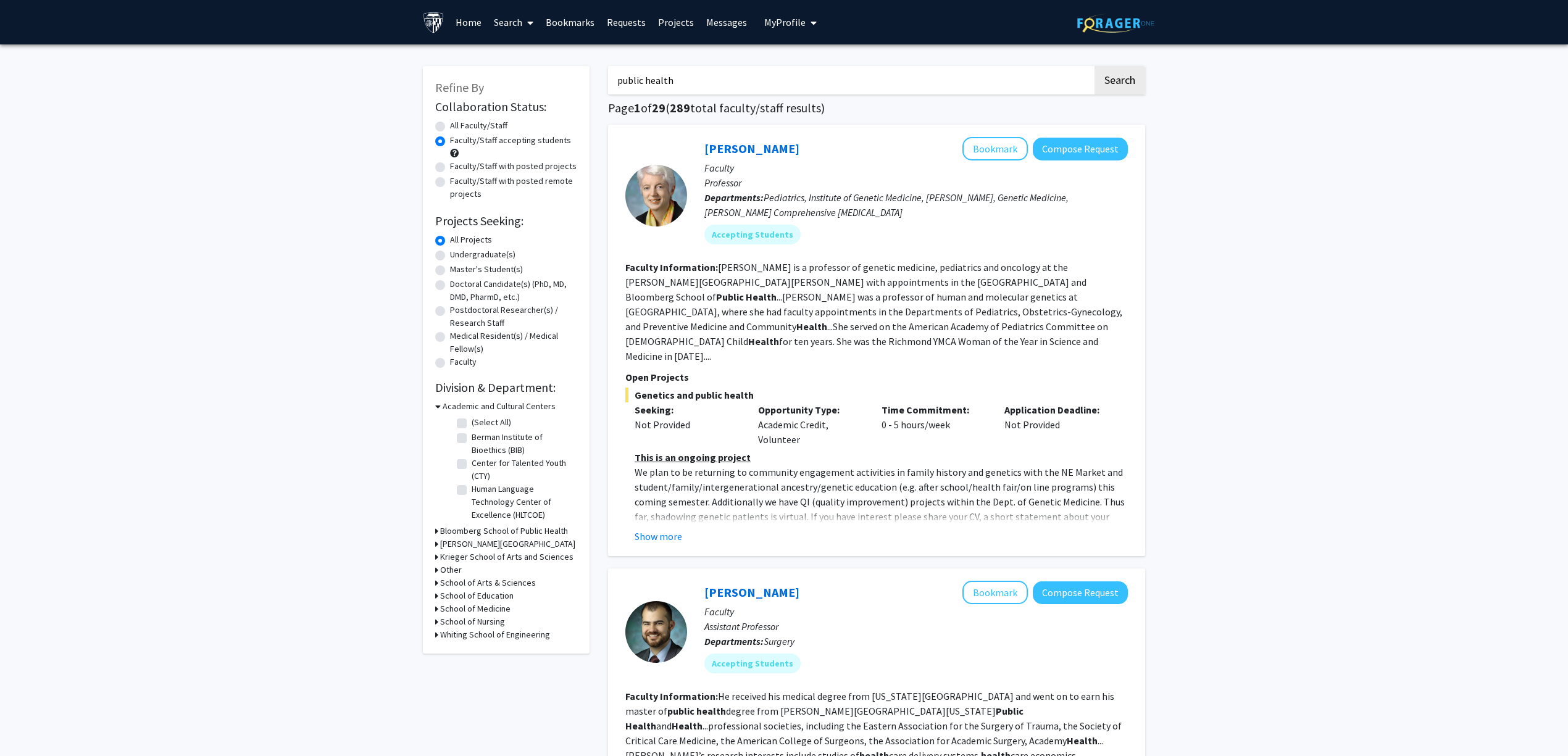
click at [502, 165] on label "Faculty/Staff with posted projects" at bounding box center [513, 166] width 127 height 13
click at [458, 165] on input "Faculty/Staff with posted projects" at bounding box center [454, 164] width 8 height 8
radio input "true"
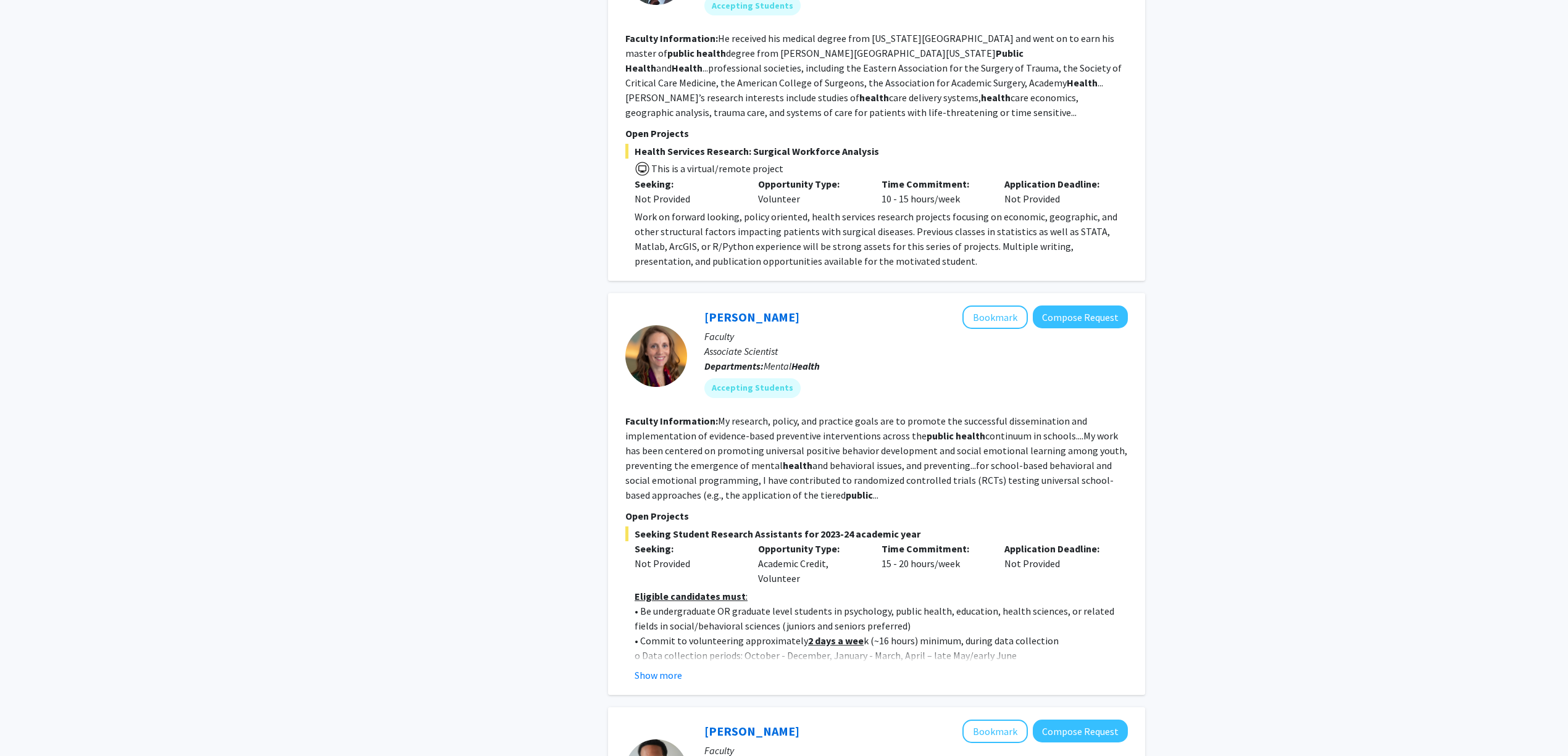
scroll to position [740, 0]
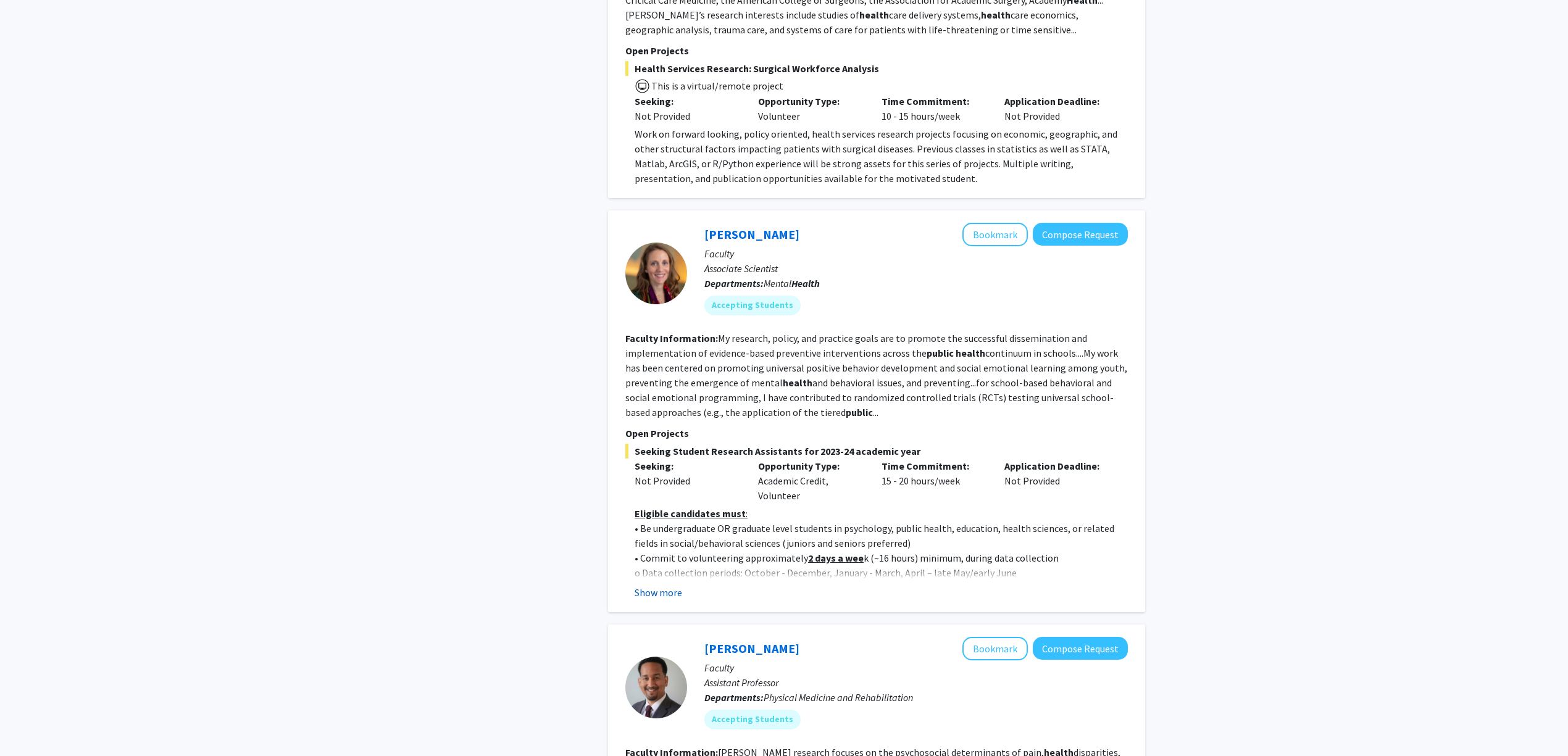
click at [679, 585] on button "Show more" at bounding box center [658, 592] width 47 height 15
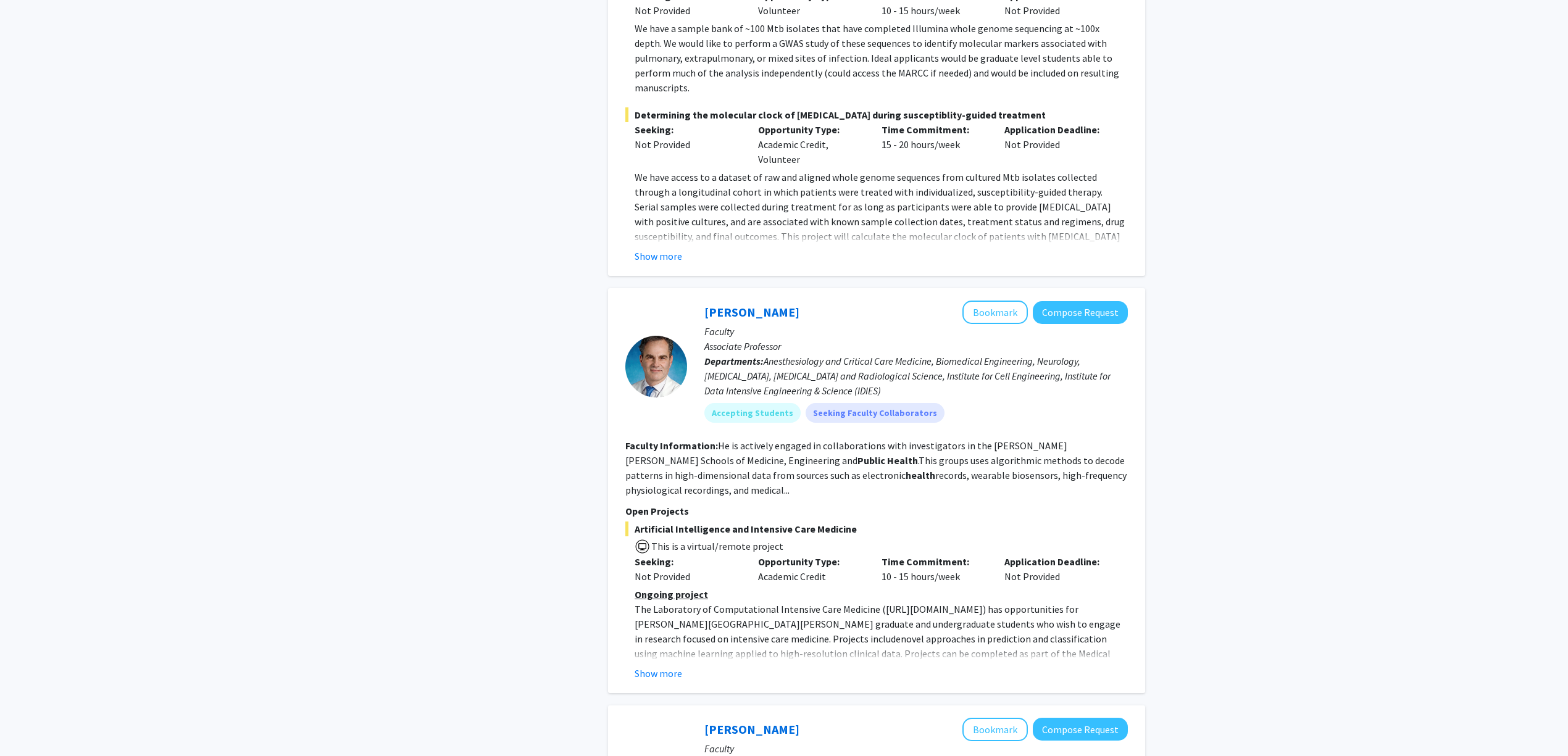
scroll to position [3209, 0]
drag, startPoint x: 806, startPoint y: 229, endPoint x: 697, endPoint y: 221, distance: 109.3
click at [697, 298] on div "Robert Stevens Bookmark Compose Request Faculty Associate Professor Departments…" at bounding box center [907, 363] width 441 height 131
click at [745, 286] on div "Robert Stevens Bookmark Compose Request Faculty Associate Professor Departments…" at bounding box center [876, 488] width 537 height 405
click at [867, 437] on fg-read-more "He is actively engaged in collaborations with investigators in the Johns Hopkin…" at bounding box center [876, 466] width 501 height 57
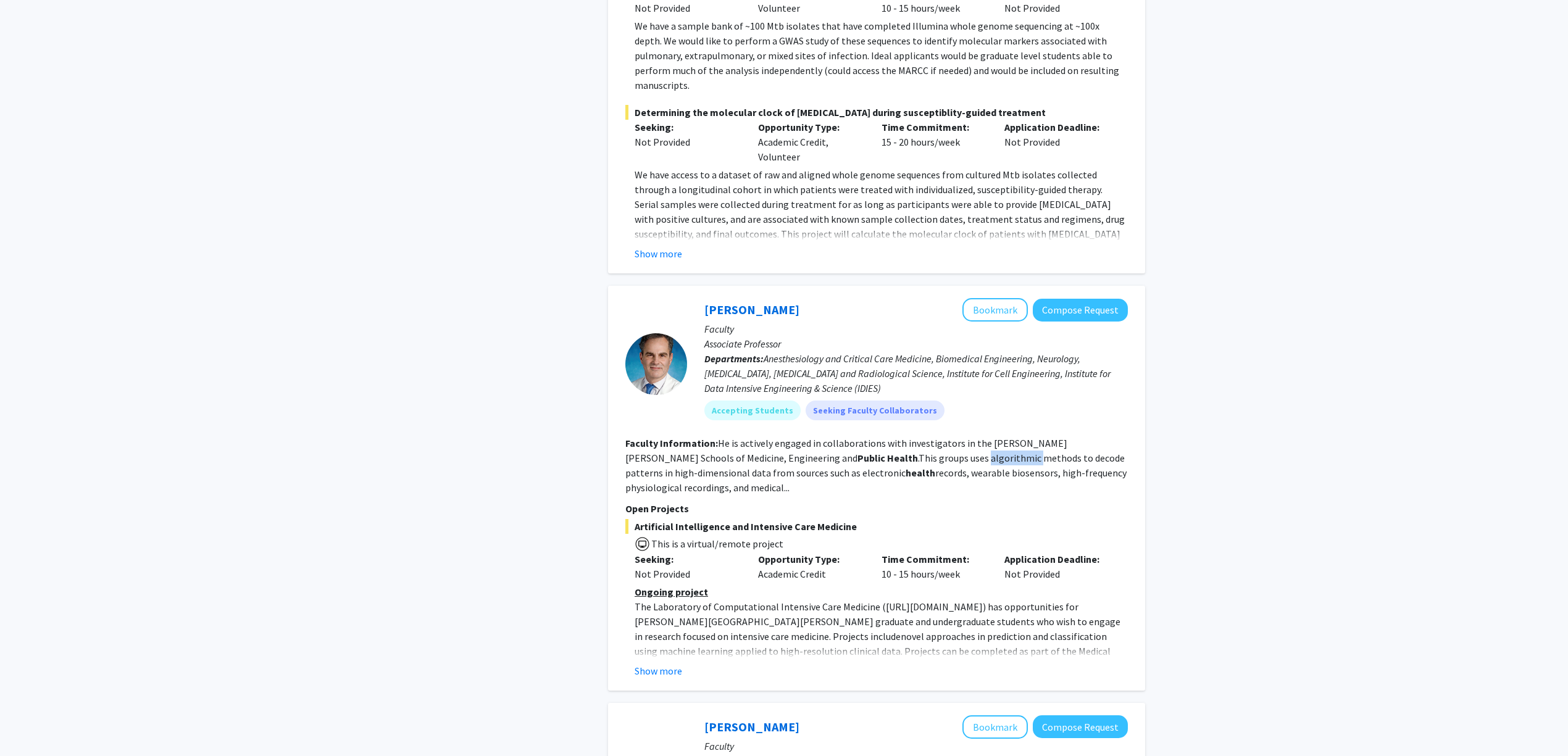
click at [867, 437] on fg-read-more "He is actively engaged in collaborations with investigators in the Johns Hopkin…" at bounding box center [876, 466] width 501 height 57
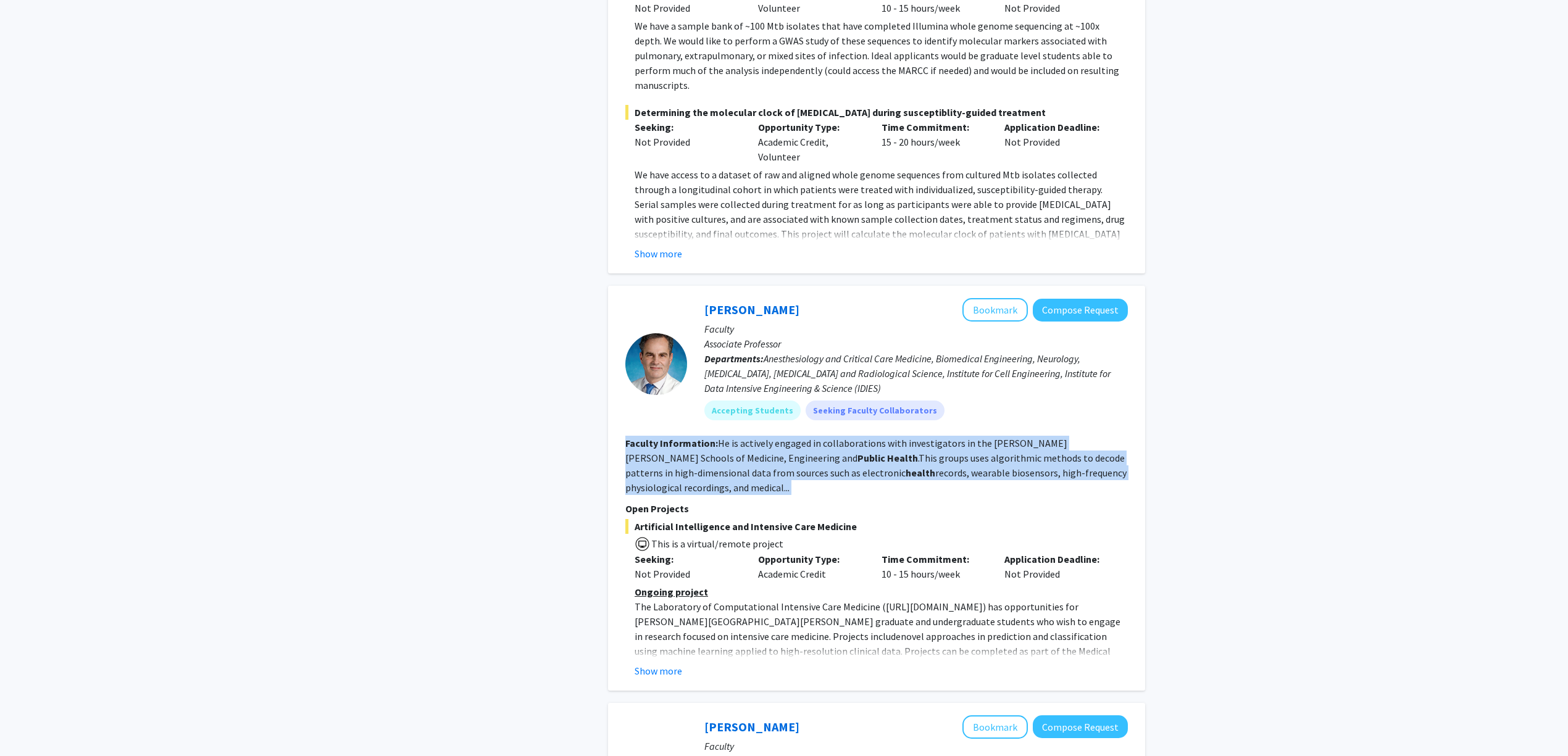
click at [867, 437] on fg-read-more "He is actively engaged in collaborations with investigators in the Johns Hopkin…" at bounding box center [876, 466] width 501 height 57
click at [905, 437] on fg-read-more "He is actively engaged in collaborations with investigators in the Johns Hopkin…" at bounding box center [876, 466] width 501 height 57
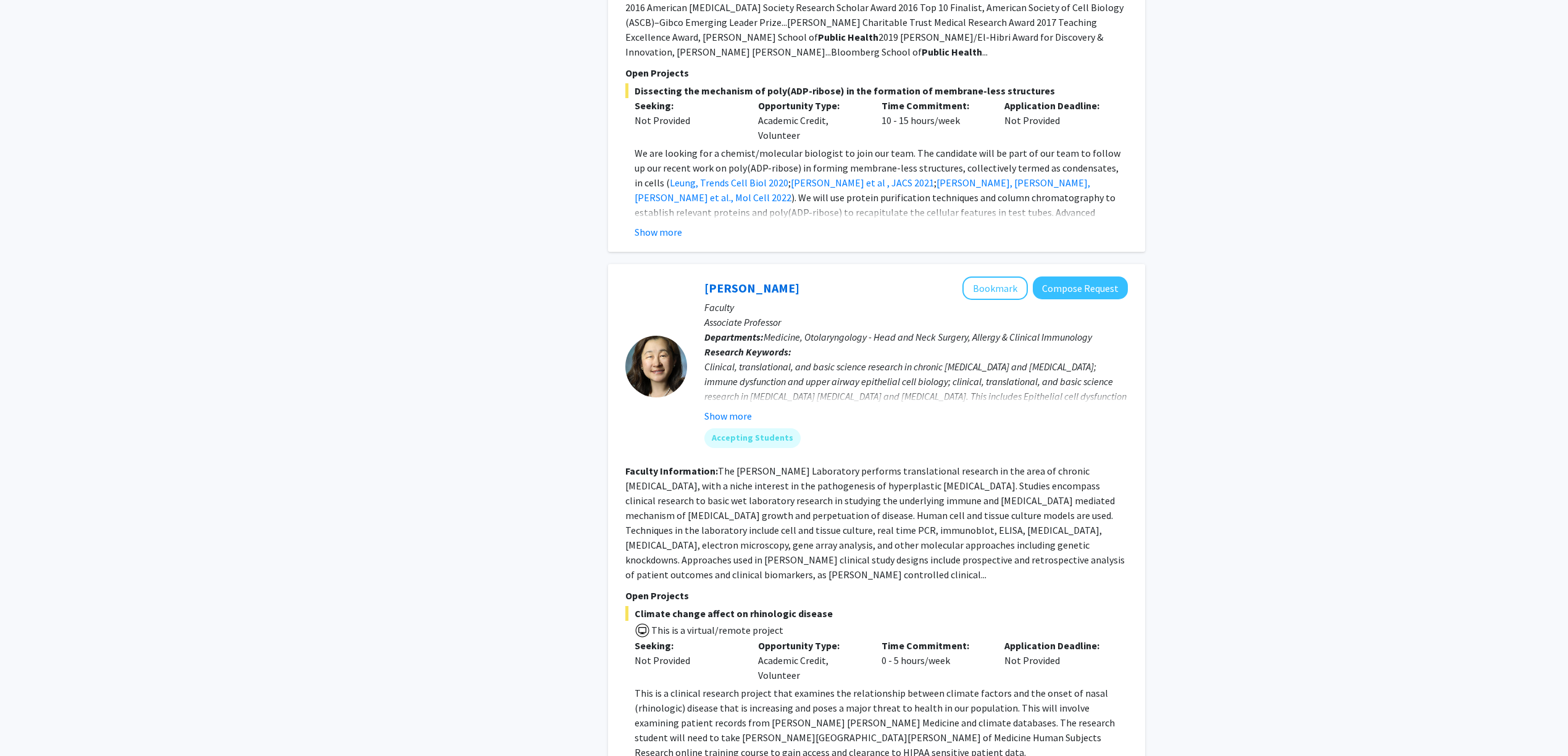
scroll to position [4765, 0]
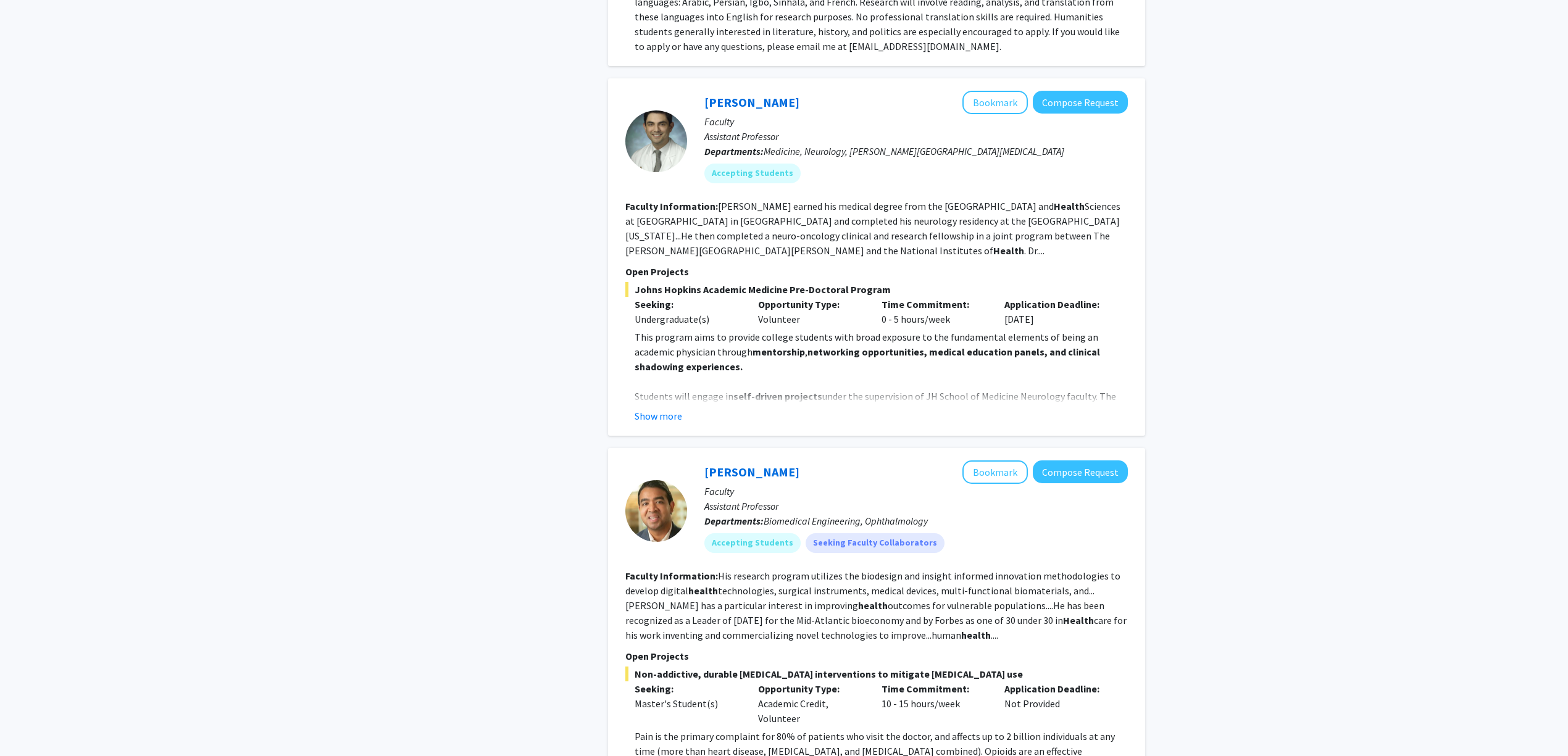
scroll to position [1481, 0]
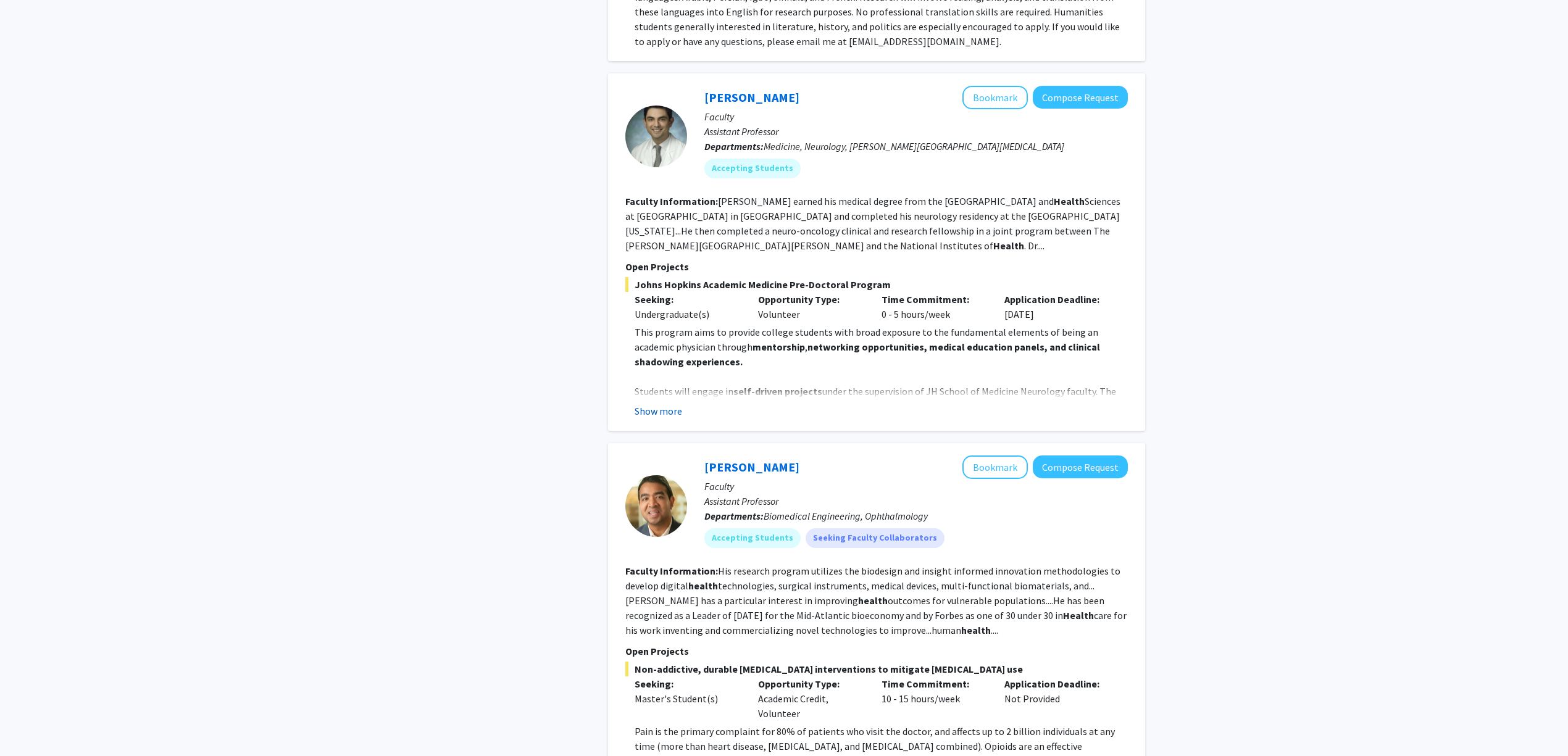
click at [645, 403] on button "Show more" at bounding box center [658, 411] width 47 height 15
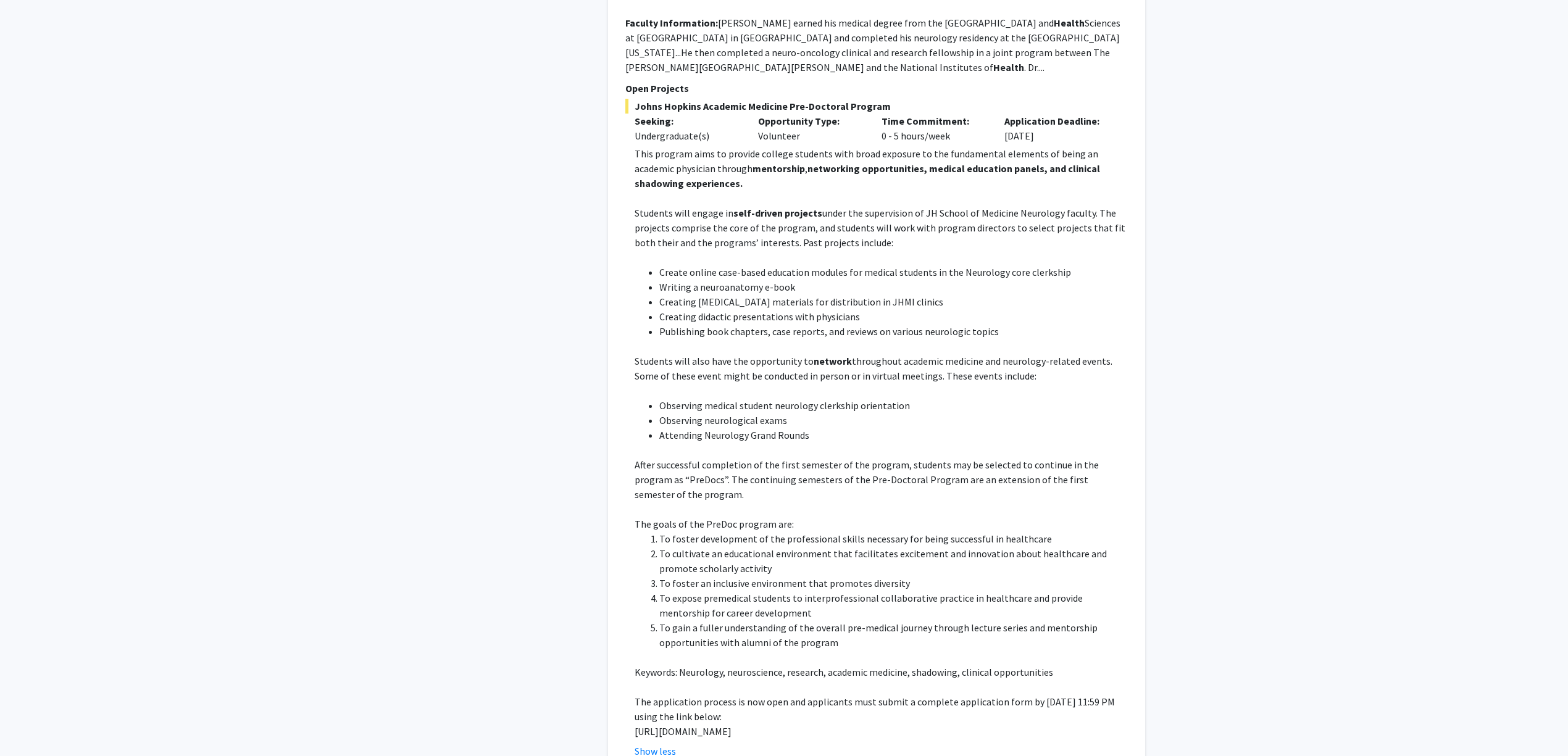
scroll to position [1728, 0]
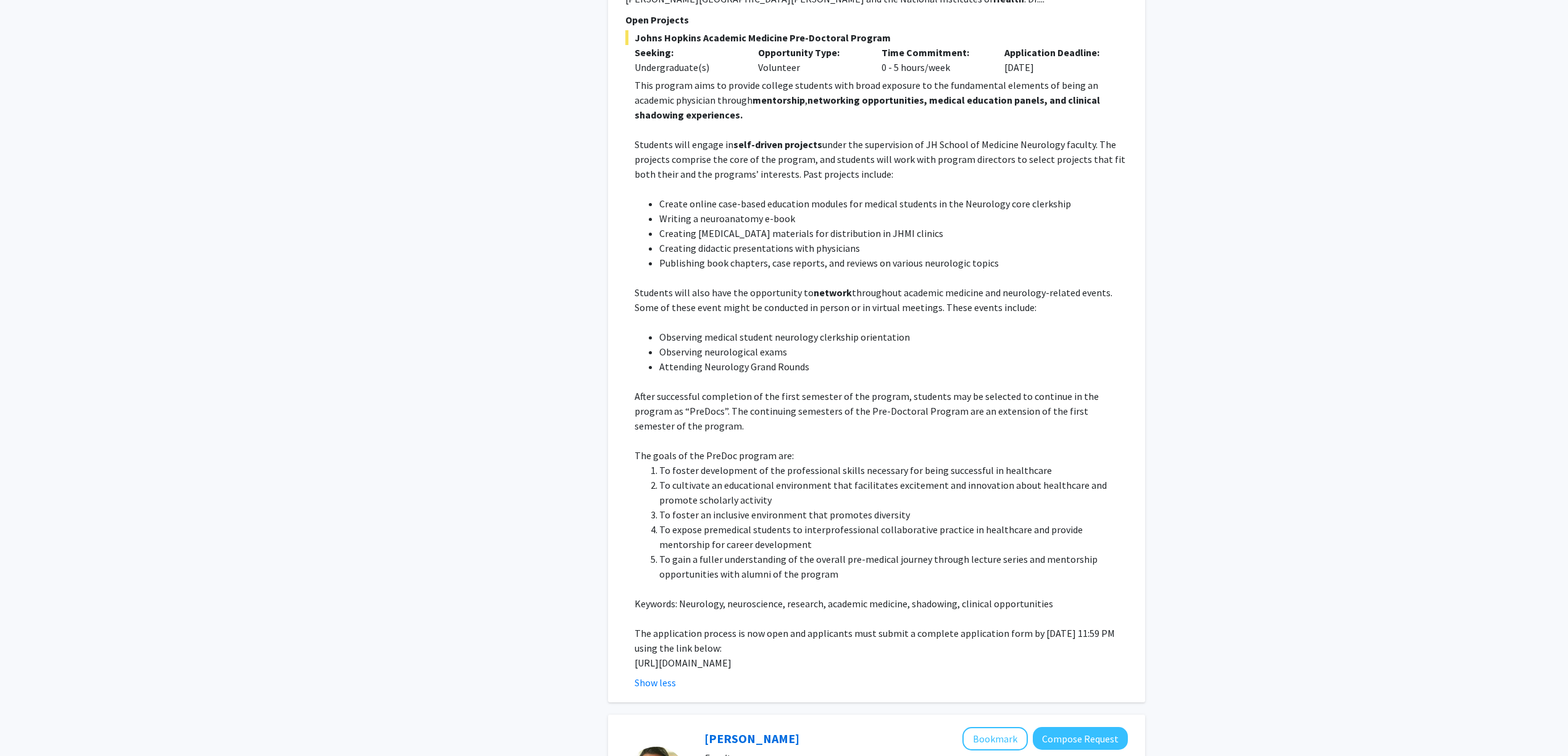
click at [803, 655] on p "https://docs.google.com/forms/d/e/1FAIpQLSfs9lKRobckOITW585IvGZb3cvsBE6oiZybaV9…" at bounding box center [881, 663] width 494 height 15
copy p "https://docs.google.com/forms/d/e/1FAIpQLSfs9lKRobckOITW585IvGZb3cvsBE6oiZybaV9…"
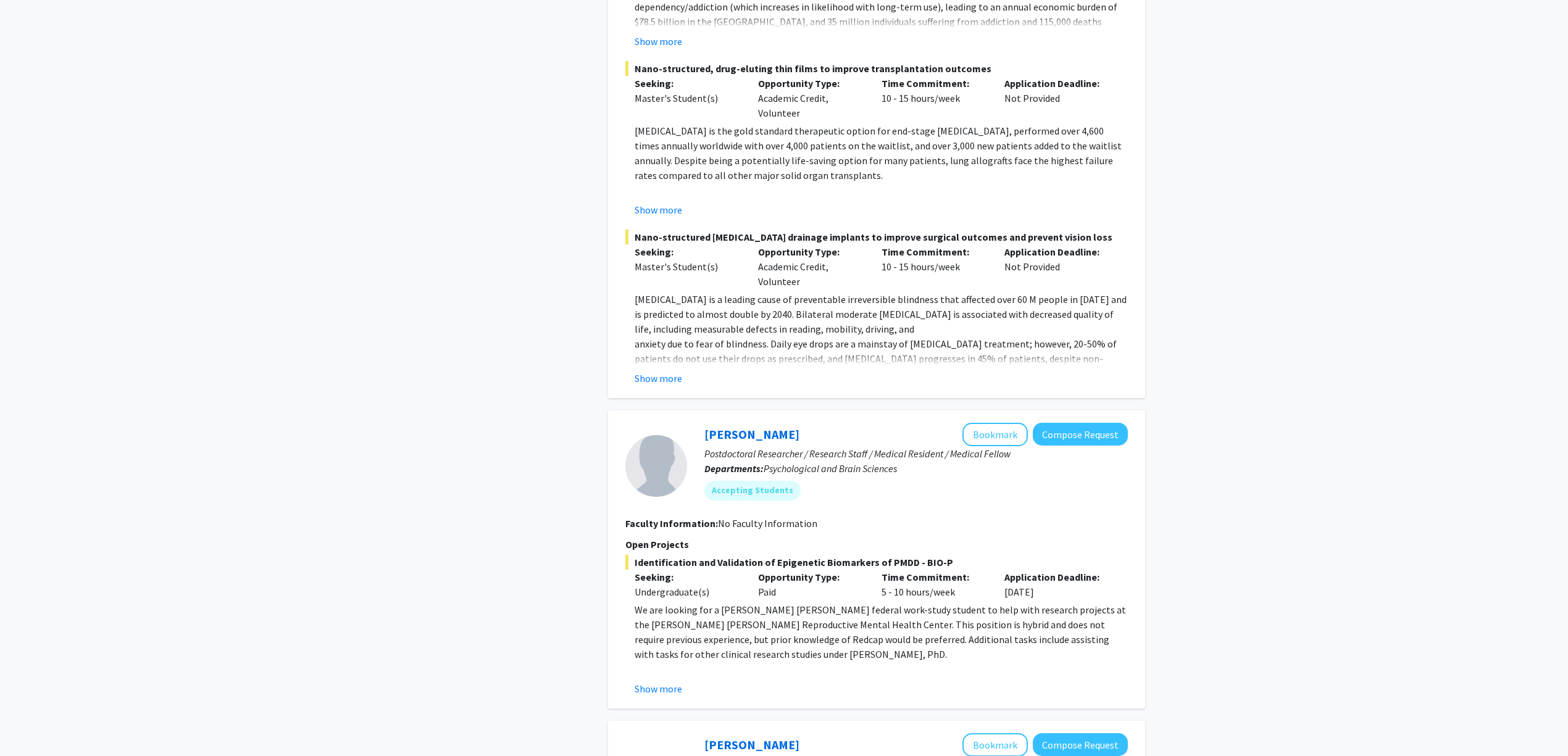
scroll to position [2797, 0]
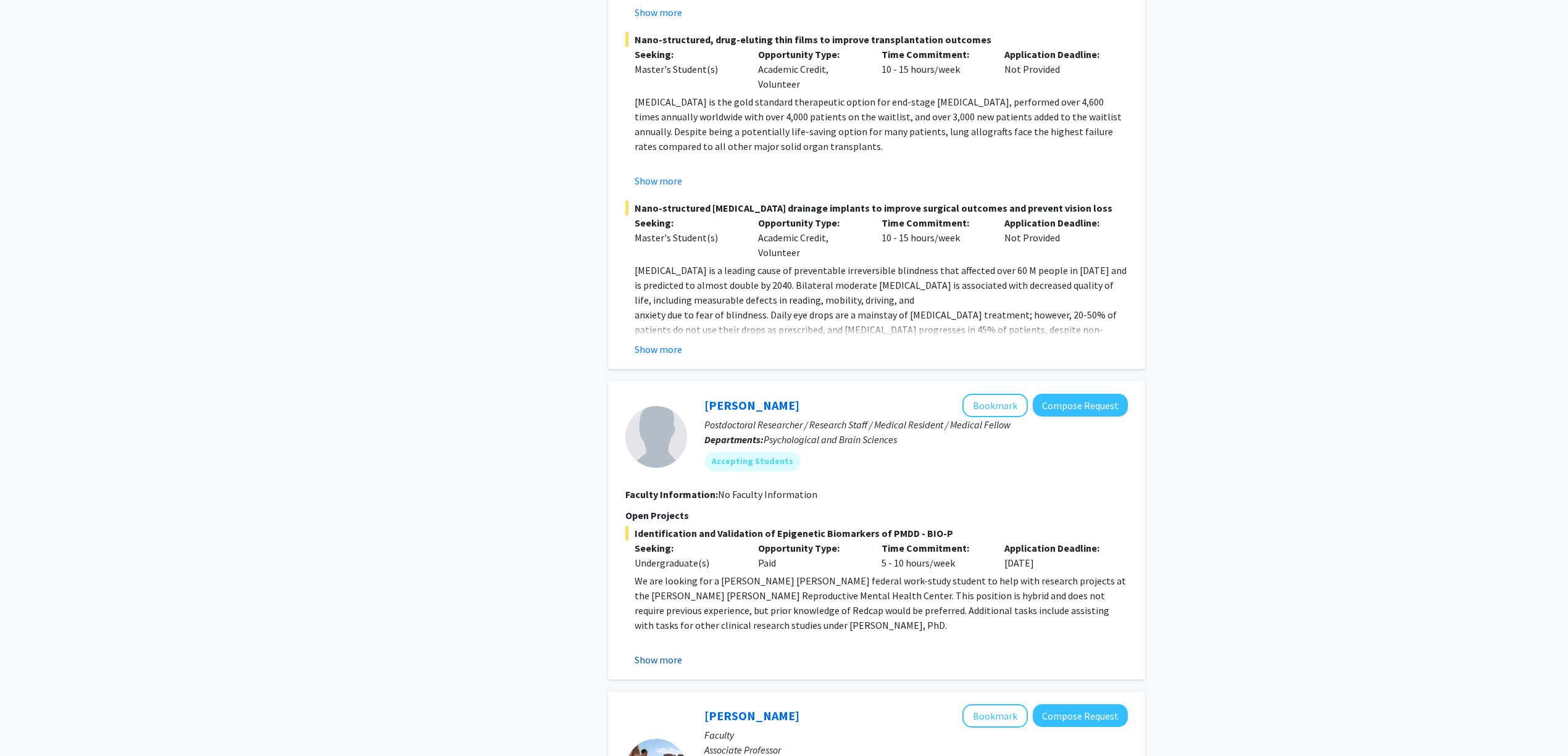
click at [657, 652] on button "Show more" at bounding box center [658, 660] width 47 height 15
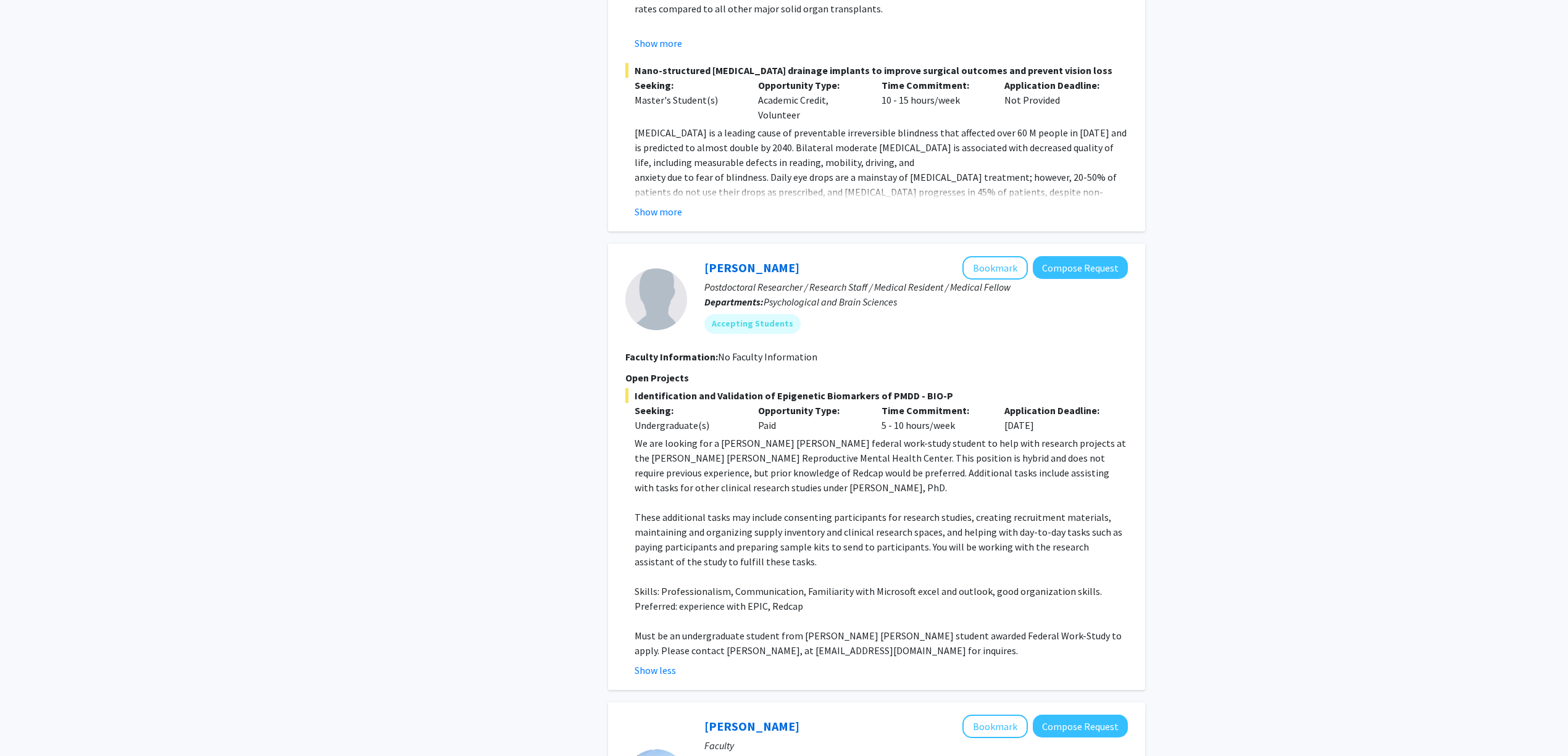
scroll to position [2962, 0]
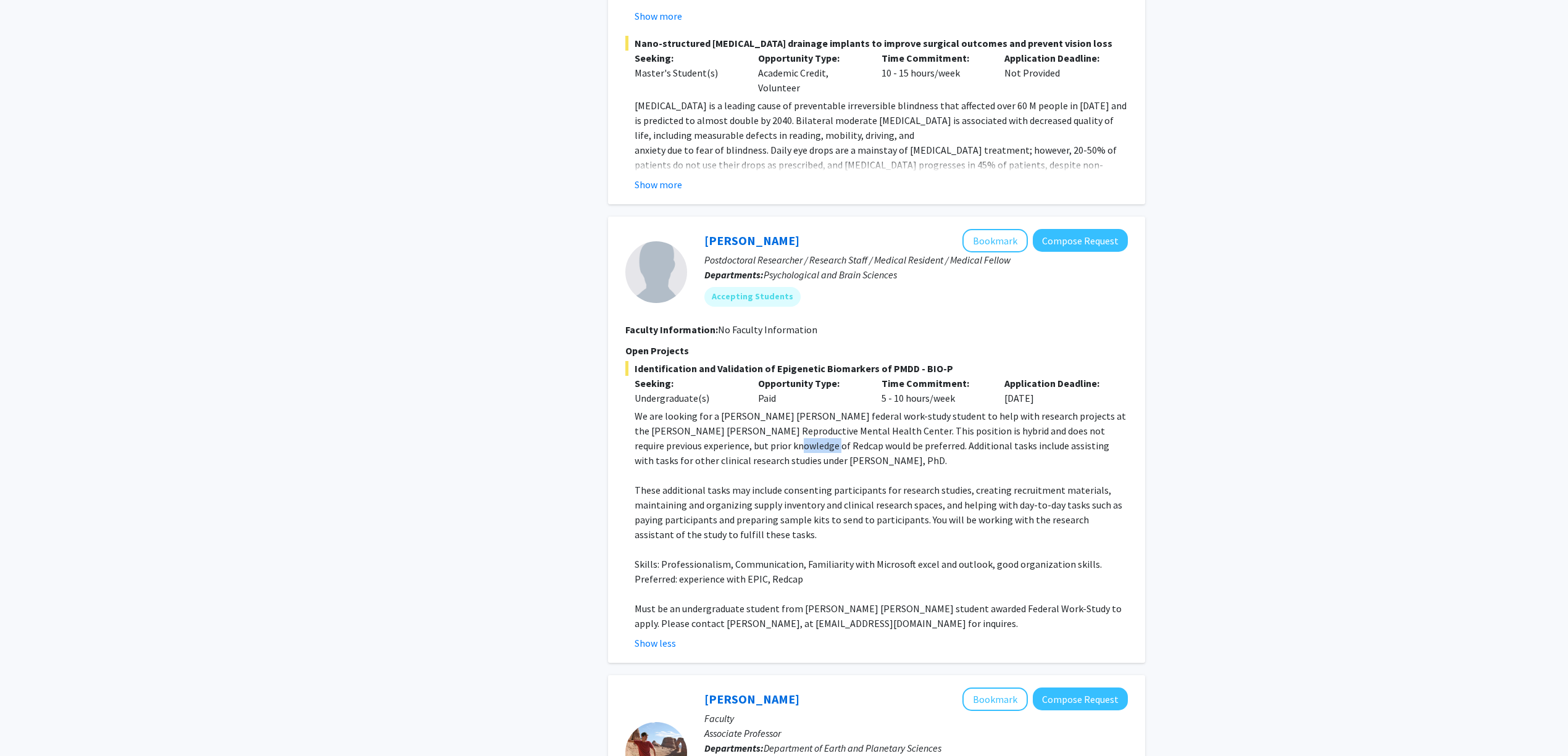
drag, startPoint x: 768, startPoint y: 415, endPoint x: 821, endPoint y: 408, distance: 53.5
click at [817, 409] on p "We are looking for a Johns Hopkins federal work-study student to help with rese…" at bounding box center [881, 439] width 494 height 60
click at [823, 409] on p "We are looking for a Johns Hopkins federal work-study student to help with rese…" at bounding box center [881, 439] width 494 height 60
drag, startPoint x: 785, startPoint y: 413, endPoint x: 684, endPoint y: 416, distance: 101.0
click at [685, 416] on p "We are looking for a Johns Hopkins federal work-study student to help with rese…" at bounding box center [881, 439] width 494 height 60
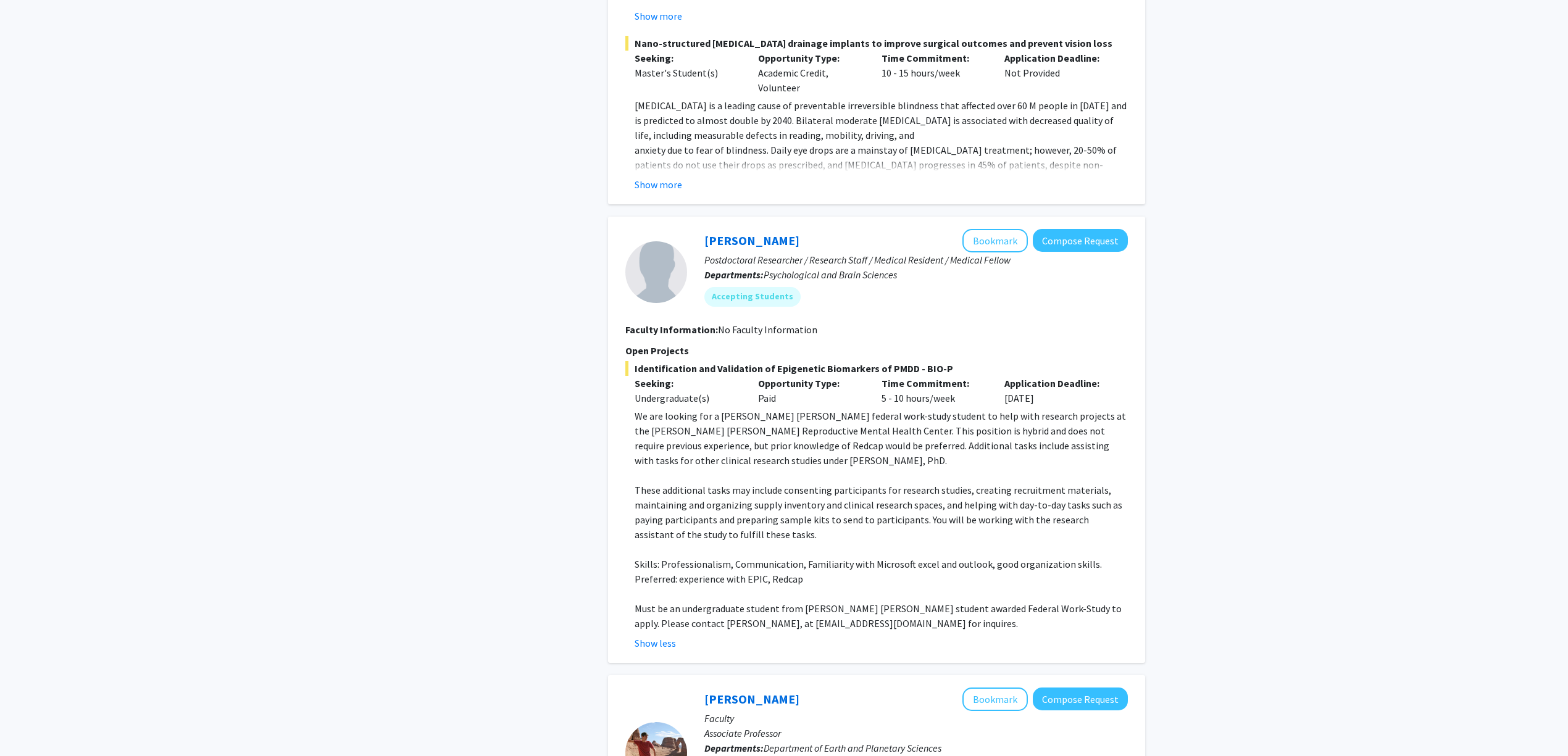
click at [684, 415] on p "We are looking for a Johns Hopkins federal work-study student to help with rese…" at bounding box center [881, 439] width 494 height 60
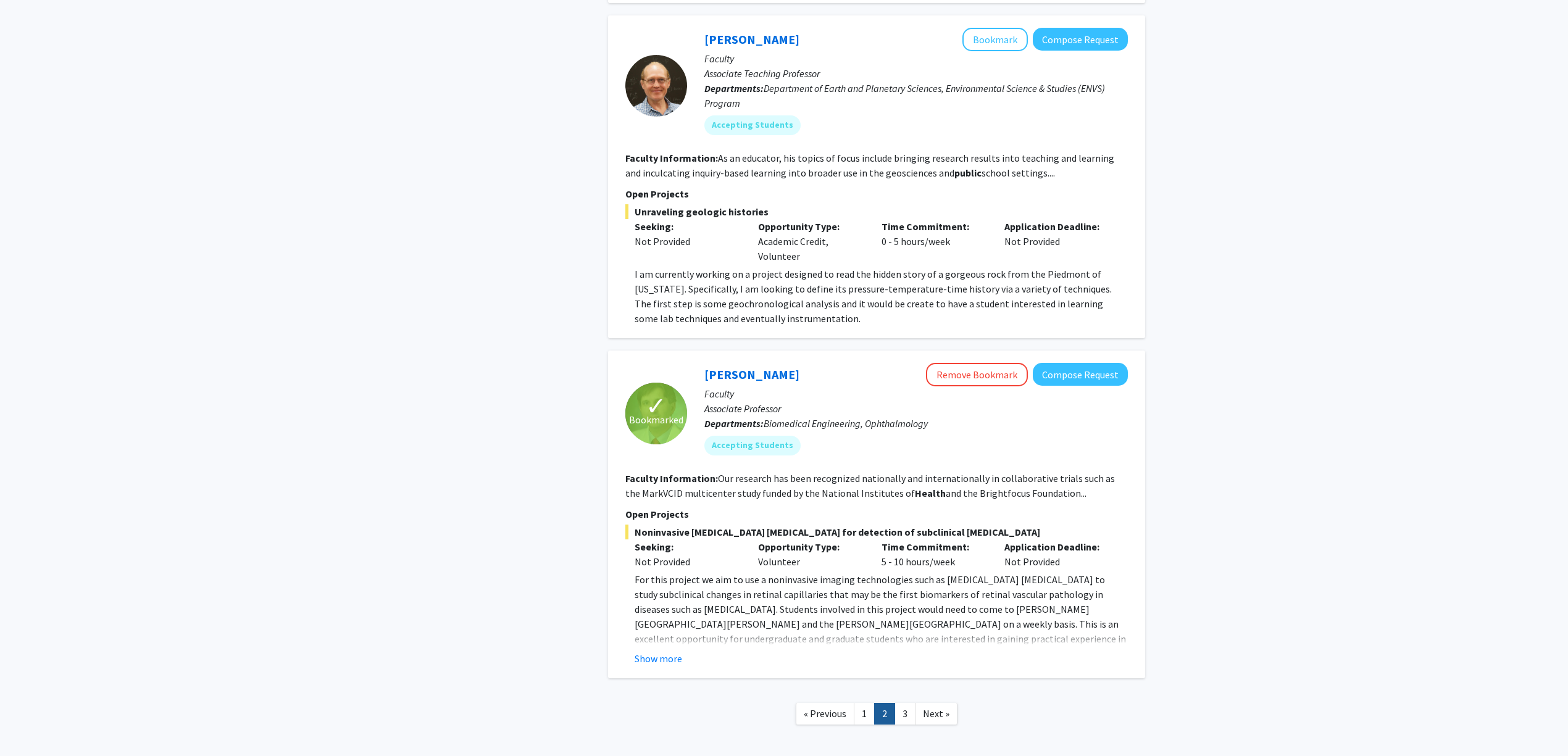
scroll to position [4779, 0]
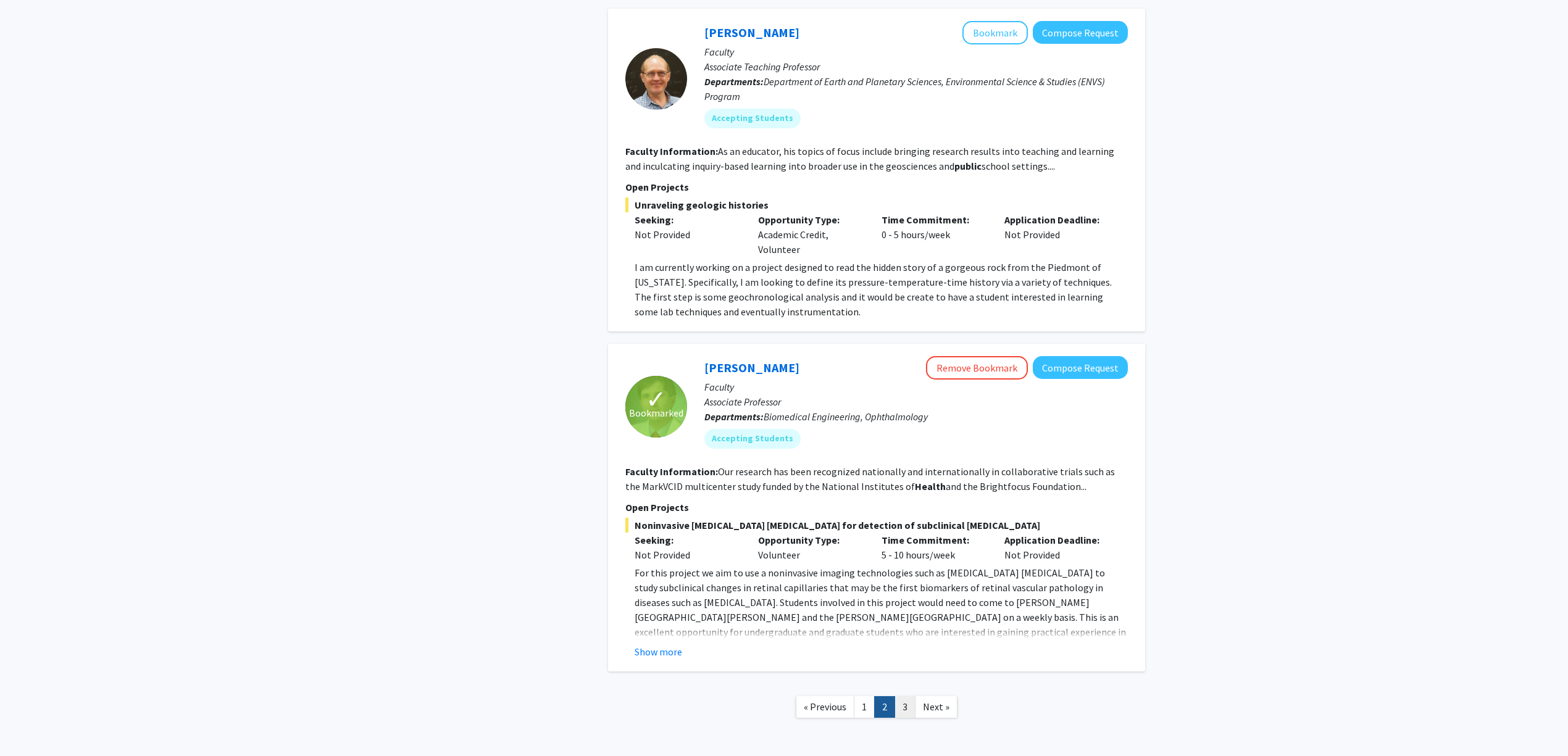
click at [902, 696] on link "3" at bounding box center [905, 707] width 21 height 22
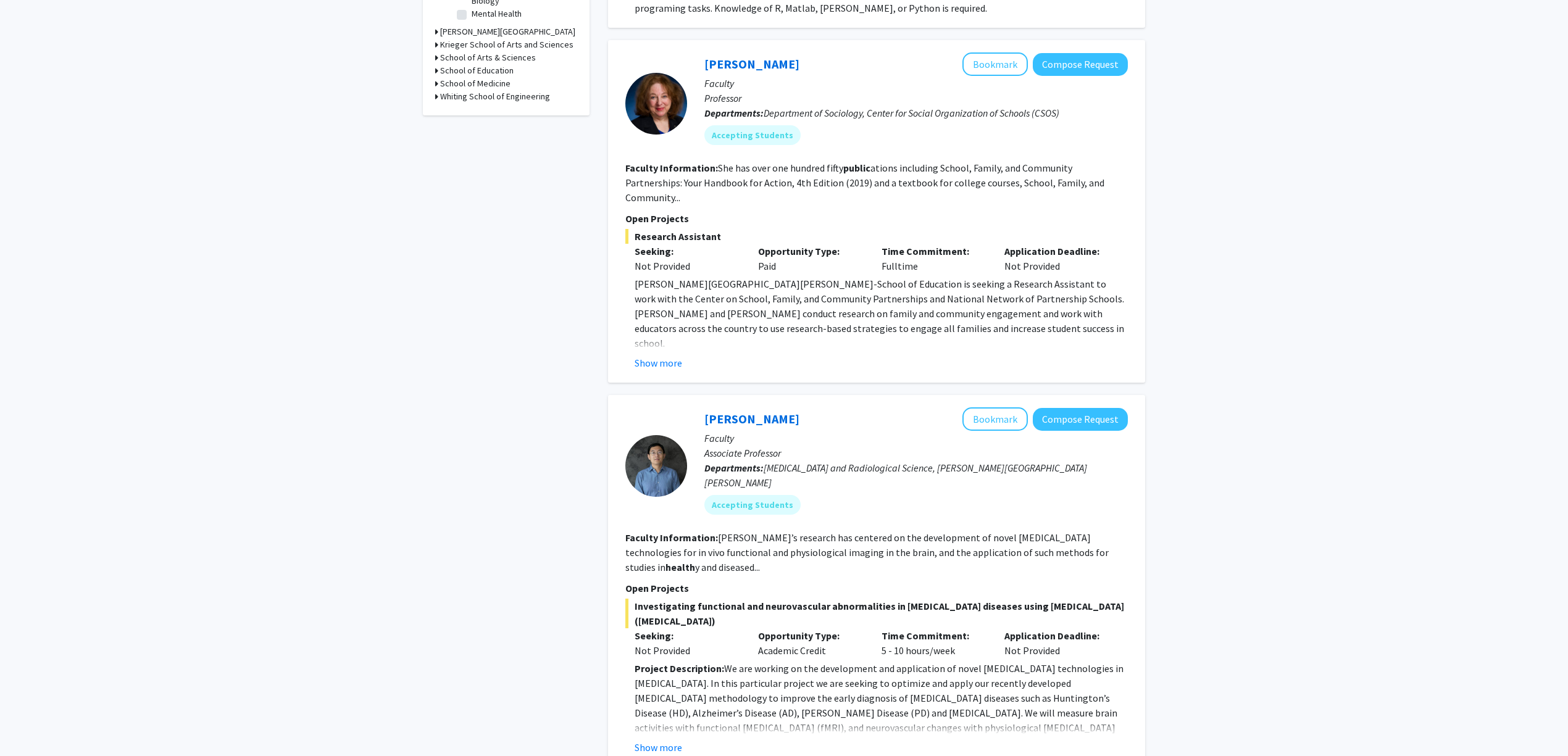
scroll to position [411, 0]
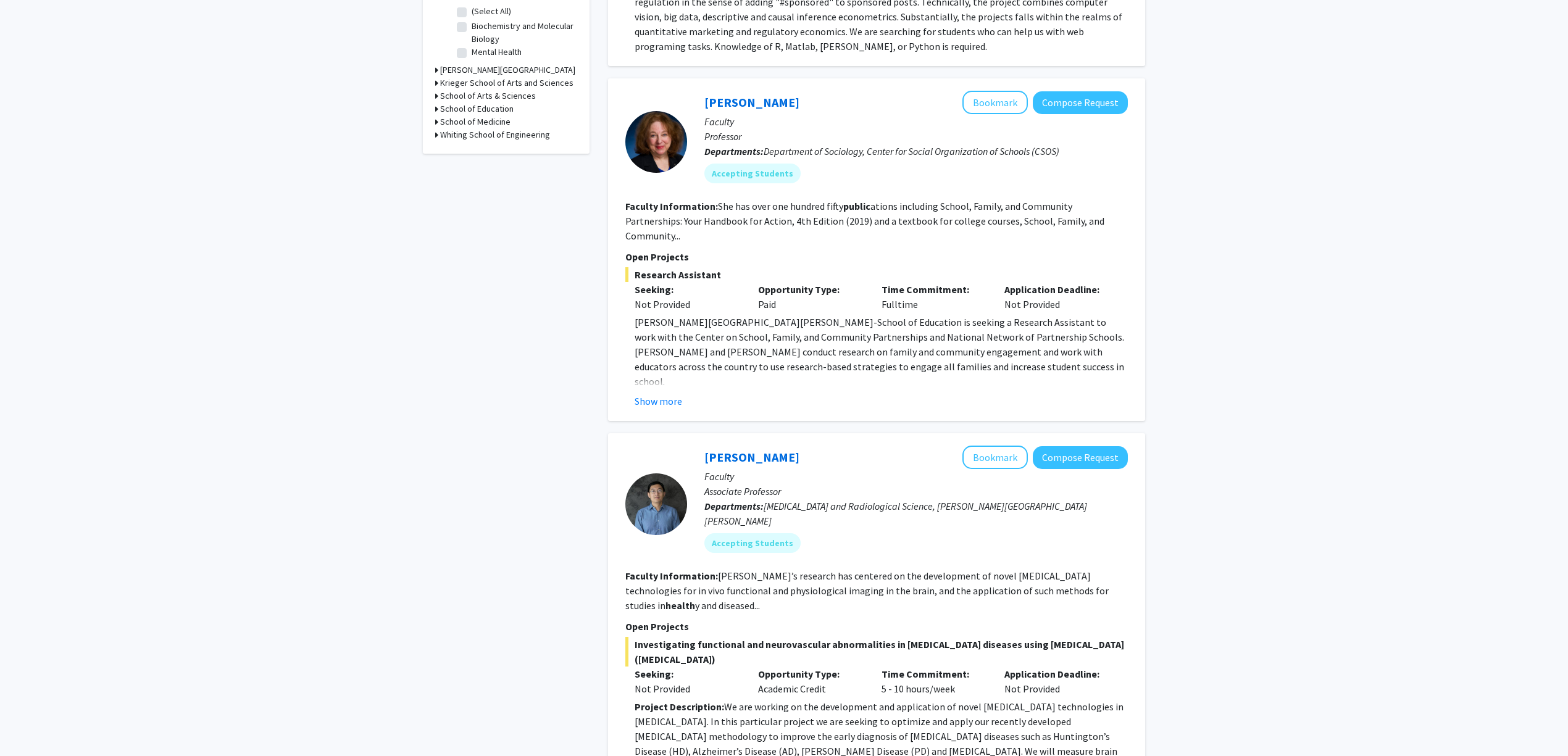
click at [837, 324] on p "Johns Hopkins University-School of Education is seeking a Research Assistant to…" at bounding box center [881, 351] width 494 height 74
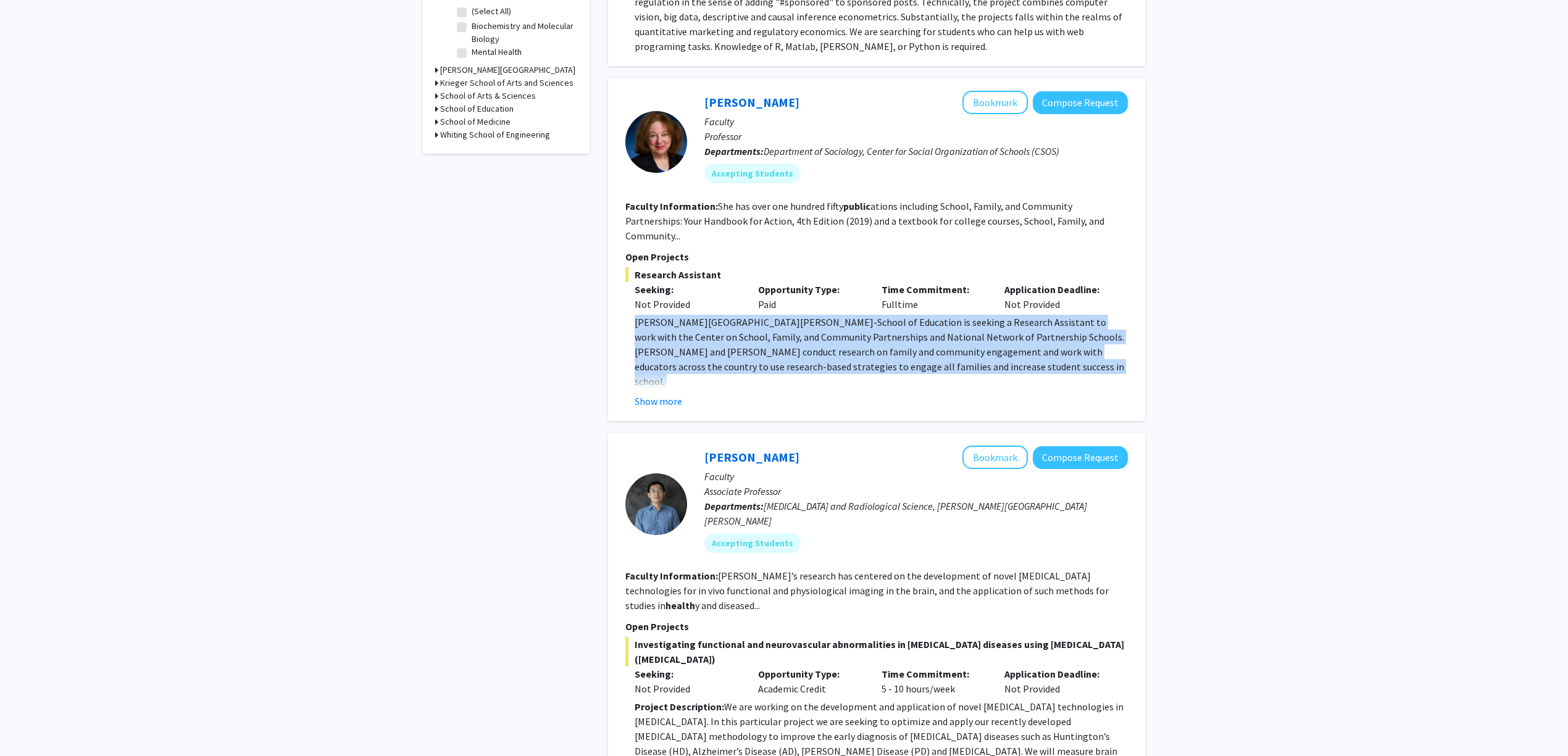
click at [884, 324] on p "Johns Hopkins University-School of Education is seeking a Research Assistant to…" at bounding box center [881, 351] width 494 height 74
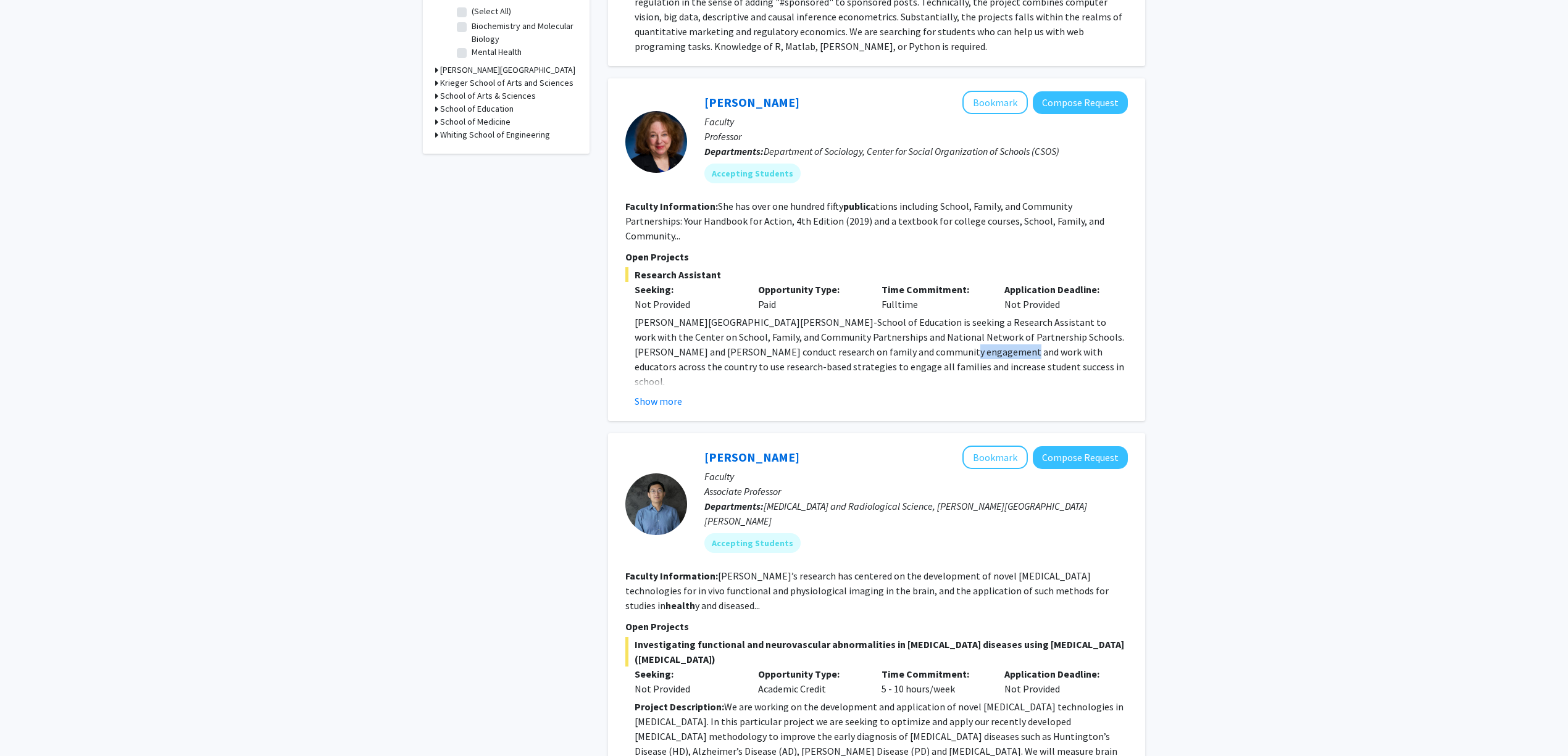
drag, startPoint x: 863, startPoint y: 334, endPoint x: 932, endPoint y: 336, distance: 69.0
click at [928, 336] on p "Johns Hopkins University-School of Education is seeking a Research Assistant to…" at bounding box center [881, 351] width 494 height 74
click at [932, 336] on p "Johns Hopkins University-School of Education is seeking a Research Assistant to…" at bounding box center [881, 351] width 494 height 74
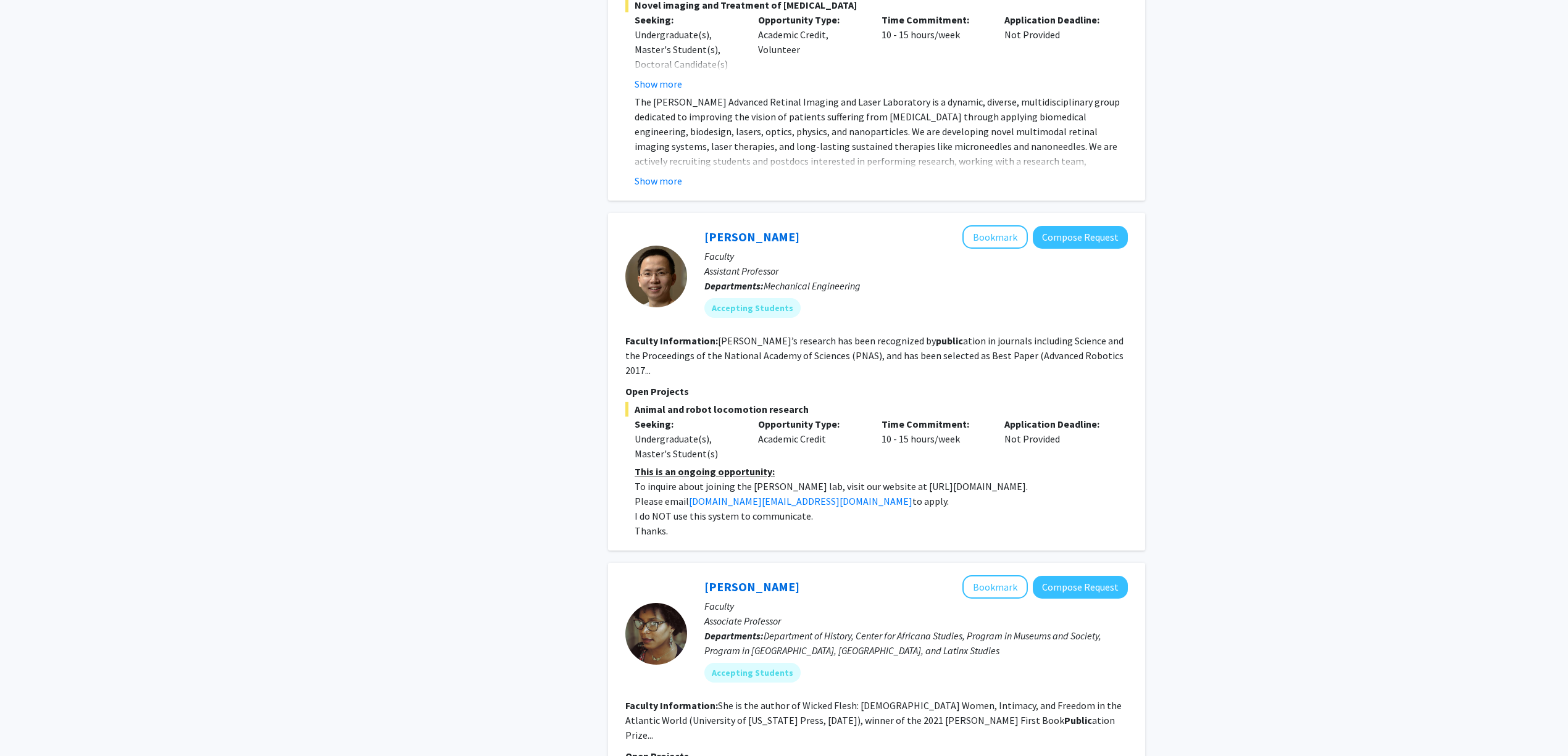
scroll to position [1413, 0]
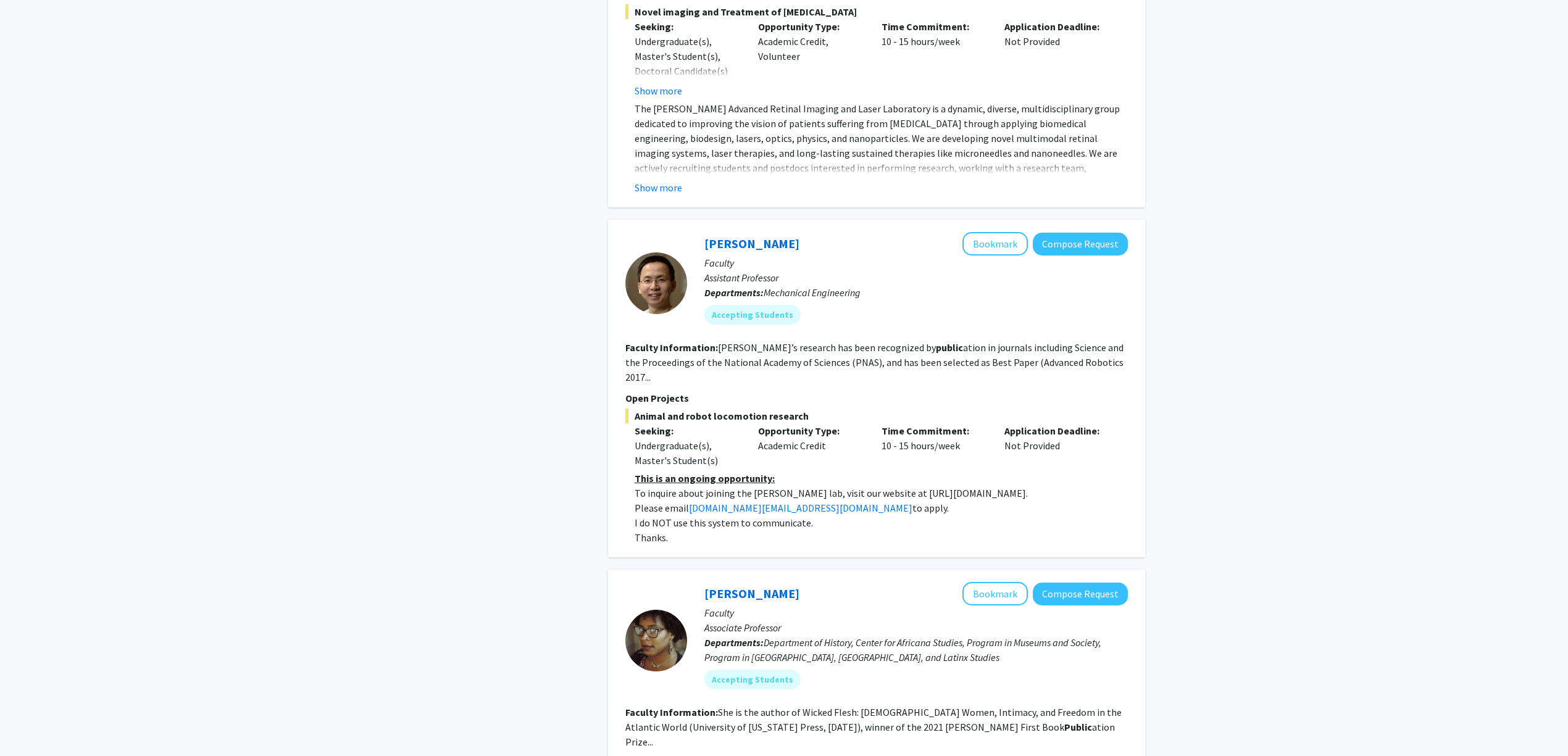
click at [863, 341] on fg-read-more "Li’s research has been recognized by public ation in journals including Science…" at bounding box center [875, 362] width 498 height 42
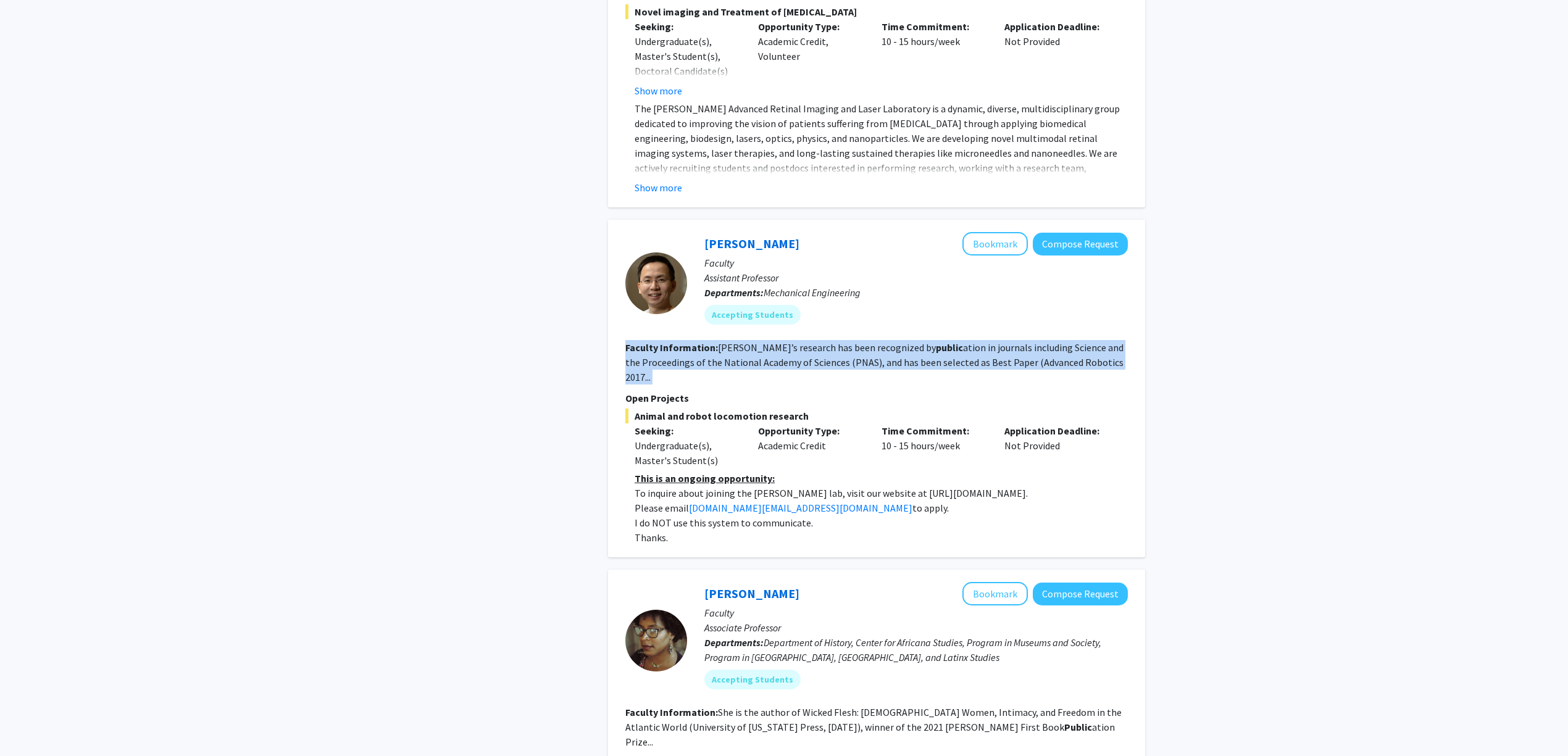
click at [863, 341] on fg-read-more "Li’s research has been recognized by public ation in journals including Science…" at bounding box center [875, 362] width 498 height 42
click at [922, 341] on fg-read-more "Li’s research has been recognized by public ation in journals including Science…" at bounding box center [875, 362] width 498 height 42
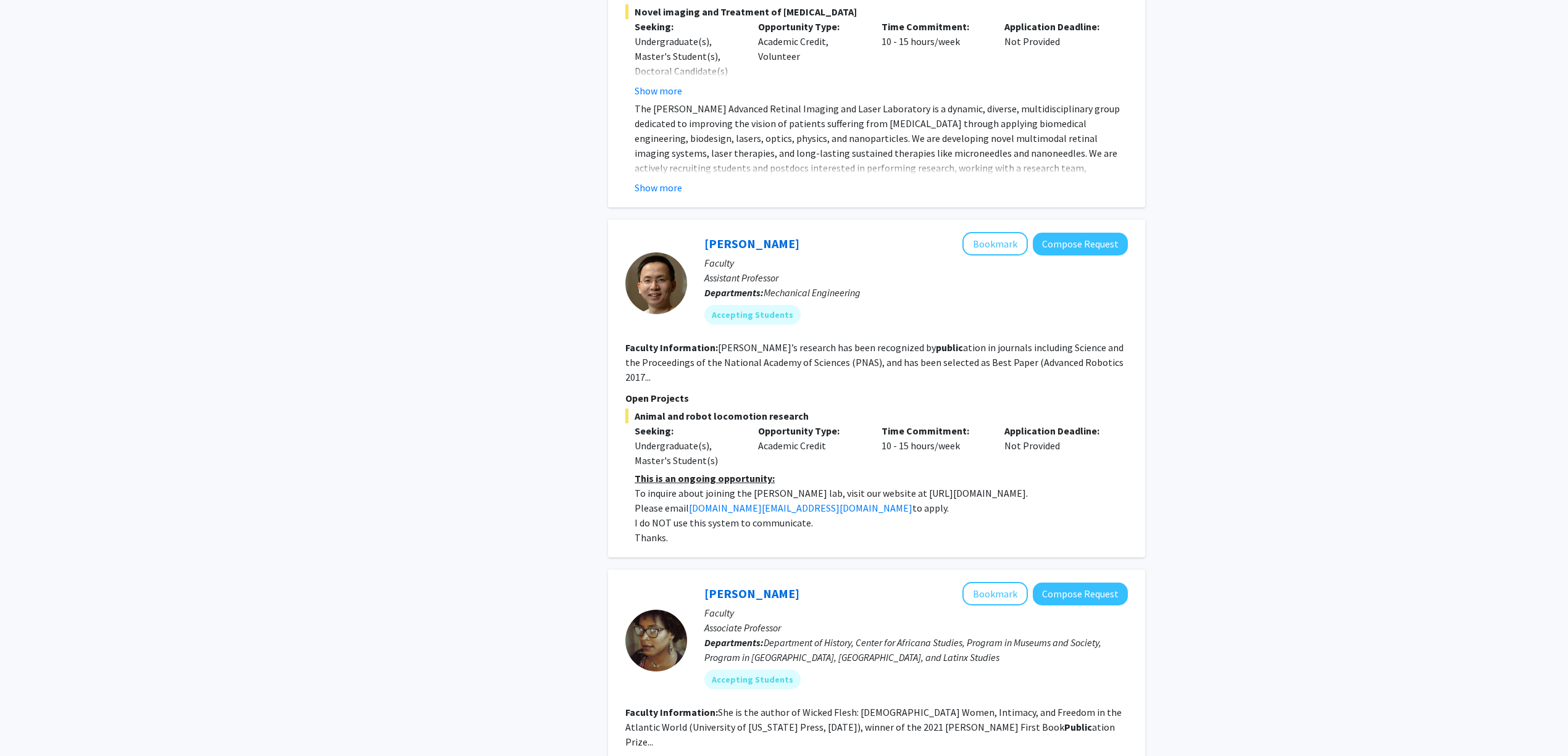
click at [874, 500] on p "Please email chen.li@jhu.edu to apply." at bounding box center [881, 508] width 494 height 15
drag, startPoint x: 986, startPoint y: 412, endPoint x: 879, endPoint y: 418, distance: 107.2
click at [879, 486] on p "To inquire about joining the Chen Li lab, visit our website at https://li.me.jh…" at bounding box center [881, 493] width 494 height 15
copy p "https://li.me.jhu.edu/join/"
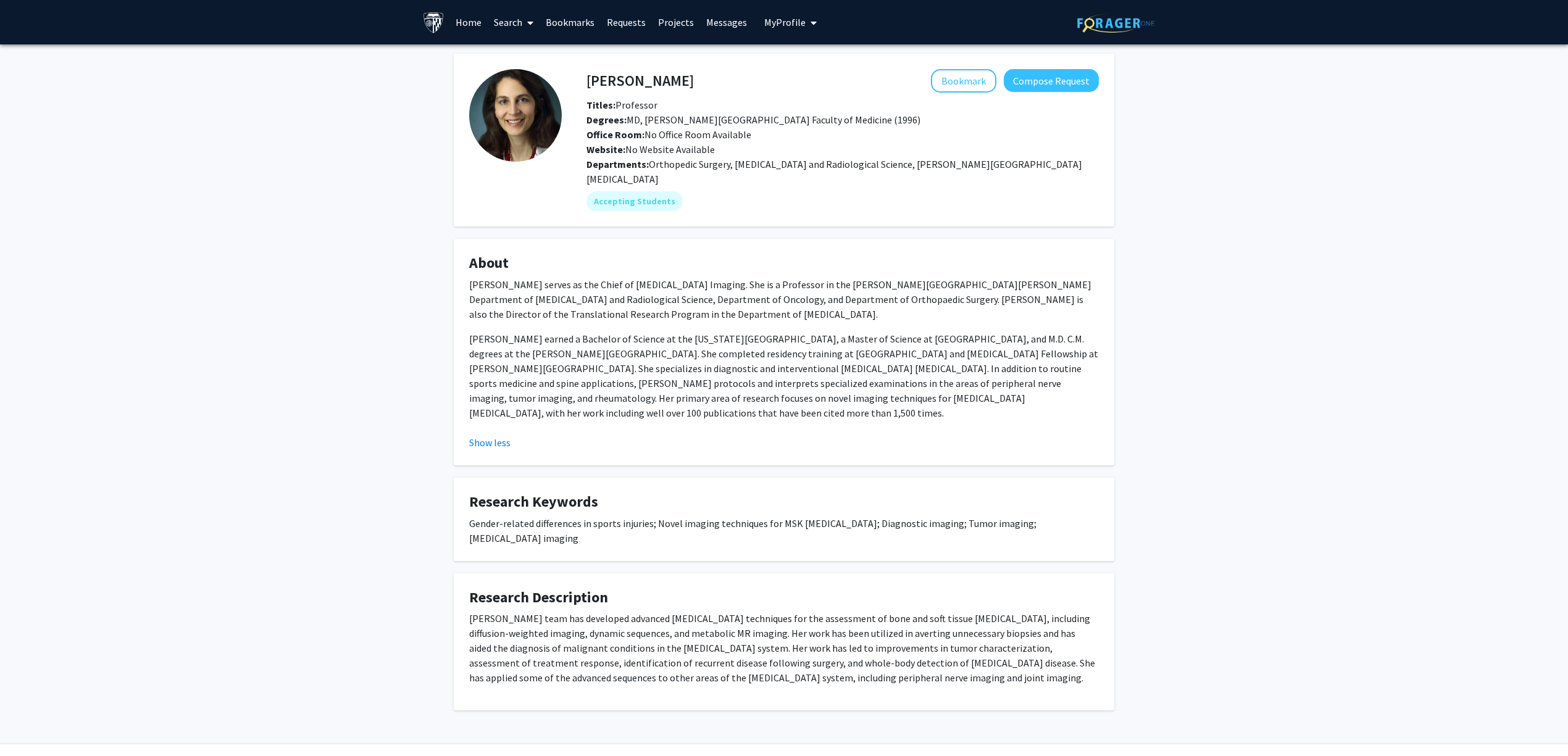
click at [737, 611] on p "[PERSON_NAME] team has developed advanced [MEDICAL_DATA] techniques for the ass…" at bounding box center [784, 648] width 630 height 74
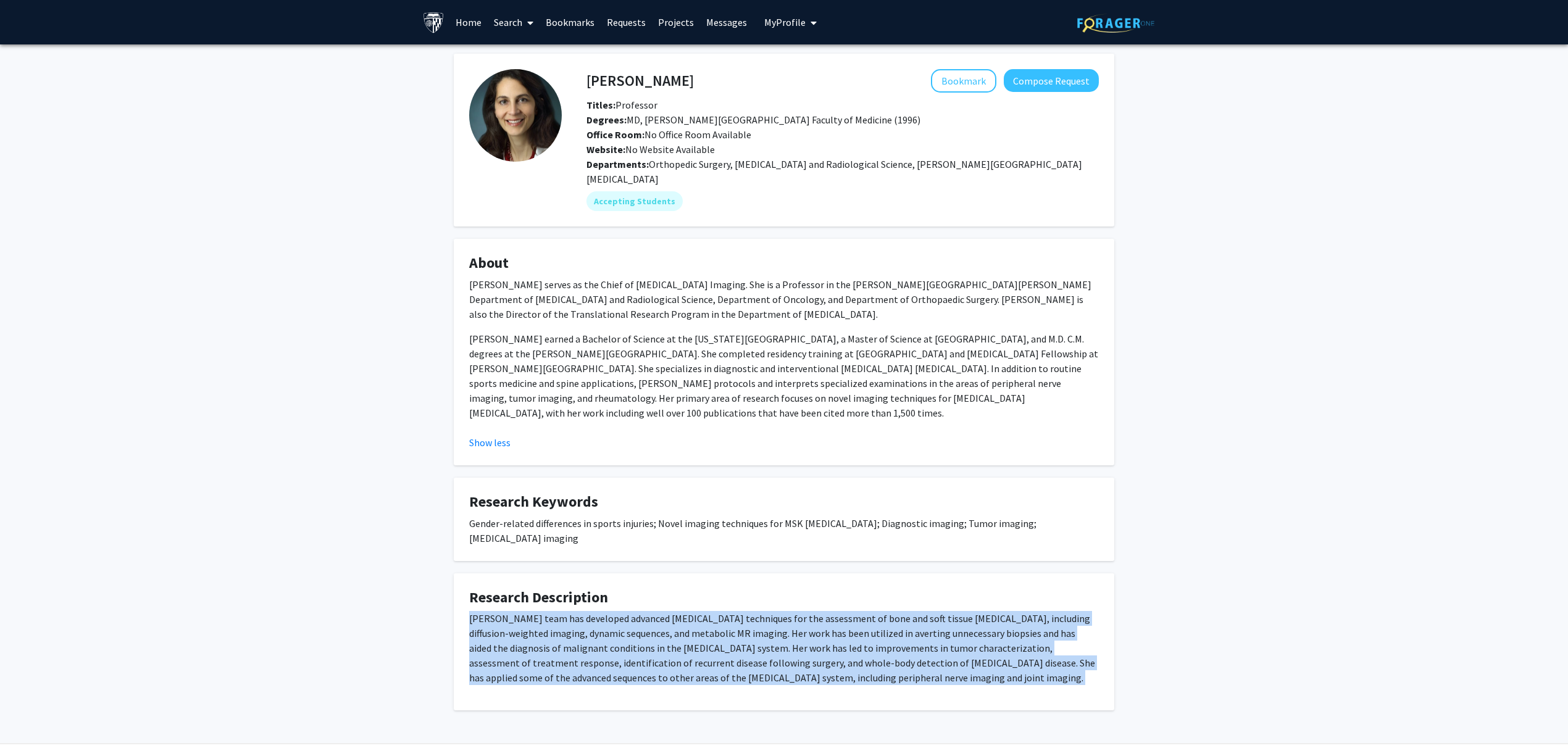
click at [737, 611] on p "[PERSON_NAME] team has developed advanced [MEDICAL_DATA] techniques for the ass…" at bounding box center [784, 648] width 630 height 74
click at [844, 615] on p "[PERSON_NAME] team has developed advanced [MEDICAL_DATA] techniques for the ass…" at bounding box center [784, 648] width 630 height 74
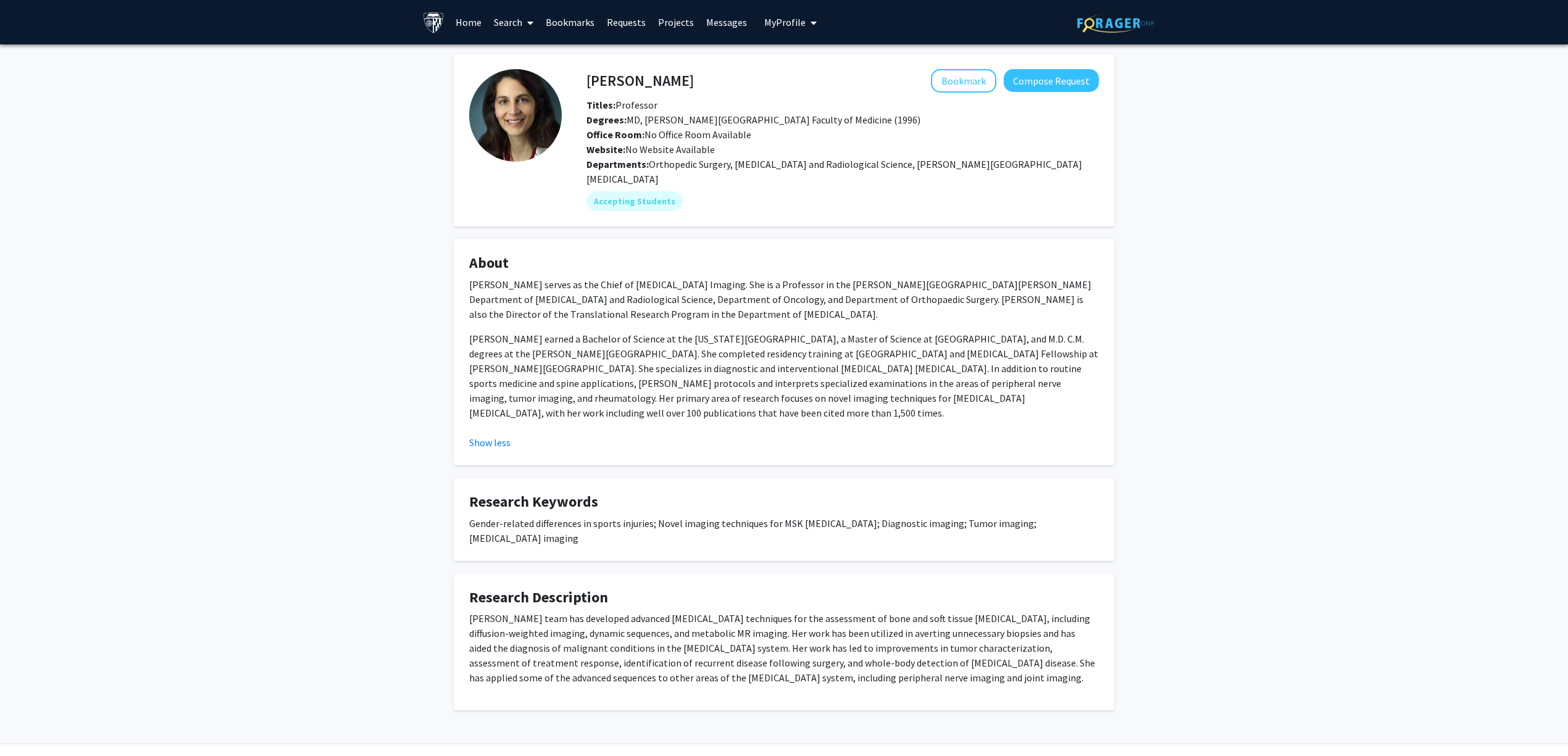
click at [784, 616] on p "[PERSON_NAME] team has developed advanced [MEDICAL_DATA] techniques for the ass…" at bounding box center [784, 648] width 630 height 74
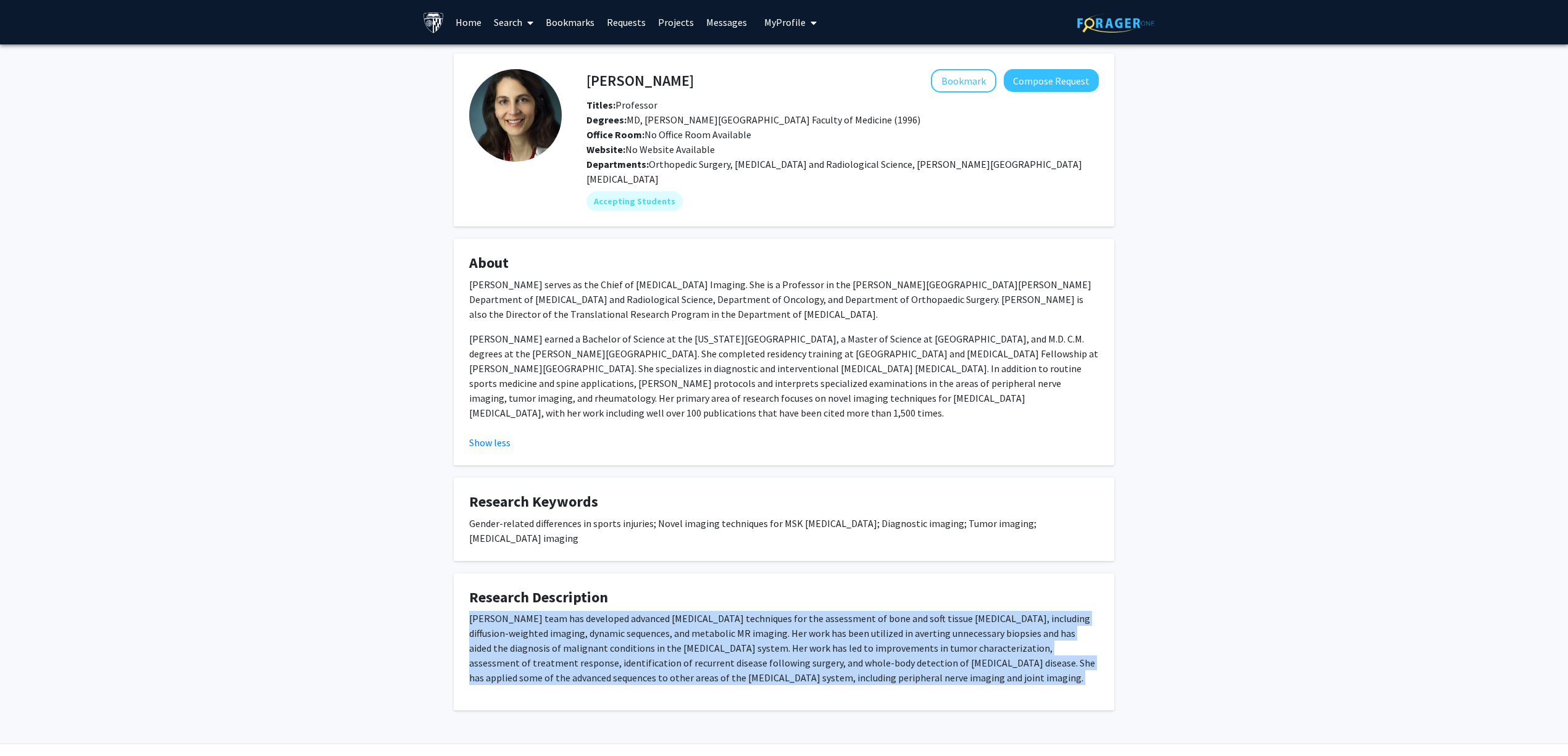
click at [784, 616] on p "[PERSON_NAME] team has developed advanced [MEDICAL_DATA] techniques for the ass…" at bounding box center [784, 648] width 630 height 74
click at [870, 613] on p "[PERSON_NAME] team has developed advanced [MEDICAL_DATA] techniques for the ass…" at bounding box center [784, 648] width 630 height 74
click at [846, 620] on p "[PERSON_NAME] team has developed advanced [MEDICAL_DATA] techniques for the ass…" at bounding box center [784, 648] width 630 height 74
click at [814, 625] on p "[PERSON_NAME] team has developed advanced [MEDICAL_DATA] techniques for the ass…" at bounding box center [784, 648] width 630 height 74
